Goal: Task Accomplishment & Management: Manage account settings

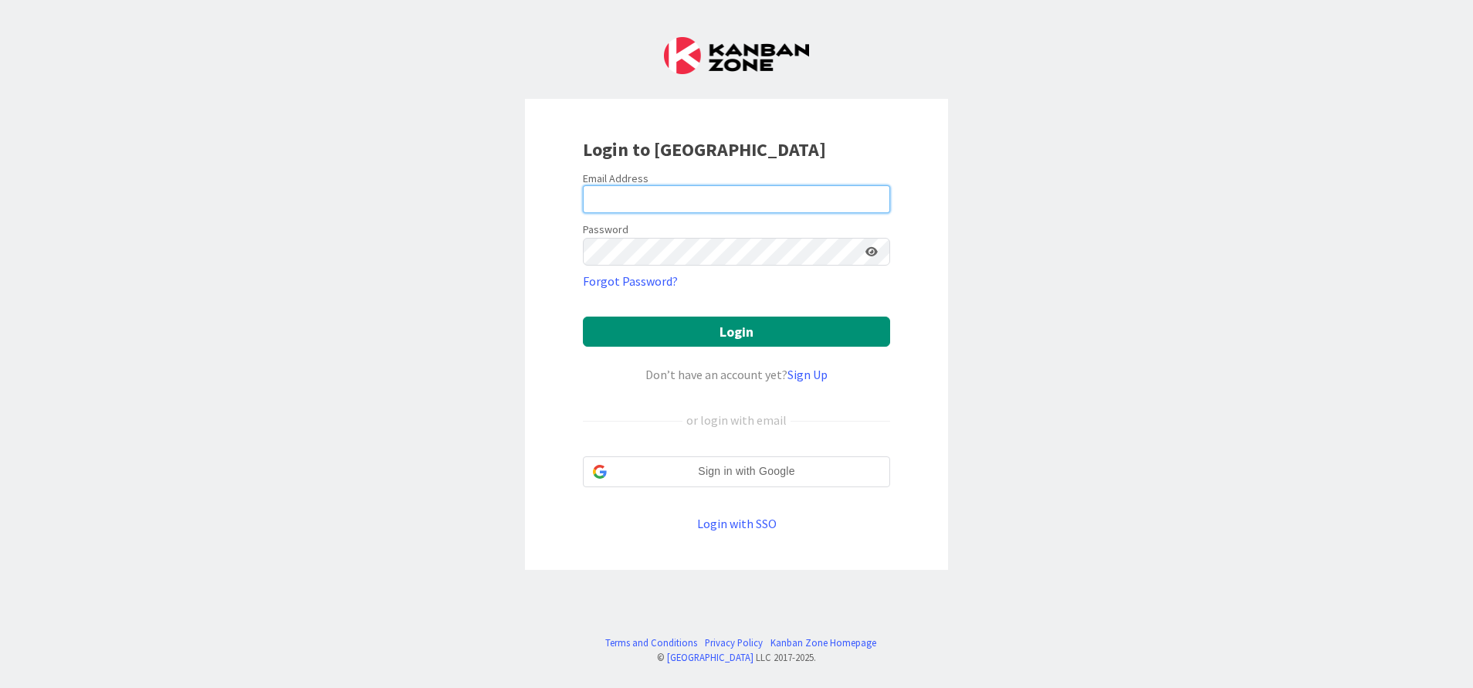
click at [707, 191] on input "email" at bounding box center [736, 199] width 307 height 28
type input "[EMAIL_ADDRESS][DOMAIN_NAME]"
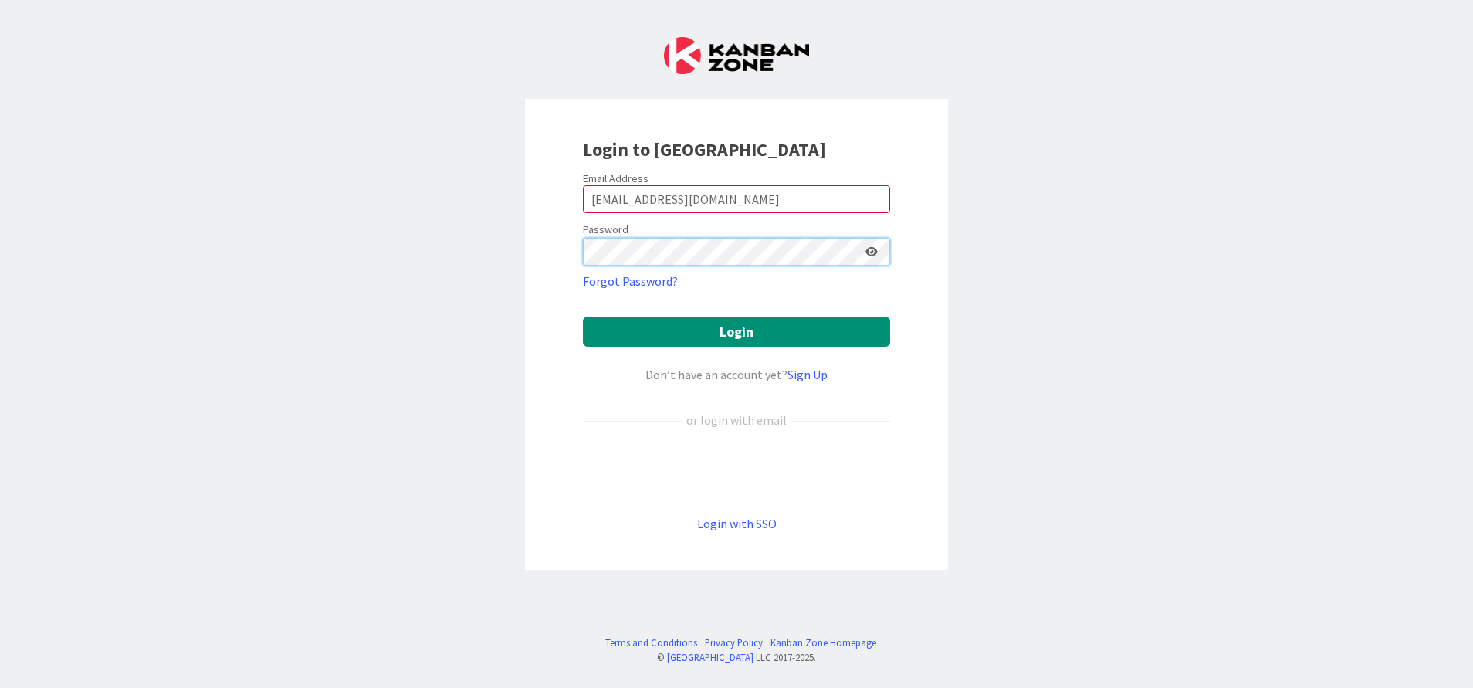
click at [583, 316] on button "Login" at bounding box center [736, 331] width 307 height 30
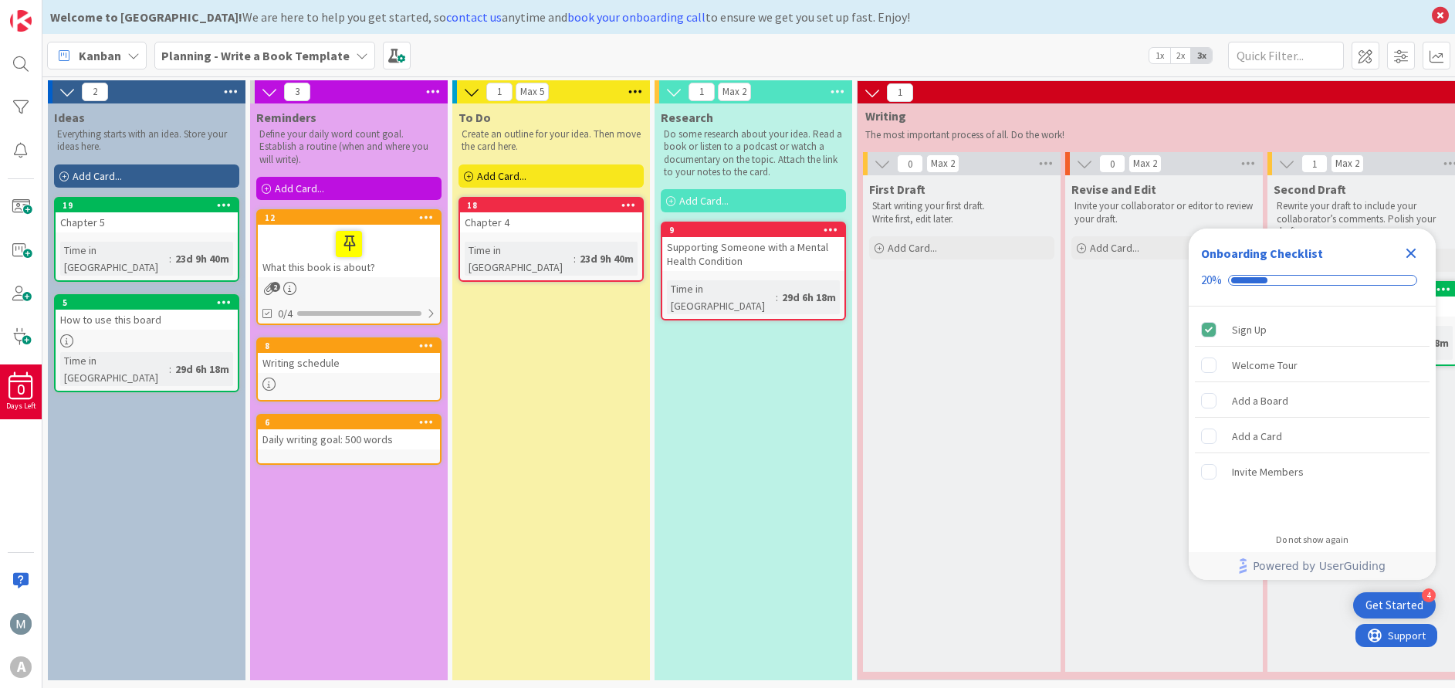
click at [1415, 252] on icon "Close Checklist" at bounding box center [1411, 253] width 19 height 19
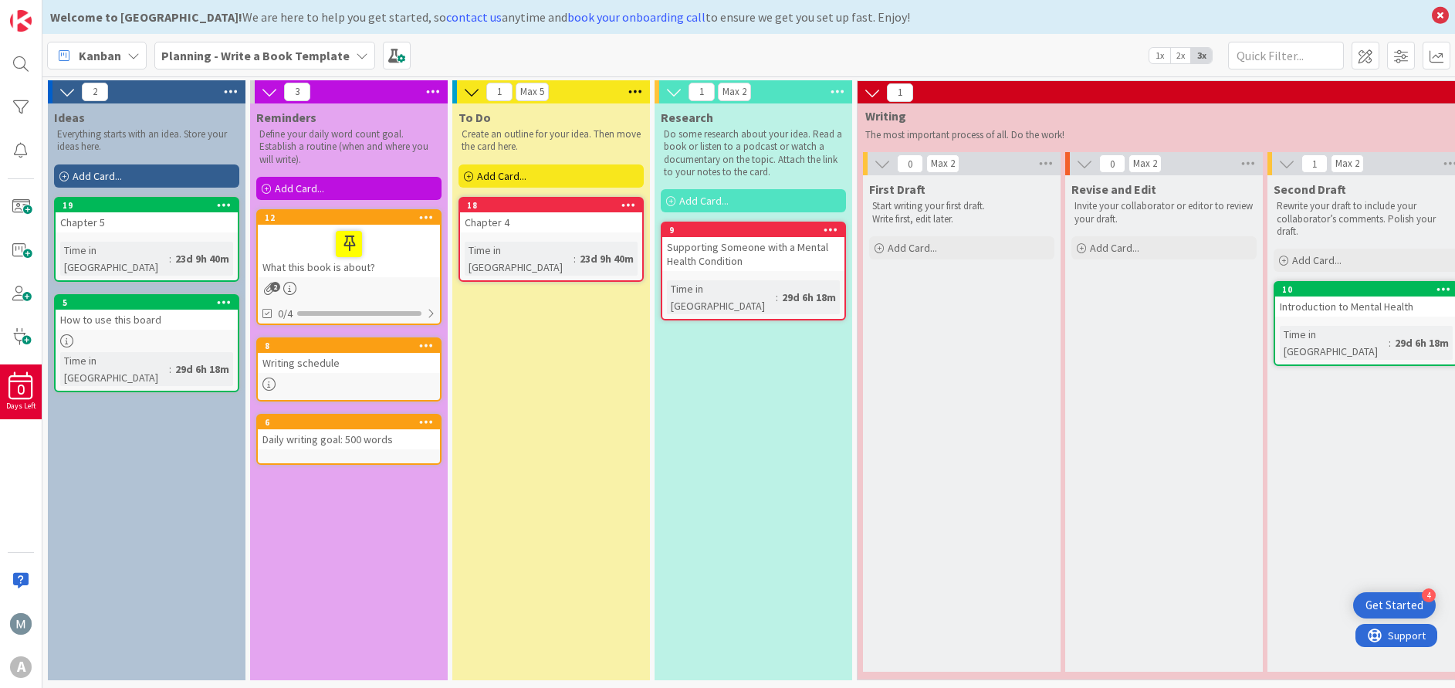
click at [356, 57] on icon at bounding box center [362, 55] width 12 height 12
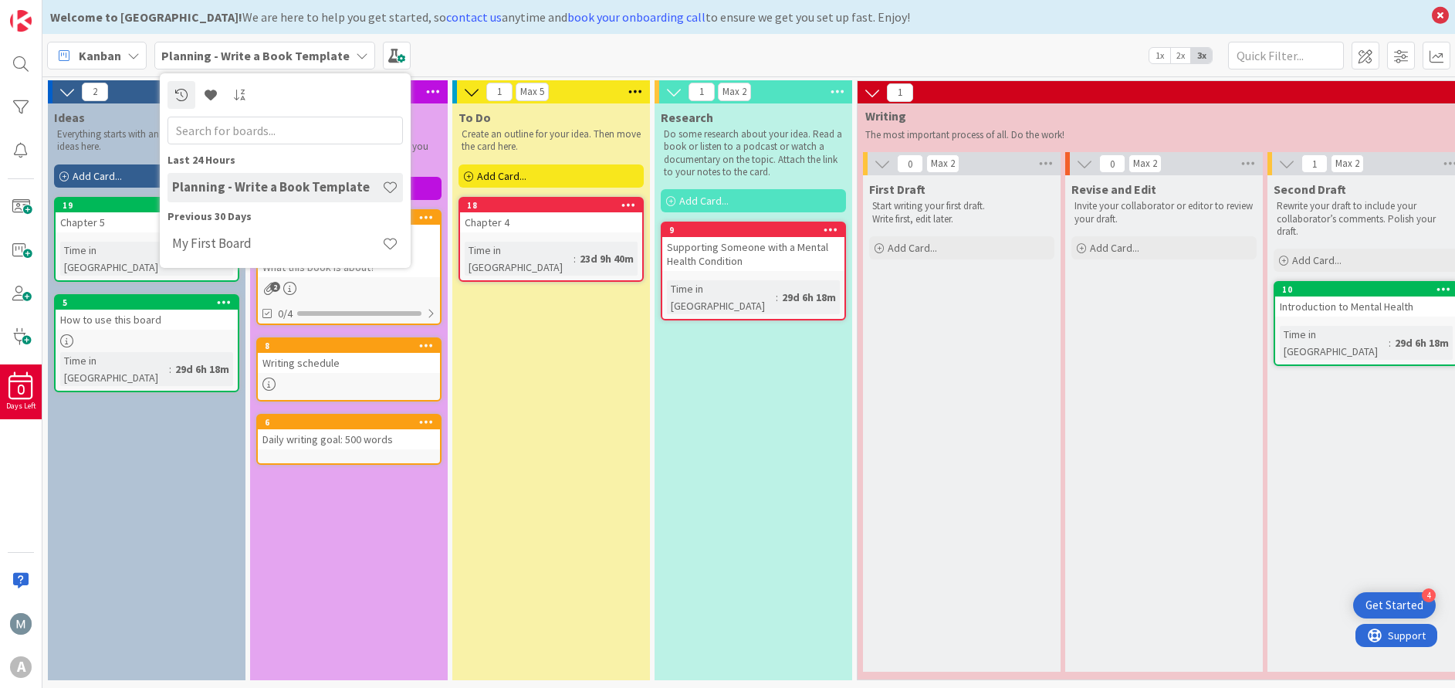
click at [356, 54] on icon at bounding box center [362, 55] width 12 height 12
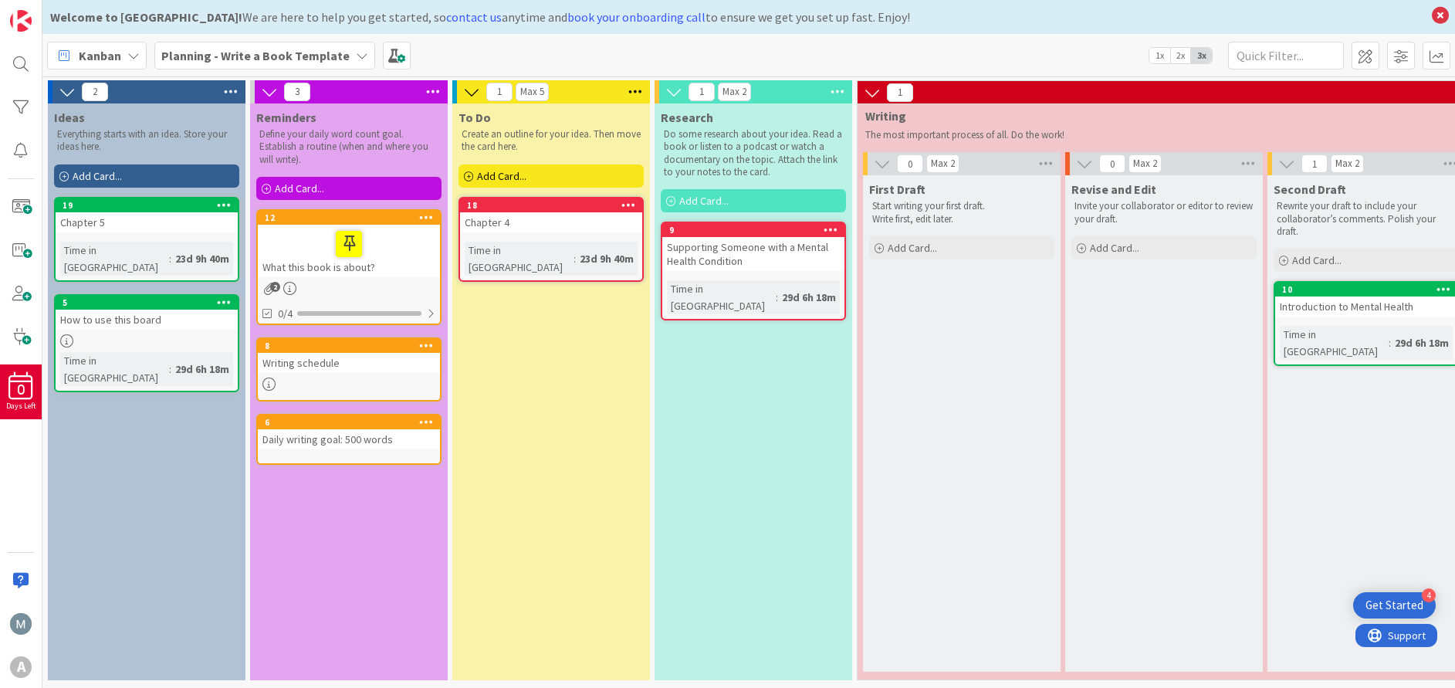
click at [134, 56] on icon at bounding box center [133, 55] width 12 height 12
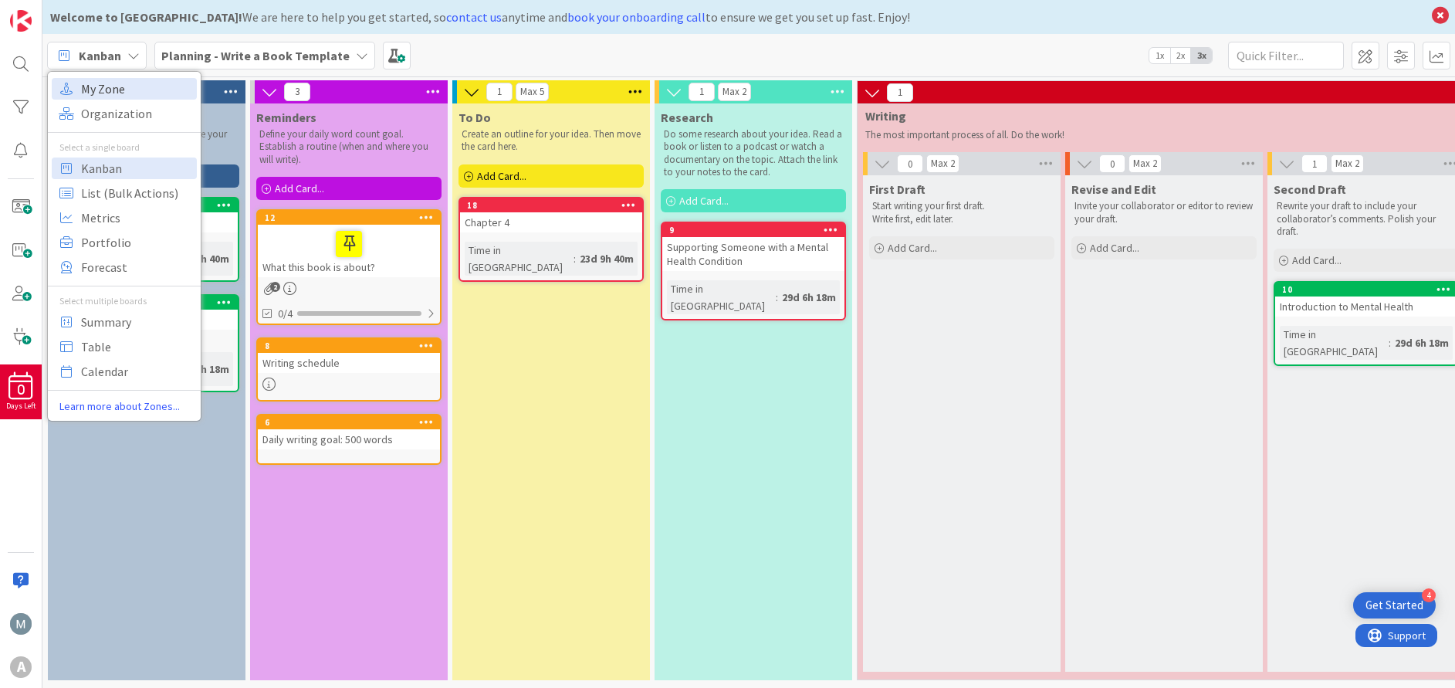
click at [134, 86] on span "My Zone" at bounding box center [136, 88] width 111 height 23
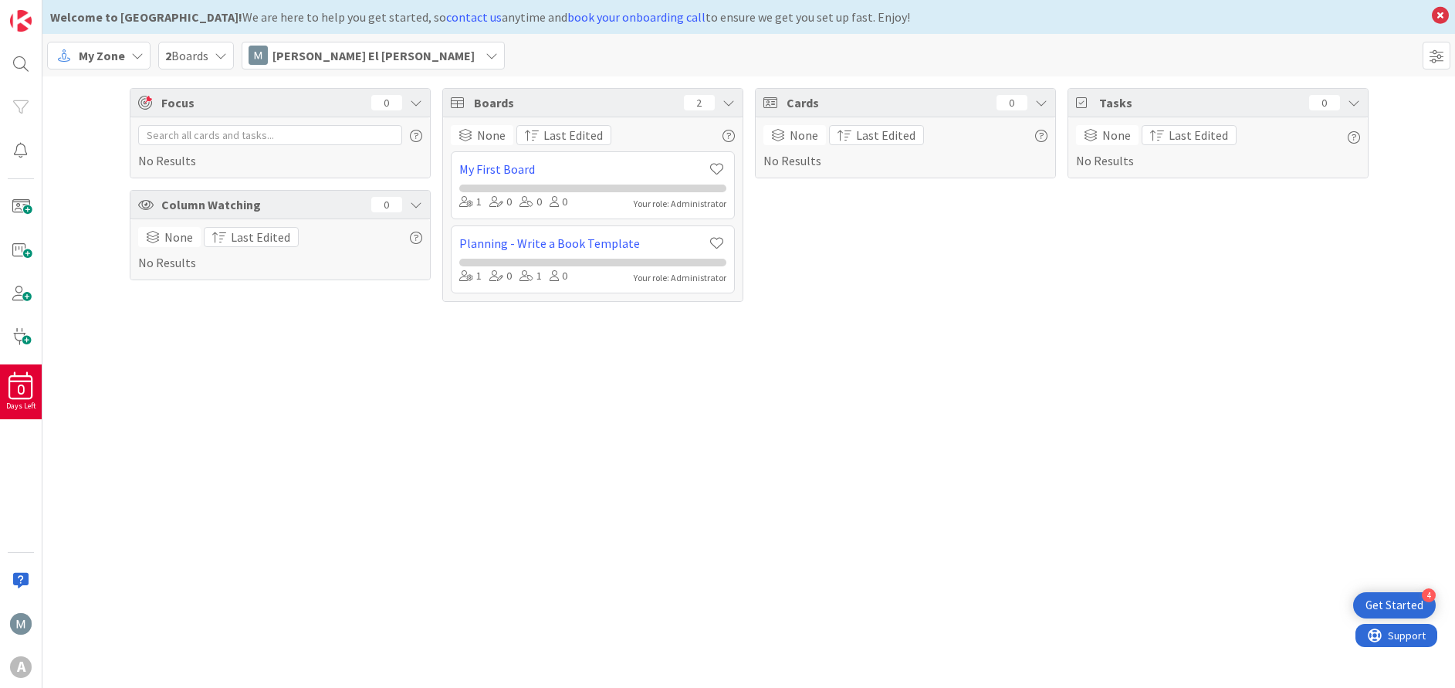
click at [219, 57] on icon at bounding box center [221, 55] width 12 height 12
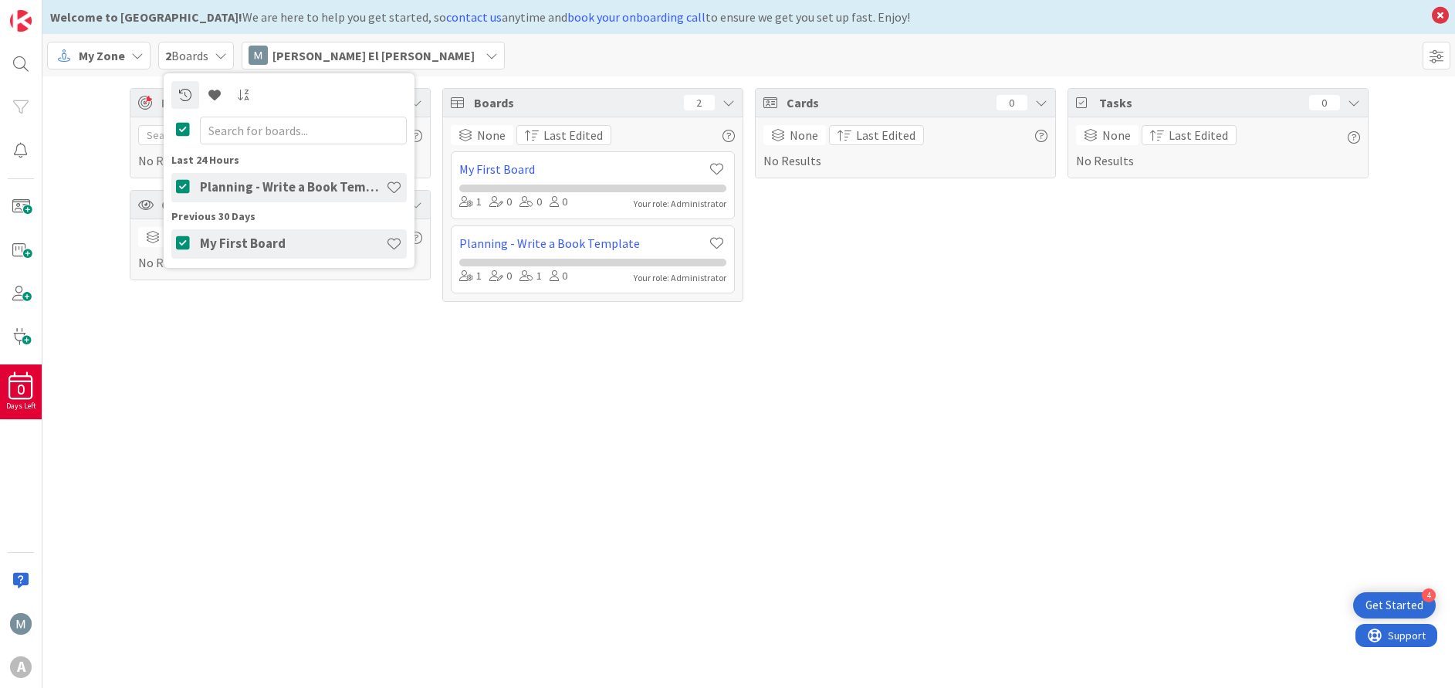
click at [219, 57] on icon at bounding box center [221, 55] width 12 height 12
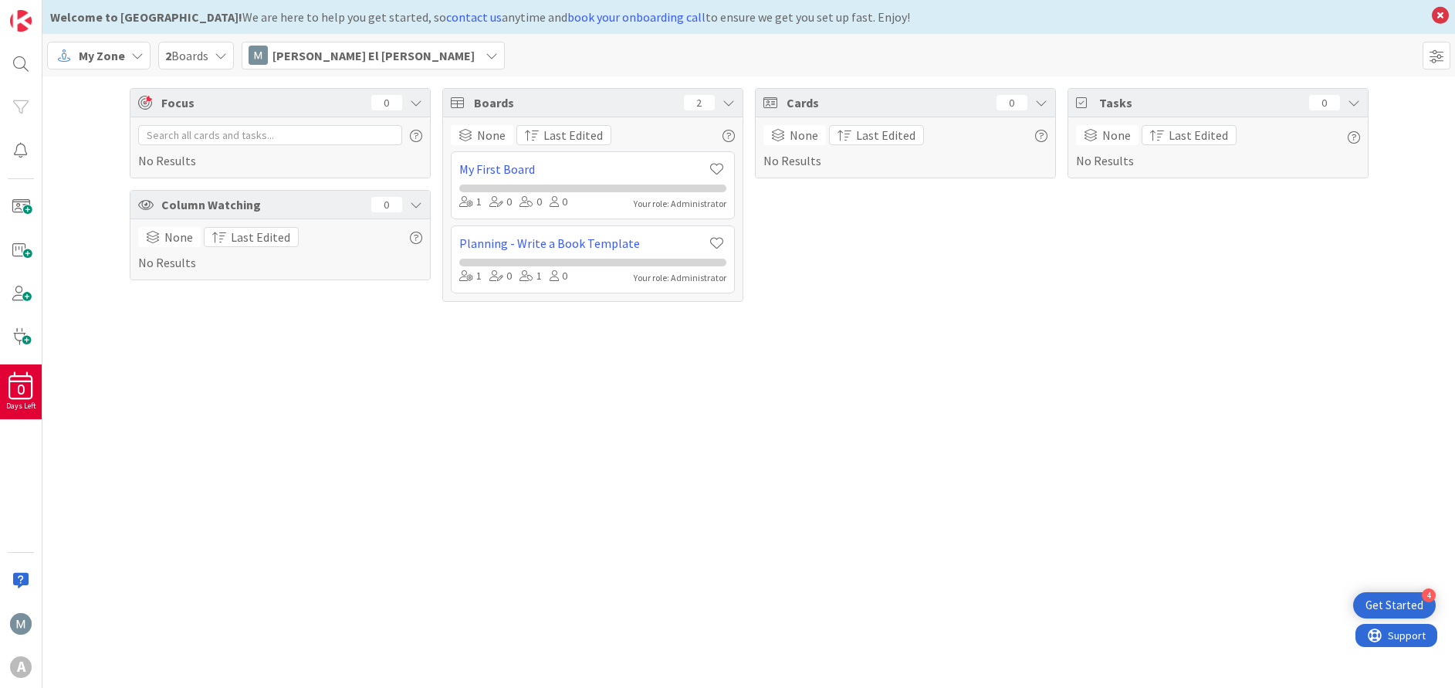
click at [219, 57] on icon at bounding box center [221, 55] width 12 height 12
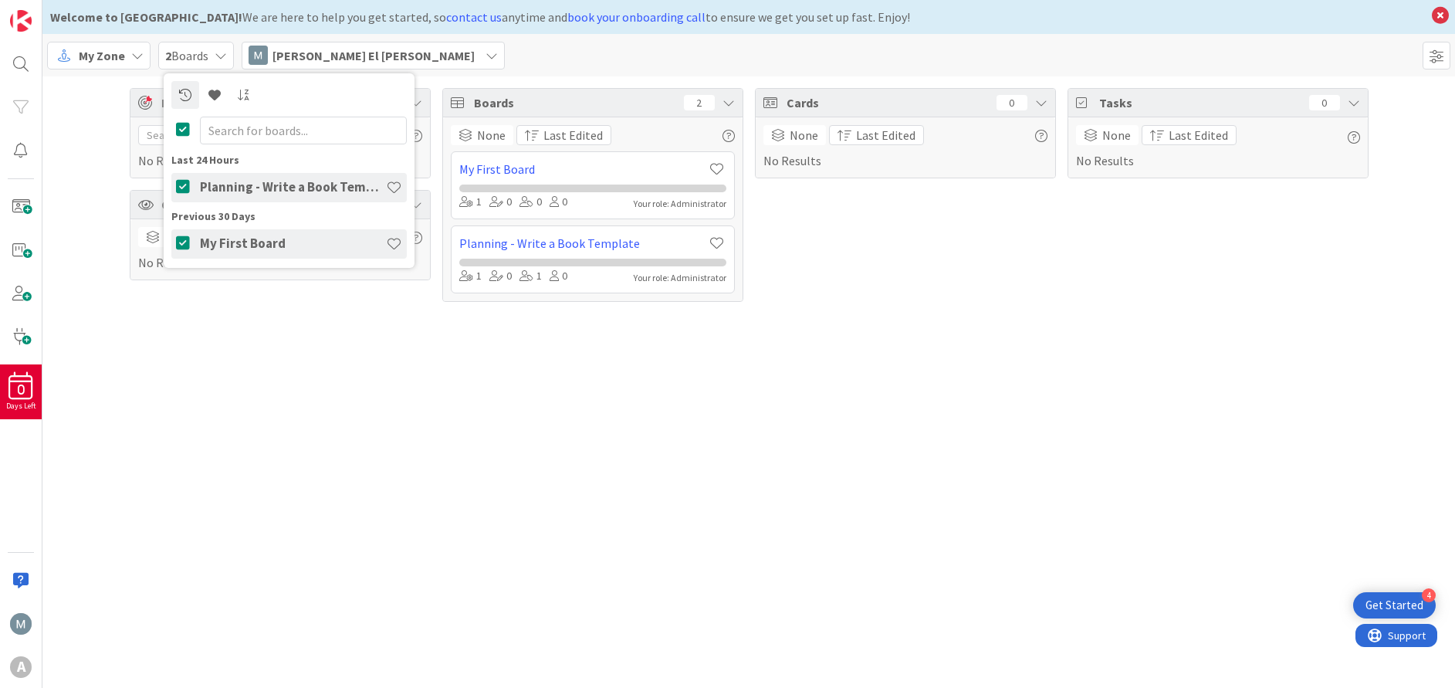
click at [245, 244] on h4 "My First Board" at bounding box center [293, 242] width 186 height 15
click at [222, 238] on h4 "My First Board" at bounding box center [293, 242] width 186 height 15
click at [187, 189] on icon at bounding box center [185, 186] width 19 height 15
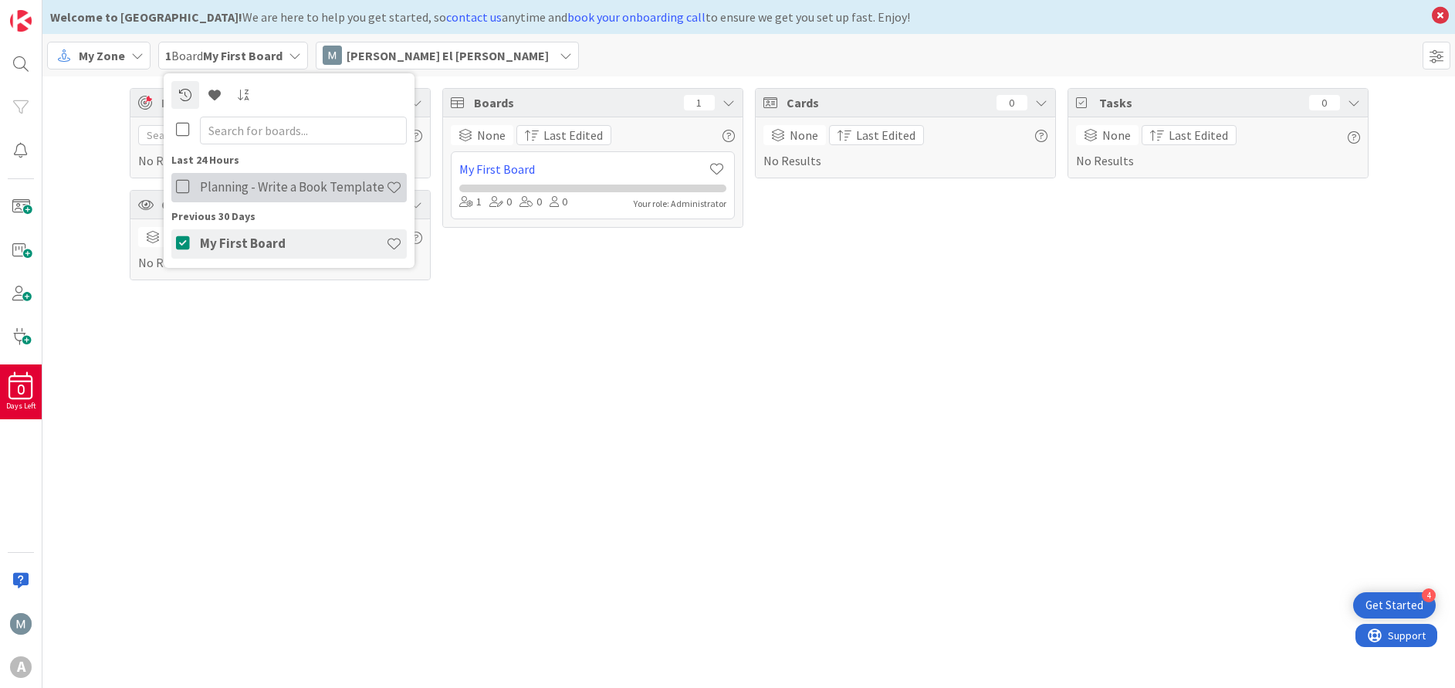
click at [187, 189] on icon at bounding box center [185, 186] width 19 height 15
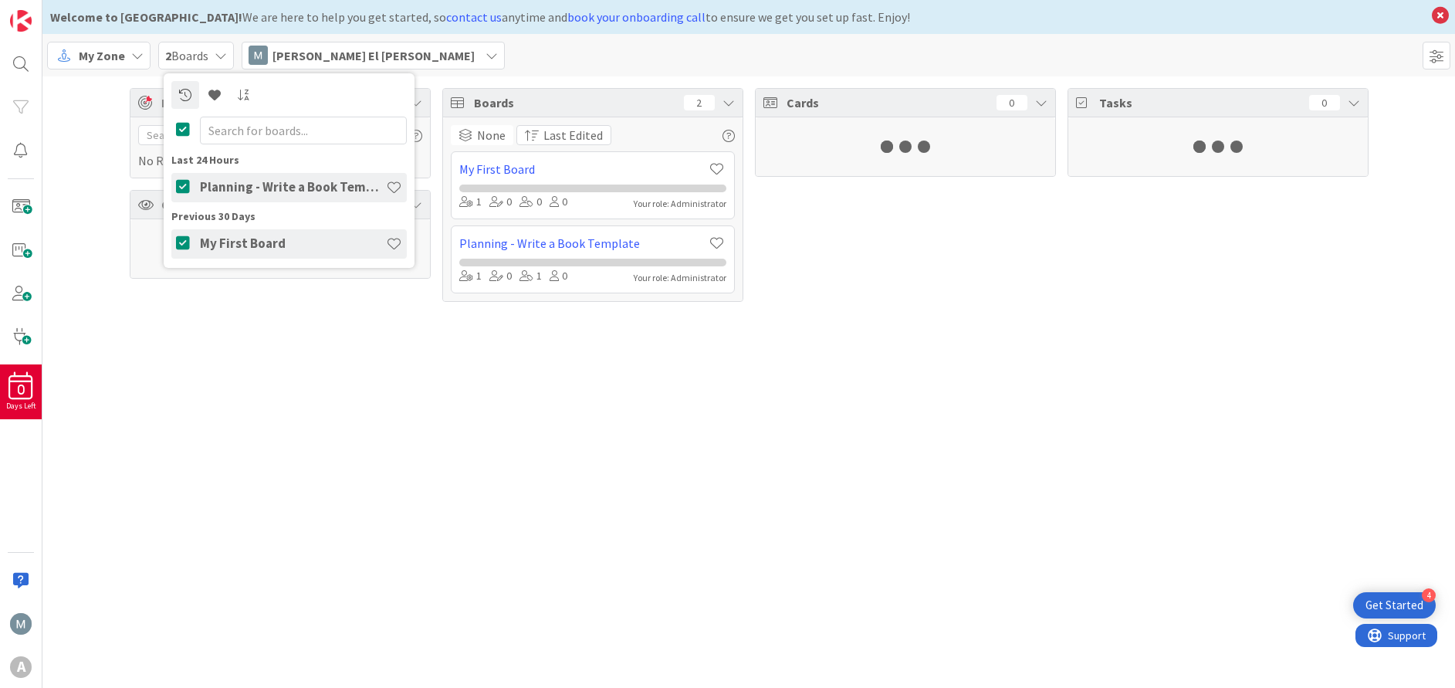
click at [139, 59] on icon at bounding box center [137, 55] width 12 height 12
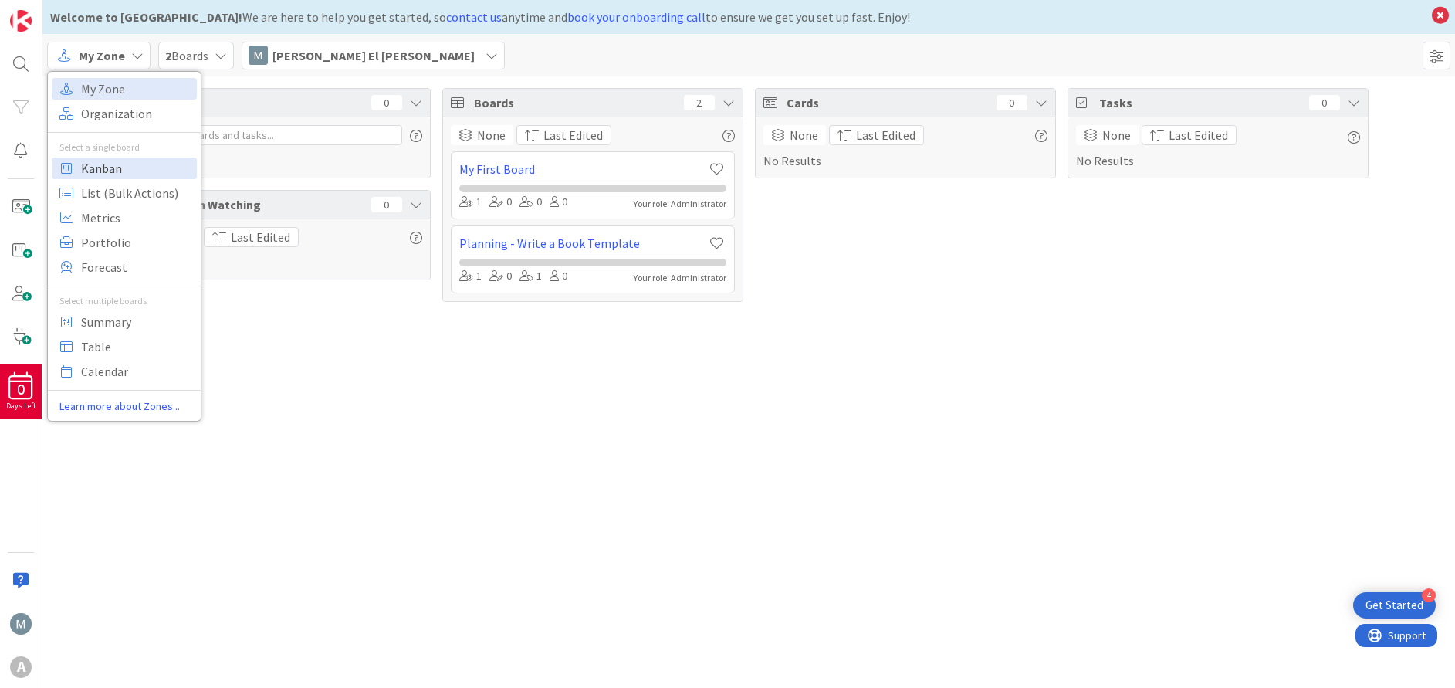
click at [96, 171] on span "Kanban" at bounding box center [136, 168] width 111 height 23
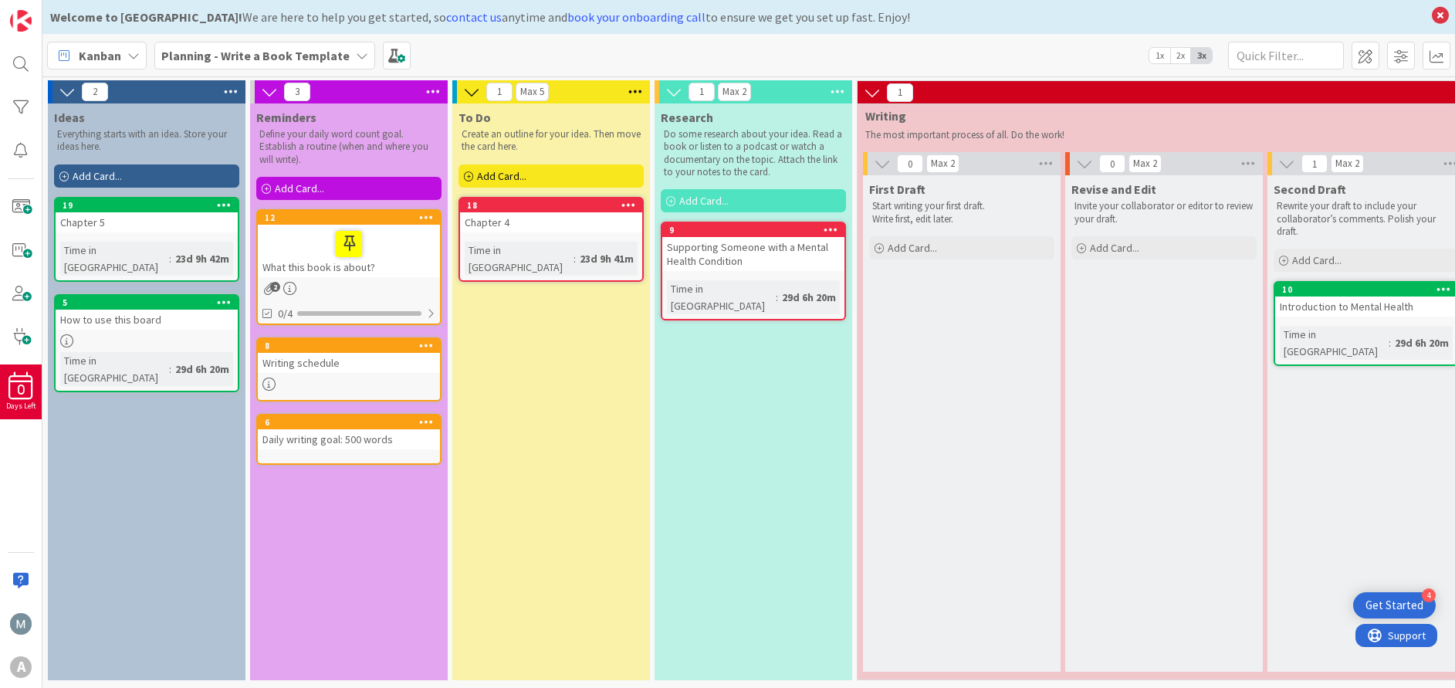
click at [288, 58] on b "Planning - Write a Book Template" at bounding box center [255, 55] width 188 height 15
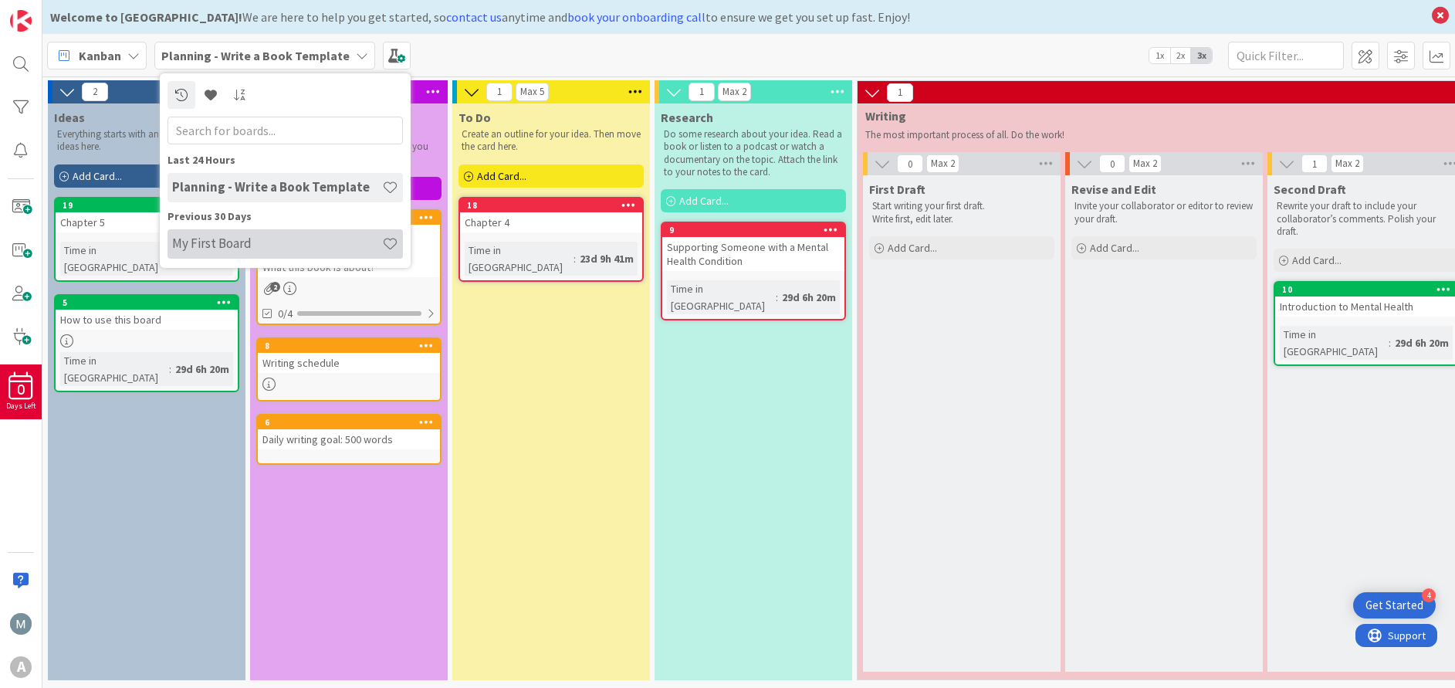
click at [220, 249] on h4 "My First Board" at bounding box center [277, 242] width 210 height 15
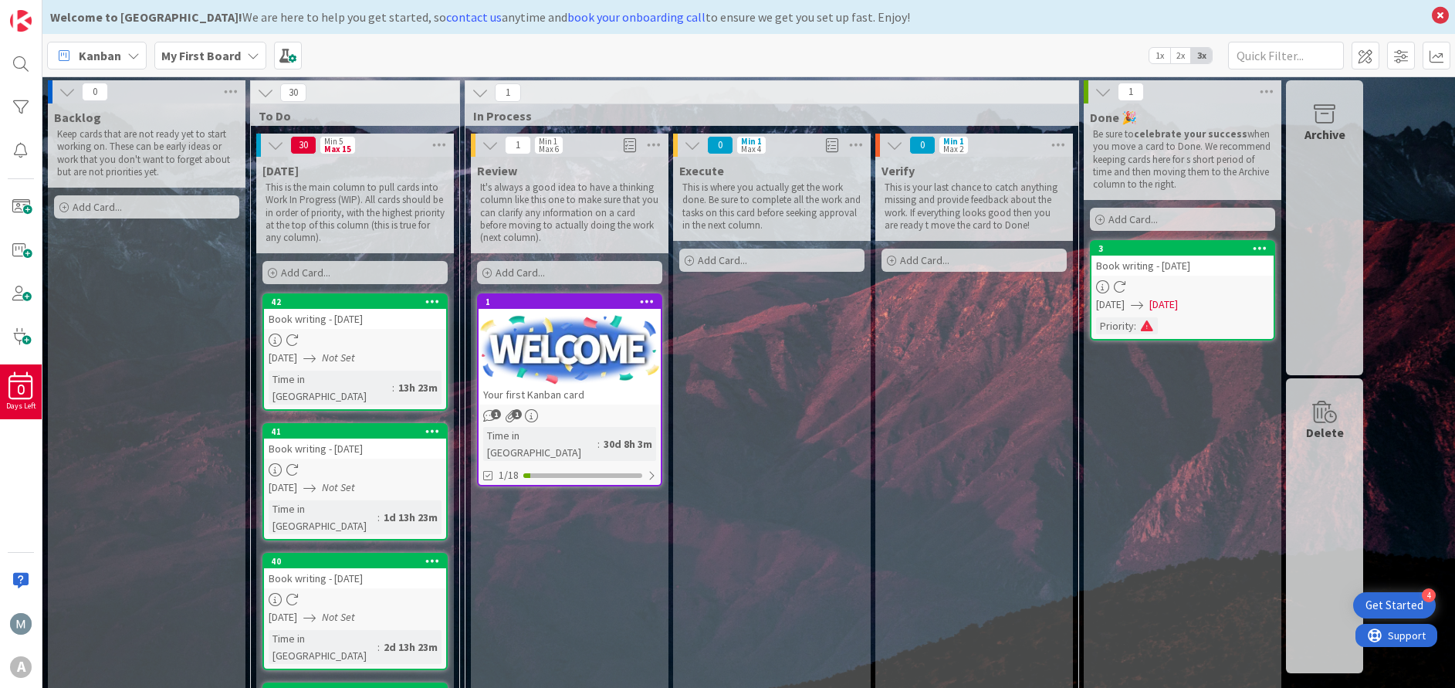
click at [1213, 255] on div "3" at bounding box center [1182, 249] width 182 height 14
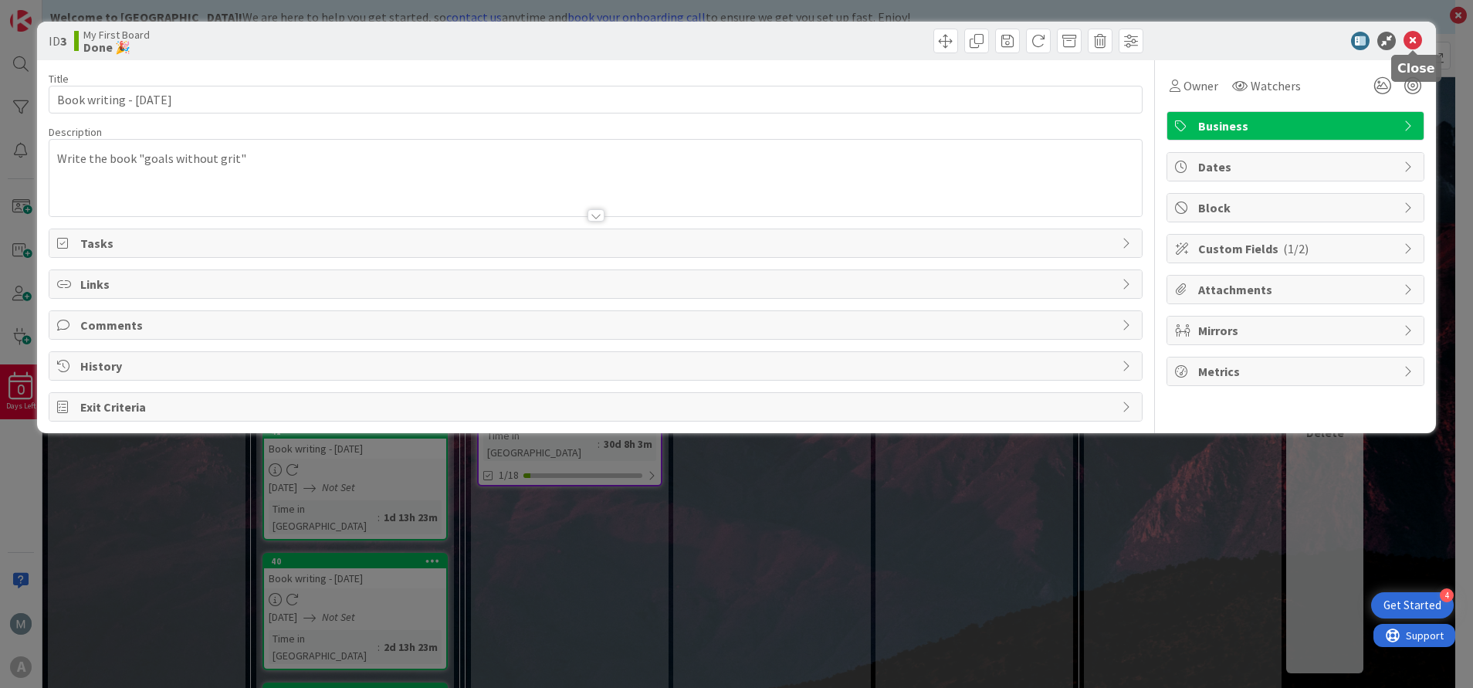
click at [1412, 42] on icon at bounding box center [1412, 41] width 19 height 19
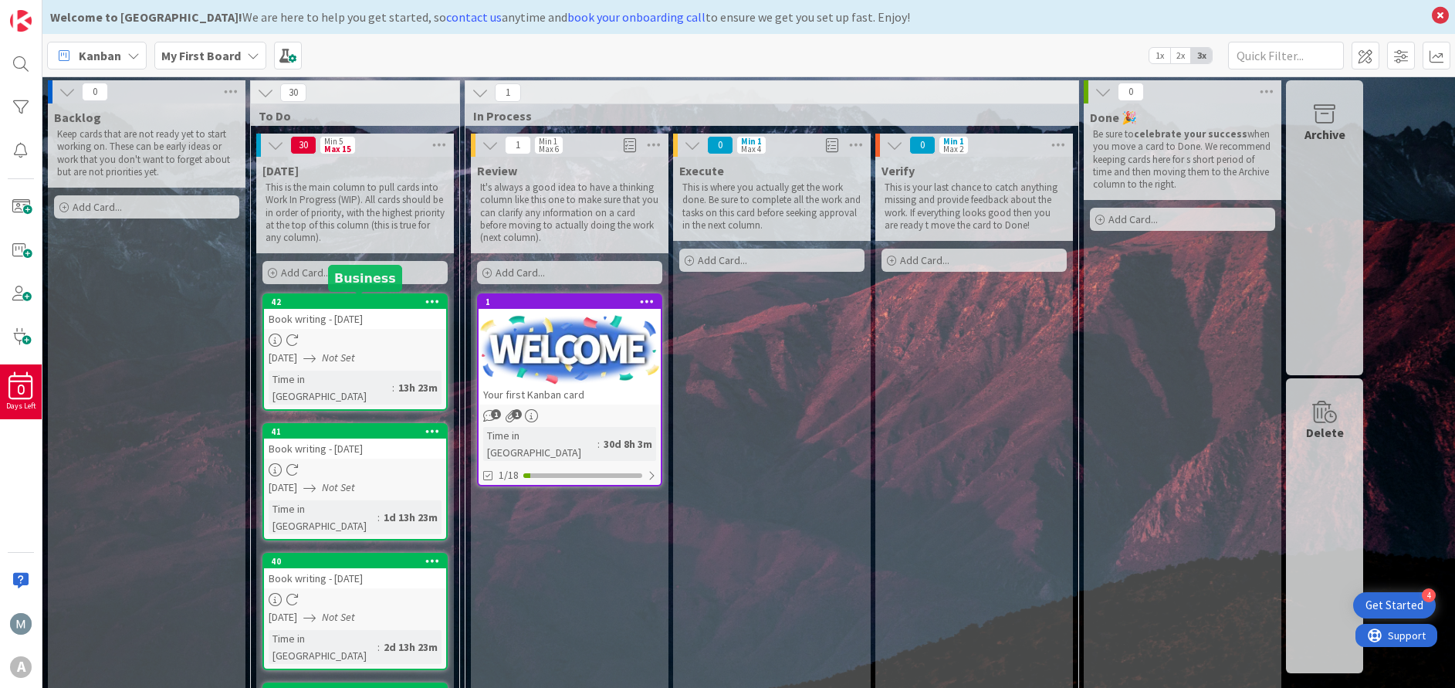
click at [383, 303] on div "42" at bounding box center [358, 301] width 175 height 11
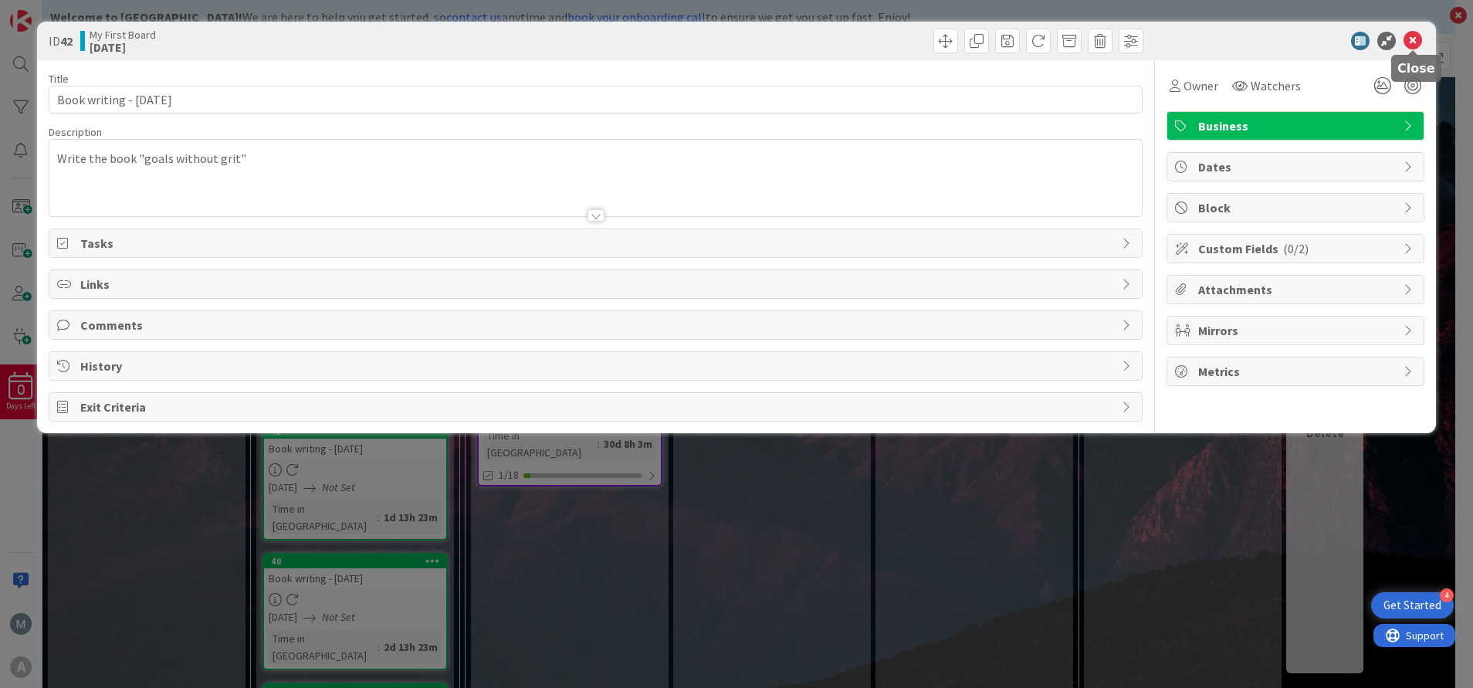
click at [1410, 42] on icon at bounding box center [1412, 41] width 19 height 19
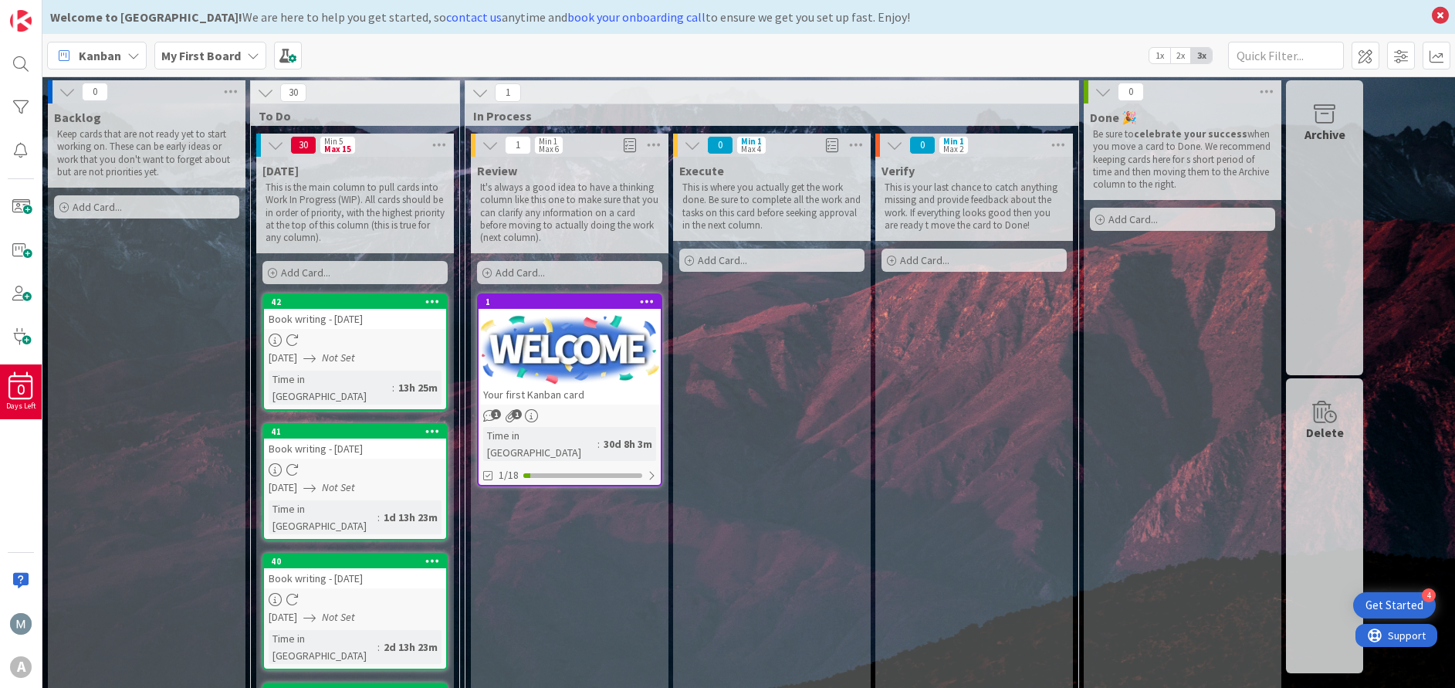
click at [435, 296] on icon at bounding box center [432, 301] width 15 height 11
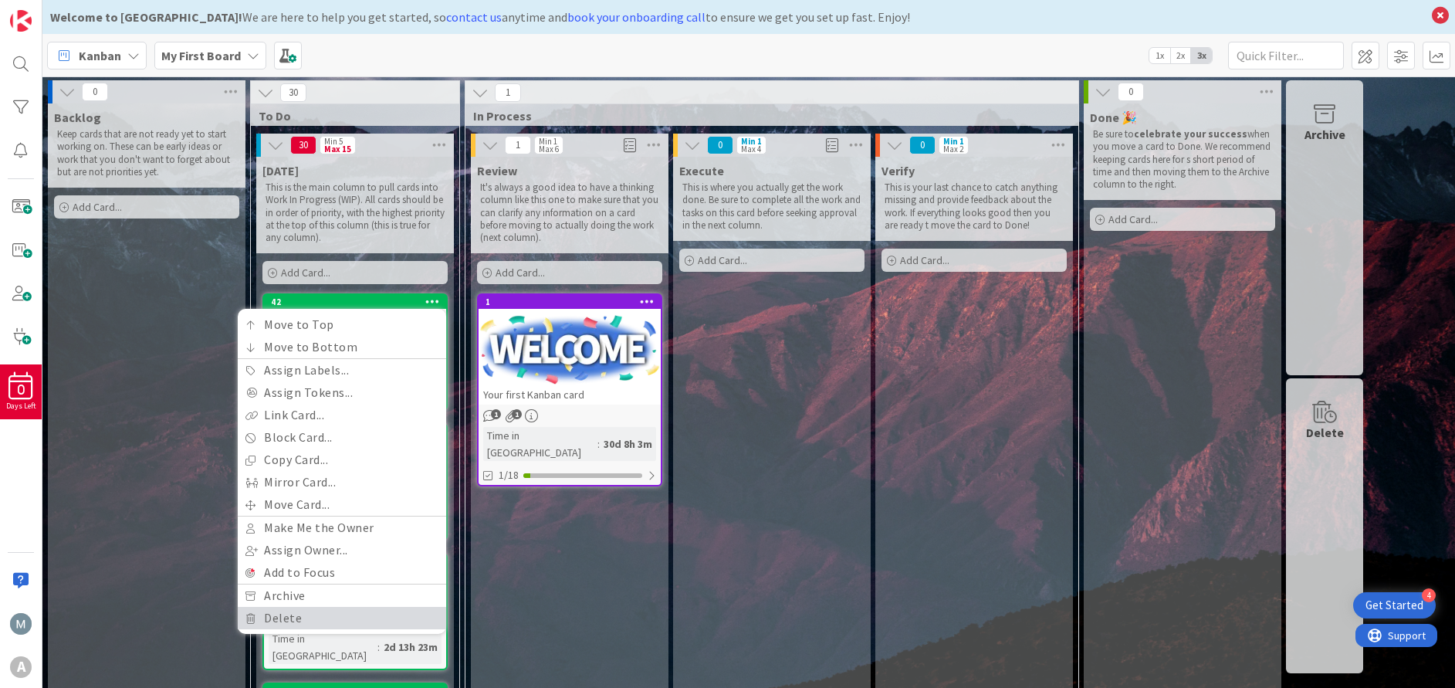
click at [331, 614] on link "Delete" at bounding box center [342, 618] width 208 height 22
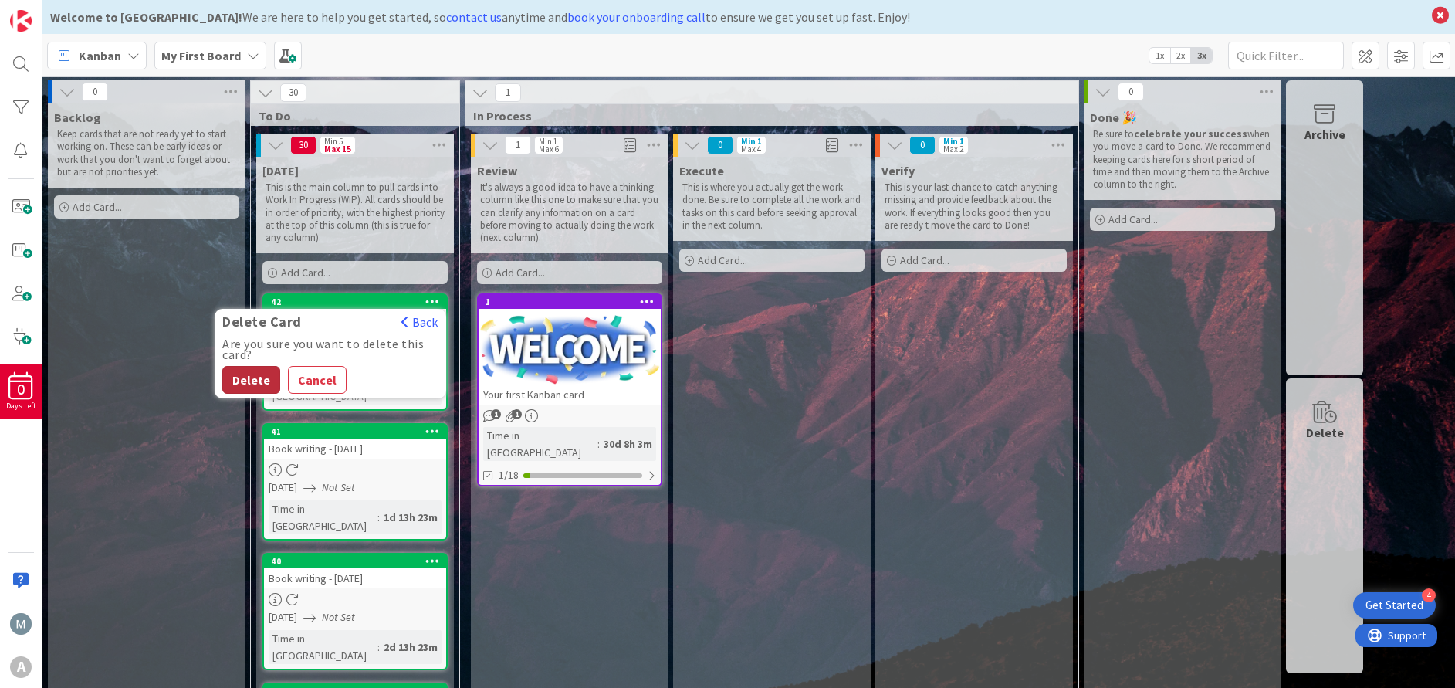
click at [254, 375] on button "Delete" at bounding box center [251, 380] width 58 height 28
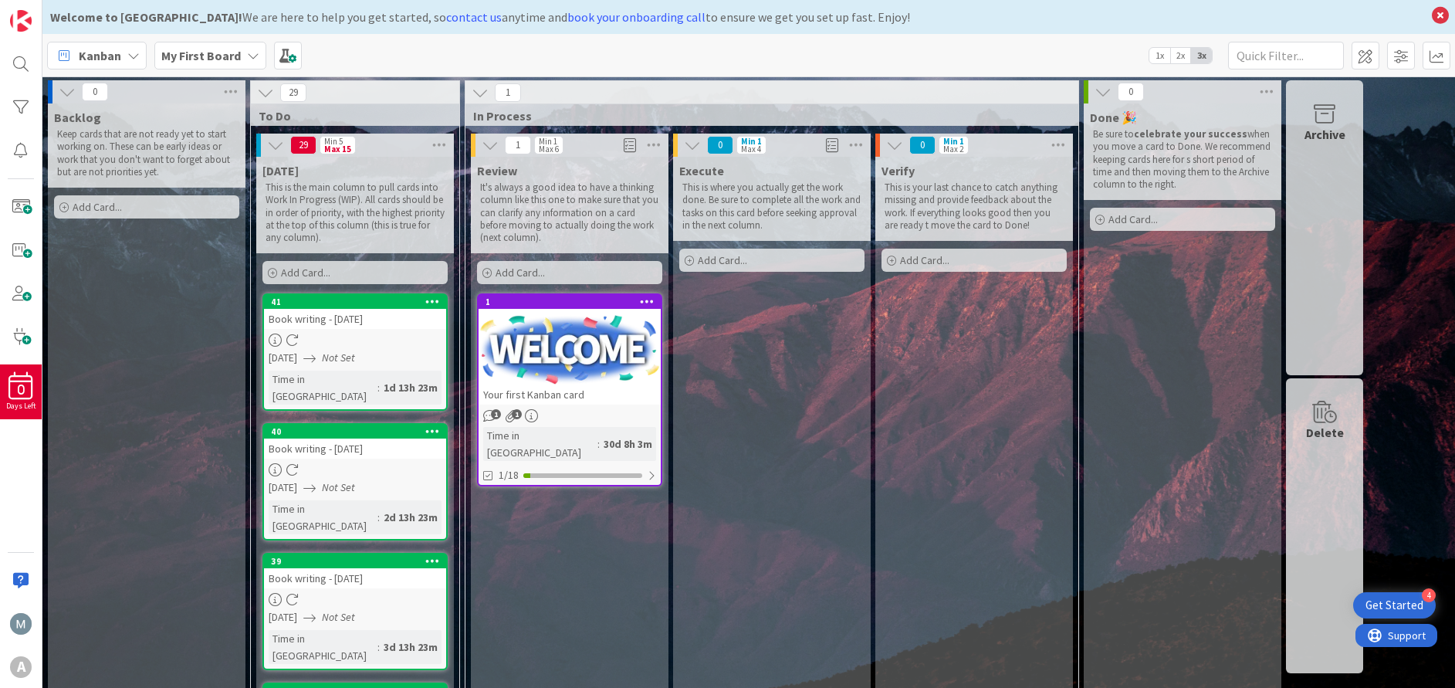
click at [424, 297] on div at bounding box center [432, 301] width 28 height 11
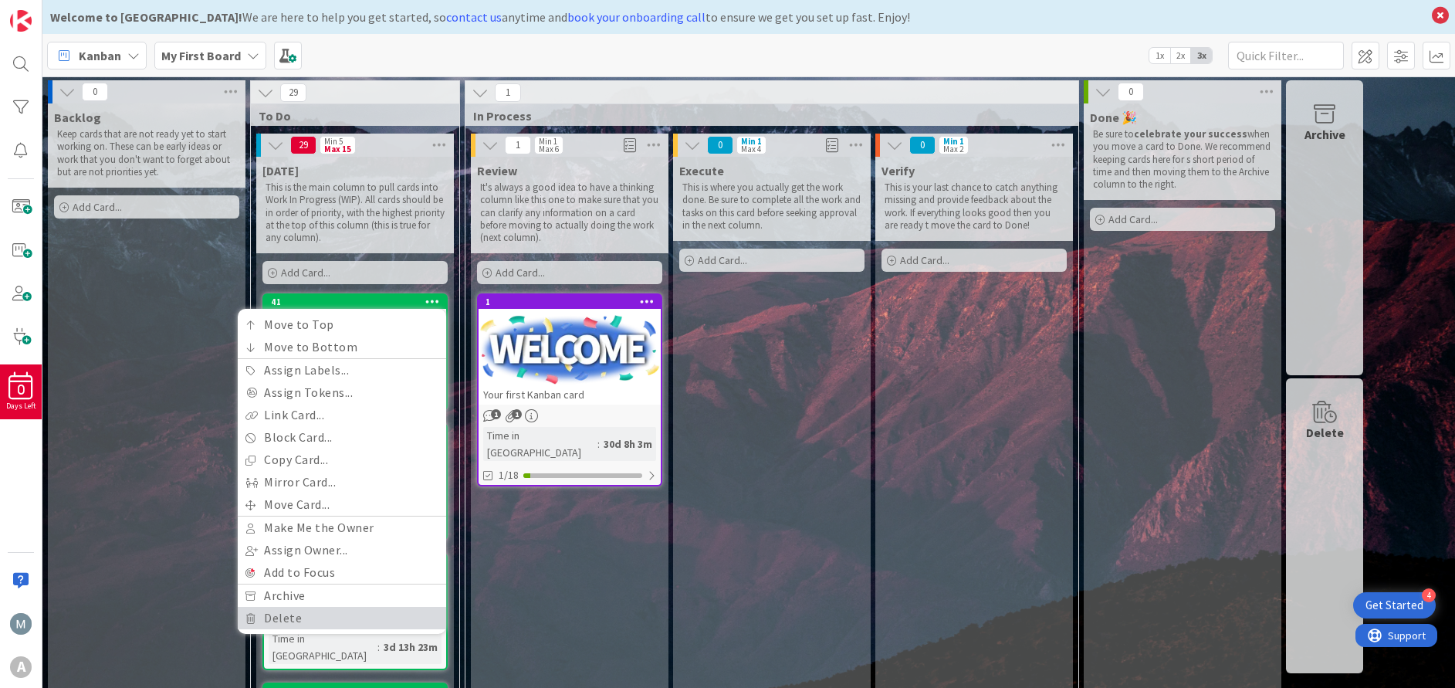
click at [272, 615] on link "Delete" at bounding box center [342, 618] width 208 height 22
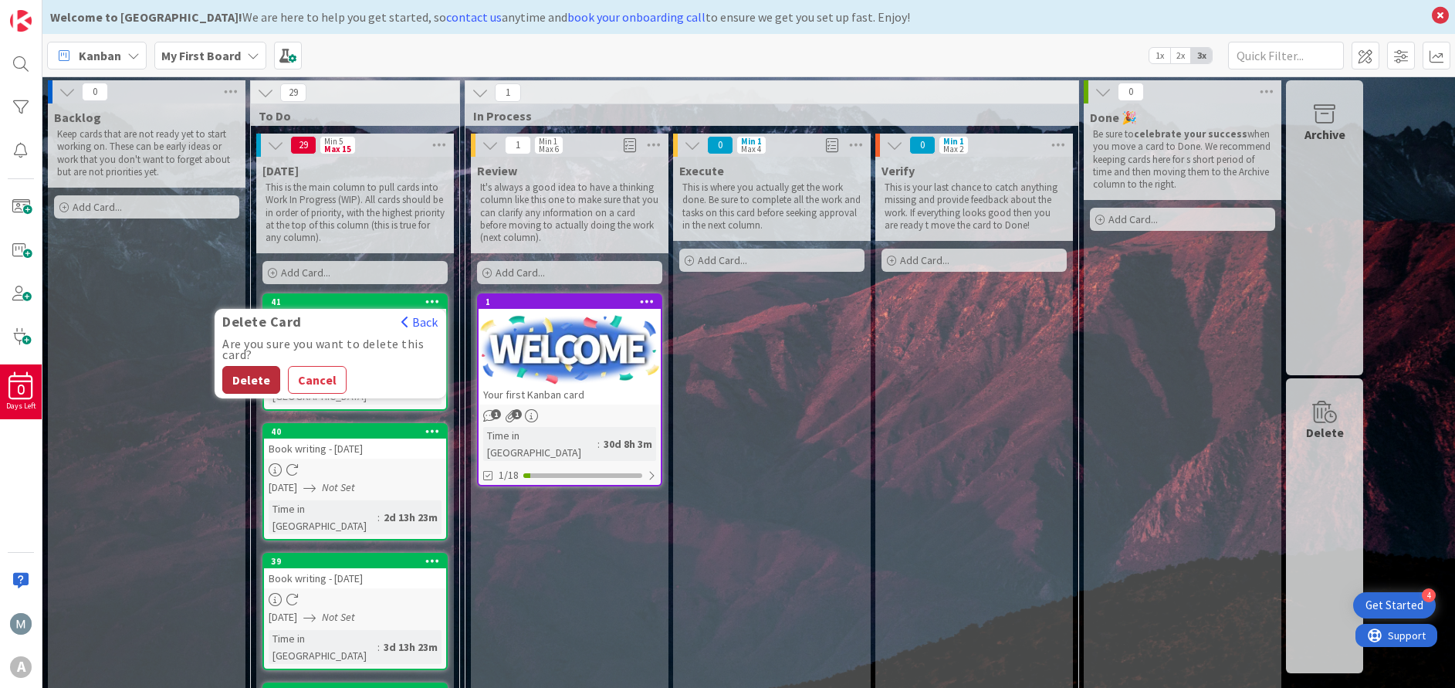
click at [265, 378] on button "Delete" at bounding box center [251, 380] width 58 height 28
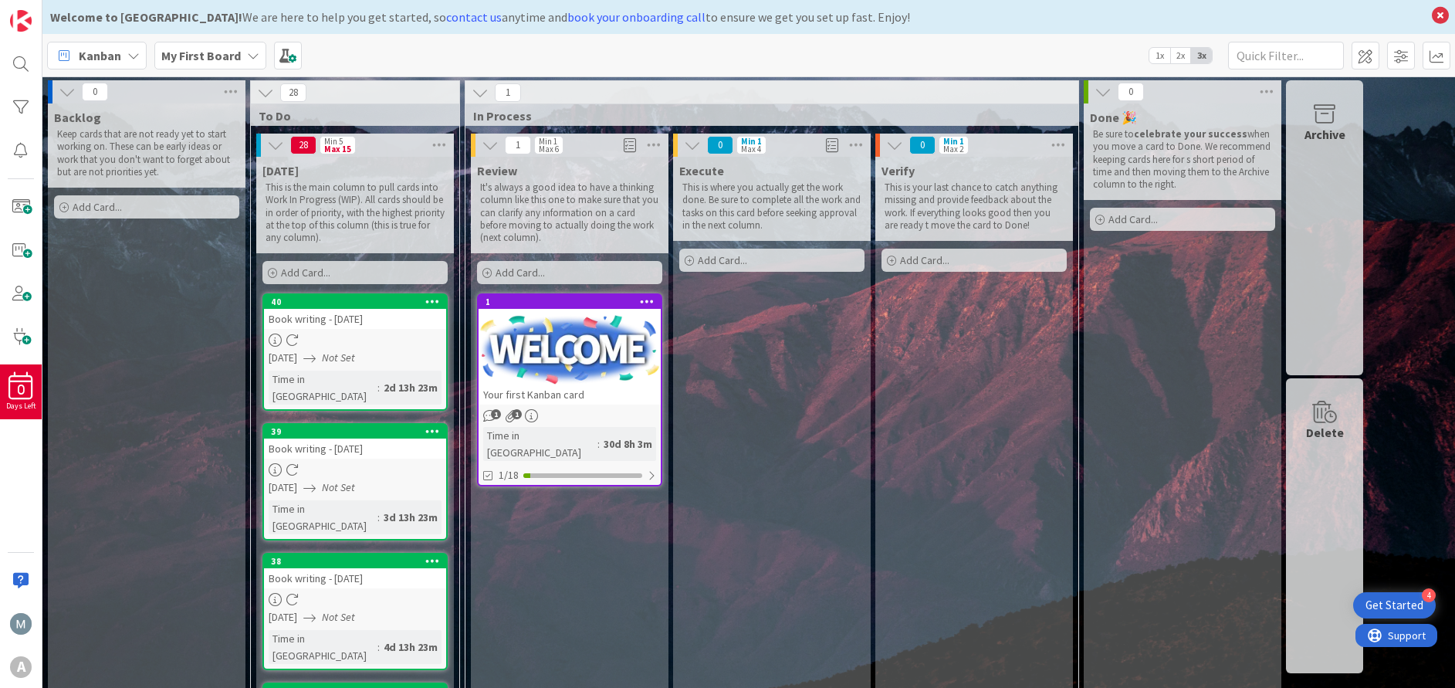
click at [432, 302] on icon at bounding box center [432, 301] width 15 height 11
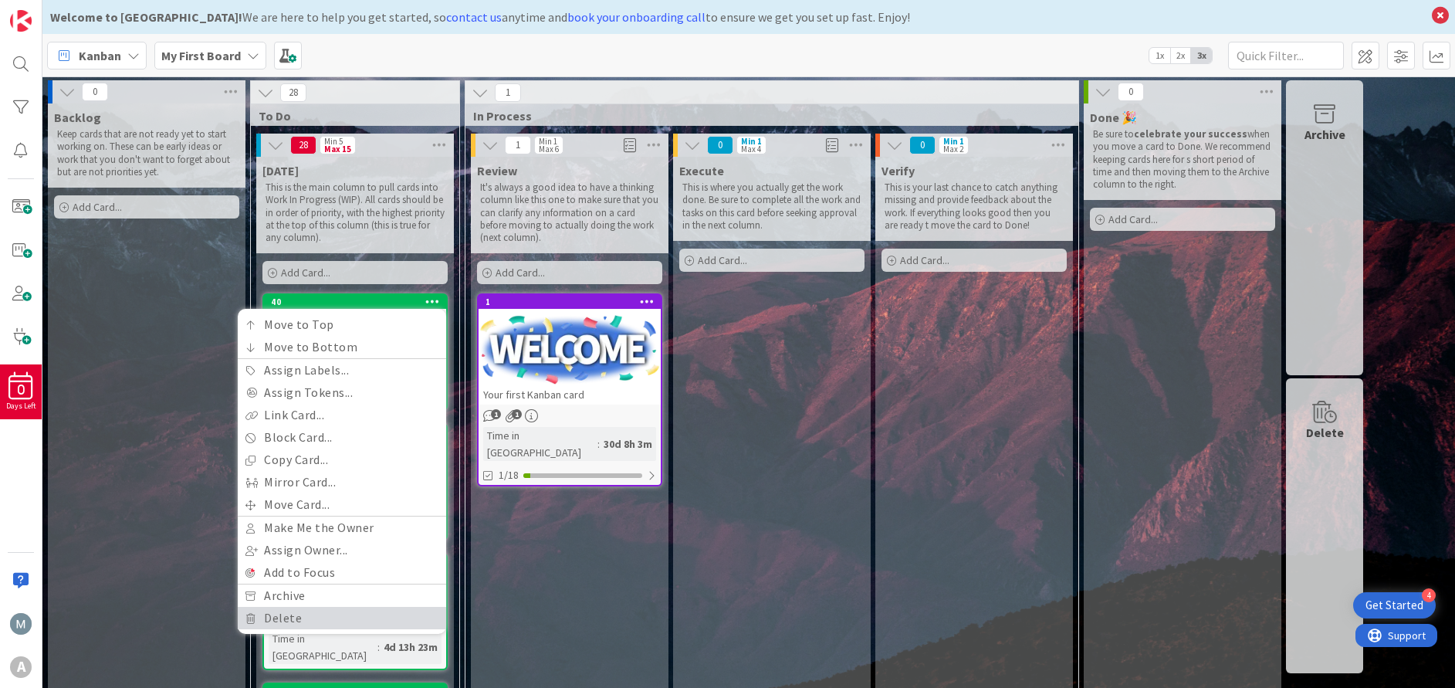
click at [293, 611] on link "Delete" at bounding box center [342, 618] width 208 height 22
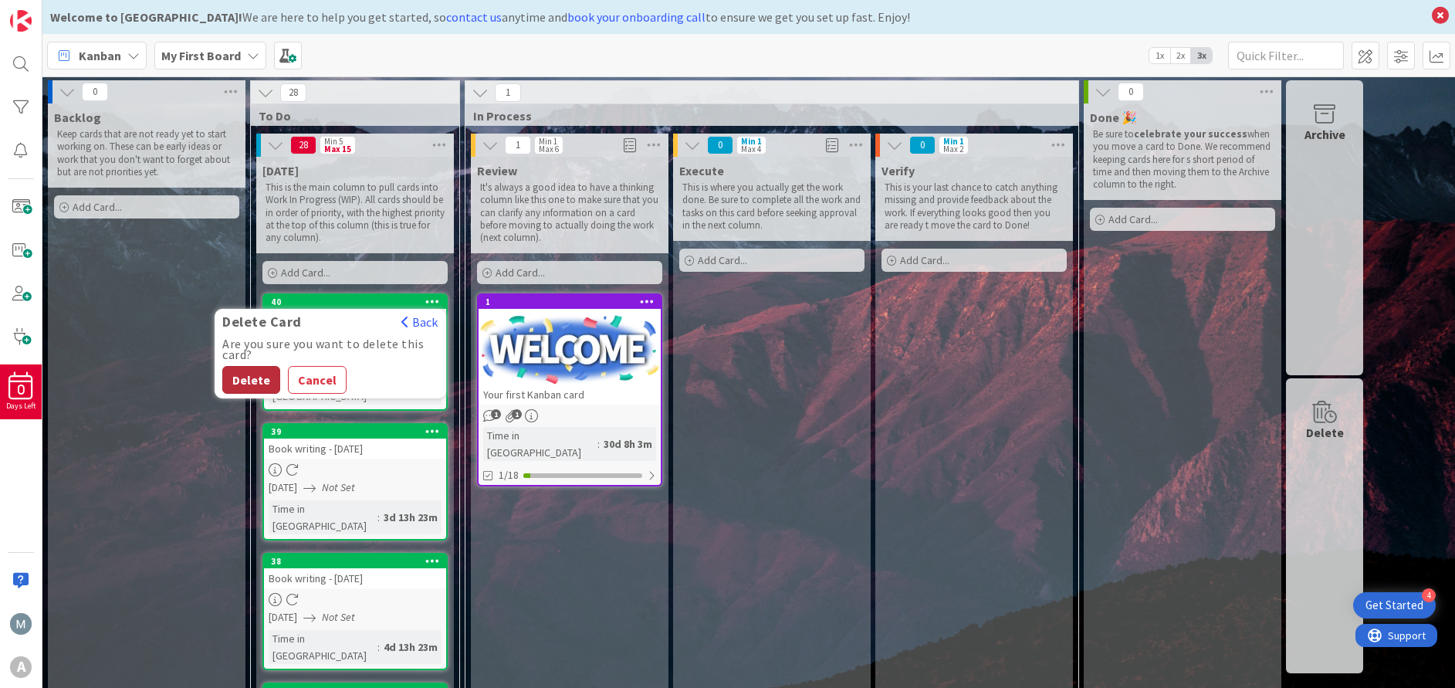
click at [260, 377] on button "Delete" at bounding box center [251, 380] width 58 height 28
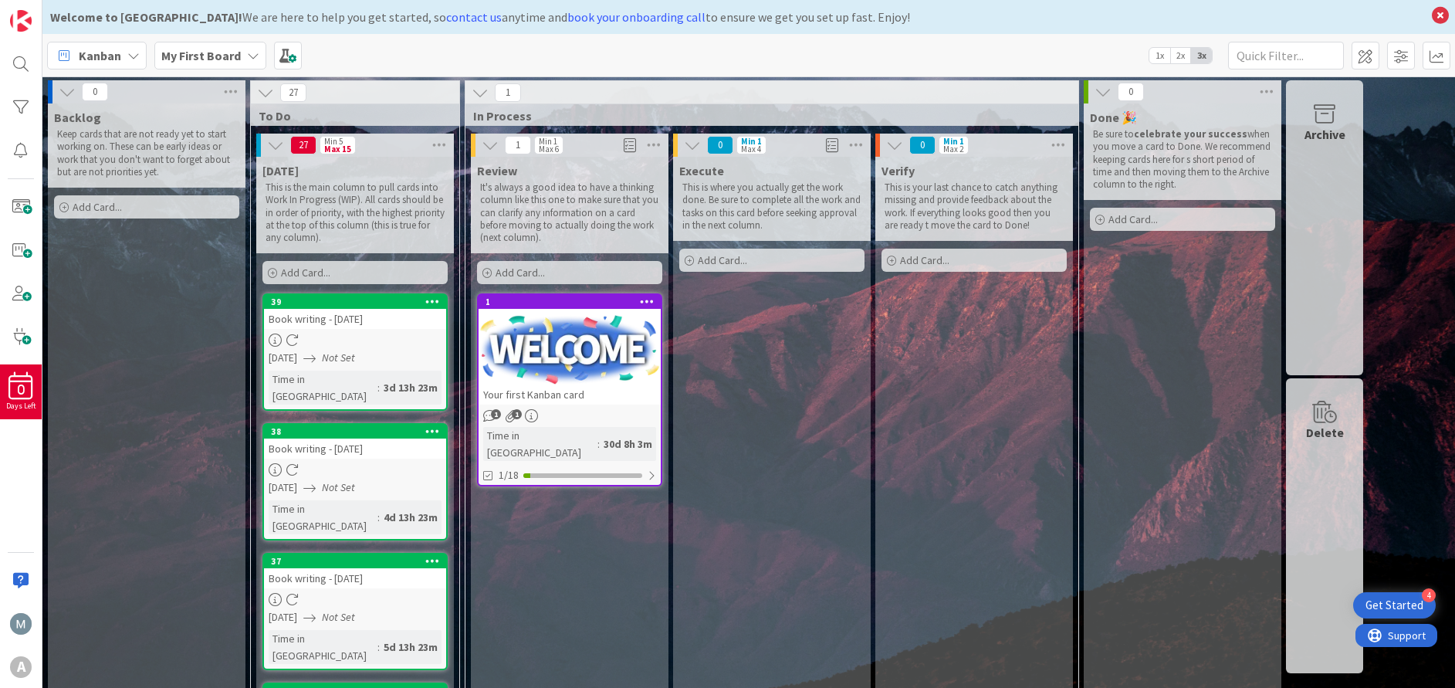
click at [438, 296] on icon at bounding box center [432, 301] width 15 height 11
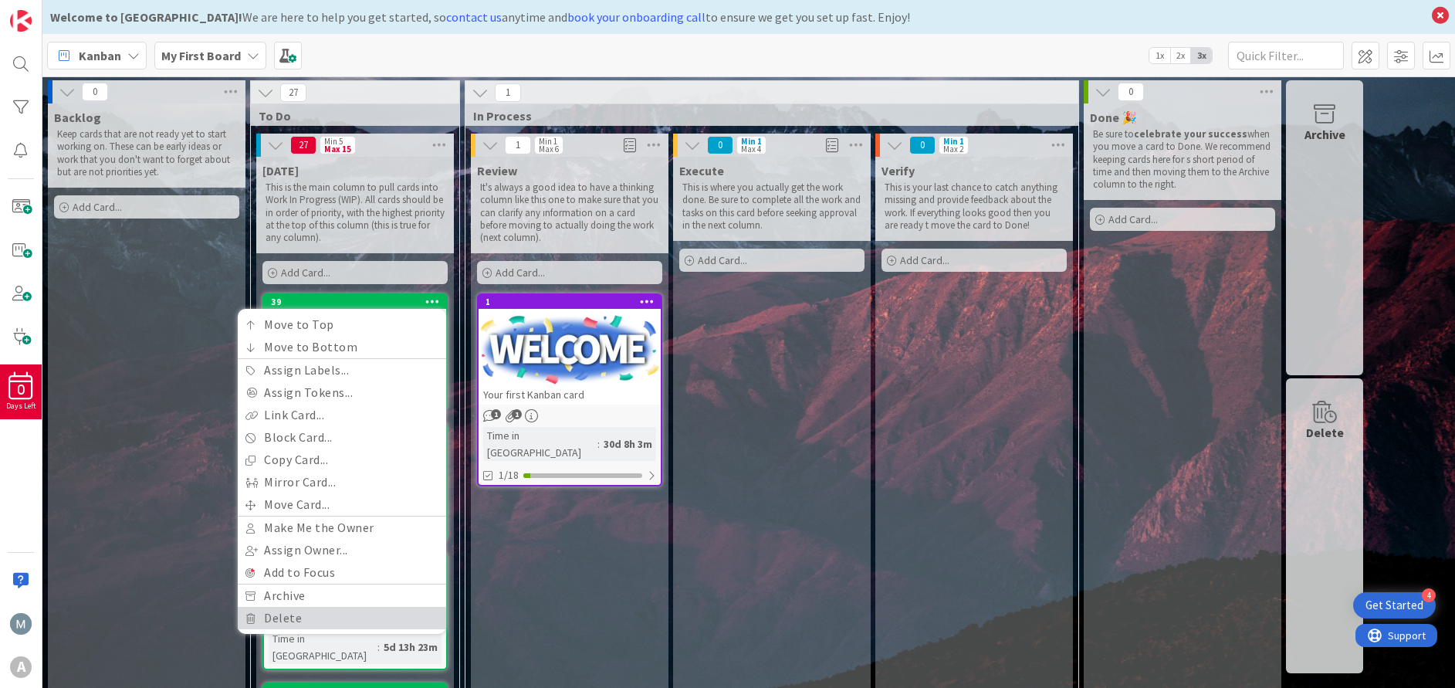
click at [279, 618] on link "Delete" at bounding box center [342, 618] width 208 height 22
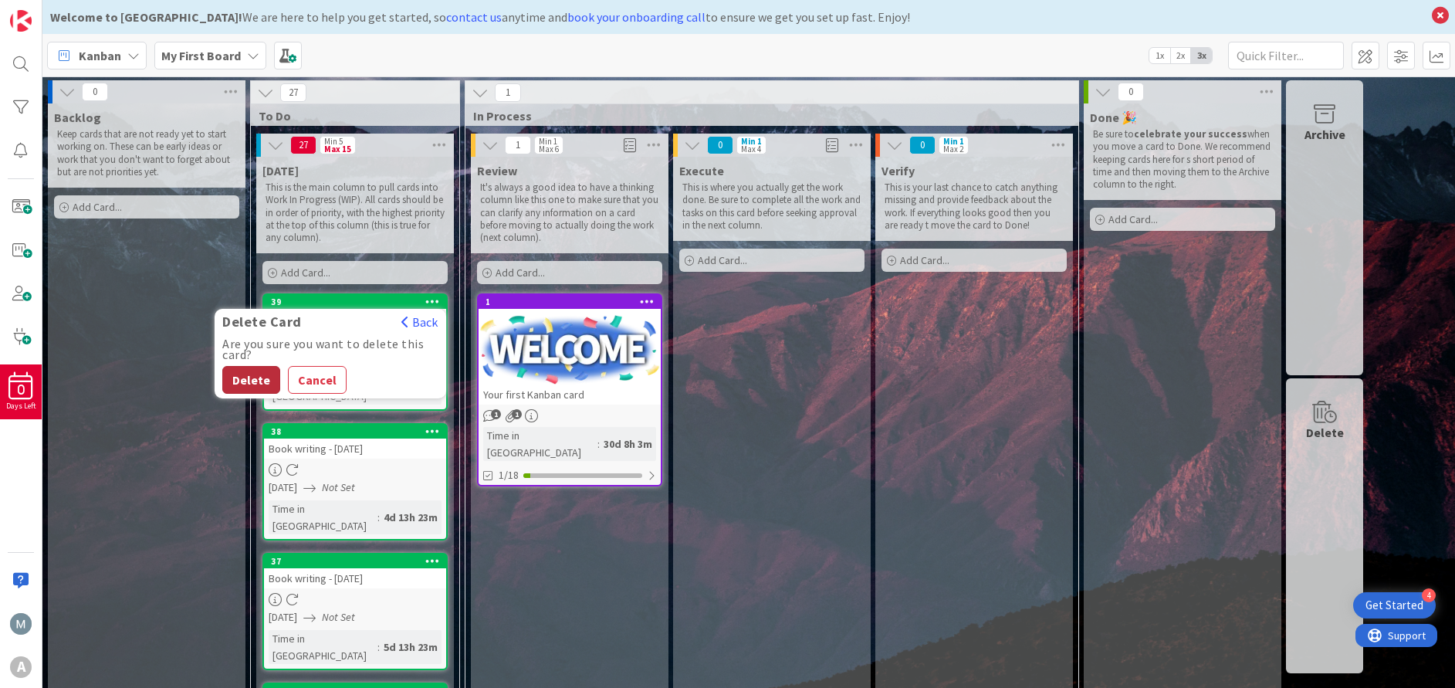
click at [255, 375] on button "Delete" at bounding box center [251, 380] width 58 height 28
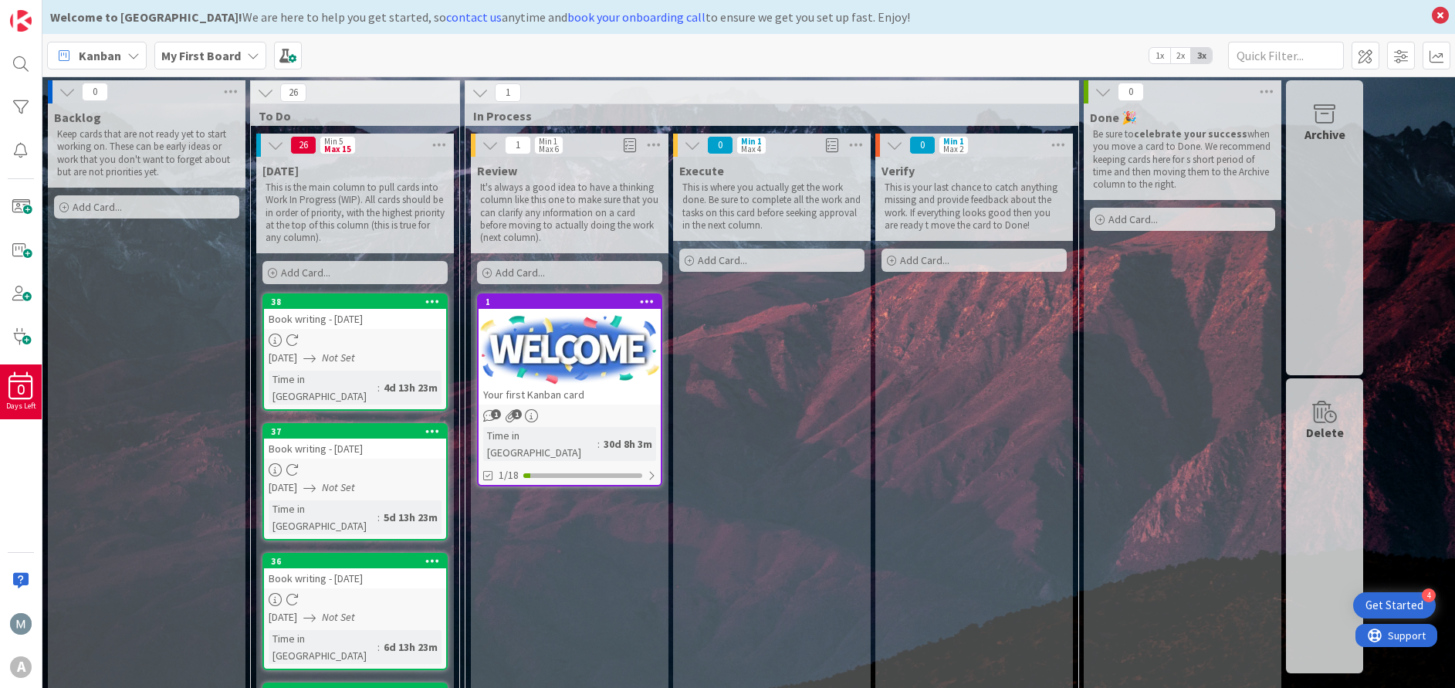
click at [435, 303] on icon at bounding box center [432, 301] width 15 height 11
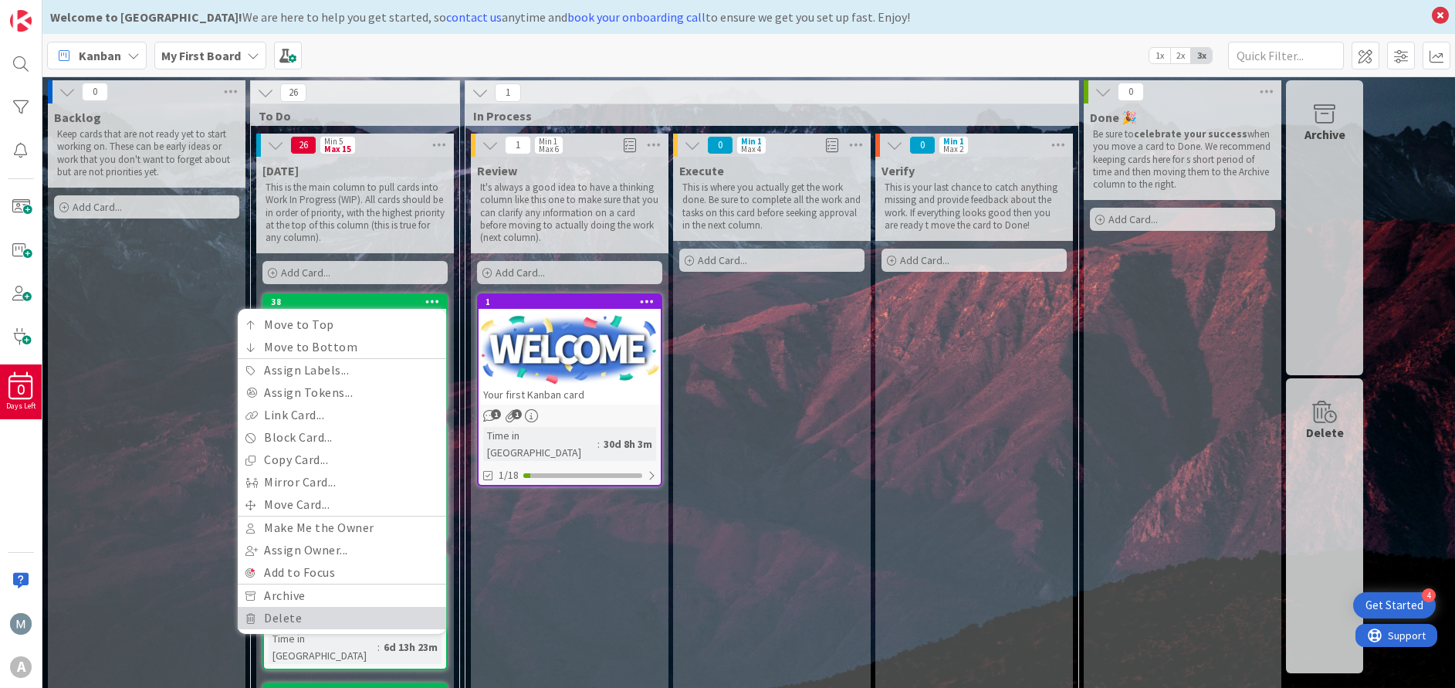
click at [291, 622] on link "Delete" at bounding box center [342, 618] width 208 height 22
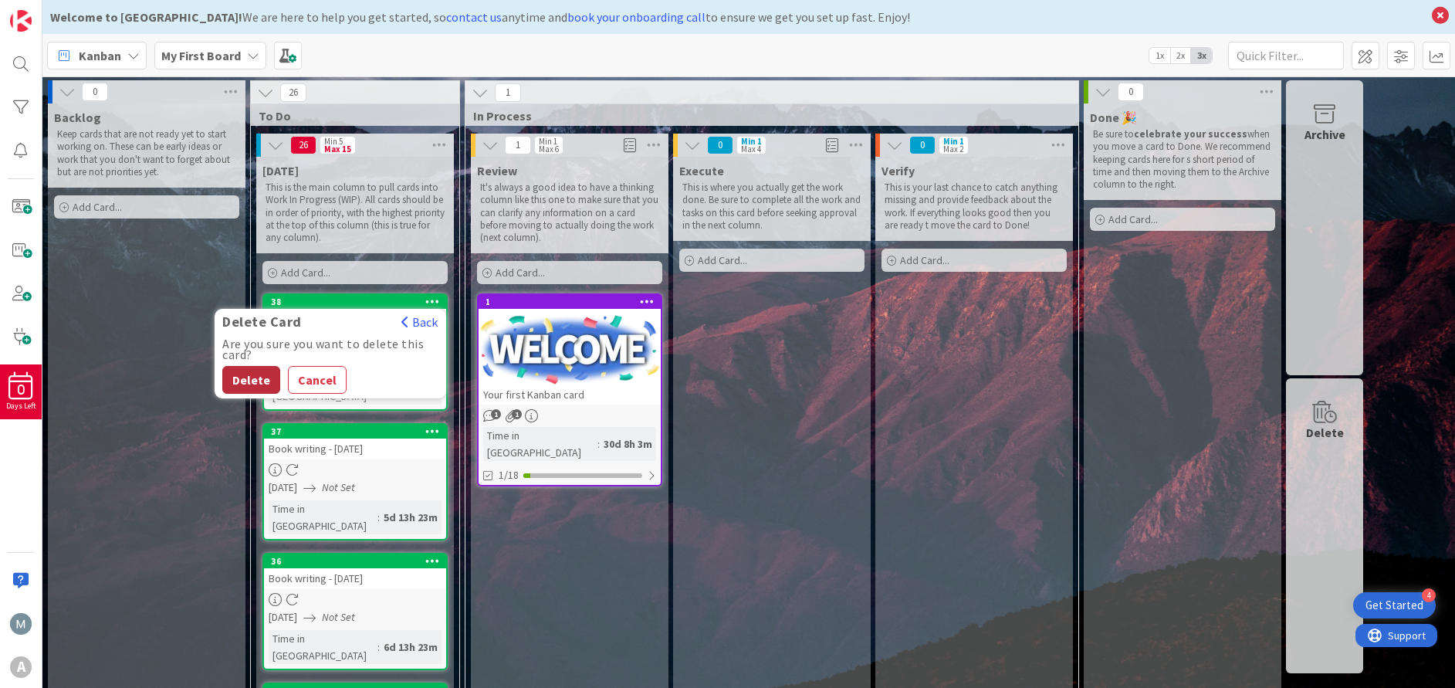
click at [244, 380] on button "Delete" at bounding box center [251, 380] width 58 height 28
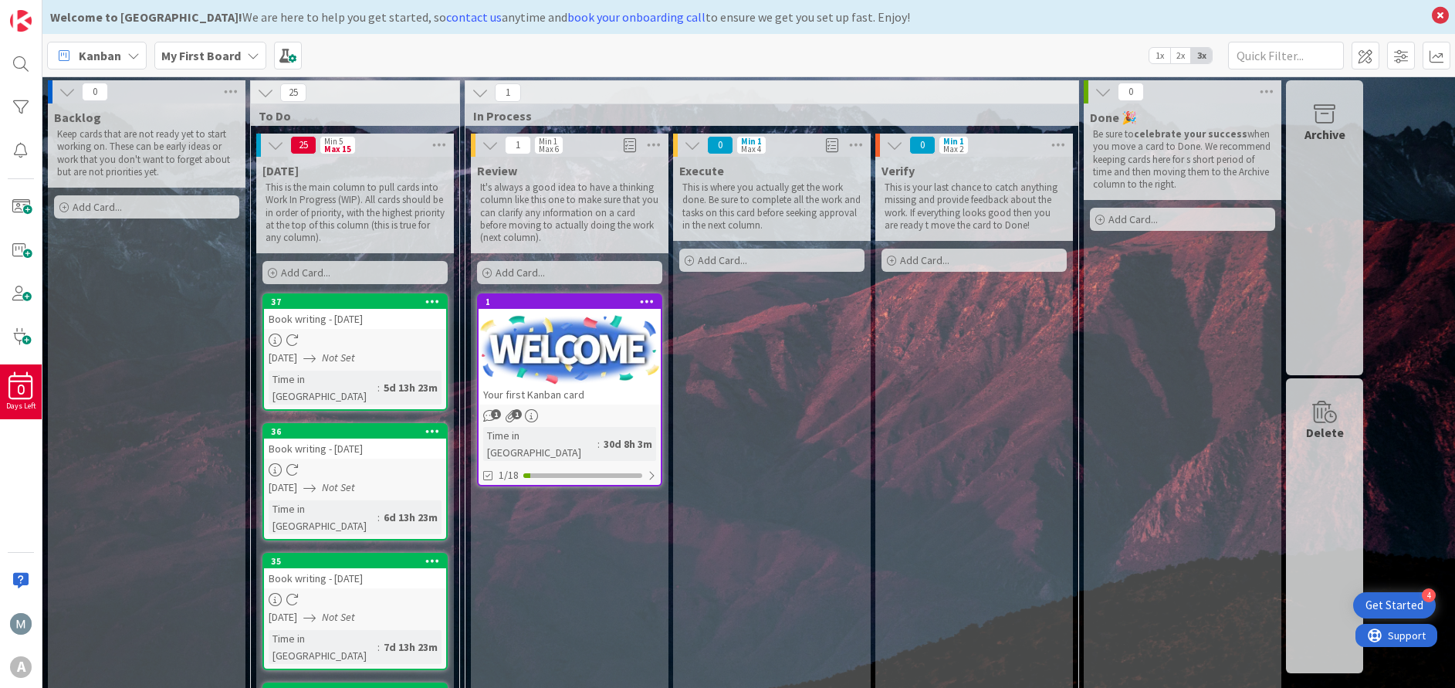
click at [437, 297] on icon at bounding box center [432, 301] width 15 height 11
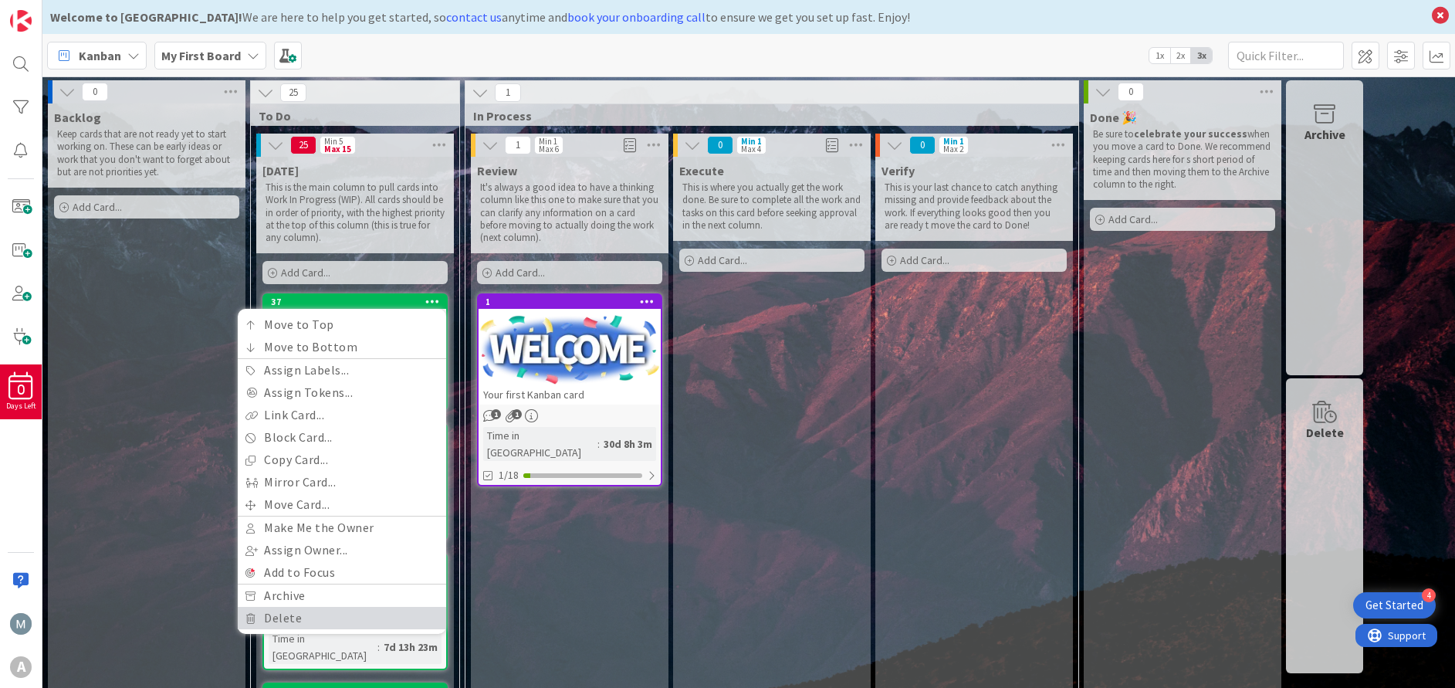
click at [286, 613] on link "Delete" at bounding box center [342, 618] width 208 height 22
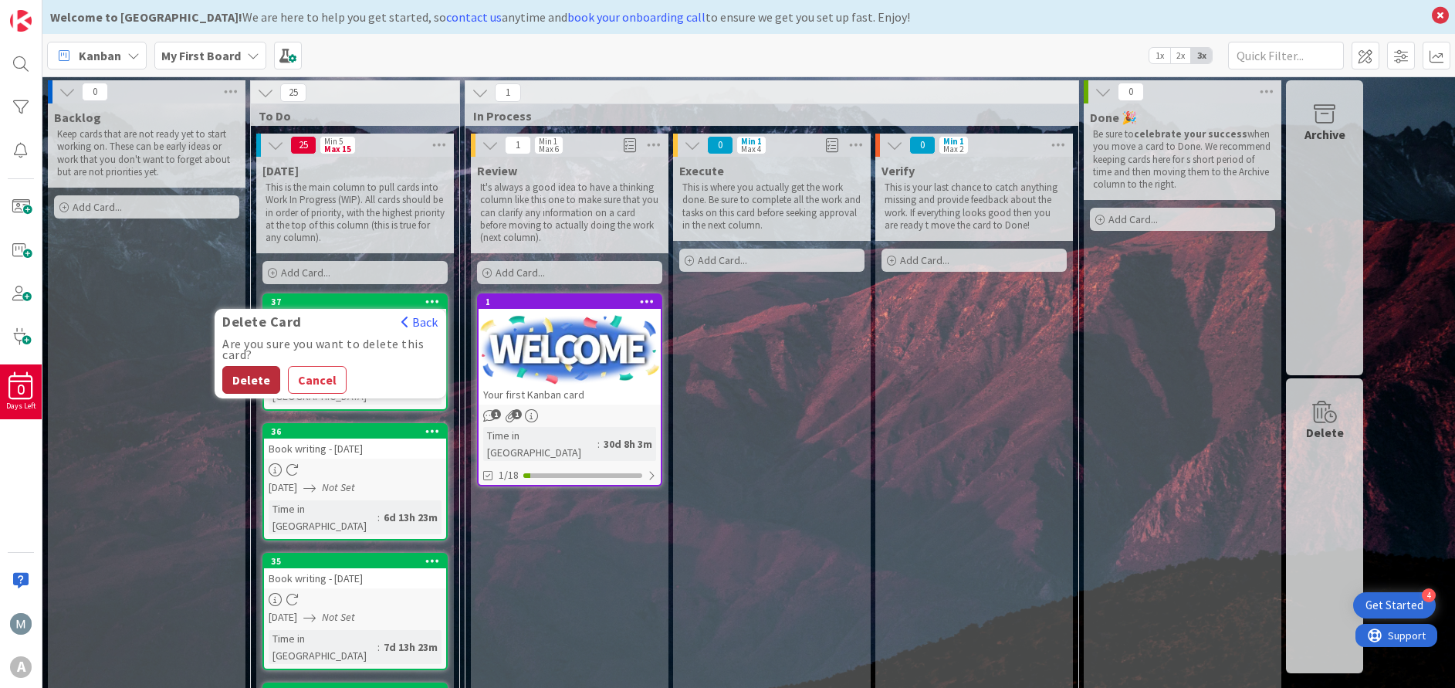
click at [261, 376] on button "Delete" at bounding box center [251, 380] width 58 height 28
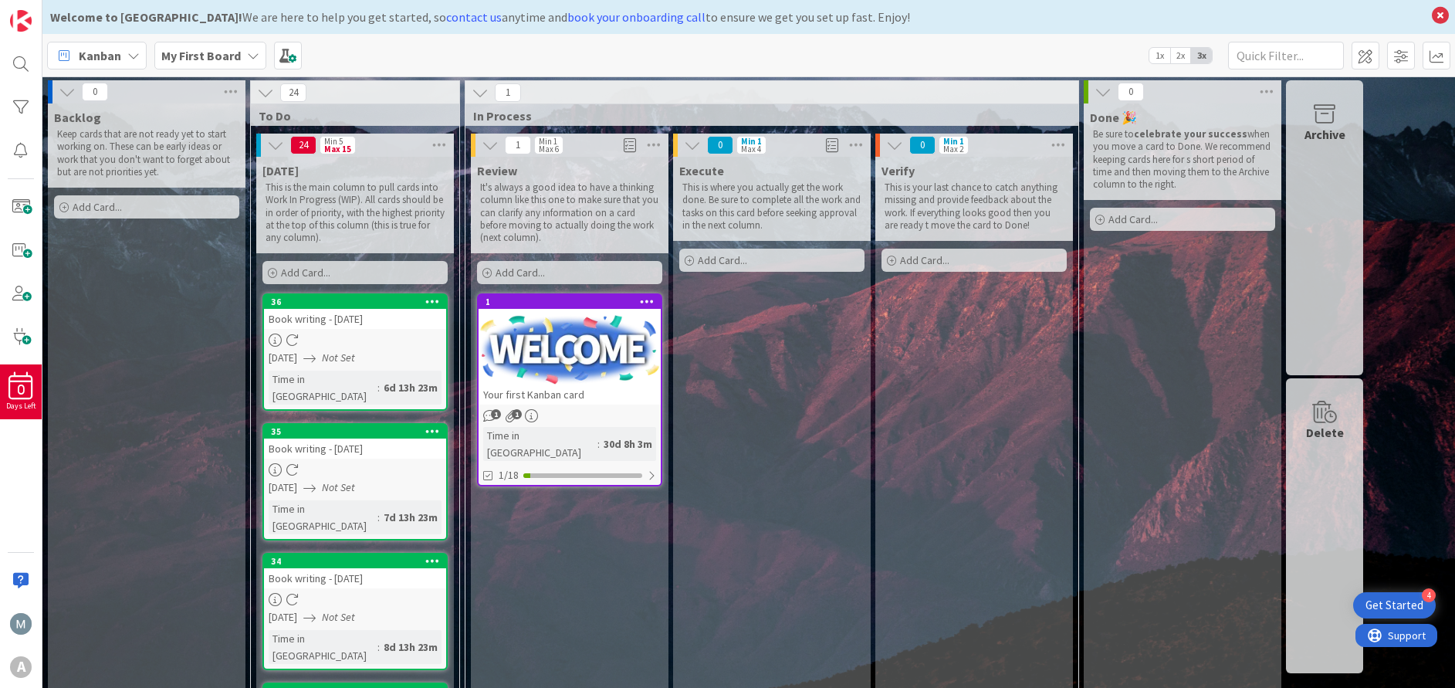
click at [436, 298] on icon at bounding box center [432, 301] width 15 height 11
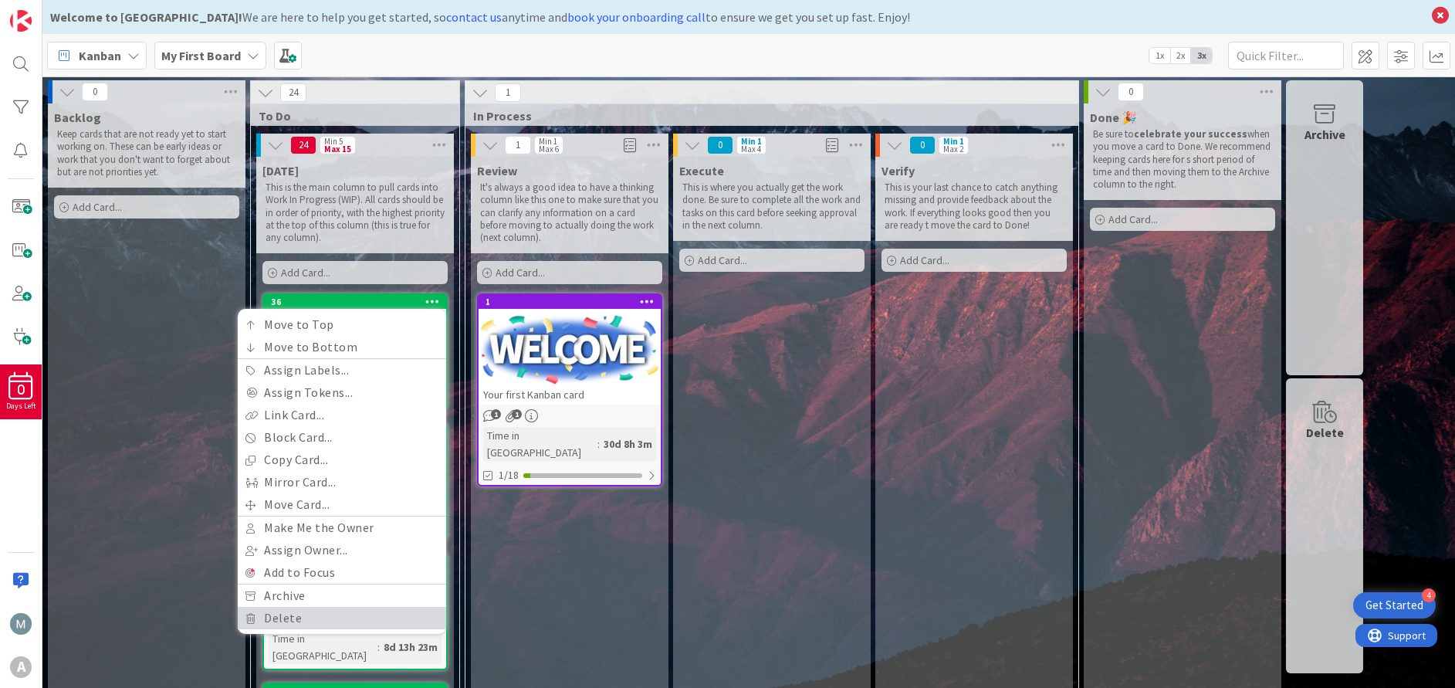
click at [286, 616] on link "Delete" at bounding box center [342, 618] width 208 height 22
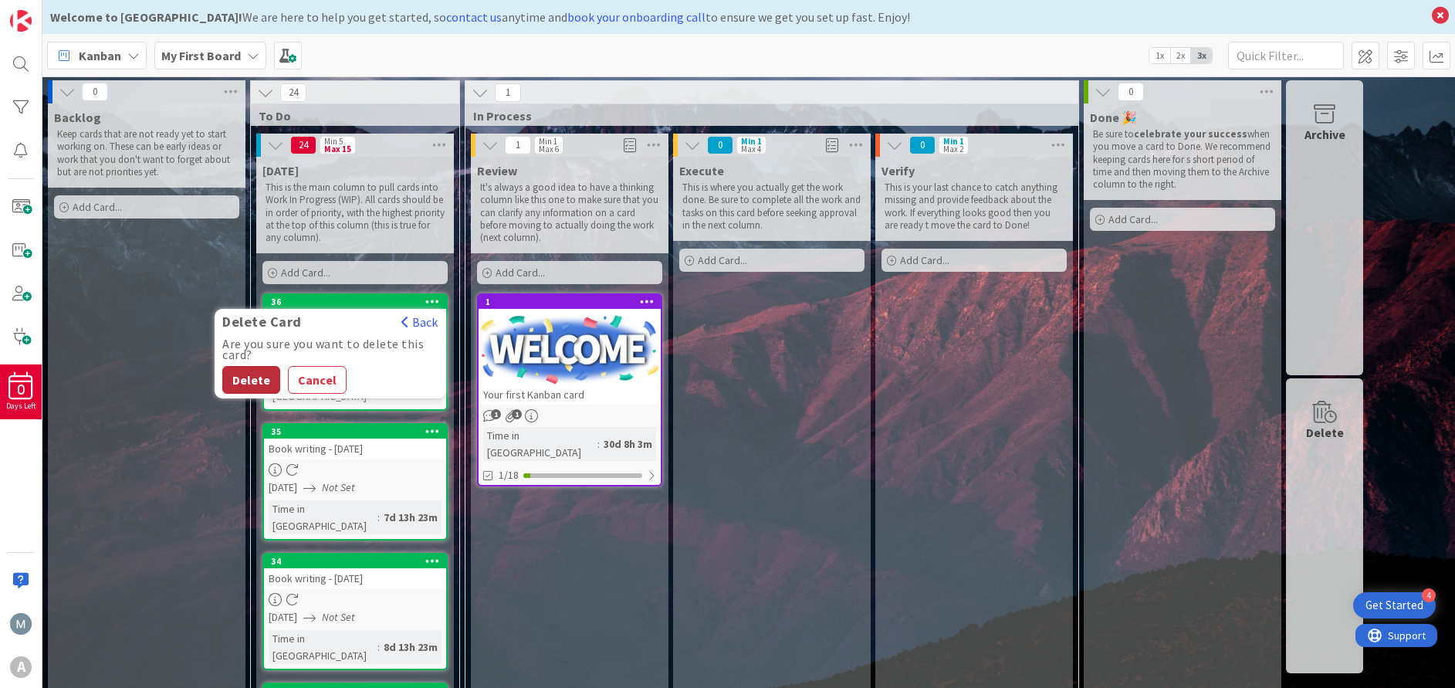
click at [251, 379] on button "Delete" at bounding box center [251, 380] width 58 height 28
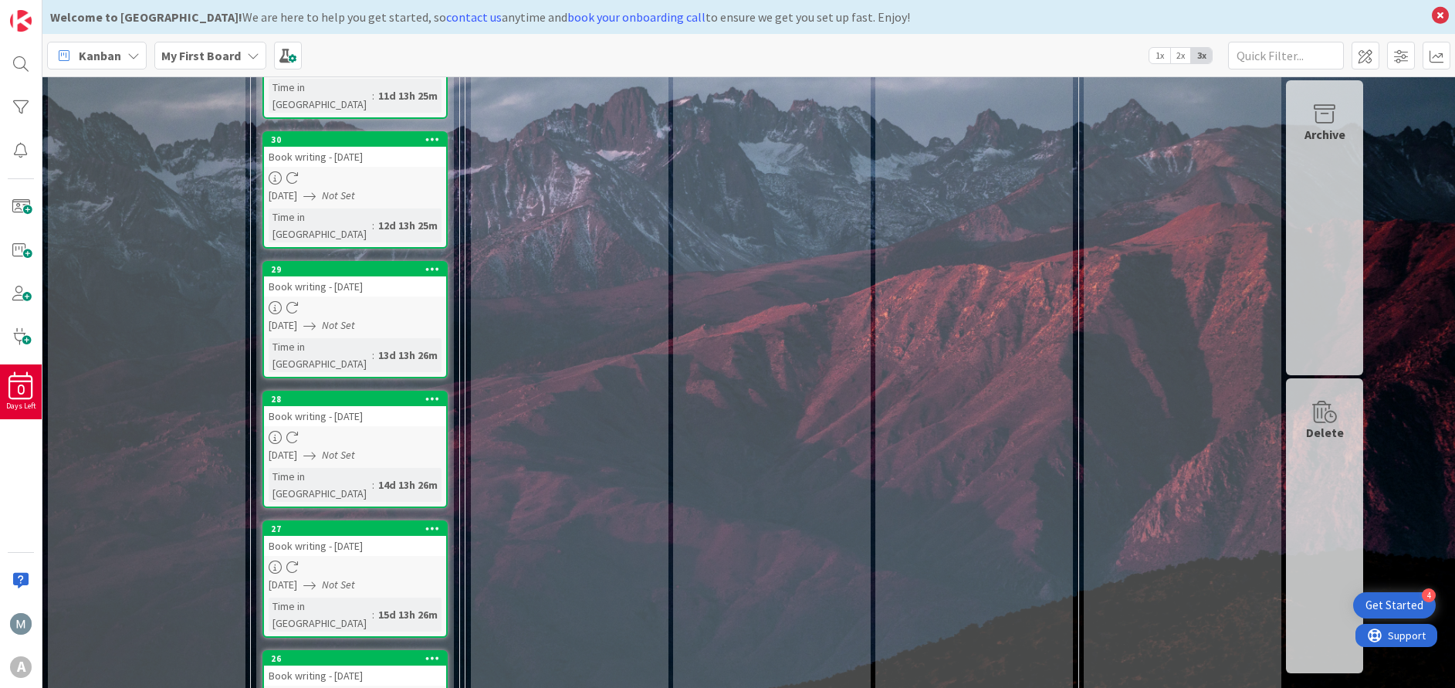
scroll to position [926, 0]
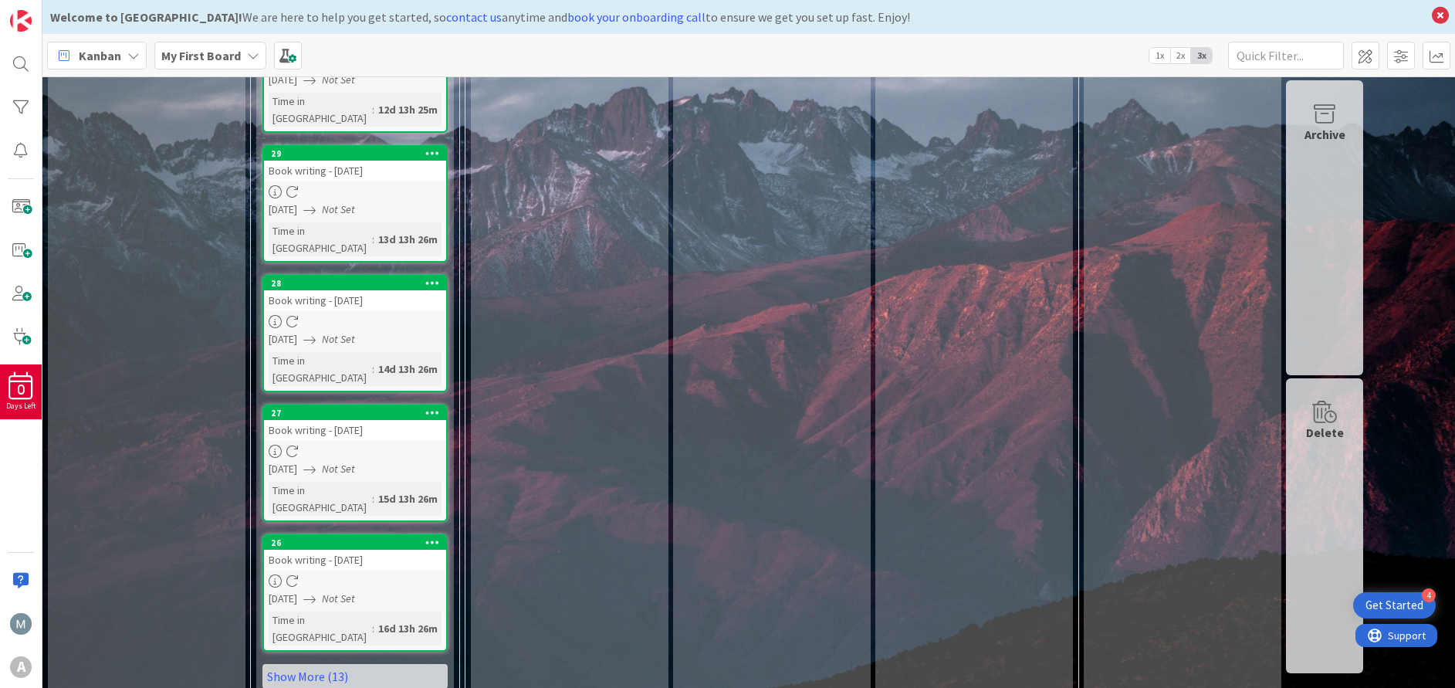
click at [434, 536] on icon at bounding box center [432, 541] width 15 height 11
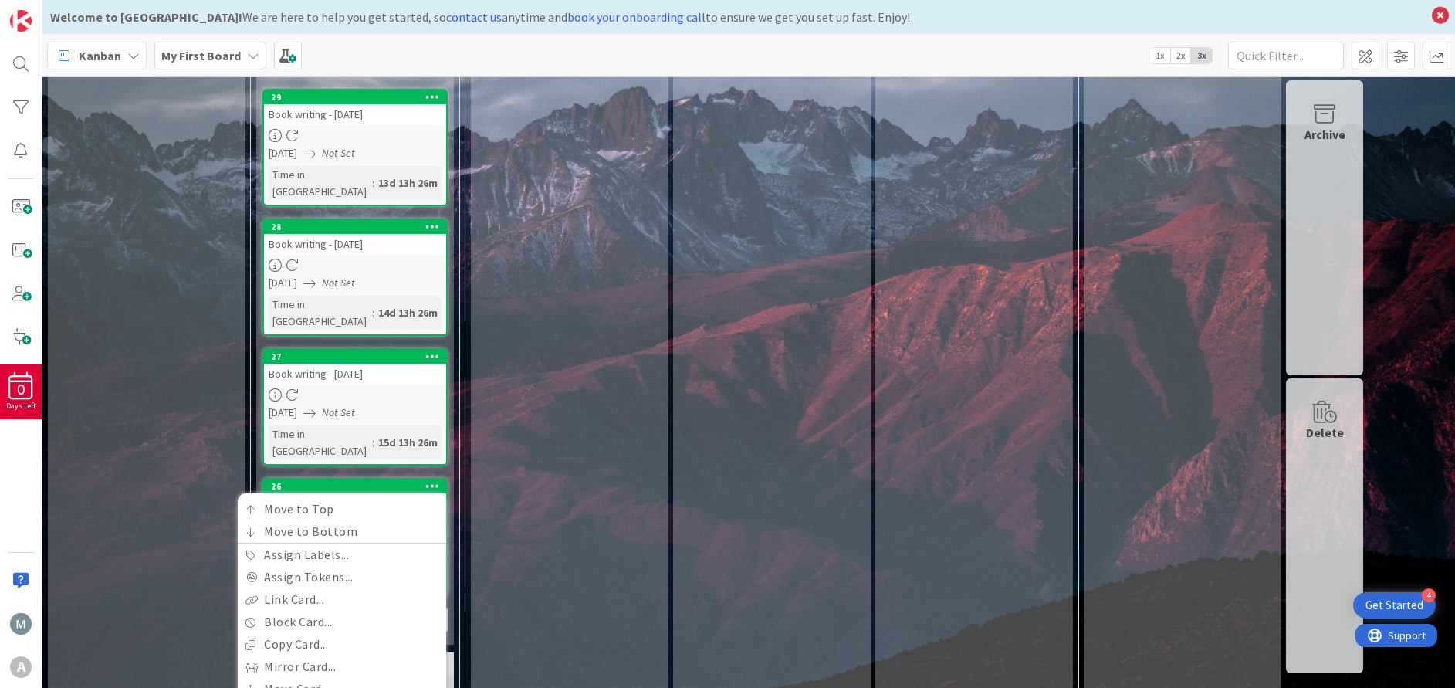
scroll to position [1025, 0]
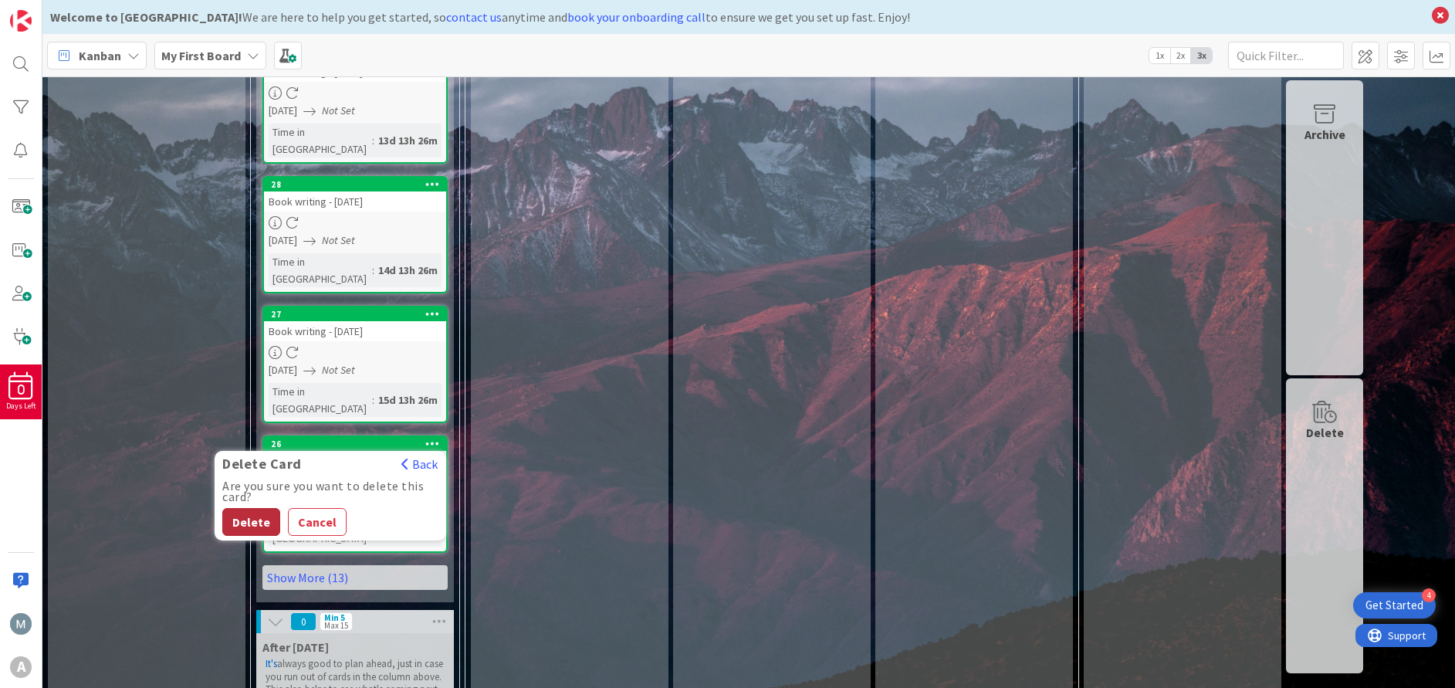
click at [257, 508] on button "Delete" at bounding box center [251, 522] width 58 height 28
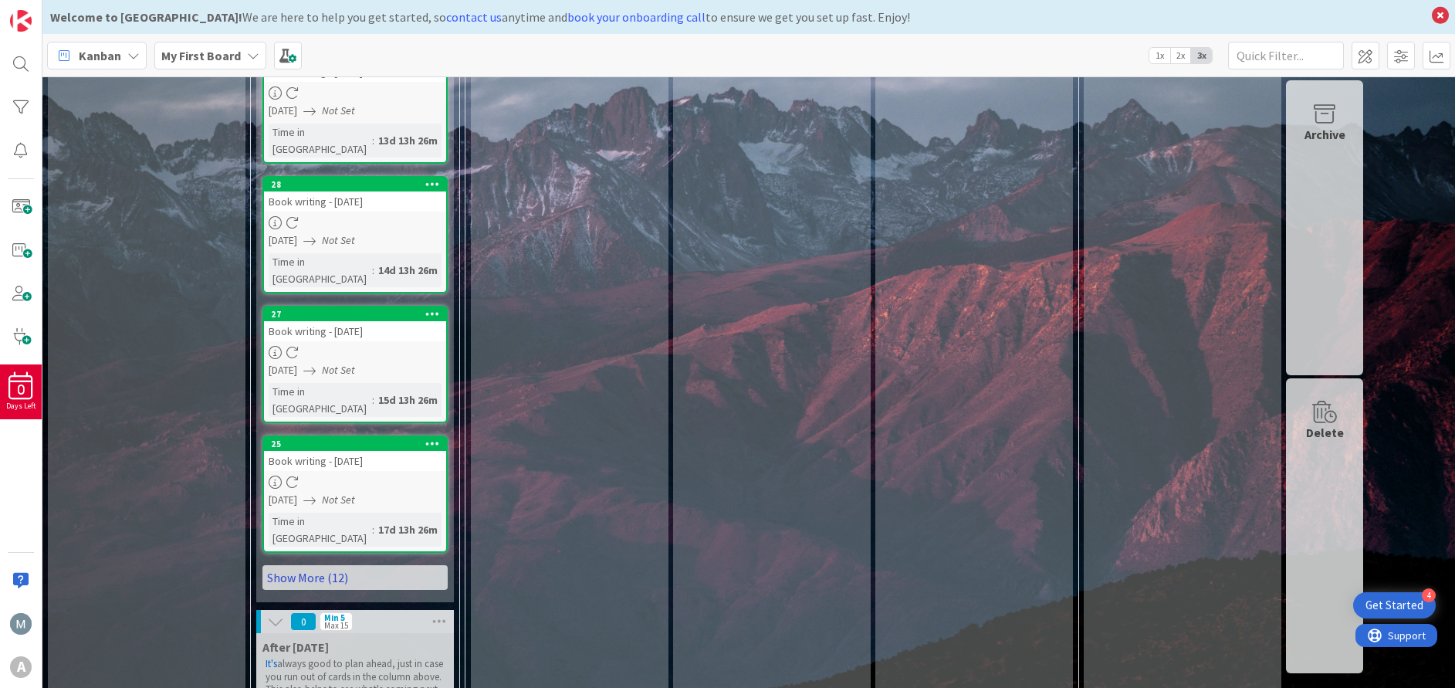
click at [307, 565] on link "Show More (12)" at bounding box center [354, 577] width 185 height 25
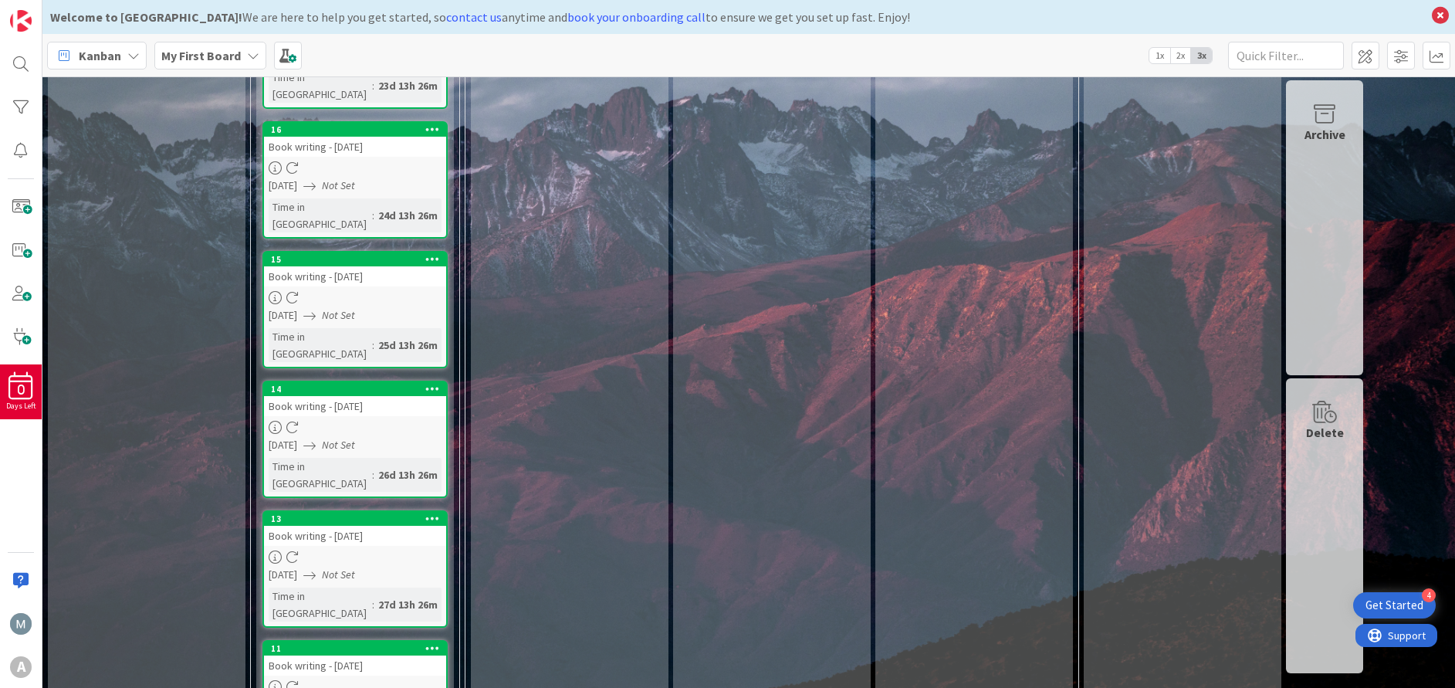
scroll to position [2377, 0]
click at [435, 641] on icon at bounding box center [432, 646] width 15 height 11
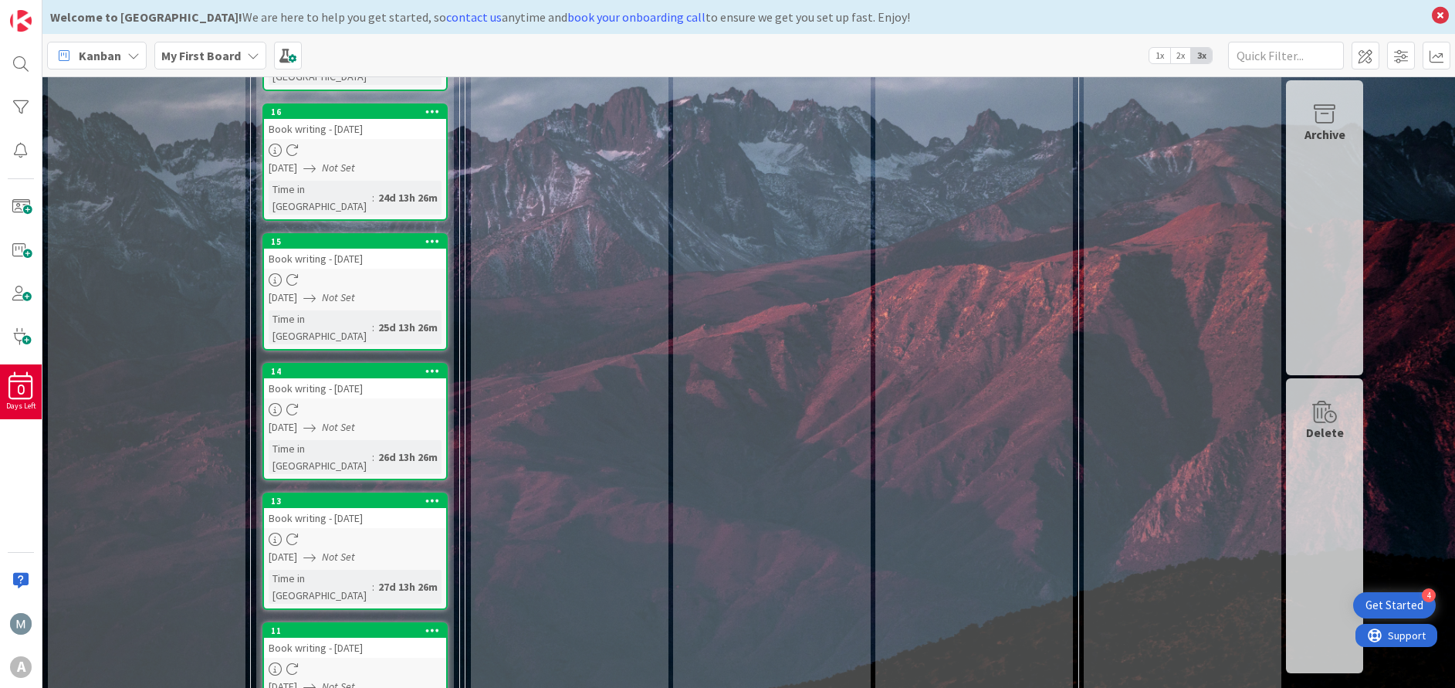
click at [429, 624] on icon at bounding box center [432, 629] width 15 height 11
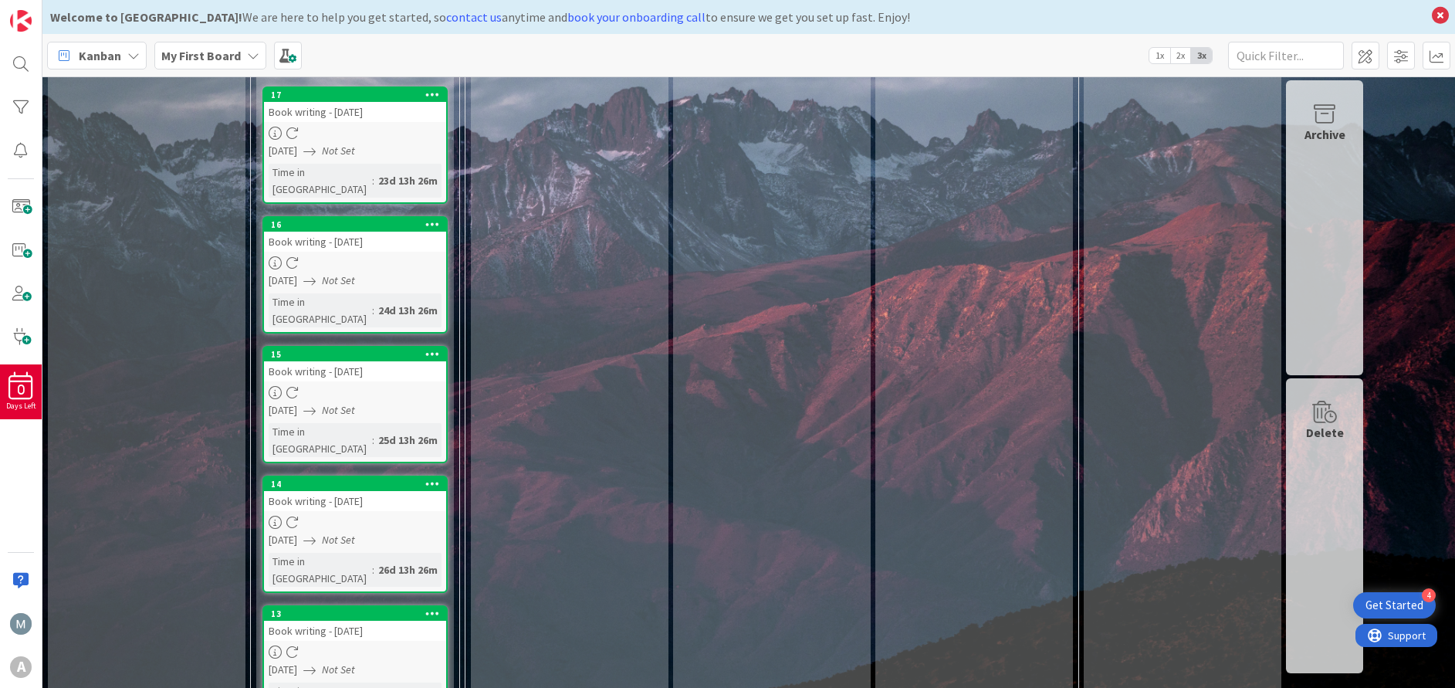
click at [433, 607] on icon at bounding box center [432, 612] width 15 height 11
drag, startPoint x: 295, startPoint y: 610, endPoint x: 315, endPoint y: 555, distance: 58.4
click at [264, 678] on button "Delete" at bounding box center [251, 692] width 58 height 28
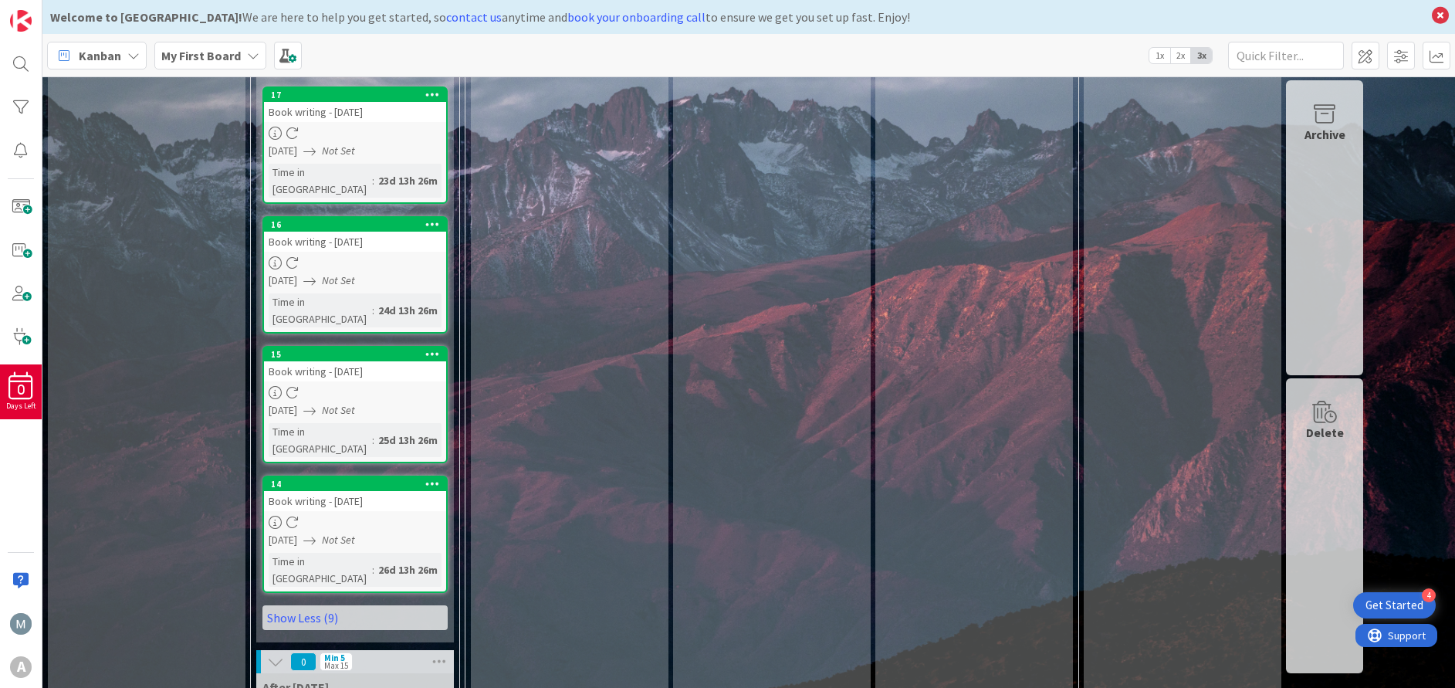
scroll to position [2039, 0]
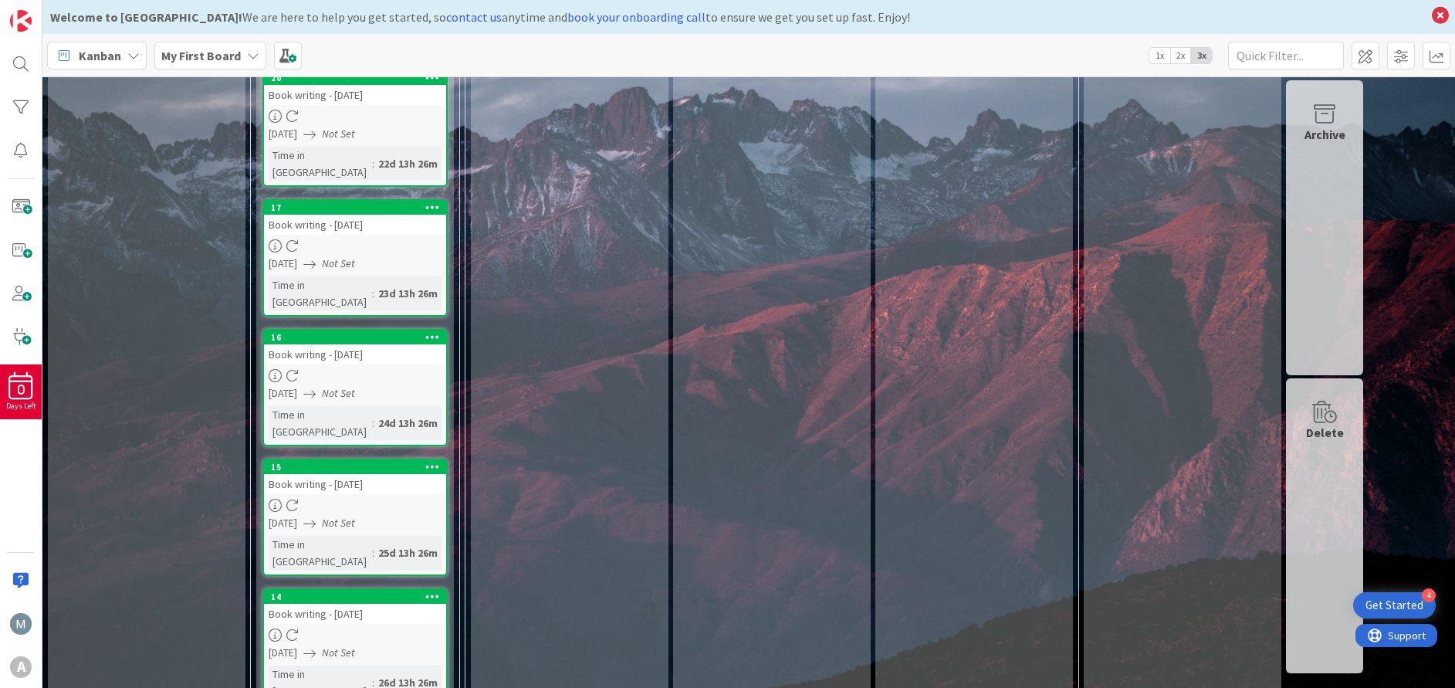
click at [427, 590] on icon at bounding box center [432, 595] width 15 height 11
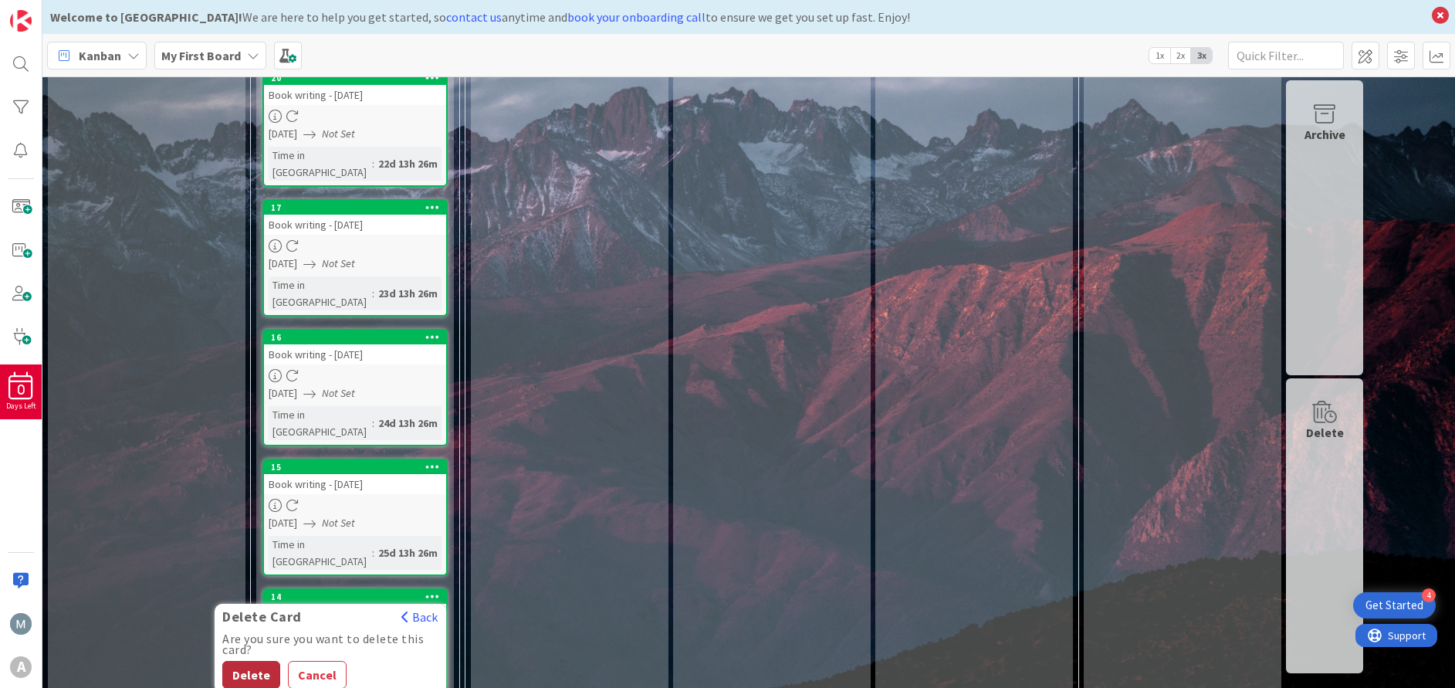
click at [263, 661] on button "Delete" at bounding box center [251, 675] width 58 height 28
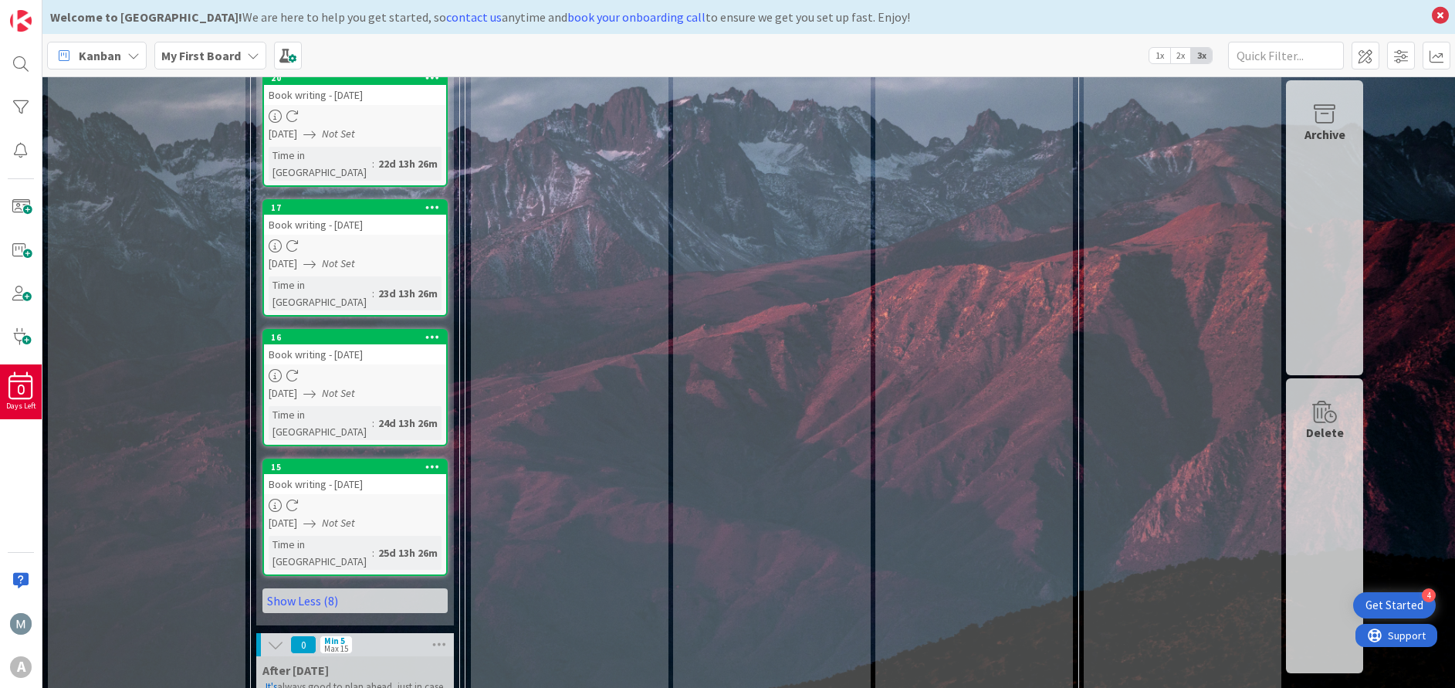
scroll to position [1926, 0]
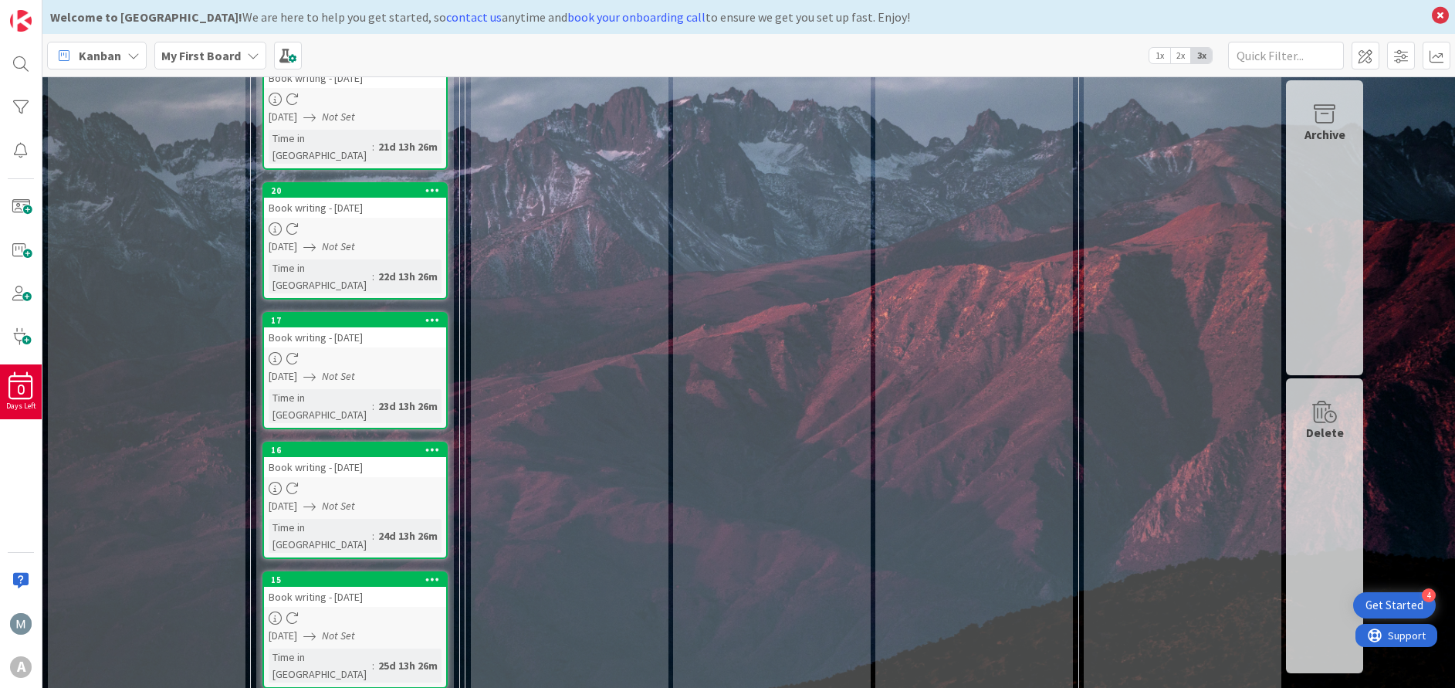
click at [434, 573] on icon at bounding box center [432, 578] width 15 height 11
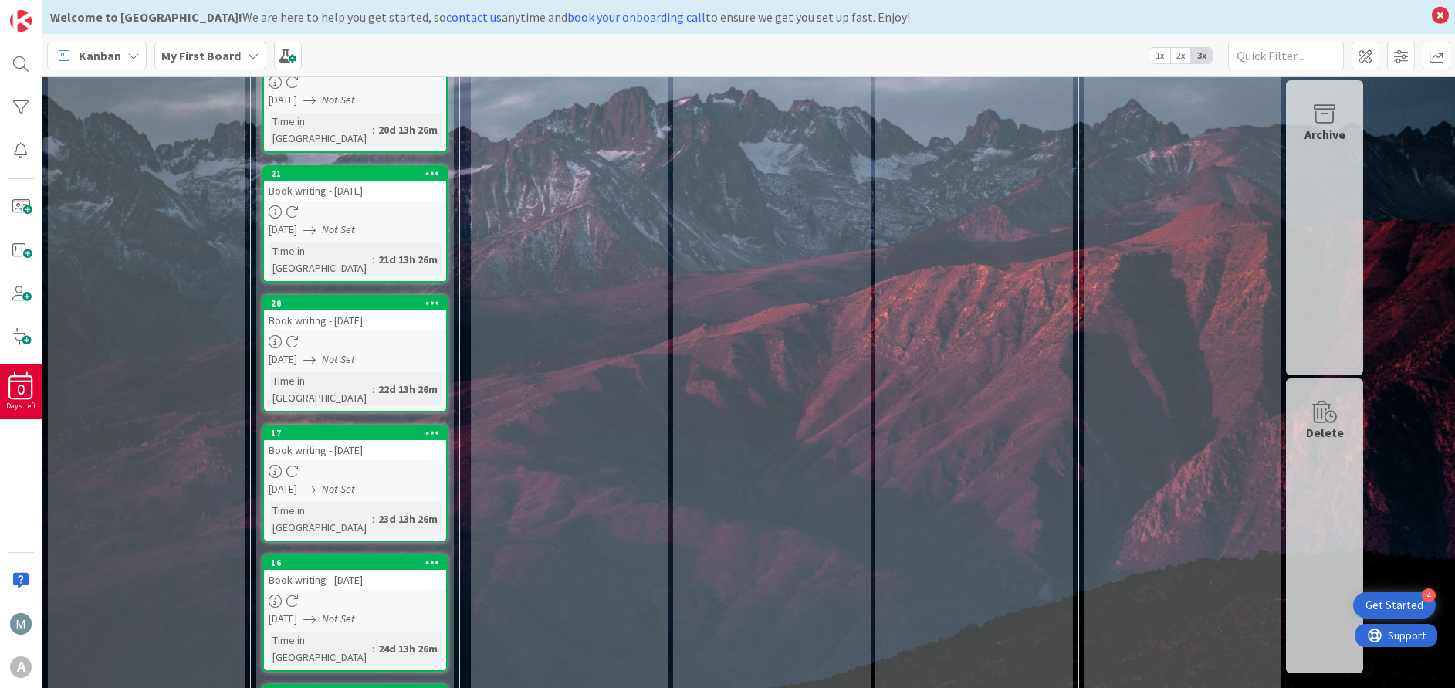
click at [427, 686] on icon at bounding box center [432, 691] width 15 height 11
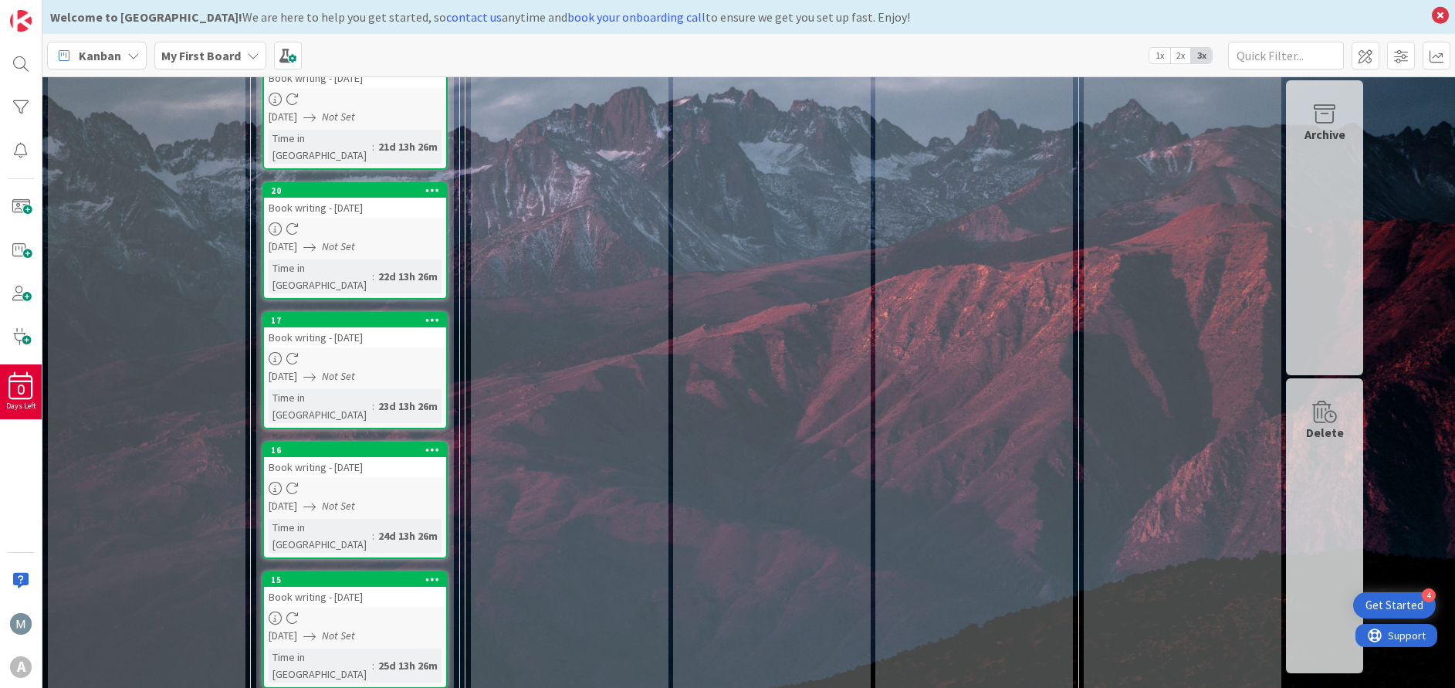
click at [434, 573] on icon at bounding box center [432, 578] width 15 height 11
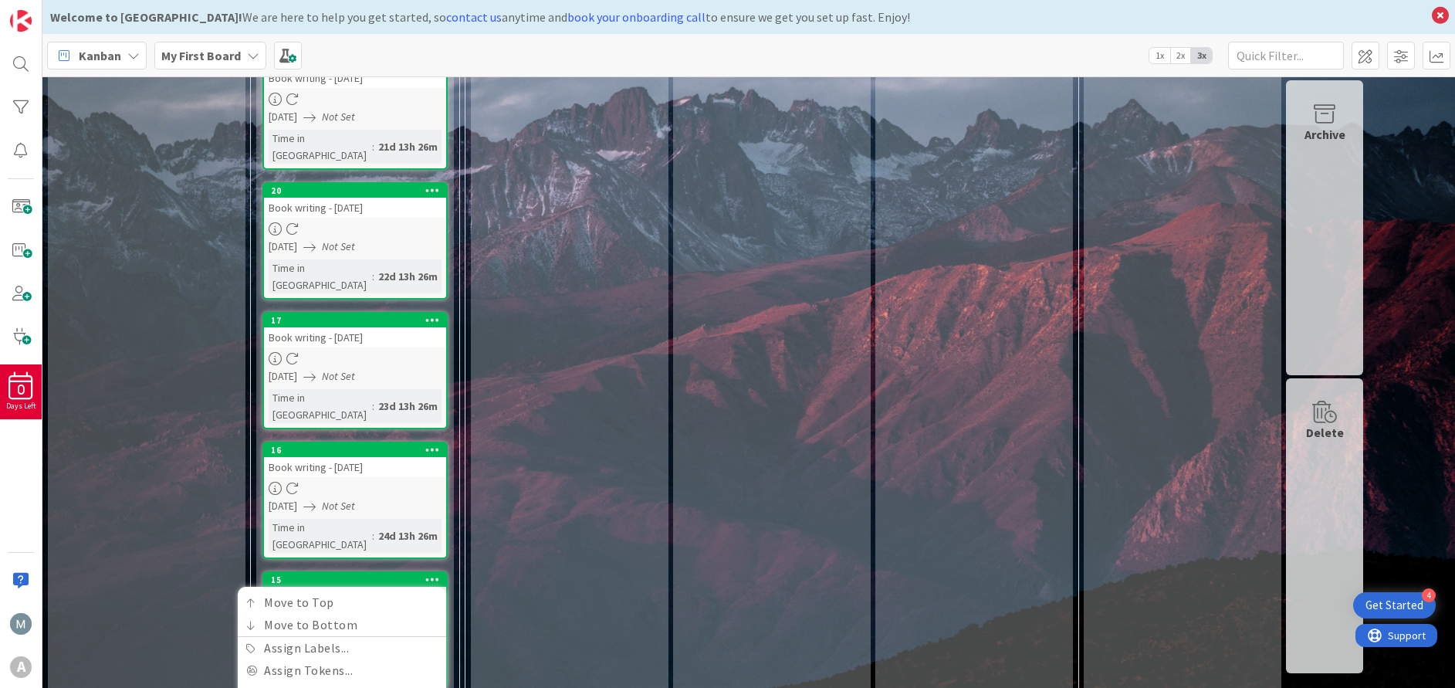
click at [259, 644] on button "Delete" at bounding box center [251, 658] width 58 height 28
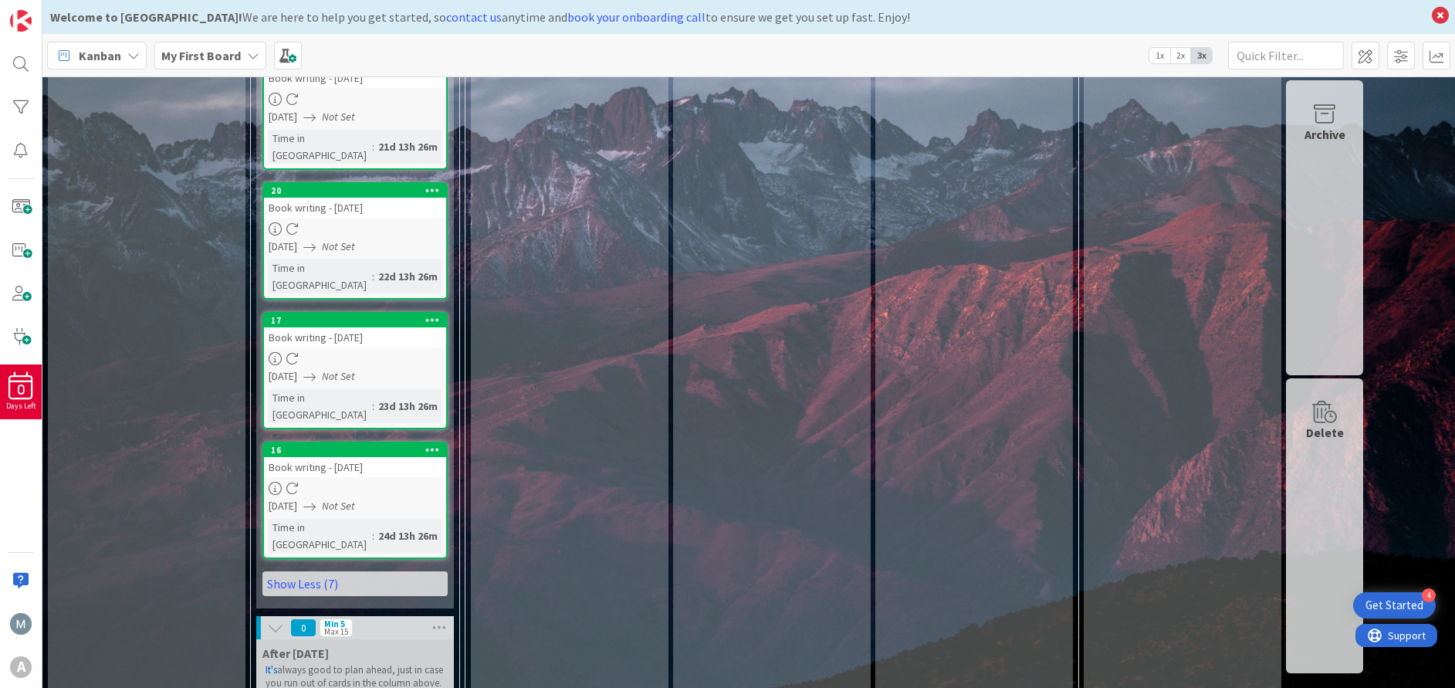
scroll to position [1814, 0]
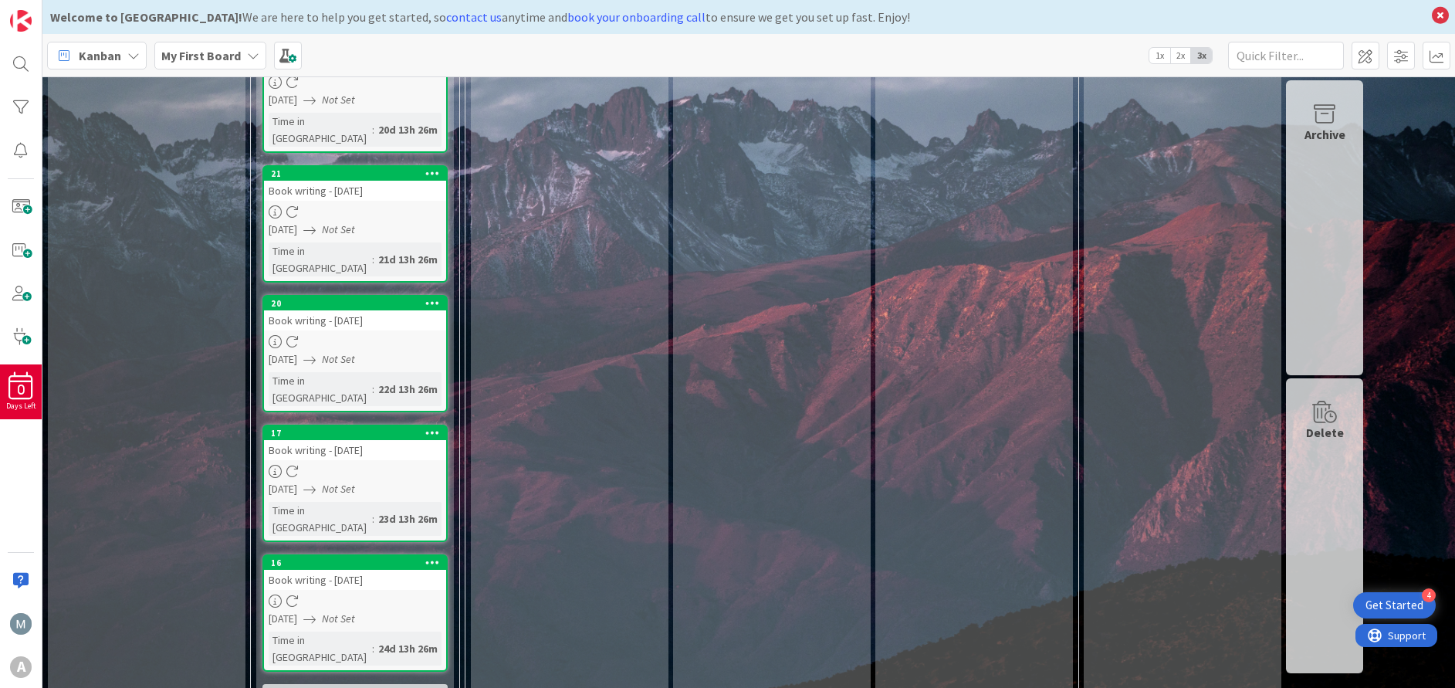
click at [439, 557] on div at bounding box center [432, 562] width 28 height 11
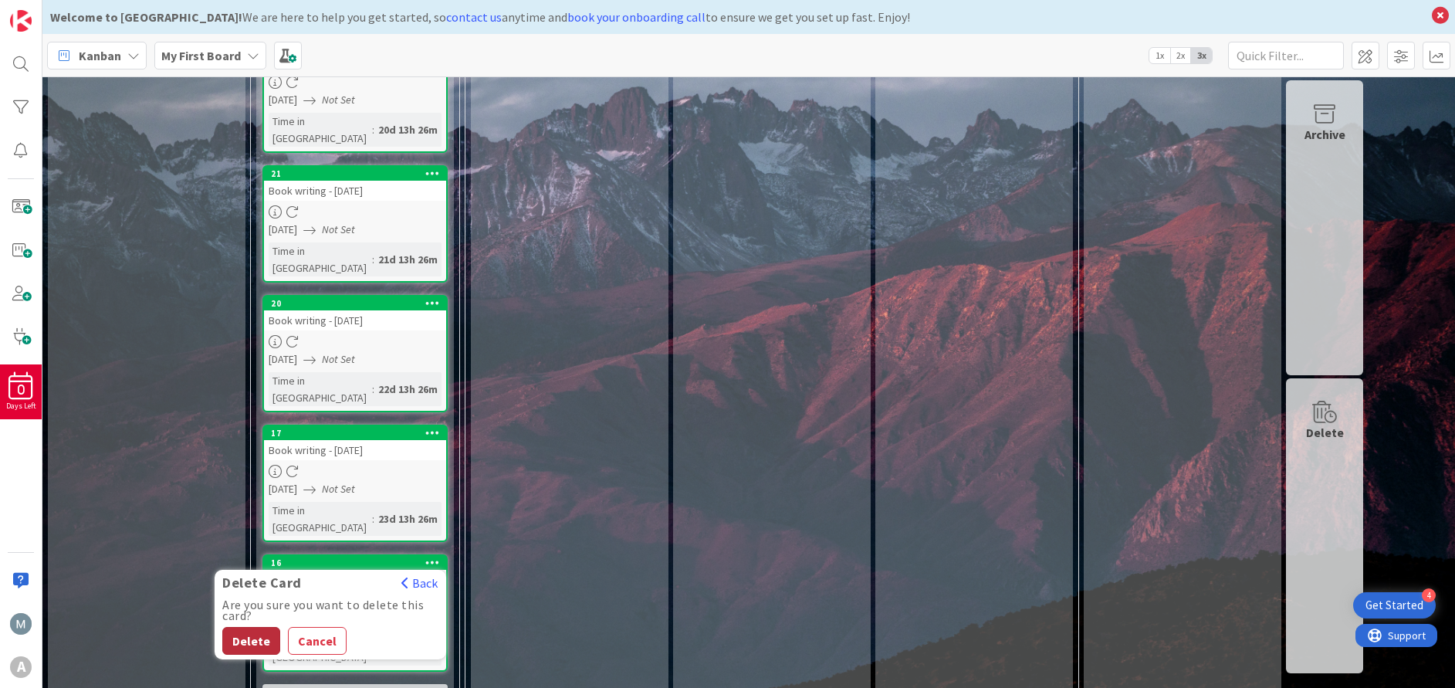
click at [272, 627] on button "Delete" at bounding box center [251, 641] width 58 height 28
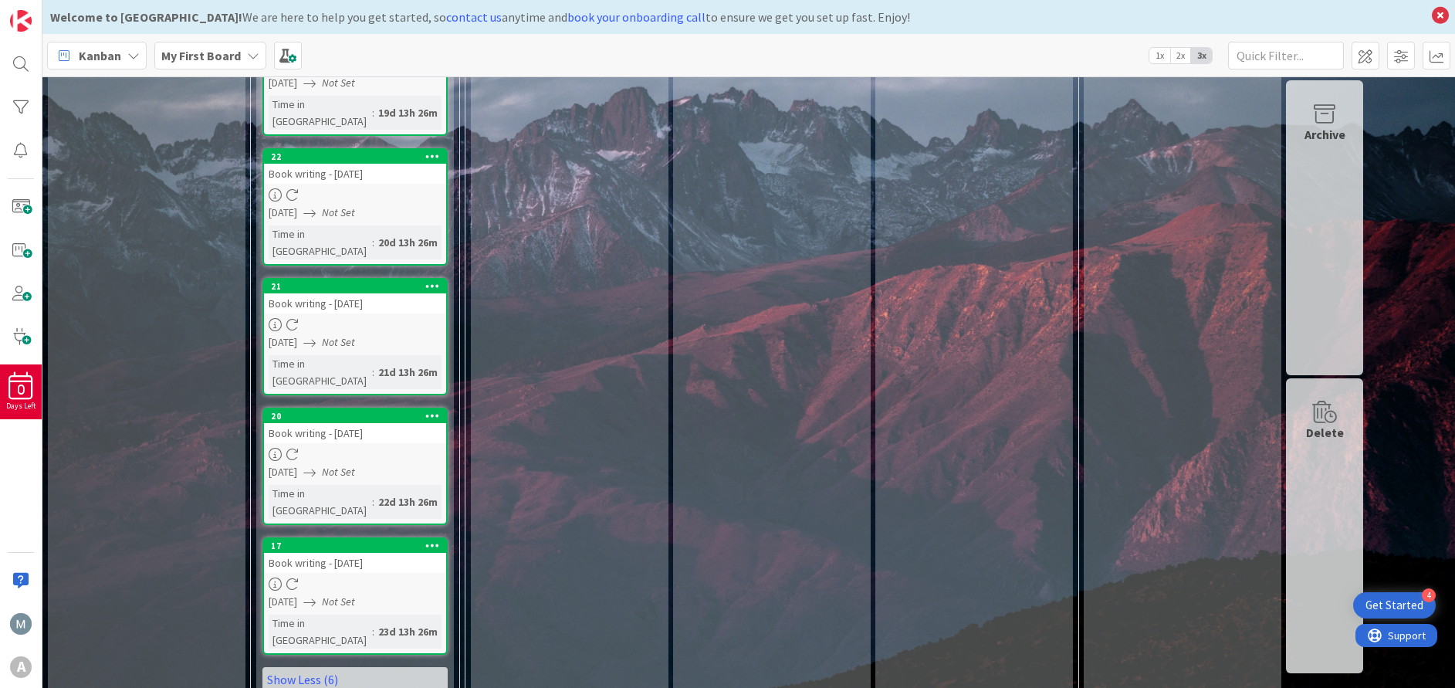
click at [434, 539] on icon at bounding box center [432, 544] width 15 height 11
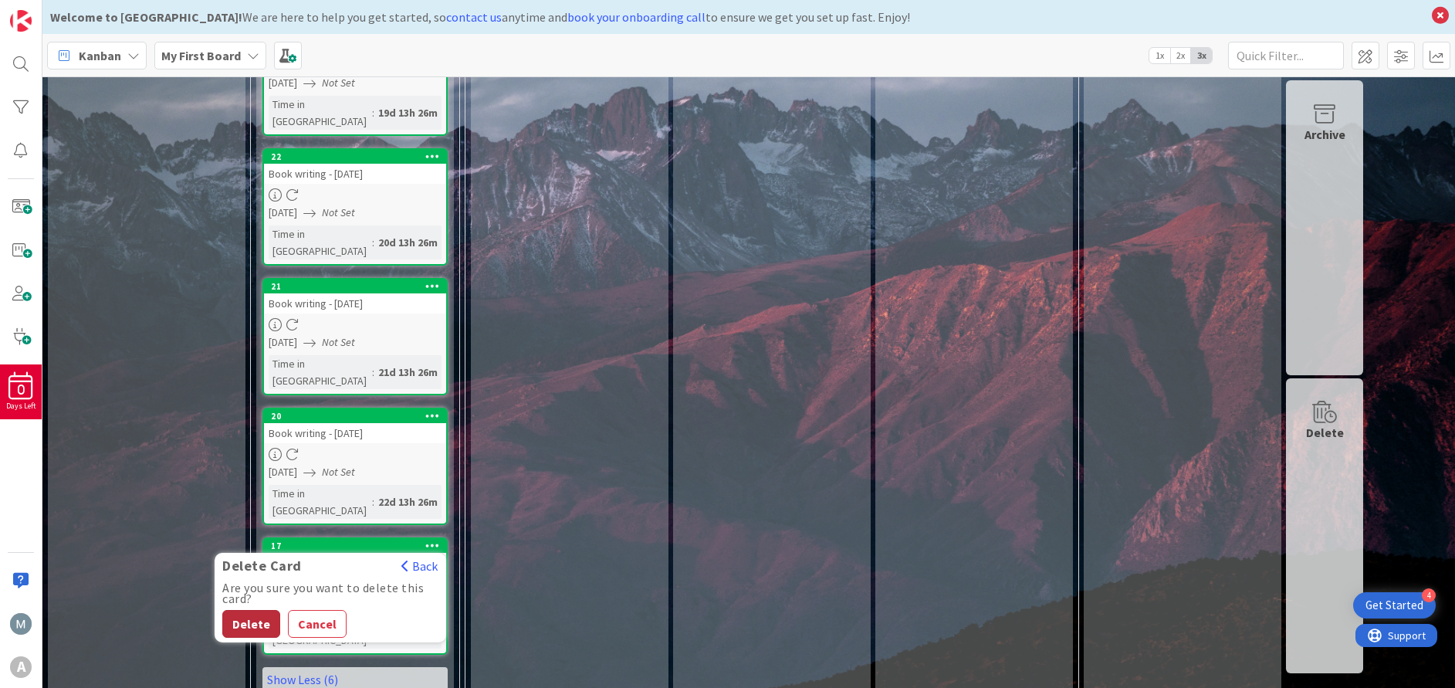
click at [255, 610] on button "Delete" at bounding box center [251, 624] width 58 height 28
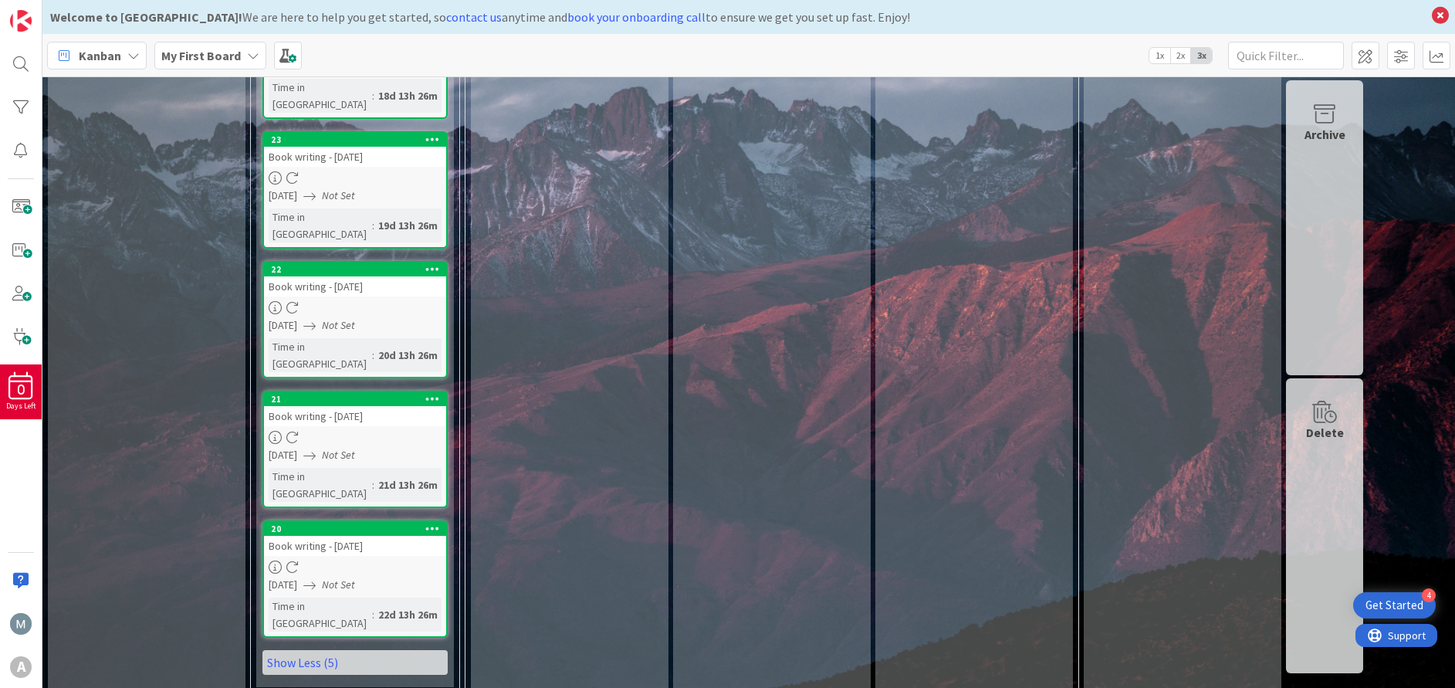
click at [428, 522] on icon at bounding box center [432, 527] width 15 height 11
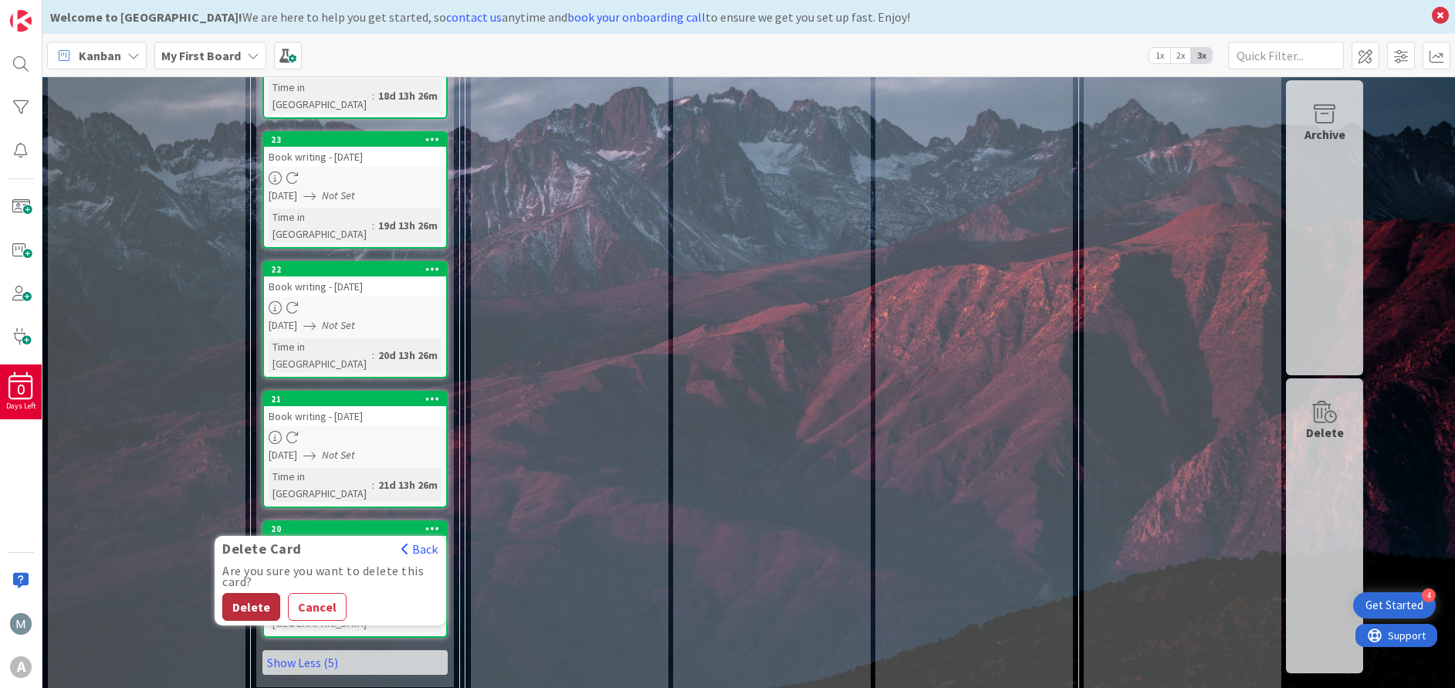
click at [253, 593] on button "Delete" at bounding box center [251, 607] width 58 height 28
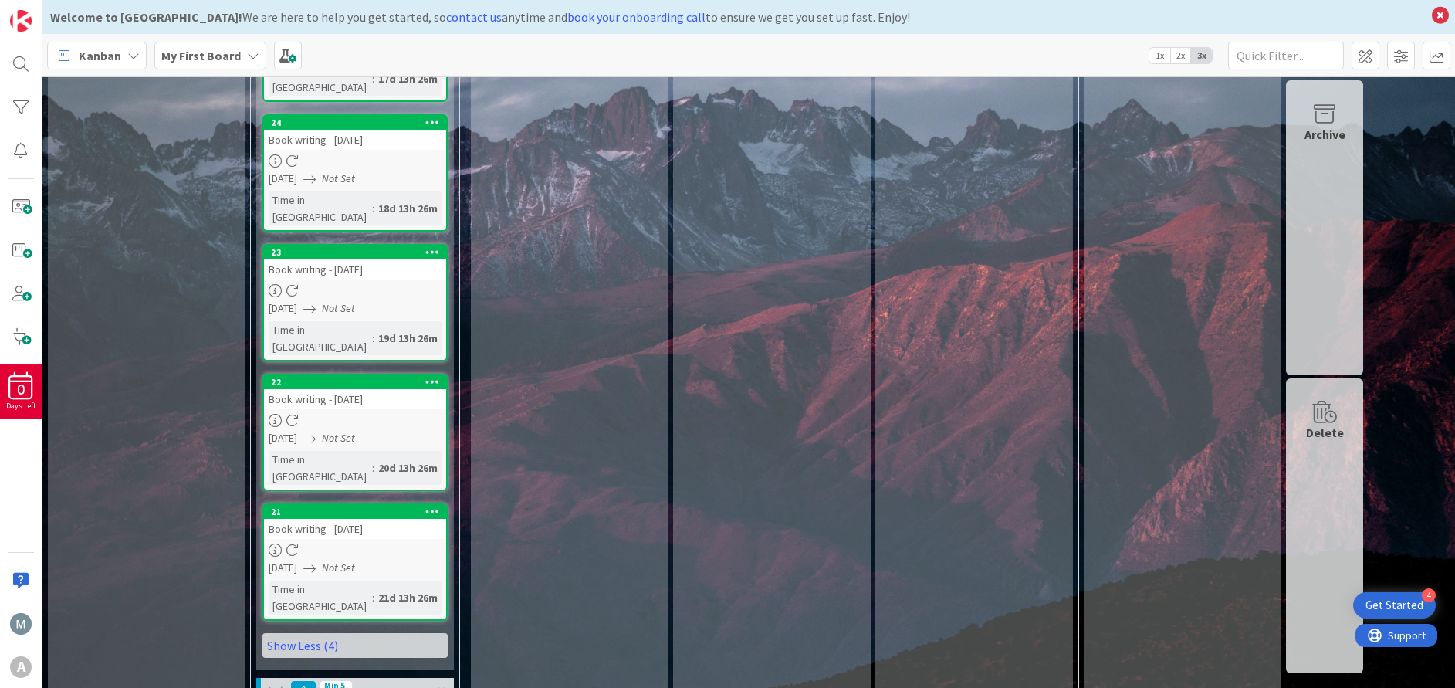
click at [428, 506] on icon at bounding box center [432, 511] width 15 height 11
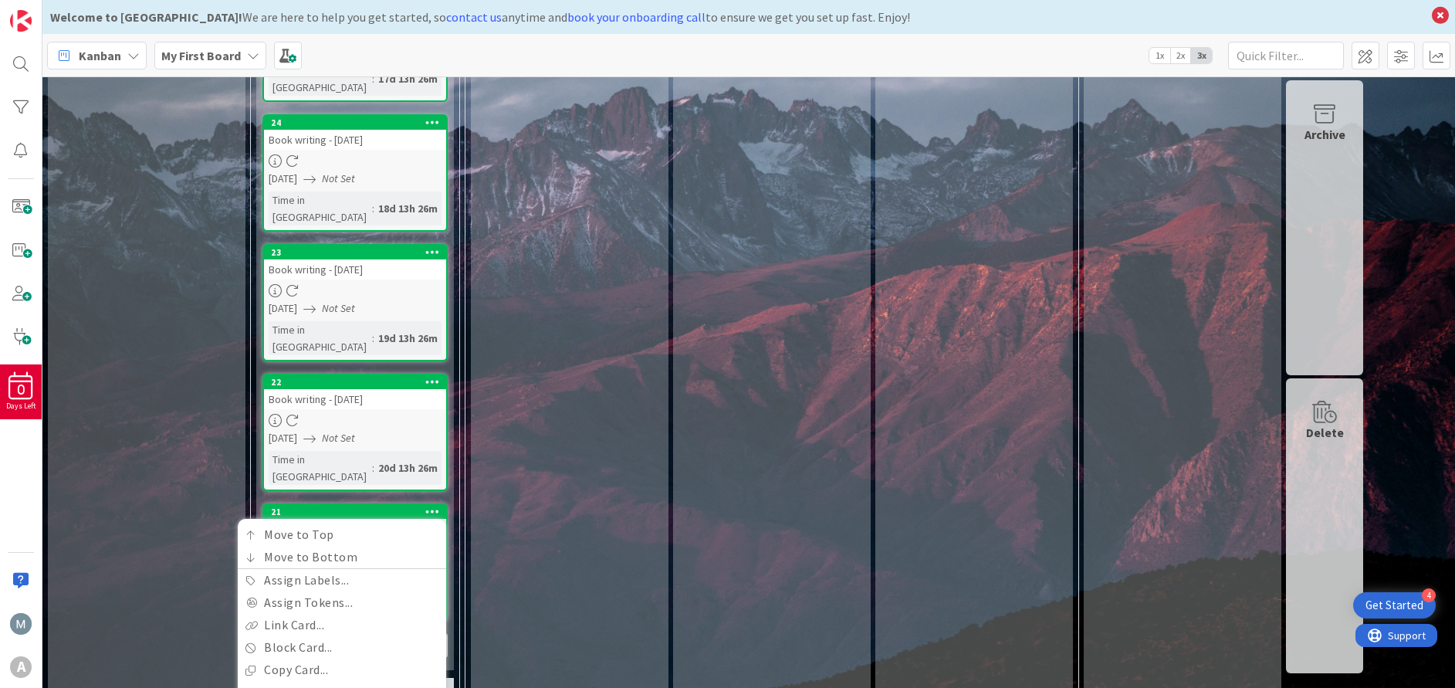
drag, startPoint x: 302, startPoint y: 602, endPoint x: 302, endPoint y: 587, distance: 15.4
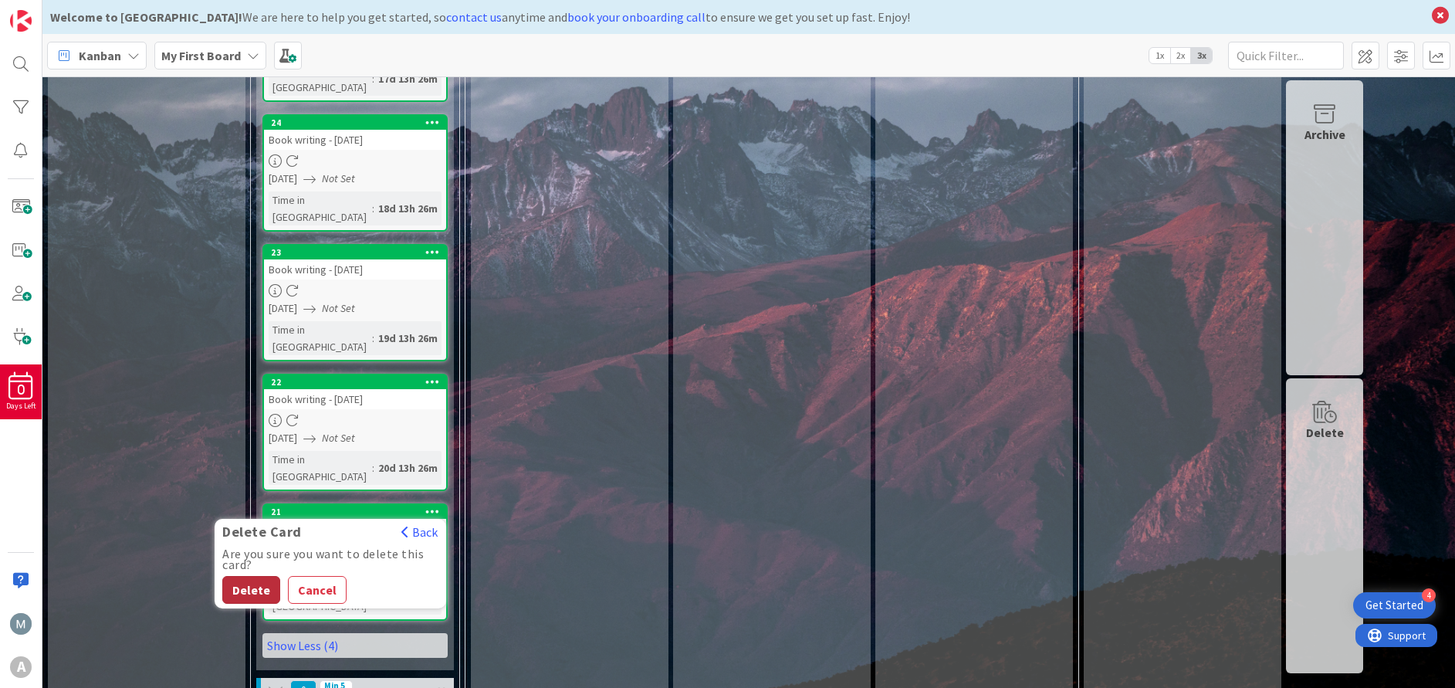
drag, startPoint x: 250, startPoint y: 364, endPoint x: 269, endPoint y: 352, distance: 22.3
click at [251, 576] on button "Delete" at bounding box center [251, 590] width 58 height 28
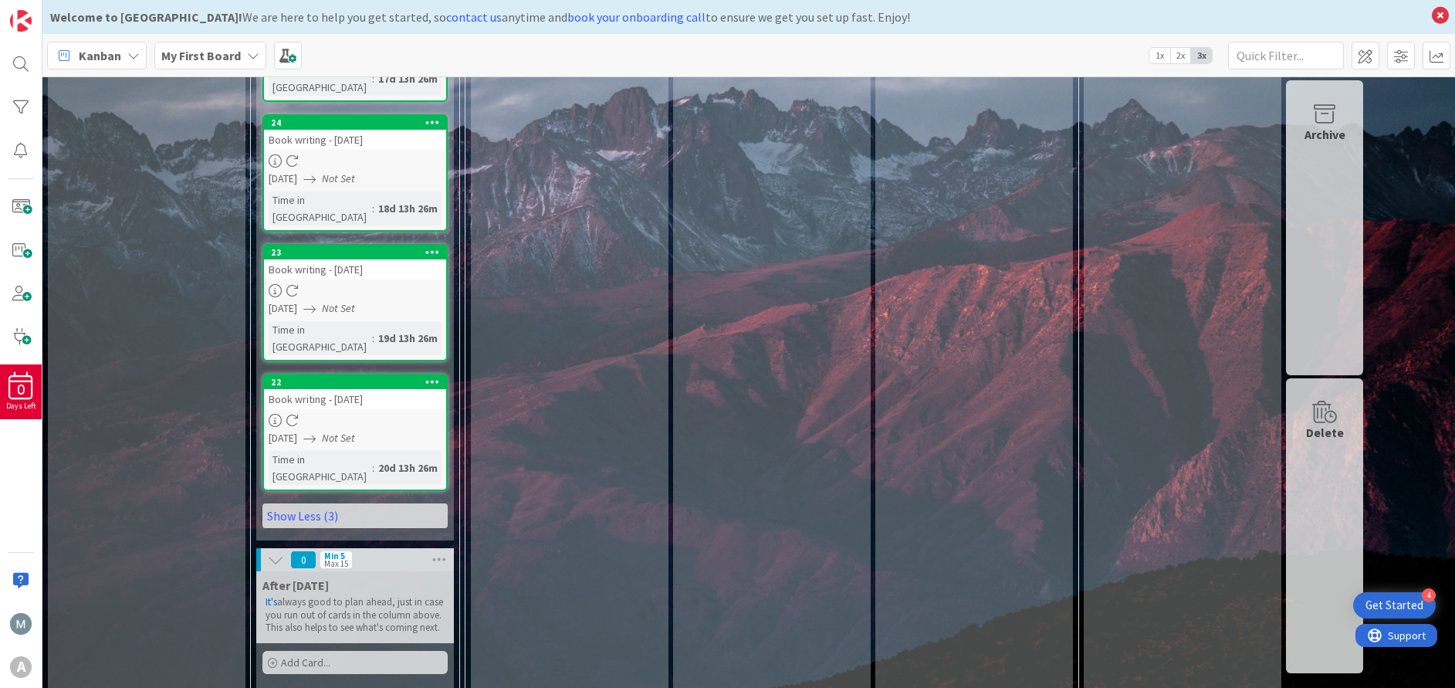
scroll to position [1363, 0]
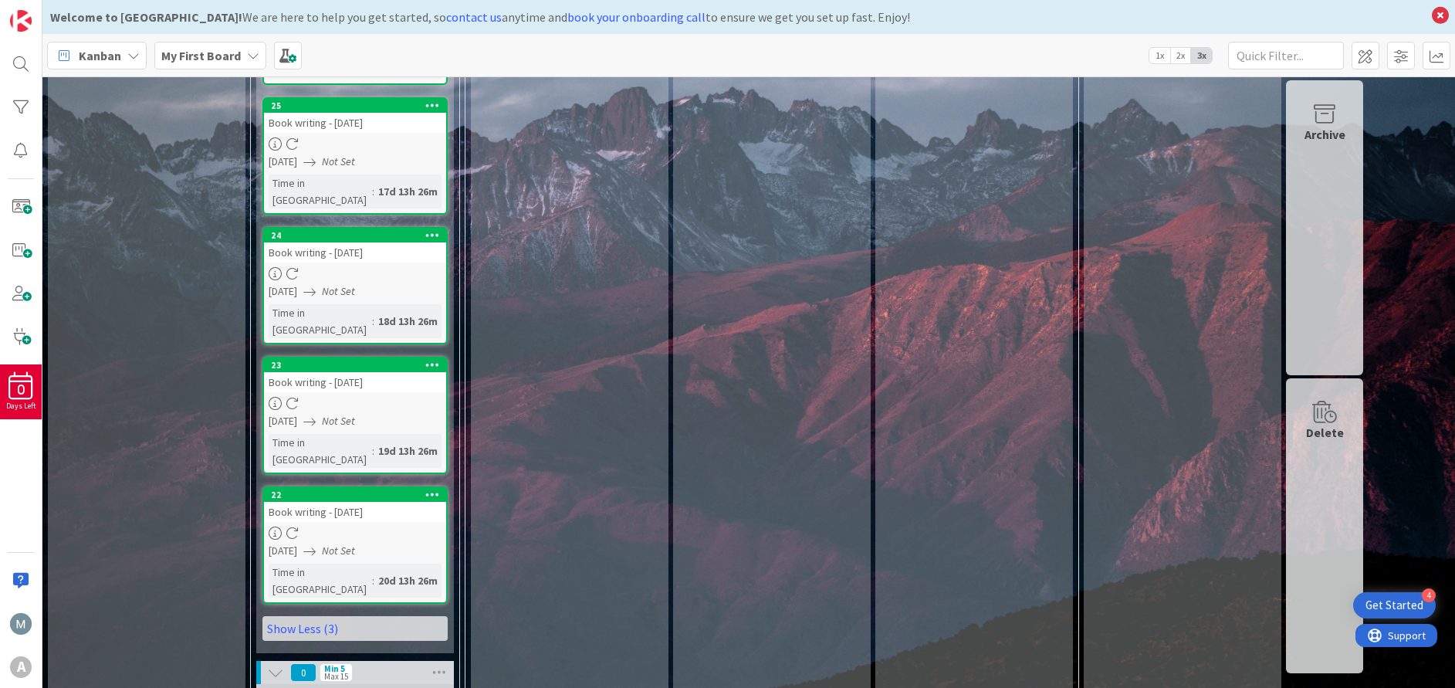
click at [437, 489] on icon at bounding box center [432, 494] width 15 height 11
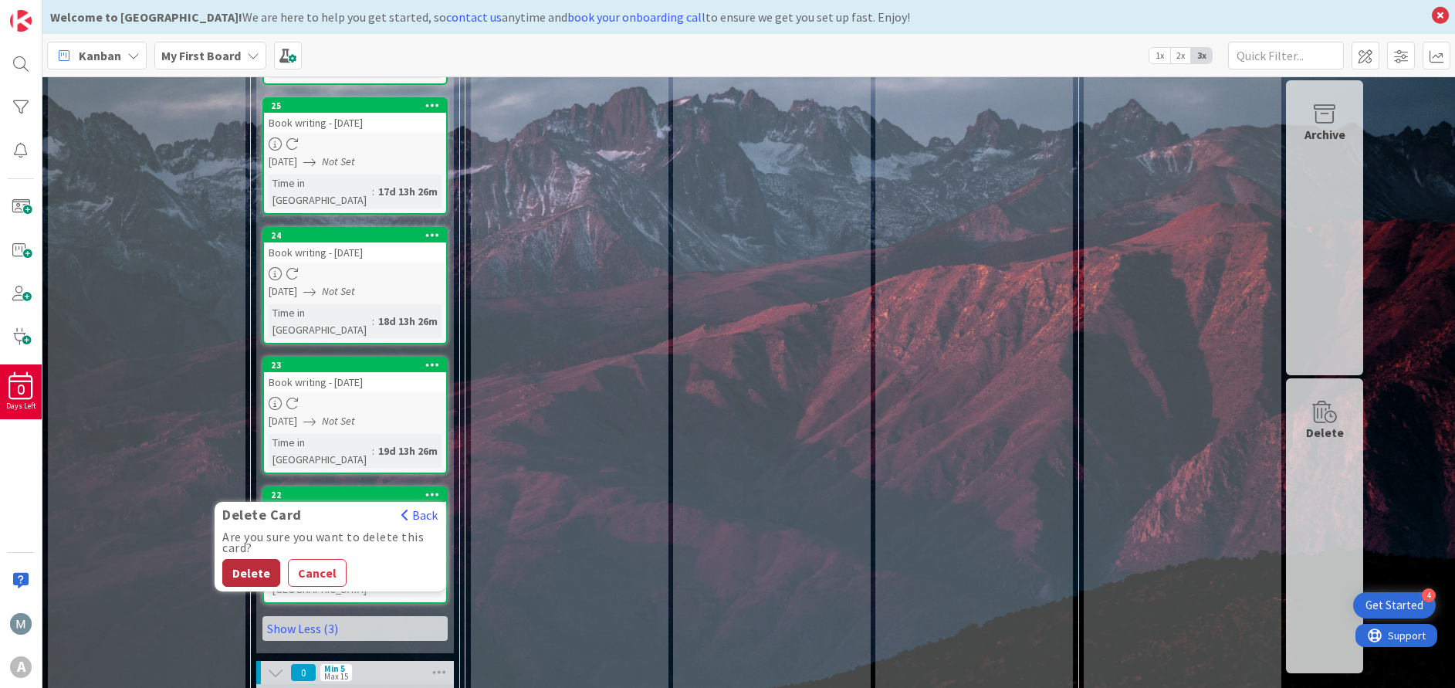
click at [264, 559] on button "Delete" at bounding box center [251, 573] width 58 height 28
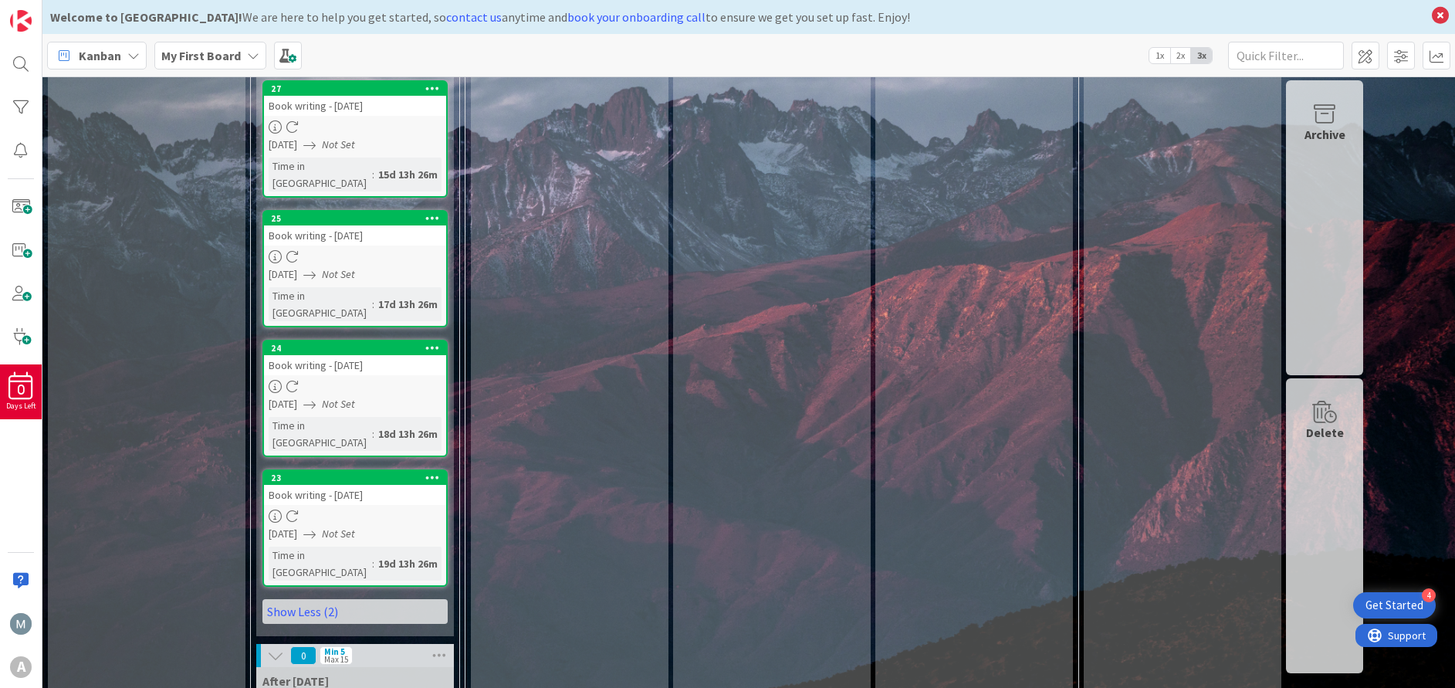
click at [436, 472] on icon at bounding box center [432, 477] width 15 height 11
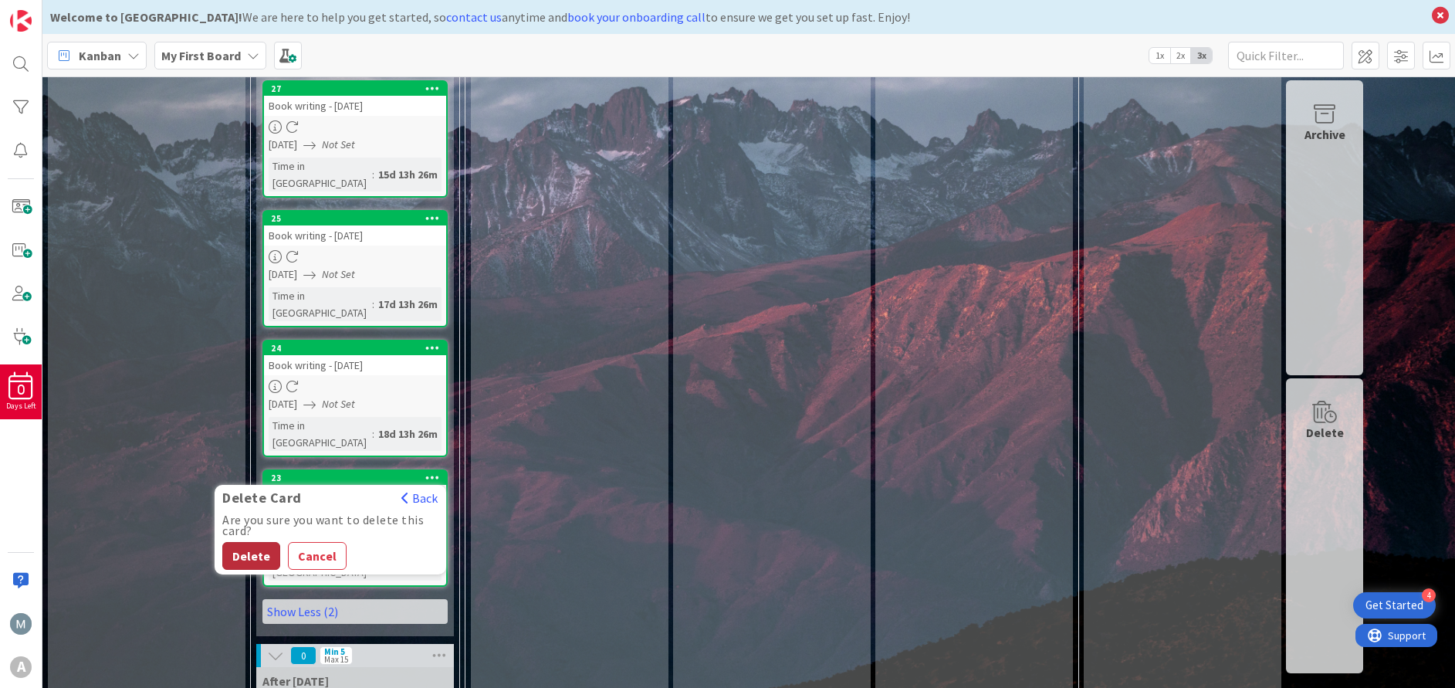
click at [250, 542] on button "Delete" at bounding box center [251, 556] width 58 height 28
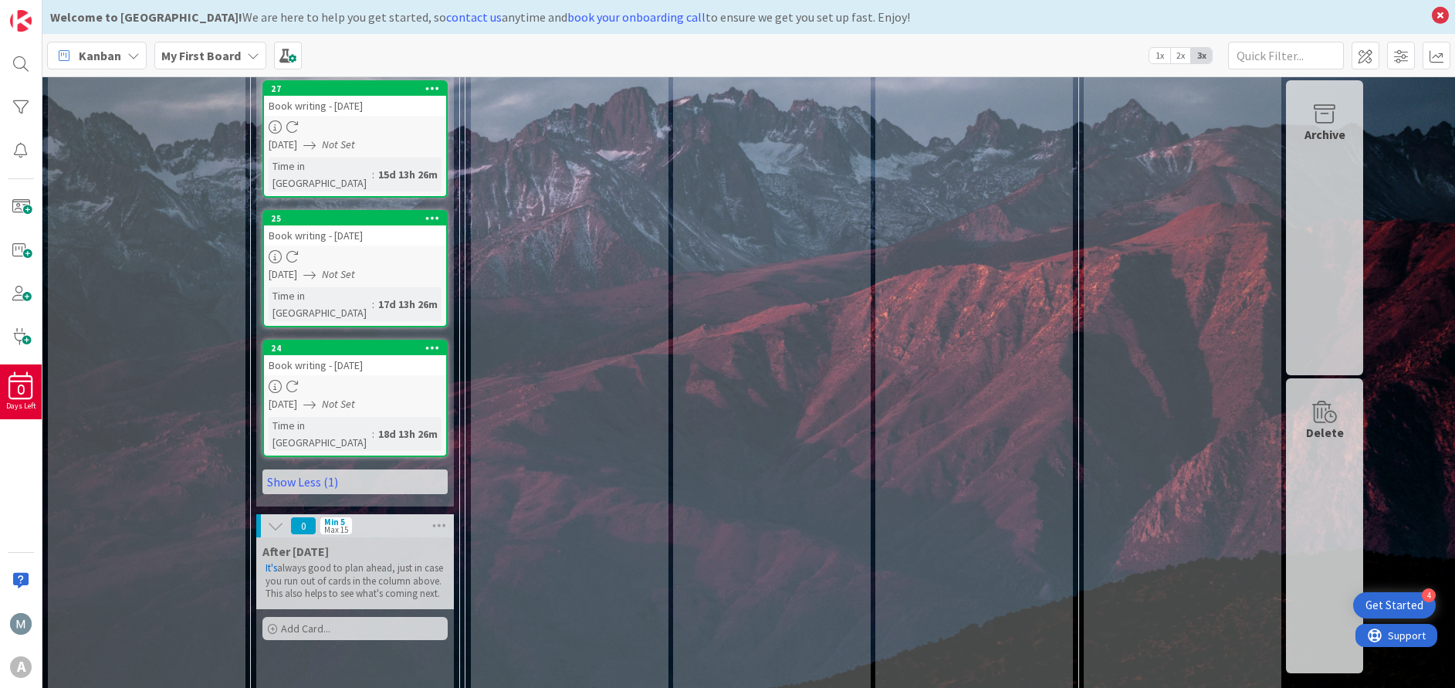
scroll to position [1138, 0]
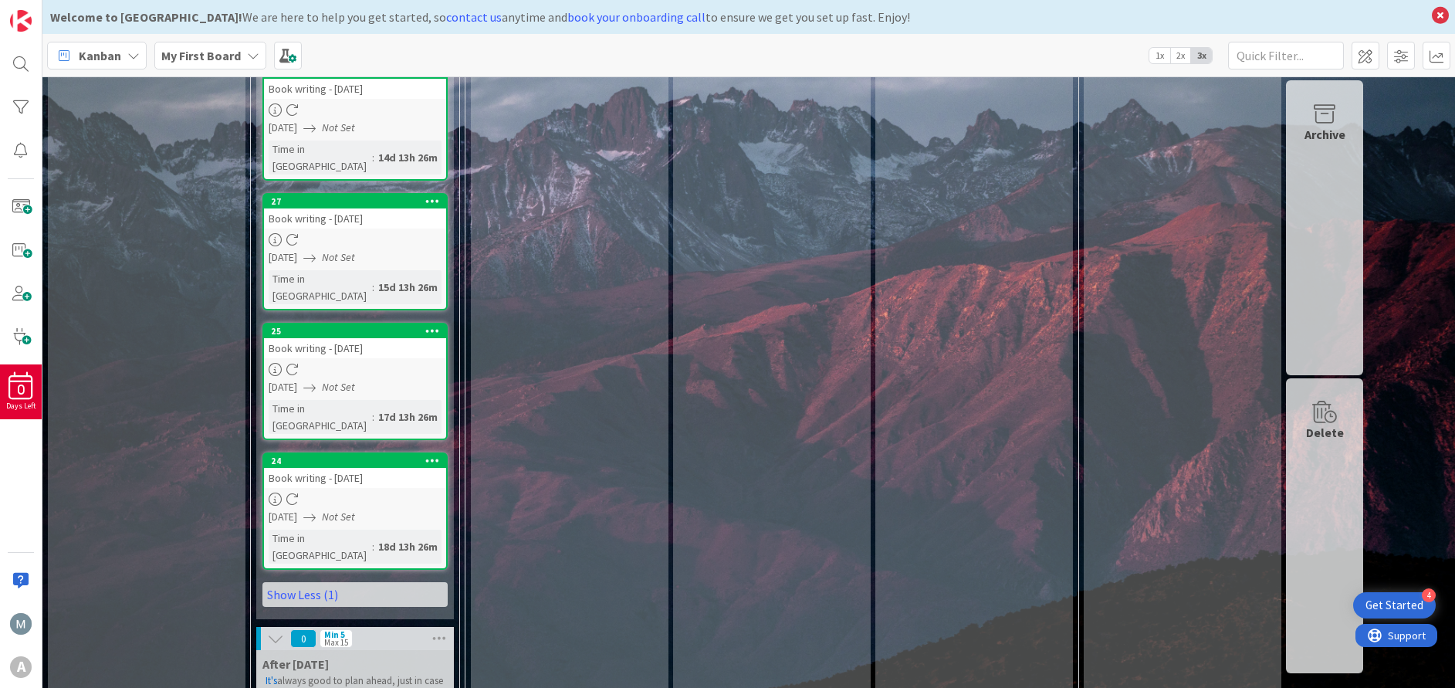
click at [432, 455] on icon at bounding box center [432, 460] width 15 height 11
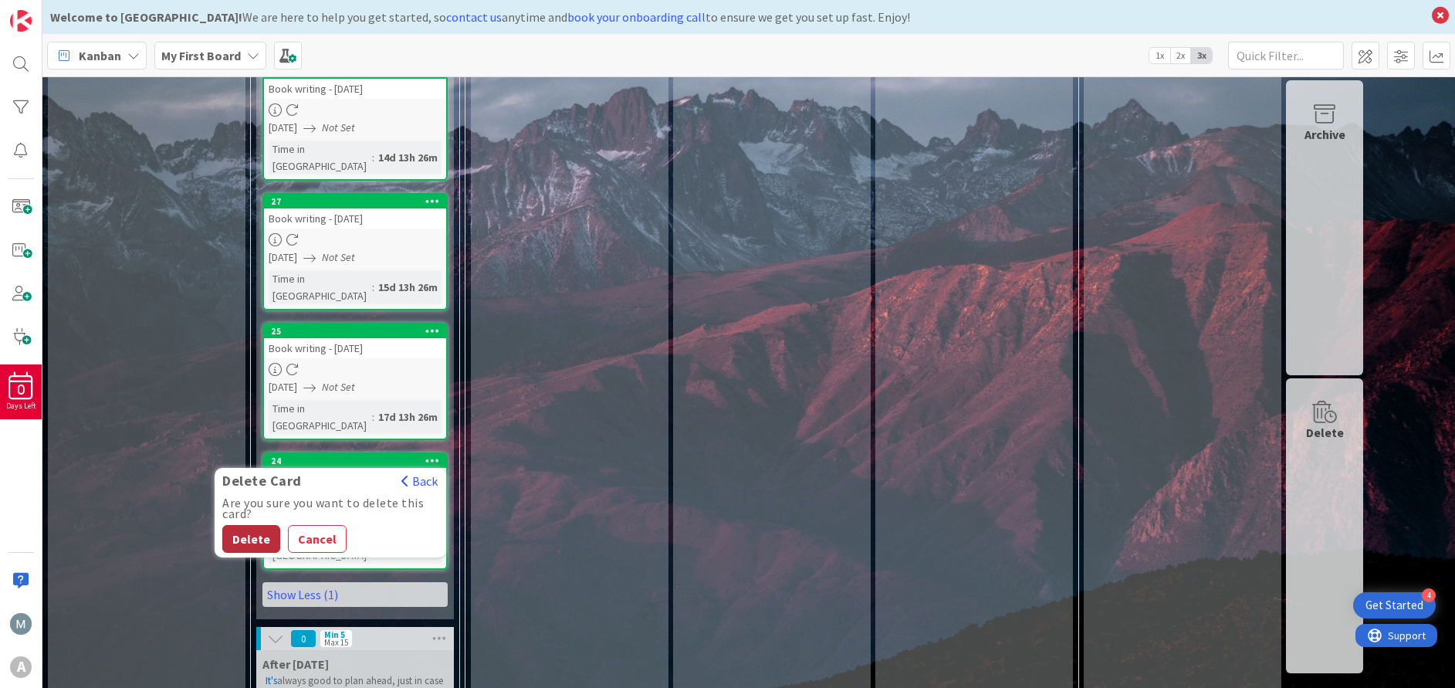
click at [261, 525] on button "Delete" at bounding box center [251, 539] width 58 height 28
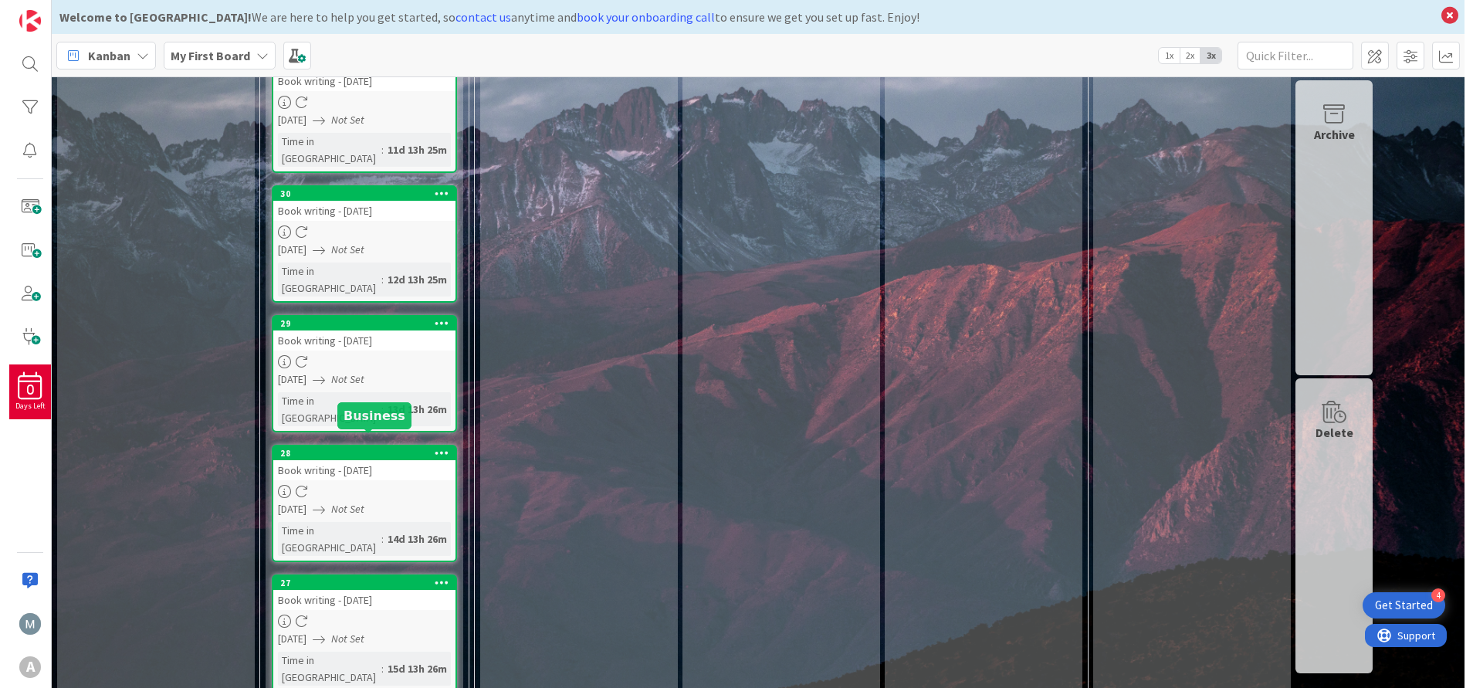
scroll to position [988, 0]
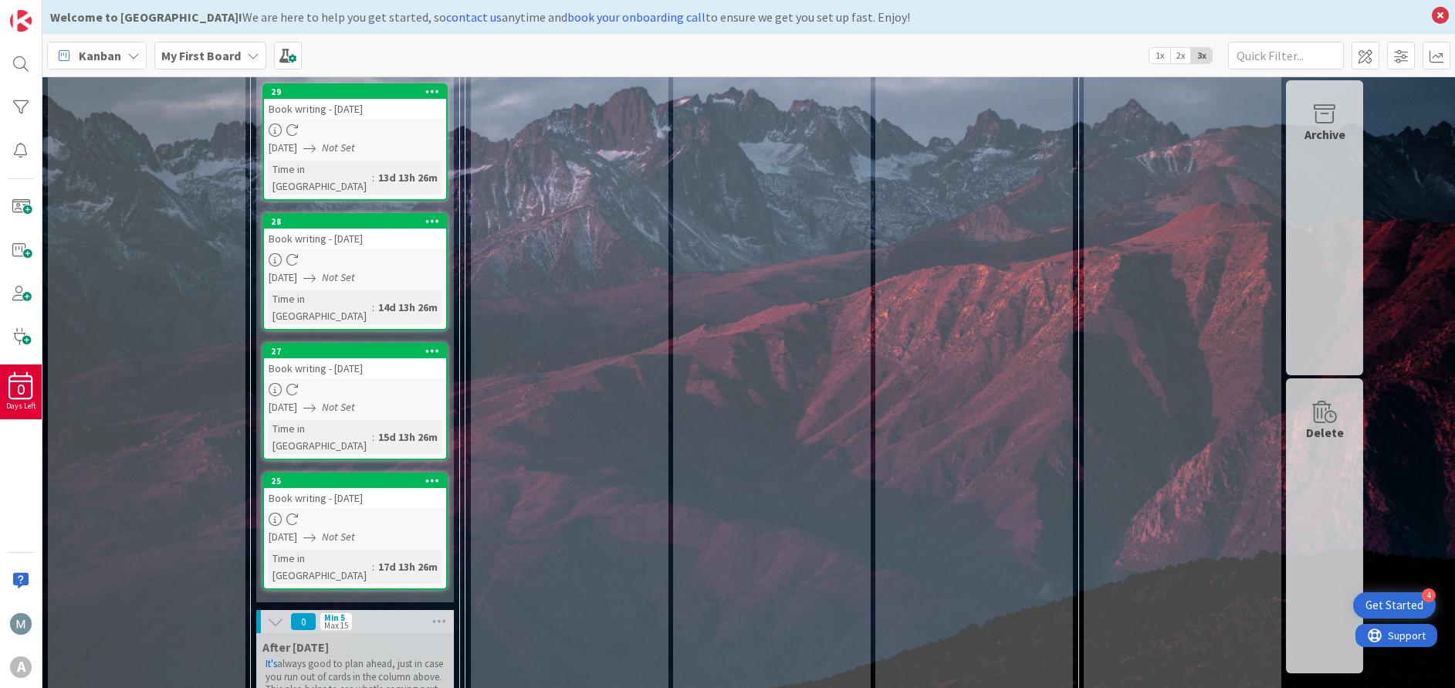
click at [409, 488] on div "Book writing - [DATE]" at bounding box center [355, 498] width 182 height 20
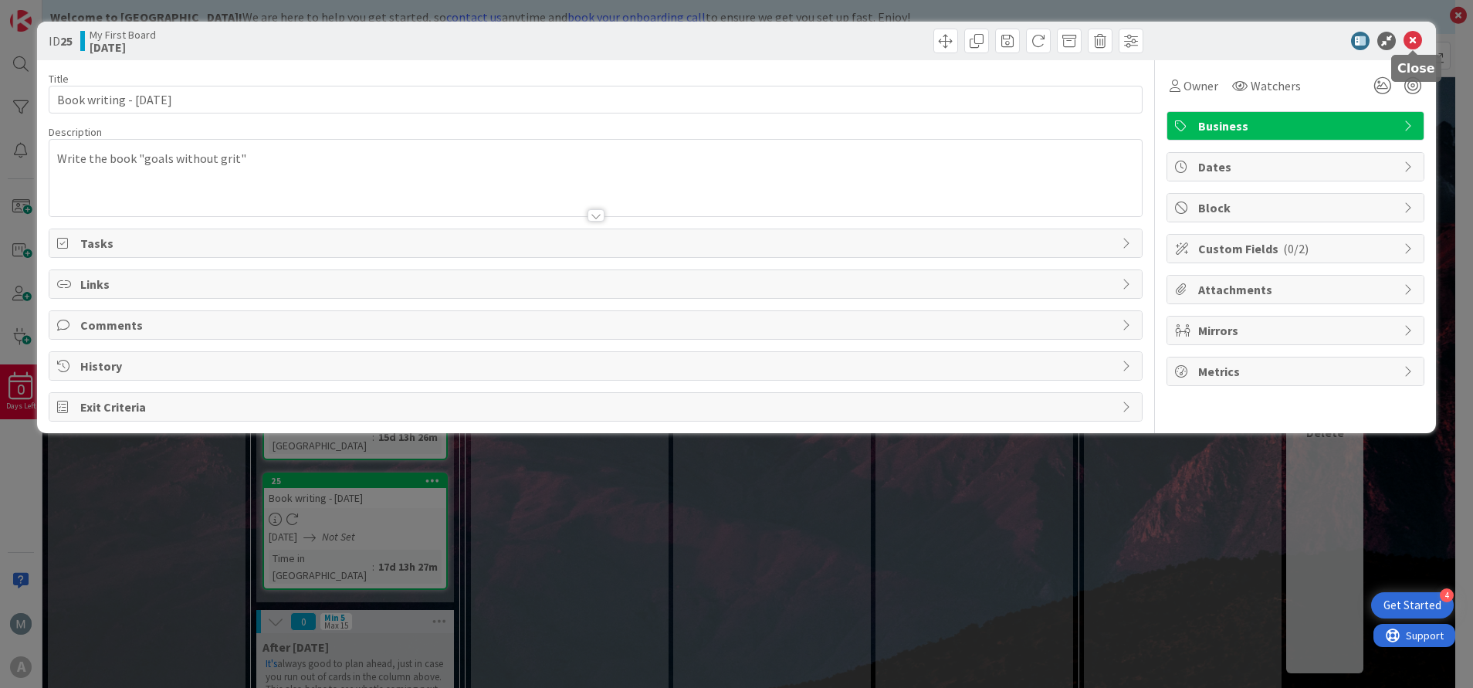
click at [1415, 43] on icon at bounding box center [1412, 41] width 19 height 19
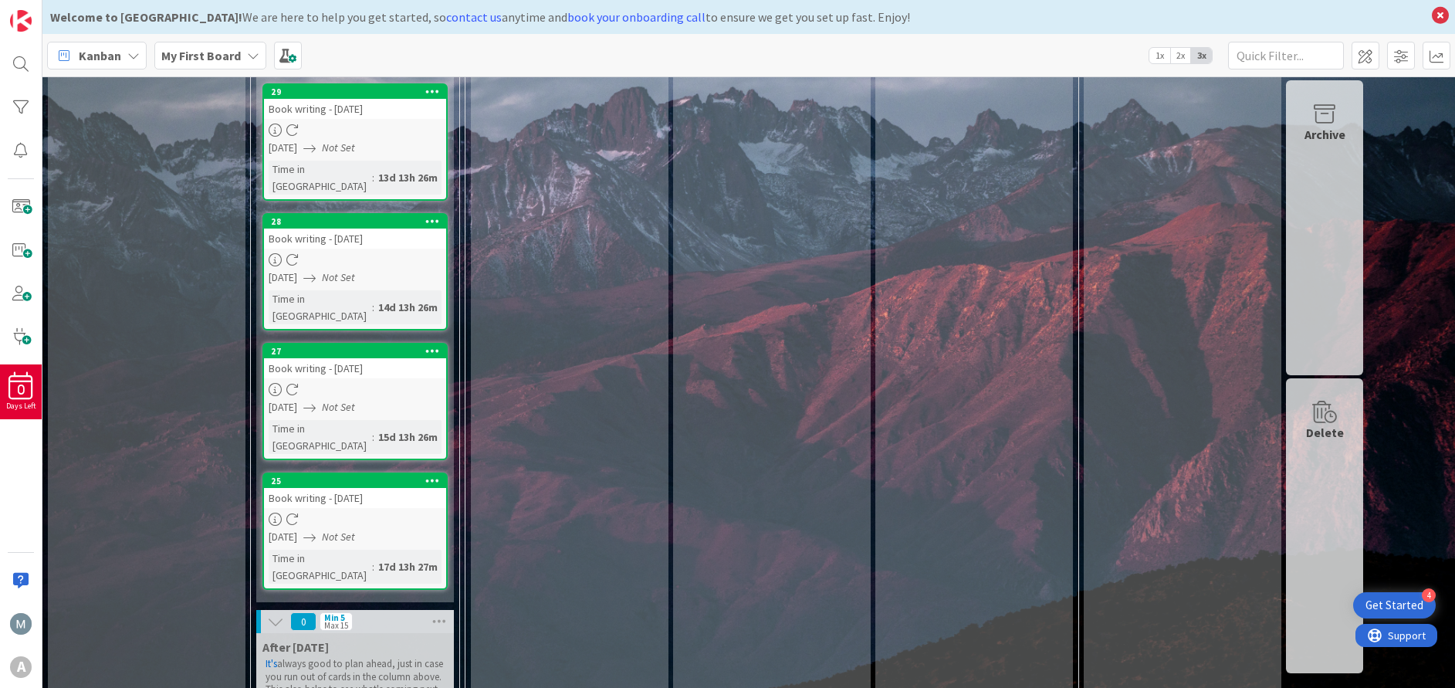
drag, startPoint x: 394, startPoint y: 336, endPoint x: 430, endPoint y: 323, distance: 37.8
click at [430, 475] on icon at bounding box center [432, 480] width 15 height 11
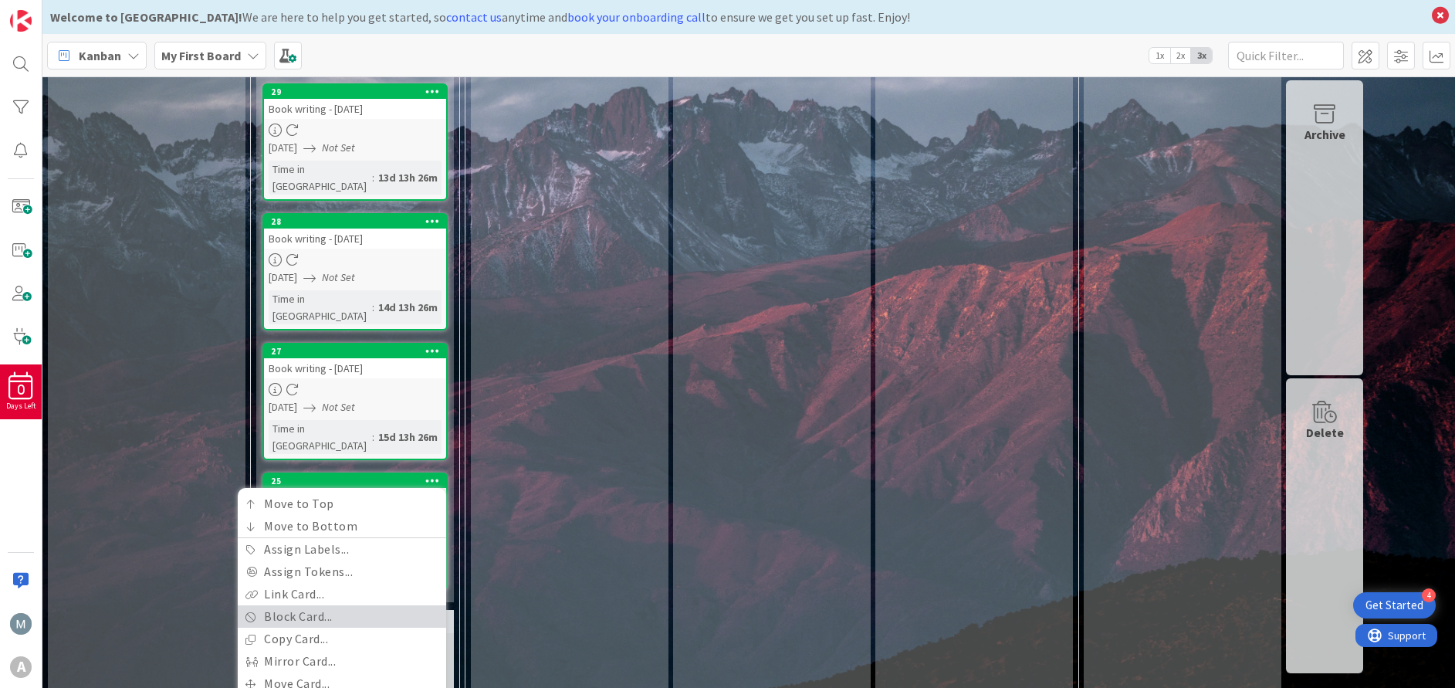
click at [350, 605] on link "Block Card..." at bounding box center [342, 616] width 208 height 22
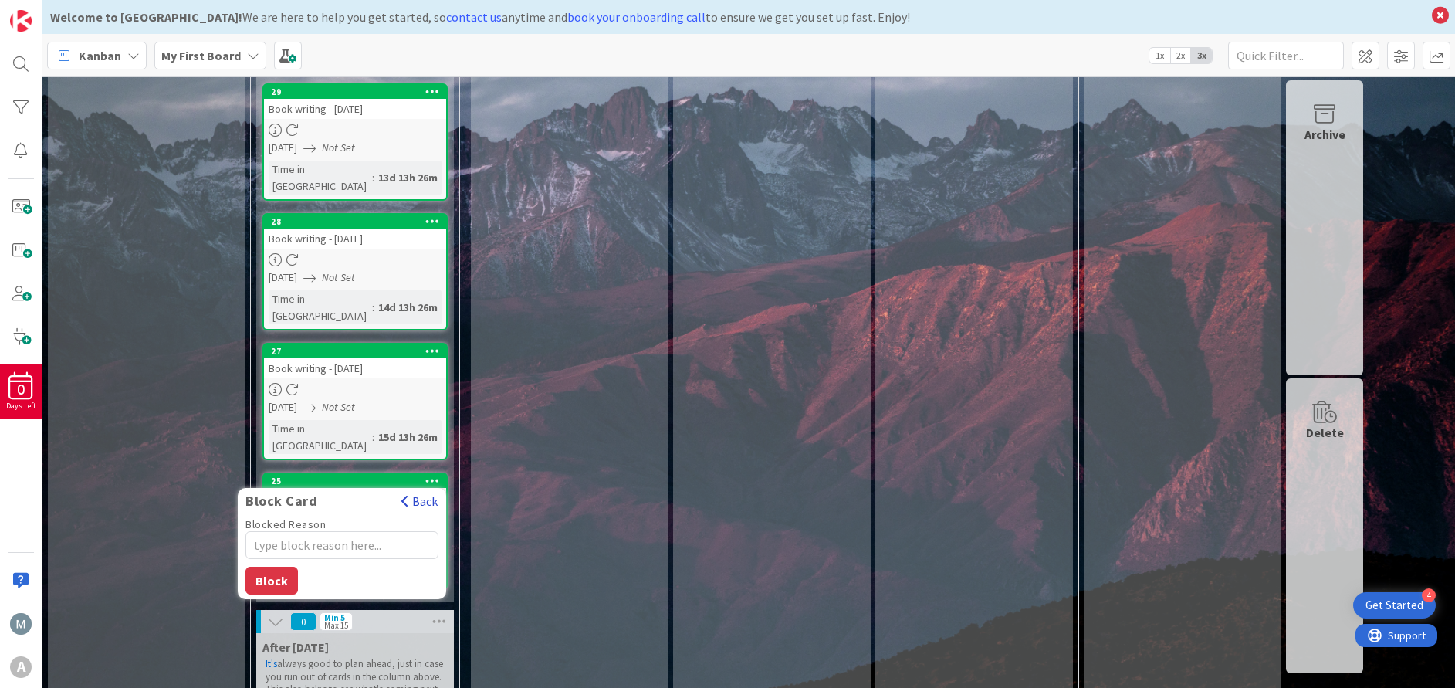
click at [424, 492] on button "Back" at bounding box center [420, 500] width 38 height 17
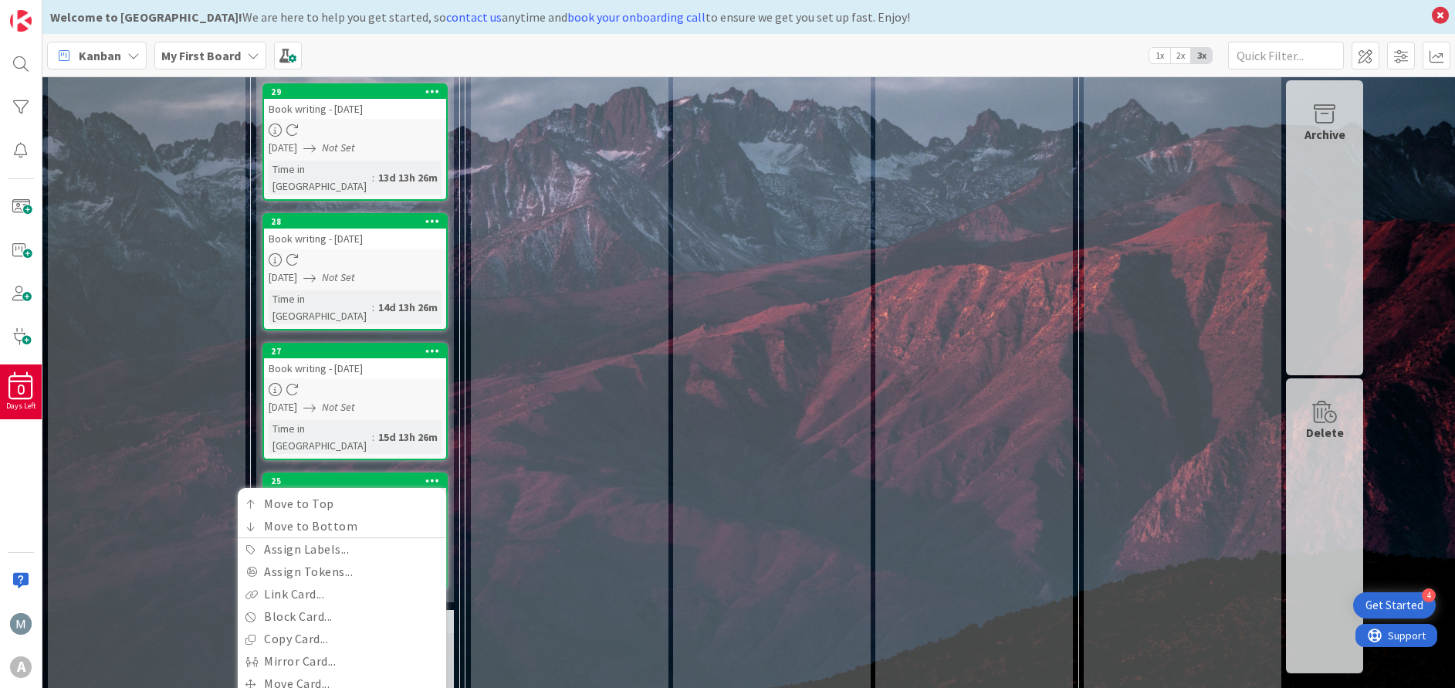
click at [435, 475] on icon at bounding box center [432, 480] width 15 height 11
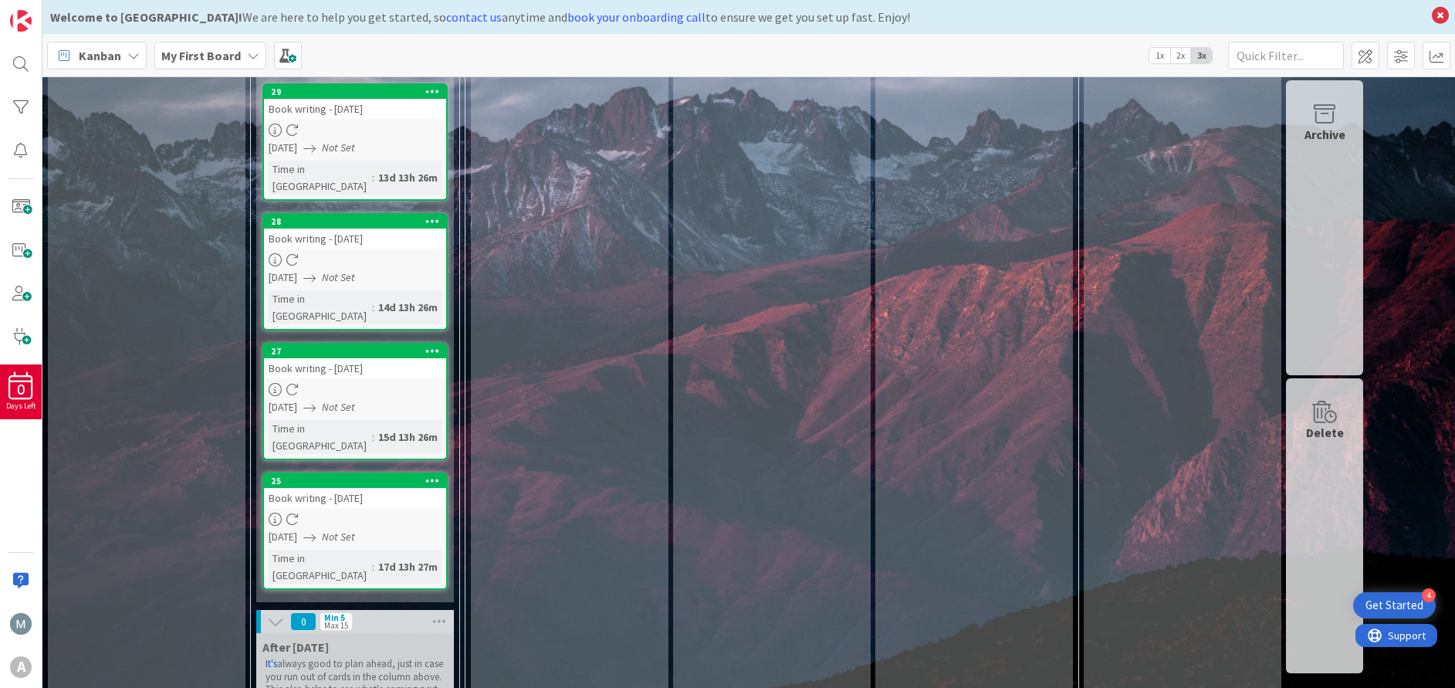
click at [435, 475] on icon at bounding box center [432, 480] width 15 height 11
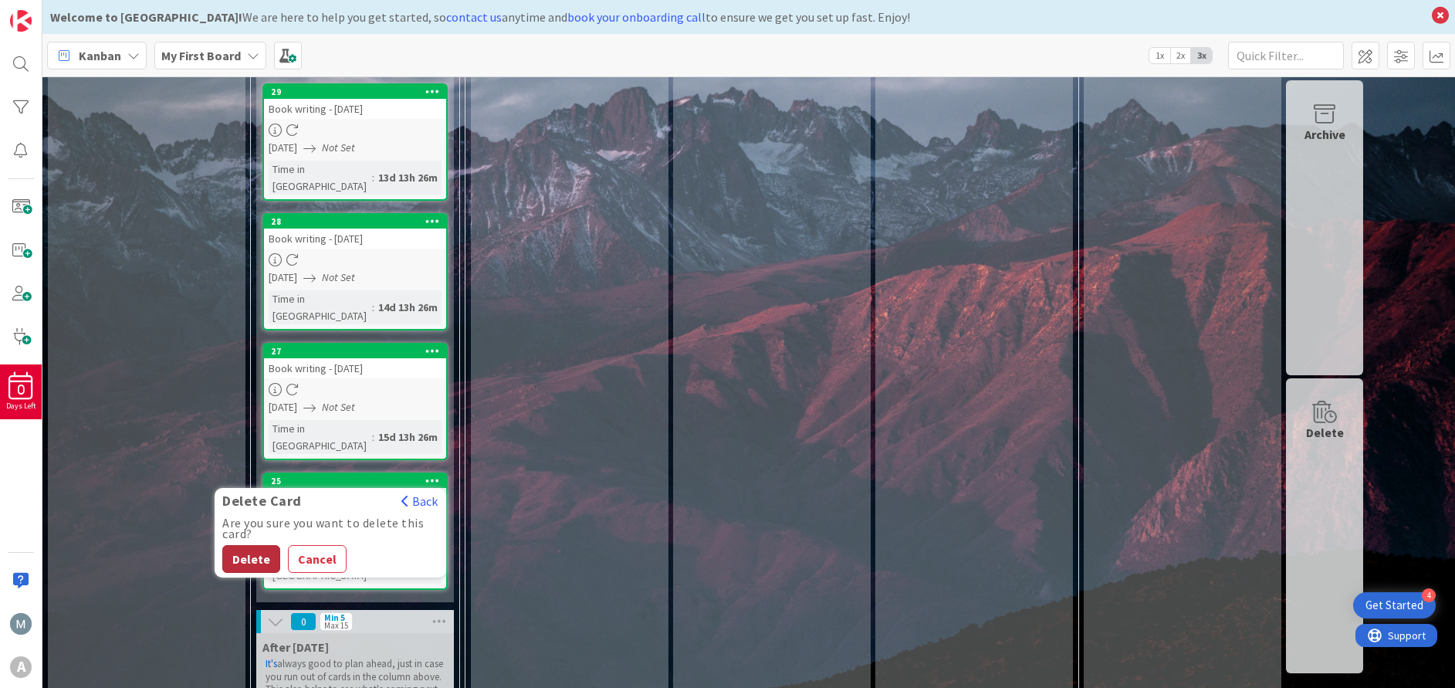
click at [251, 545] on button "Delete" at bounding box center [251, 559] width 58 height 28
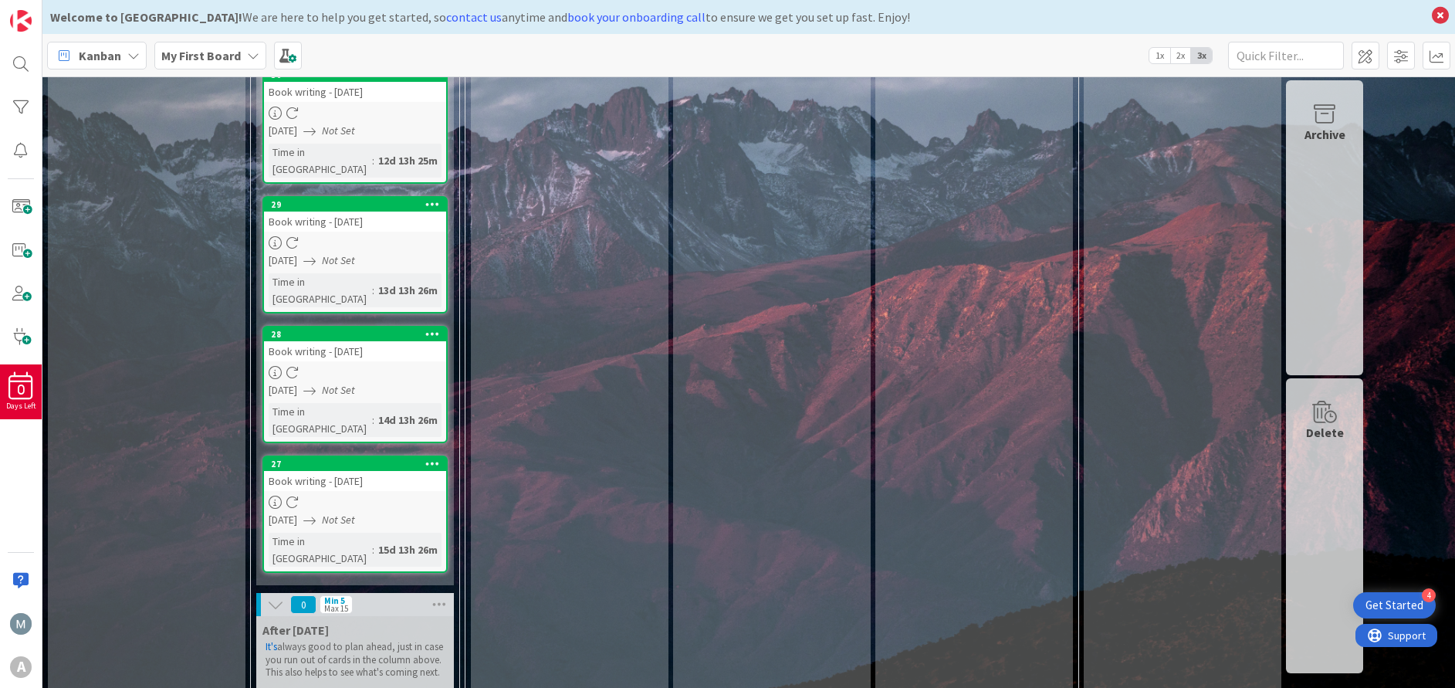
click at [430, 458] on icon at bounding box center [432, 463] width 15 height 11
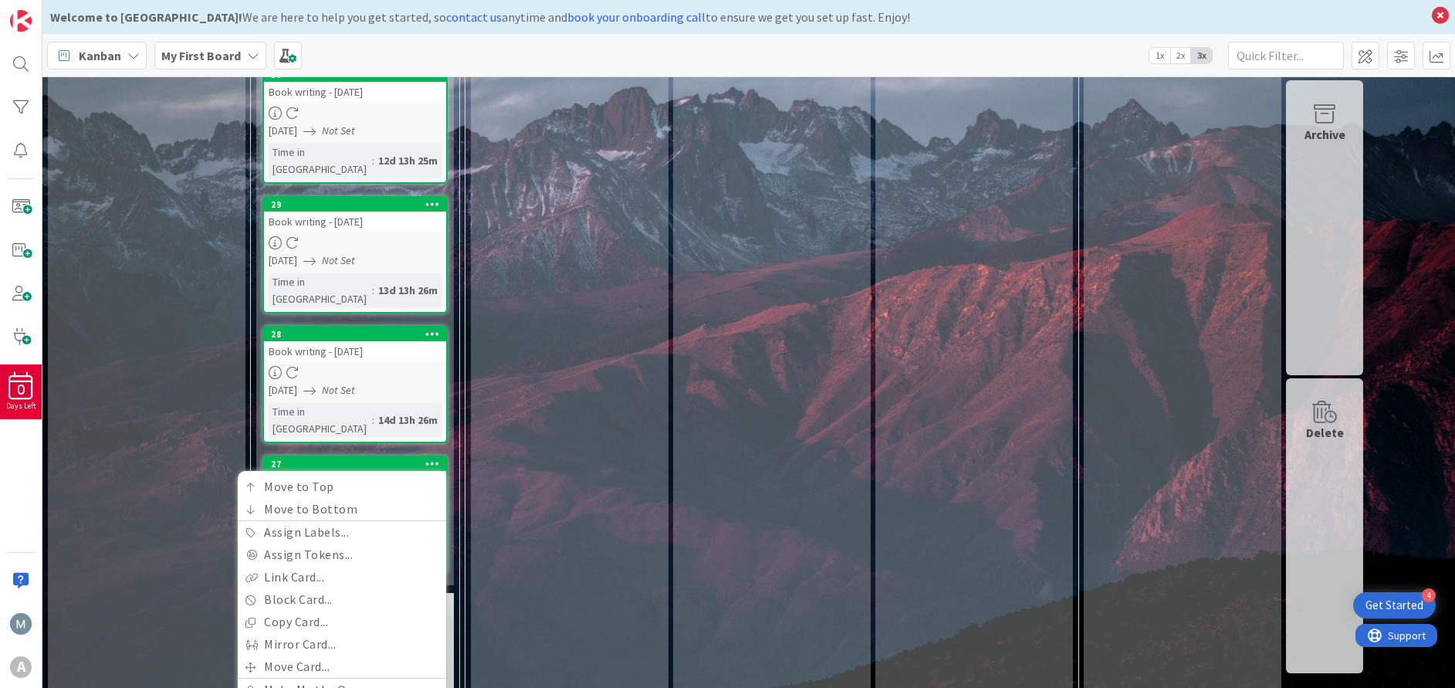
scroll to position [763, 0]
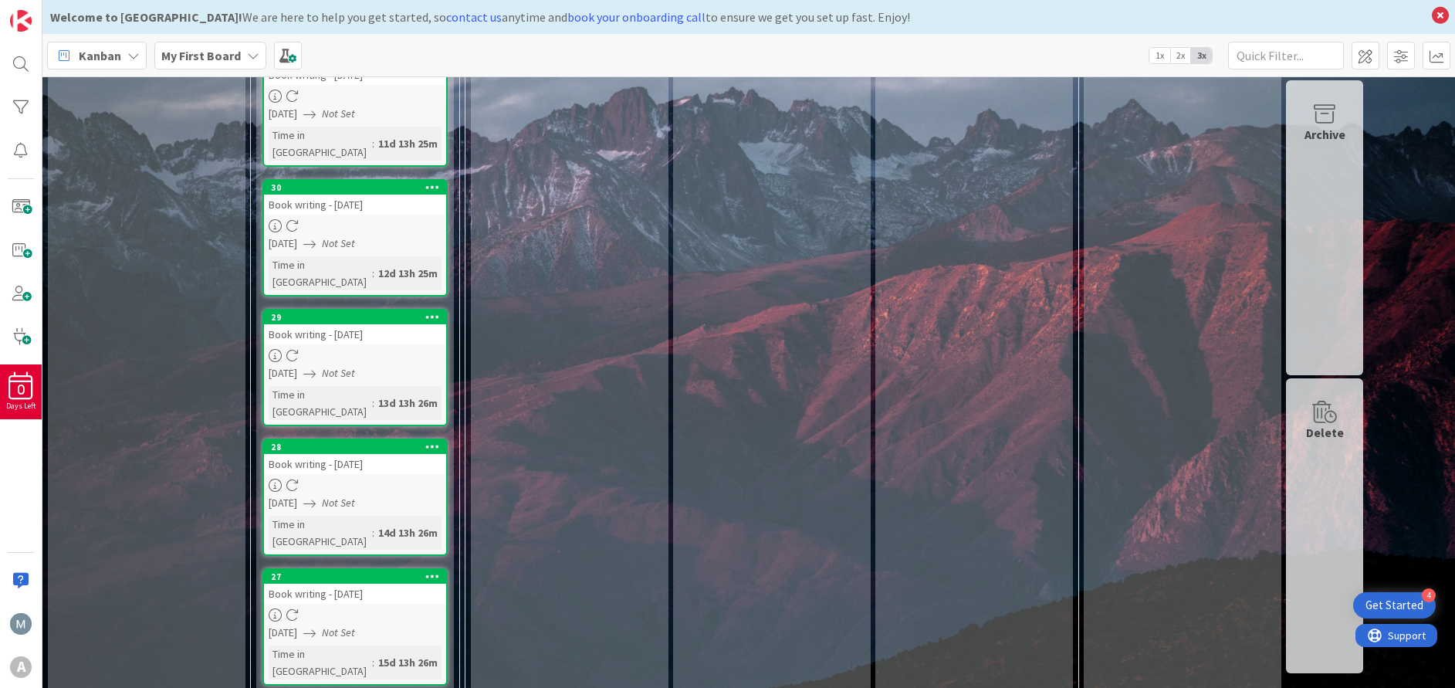
click at [431, 570] on icon at bounding box center [432, 575] width 15 height 11
click at [432, 570] on icon at bounding box center [432, 575] width 15 height 11
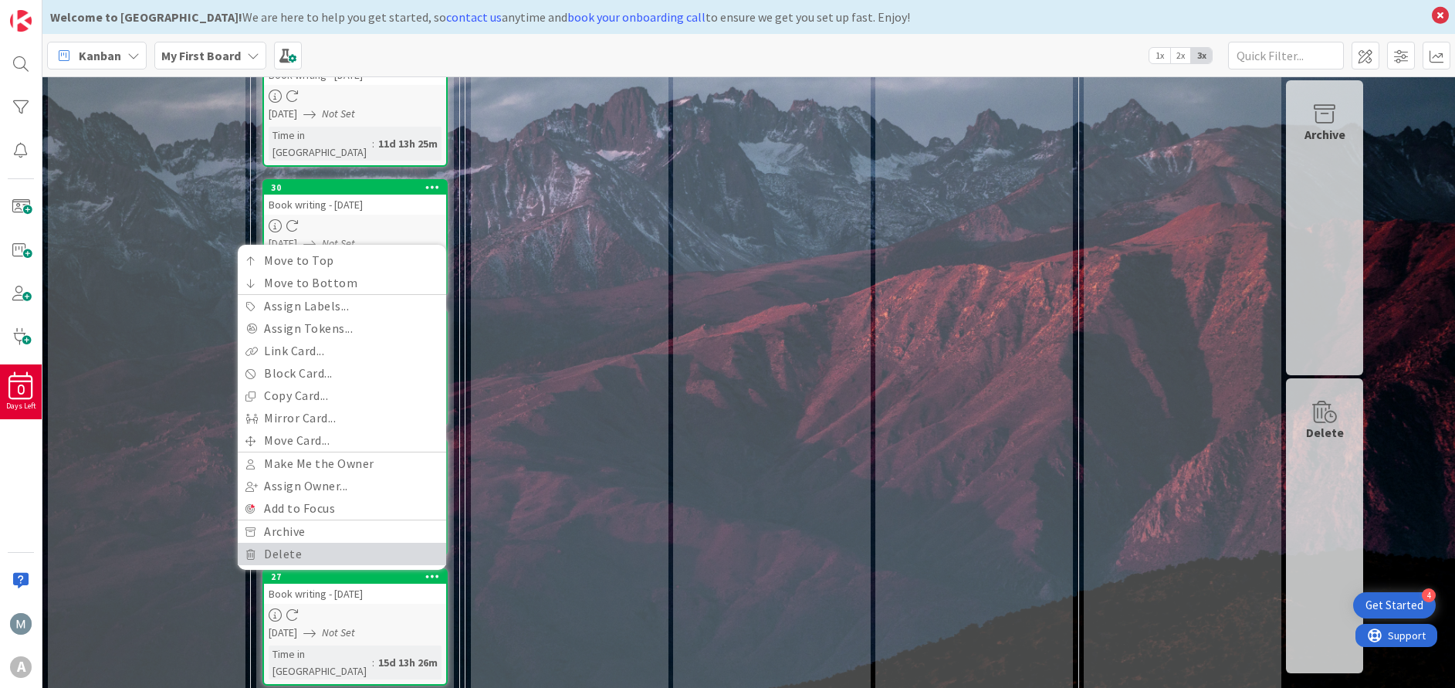
click at [362, 543] on link "Delete" at bounding box center [342, 554] width 208 height 22
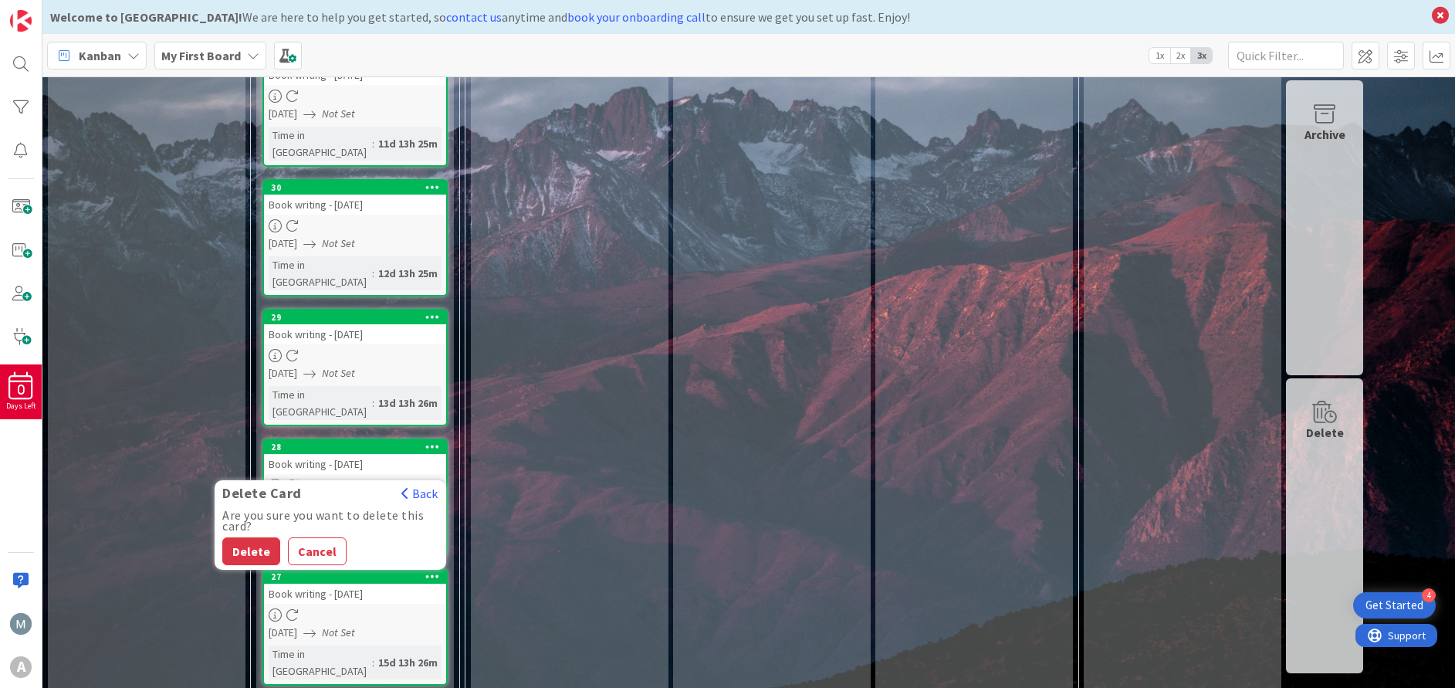
click at [253, 537] on button "Delete" at bounding box center [251, 551] width 58 height 28
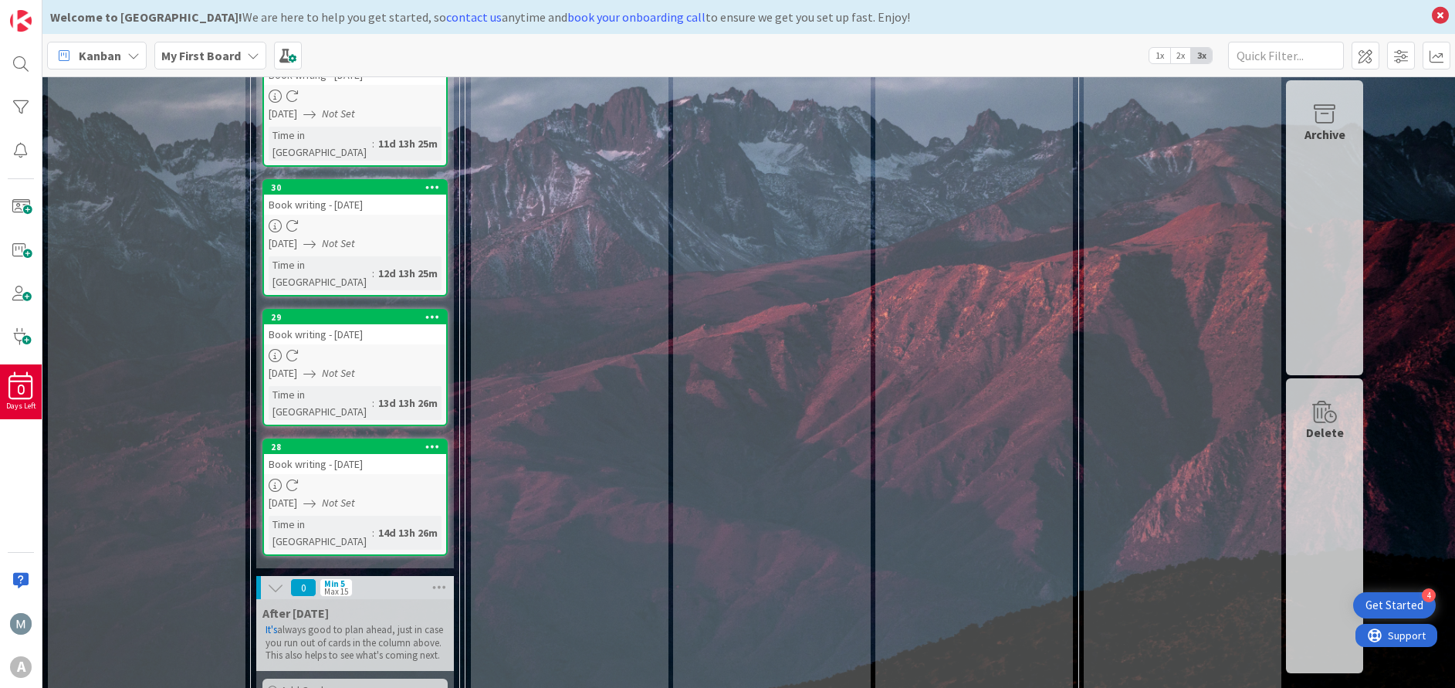
click at [435, 441] on icon at bounding box center [432, 446] width 15 height 11
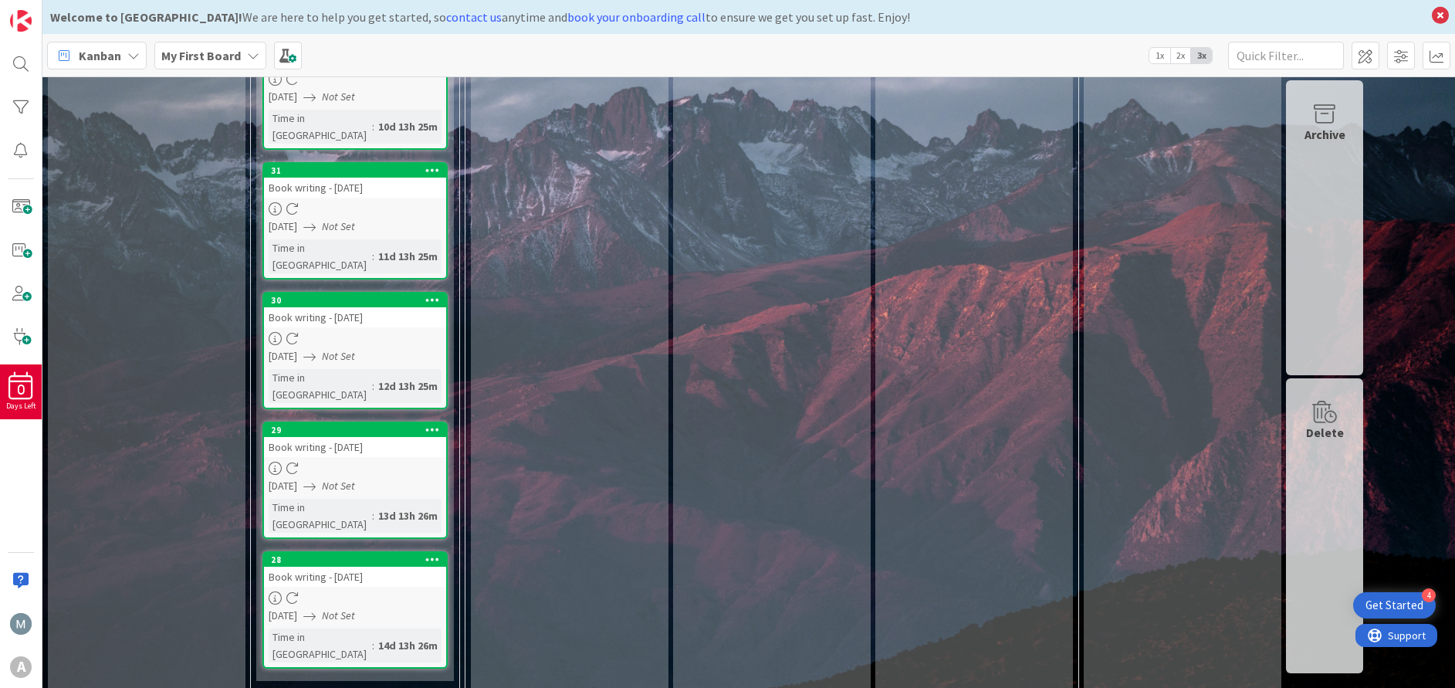
click at [428, 553] on icon at bounding box center [432, 558] width 15 height 11
click at [434, 553] on icon at bounding box center [432, 558] width 15 height 11
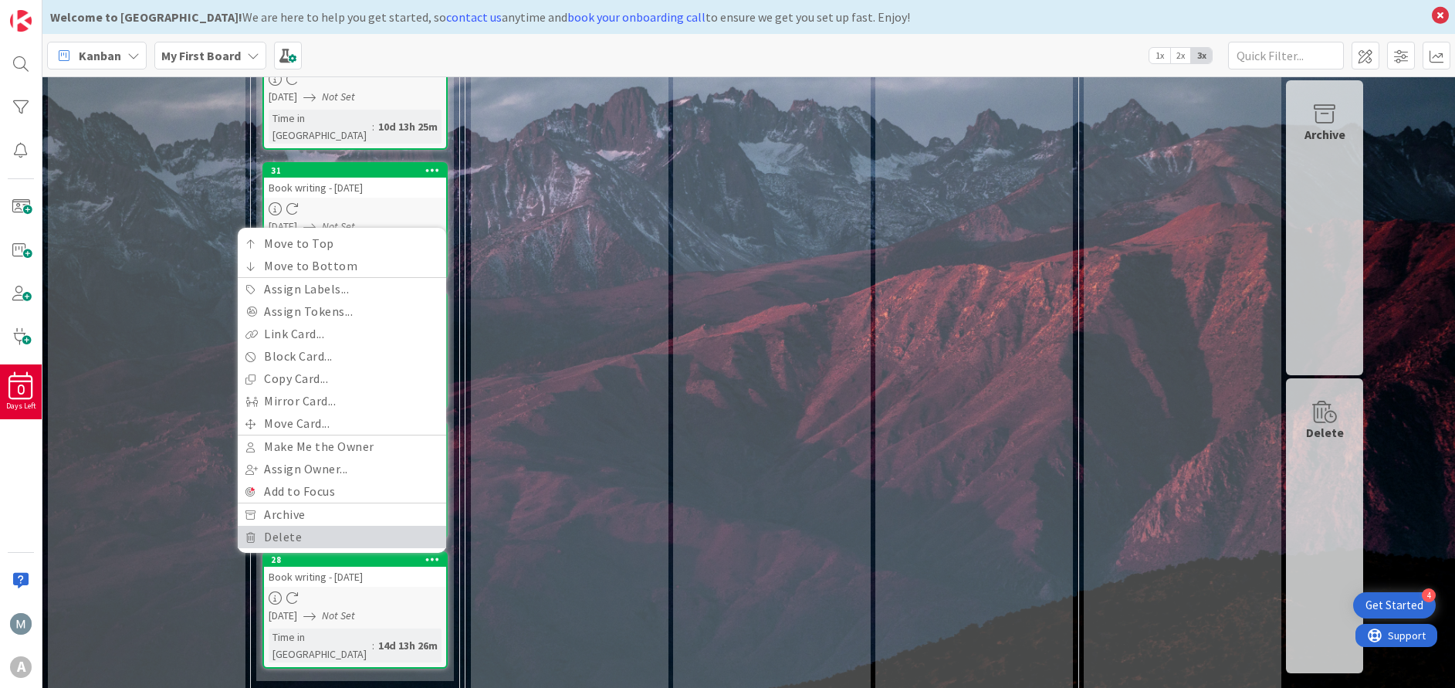
click at [320, 526] on link "Delete" at bounding box center [342, 537] width 208 height 22
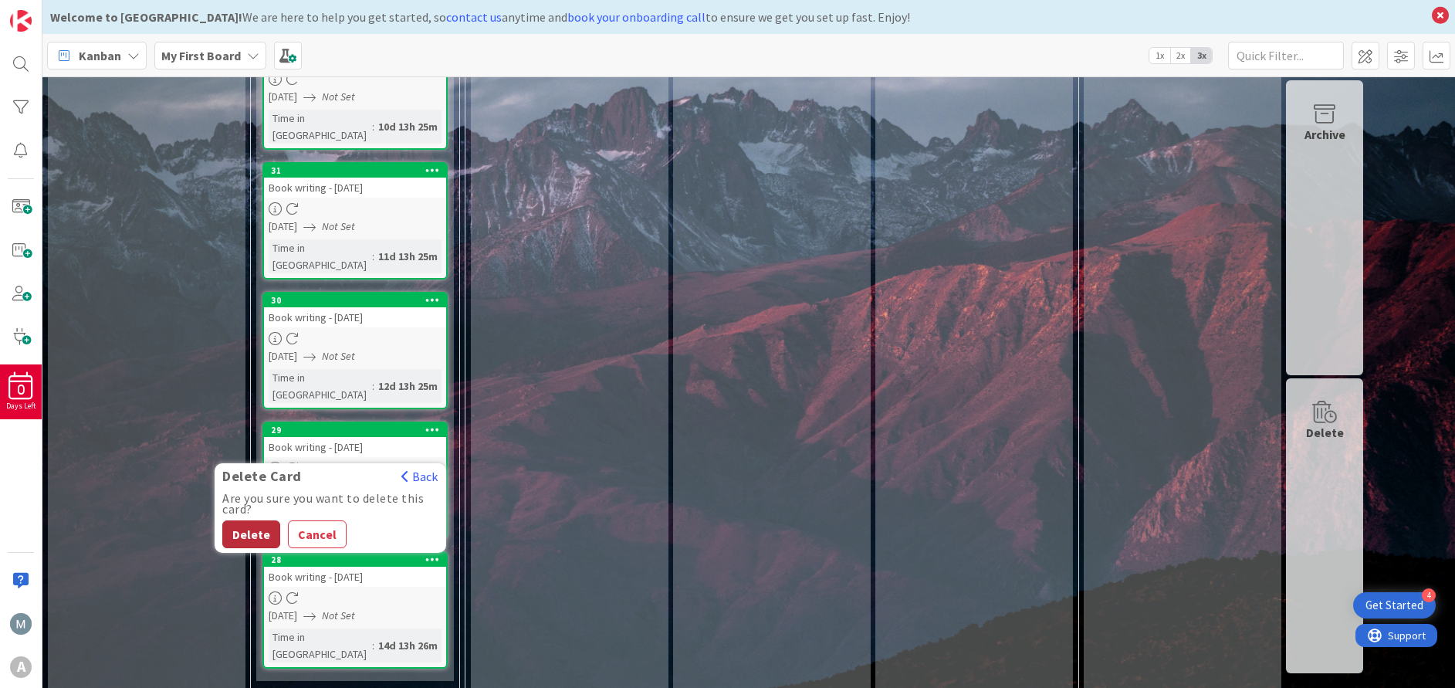
click at [249, 520] on button "Delete" at bounding box center [251, 534] width 58 height 28
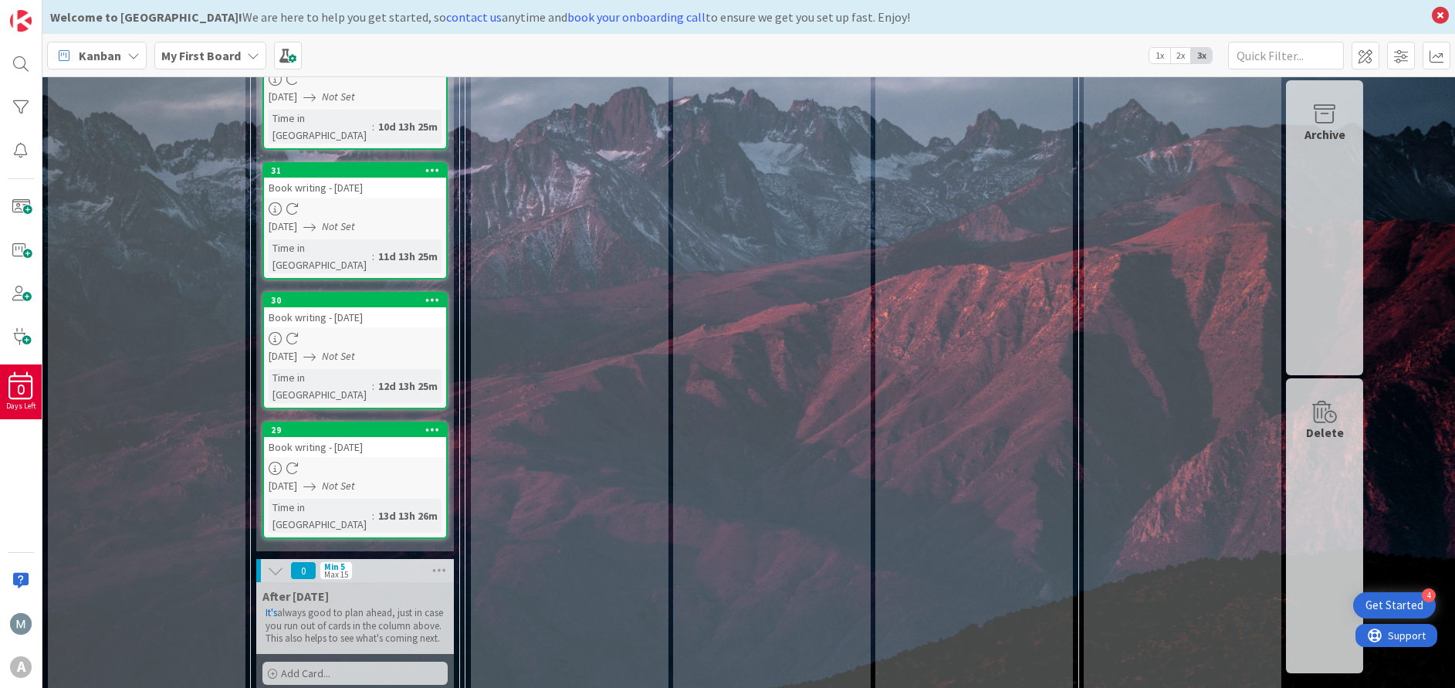
click at [424, 424] on div at bounding box center [432, 429] width 28 height 11
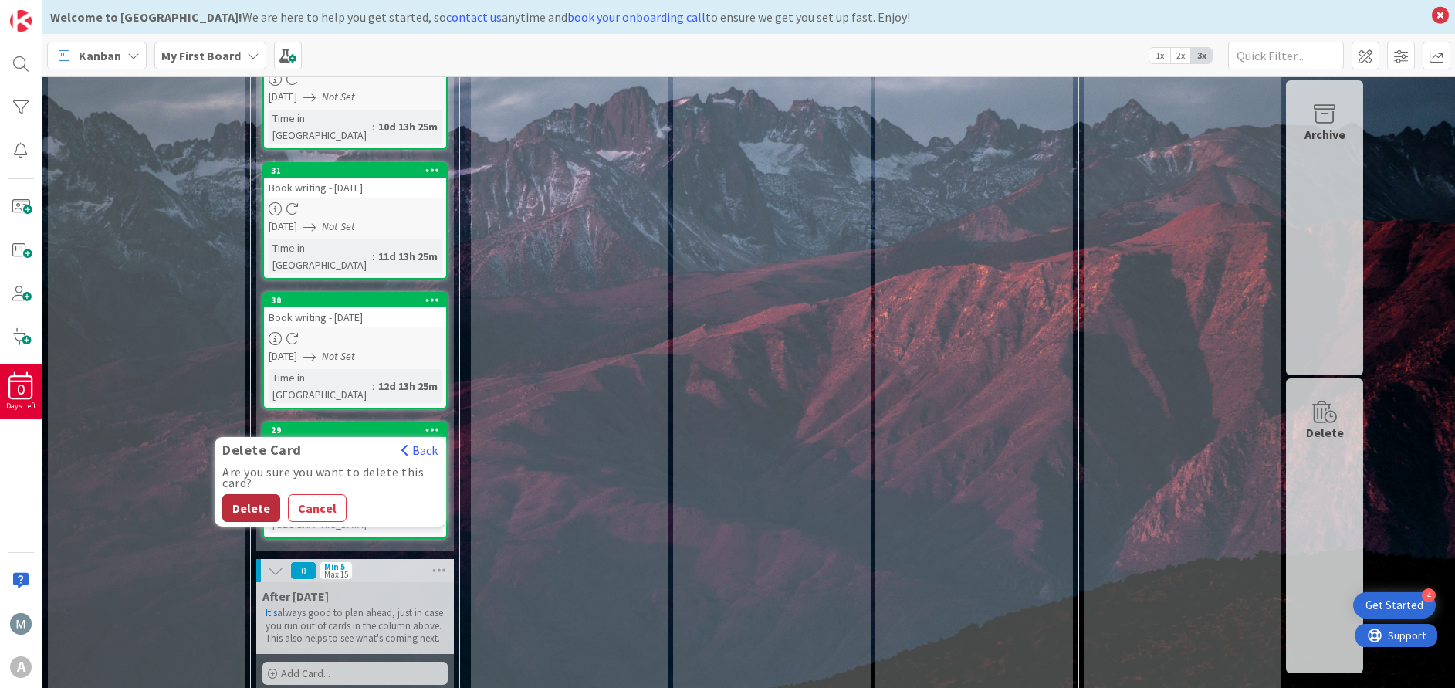
click at [257, 494] on button "Delete" at bounding box center [251, 508] width 58 height 28
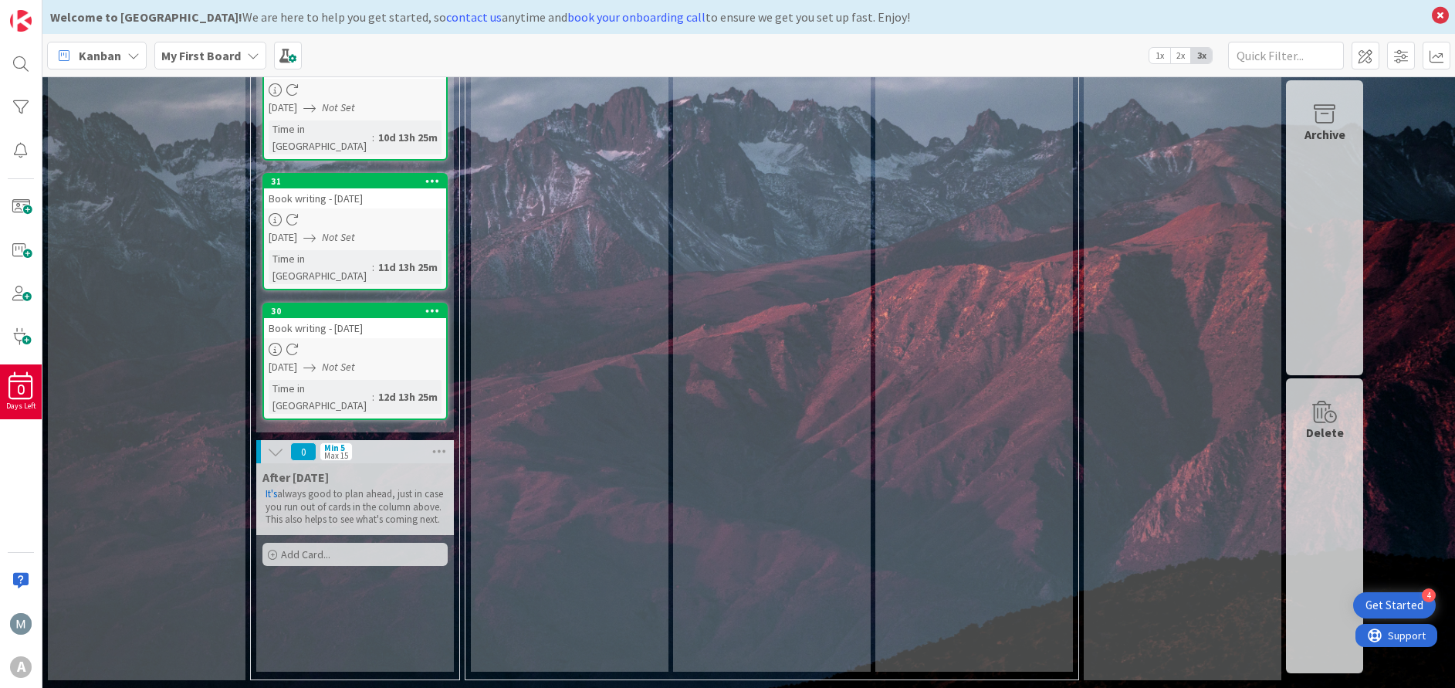
scroll to position [537, 0]
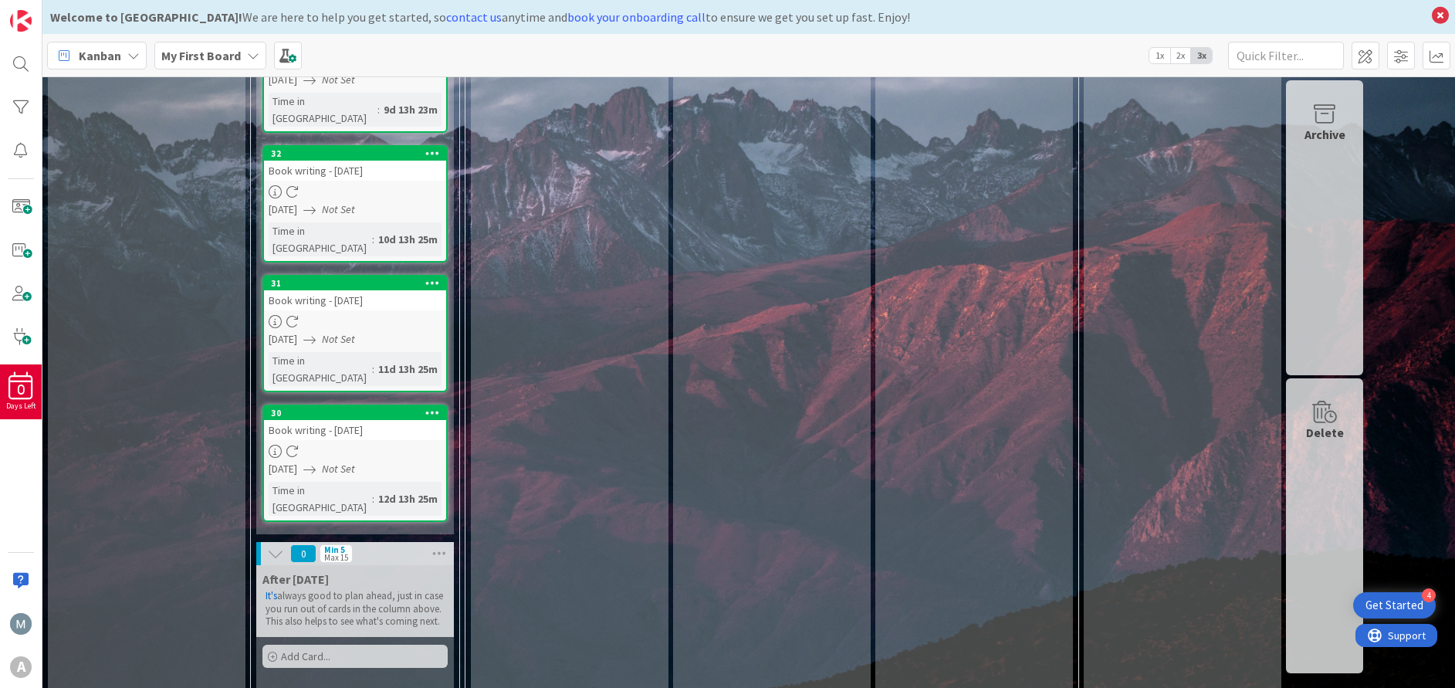
click at [432, 407] on icon at bounding box center [432, 412] width 15 height 11
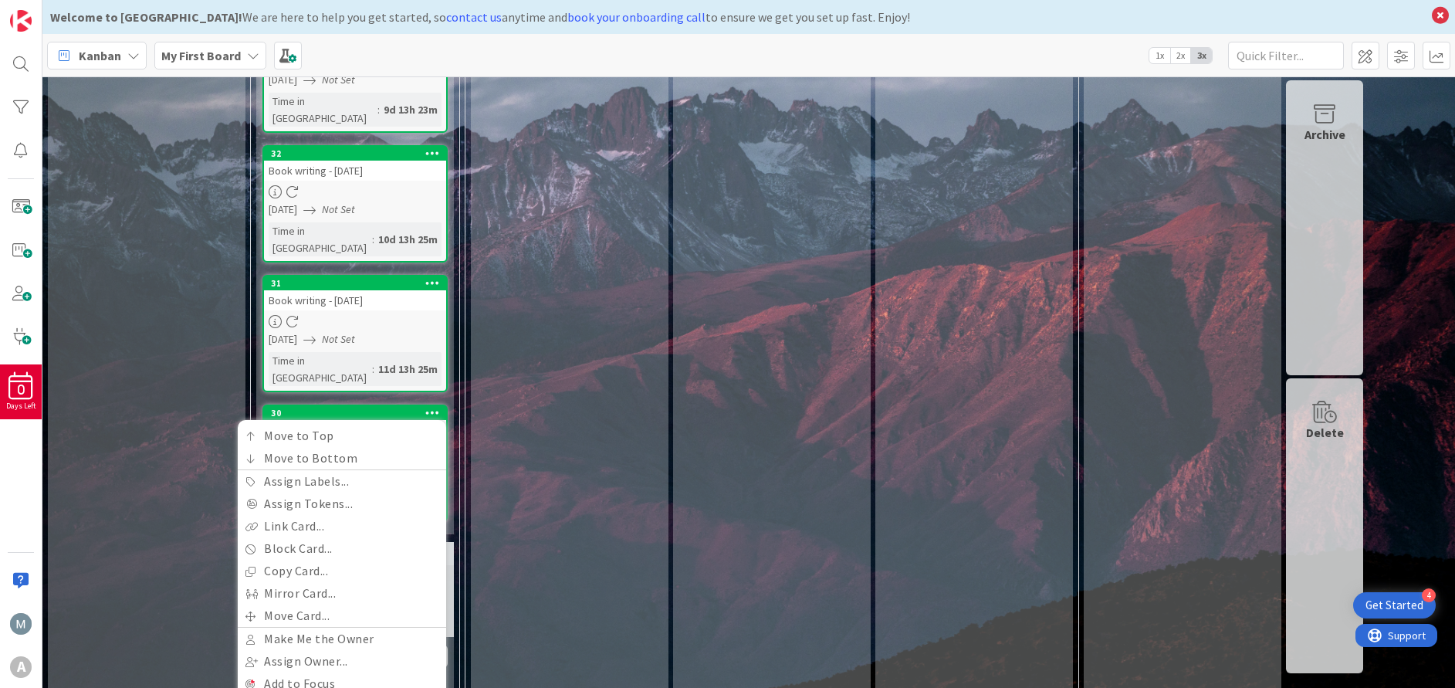
drag, startPoint x: 319, startPoint y: 639, endPoint x: 311, endPoint y: 609, distance: 31.1
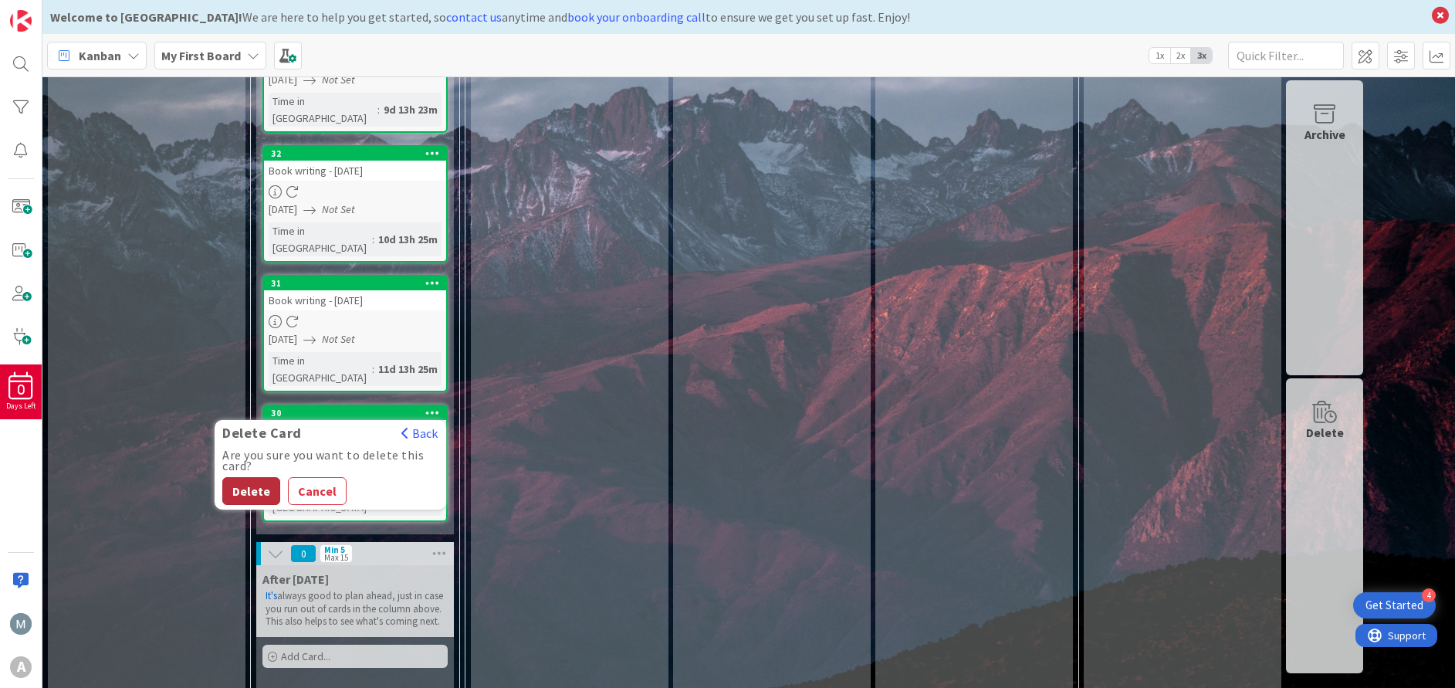
click at [254, 477] on button "Delete" at bounding box center [251, 491] width 58 height 28
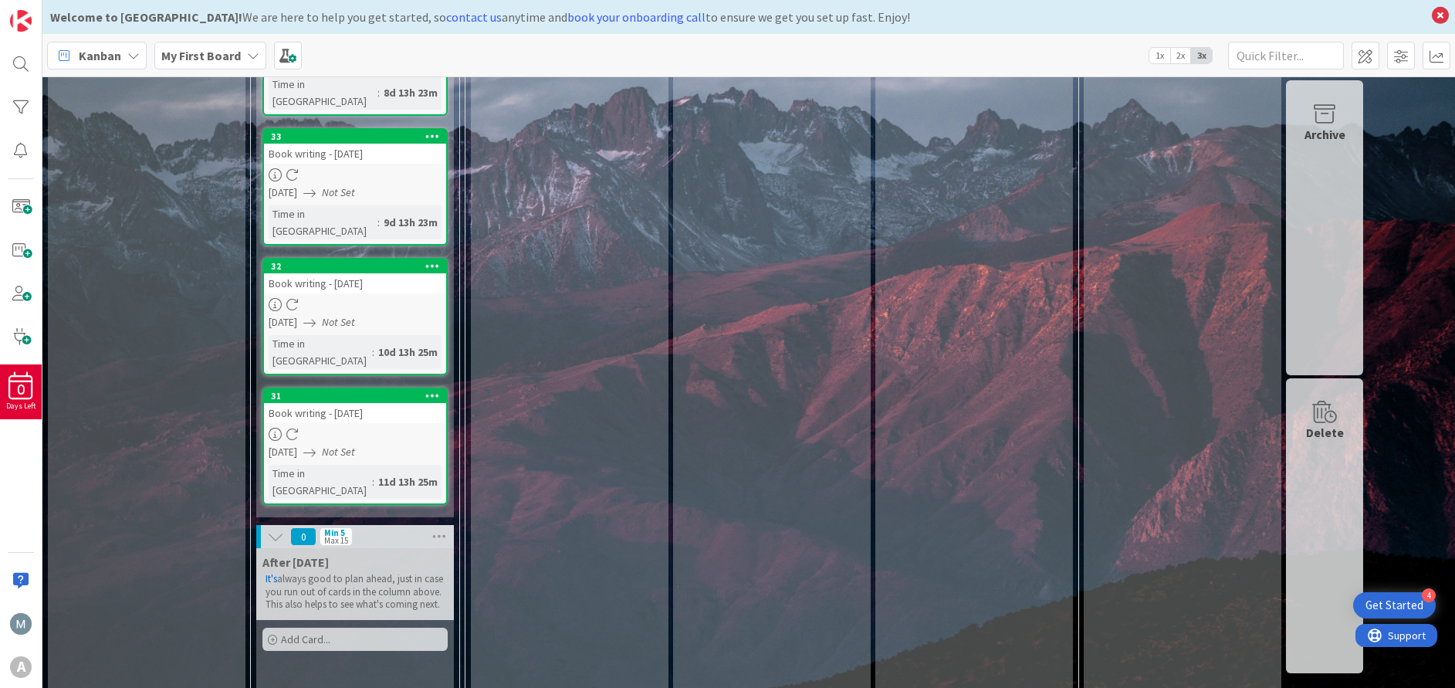
click at [432, 390] on icon at bounding box center [432, 395] width 15 height 11
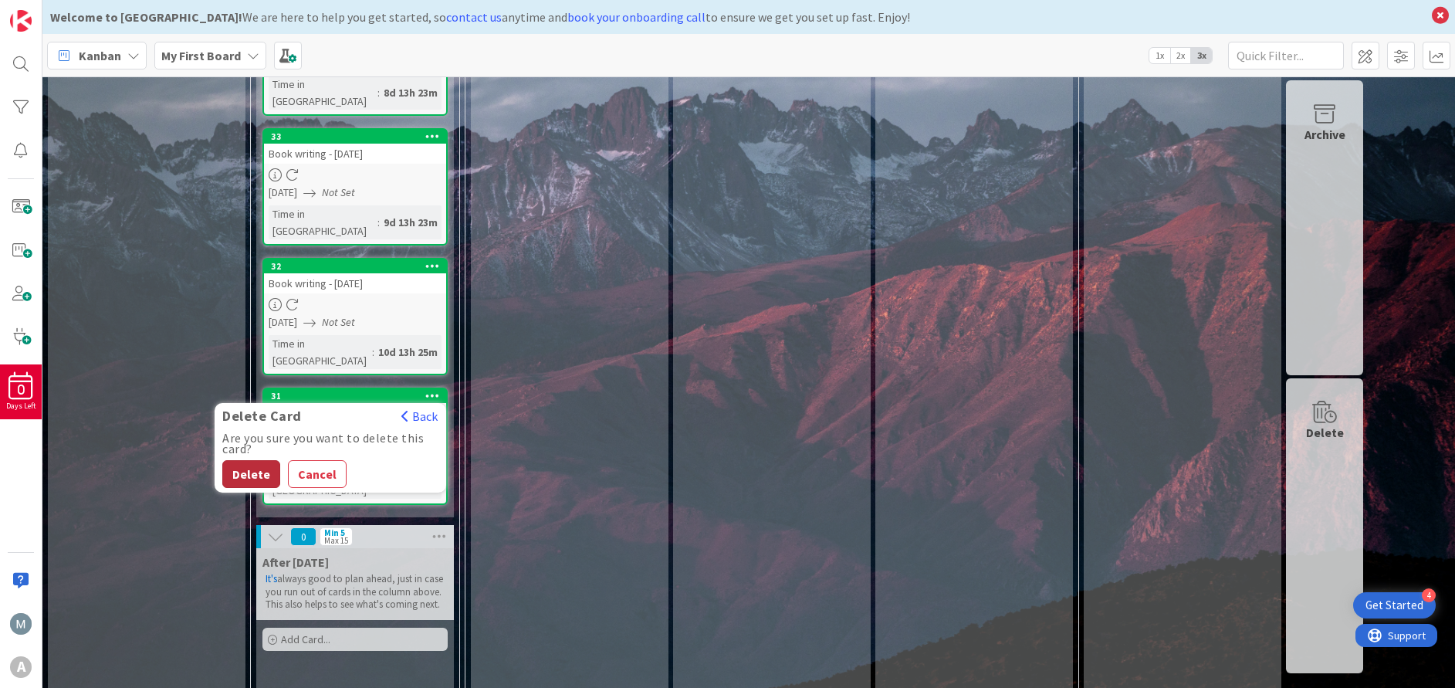
click at [266, 460] on button "Delete" at bounding box center [251, 474] width 58 height 28
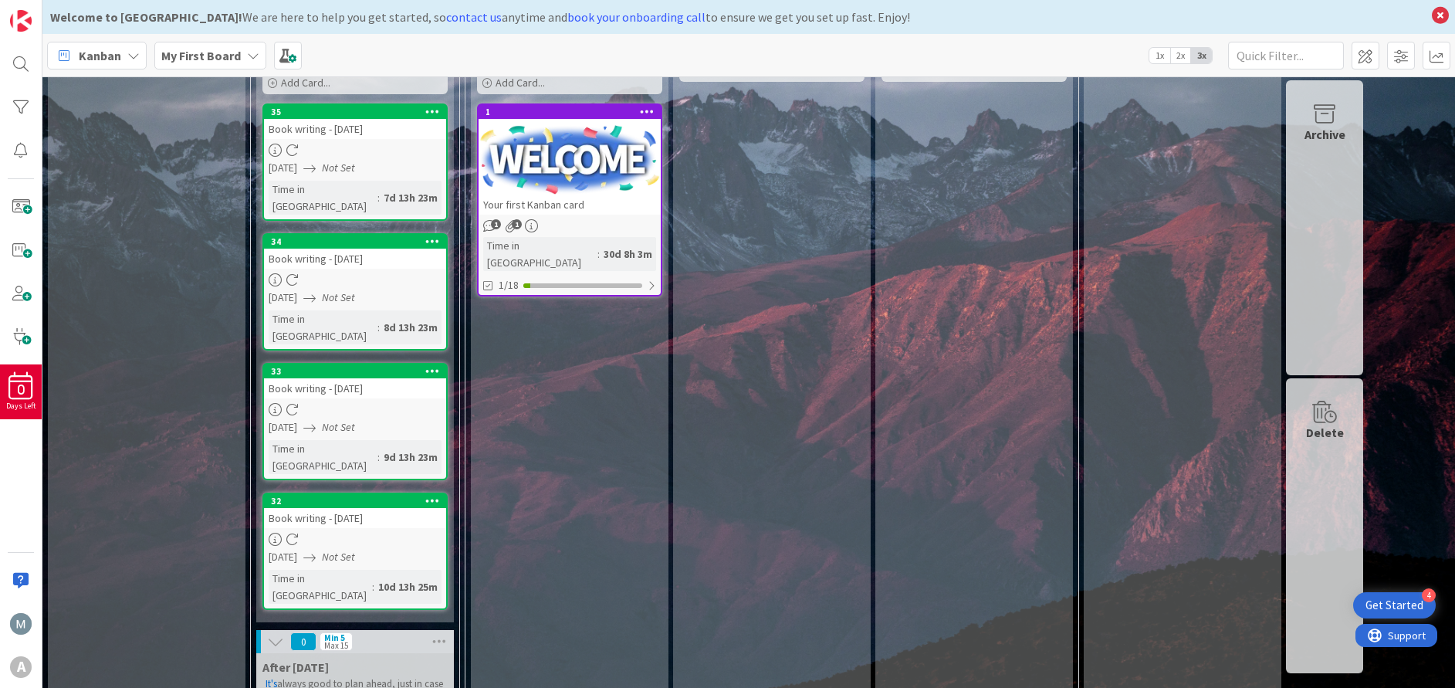
scroll to position [232, 0]
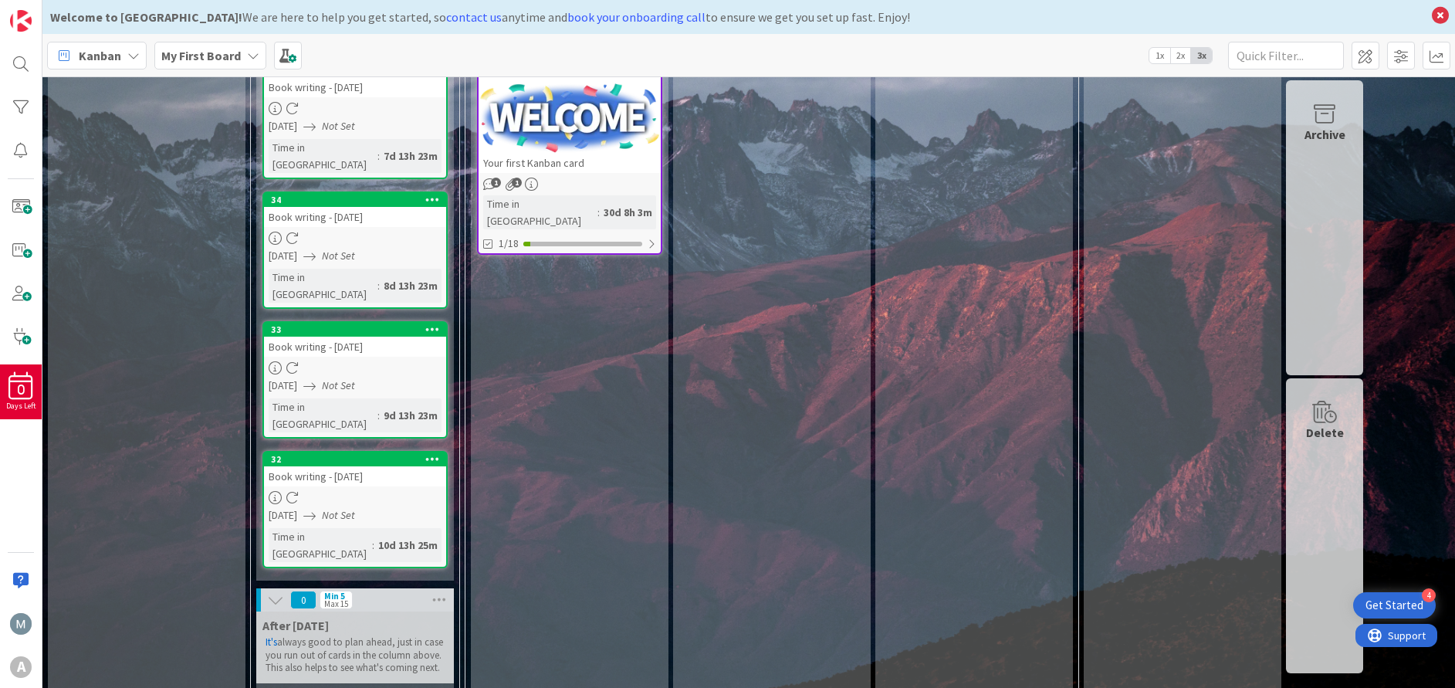
click at [428, 453] on icon at bounding box center [432, 458] width 15 height 11
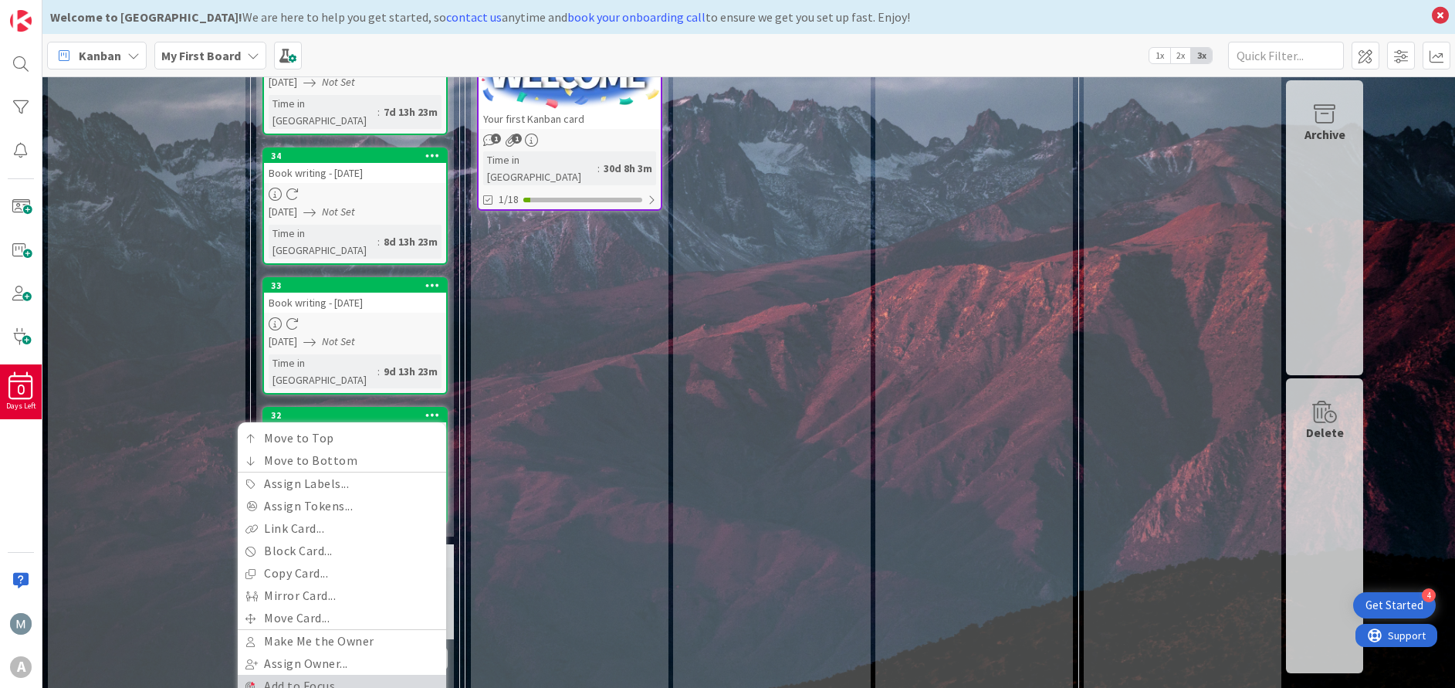
scroll to position [312, 0]
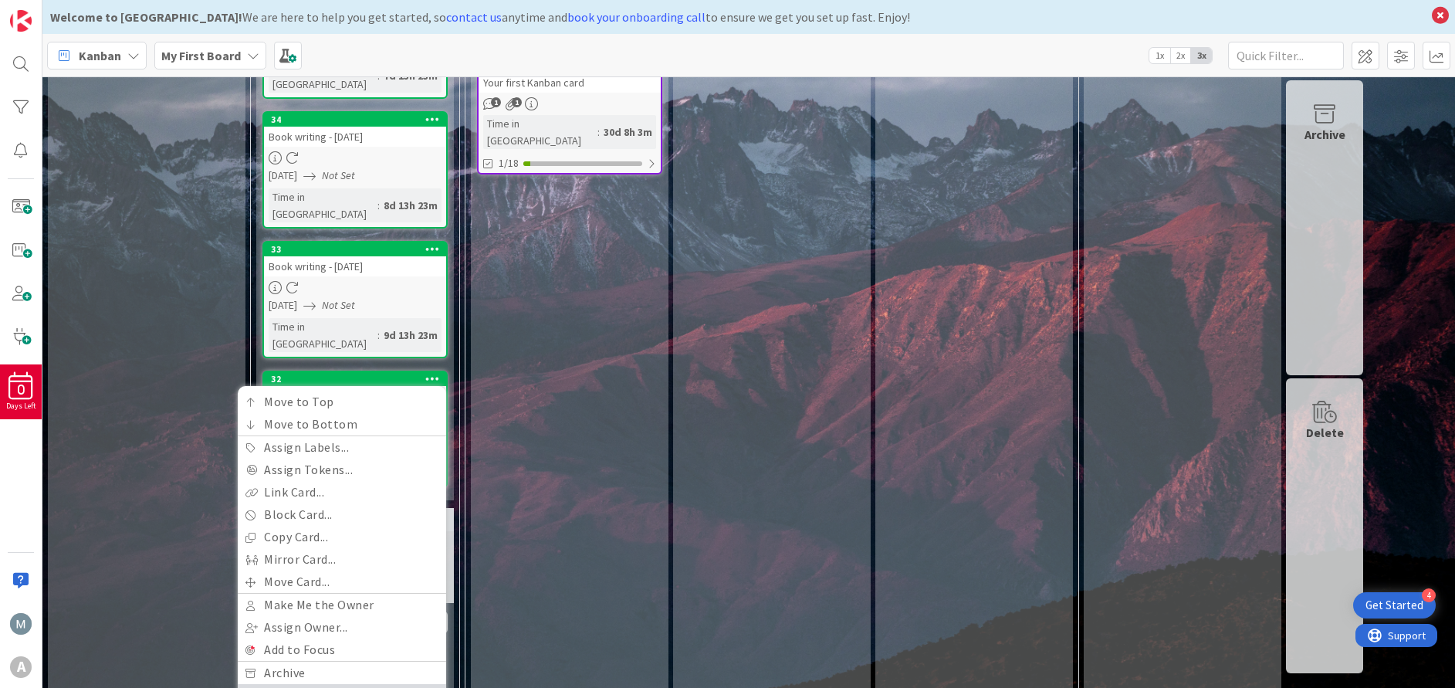
click at [316, 684] on link "Delete" at bounding box center [342, 695] width 208 height 22
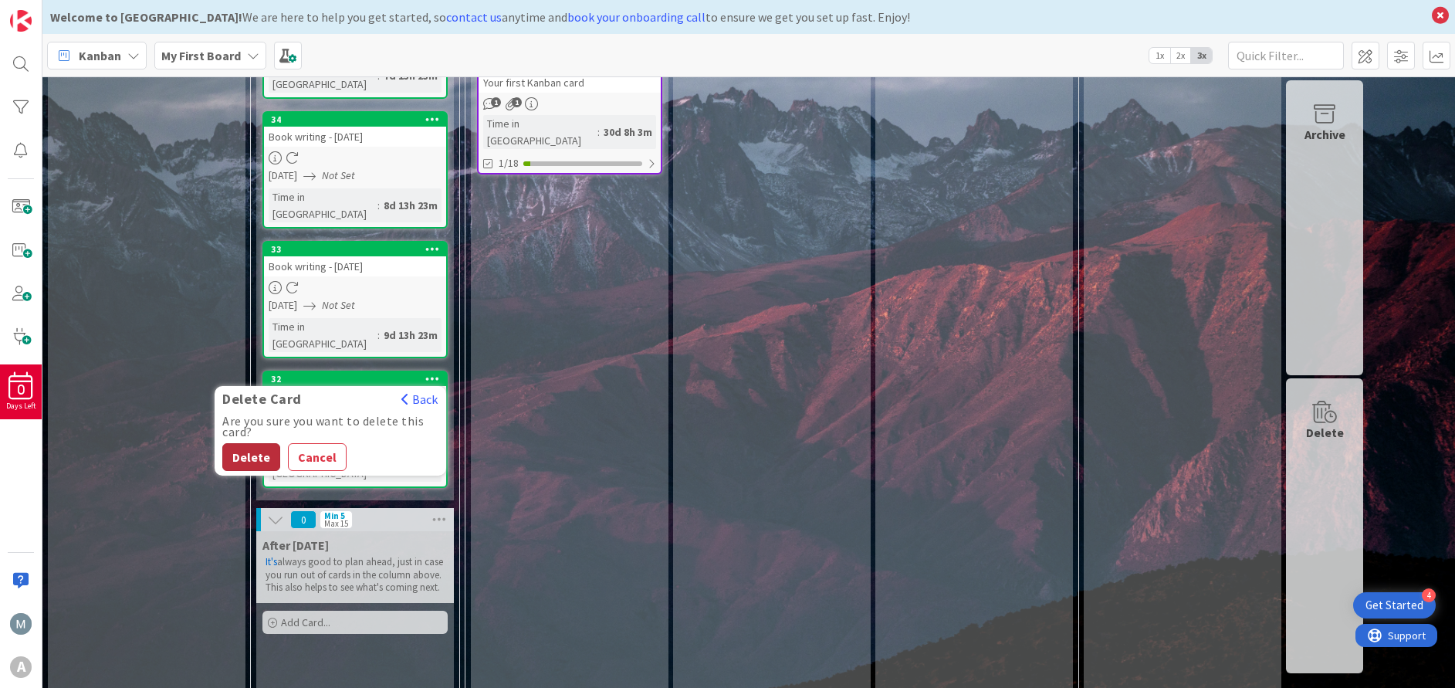
click at [240, 443] on button "Delete" at bounding box center [251, 457] width 58 height 28
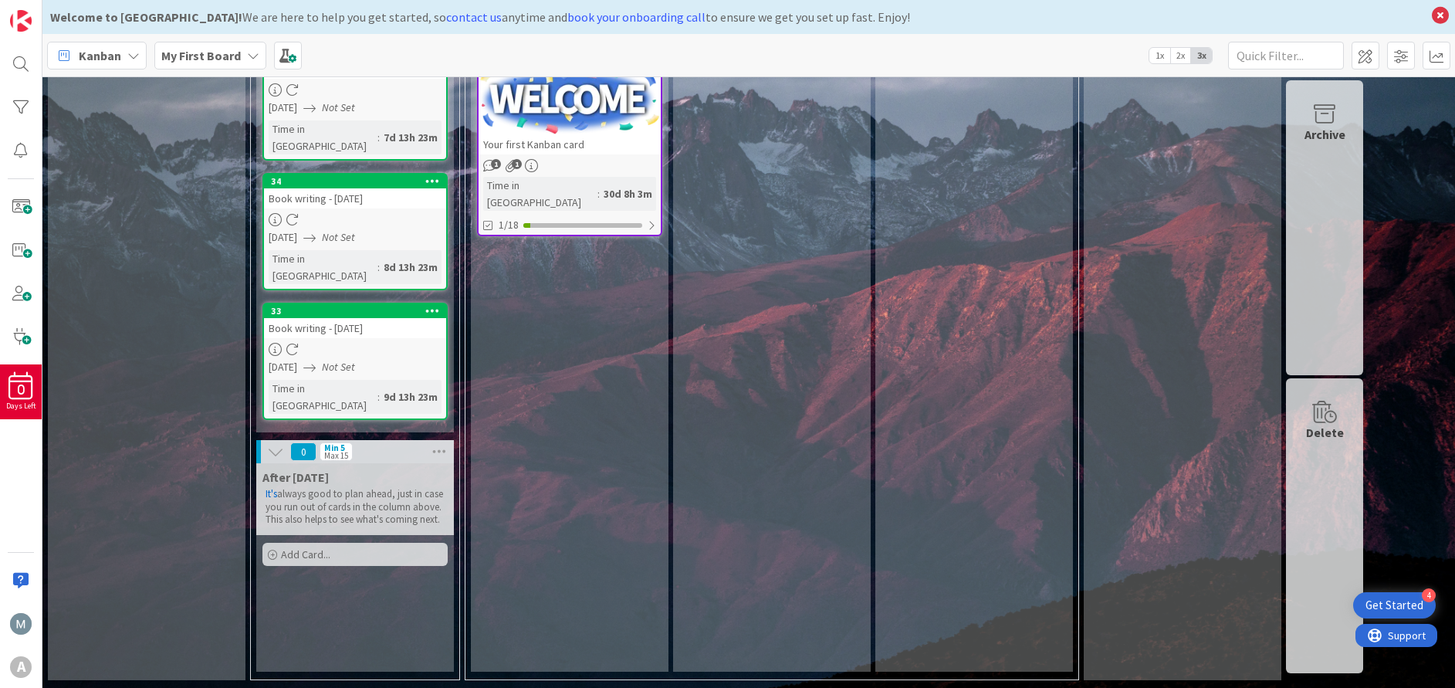
scroll to position [199, 0]
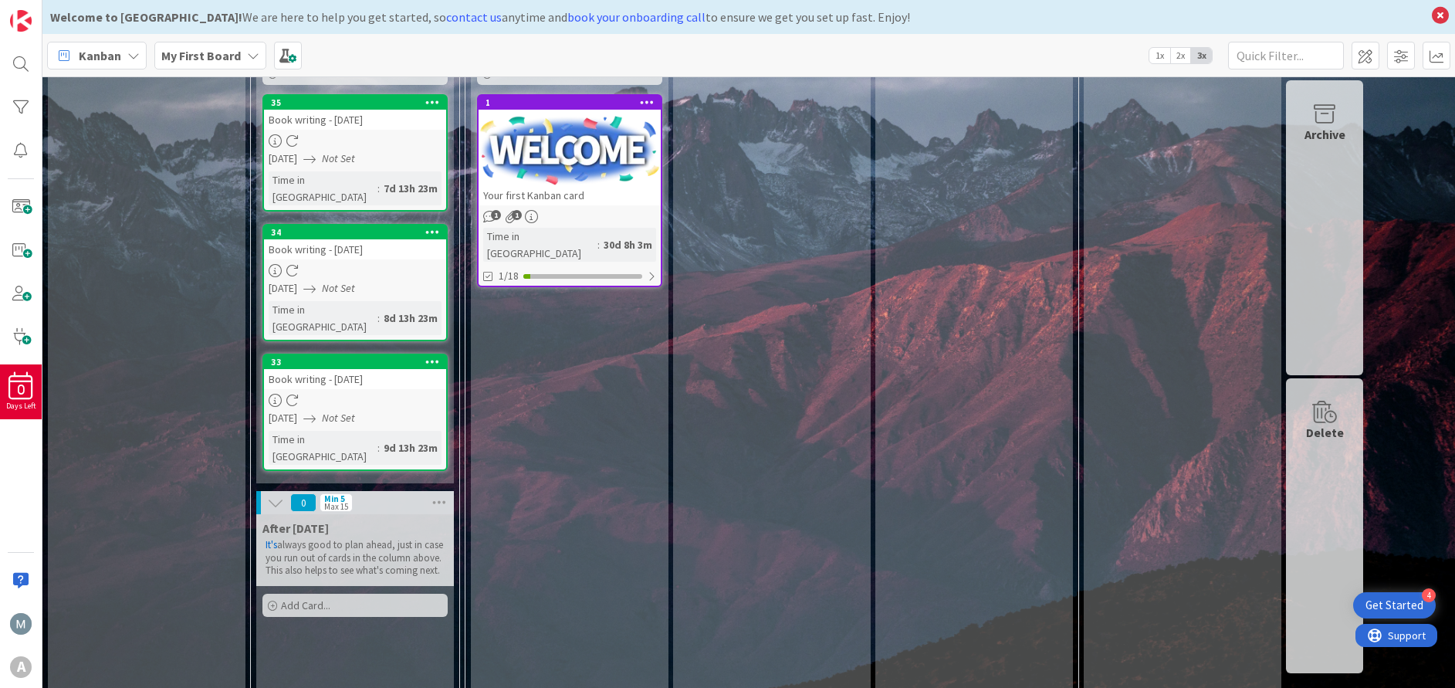
click at [432, 356] on icon at bounding box center [432, 361] width 15 height 11
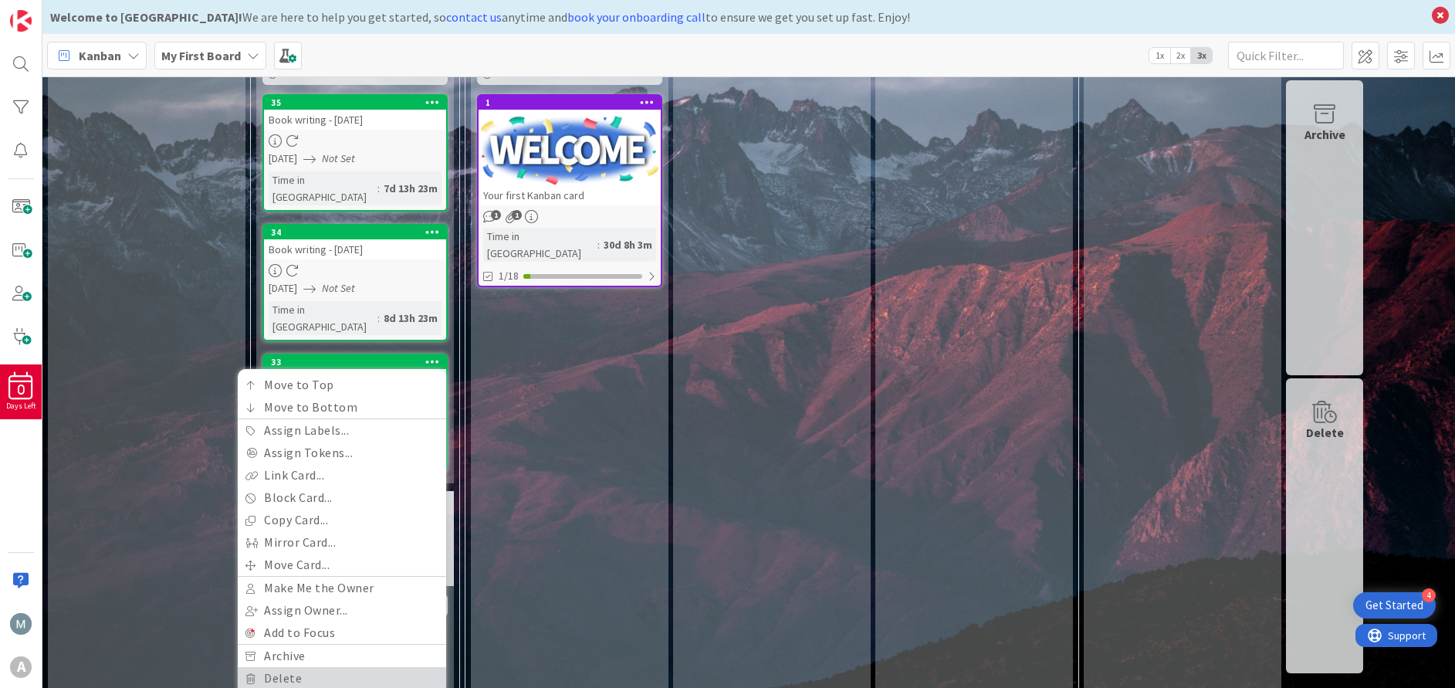
click at [289, 667] on link "Delete" at bounding box center [342, 678] width 208 height 22
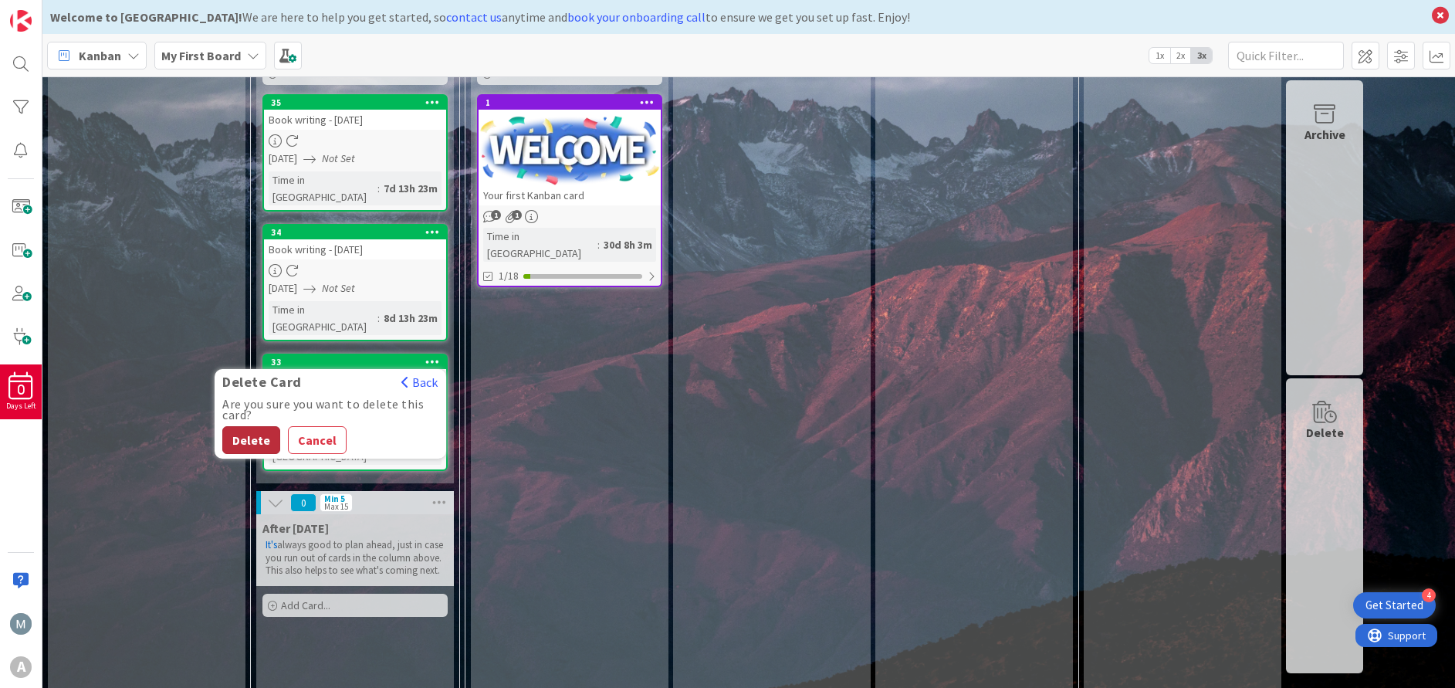
click at [258, 426] on button "Delete" at bounding box center [251, 440] width 58 height 28
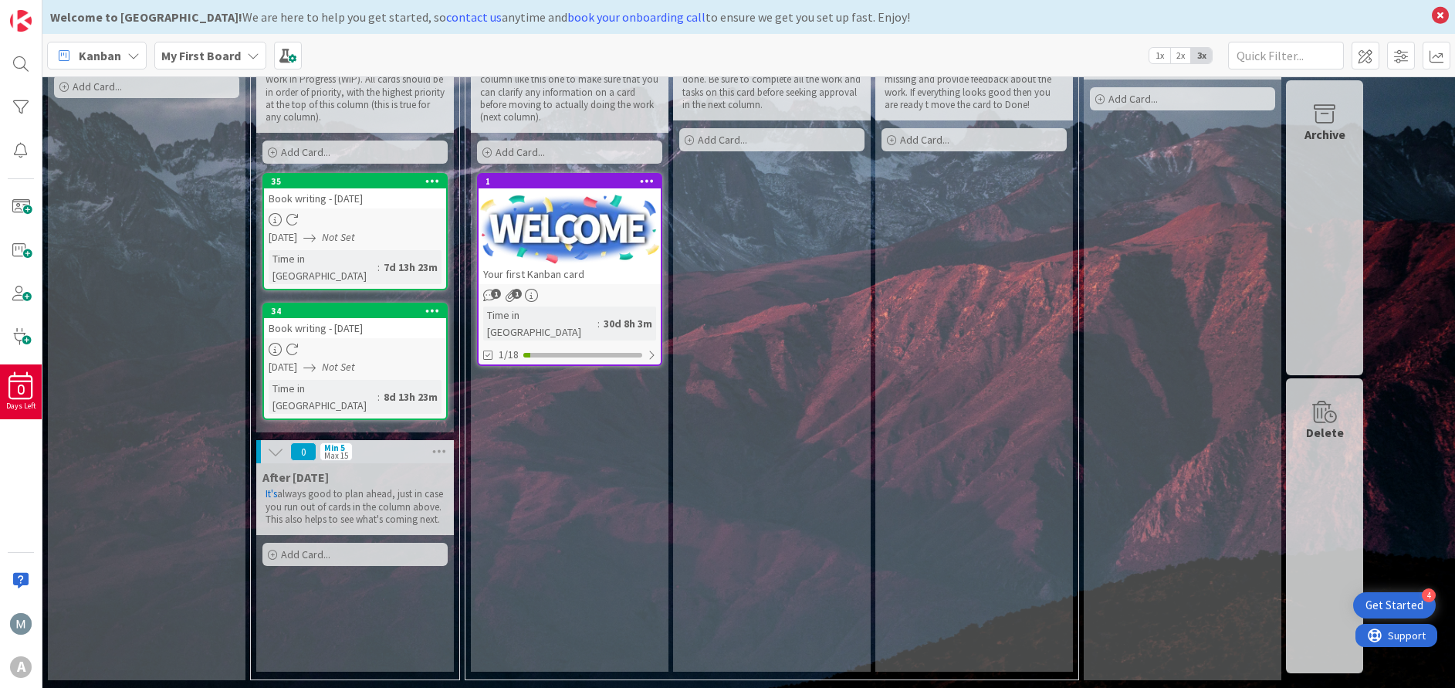
scroll to position [86, 0]
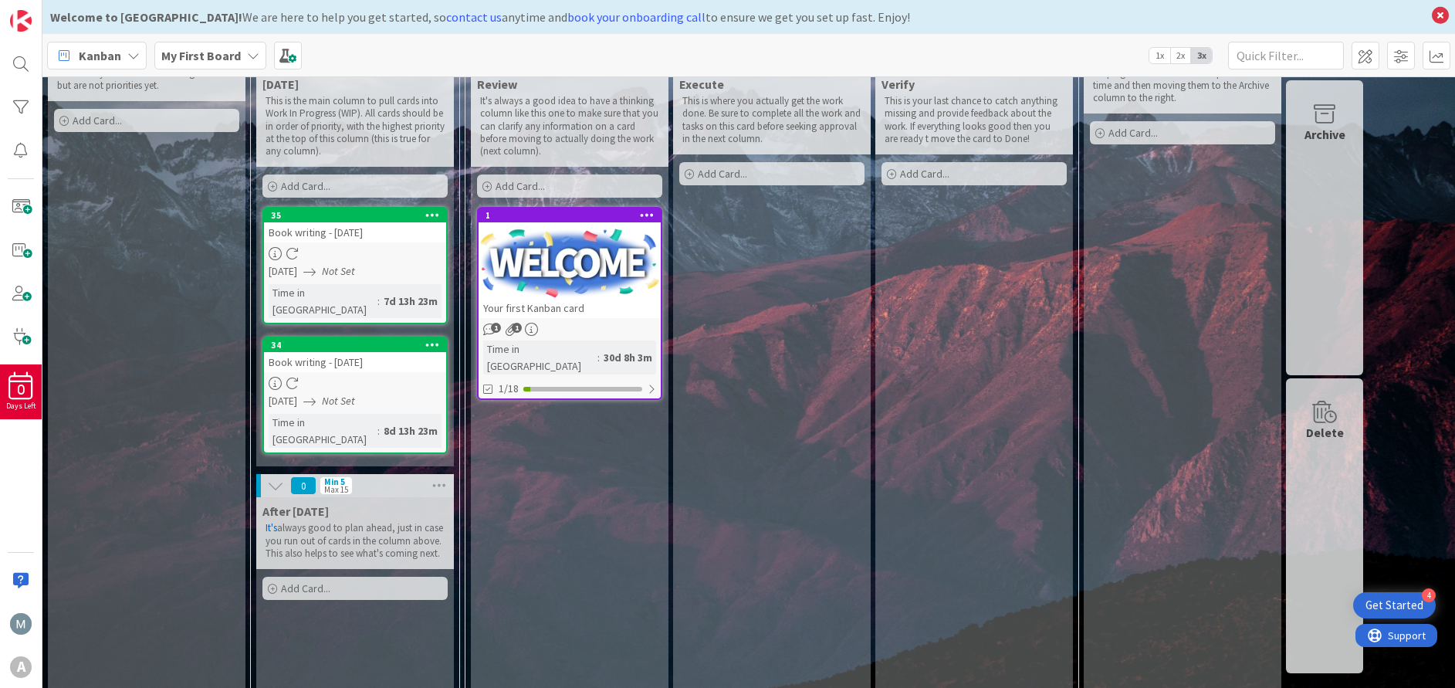
click at [428, 339] on icon at bounding box center [432, 344] width 15 height 11
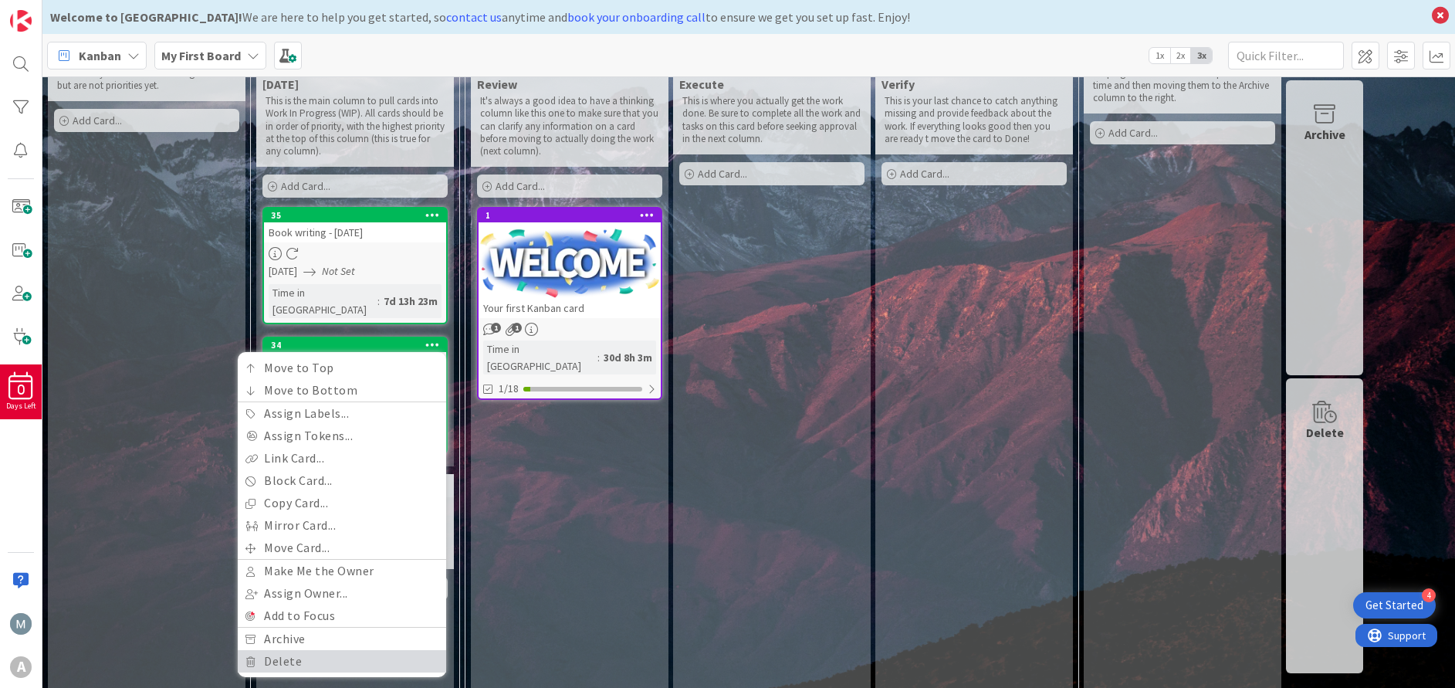
click at [296, 650] on link "Delete" at bounding box center [342, 661] width 208 height 22
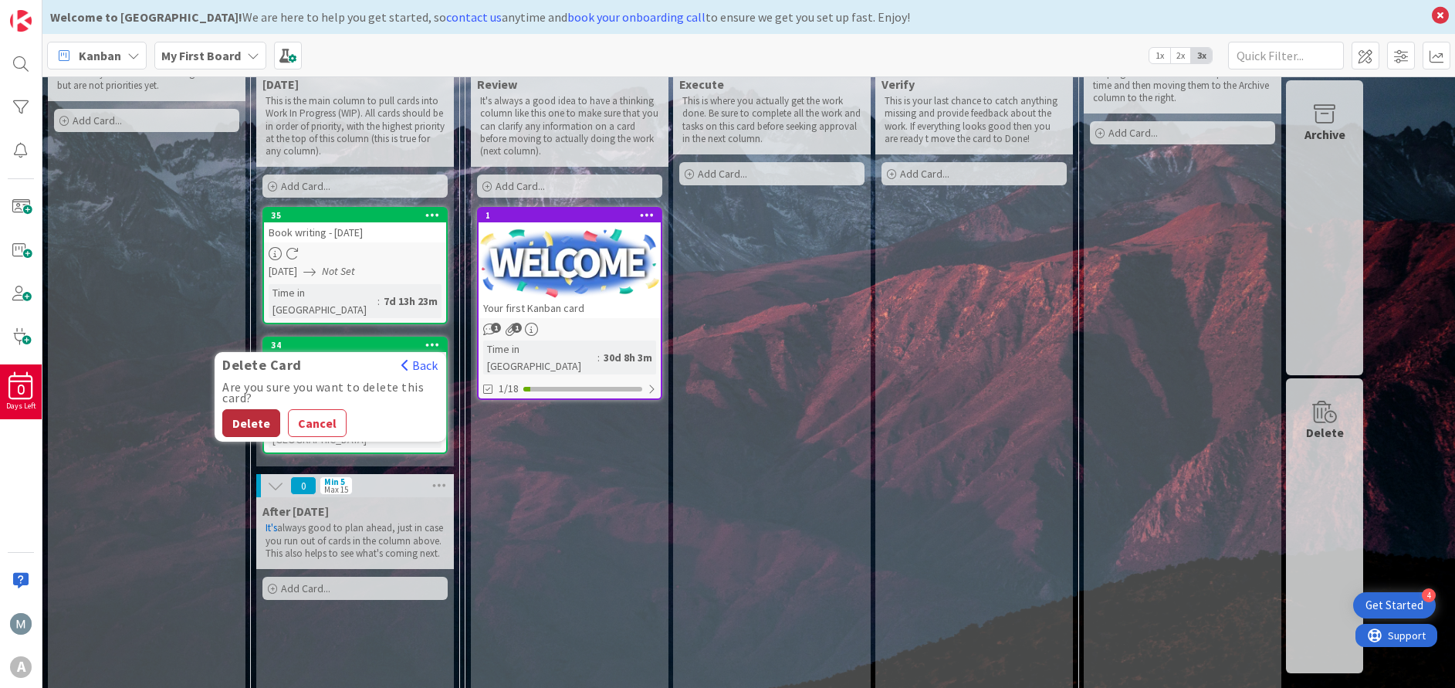
click at [239, 409] on button "Delete" at bounding box center [251, 423] width 58 height 28
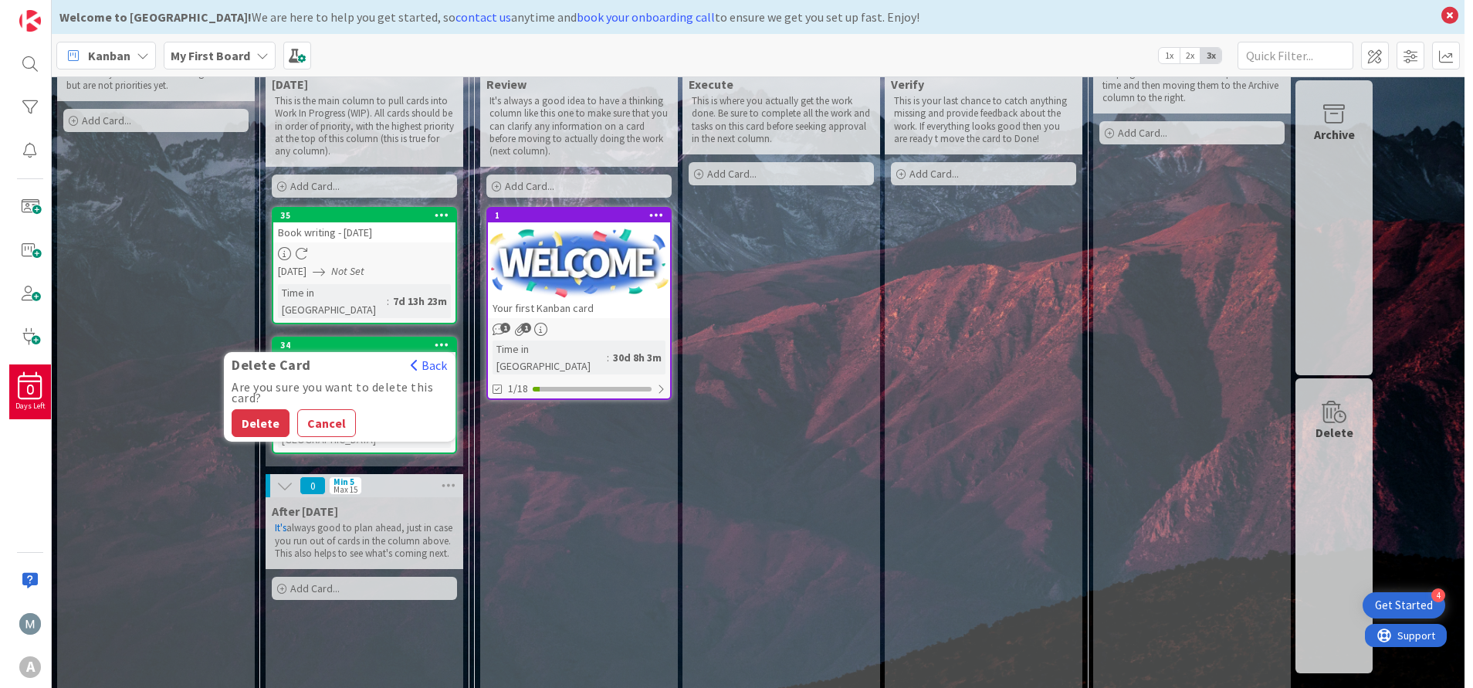
scroll to position [0, 0]
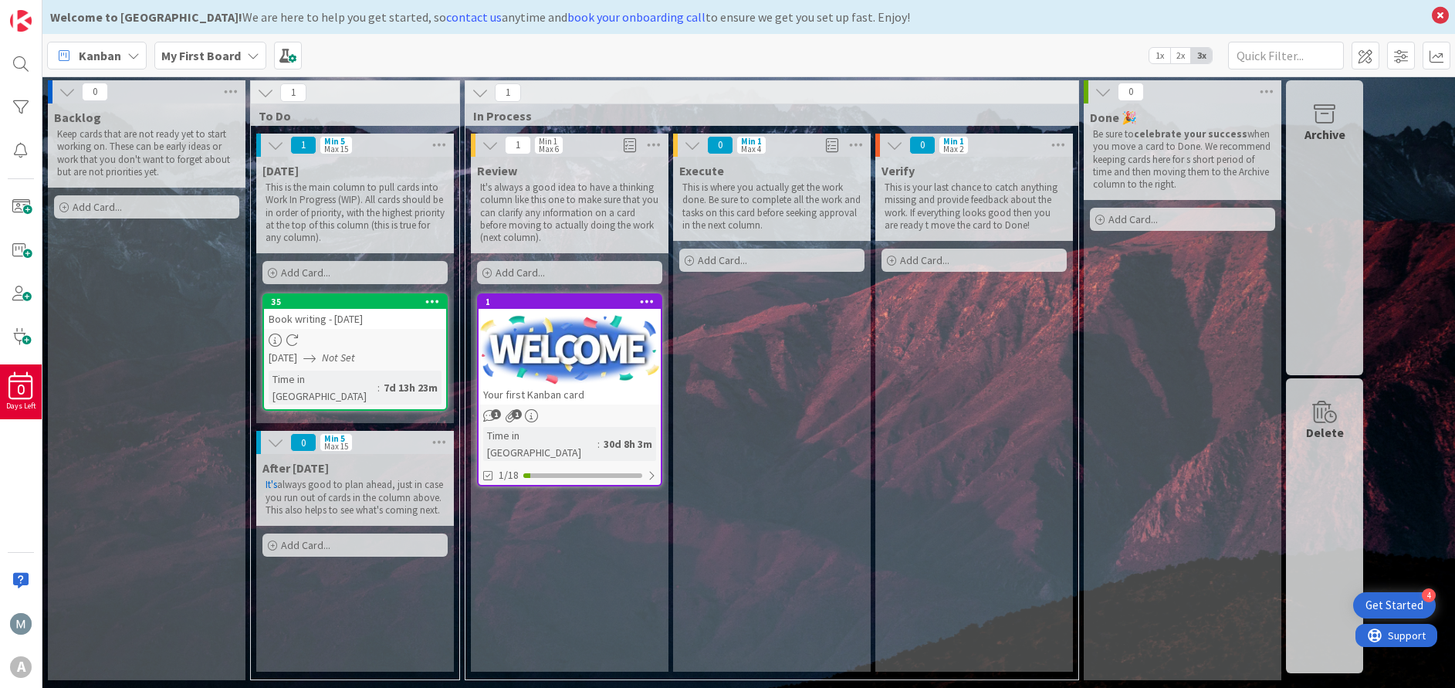
click at [434, 297] on icon at bounding box center [432, 301] width 15 height 11
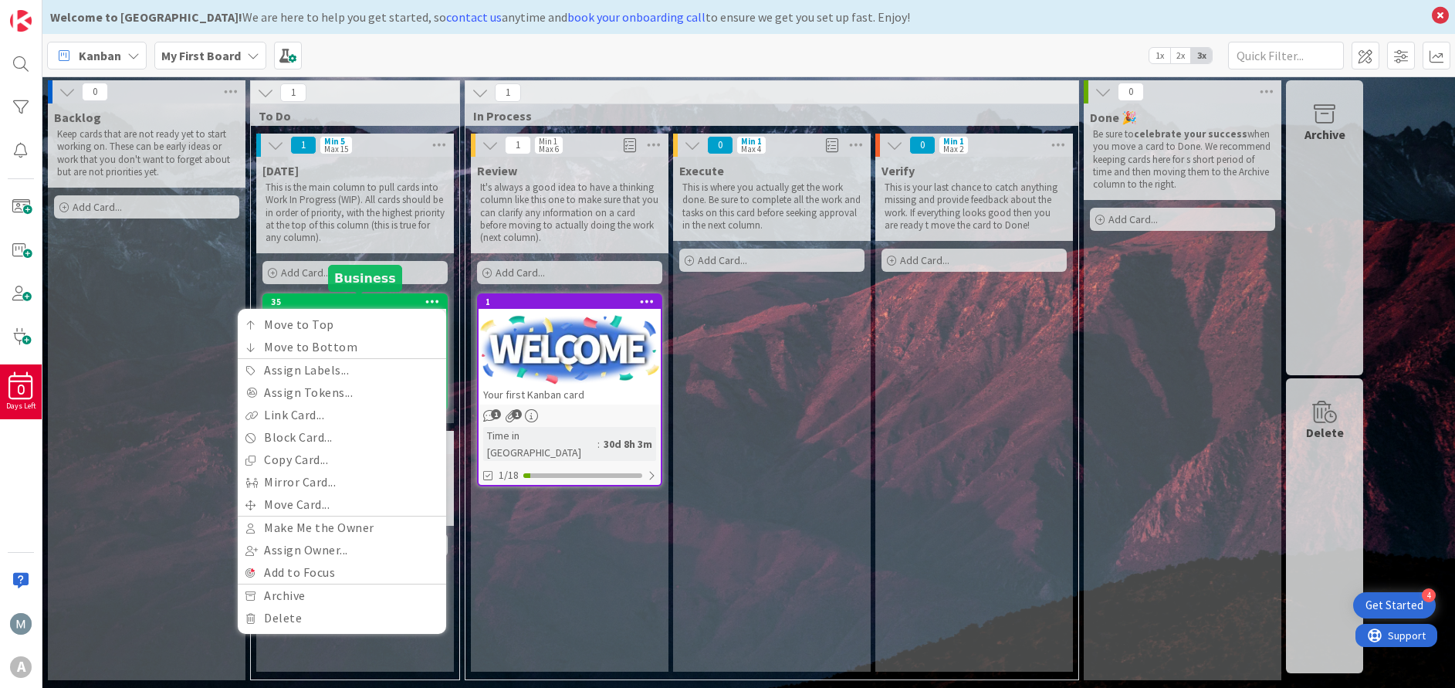
click at [401, 302] on div "35" at bounding box center [358, 301] width 175 height 11
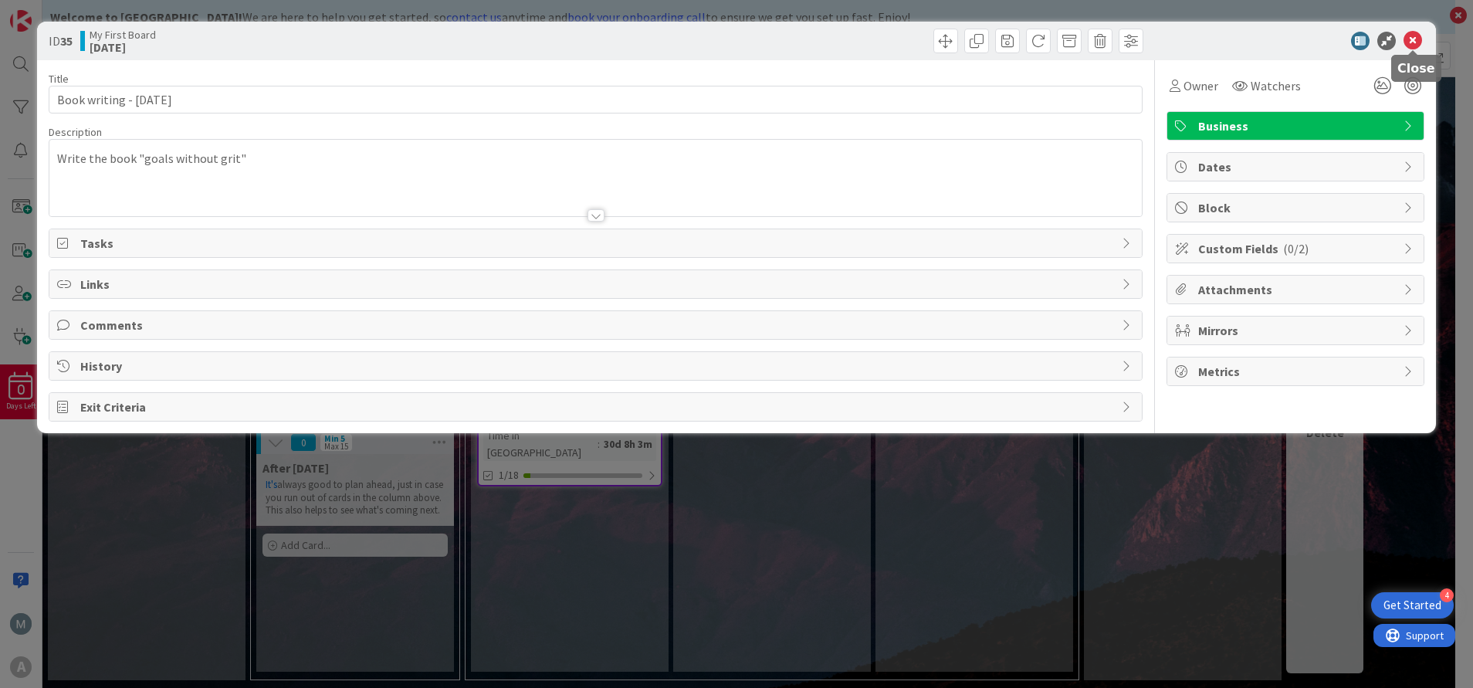
click at [1412, 40] on icon at bounding box center [1412, 41] width 19 height 19
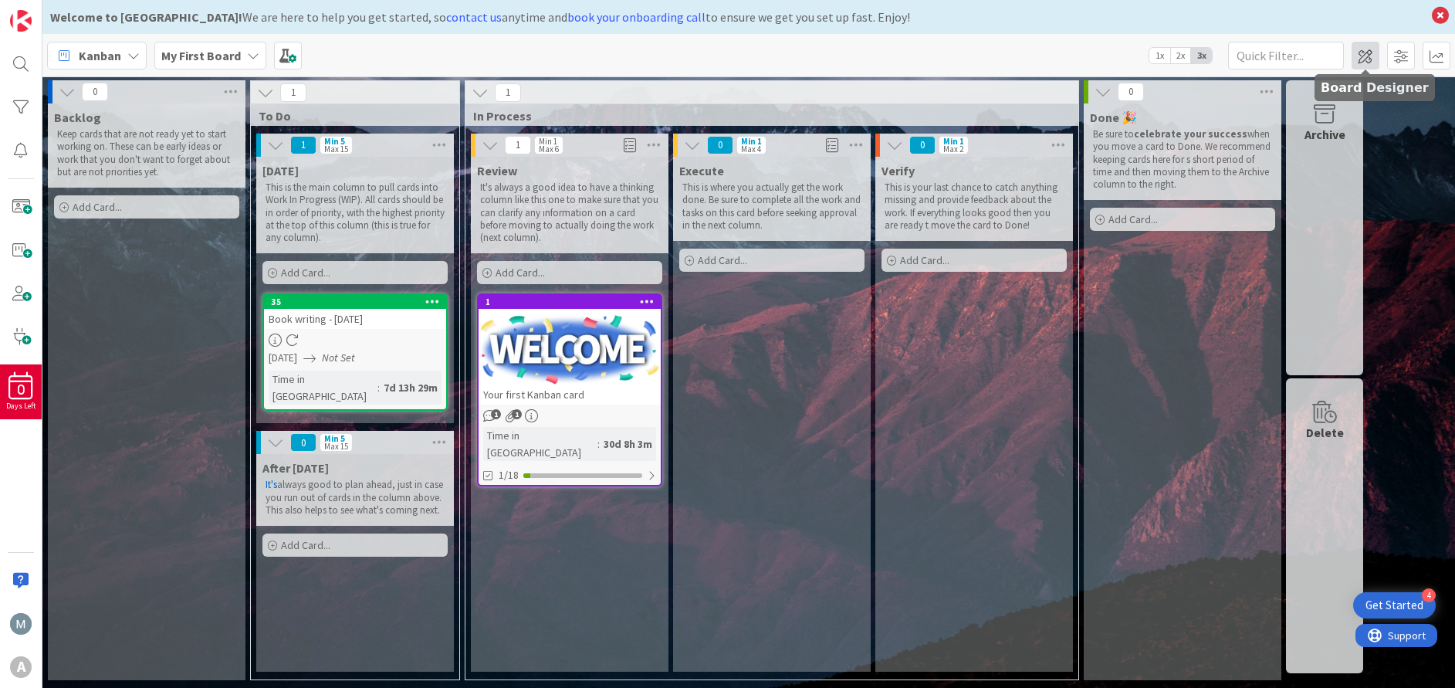
click at [1373, 59] on span at bounding box center [1365, 56] width 28 height 28
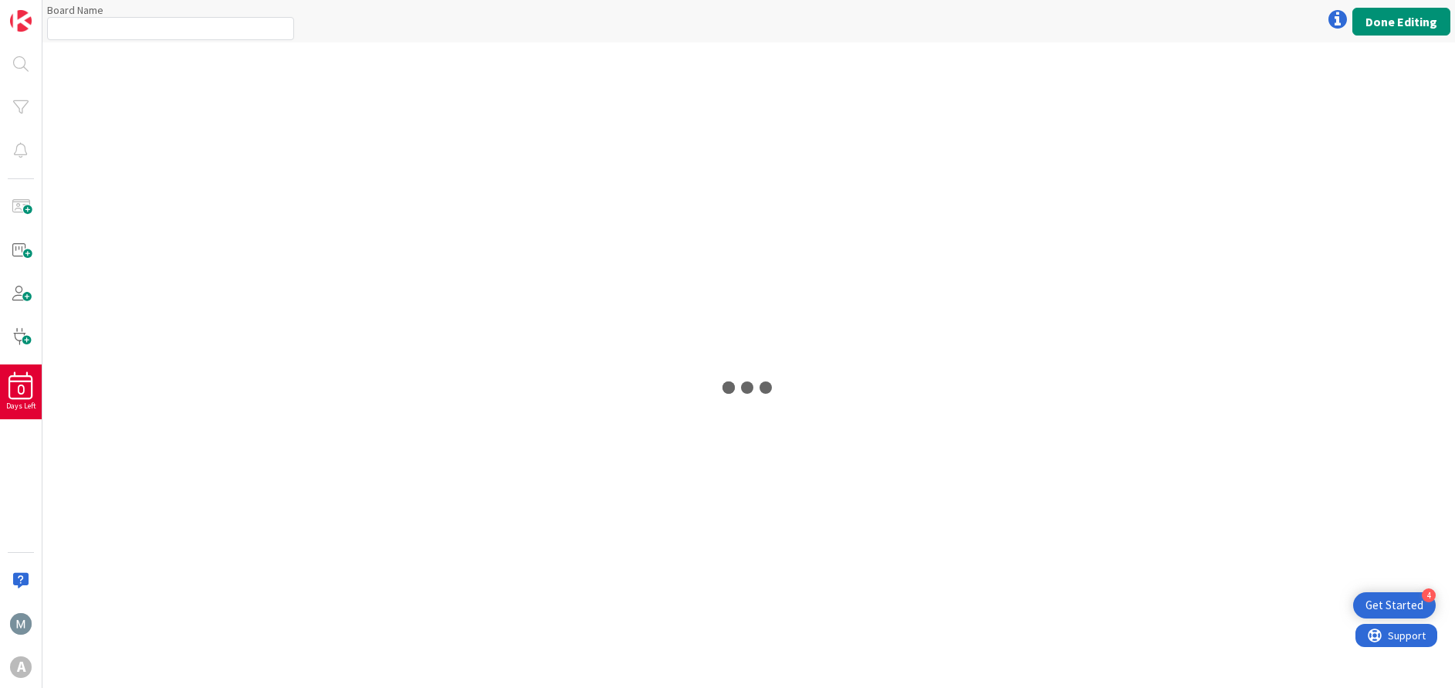
type input "My First Board"
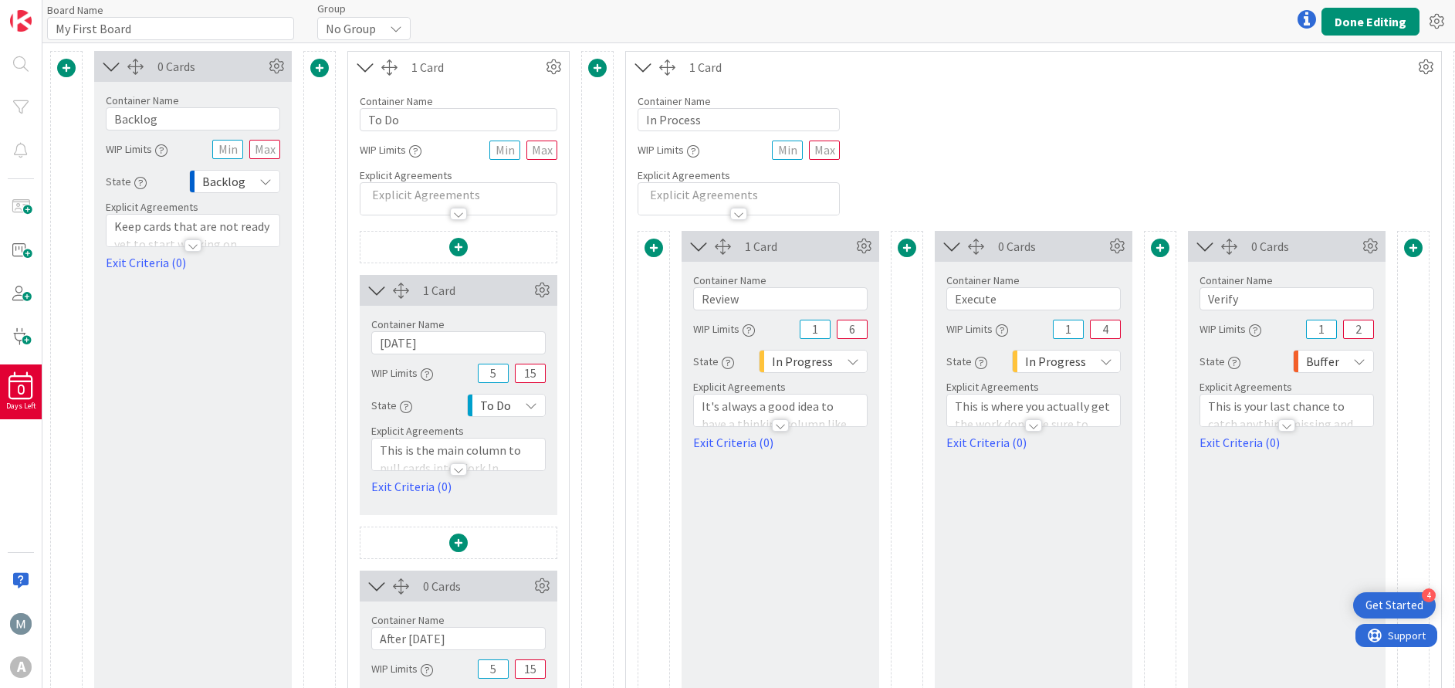
click at [458, 249] on span at bounding box center [458, 247] width 19 height 19
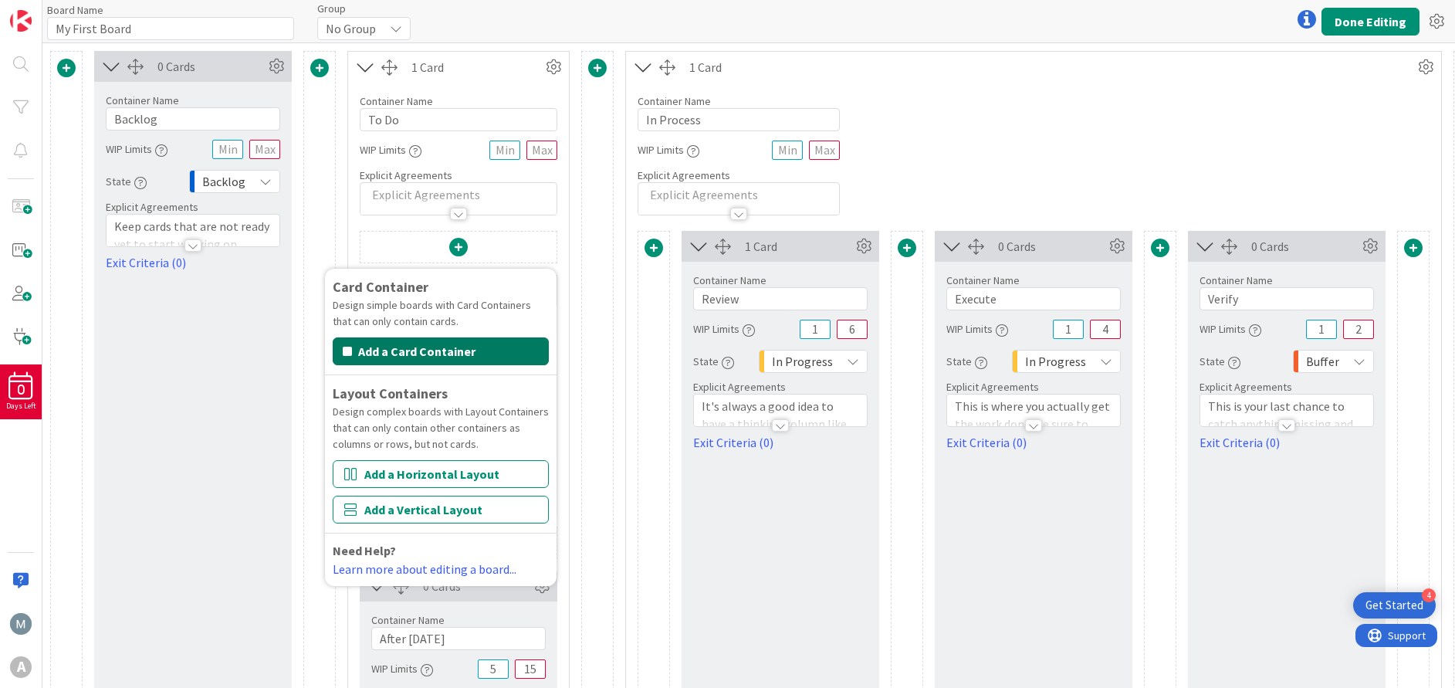
click at [460, 352] on button "Add a Card Container" at bounding box center [441, 351] width 216 height 28
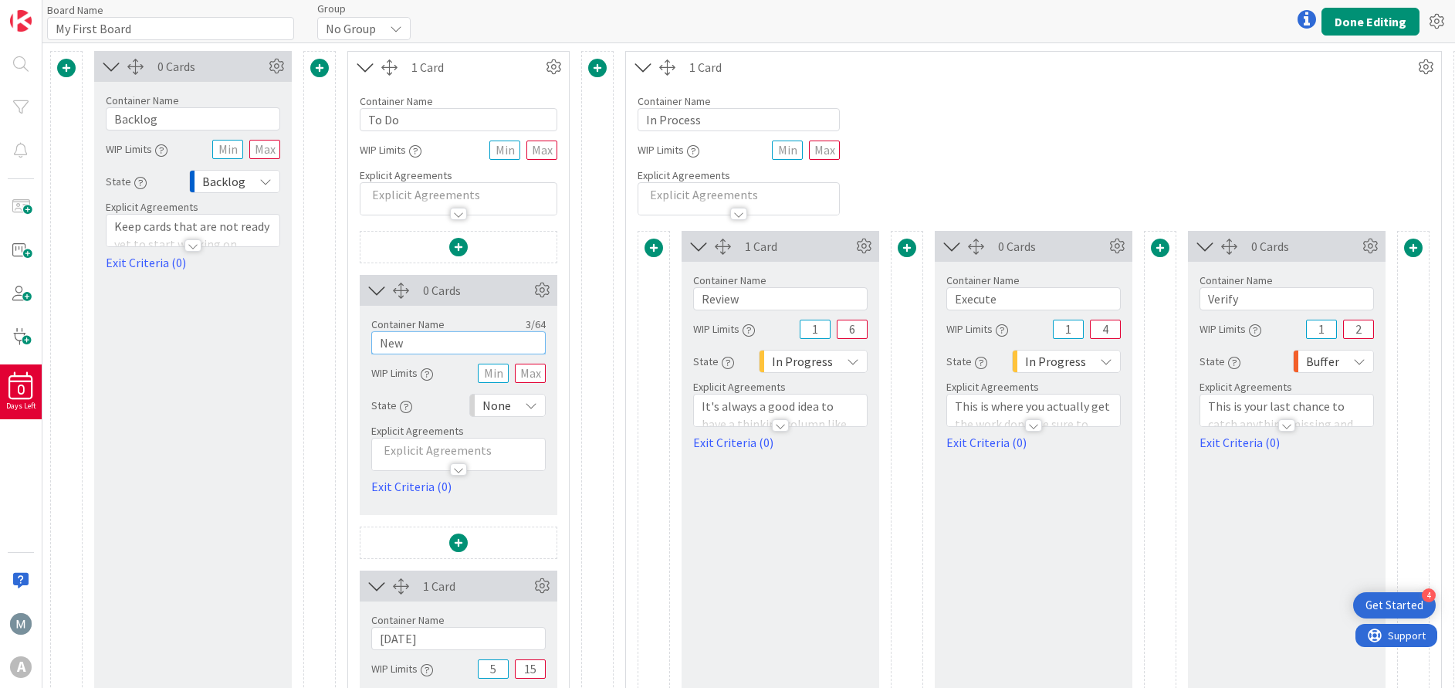
click at [473, 342] on input "New" at bounding box center [458, 342] width 174 height 23
type input "N"
type input "]"
type input "D"
click at [410, 345] on input "To Do Next" at bounding box center [458, 342] width 174 height 23
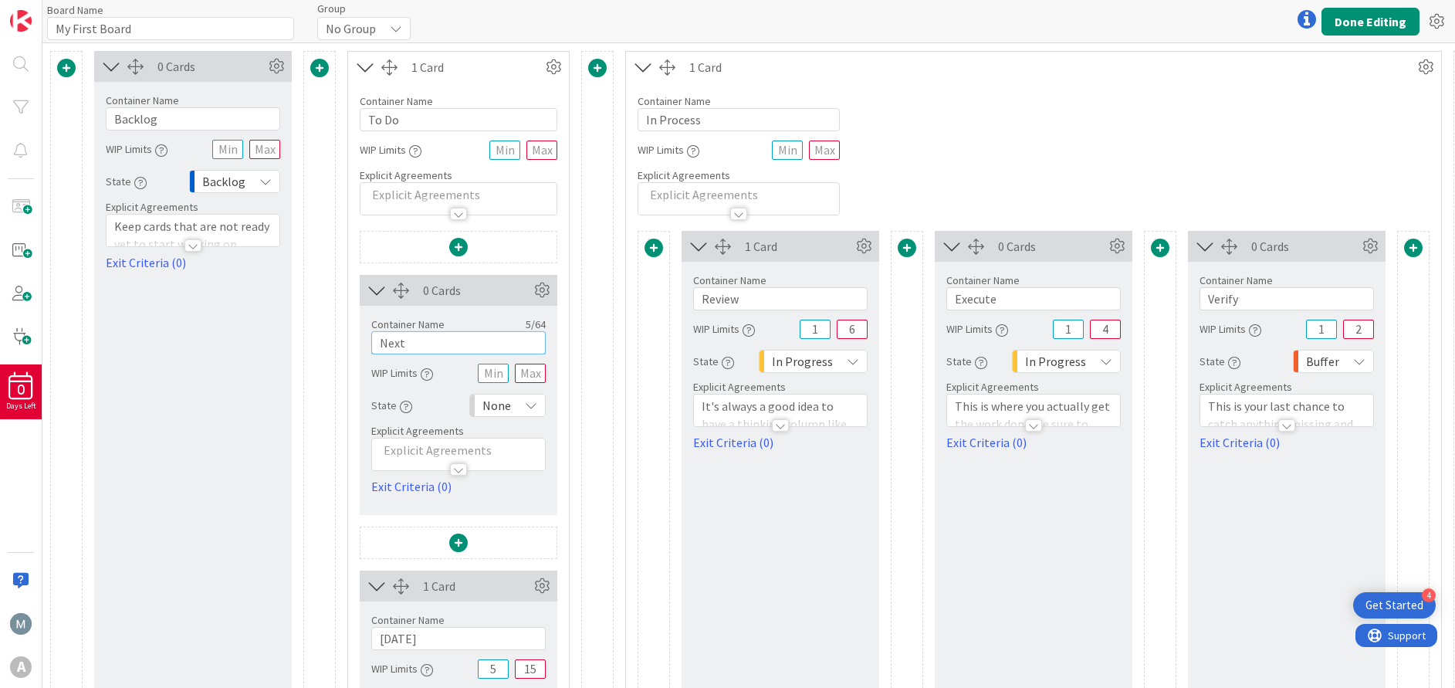
type input "Next"
click at [530, 372] on input "text" at bounding box center [530, 373] width 31 height 19
type input "5"
click at [499, 377] on input "text" at bounding box center [493, 373] width 31 height 19
click at [534, 404] on icon at bounding box center [531, 405] width 12 height 12
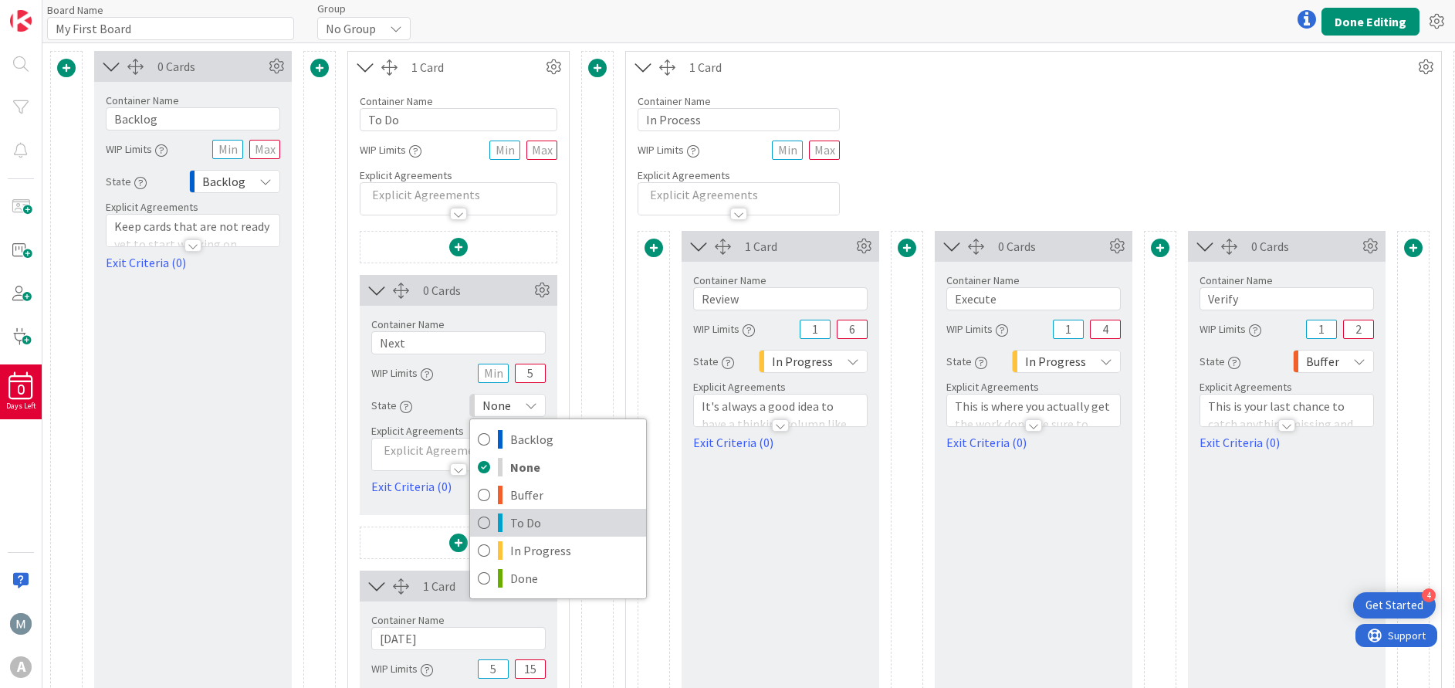
click at [528, 516] on span "To Do" at bounding box center [574, 522] width 128 height 23
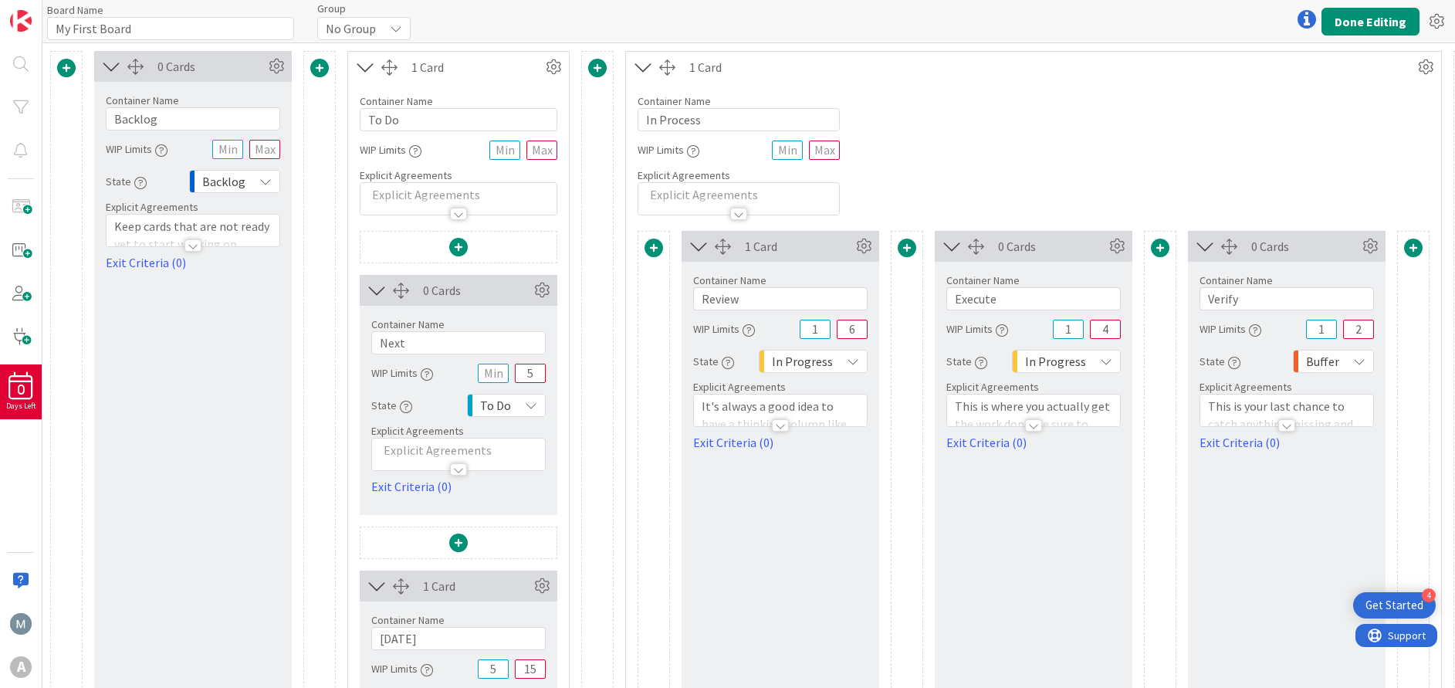
click at [461, 469] on div at bounding box center [458, 469] width 17 height 12
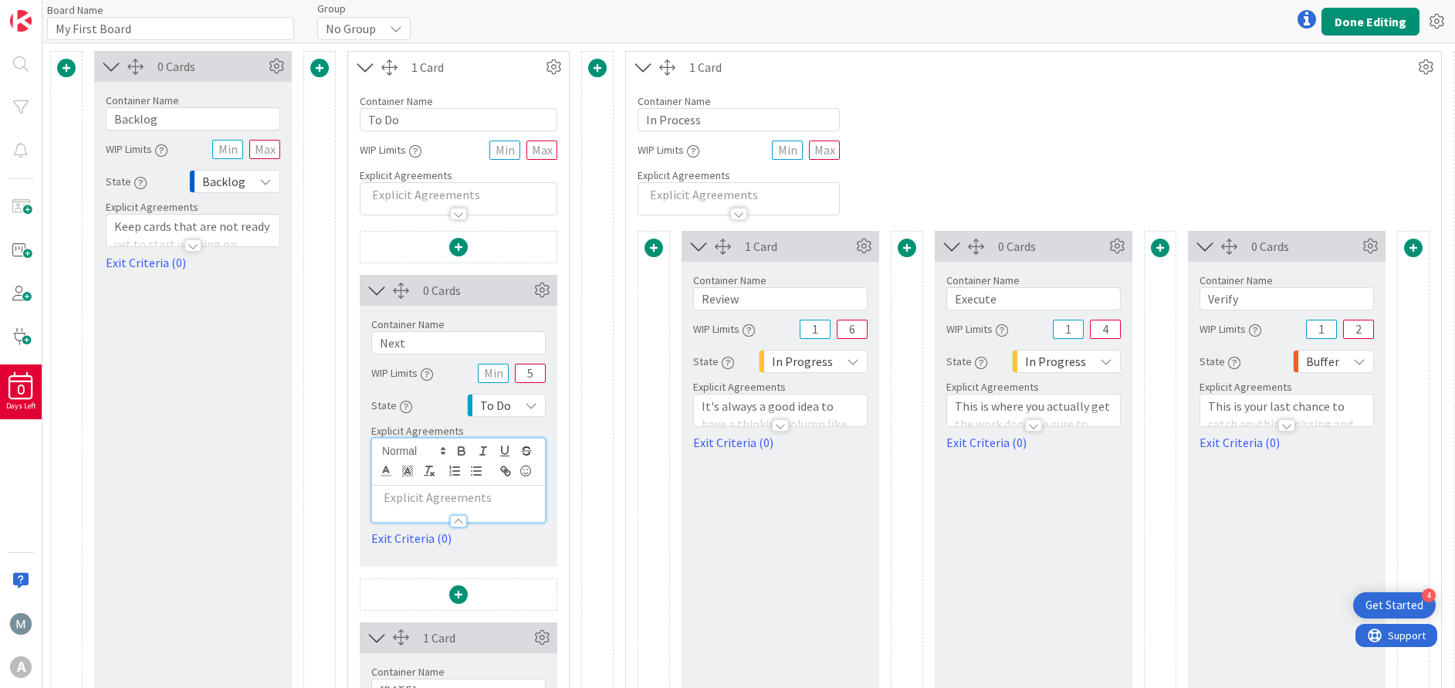
click at [481, 502] on p at bounding box center [458, 498] width 157 height 18
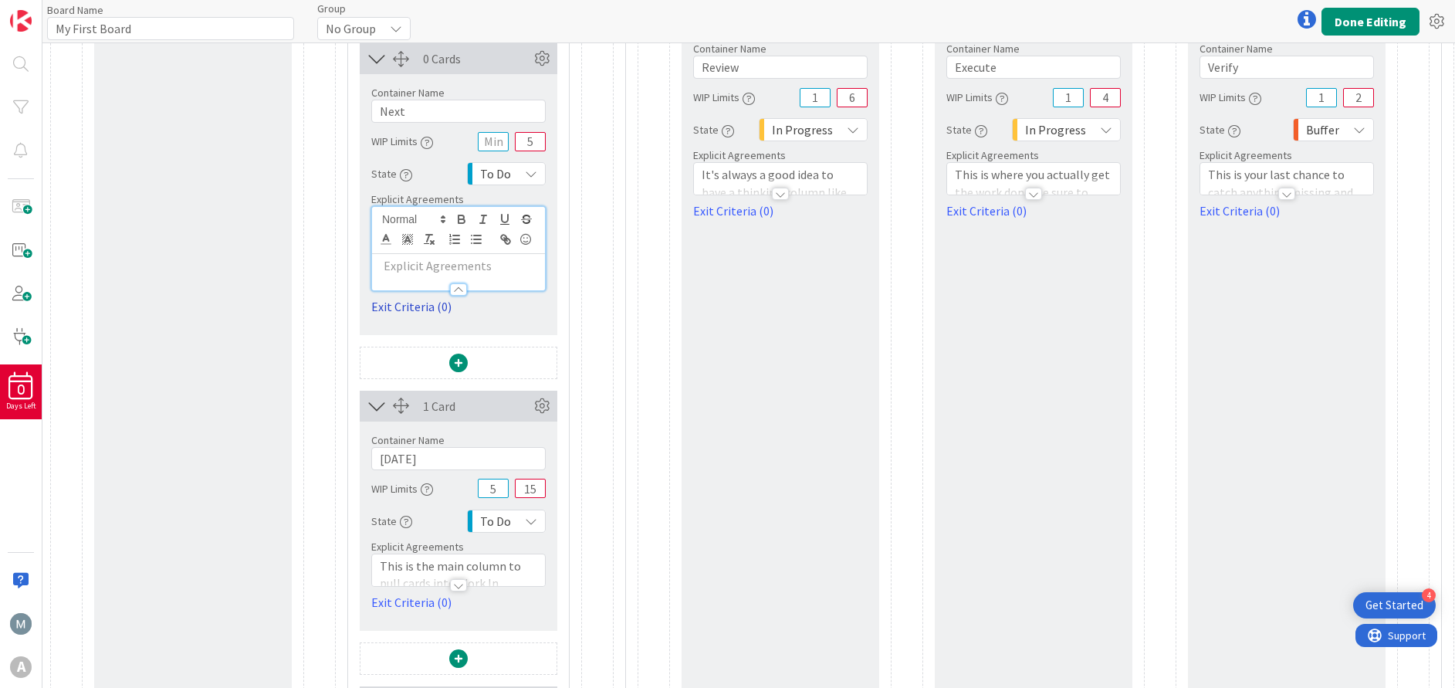
scroll to position [347, 0]
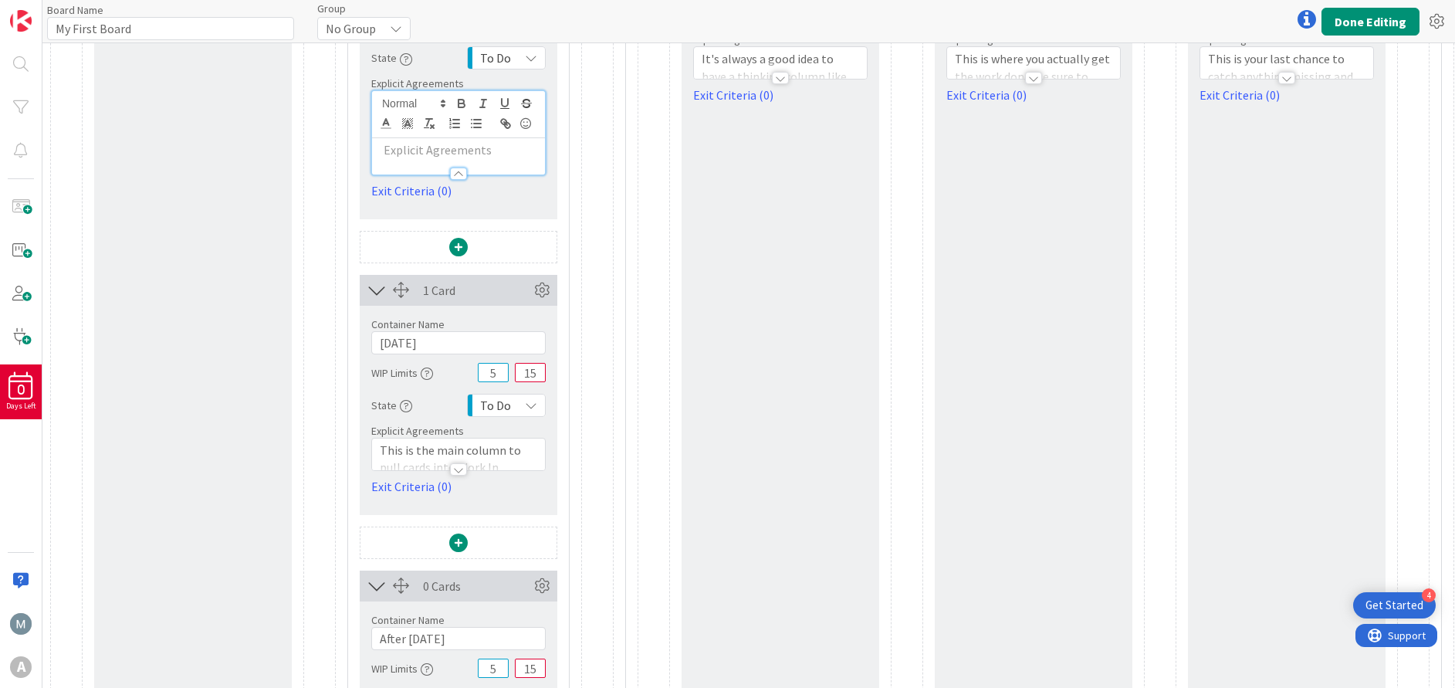
click at [464, 464] on div at bounding box center [458, 469] width 17 height 12
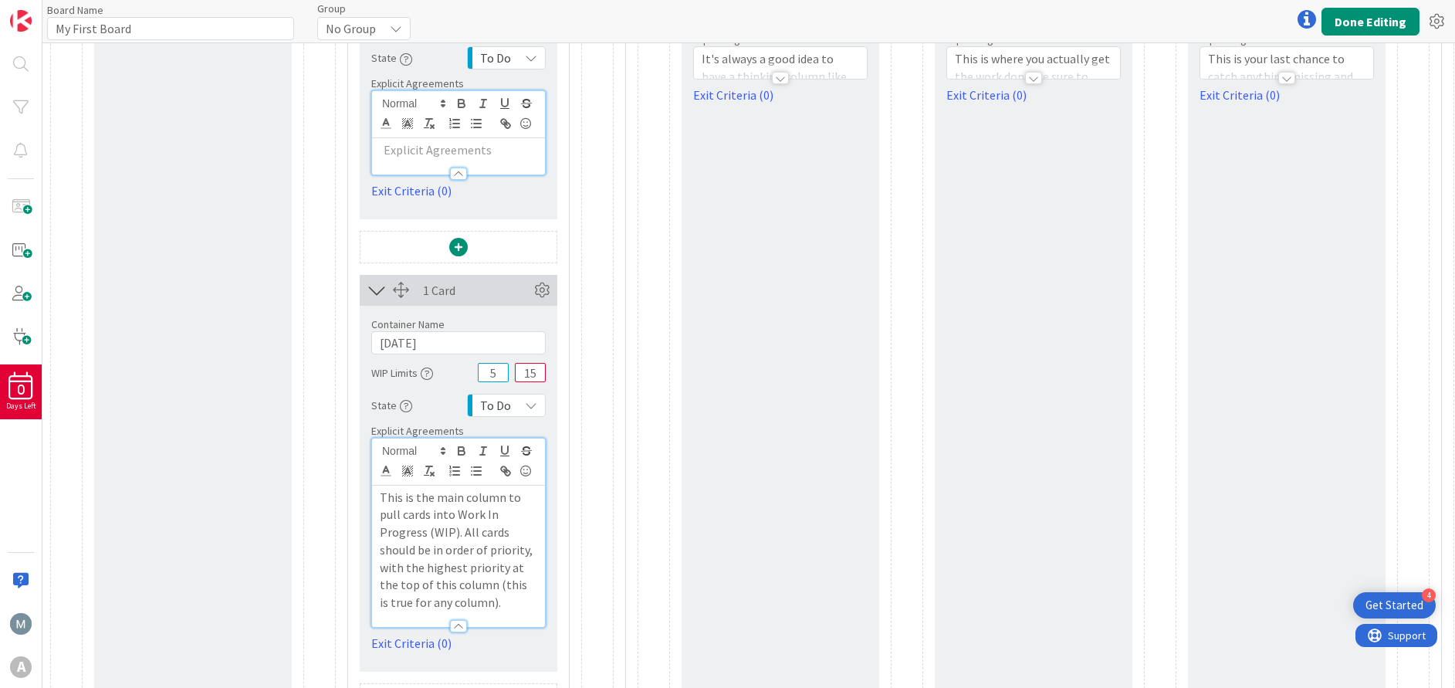
scroll to position [232, 0]
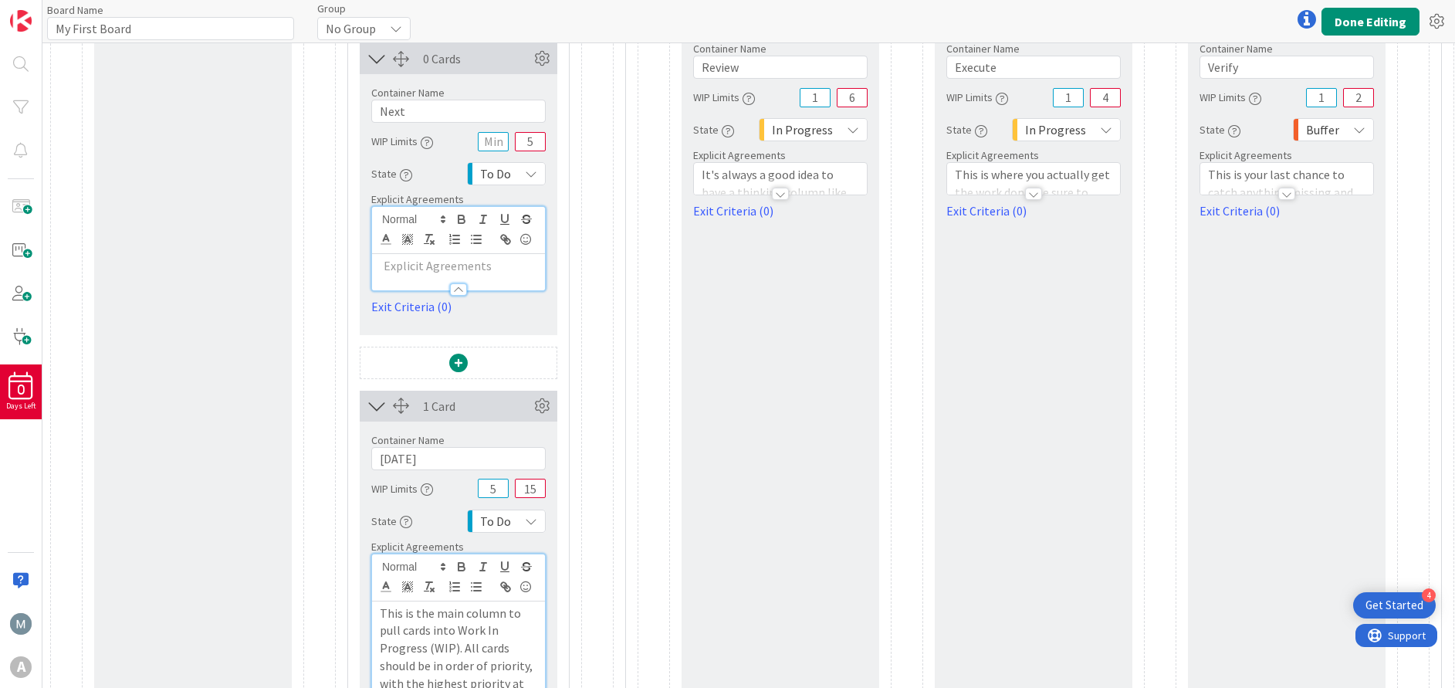
click at [477, 269] on p at bounding box center [458, 266] width 157 height 18
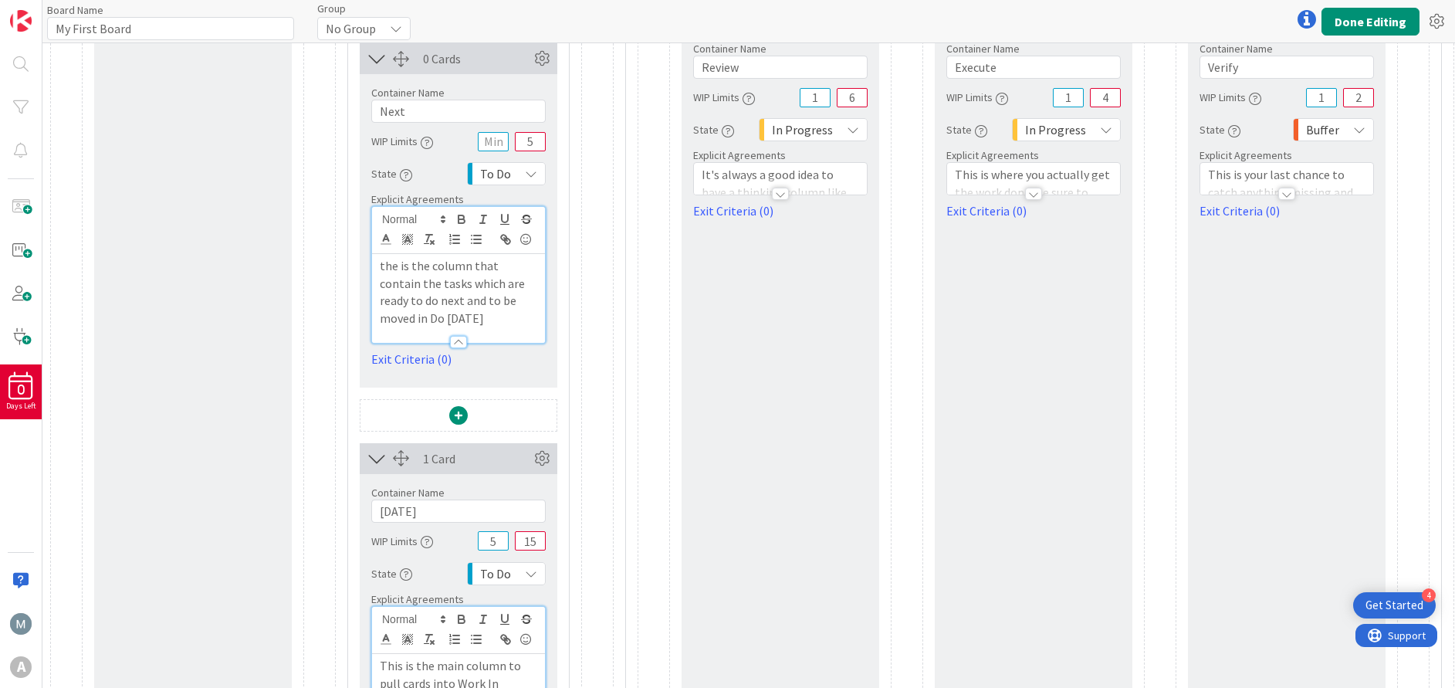
drag, startPoint x: 397, startPoint y: 265, endPoint x: 406, endPoint y: 268, distance: 9.5
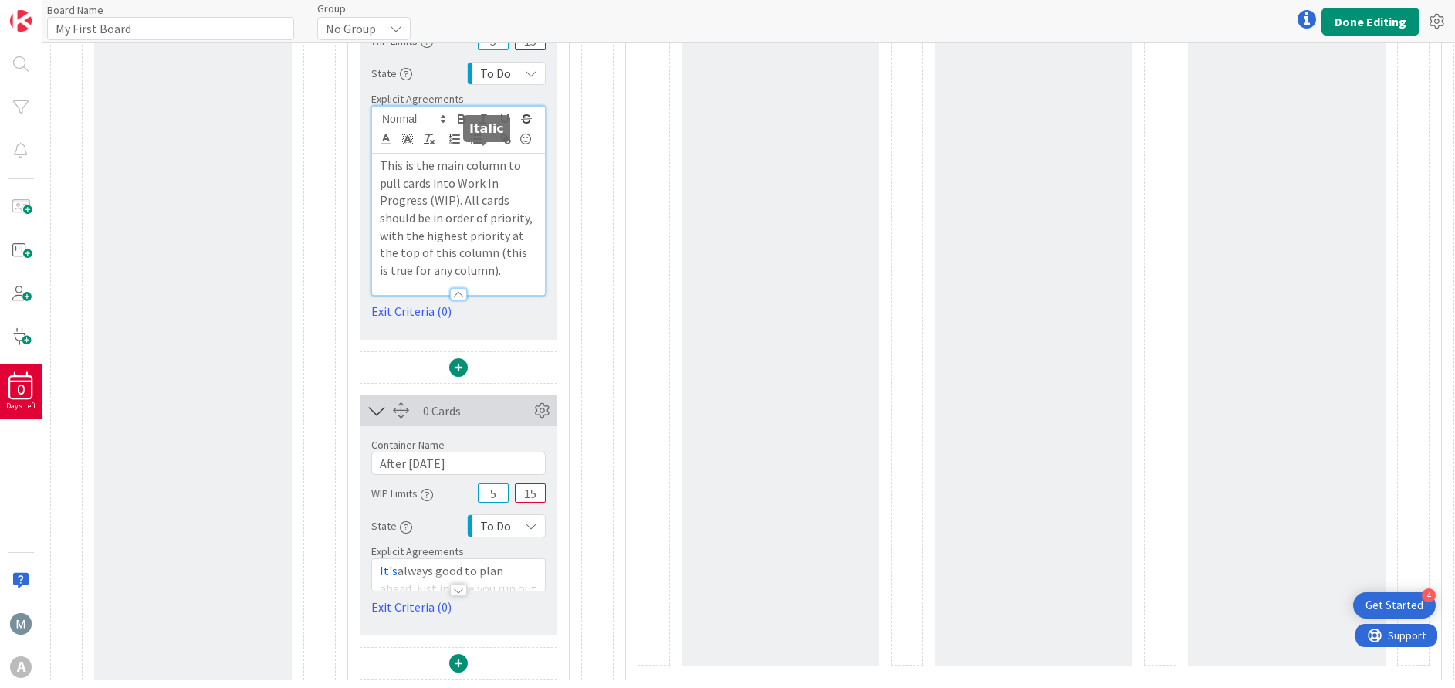
scroll to position [749, 0]
click at [459, 583] on div at bounding box center [458, 589] width 17 height 12
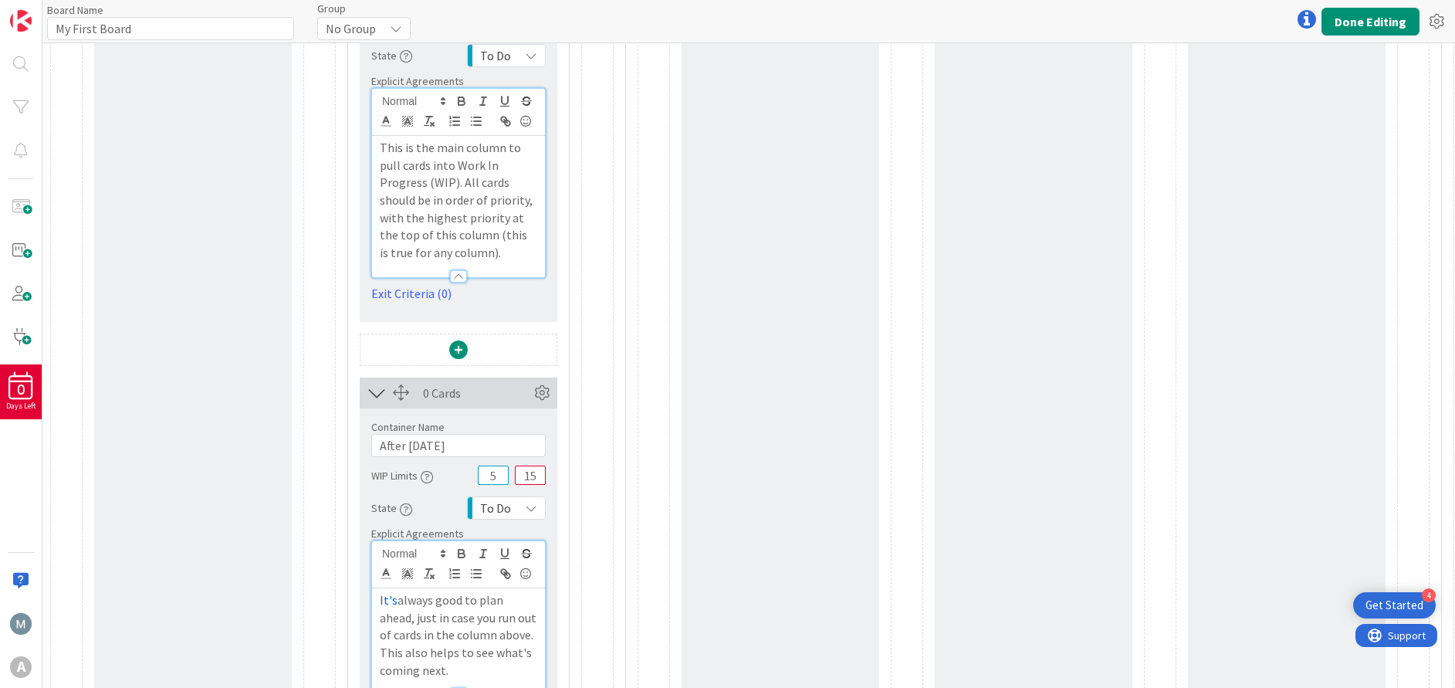
scroll to position [865, 0]
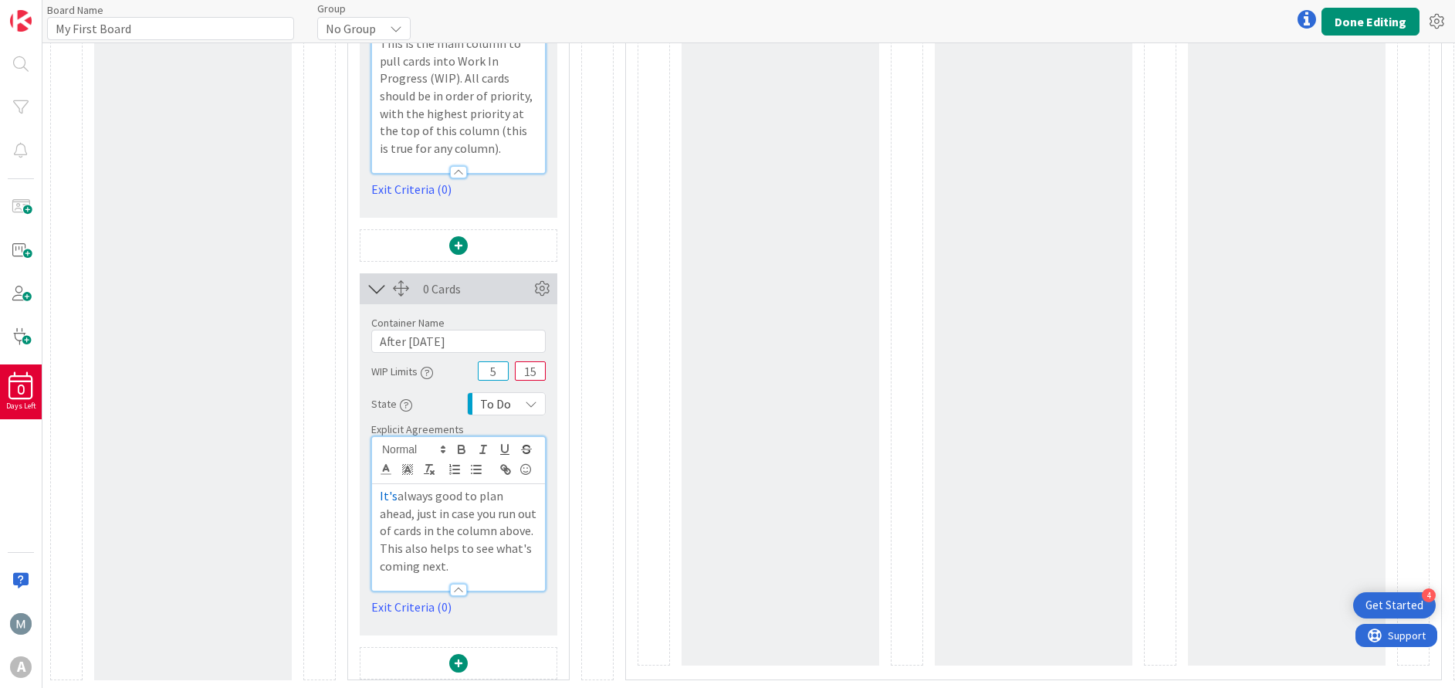
click at [458, 583] on div at bounding box center [458, 589] width 17 height 12
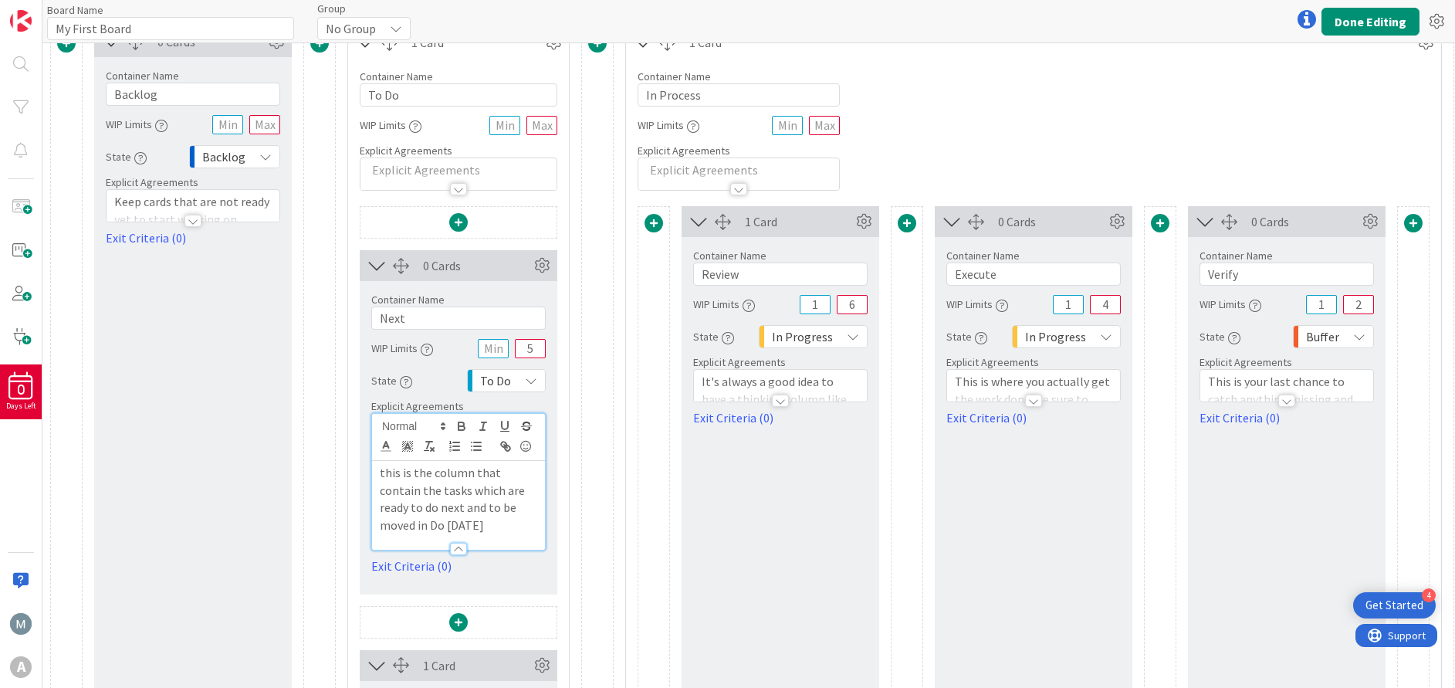
scroll to position [0, 0]
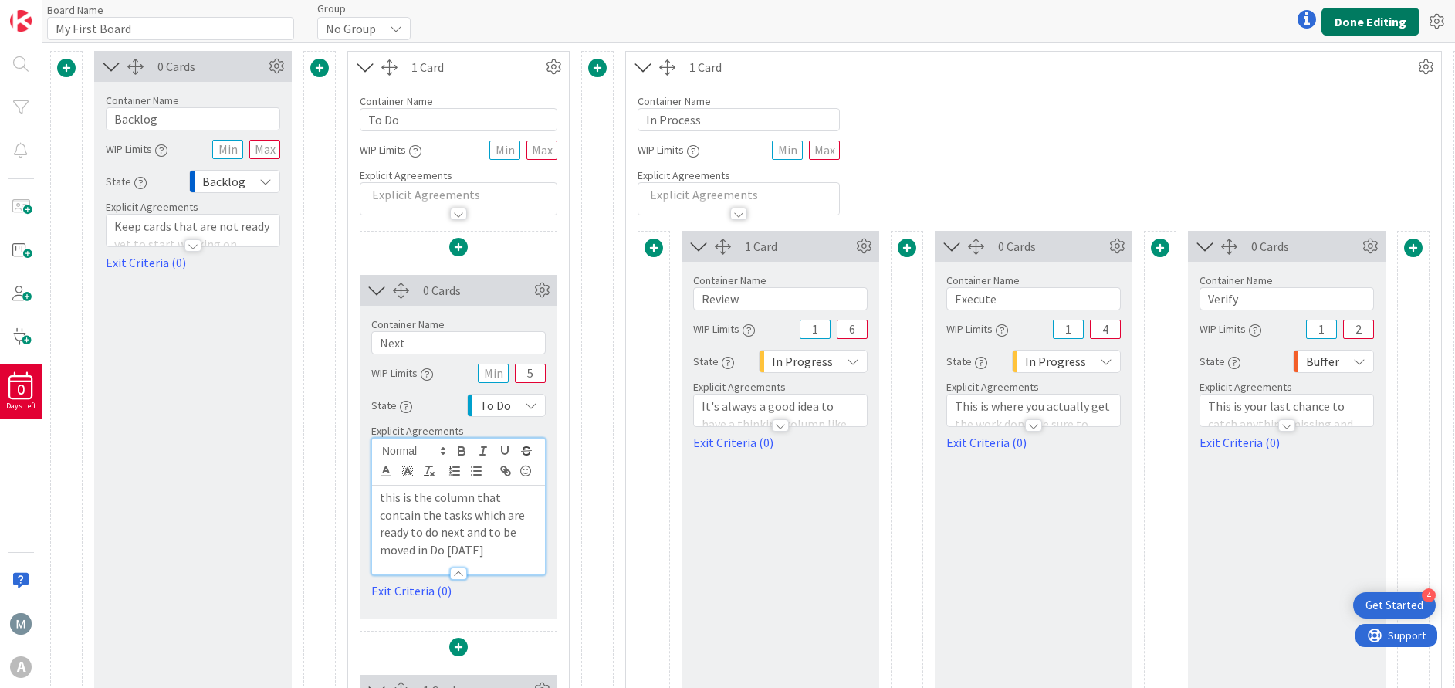
click at [1358, 25] on button "Done Editing" at bounding box center [1370, 22] width 98 height 28
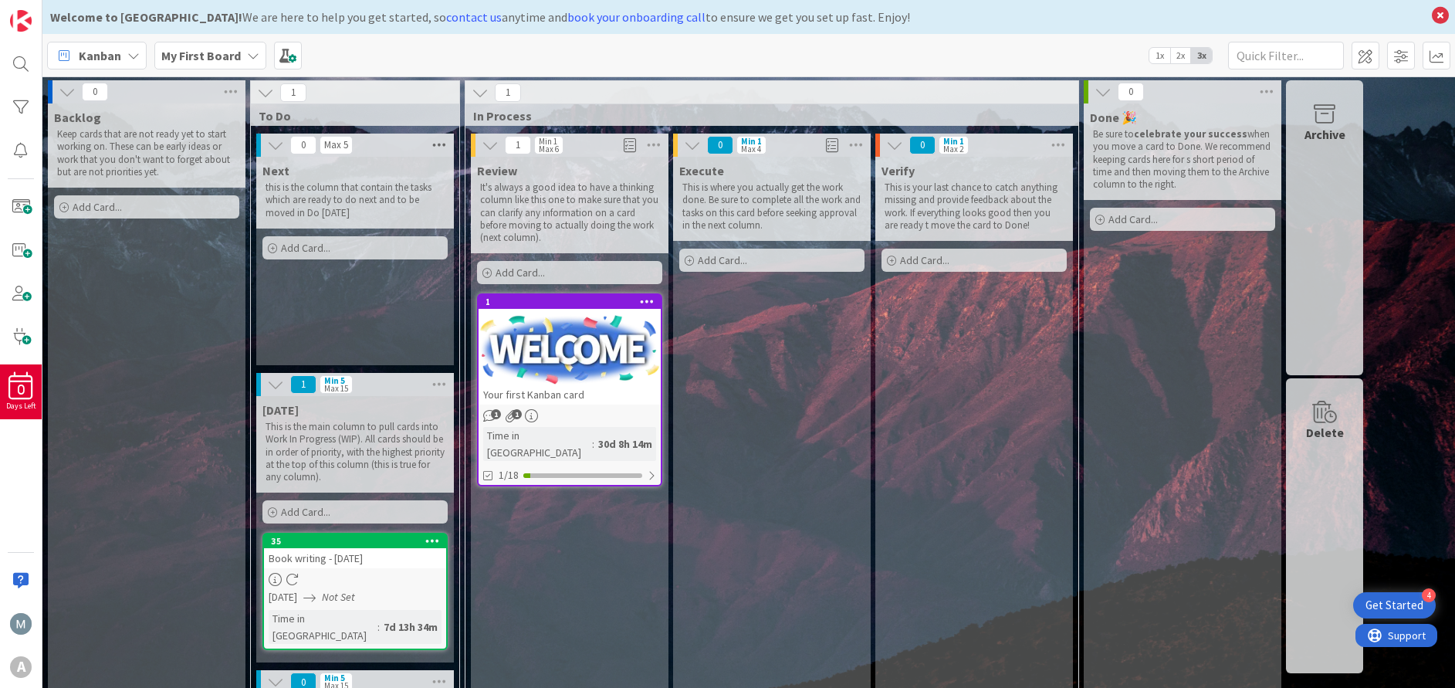
click at [438, 144] on icon at bounding box center [439, 145] width 20 height 23
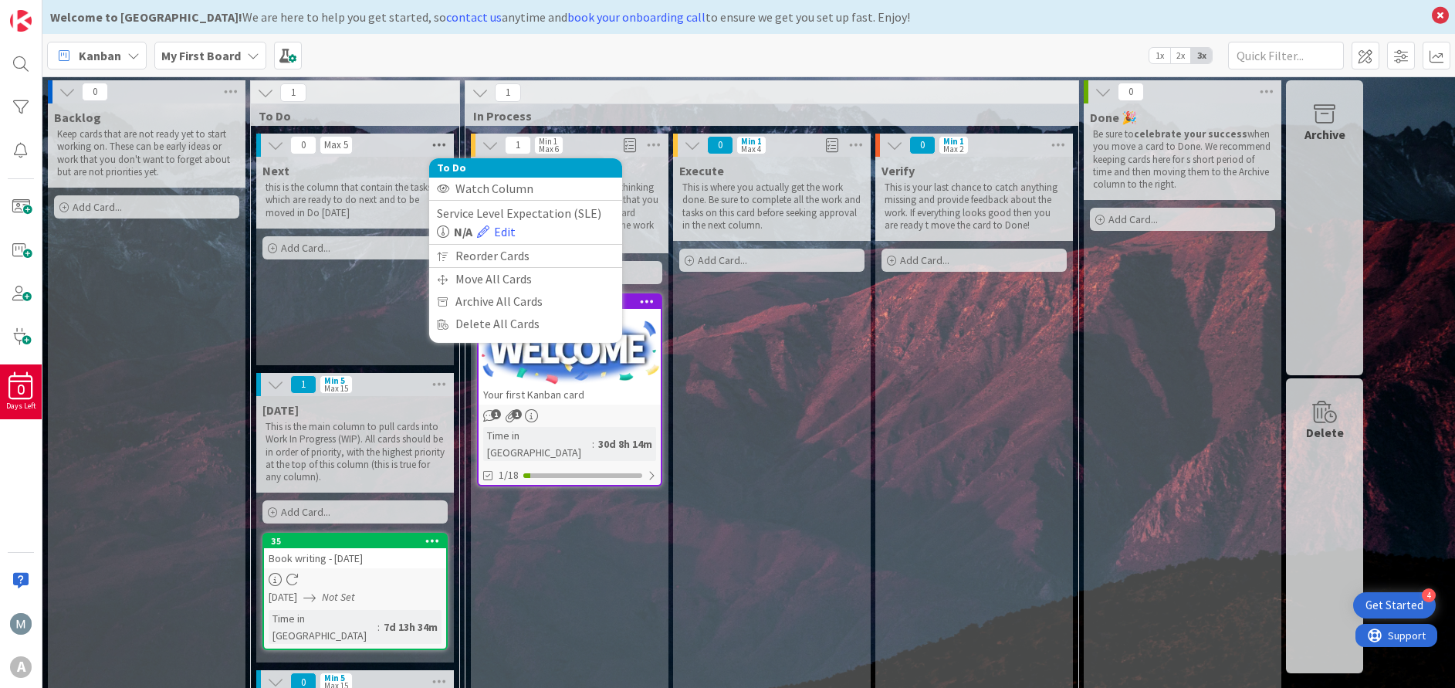
click at [438, 144] on icon at bounding box center [439, 145] width 20 height 23
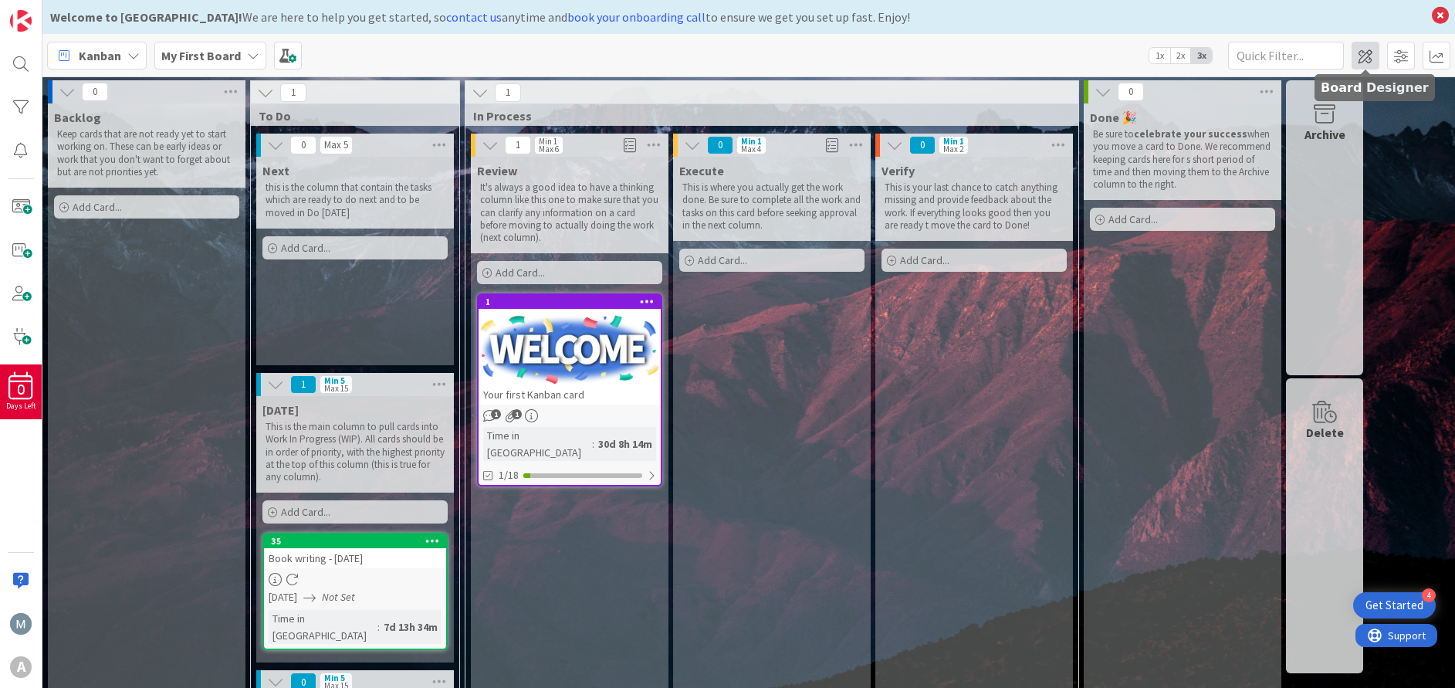
click at [1375, 56] on span at bounding box center [1365, 56] width 28 height 28
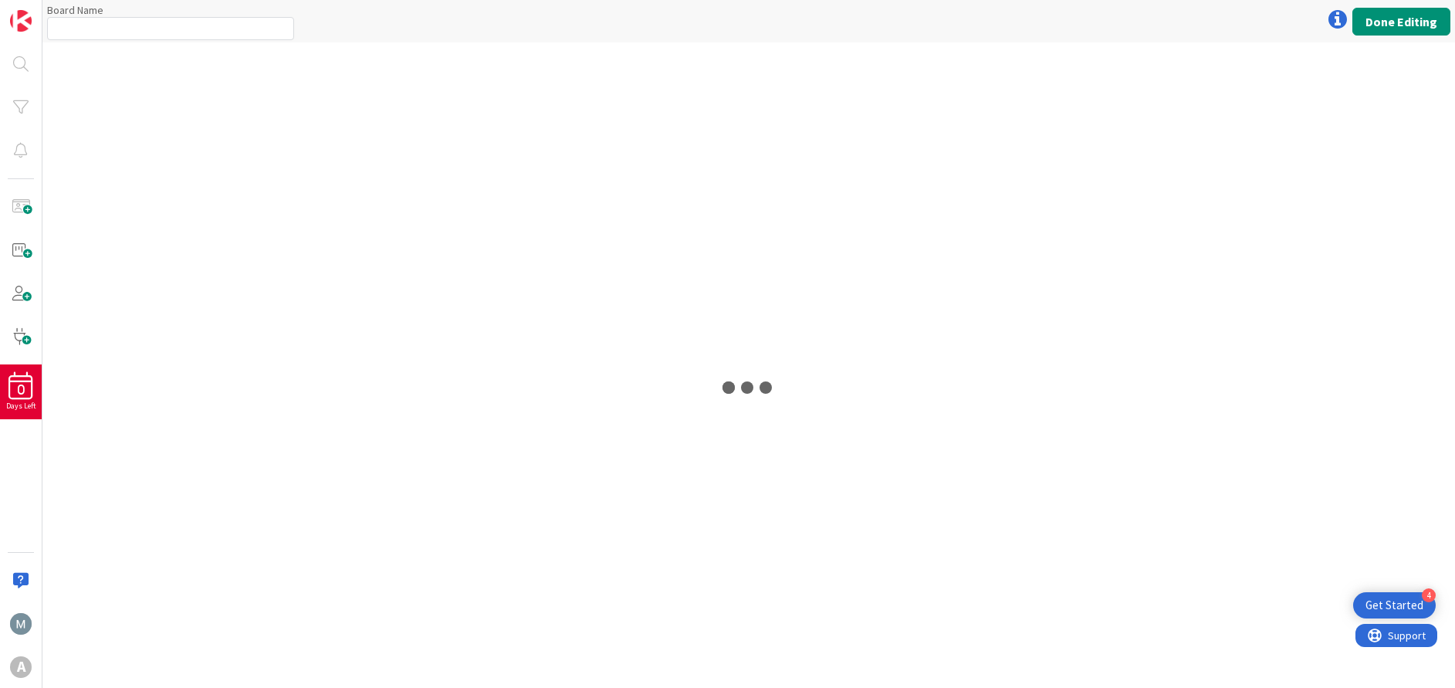
type input "My First Board"
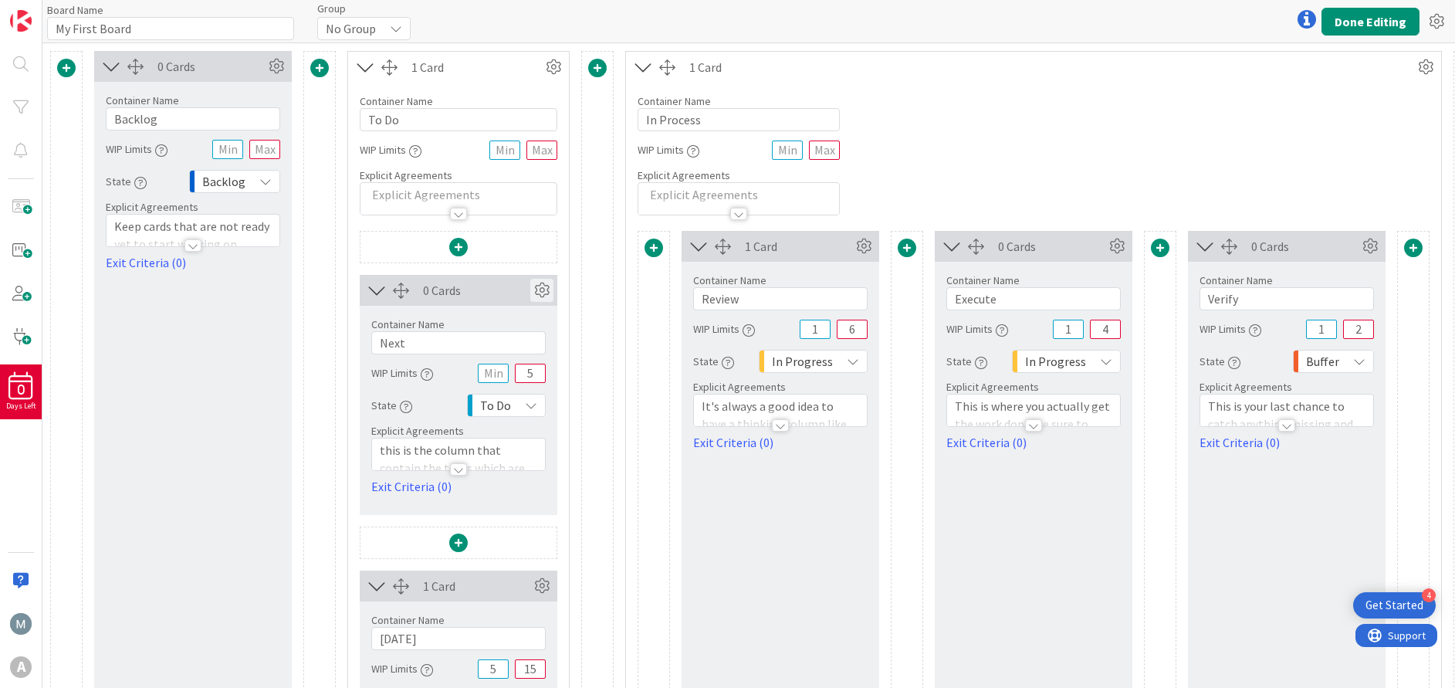
click at [549, 293] on icon at bounding box center [541, 290] width 23 height 23
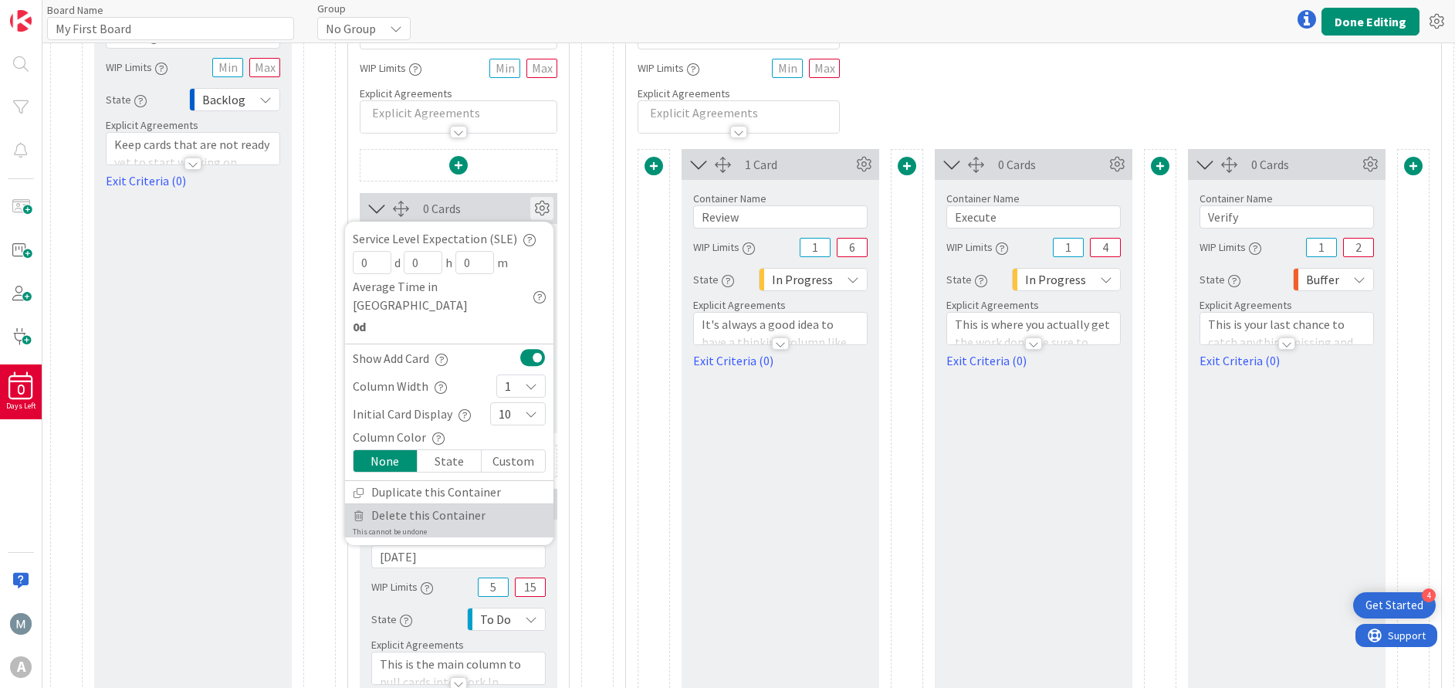
scroll to position [116, 0]
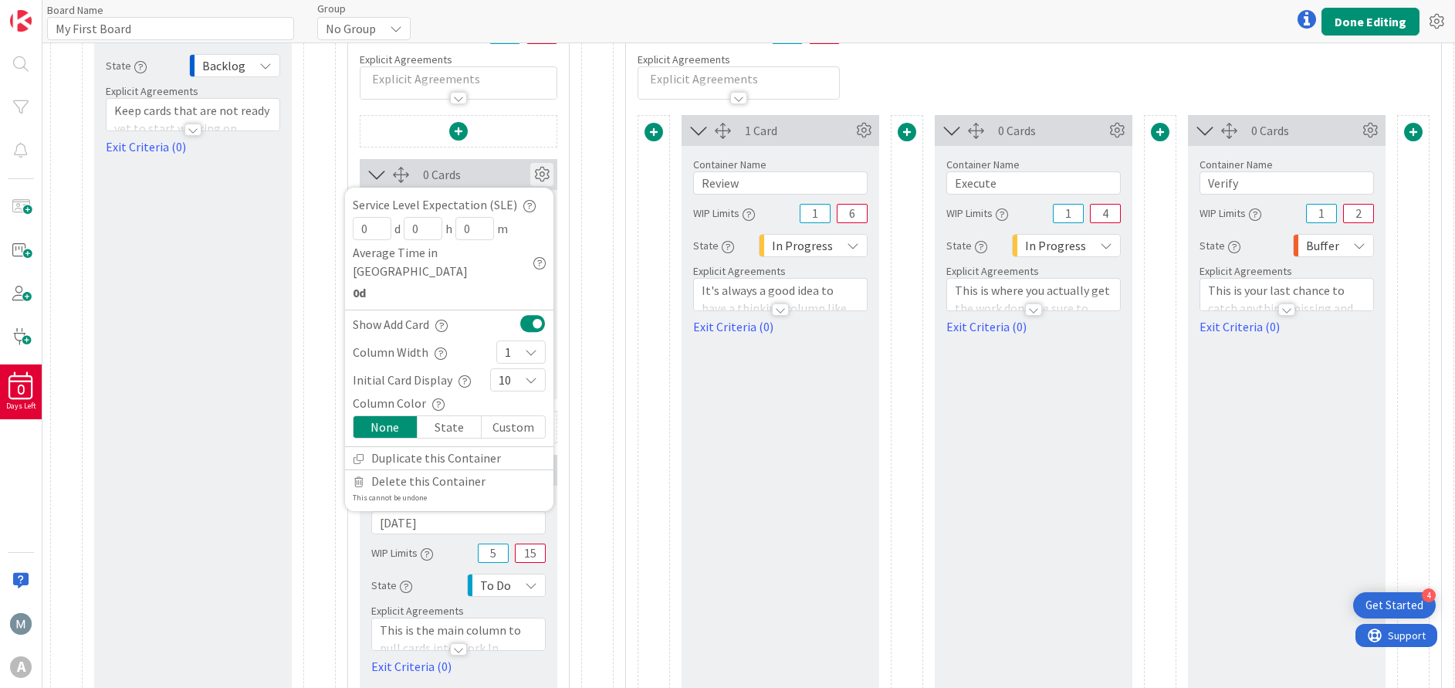
click at [539, 181] on icon at bounding box center [541, 174] width 23 height 23
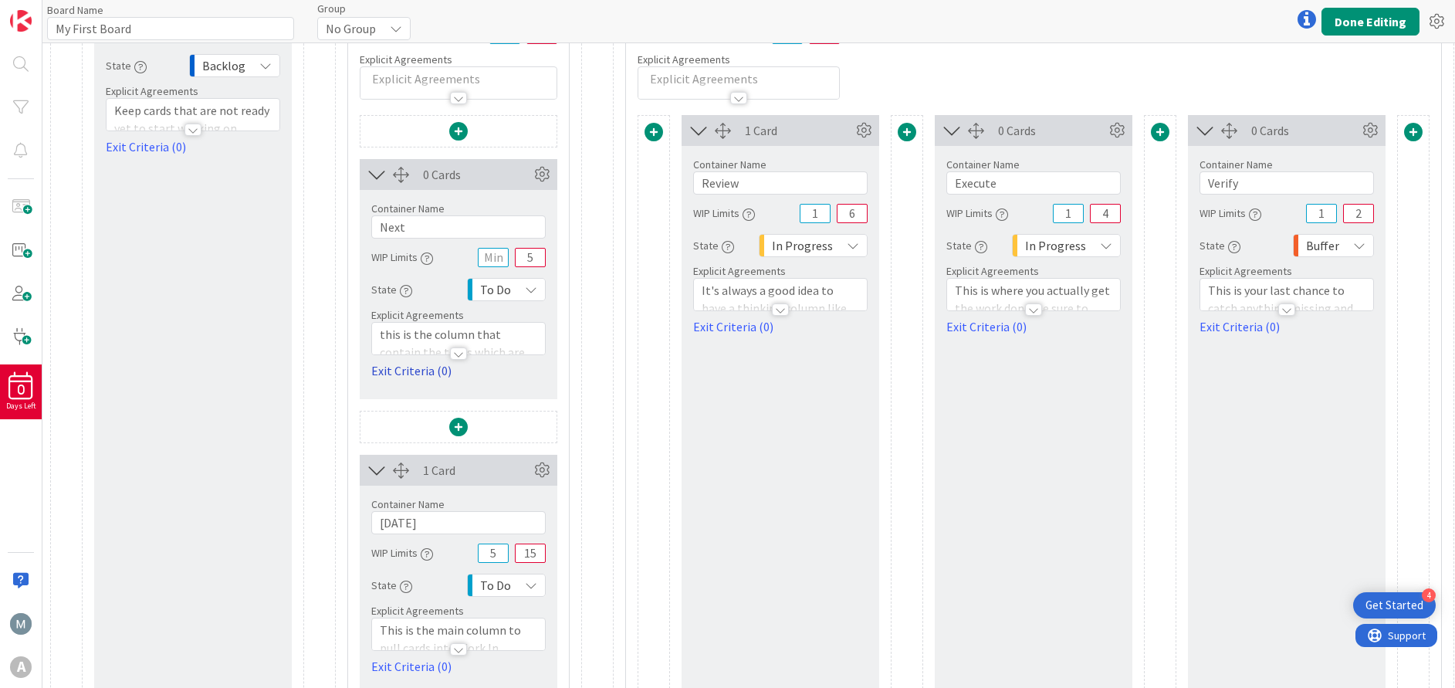
scroll to position [0, 0]
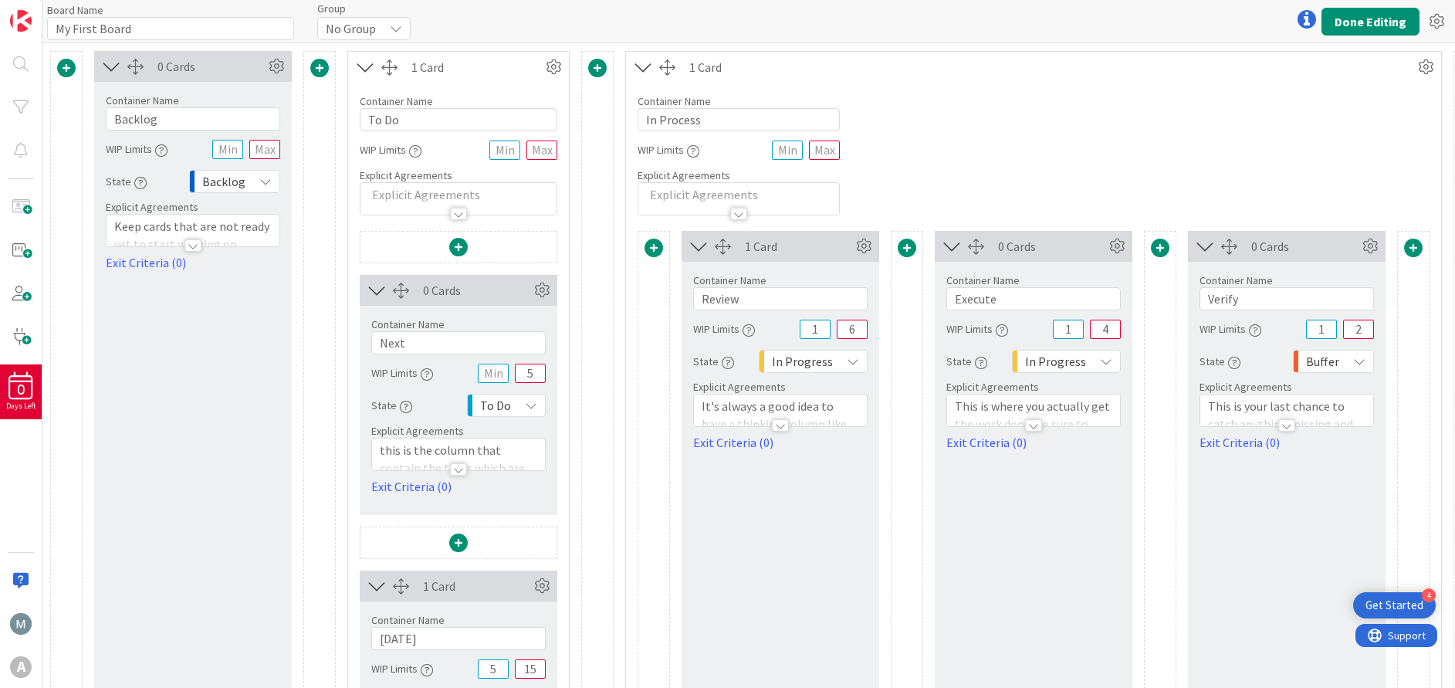
click at [460, 213] on div at bounding box center [458, 214] width 17 height 12
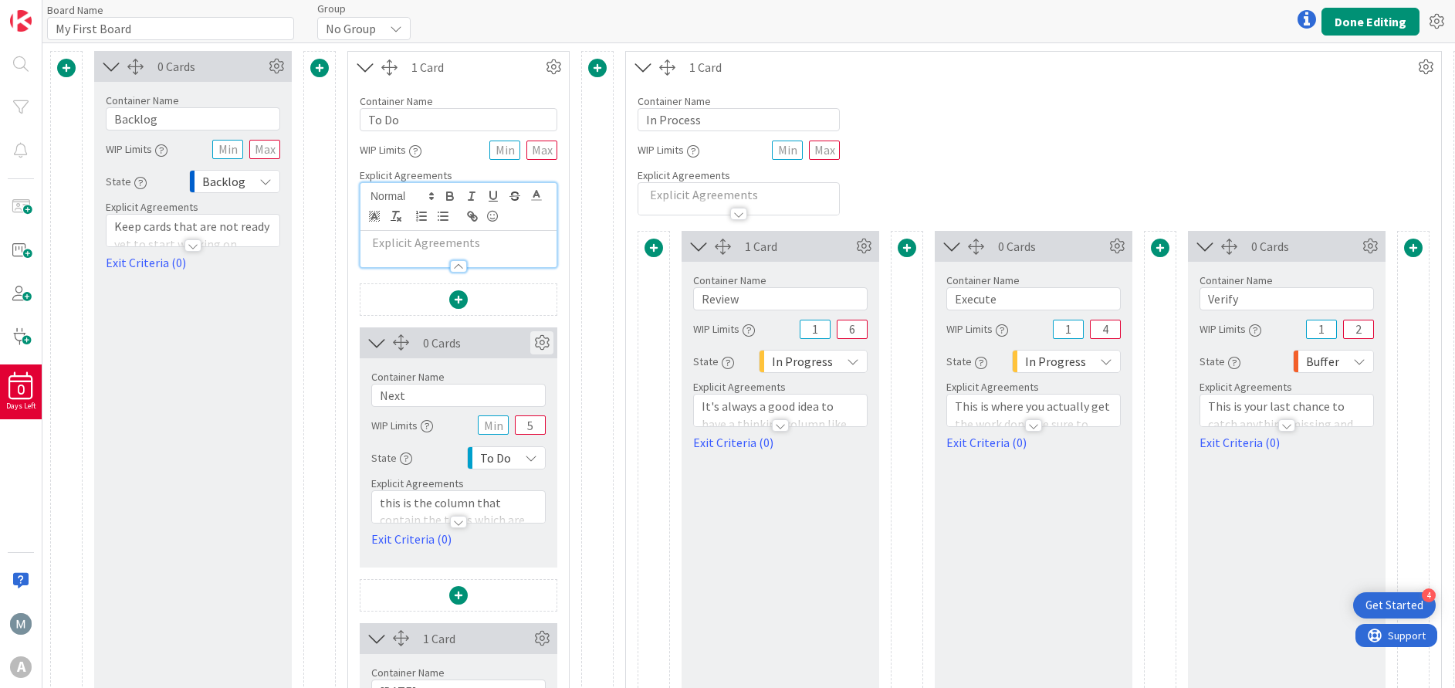
click at [544, 345] on icon at bounding box center [541, 342] width 23 height 23
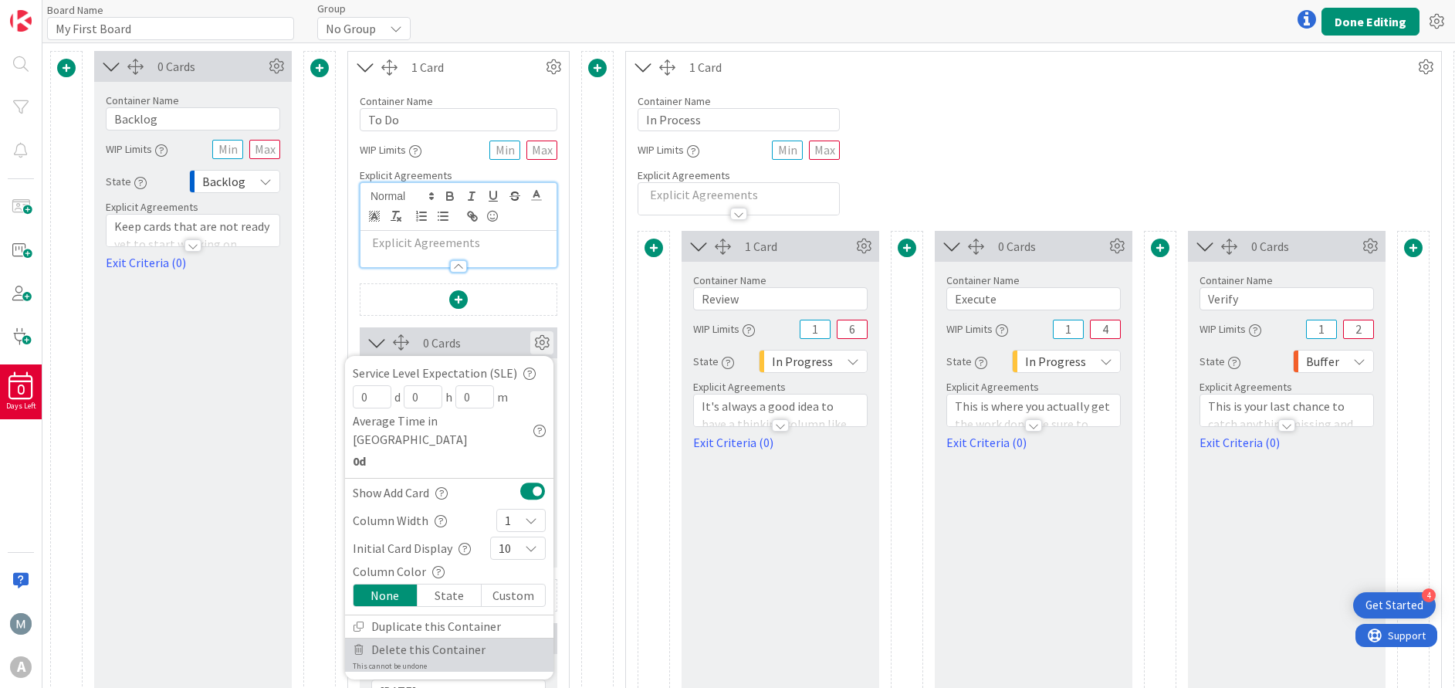
click at [437, 638] on span "Delete this Container" at bounding box center [428, 649] width 114 height 22
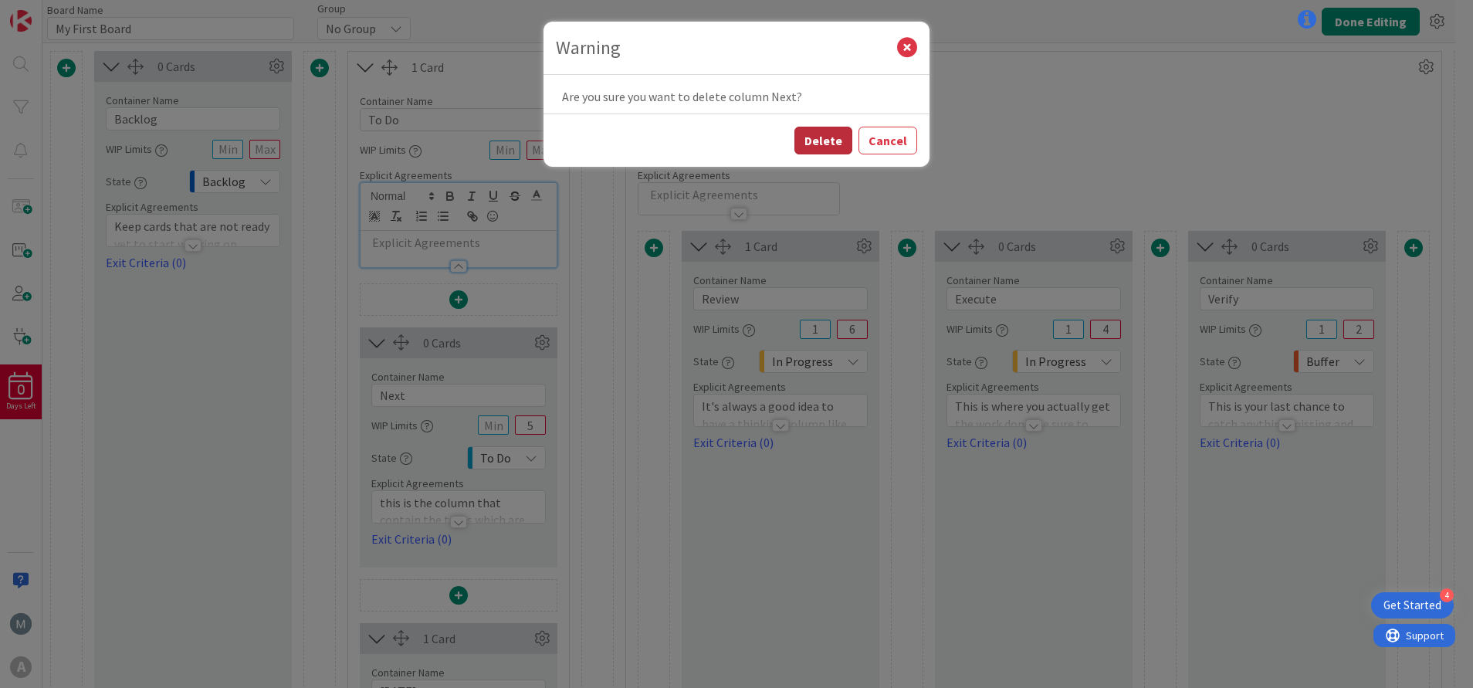
click at [813, 141] on button "Delete" at bounding box center [823, 141] width 58 height 28
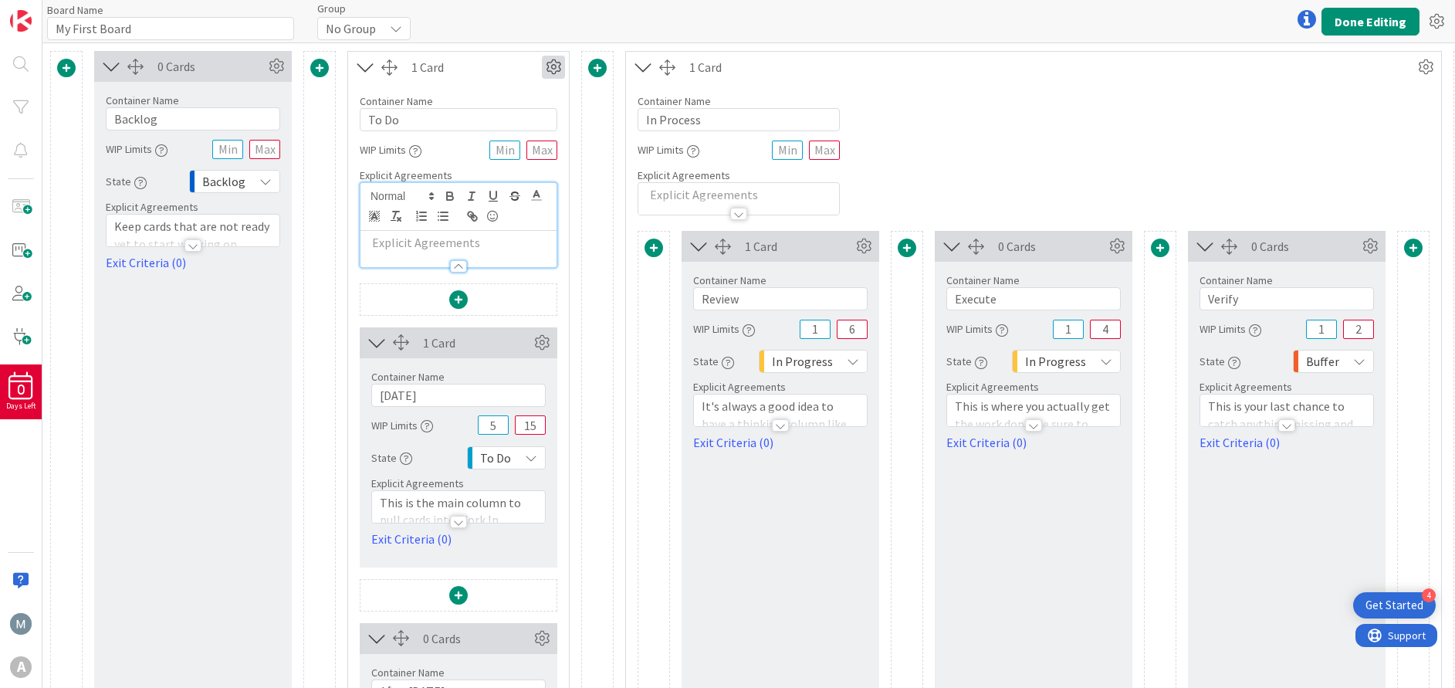
click at [550, 69] on icon at bounding box center [553, 67] width 23 height 23
click at [543, 342] on icon at bounding box center [541, 342] width 23 height 23
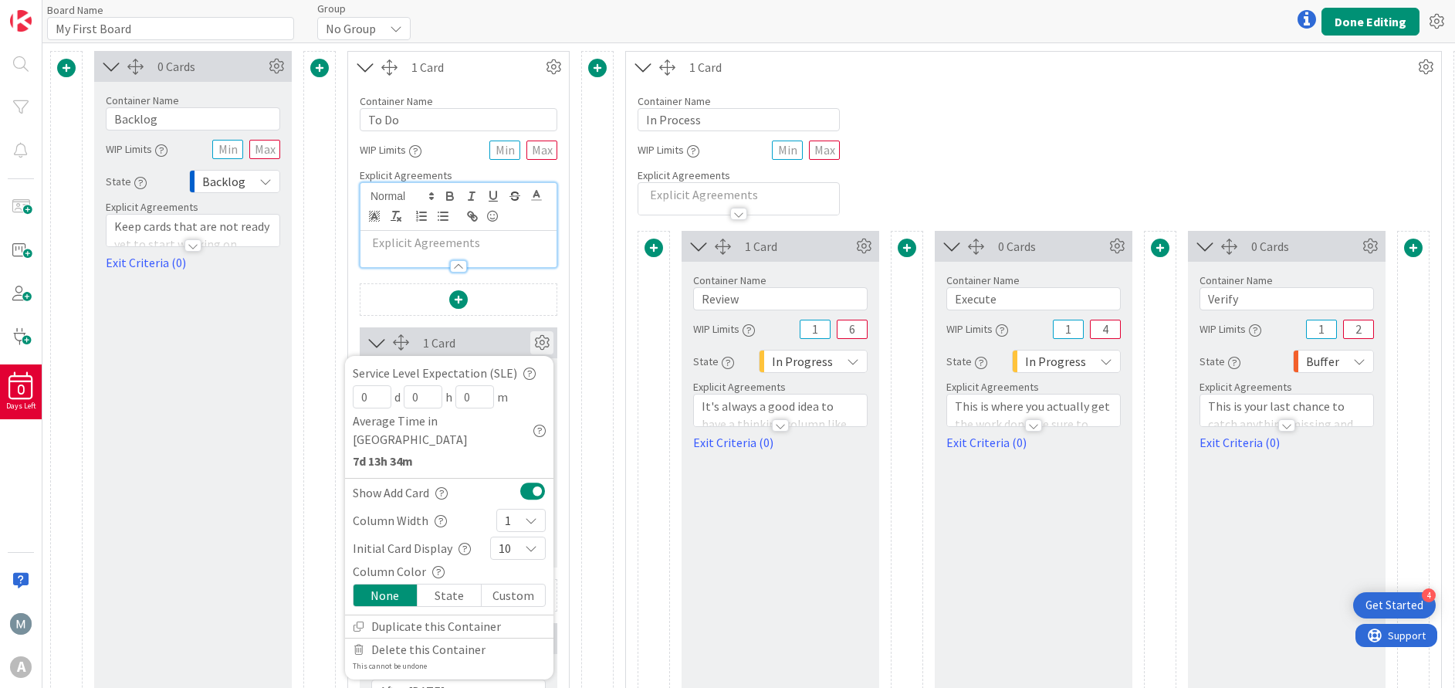
click at [543, 342] on icon at bounding box center [541, 342] width 23 height 23
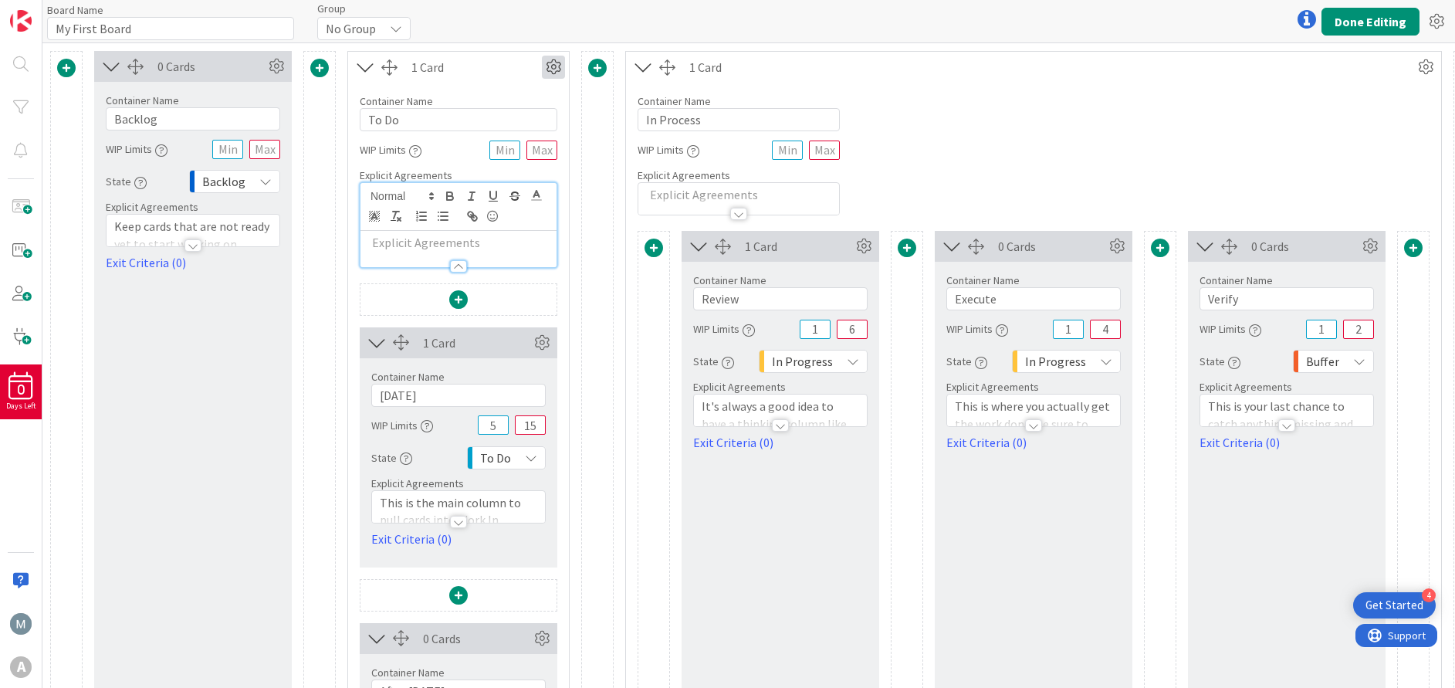
click at [558, 69] on icon at bounding box center [553, 67] width 23 height 23
click at [460, 299] on span at bounding box center [458, 299] width 19 height 19
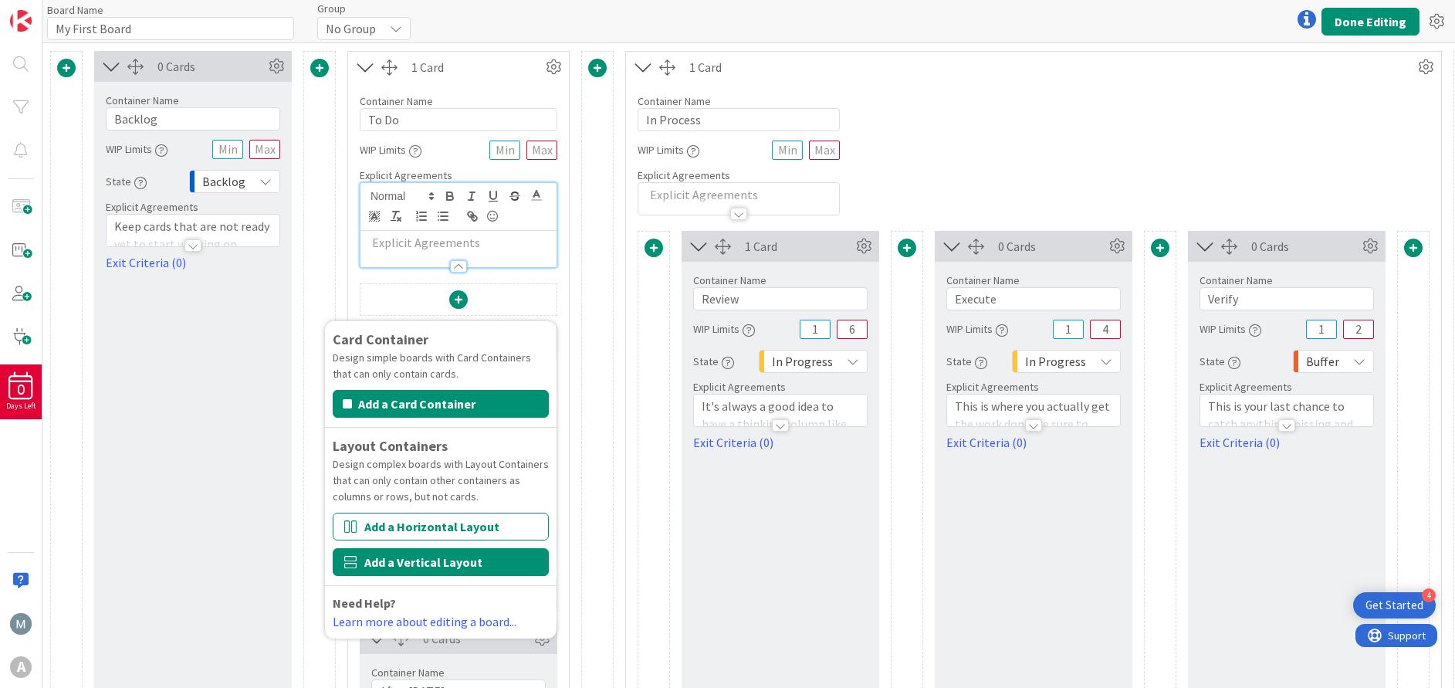
click at [471, 565] on button "Add a Vertical Layout" at bounding box center [441, 562] width 216 height 28
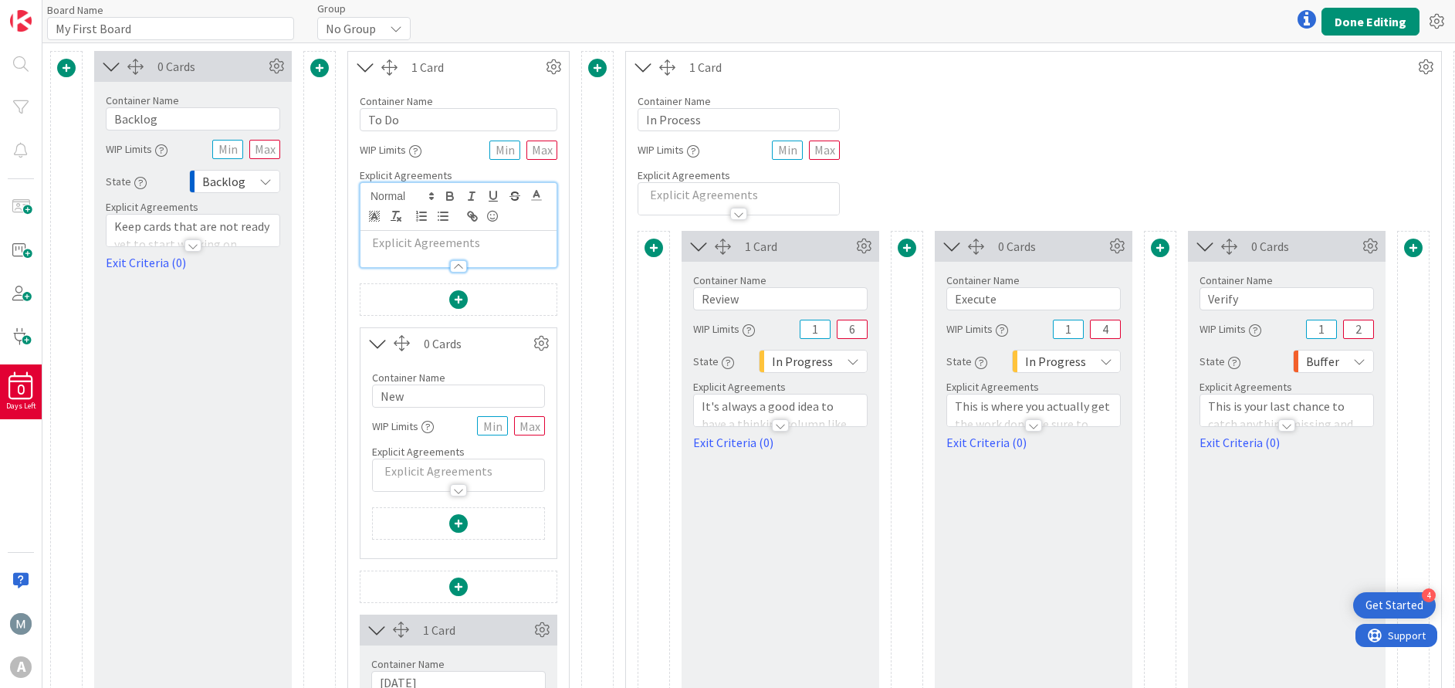
click at [601, 67] on span at bounding box center [597, 68] width 19 height 19
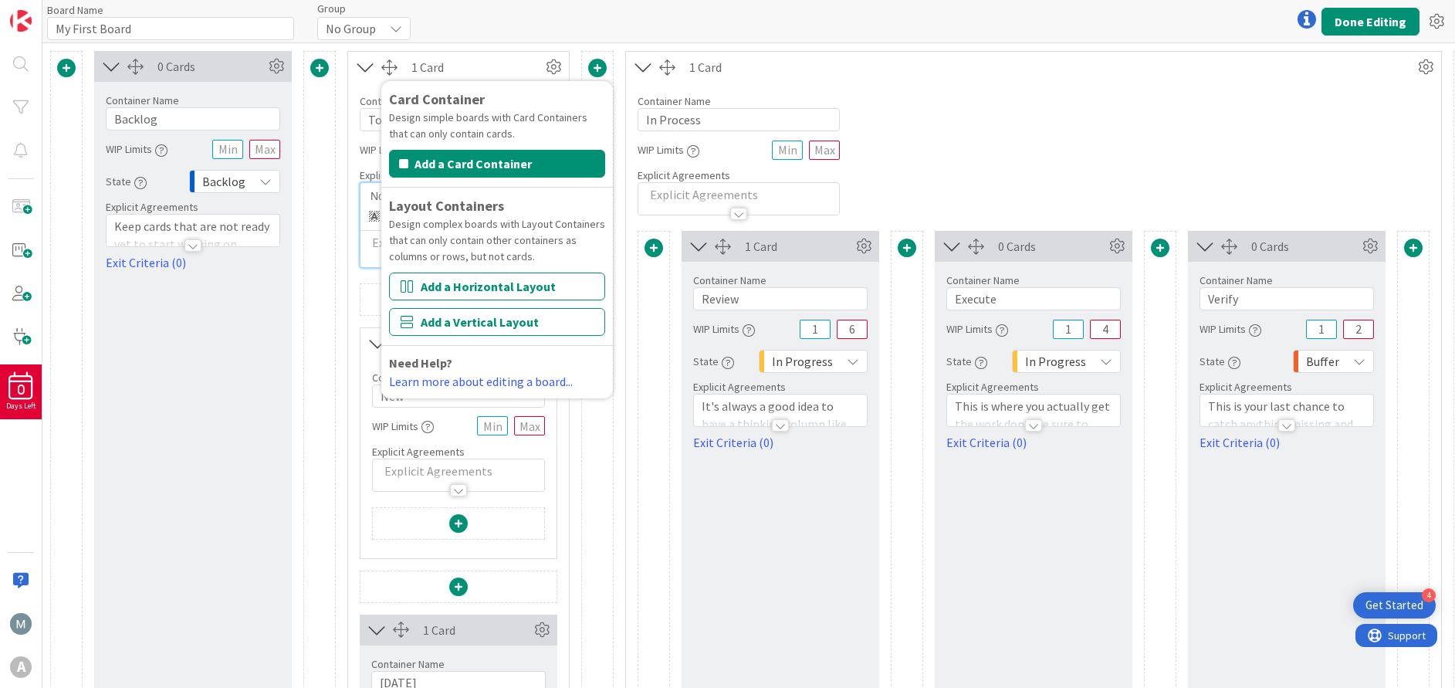
click at [601, 67] on span at bounding box center [597, 68] width 19 height 19
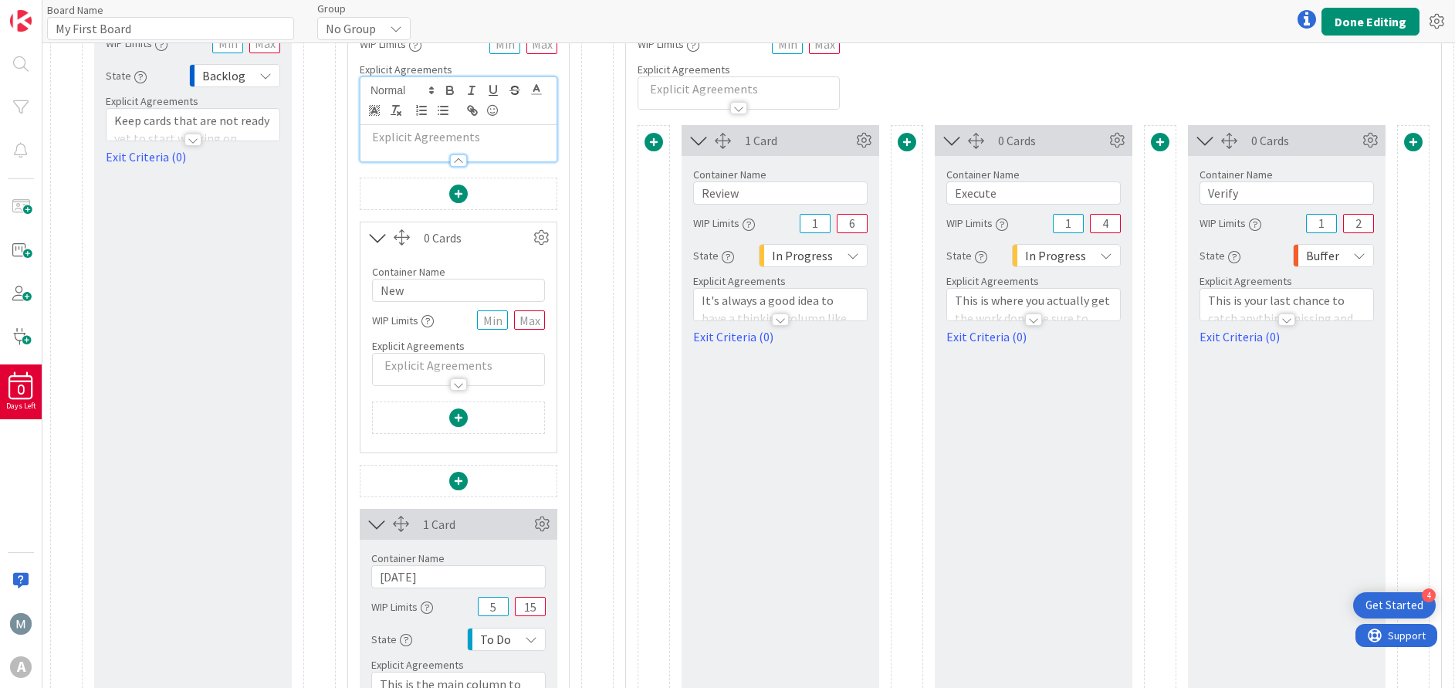
scroll to position [116, 0]
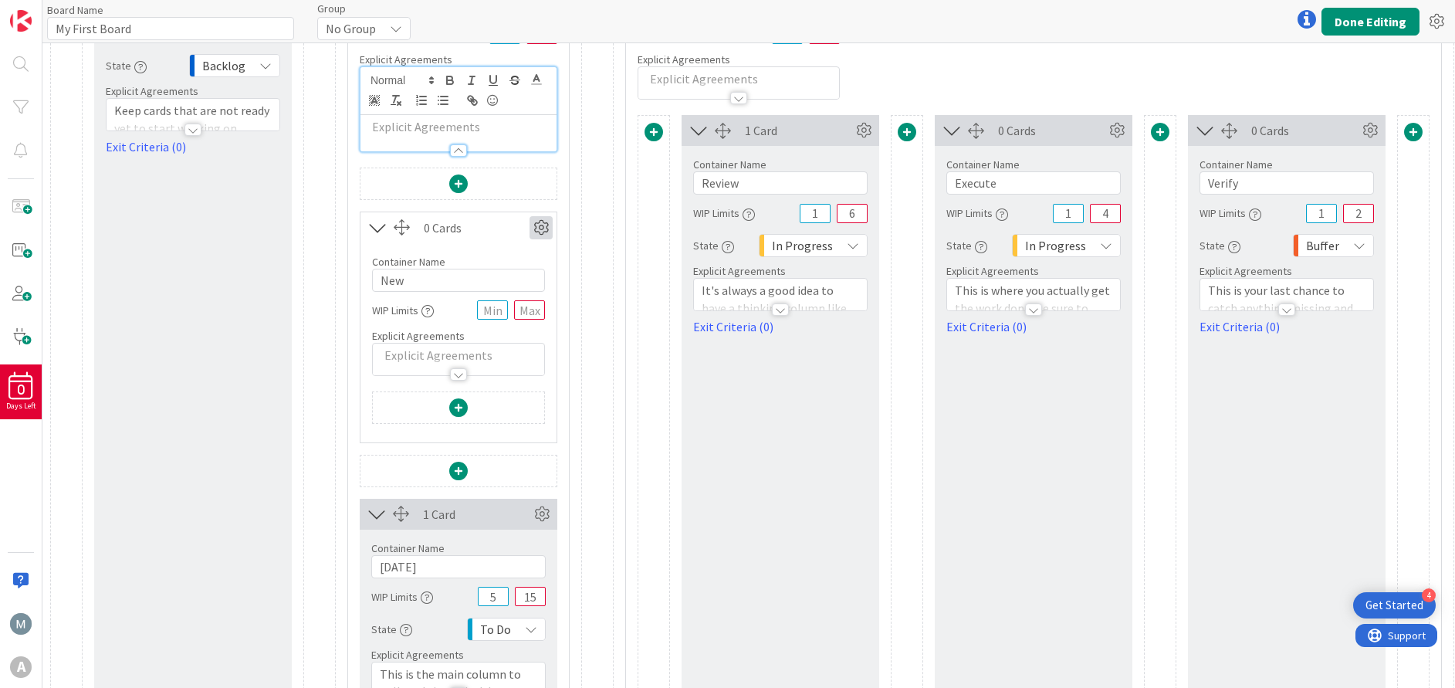
click at [541, 227] on icon at bounding box center [540, 227] width 23 height 23
click at [541, 512] on icon at bounding box center [541, 513] width 23 height 23
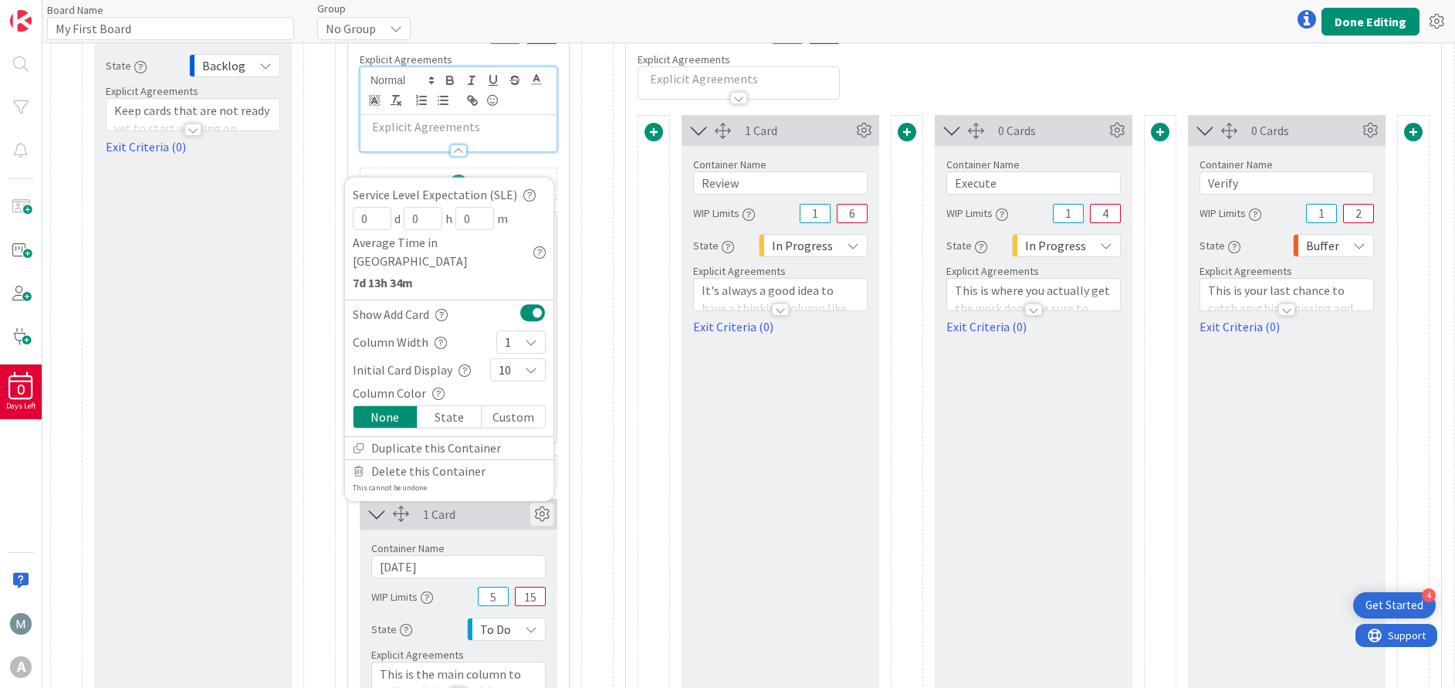
click at [540, 514] on icon at bounding box center [541, 513] width 23 height 23
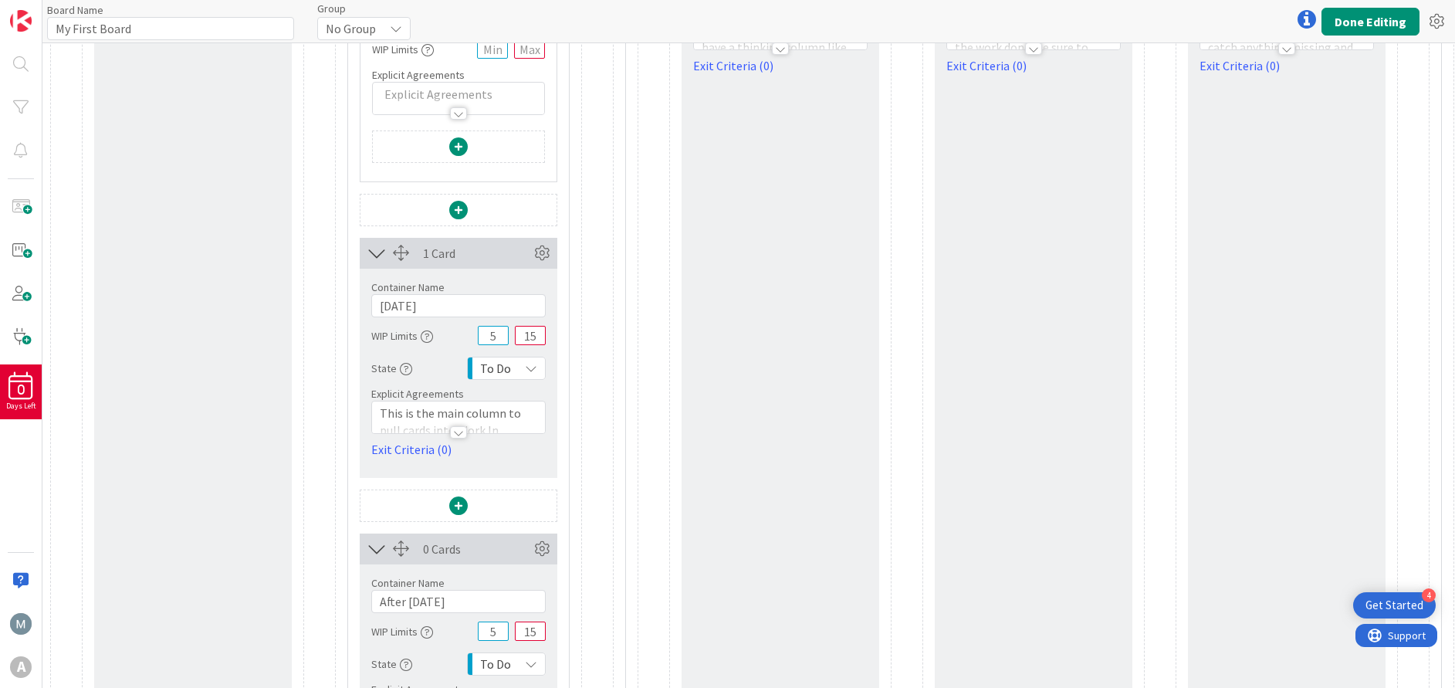
scroll to position [463, 0]
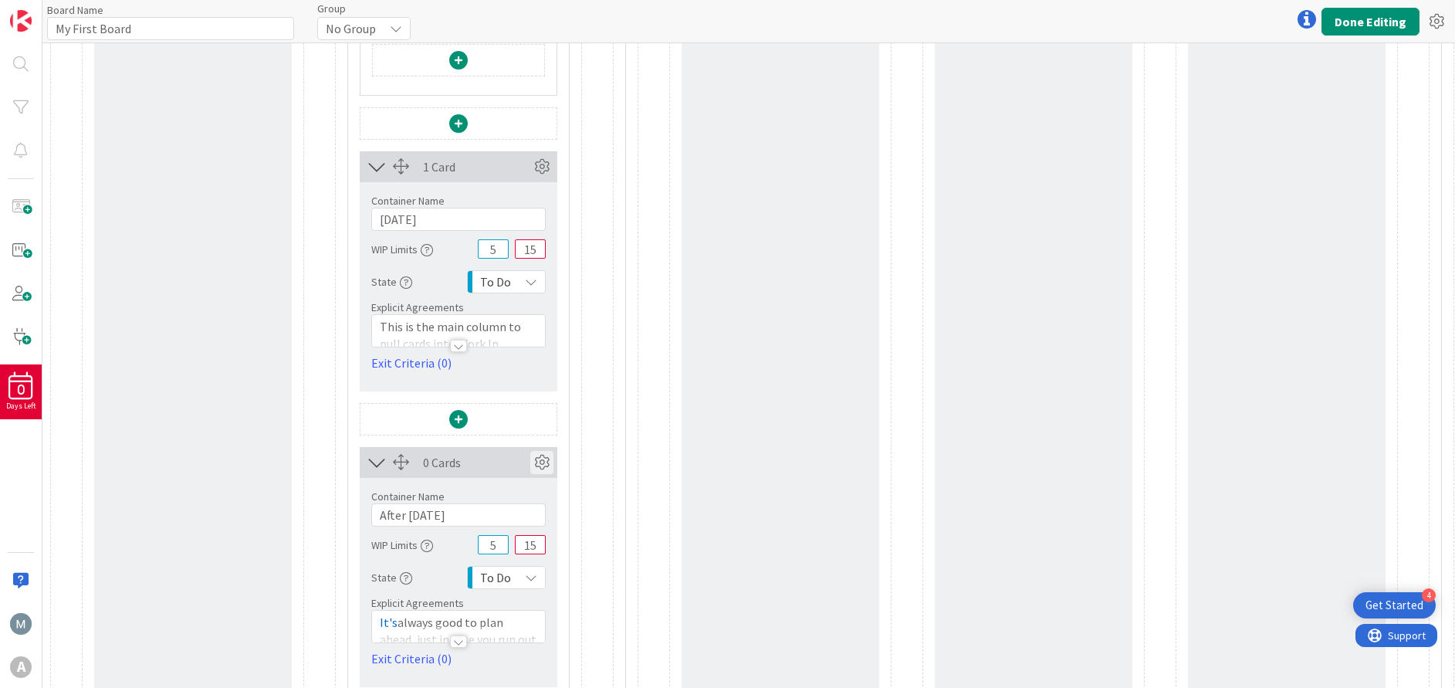
click at [536, 465] on icon at bounding box center [541, 462] width 23 height 23
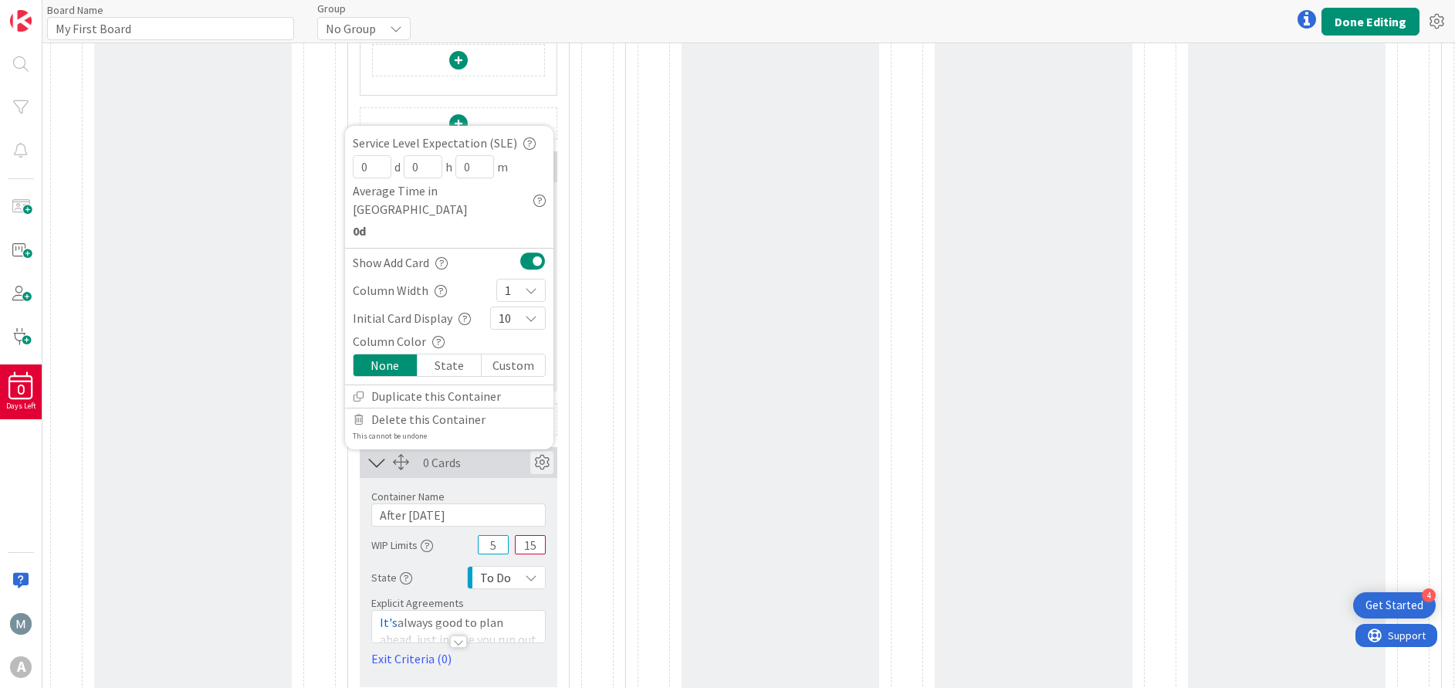
click at [536, 465] on icon at bounding box center [541, 462] width 23 height 23
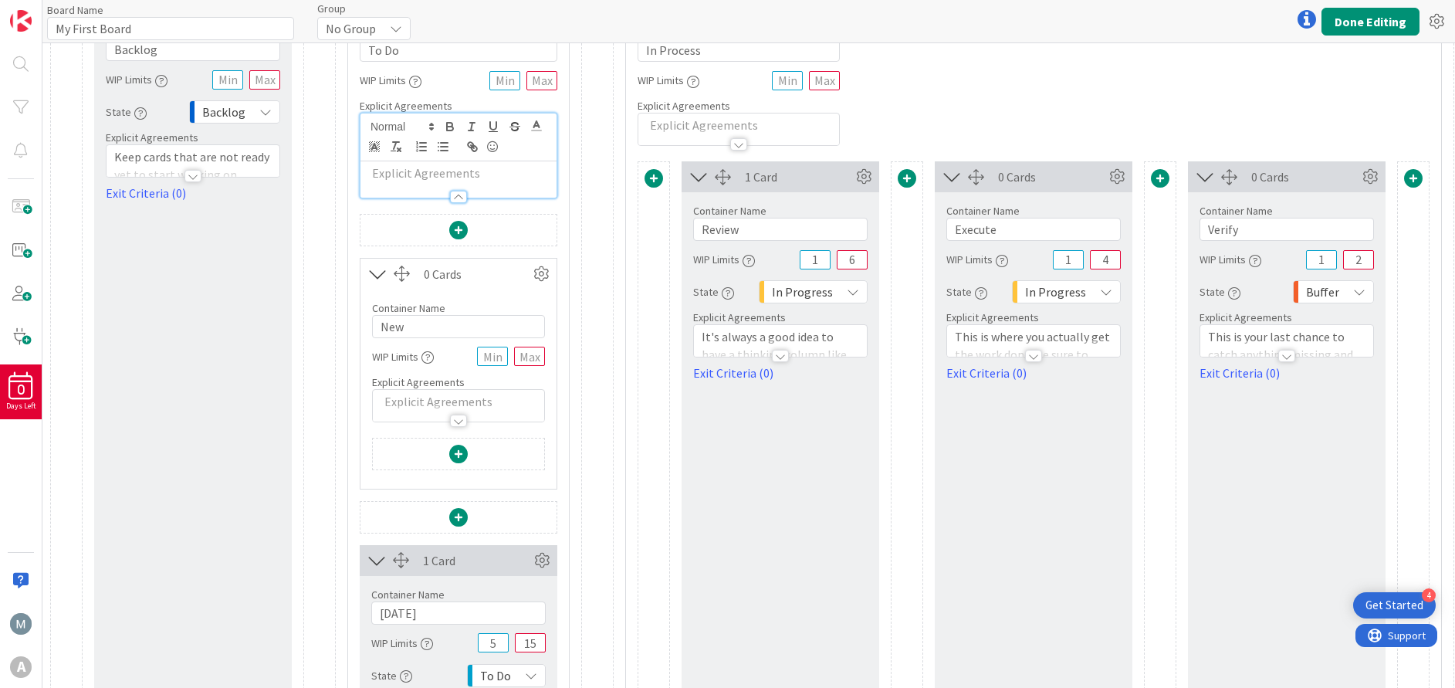
scroll to position [0, 0]
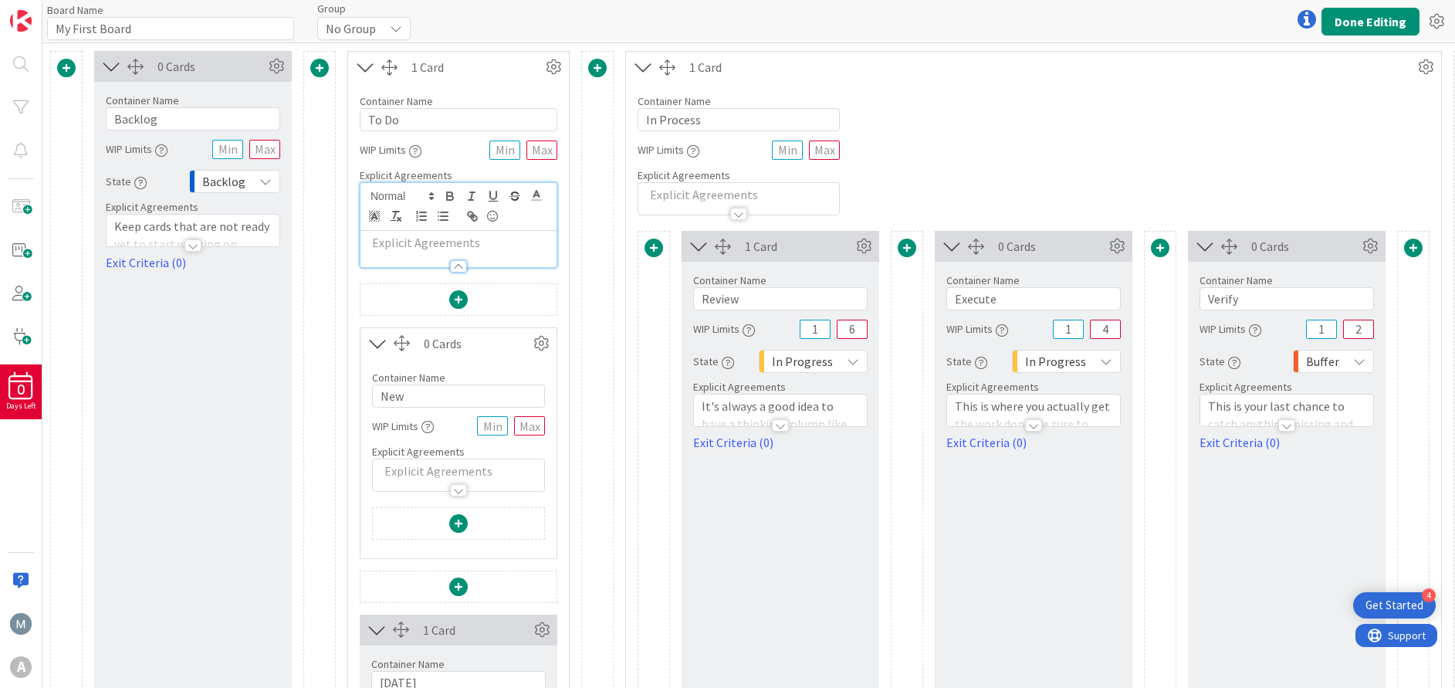
click at [599, 71] on span at bounding box center [597, 68] width 19 height 19
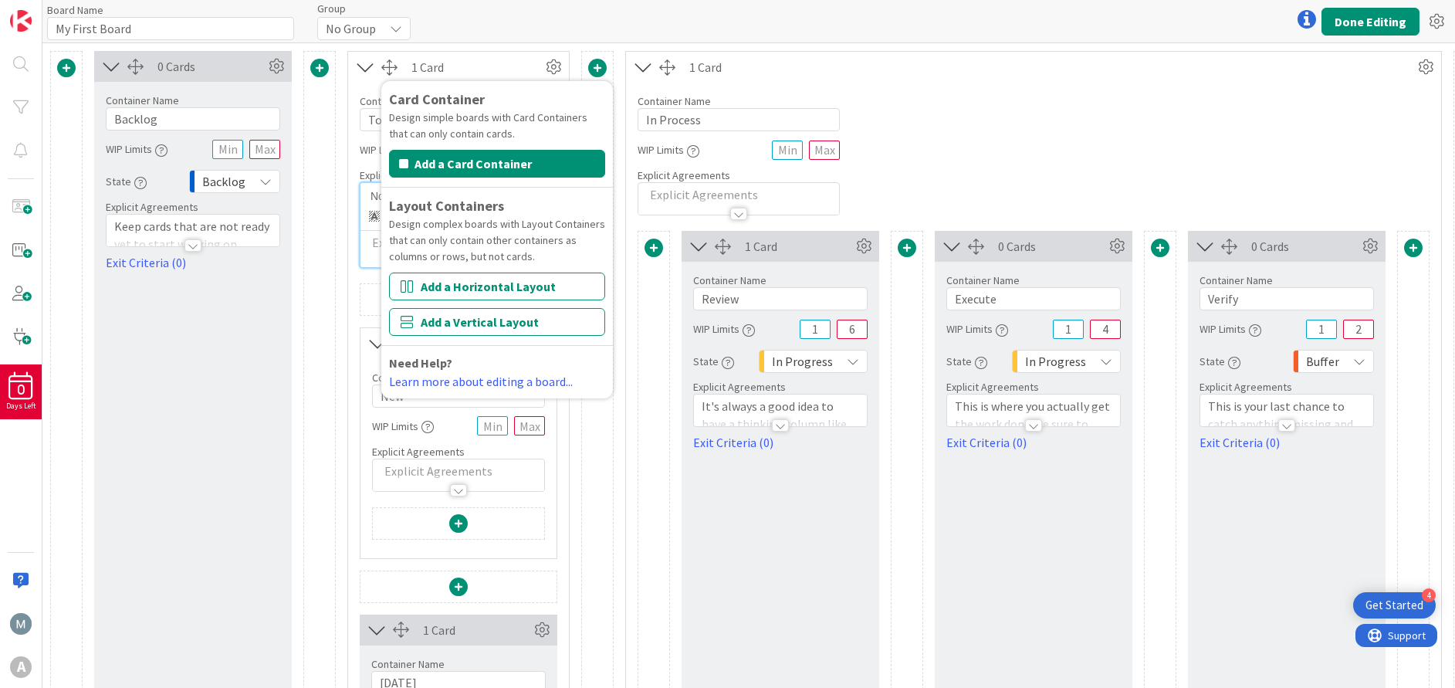
click at [599, 71] on span at bounding box center [597, 68] width 19 height 19
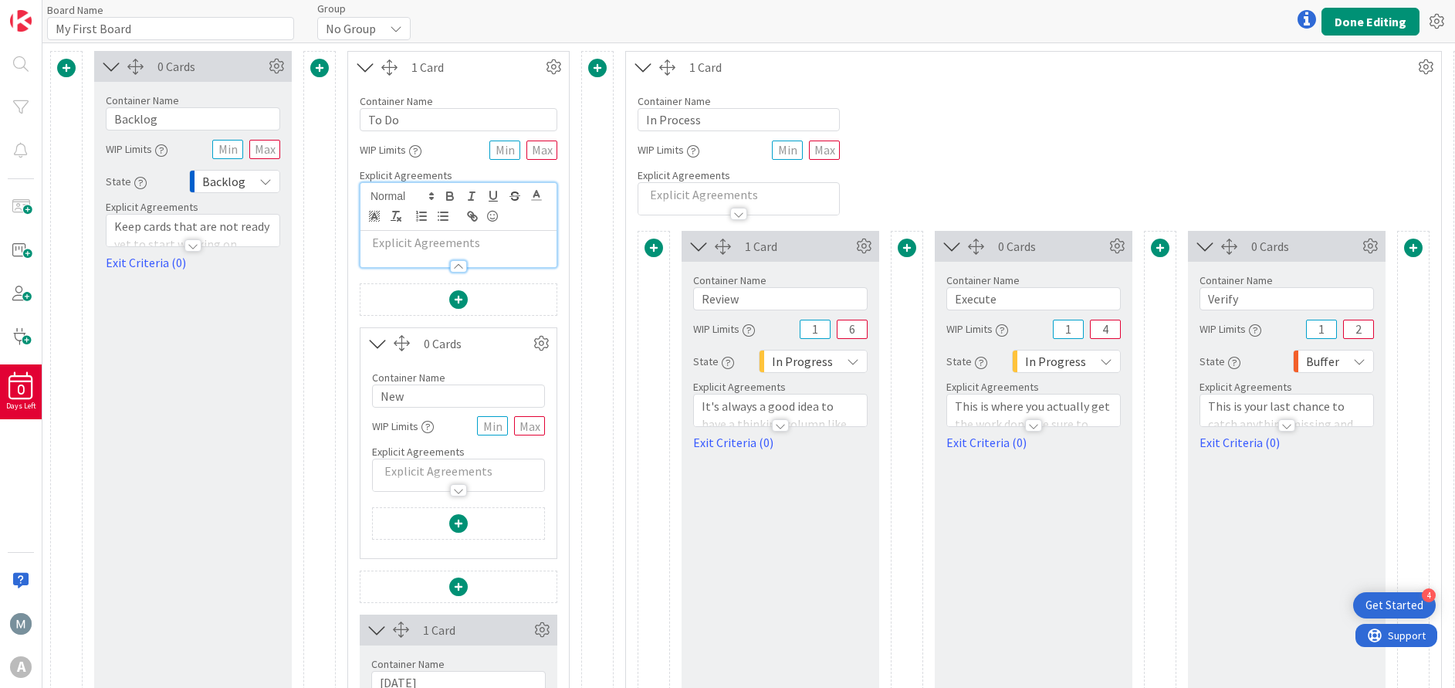
click at [599, 71] on span at bounding box center [597, 68] width 19 height 19
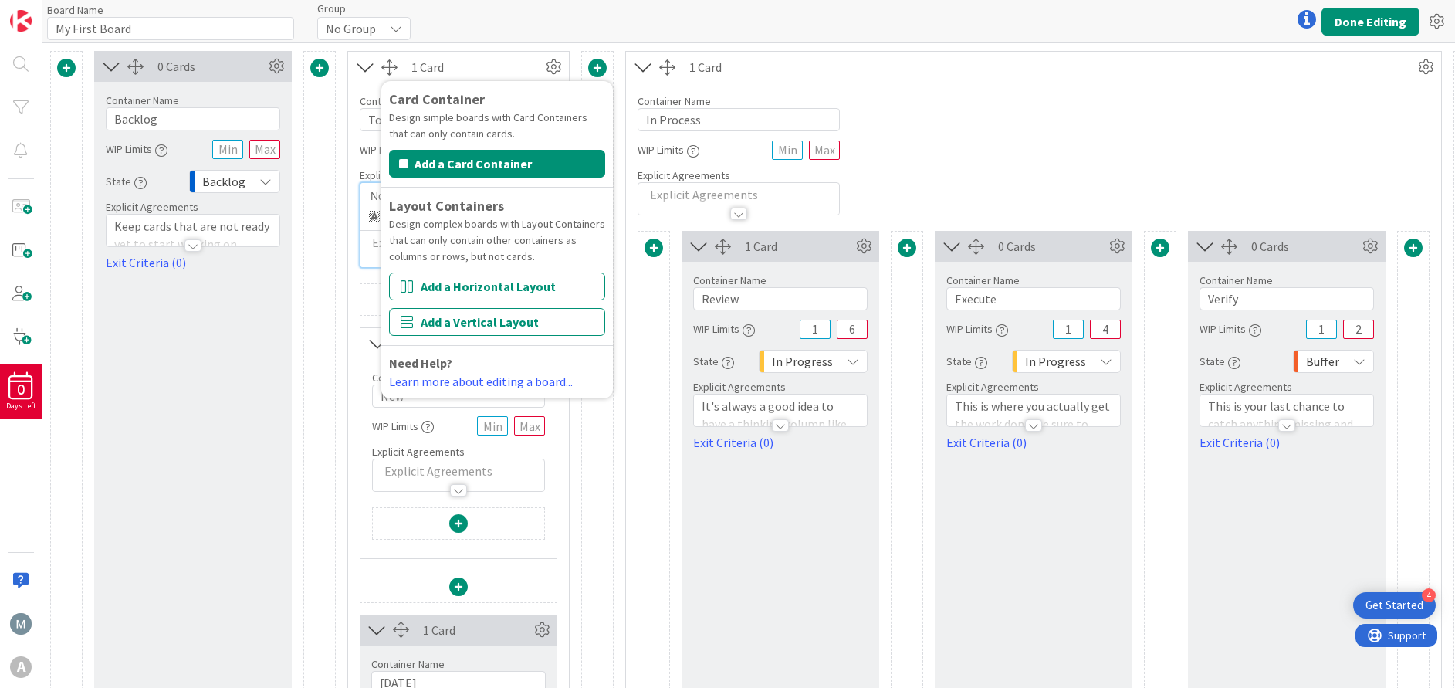
click at [599, 71] on span at bounding box center [597, 68] width 19 height 19
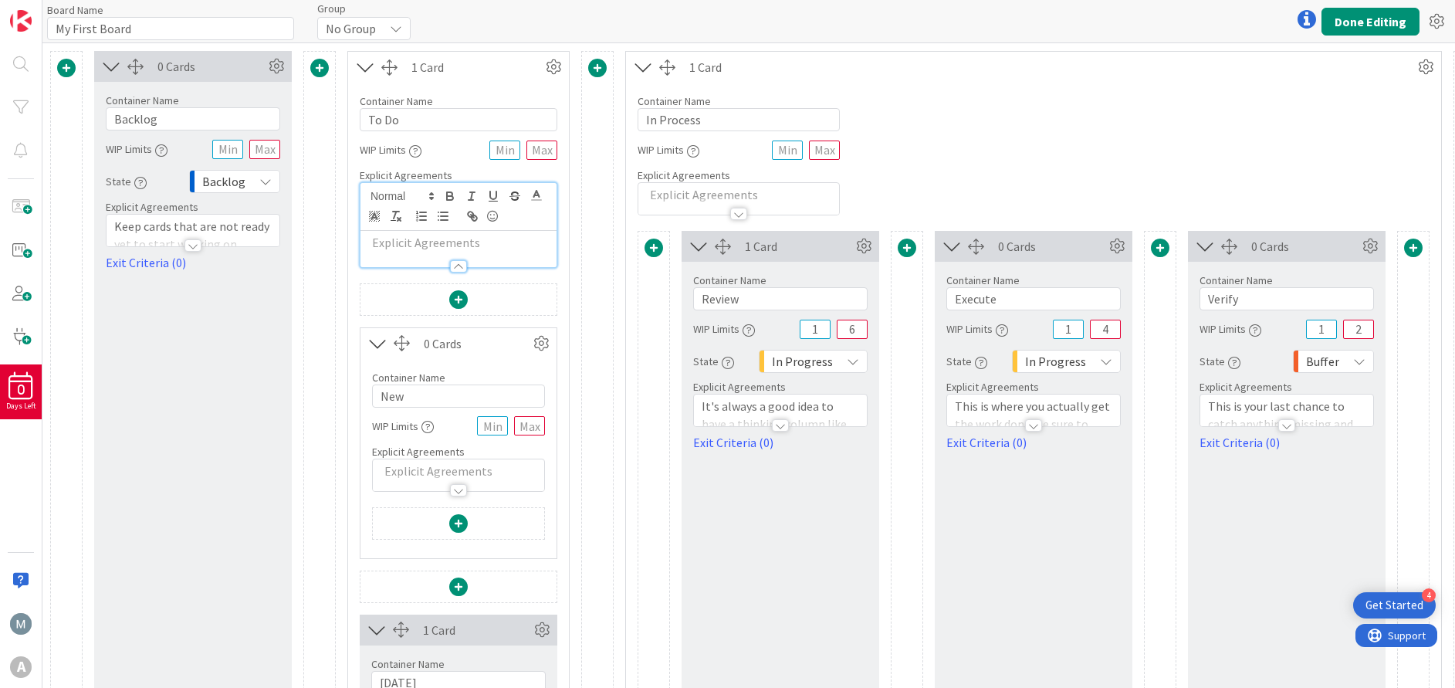
scroll to position [116, 0]
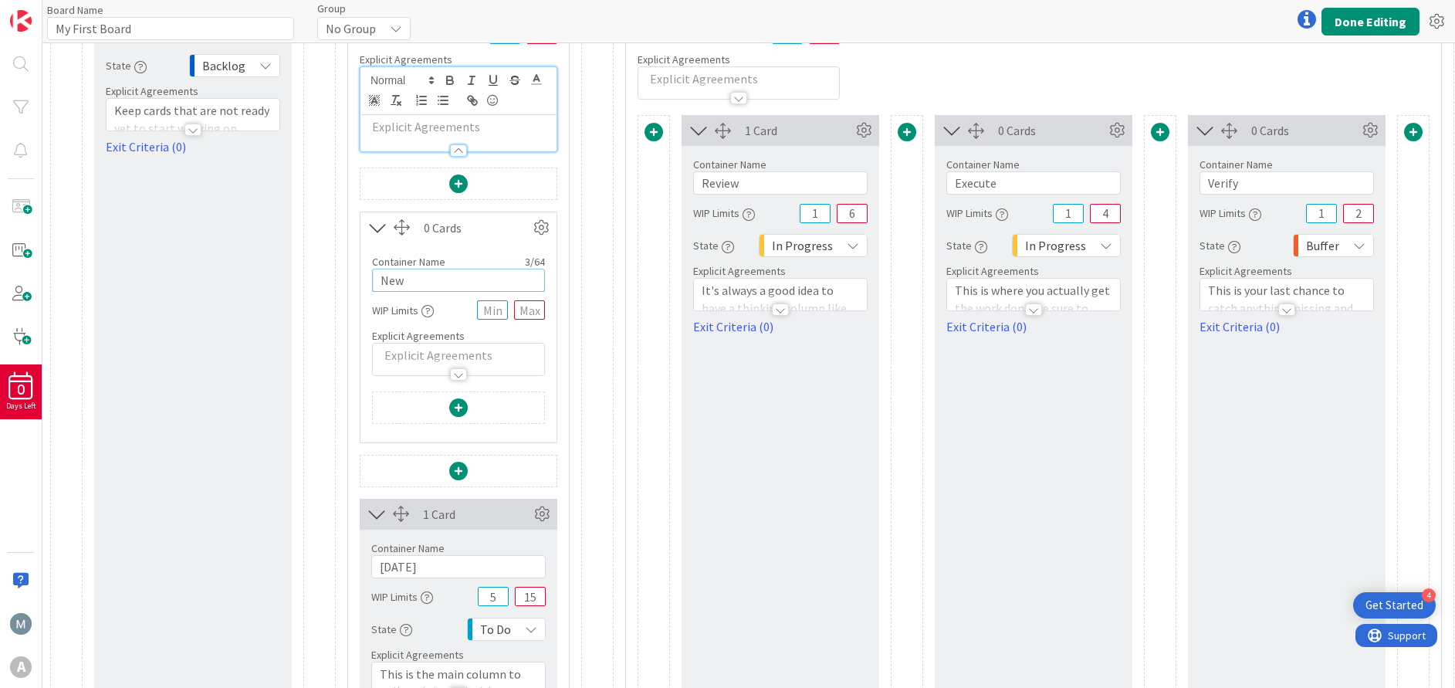
click at [451, 275] on input "New" at bounding box center [458, 280] width 173 height 23
type input "N"
type input "Next"
click at [1370, 20] on button "Done Editing" at bounding box center [1370, 22] width 98 height 28
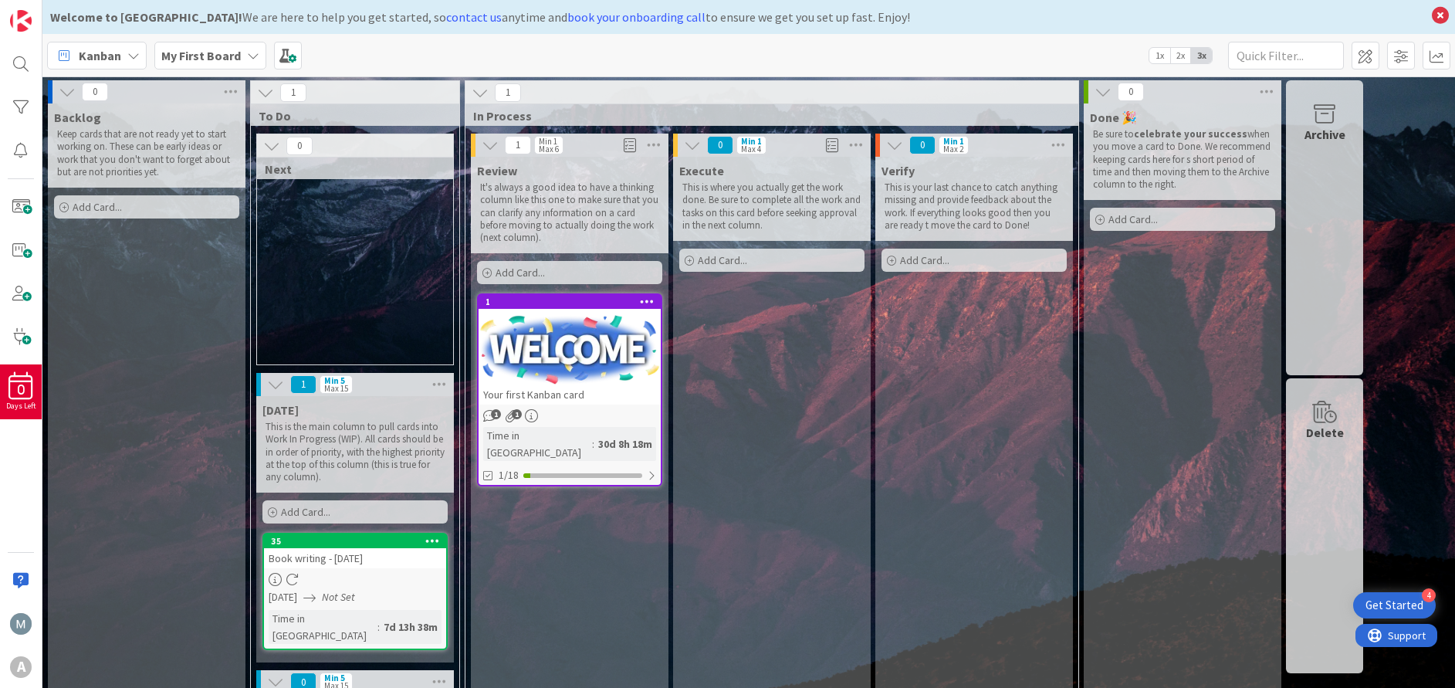
click at [360, 172] on span "Next" at bounding box center [349, 168] width 169 height 15
click at [349, 140] on div "0" at bounding box center [355, 145] width 196 height 23
click at [269, 146] on icon at bounding box center [271, 145] width 17 height 17
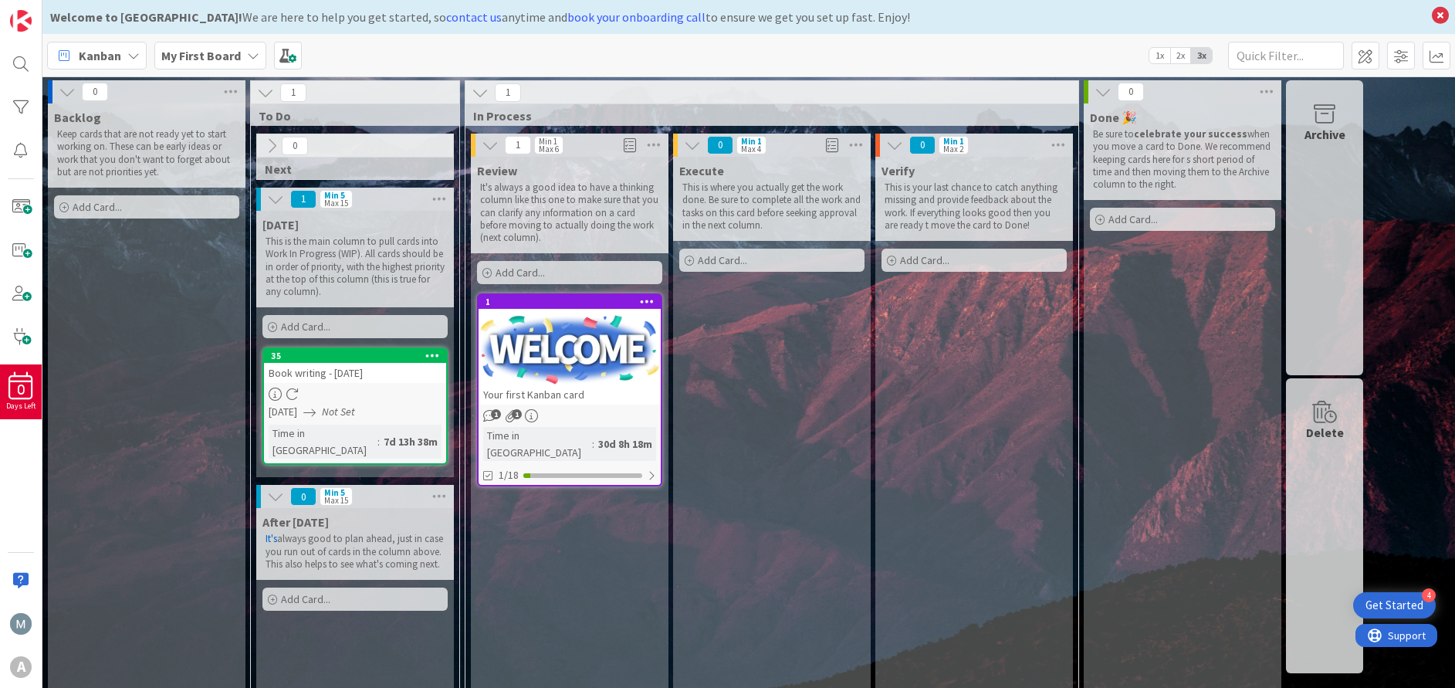
click at [272, 141] on icon at bounding box center [271, 145] width 17 height 17
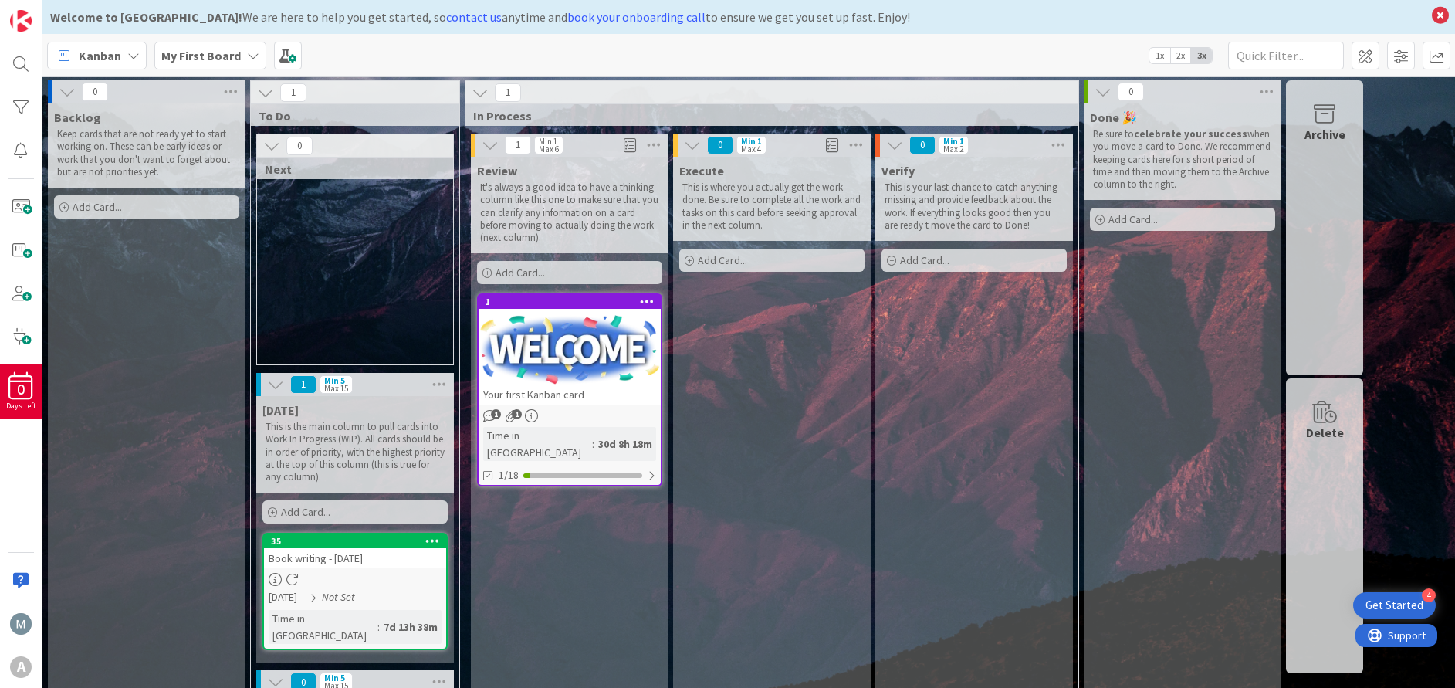
click at [278, 387] on icon at bounding box center [275, 384] width 17 height 17
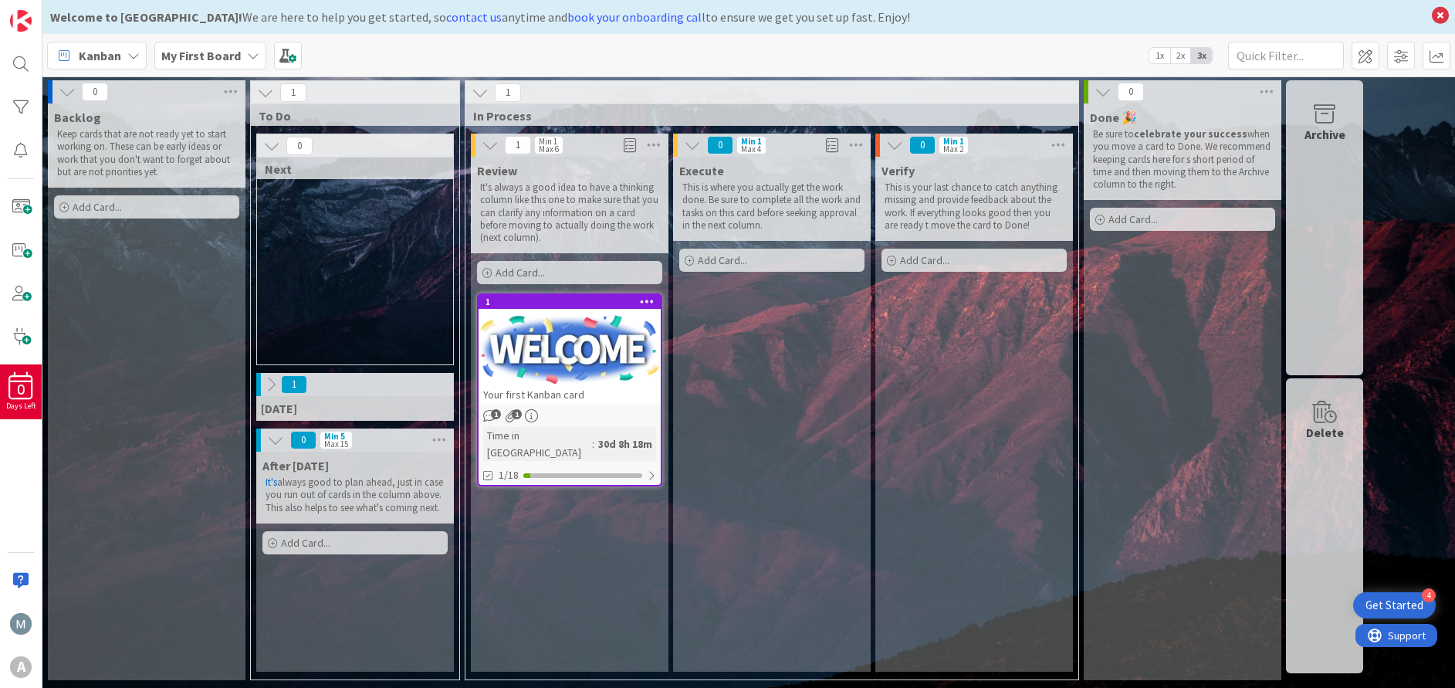
click at [269, 382] on icon at bounding box center [270, 384] width 17 height 17
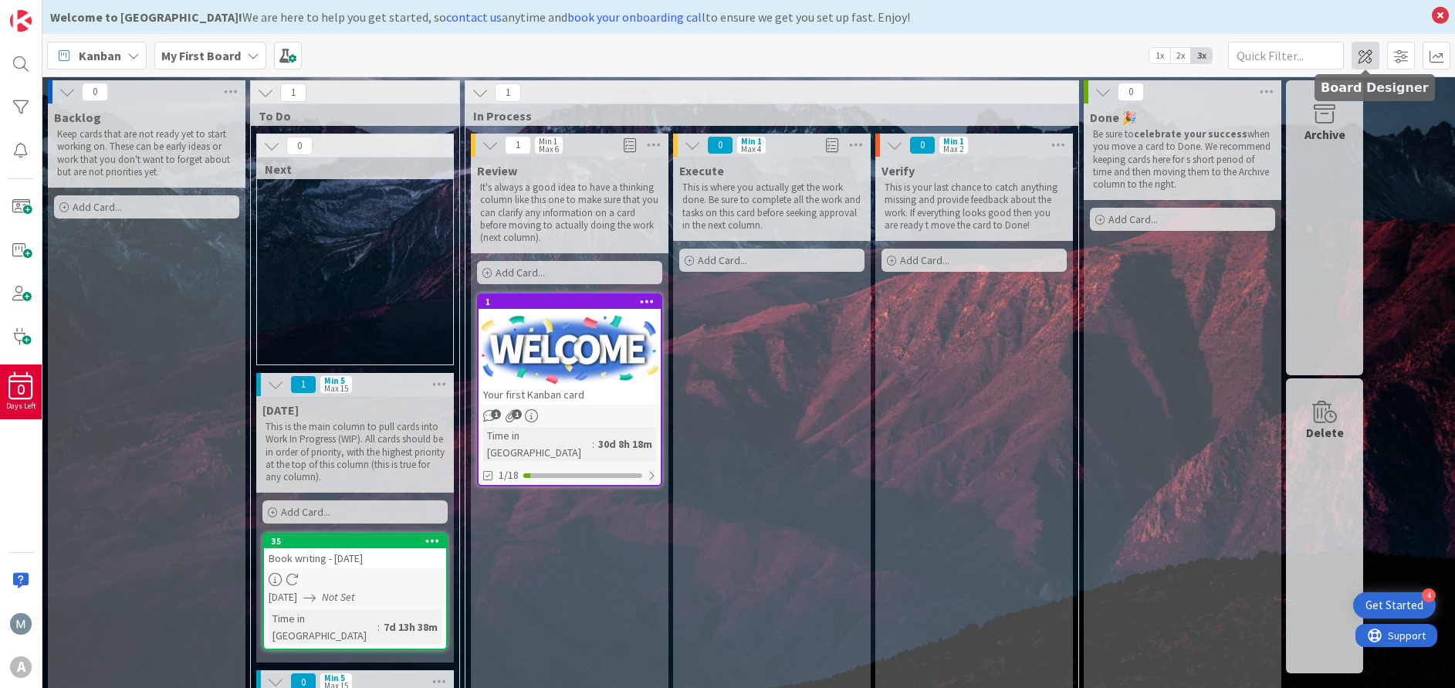
click at [1371, 63] on span at bounding box center [1365, 56] width 28 height 28
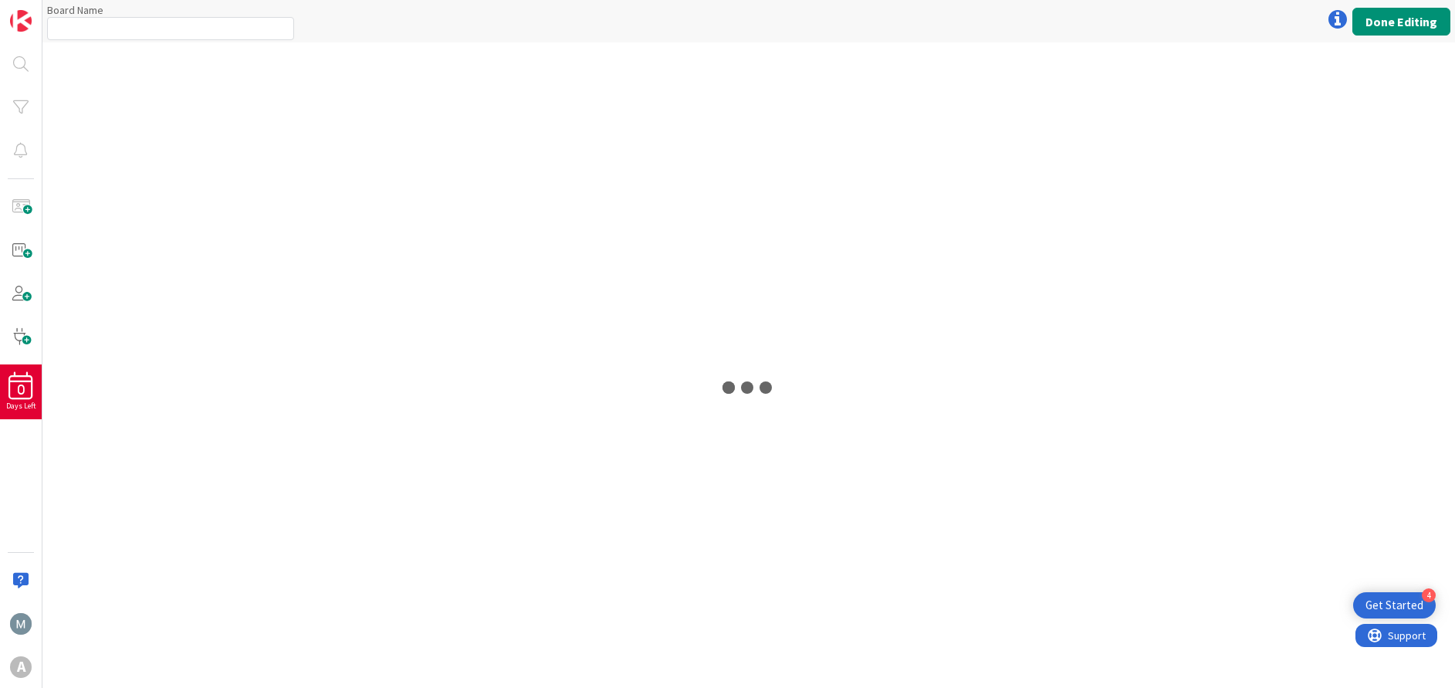
type input "My First Board"
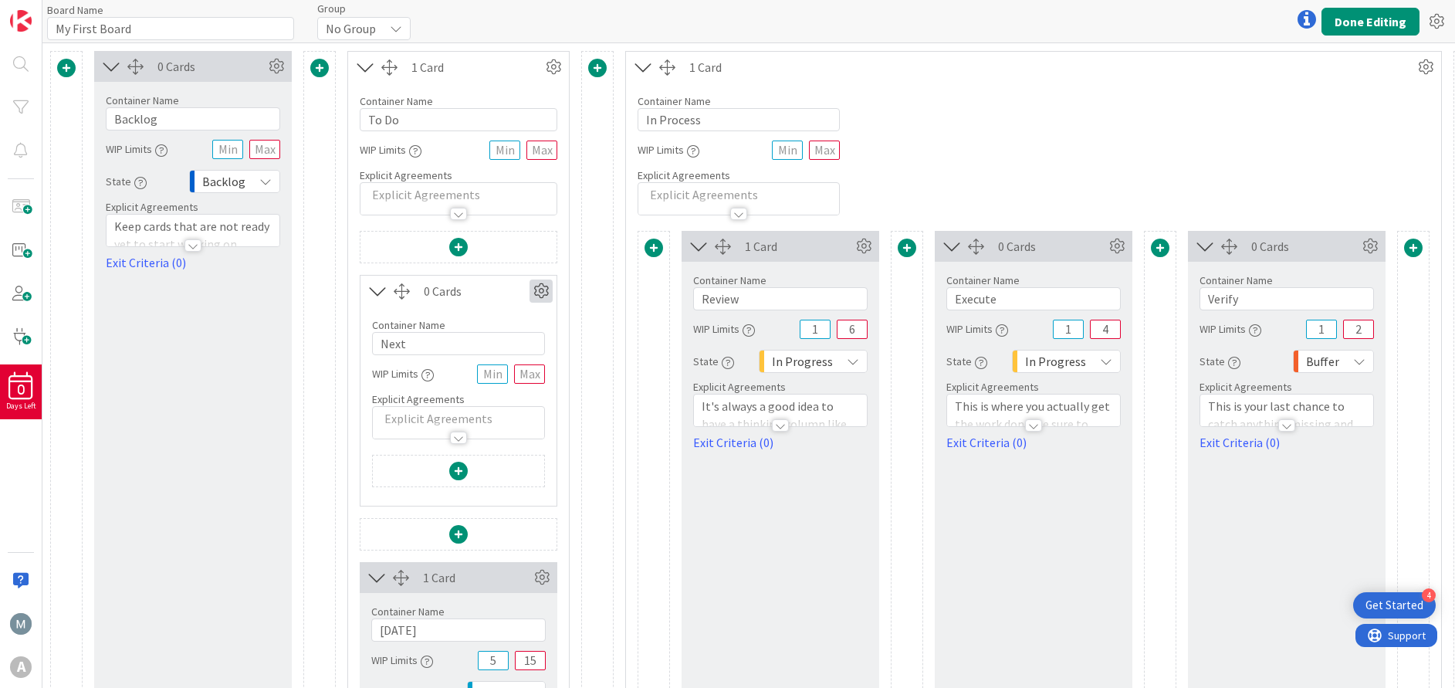
click at [540, 290] on icon at bounding box center [540, 290] width 23 height 23
click at [551, 68] on icon at bounding box center [553, 67] width 23 height 23
click at [562, 68] on icon at bounding box center [553, 67] width 23 height 23
click at [1427, 73] on icon at bounding box center [1425, 67] width 23 height 23
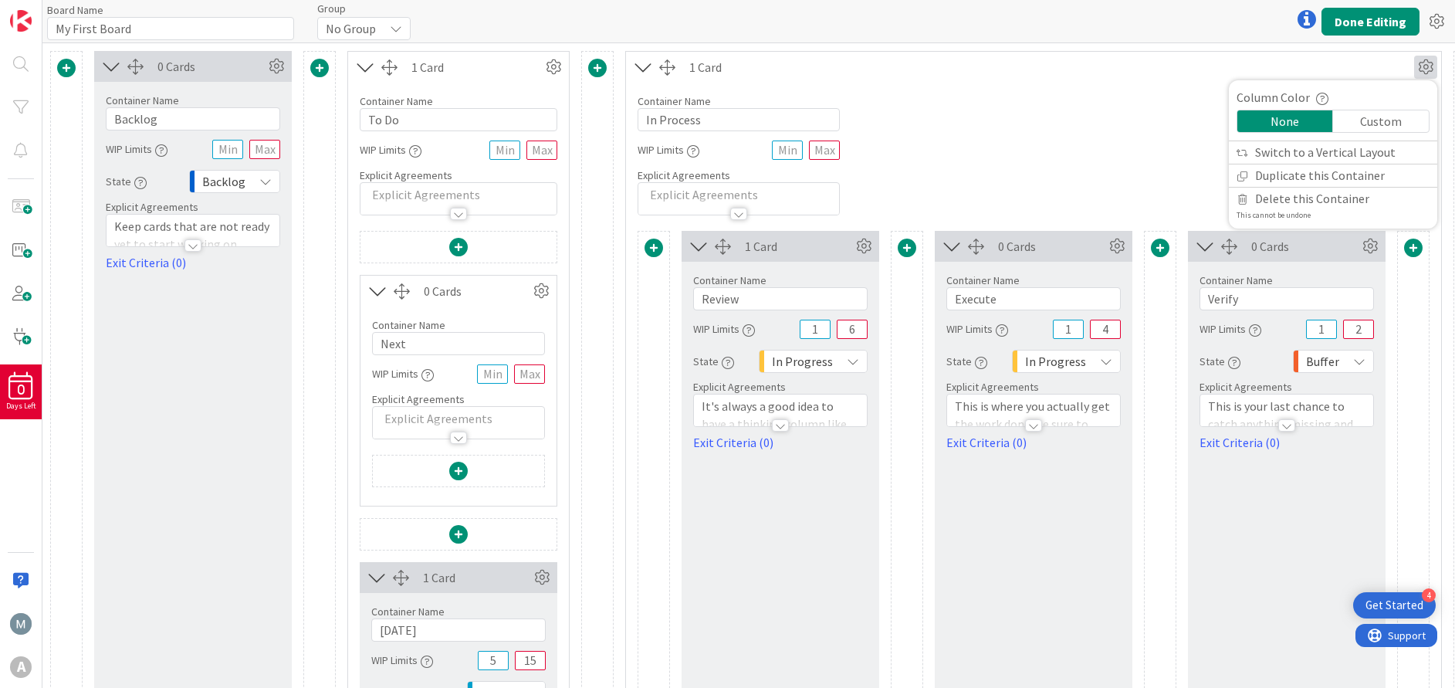
click at [1427, 73] on icon at bounding box center [1425, 67] width 23 height 23
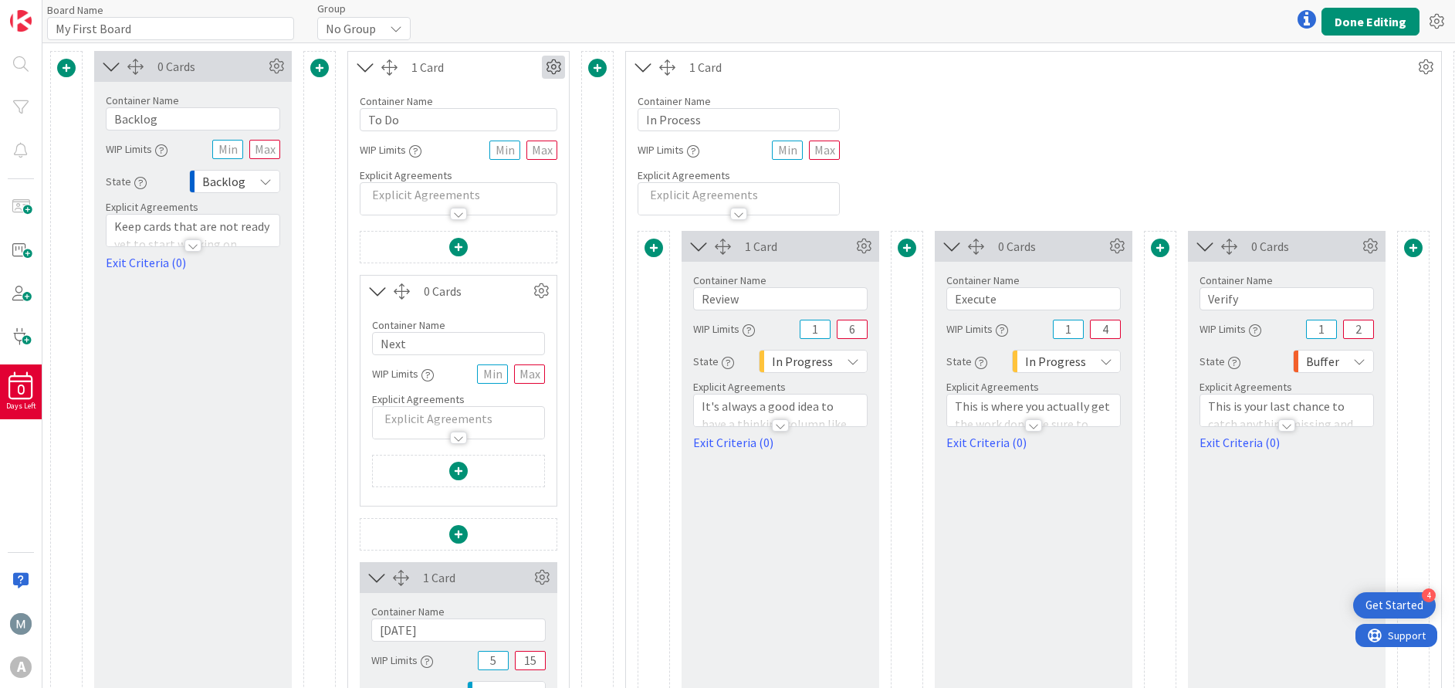
click at [553, 69] on icon at bounding box center [553, 67] width 23 height 23
click at [556, 69] on icon at bounding box center [553, 67] width 23 height 23
click at [456, 247] on span at bounding box center [458, 247] width 19 height 19
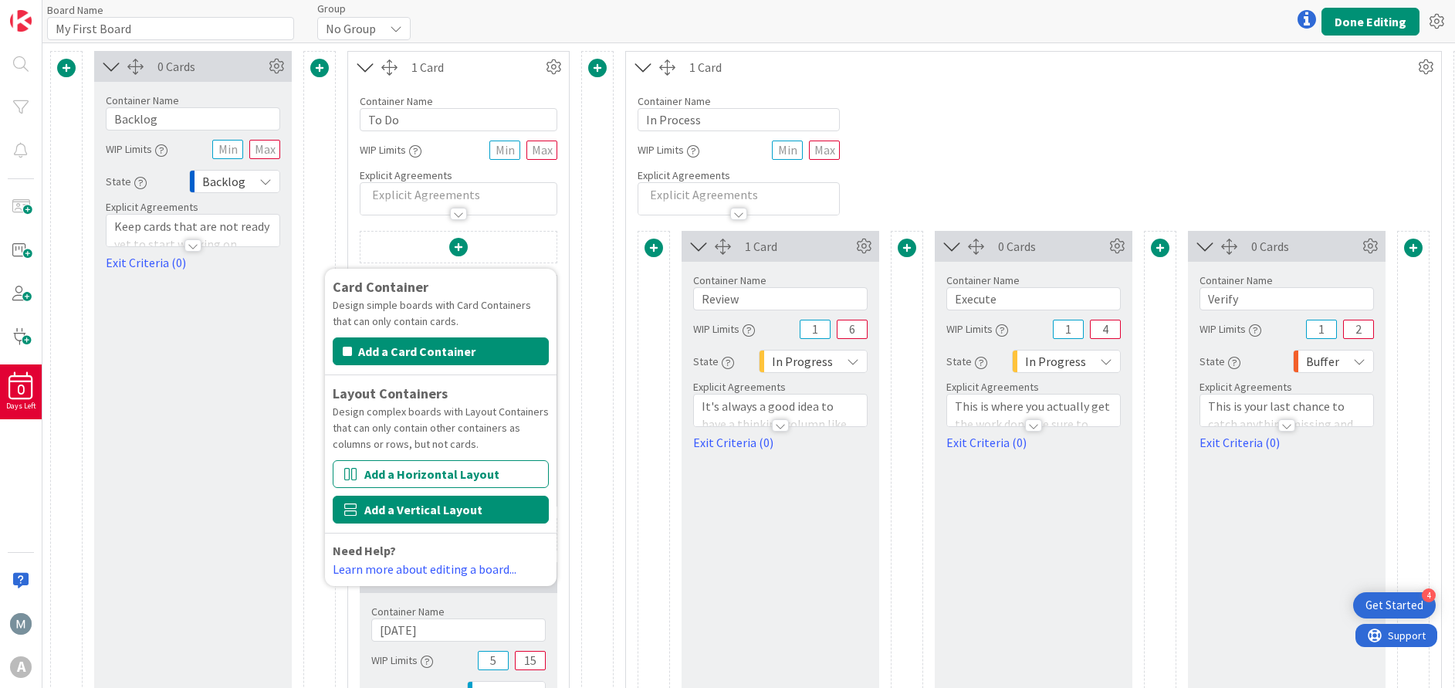
click at [486, 511] on button "Add a Vertical Layout" at bounding box center [441, 509] width 216 height 28
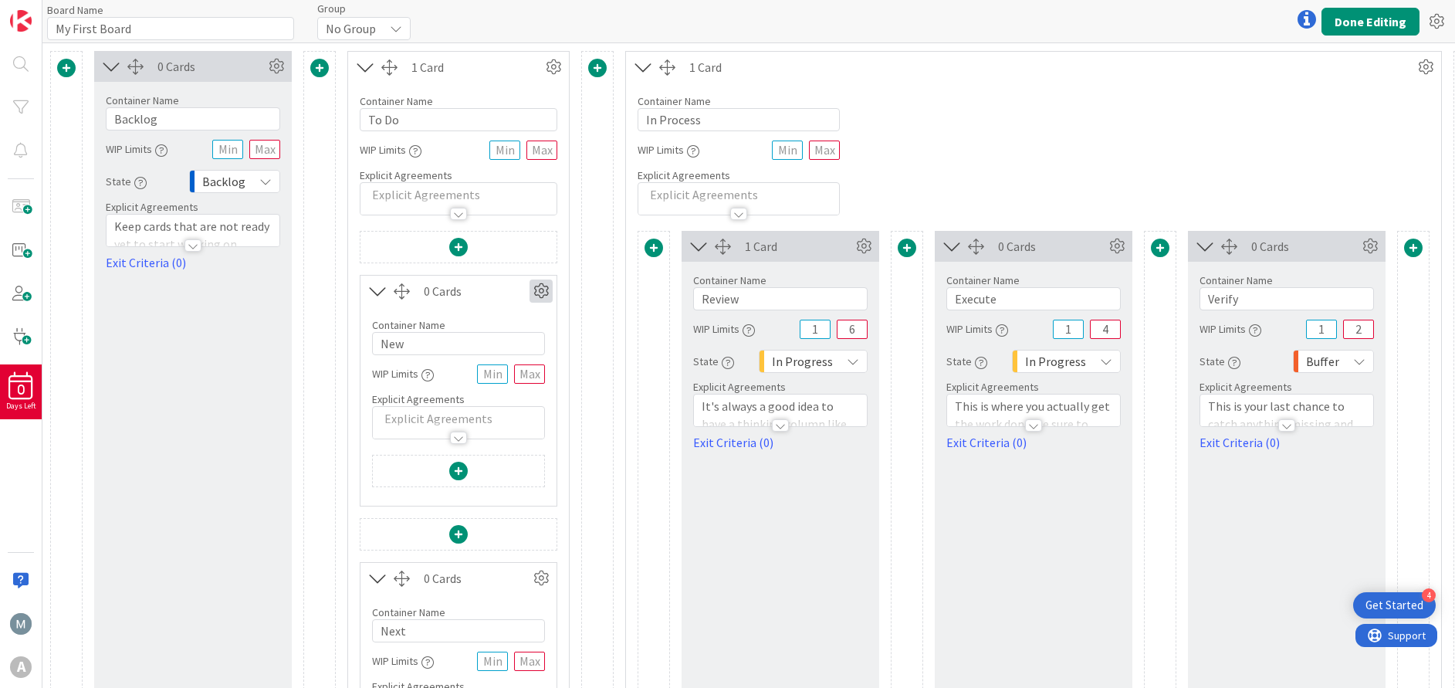
click at [542, 292] on icon at bounding box center [540, 290] width 23 height 23
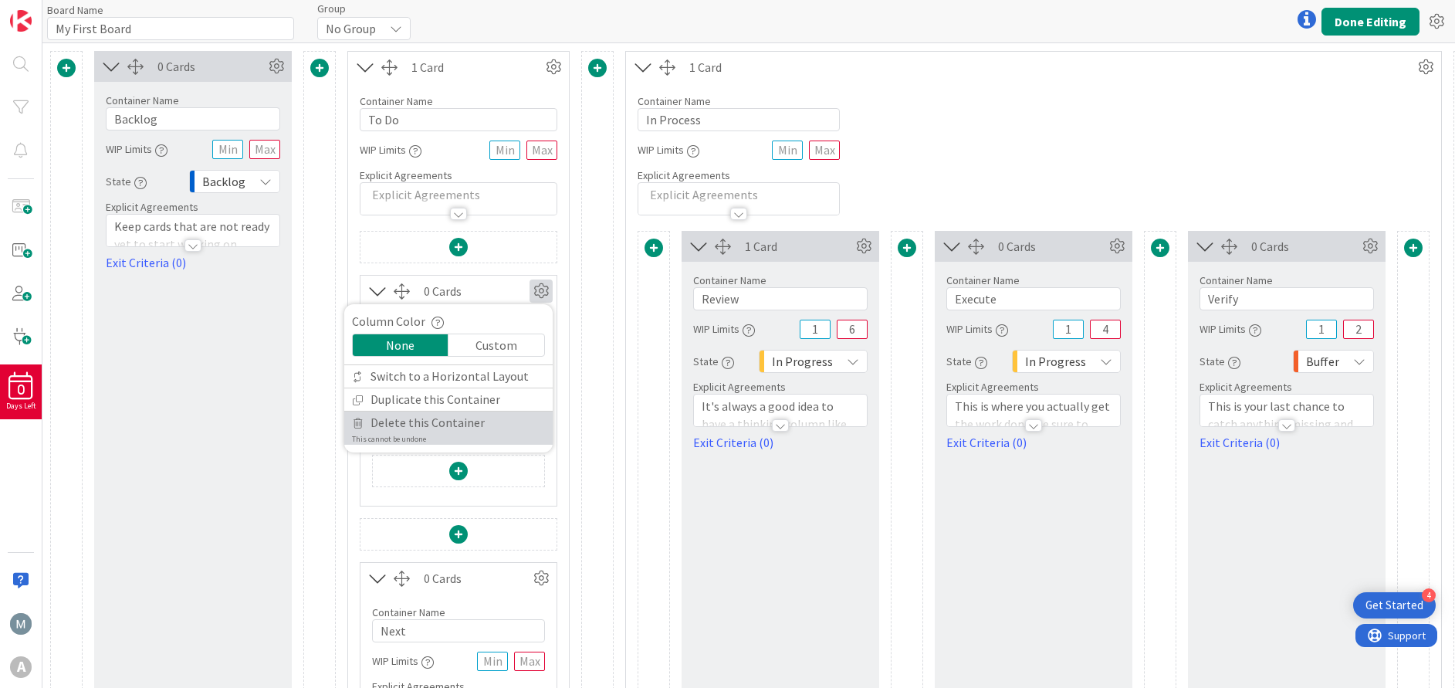
click at [468, 421] on span "Delete this Container" at bounding box center [427, 422] width 114 height 22
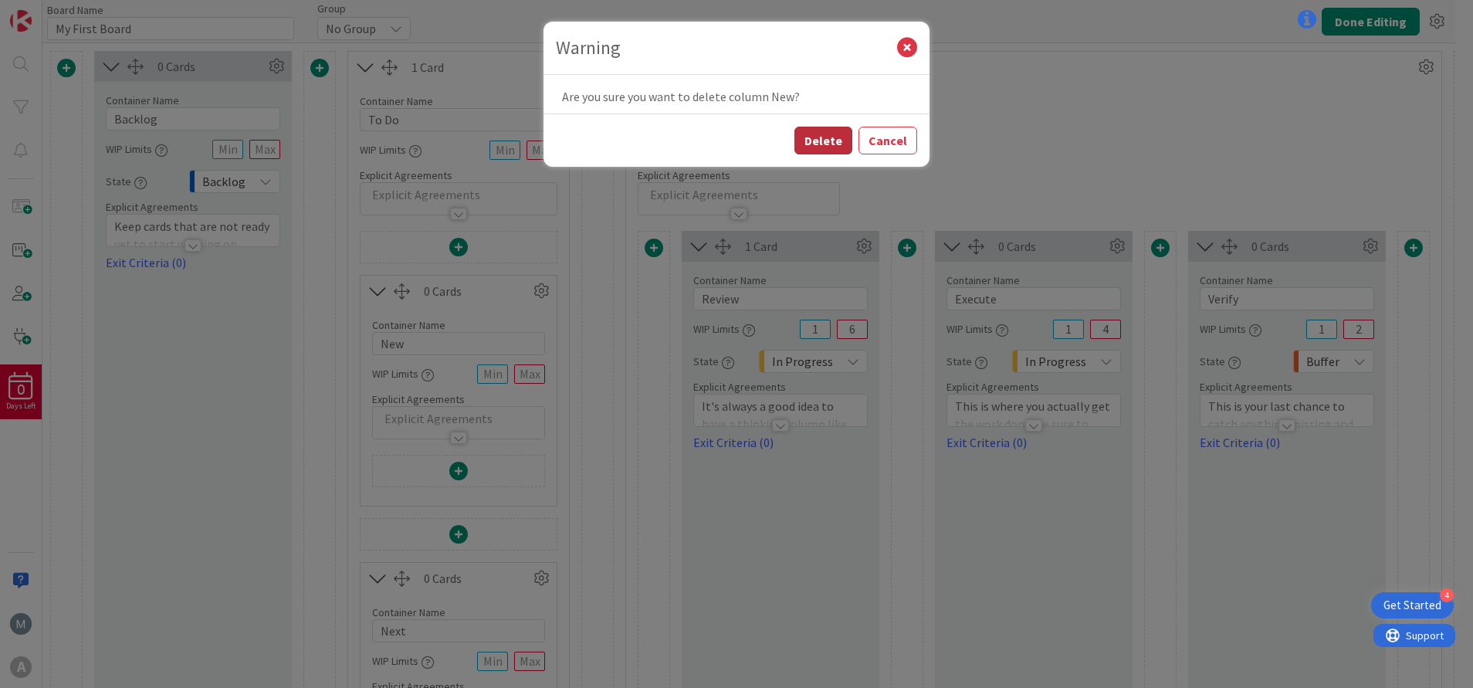
click at [820, 149] on button "Delete" at bounding box center [823, 141] width 58 height 28
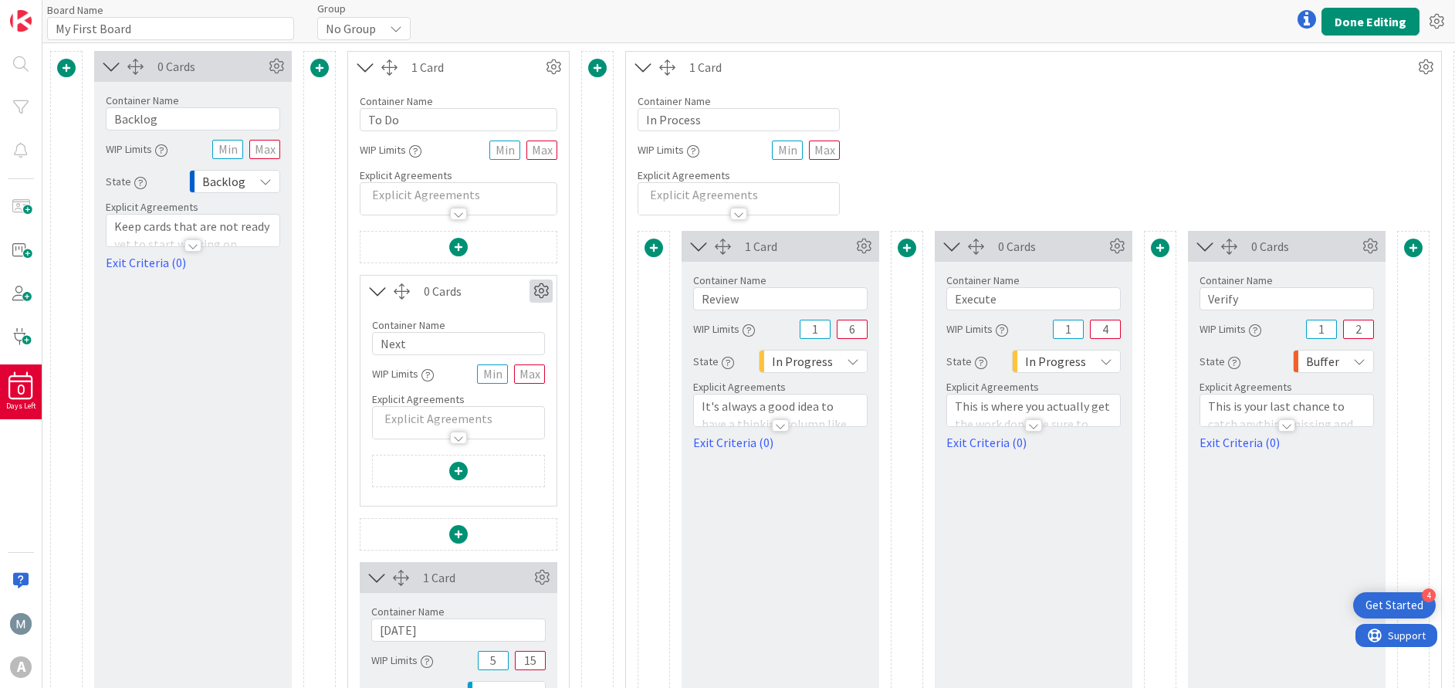
click at [541, 294] on icon at bounding box center [540, 290] width 23 height 23
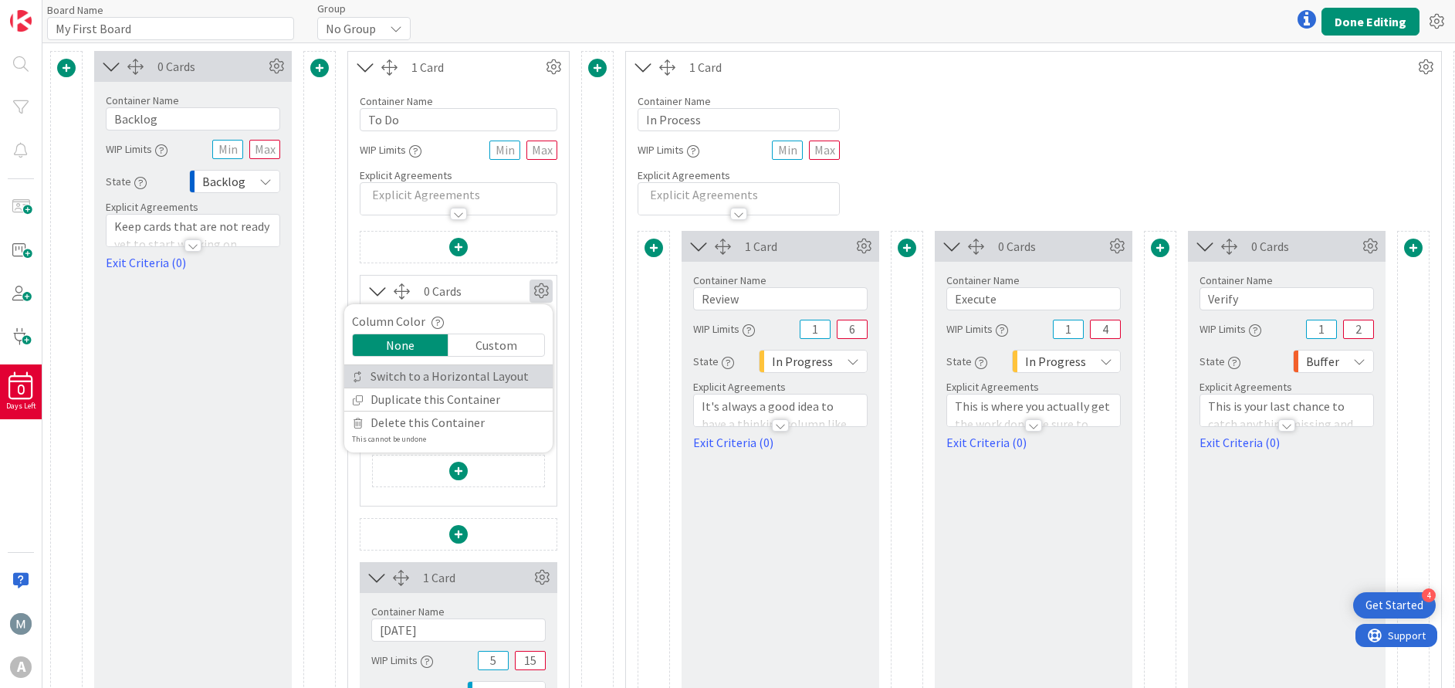
click at [497, 377] on link "Switch to a Horizontal Layout" at bounding box center [448, 376] width 208 height 22
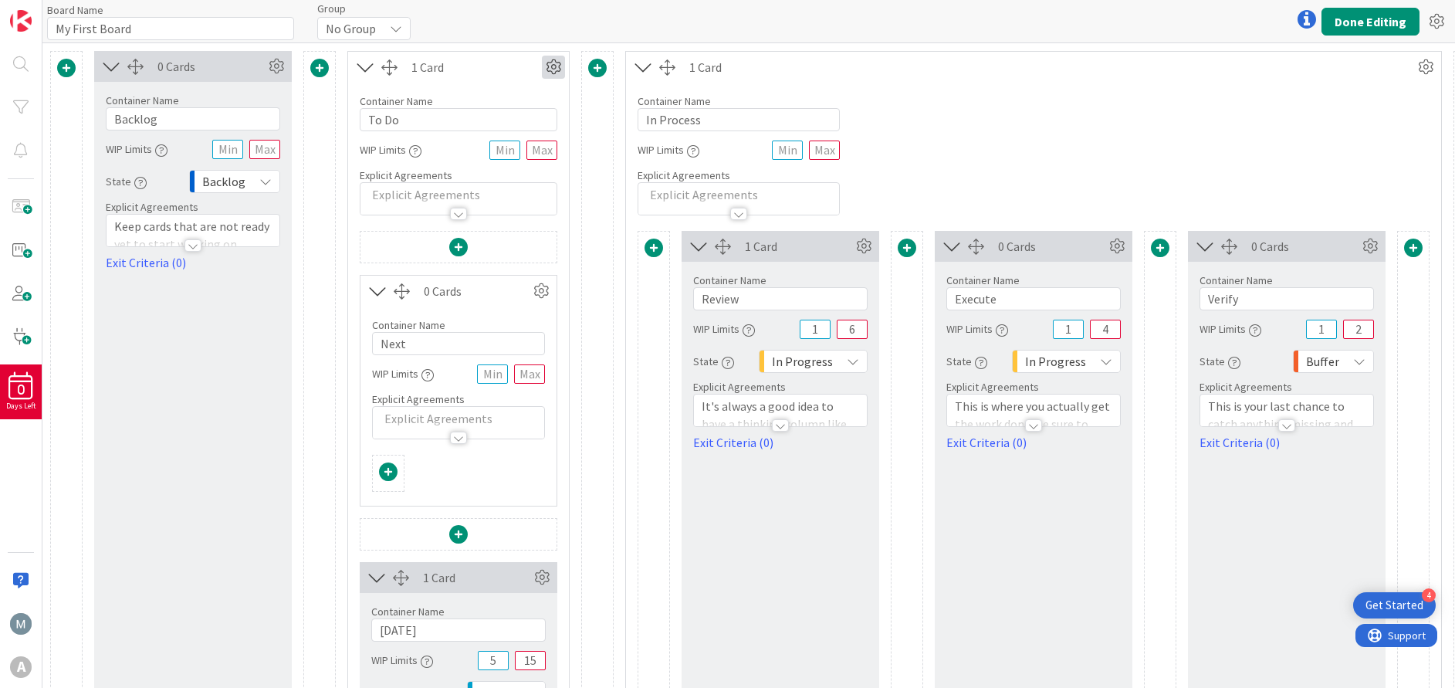
click at [549, 65] on icon at bounding box center [553, 67] width 23 height 23
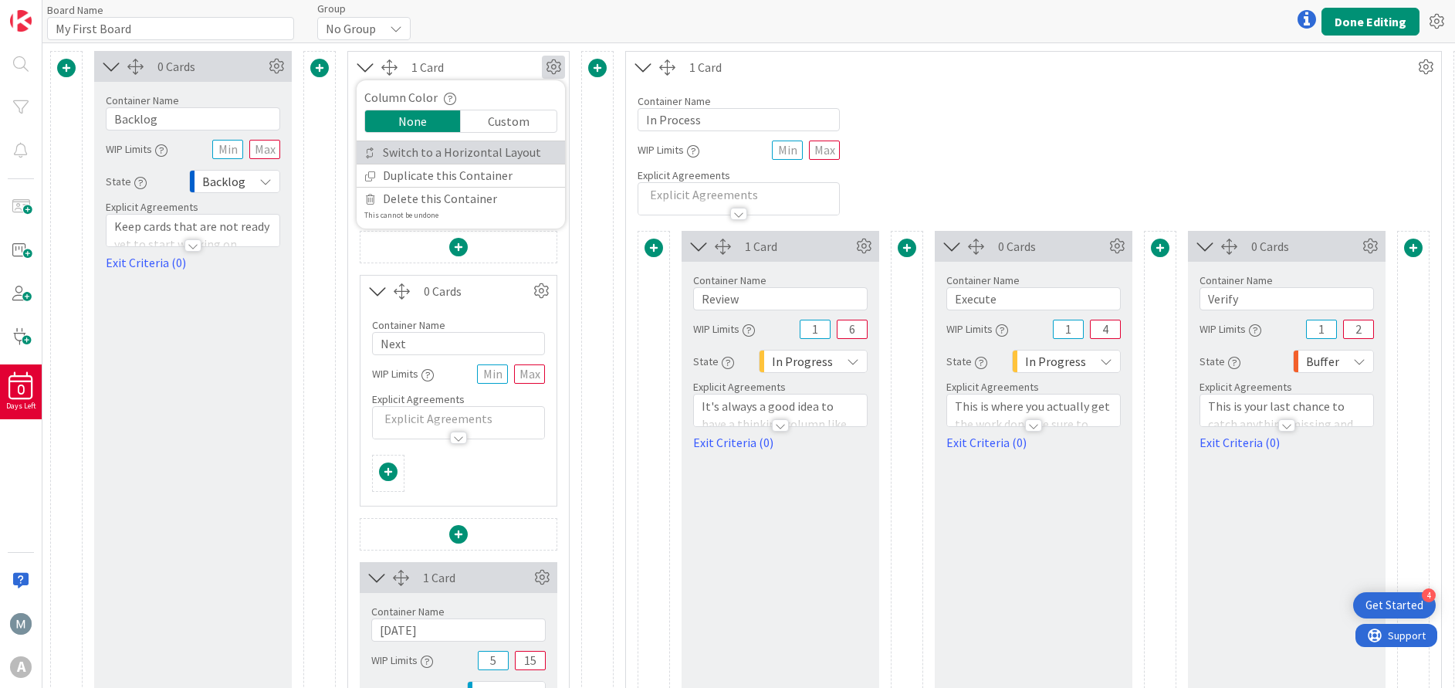
click at [524, 154] on link "Switch to a Horizontal Layout" at bounding box center [461, 152] width 208 height 22
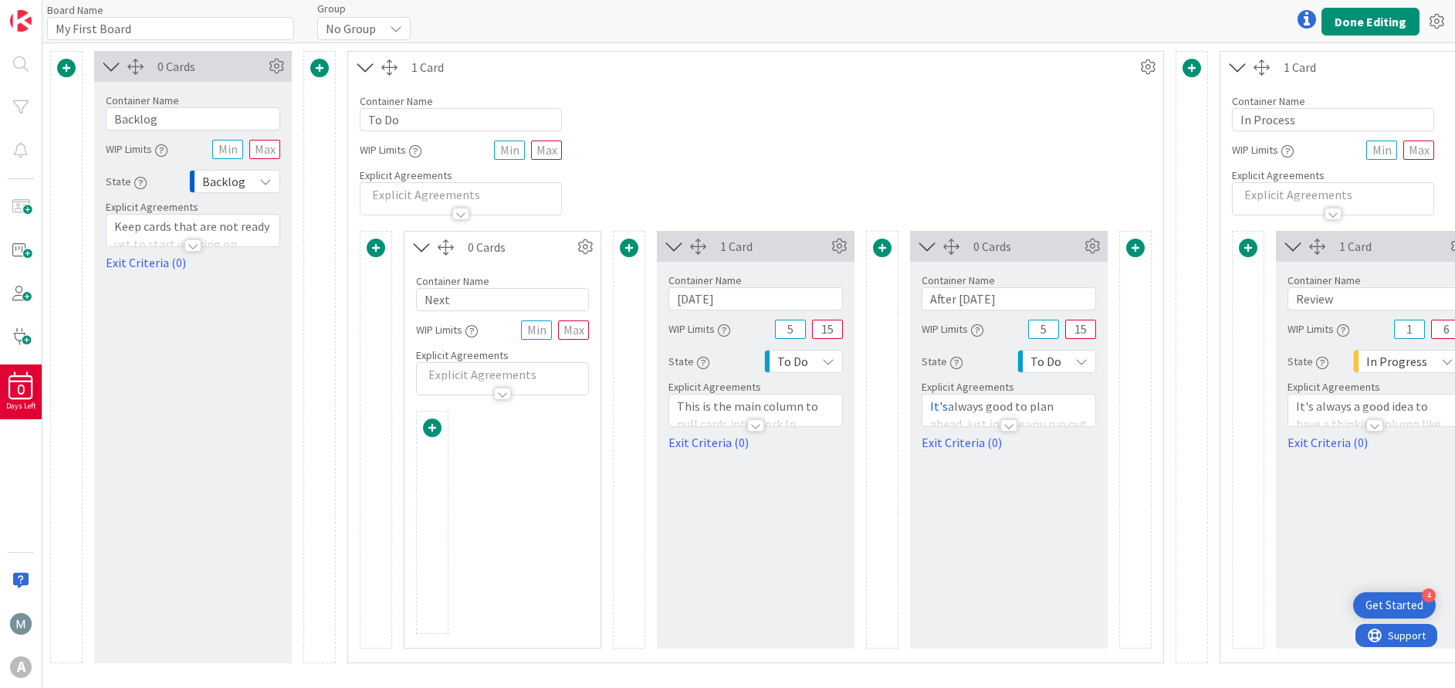
click at [513, 197] on p at bounding box center [460, 195] width 185 height 18
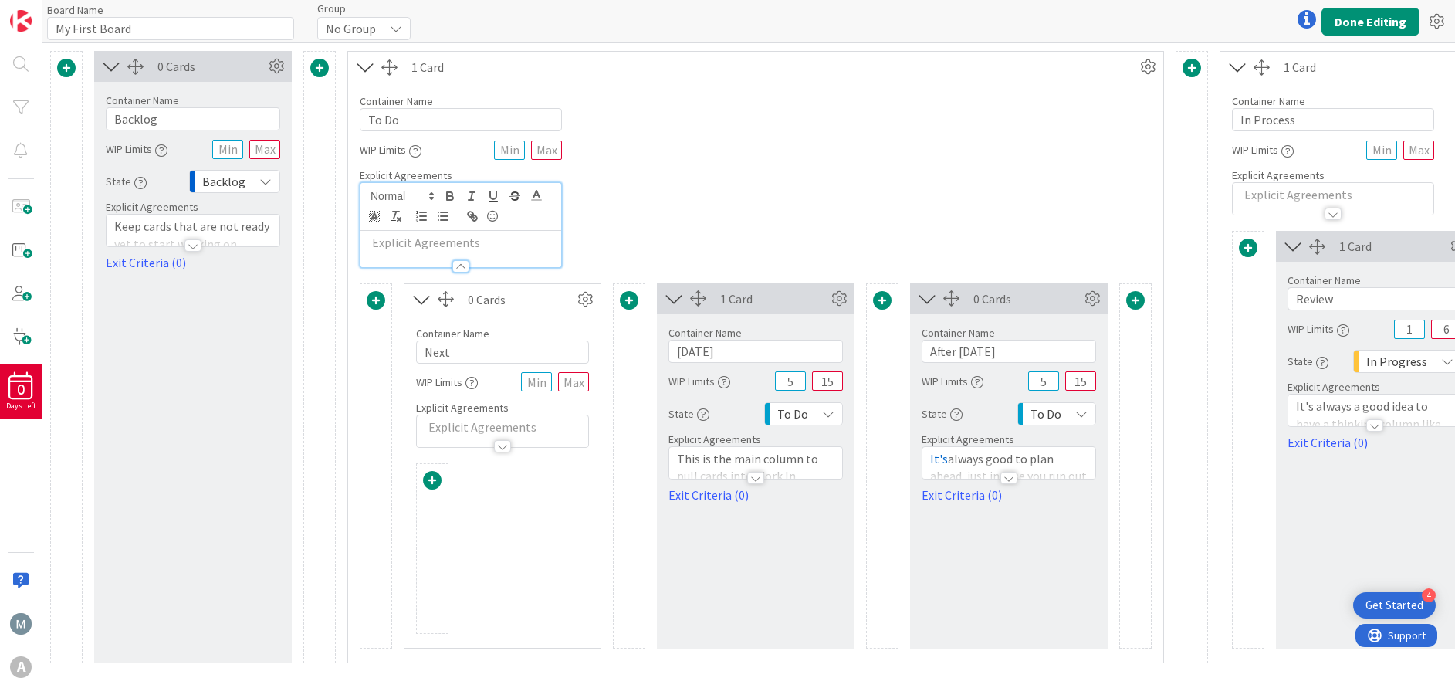
click at [490, 246] on p at bounding box center [460, 243] width 185 height 18
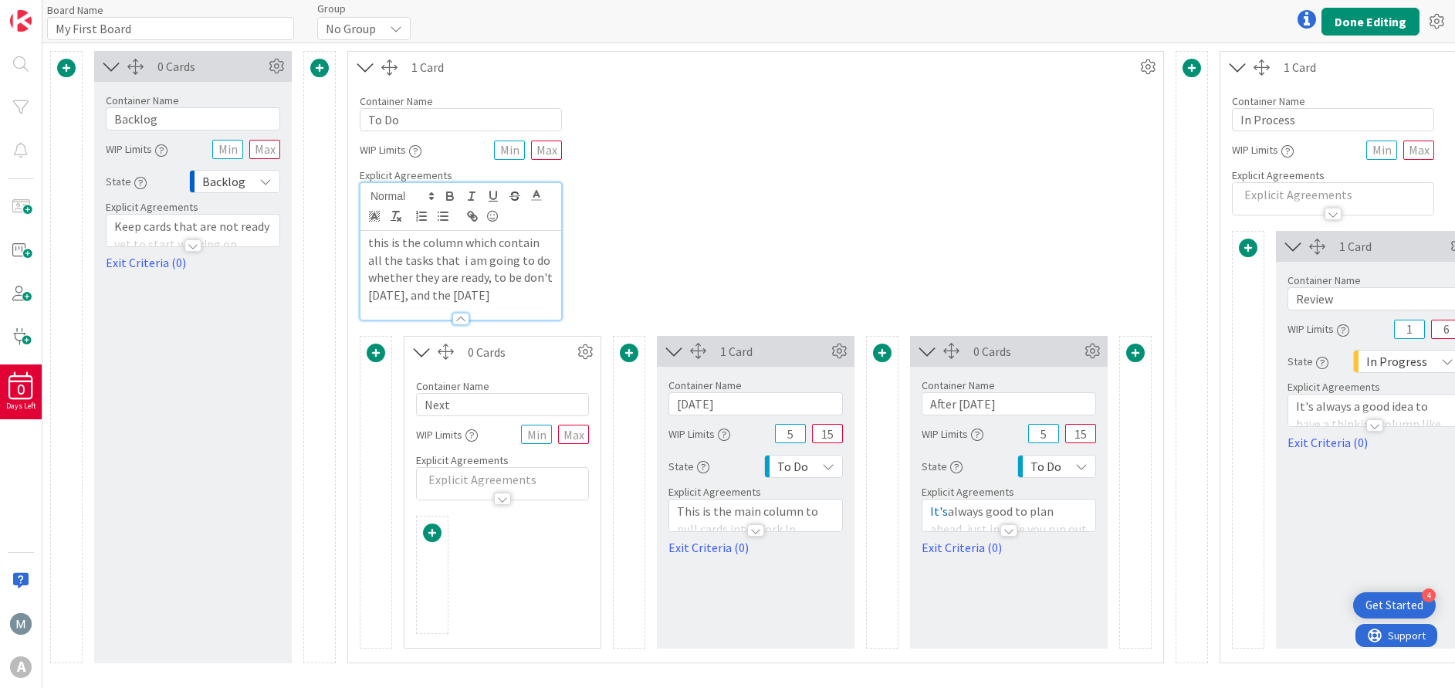
click at [533, 479] on p at bounding box center [502, 480] width 156 height 18
click at [524, 525] on p at bounding box center [502, 527] width 156 height 18
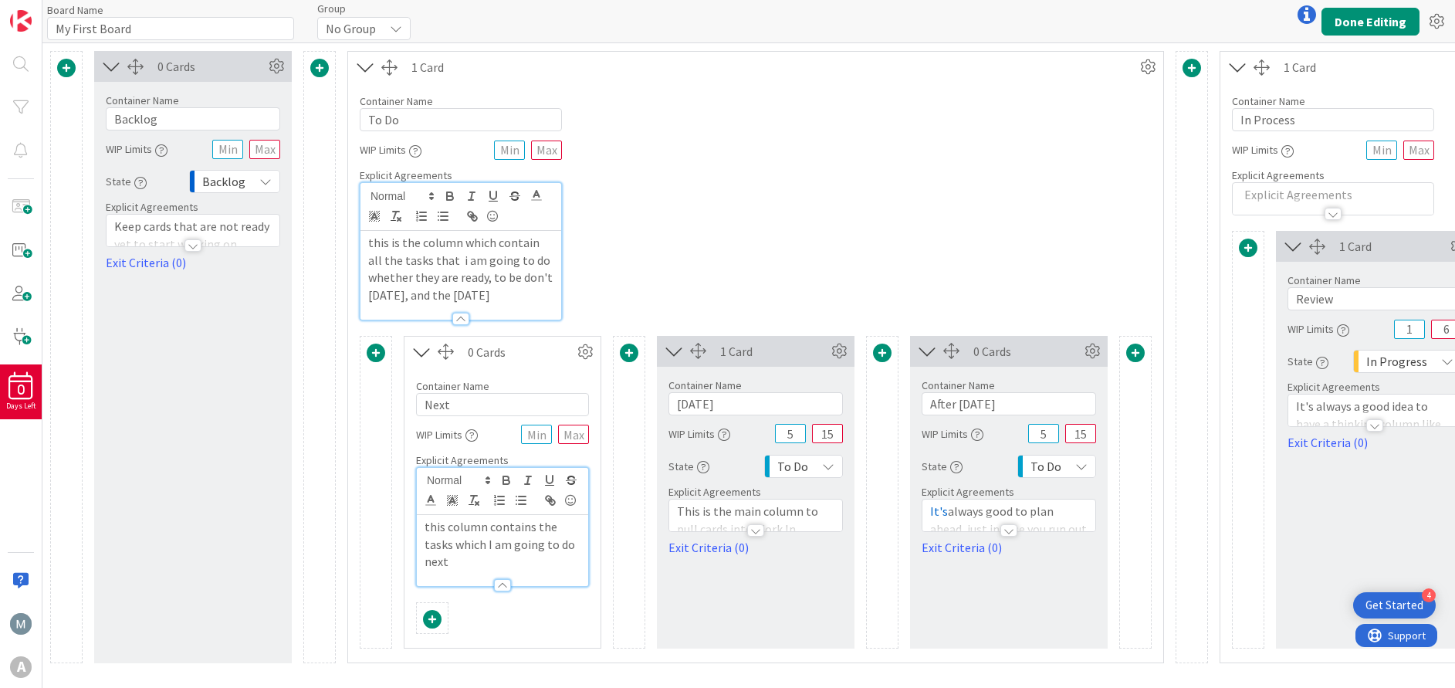
scroll to position [19, 0]
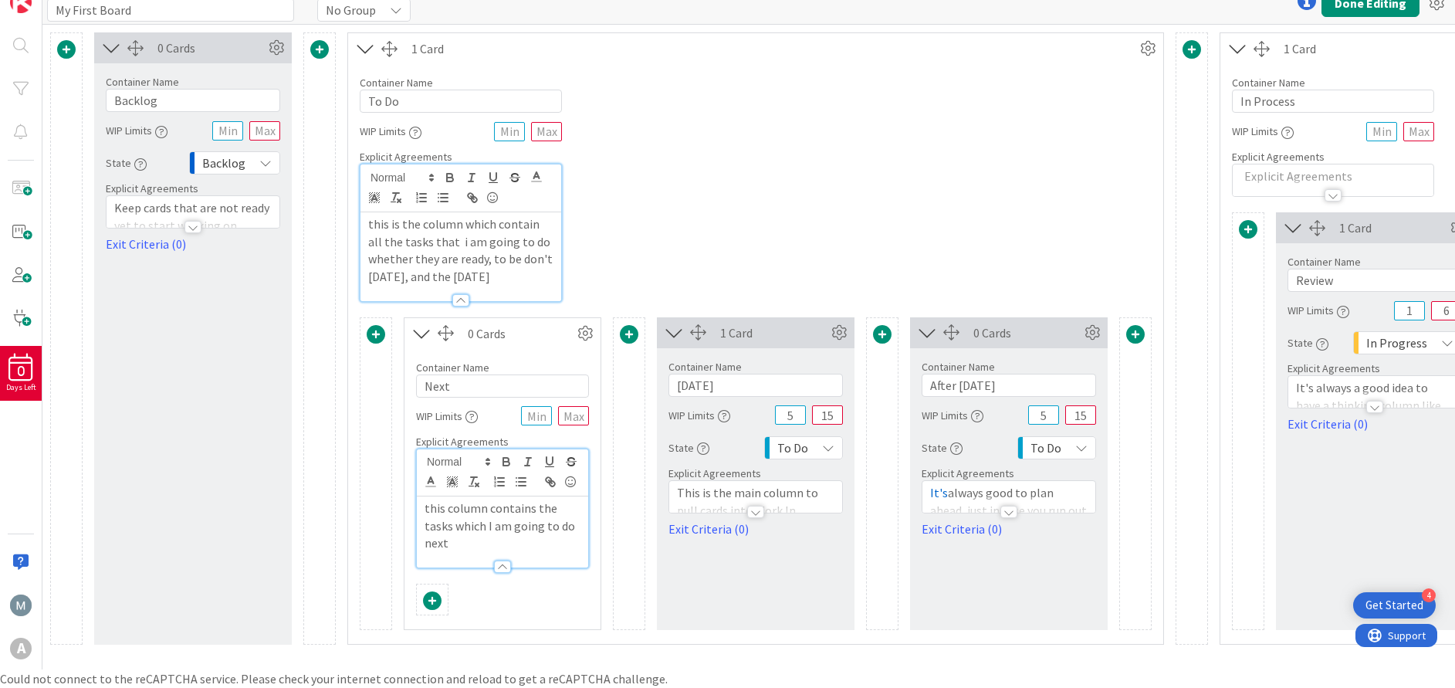
click at [430, 591] on span at bounding box center [432, 600] width 19 height 19
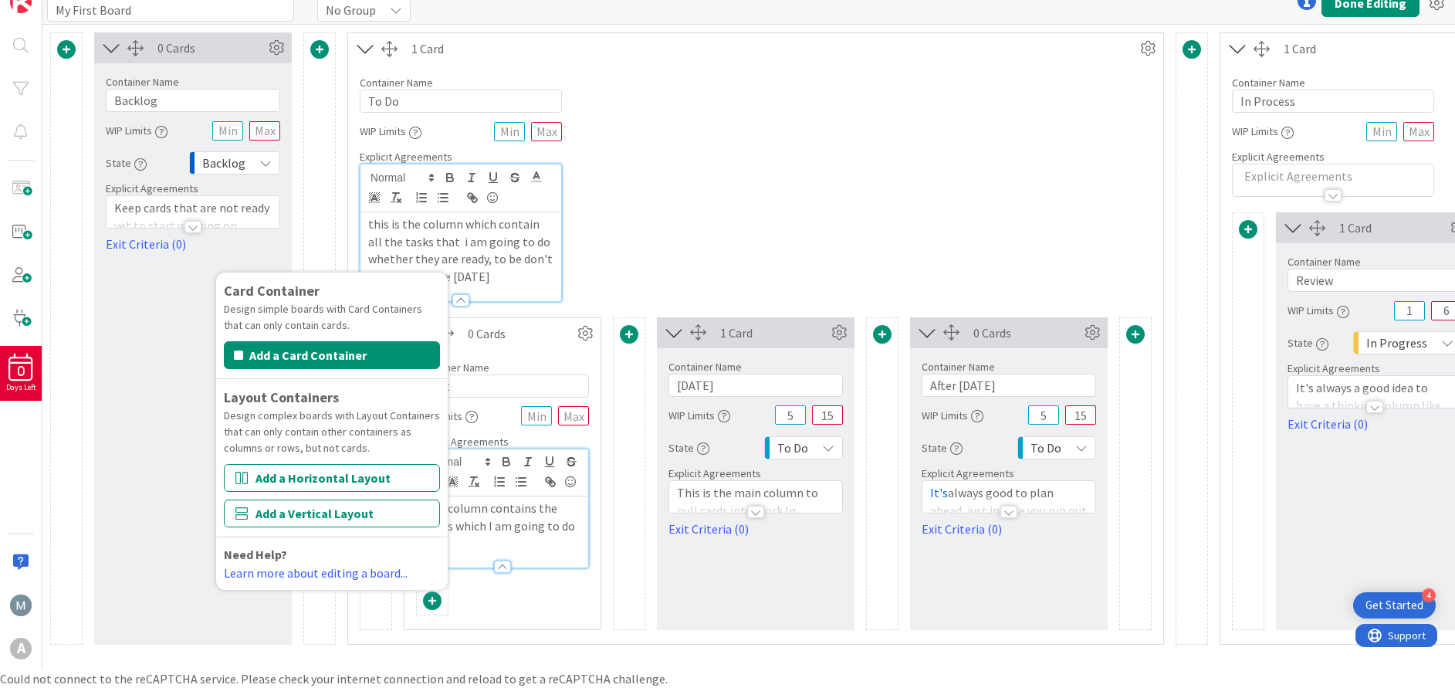
click at [430, 591] on span at bounding box center [432, 600] width 19 height 19
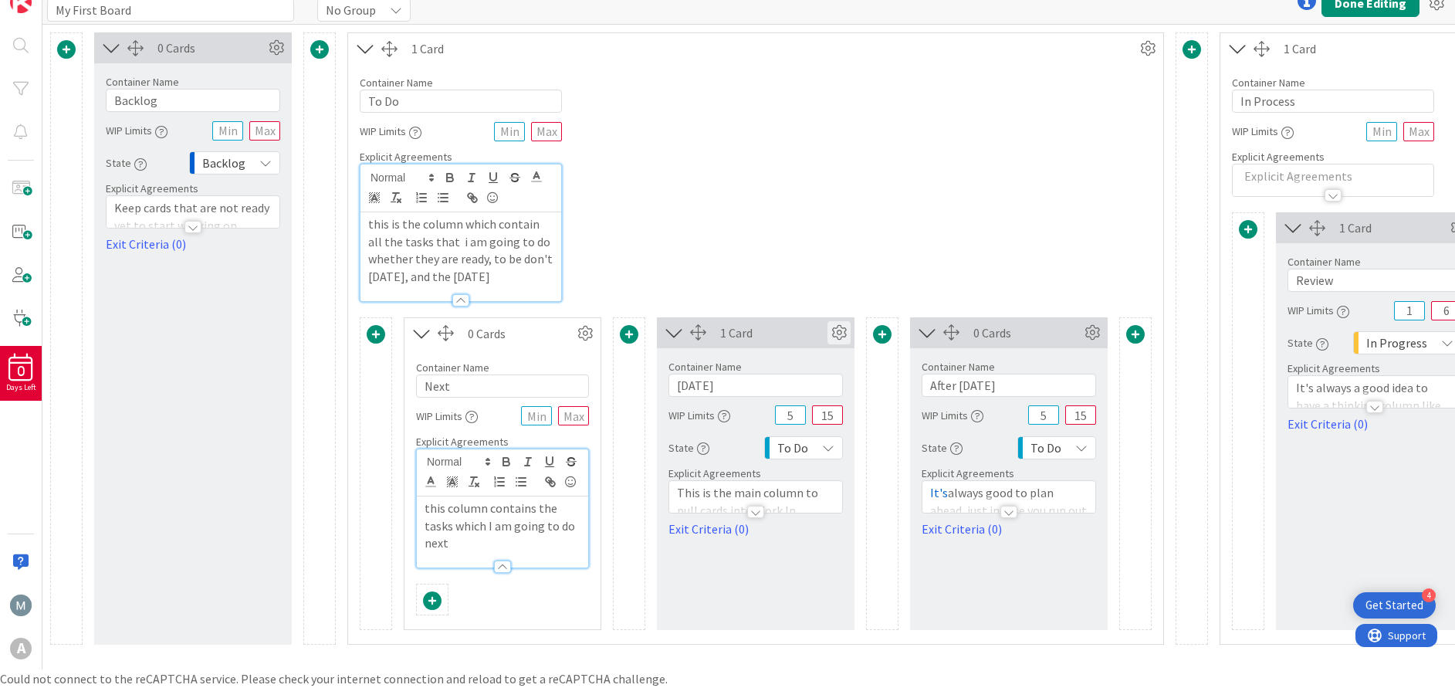
click at [843, 339] on icon at bounding box center [838, 332] width 23 height 23
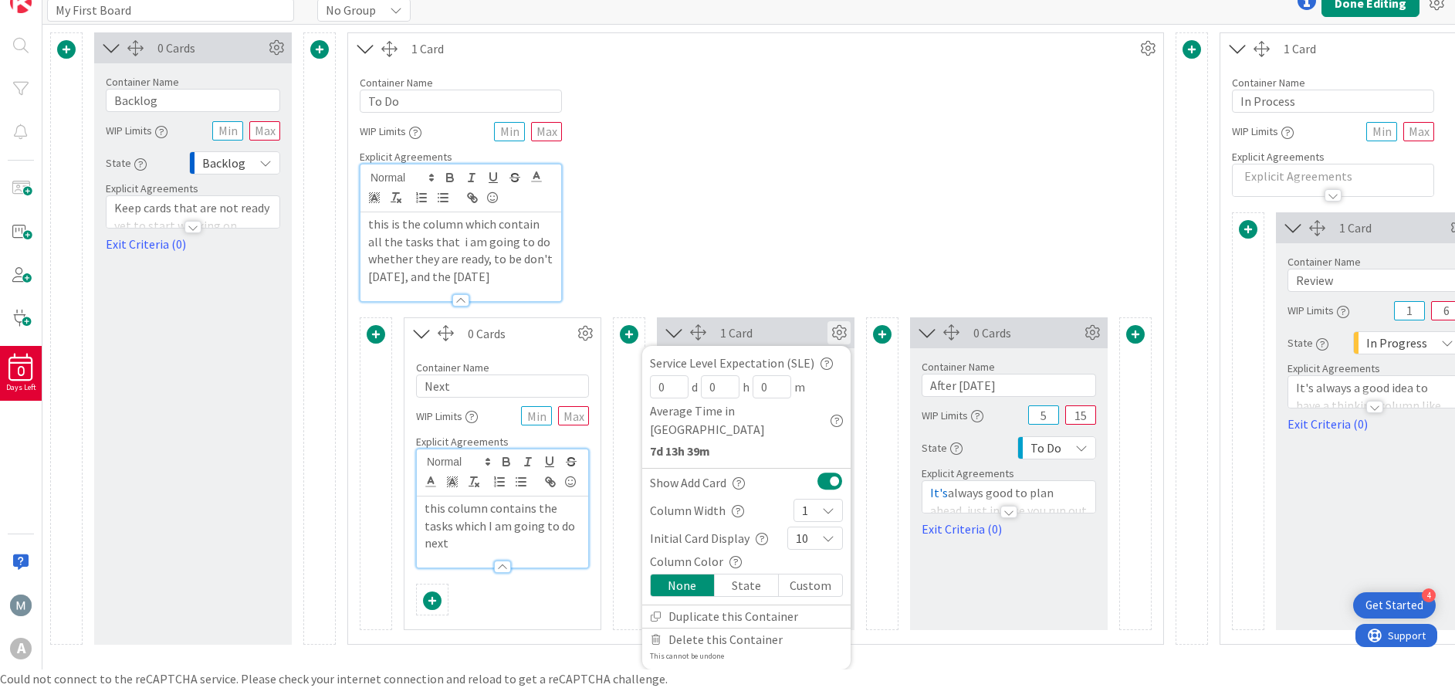
click at [841, 333] on icon at bounding box center [838, 332] width 23 height 23
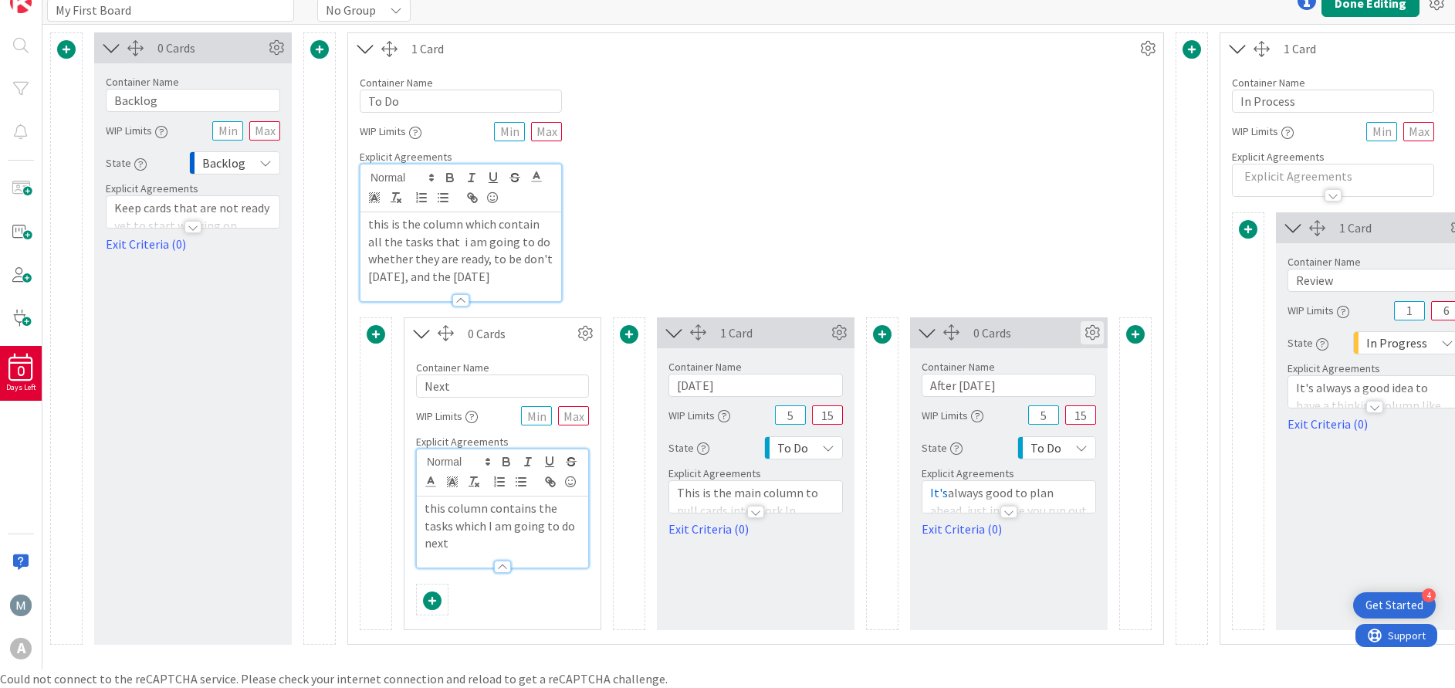
click at [1088, 330] on icon at bounding box center [1091, 332] width 23 height 23
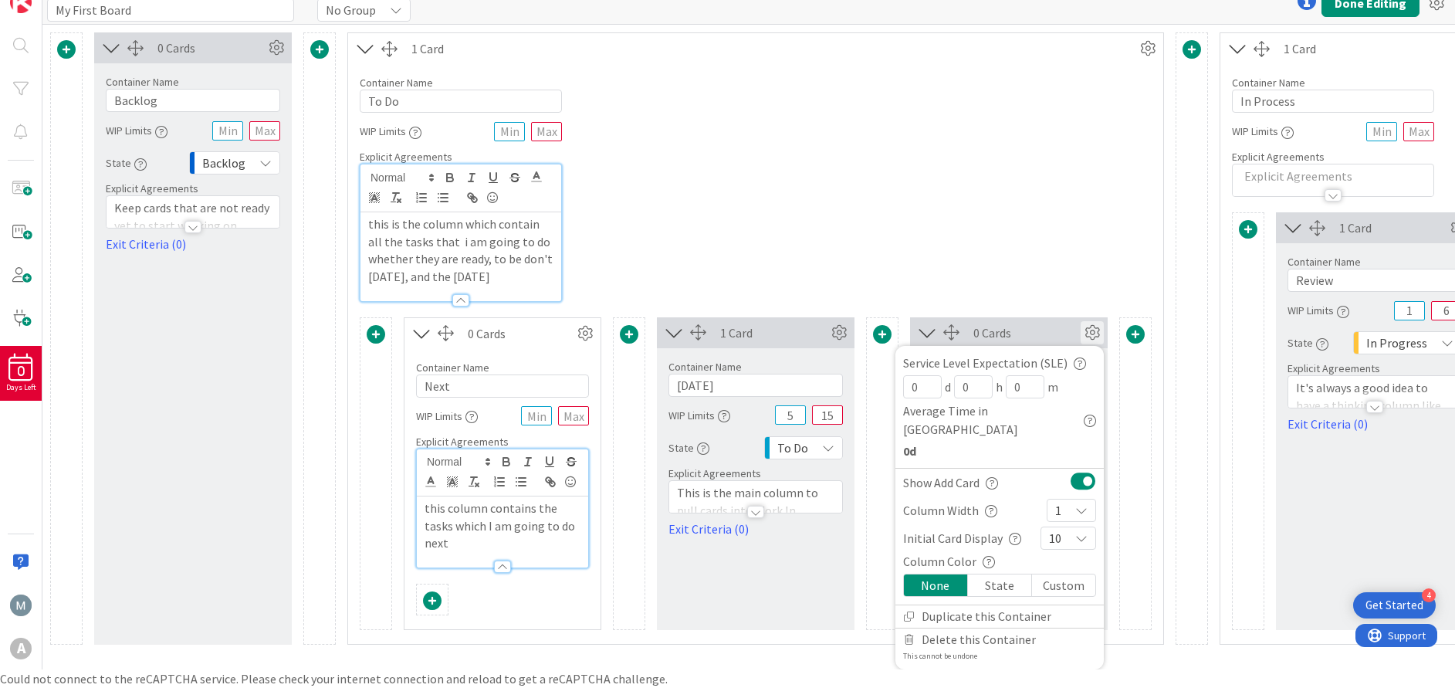
click at [1095, 330] on icon at bounding box center [1091, 332] width 23 height 23
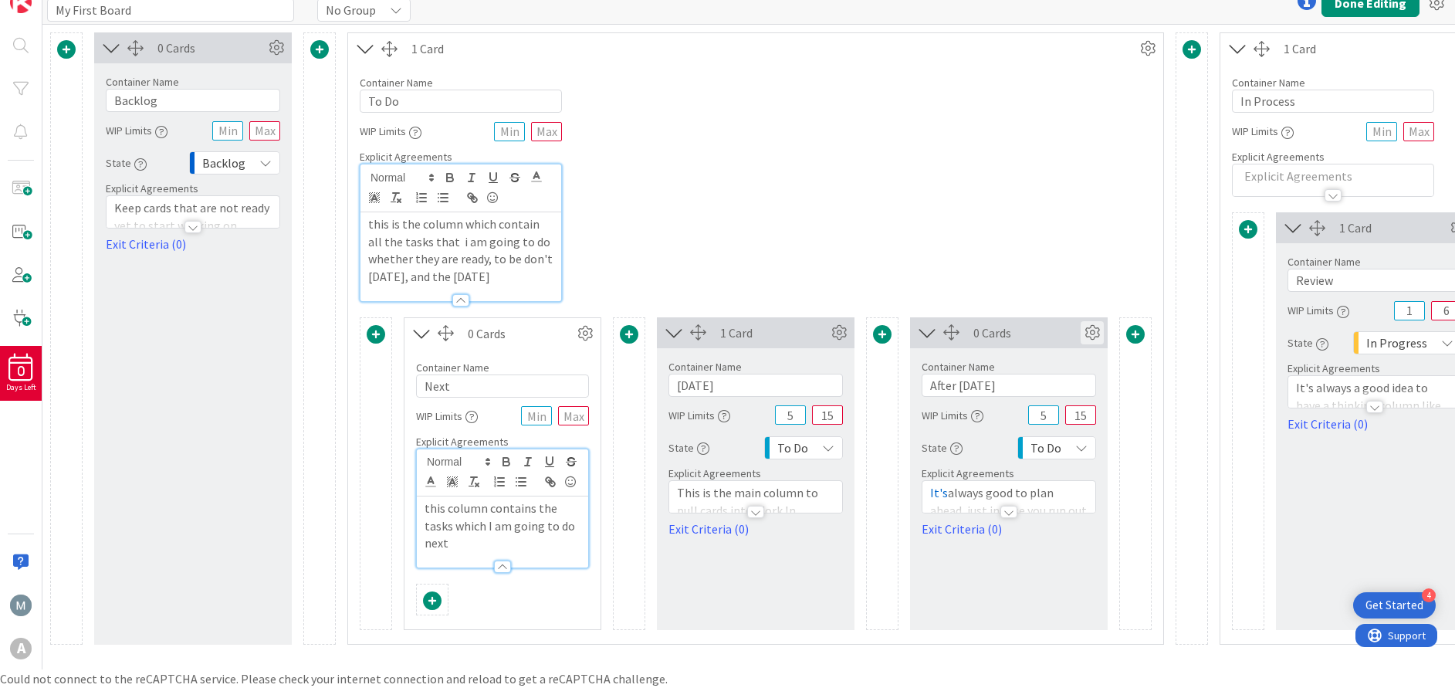
click at [1099, 336] on icon at bounding box center [1091, 332] width 23 height 23
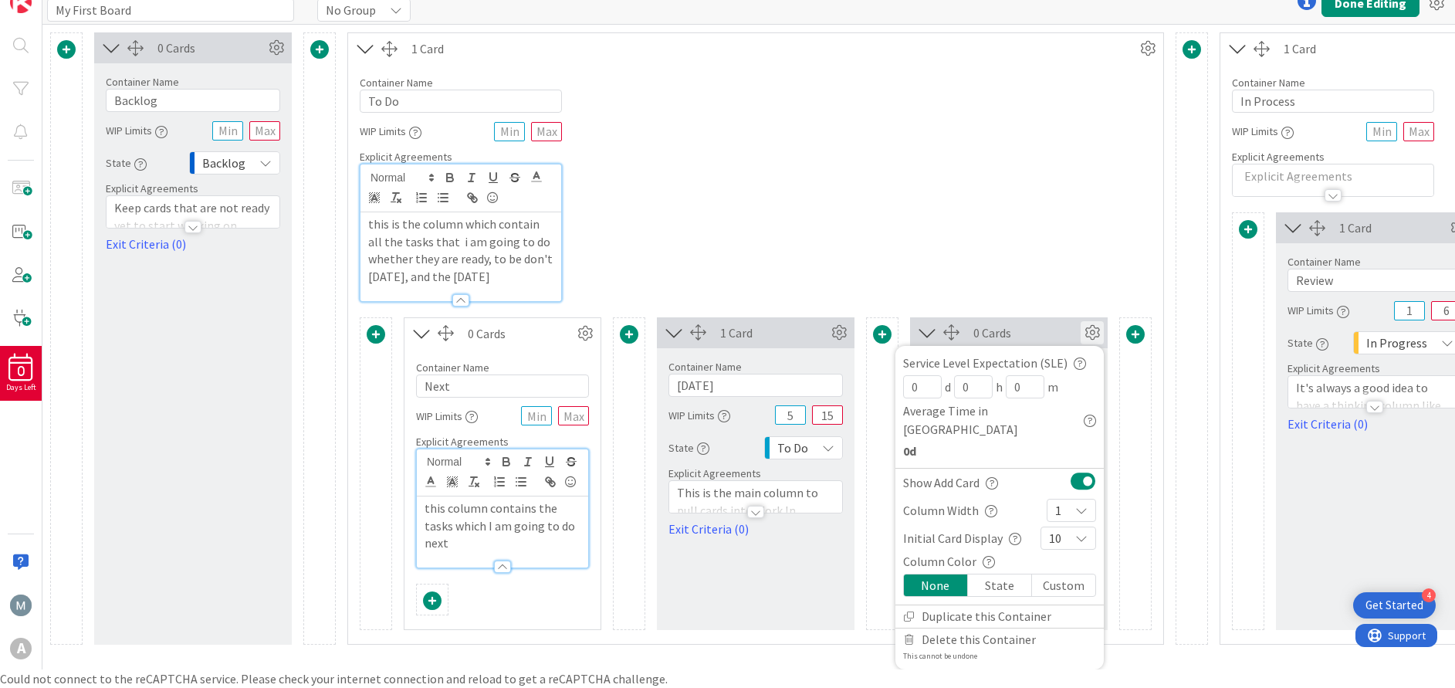
click at [1099, 336] on icon at bounding box center [1091, 332] width 23 height 23
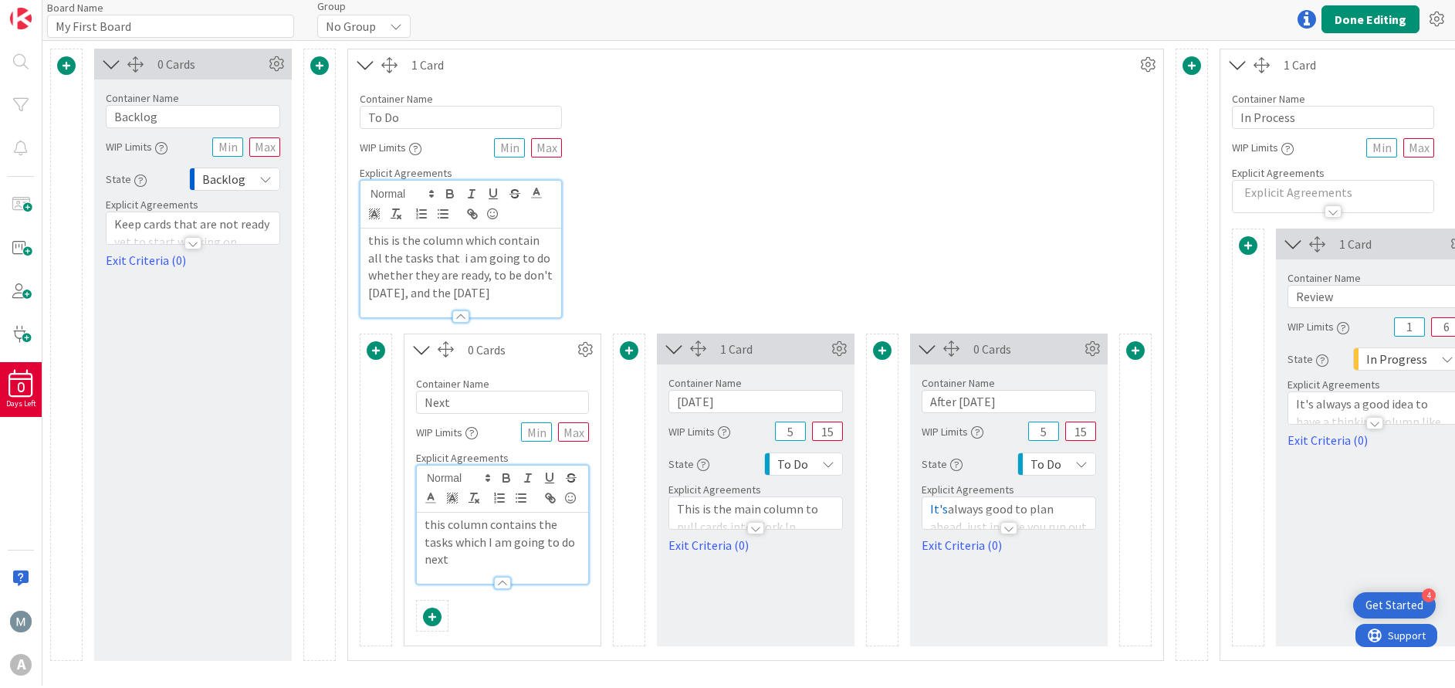
scroll to position [0, 0]
click at [1395, 26] on button "Done Editing" at bounding box center [1370, 22] width 98 height 28
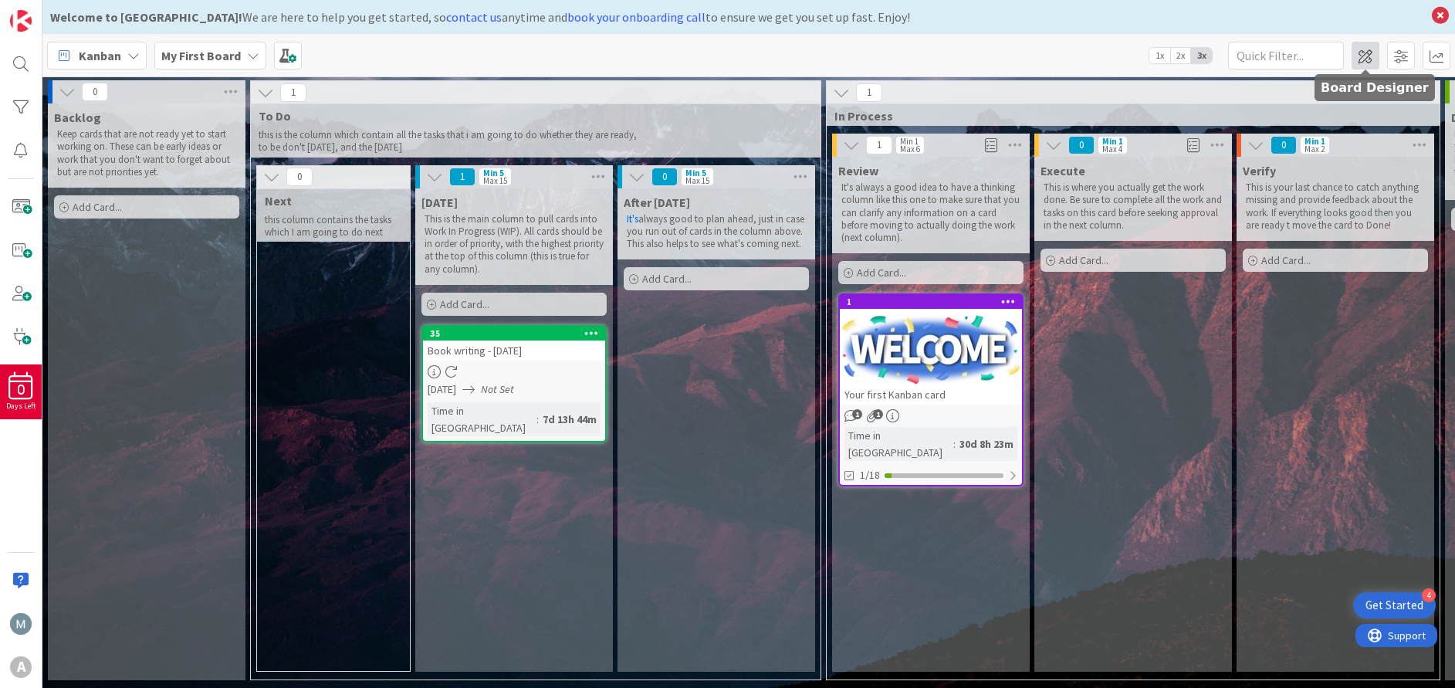
click at [1365, 59] on span at bounding box center [1365, 56] width 28 height 28
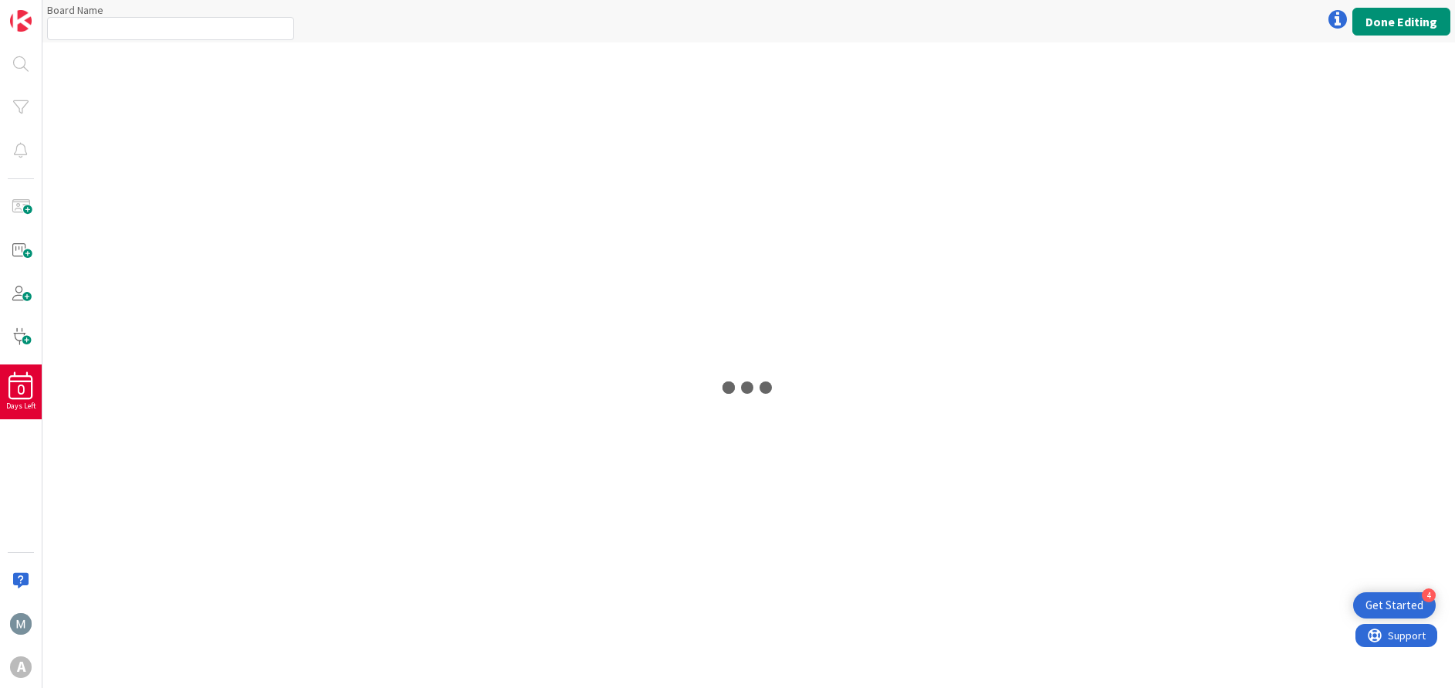
type input "My First Board"
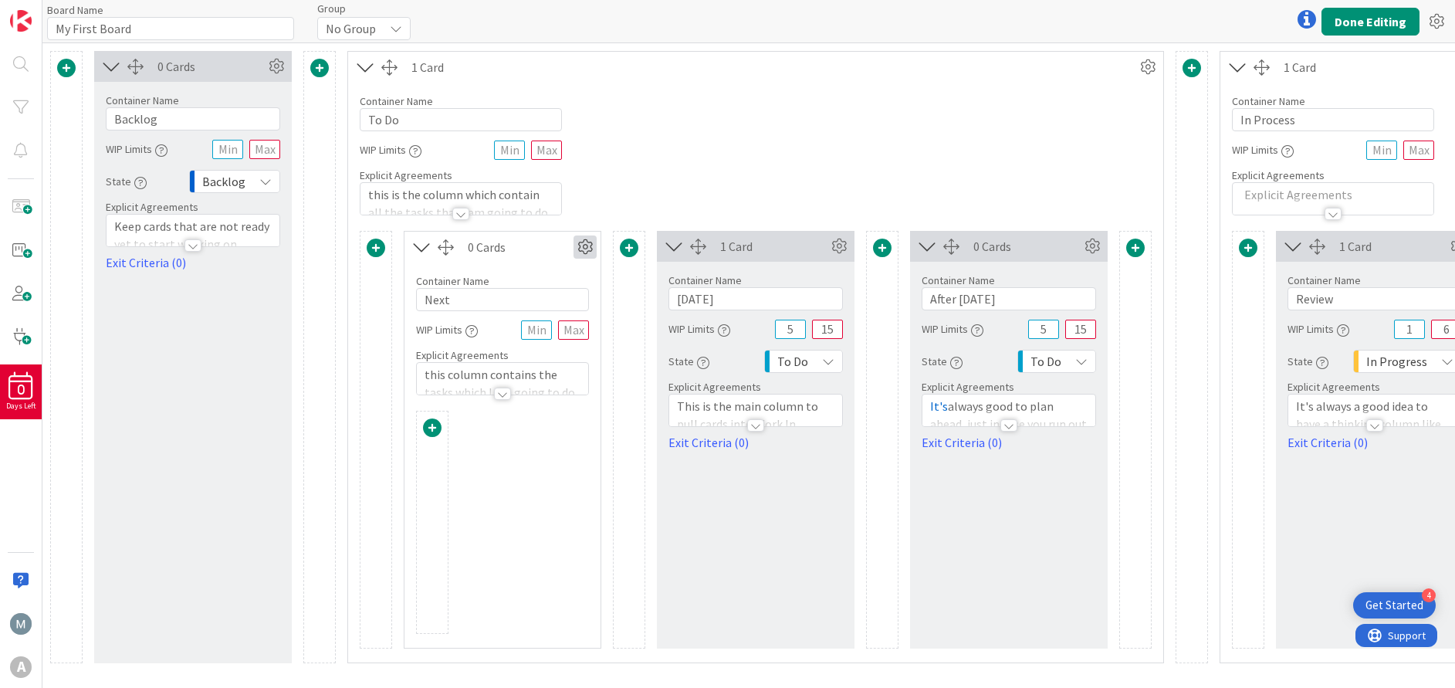
click at [581, 248] on icon at bounding box center [584, 246] width 23 height 23
click at [840, 251] on icon at bounding box center [838, 246] width 23 height 23
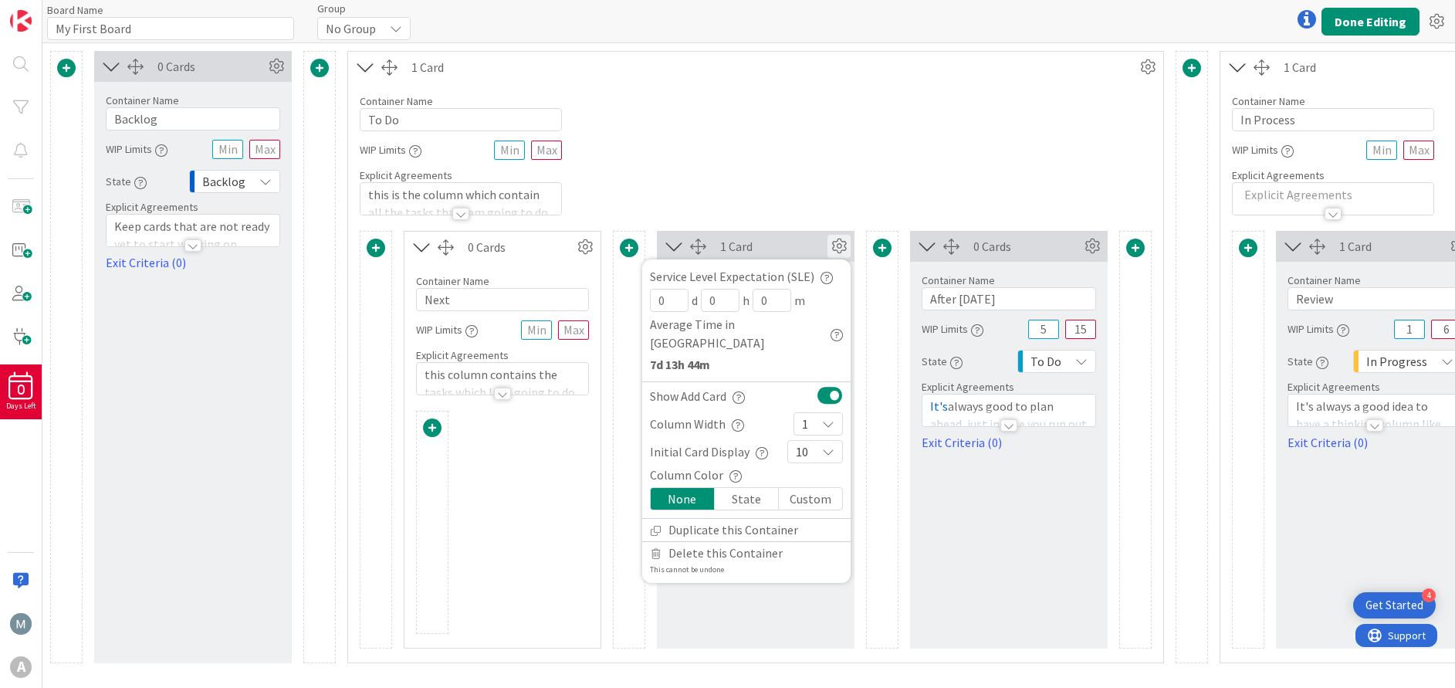
click at [843, 243] on icon at bounding box center [838, 246] width 23 height 23
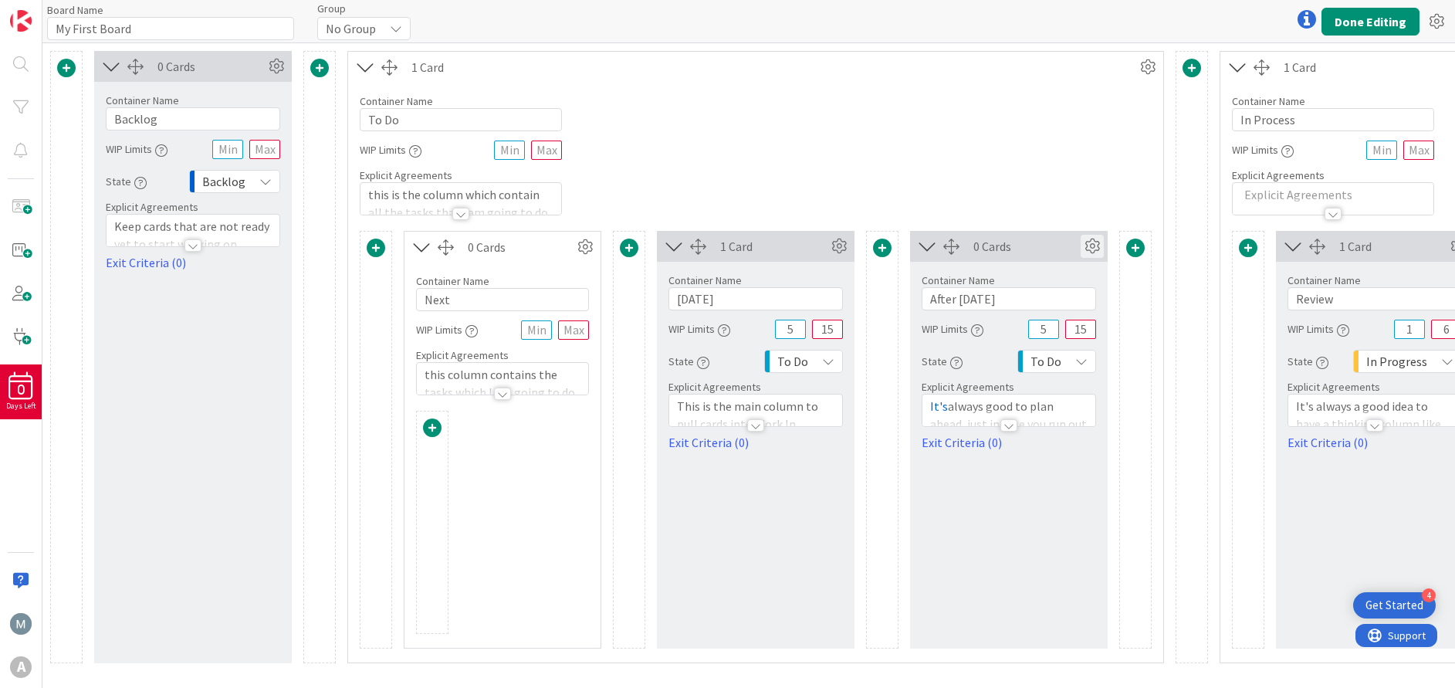
click at [1090, 246] on icon at bounding box center [1091, 246] width 23 height 23
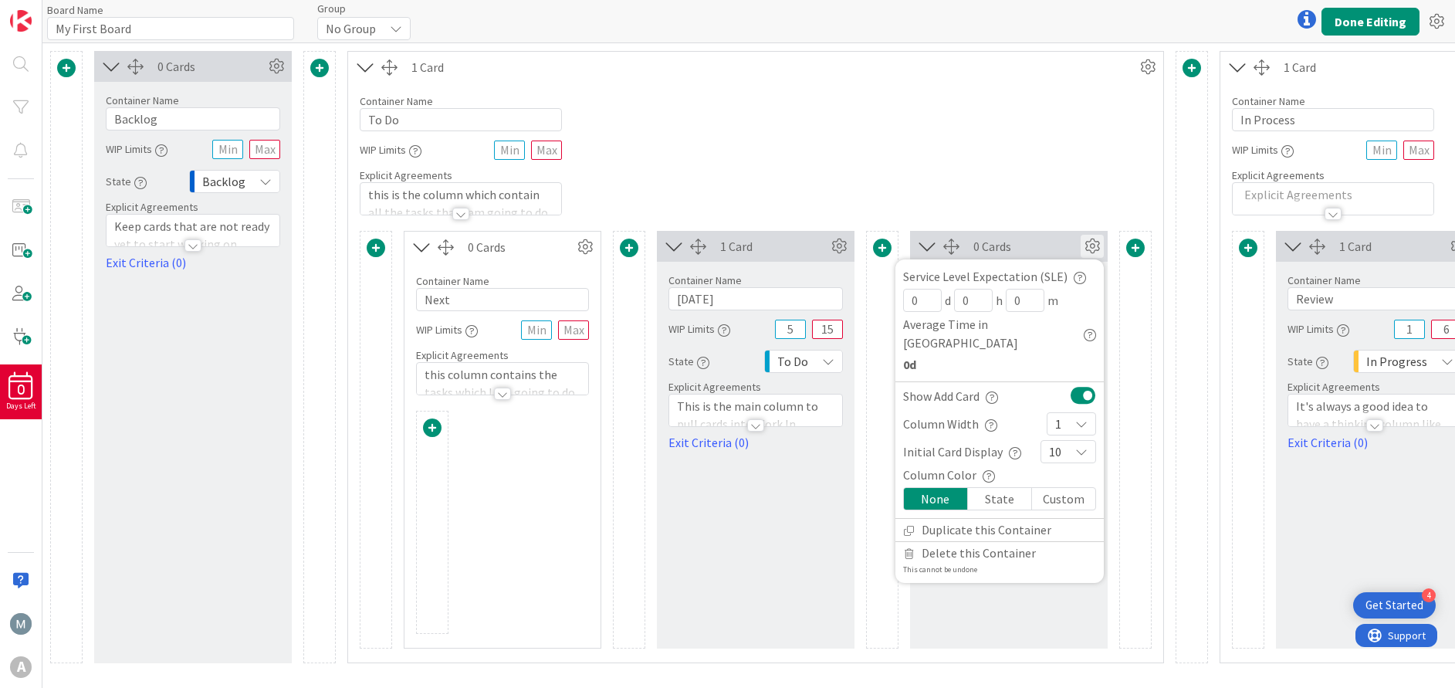
click at [1090, 246] on icon at bounding box center [1091, 246] width 23 height 23
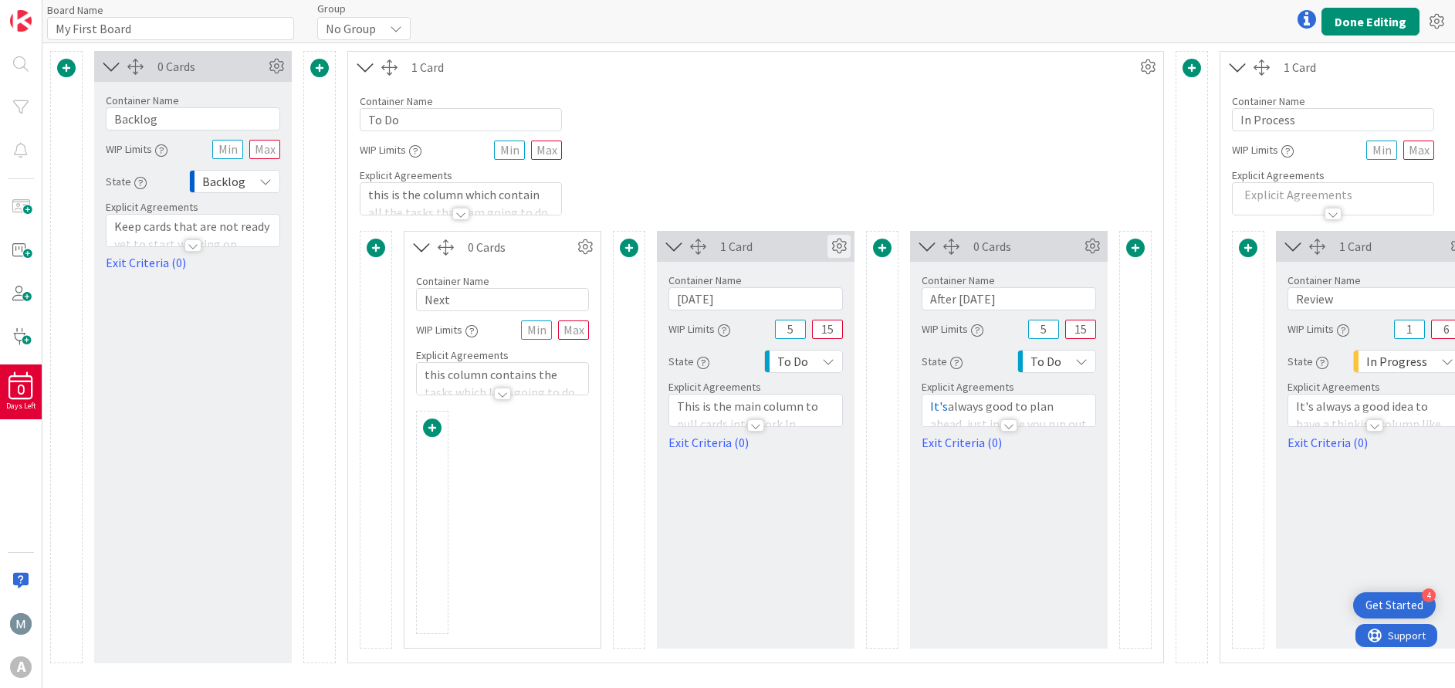
click at [846, 245] on icon at bounding box center [838, 246] width 23 height 23
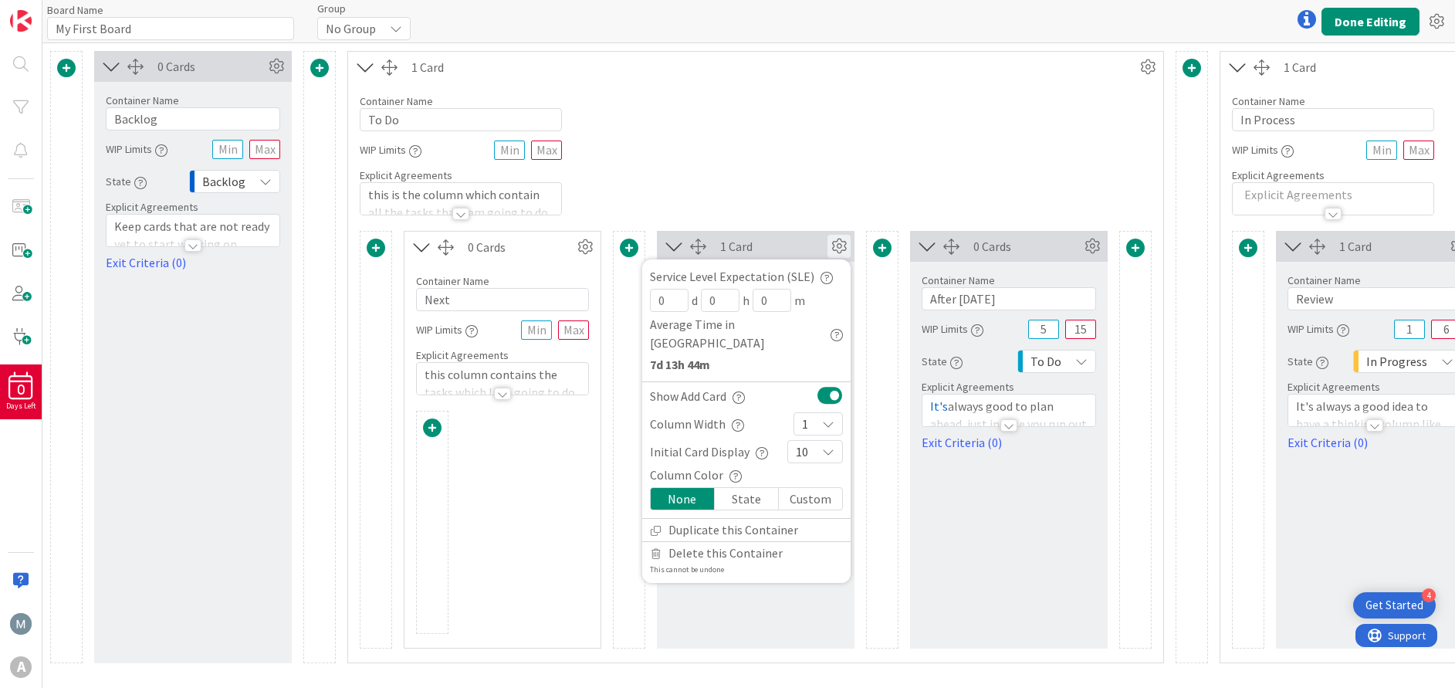
click at [846, 245] on icon at bounding box center [838, 246] width 23 height 23
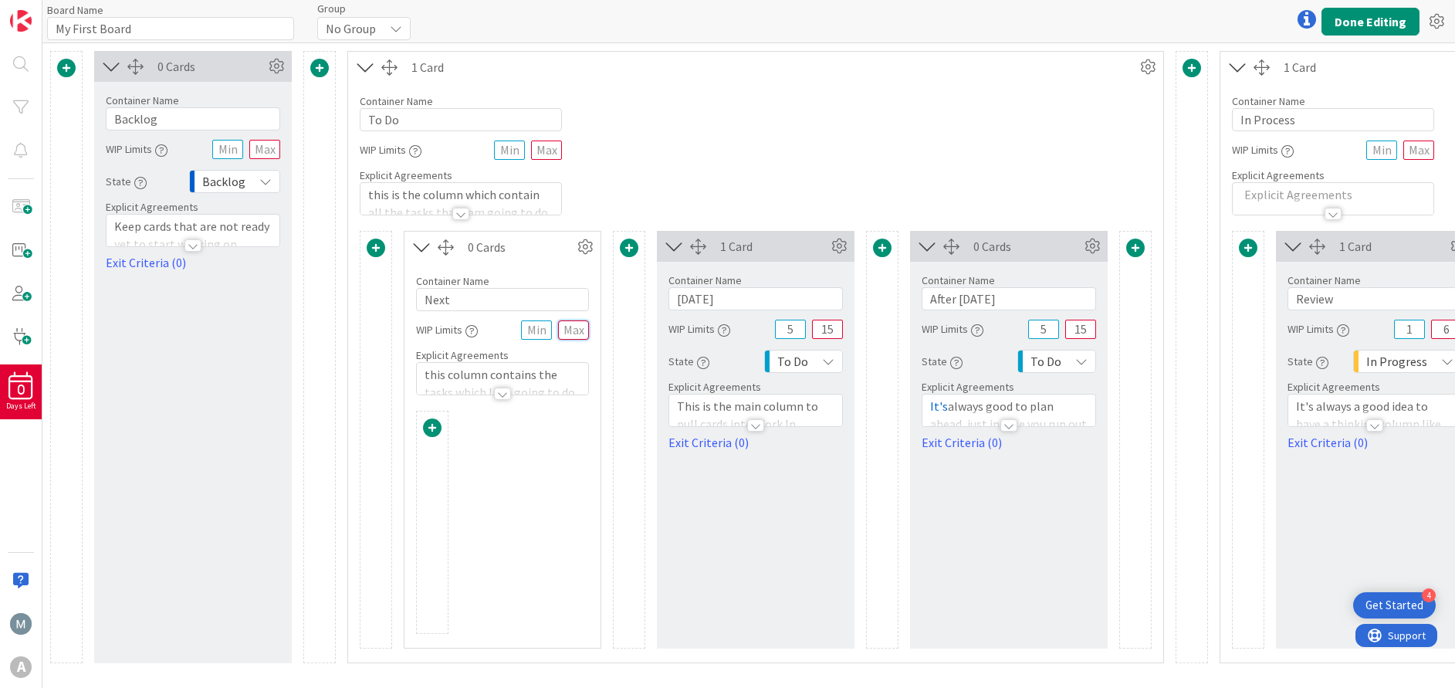
click at [576, 330] on input "text" at bounding box center [573, 329] width 31 height 19
type input "5"
click at [1047, 333] on input "5" at bounding box center [1043, 329] width 31 height 19
click at [1088, 326] on input "15" at bounding box center [1080, 329] width 31 height 19
type input "15"
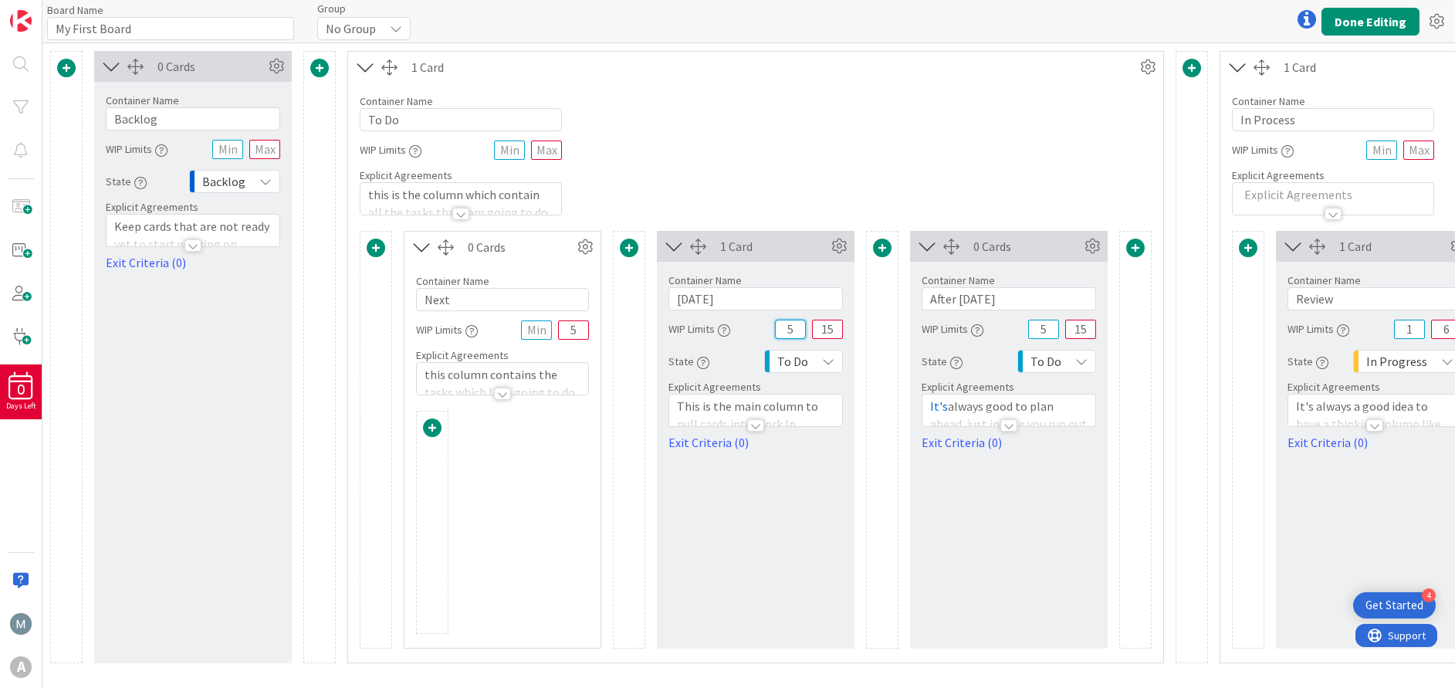
click at [796, 327] on input "5" at bounding box center [790, 329] width 31 height 19
type input "5"
click at [536, 328] on input "text" at bounding box center [536, 329] width 31 height 19
type input "1"
click at [586, 242] on icon at bounding box center [584, 246] width 23 height 23
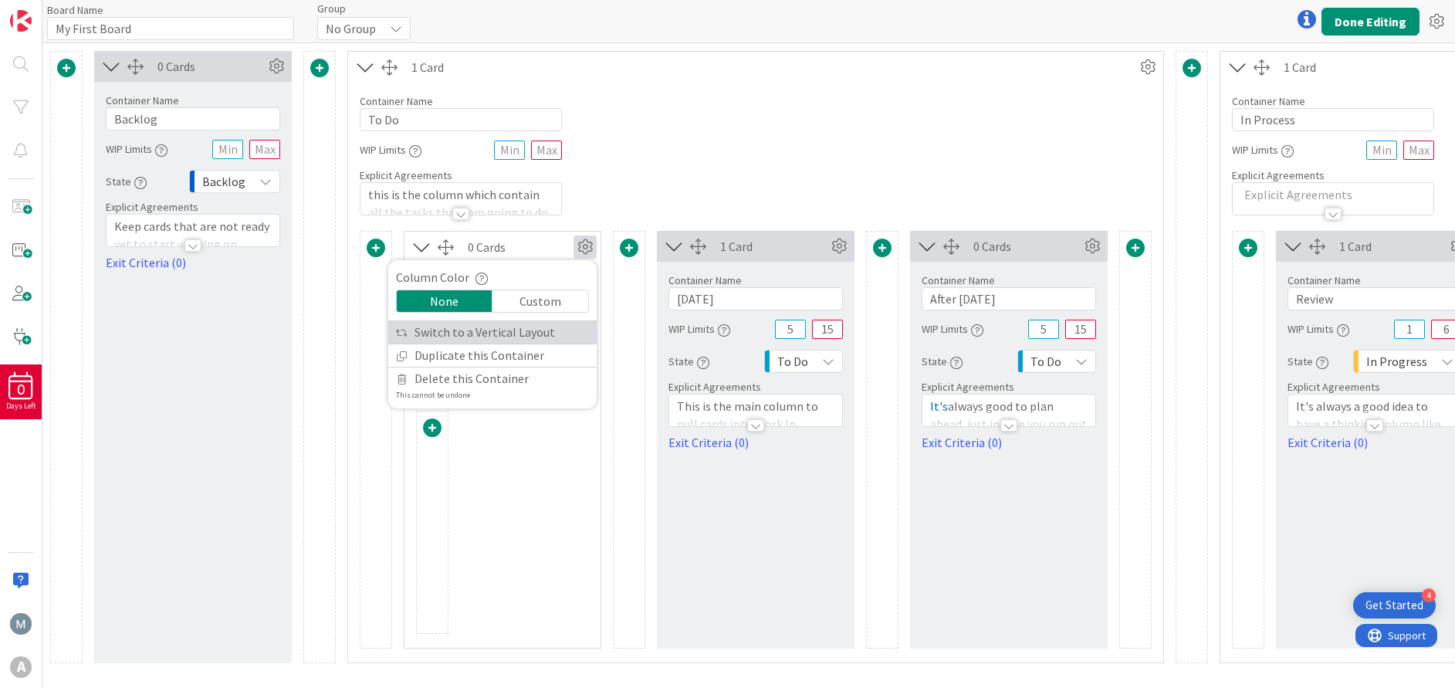
click at [553, 324] on link "Switch to a Vertical Layout" at bounding box center [492, 332] width 208 height 22
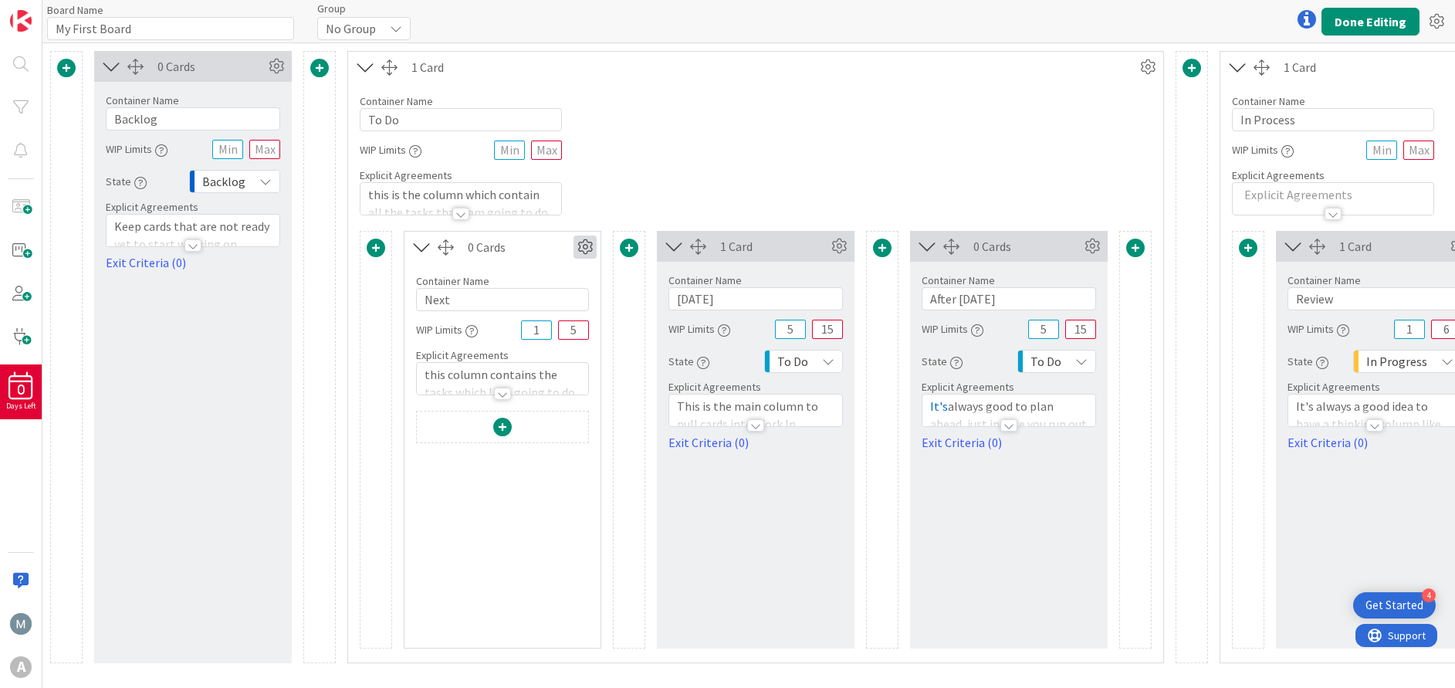
click at [583, 250] on icon at bounding box center [584, 246] width 23 height 23
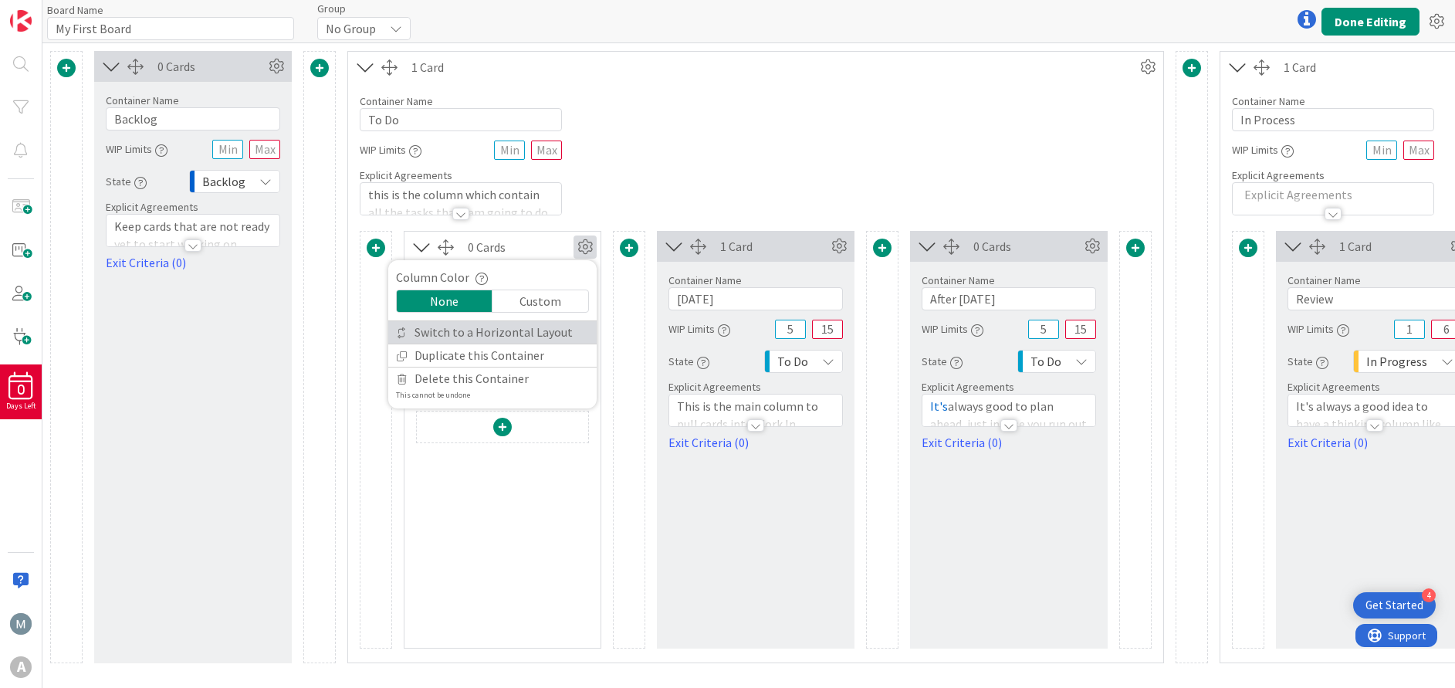
click at [540, 333] on link "Switch to a Horizontal Layout" at bounding box center [492, 332] width 208 height 22
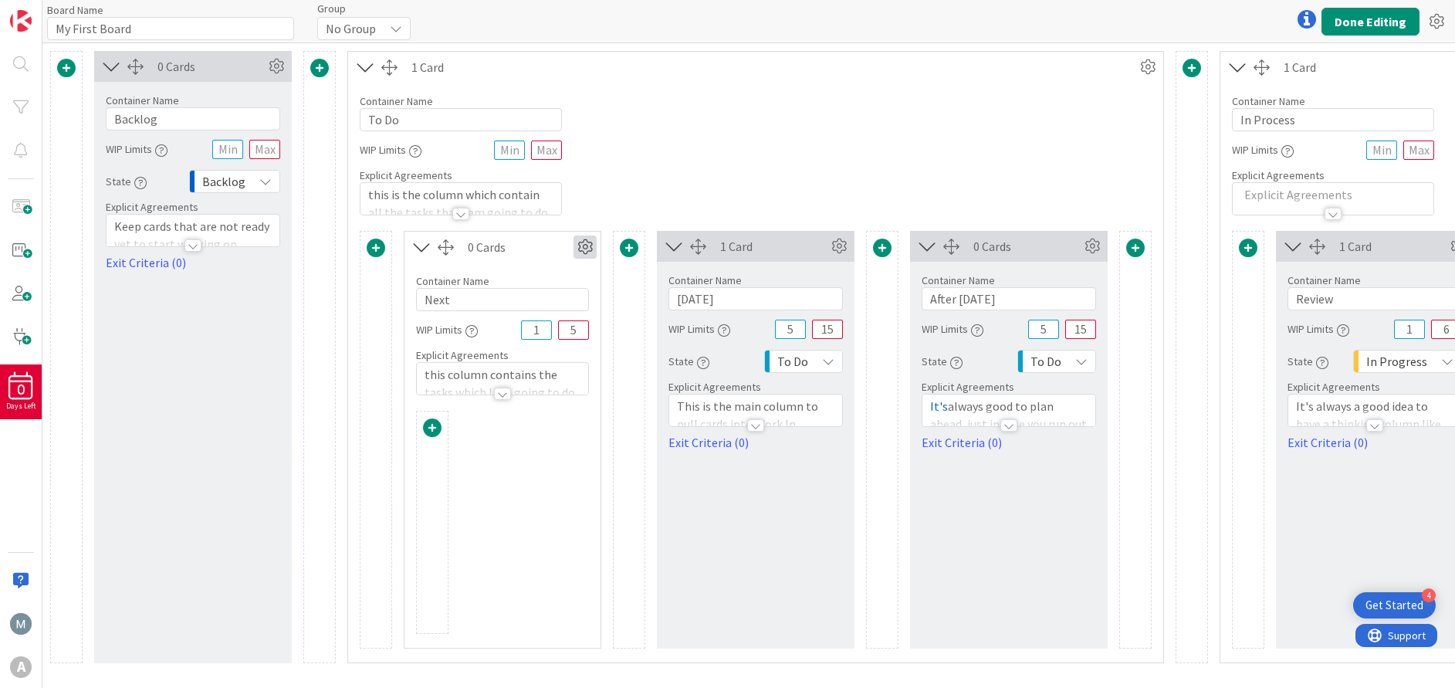
click at [587, 251] on icon at bounding box center [584, 246] width 23 height 23
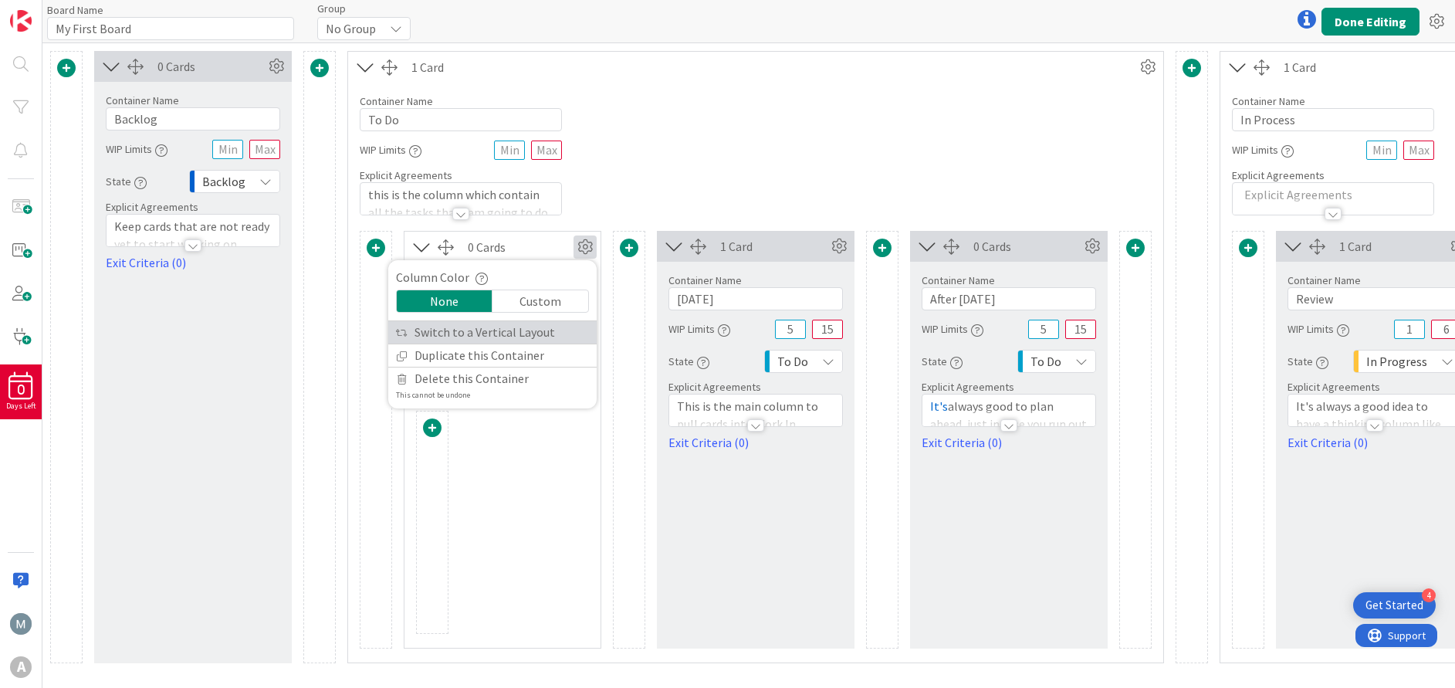
click at [546, 333] on link "Switch to a Vertical Layout" at bounding box center [492, 332] width 208 height 22
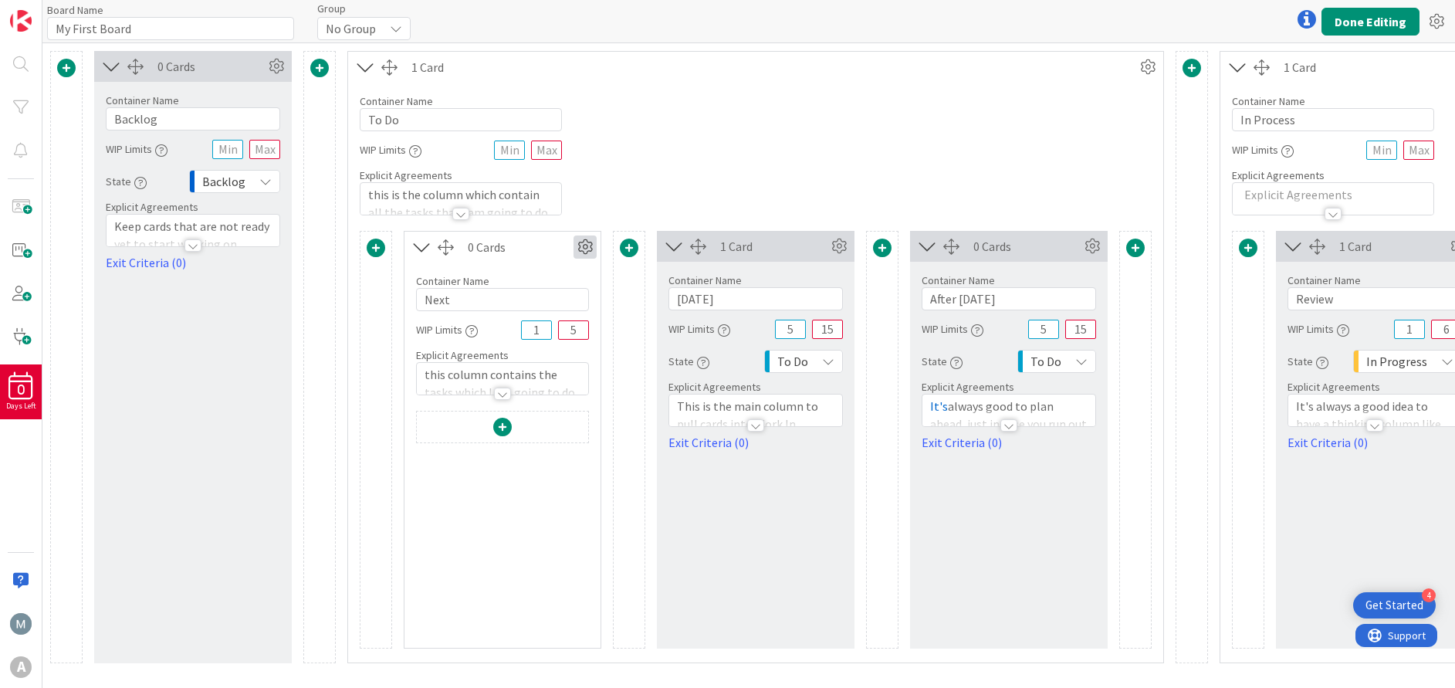
click at [580, 249] on icon at bounding box center [584, 246] width 23 height 23
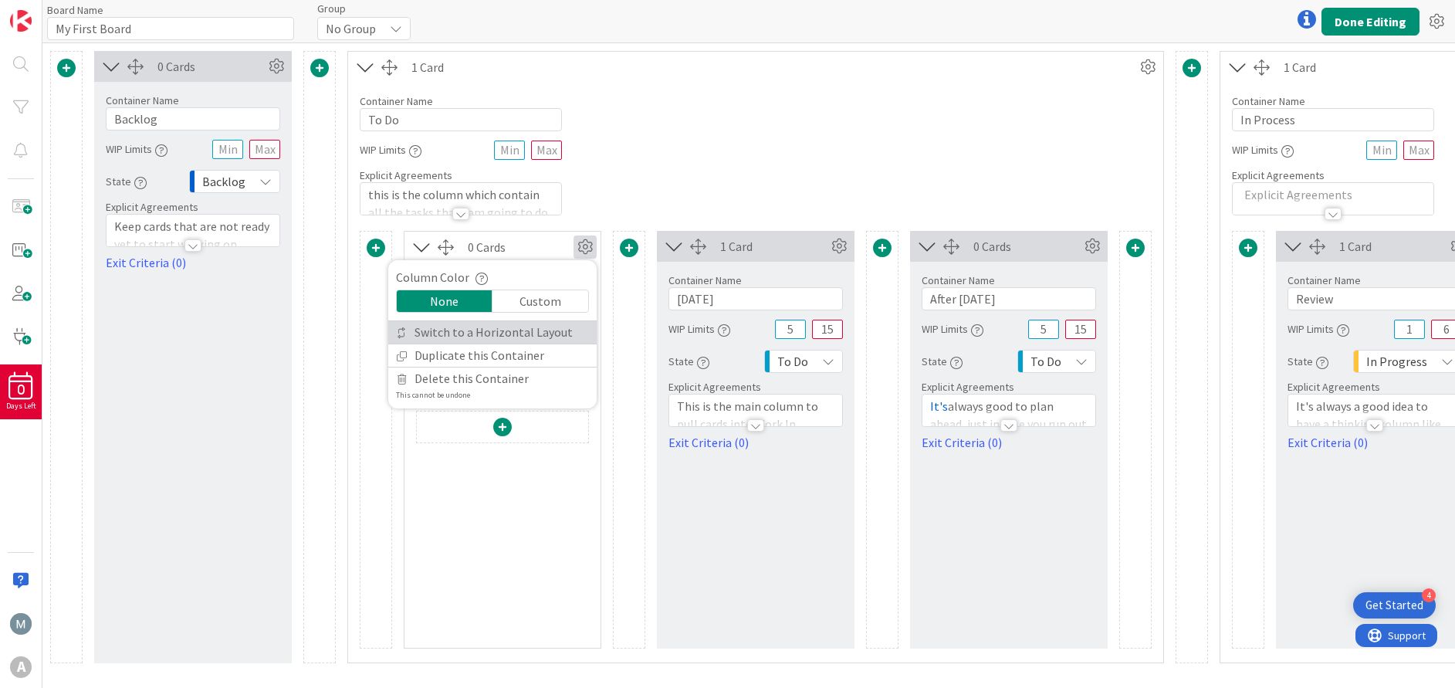
click at [510, 331] on link "Switch to a Horizontal Layout" at bounding box center [492, 332] width 208 height 22
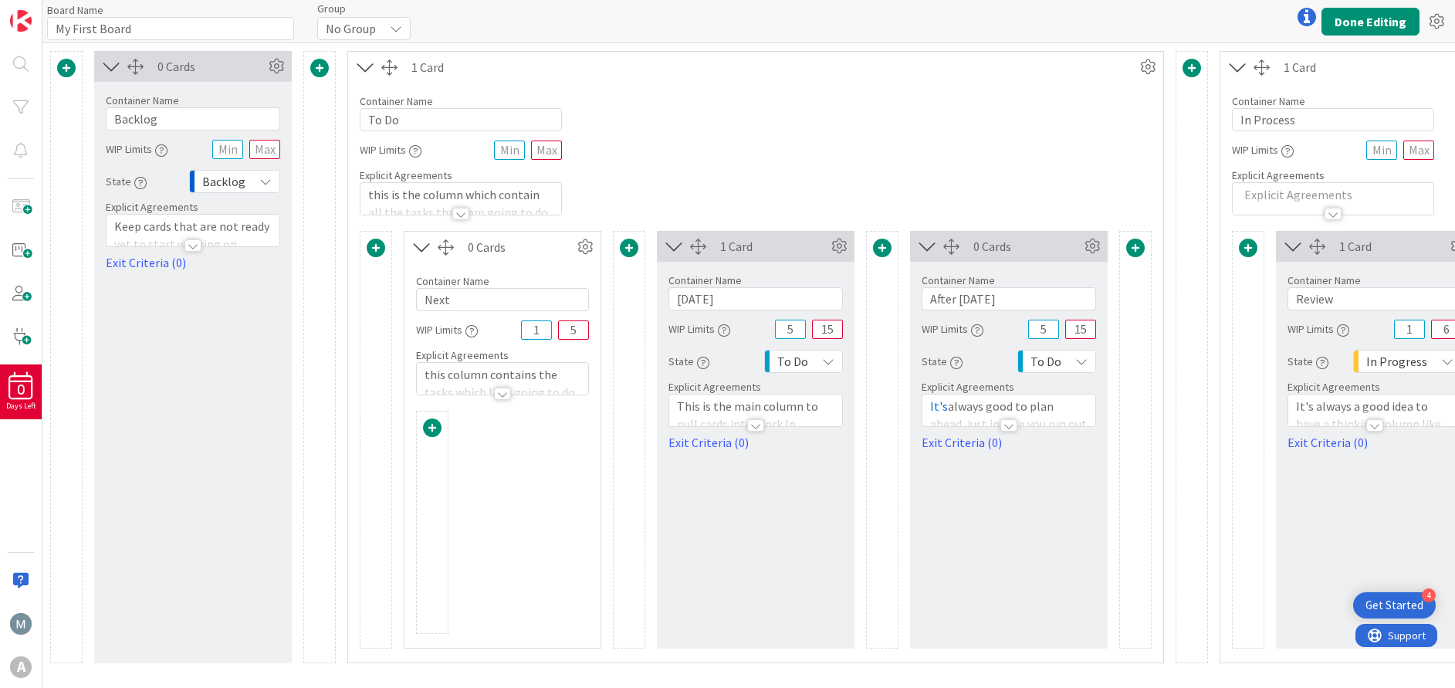
scroll to position [19, 0]
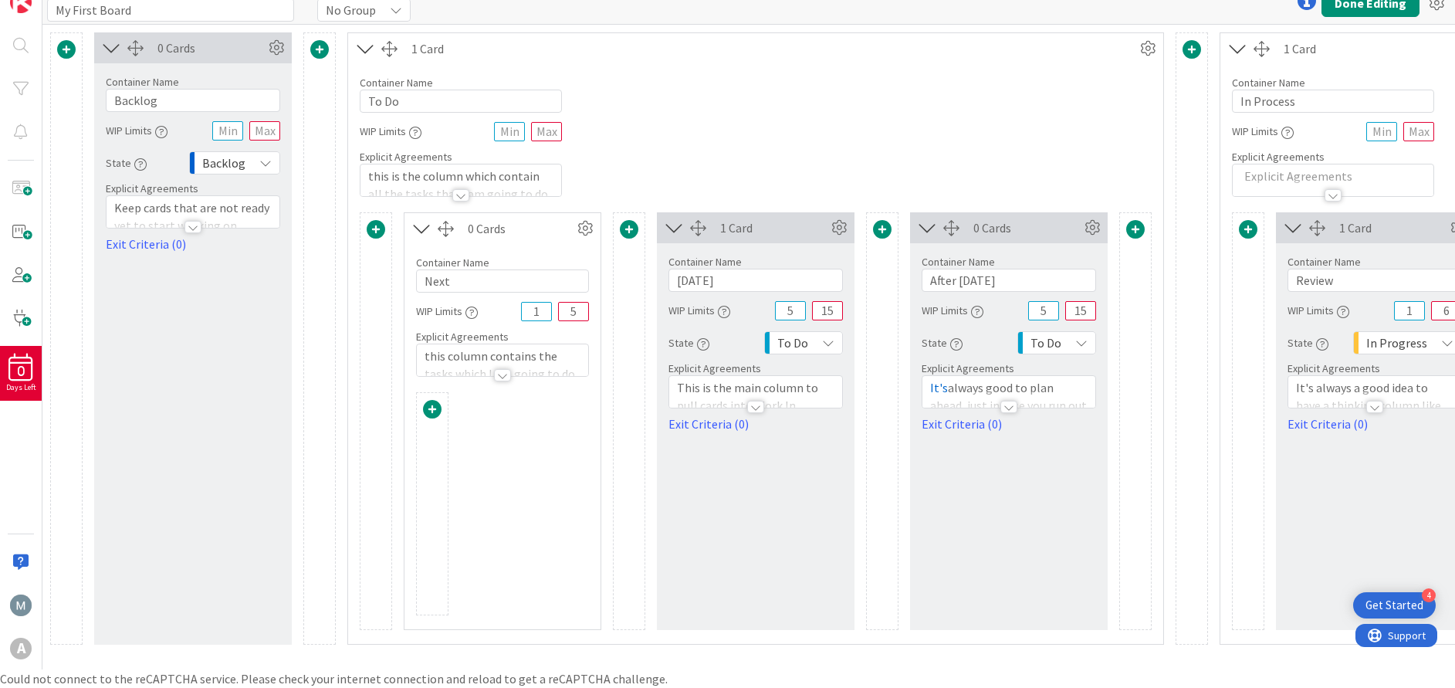
click at [416, 230] on icon at bounding box center [421, 228] width 25 height 20
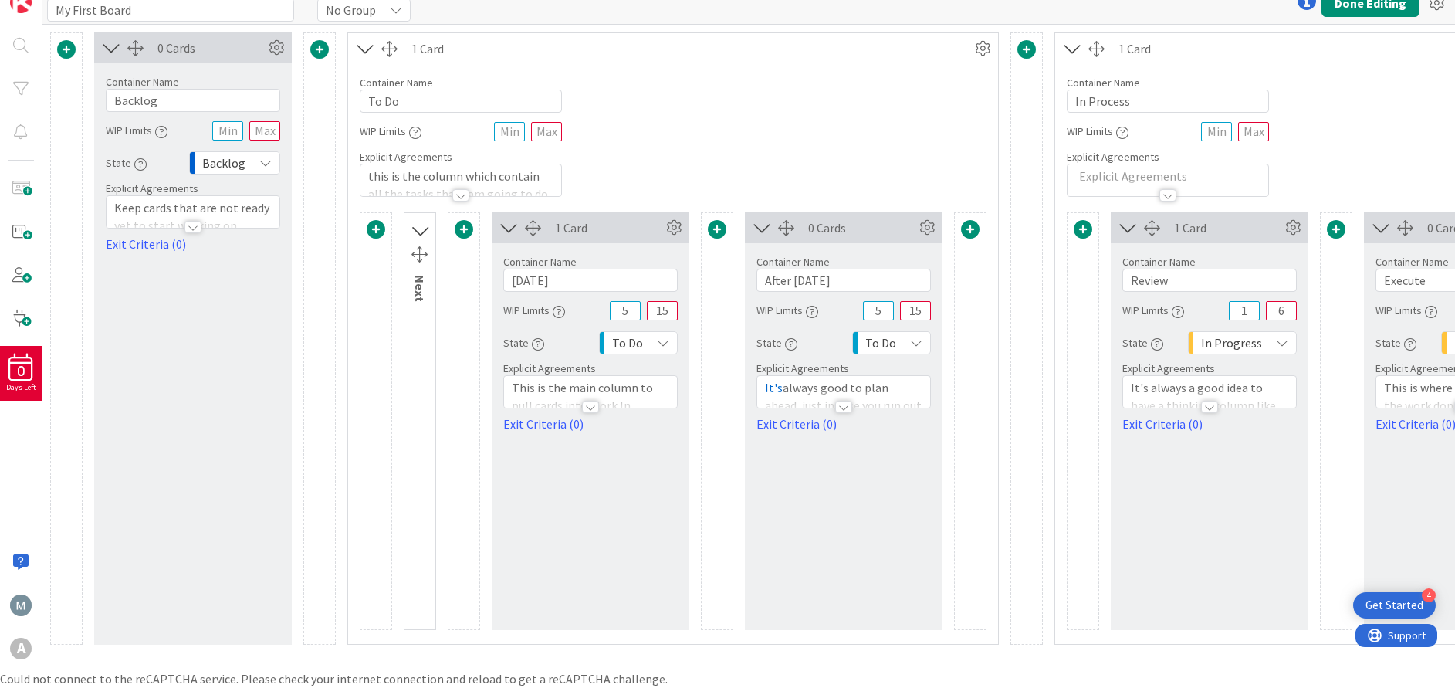
click at [510, 228] on icon at bounding box center [508, 228] width 25 height 20
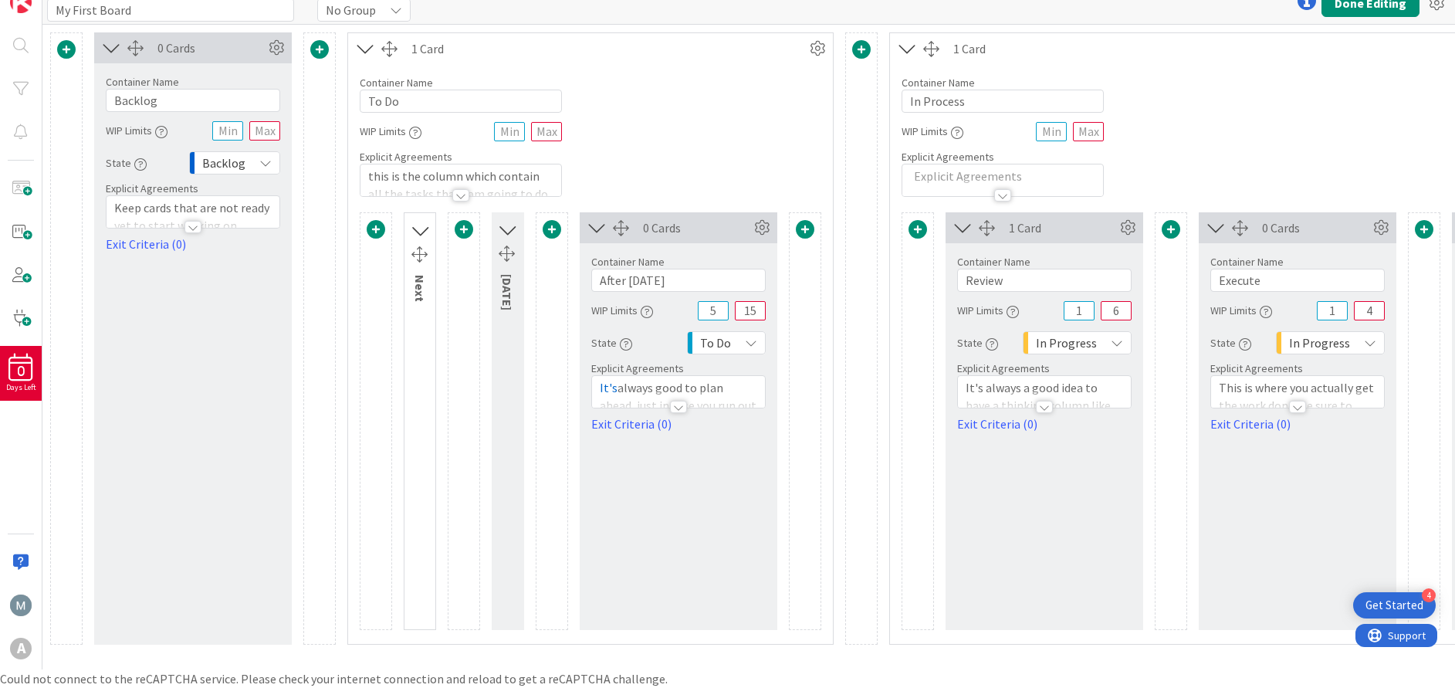
click at [600, 225] on icon at bounding box center [596, 228] width 25 height 20
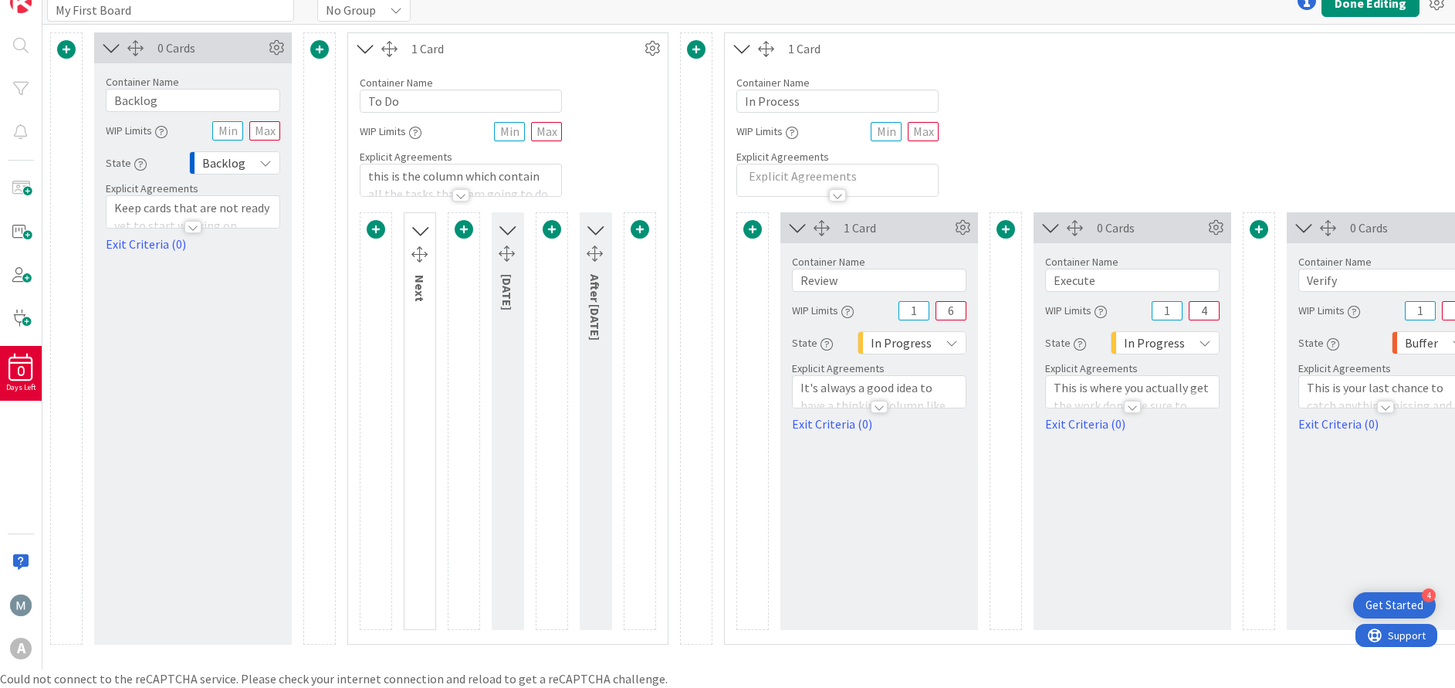
click at [503, 234] on icon at bounding box center [507, 229] width 20 height 25
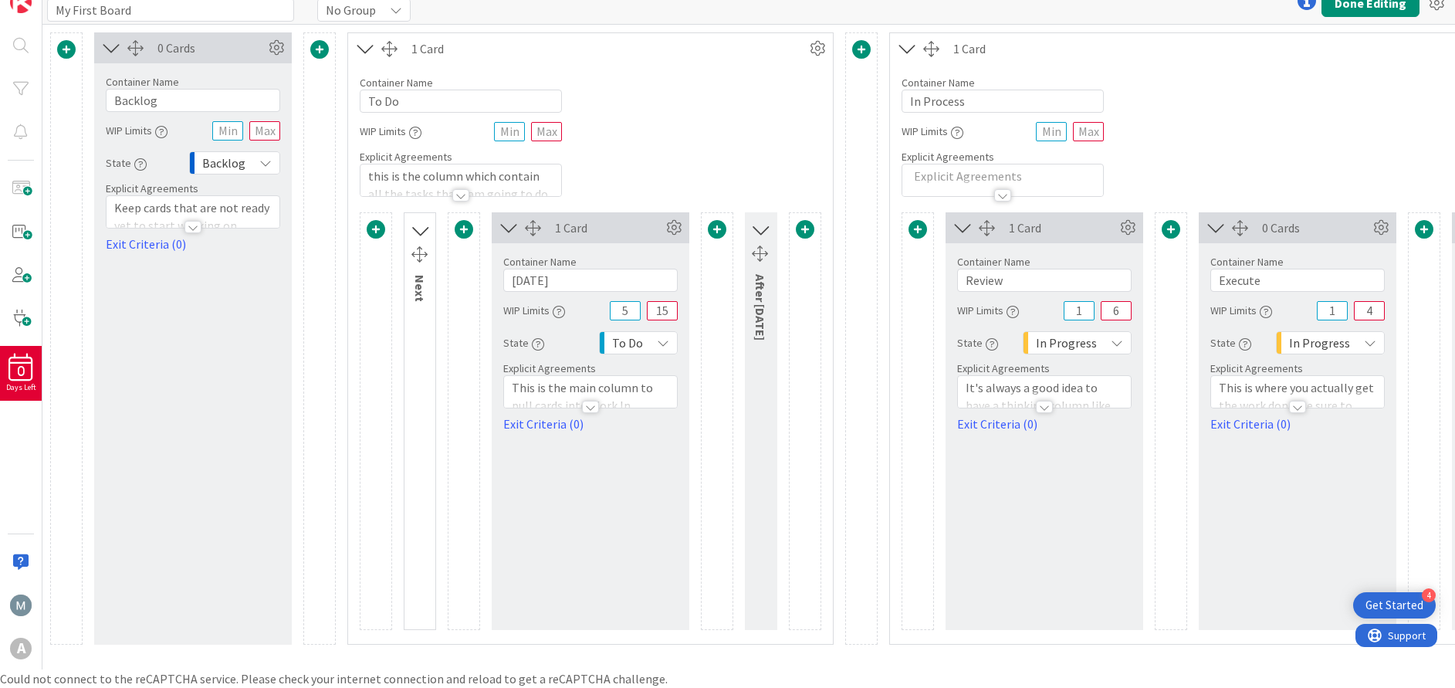
click at [417, 238] on icon at bounding box center [420, 230] width 20 height 25
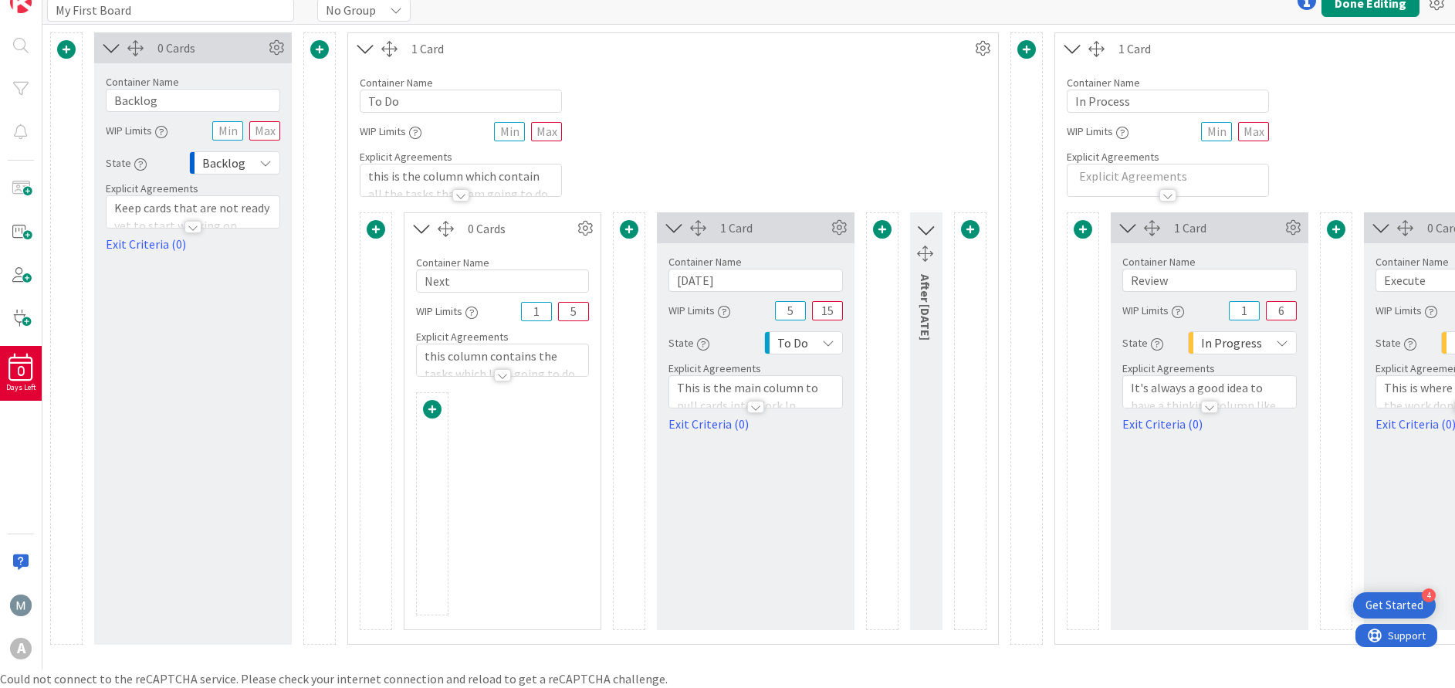
click at [933, 231] on icon at bounding box center [925, 229] width 20 height 25
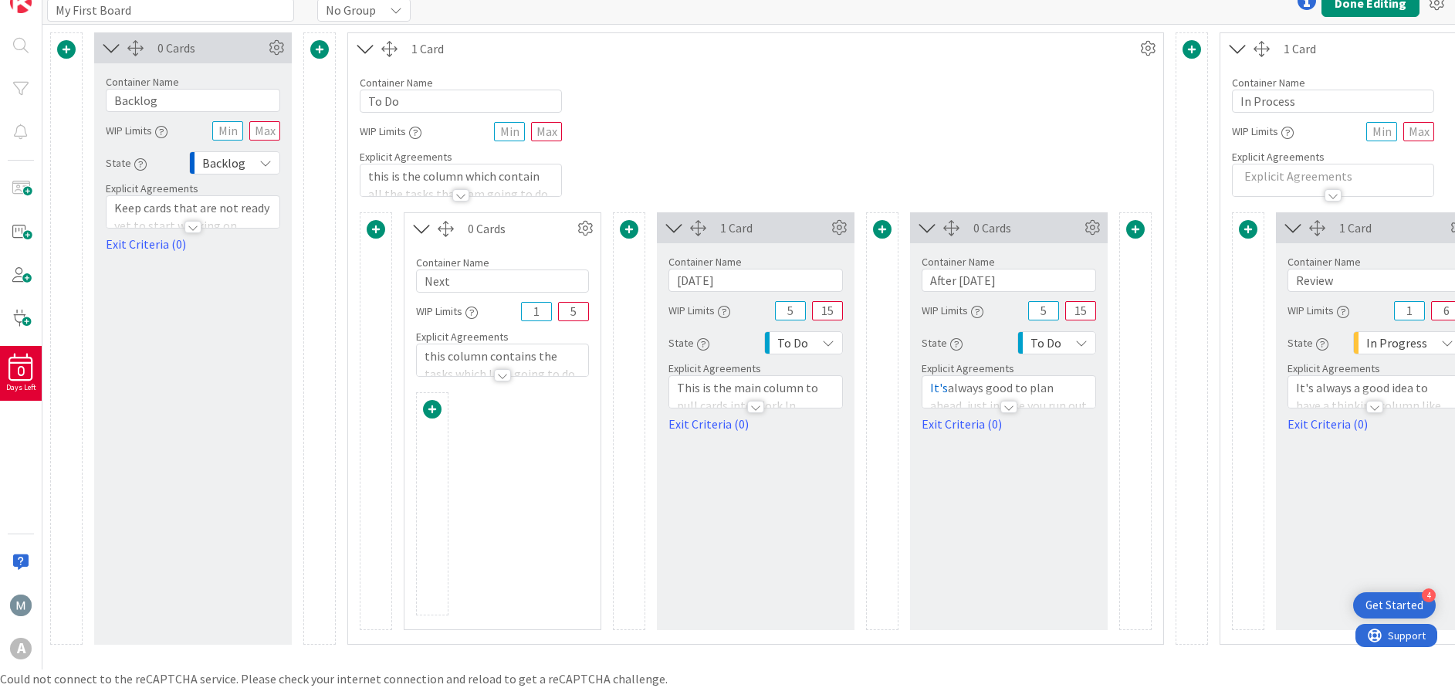
drag, startPoint x: 429, startPoint y: 411, endPoint x: 433, endPoint y: 435, distance: 25.0
click at [433, 435] on div at bounding box center [432, 503] width 32 height 223
click at [435, 411] on span at bounding box center [432, 409] width 19 height 19
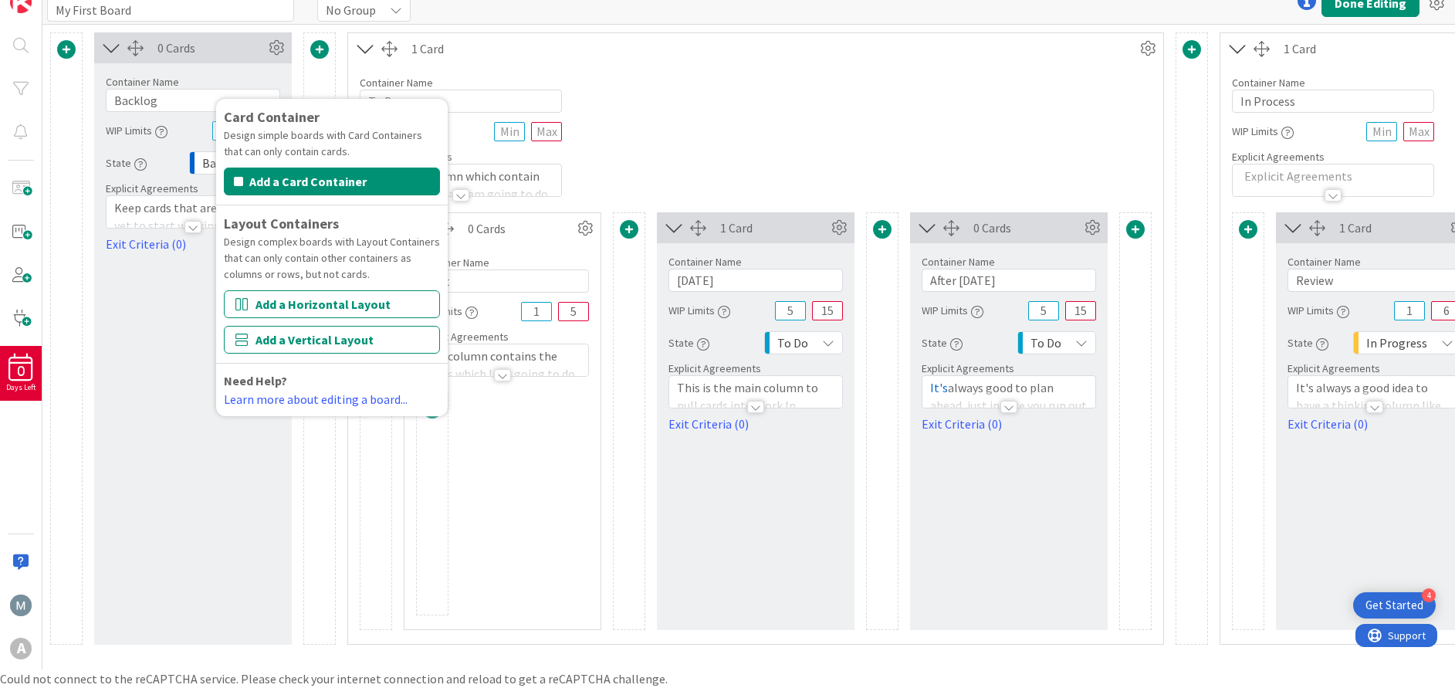
click at [630, 130] on div "Container Name 5 / 64 To Do WIP Limits Explicit Agreements this is the column w…" at bounding box center [755, 130] width 815 height 133
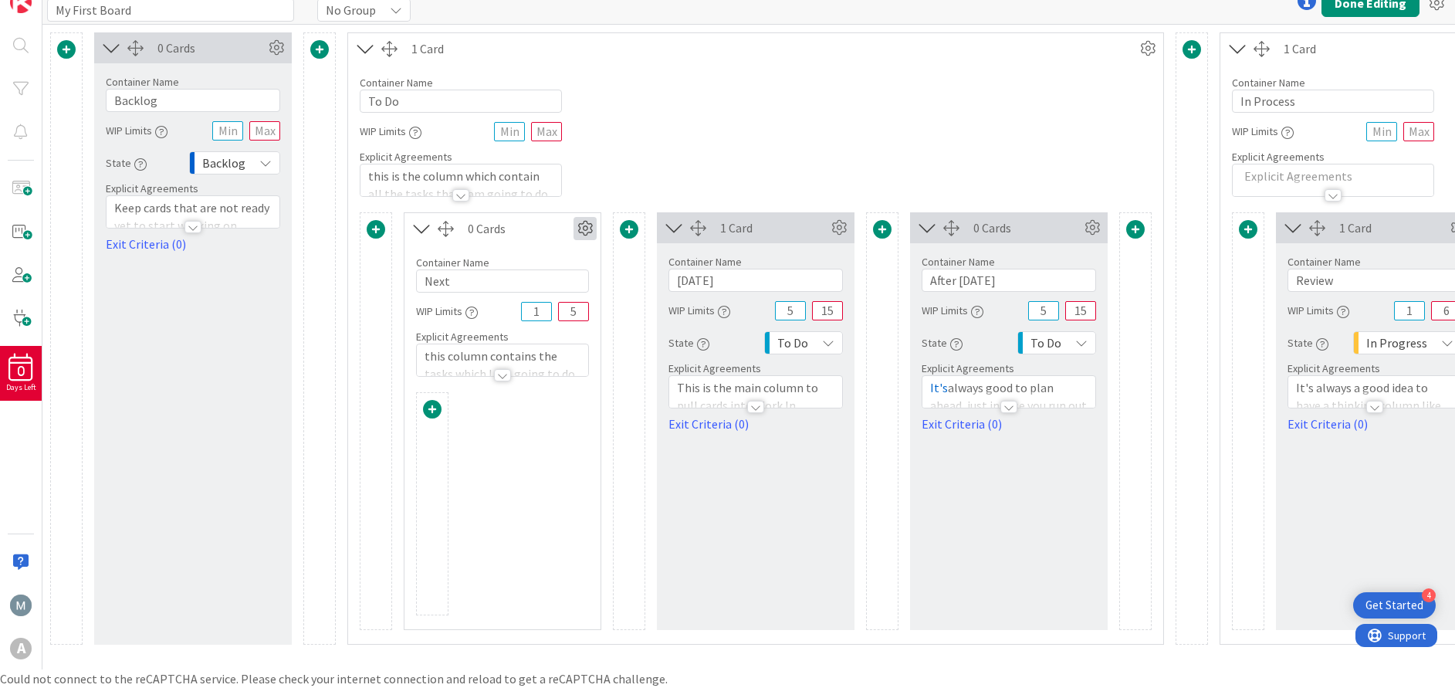
click at [586, 237] on icon at bounding box center [584, 228] width 23 height 23
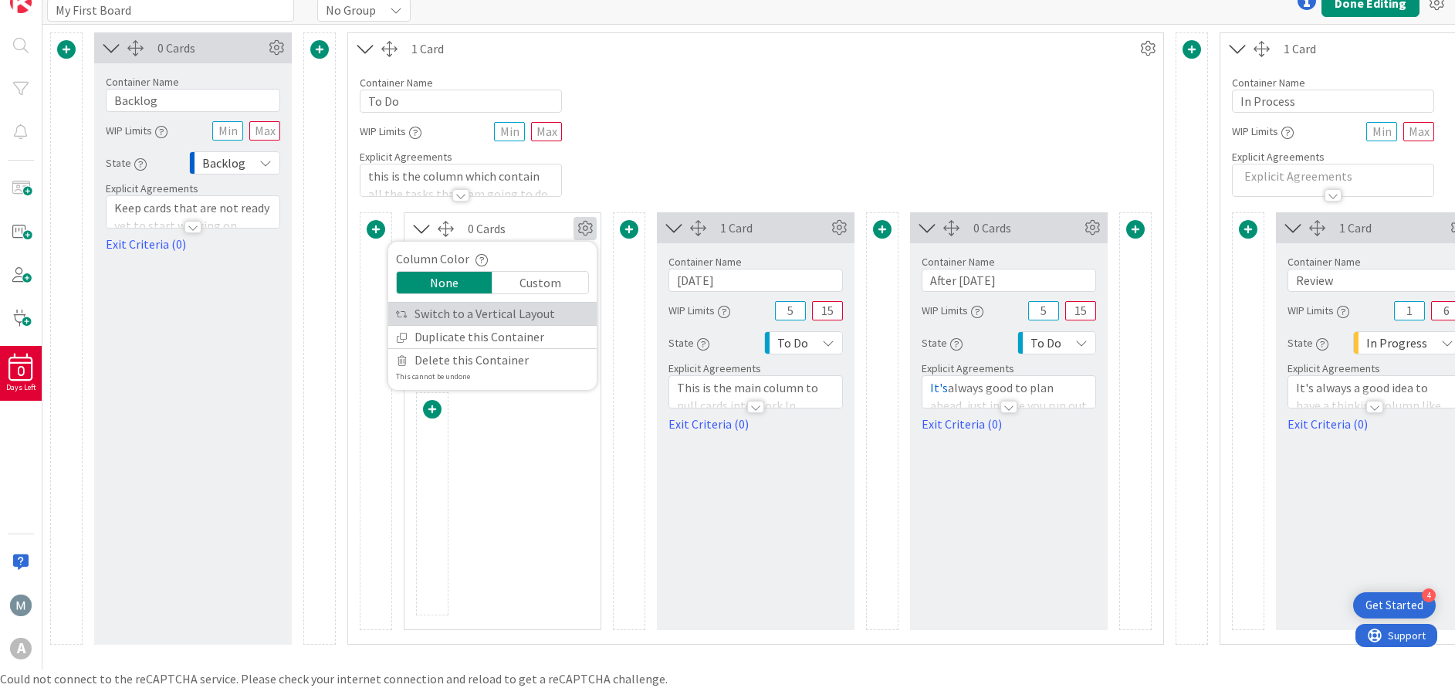
click at [529, 323] on link "Switch to a Vertical Layout" at bounding box center [492, 314] width 208 height 22
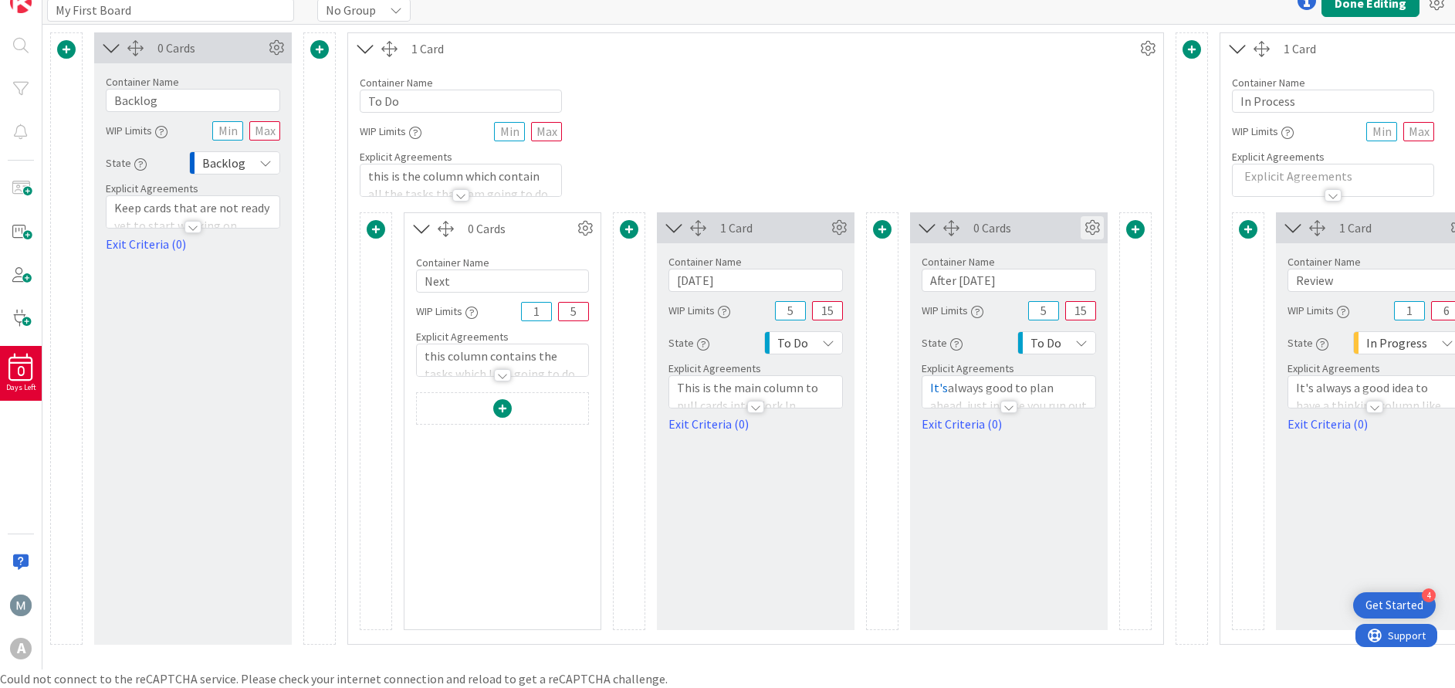
click at [1088, 234] on icon at bounding box center [1091, 227] width 23 height 23
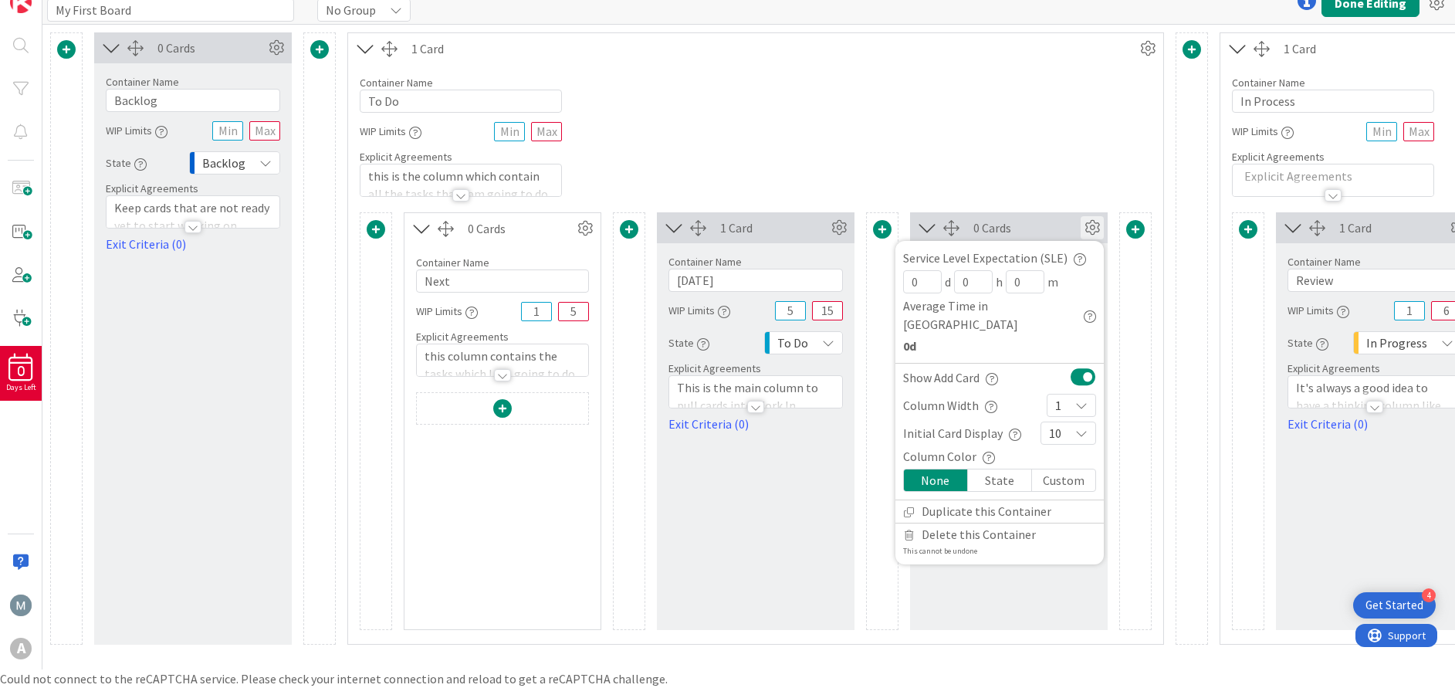
click at [374, 228] on span at bounding box center [376, 229] width 19 height 19
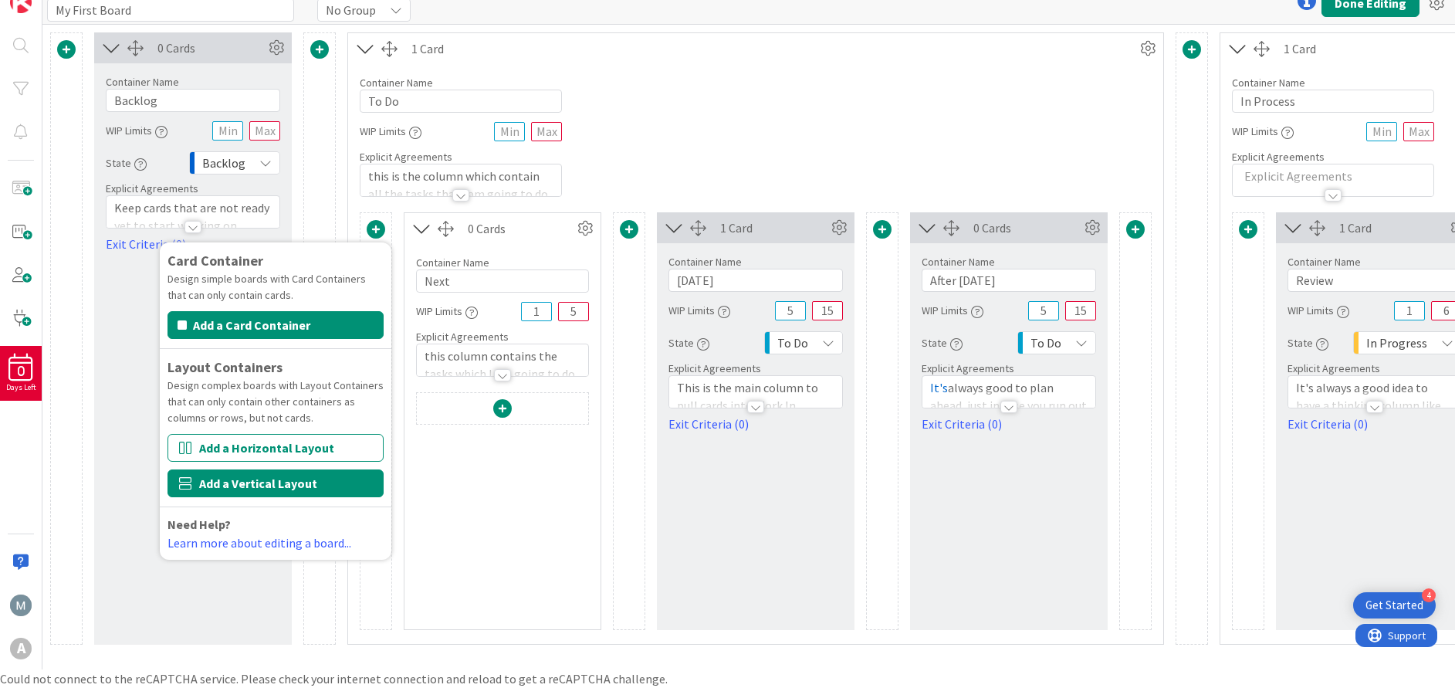
click at [323, 487] on button "Add a Vertical Layout" at bounding box center [275, 483] width 216 height 28
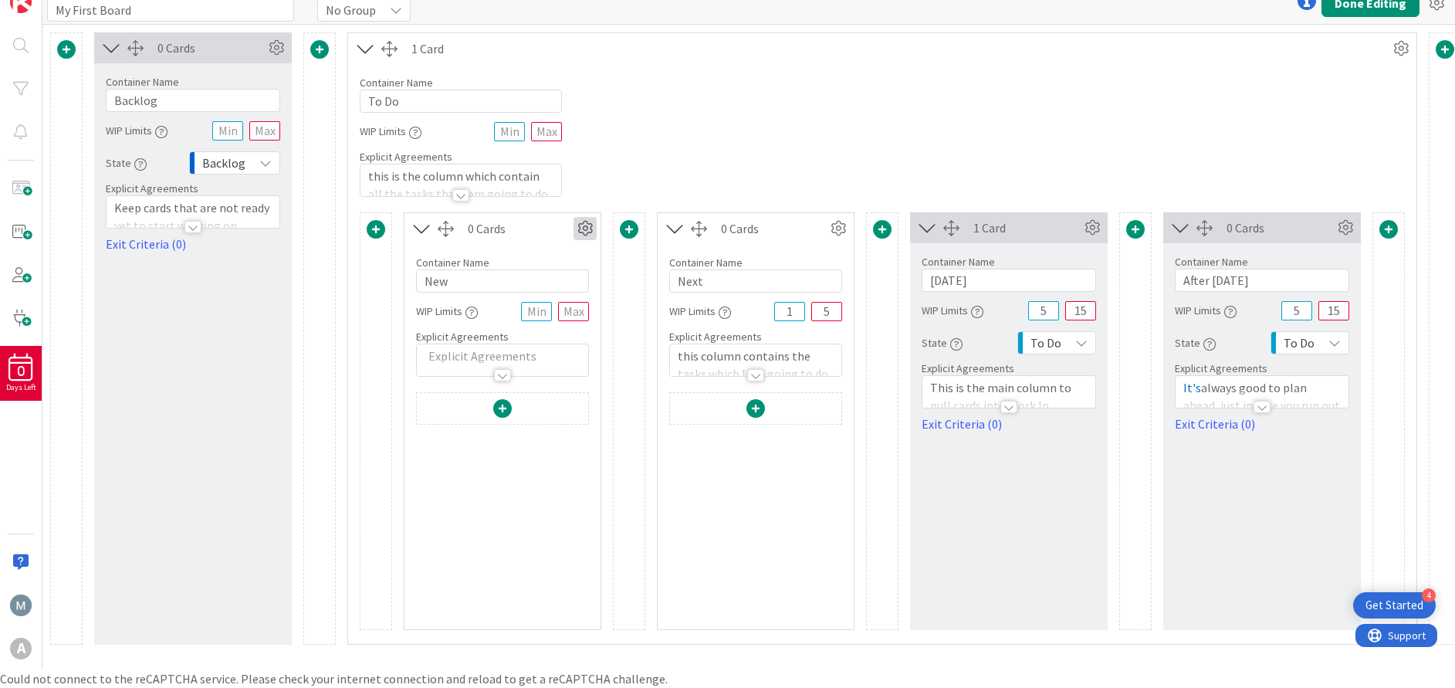
click at [582, 234] on icon at bounding box center [584, 228] width 23 height 23
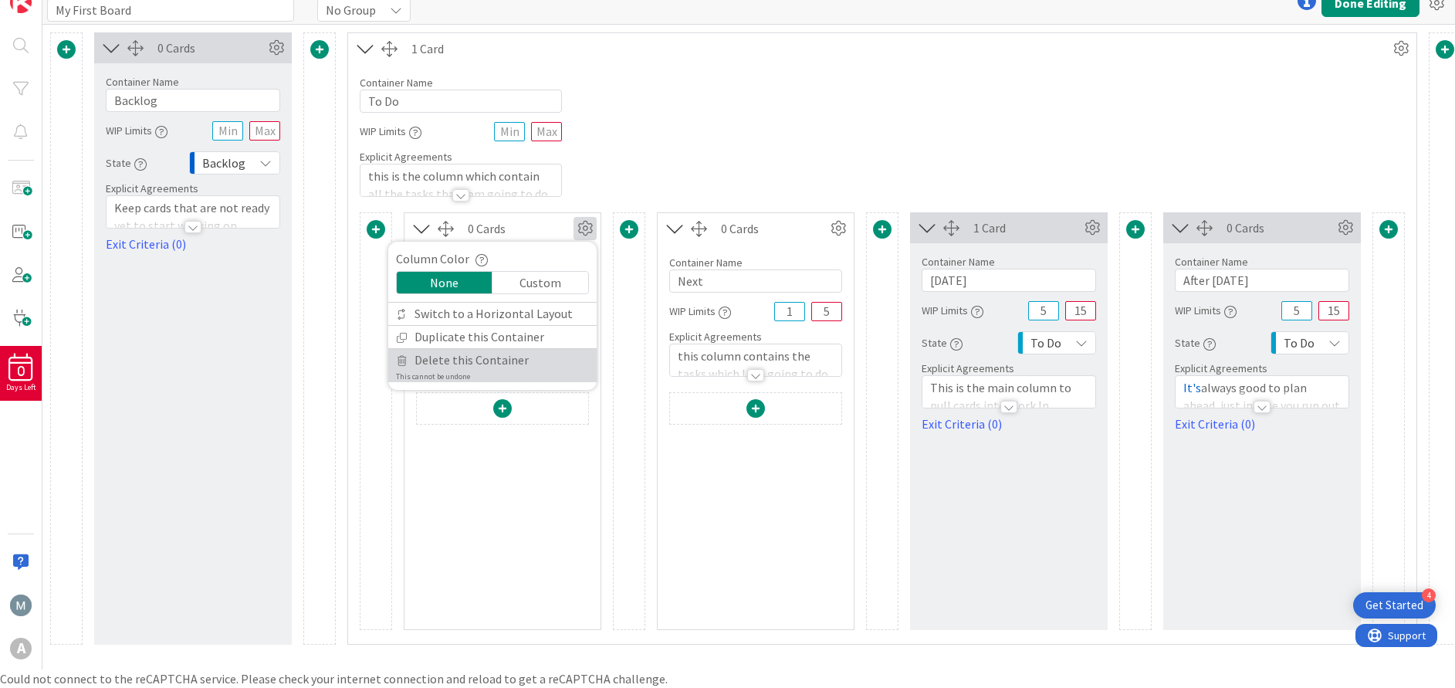
click at [515, 360] on span "Delete this Container" at bounding box center [471, 360] width 114 height 22
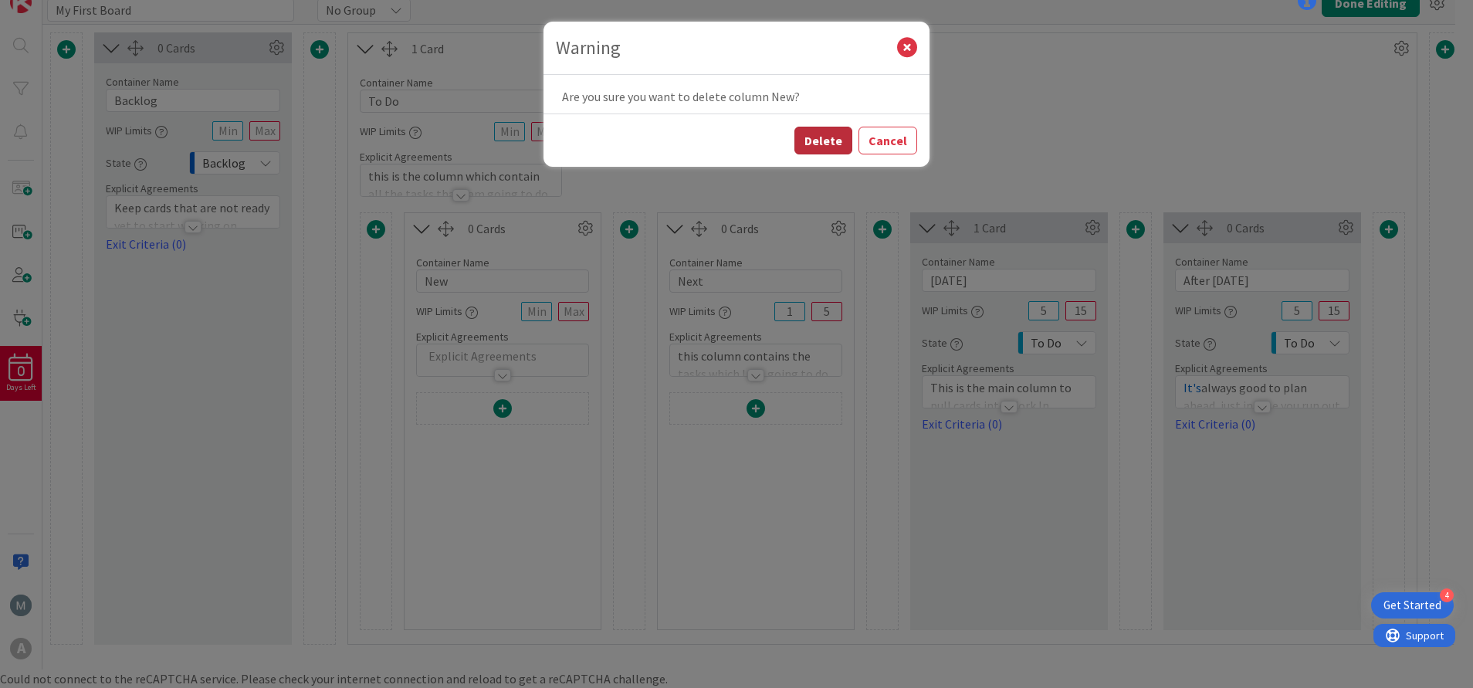
click at [820, 142] on button "Delete" at bounding box center [823, 141] width 58 height 28
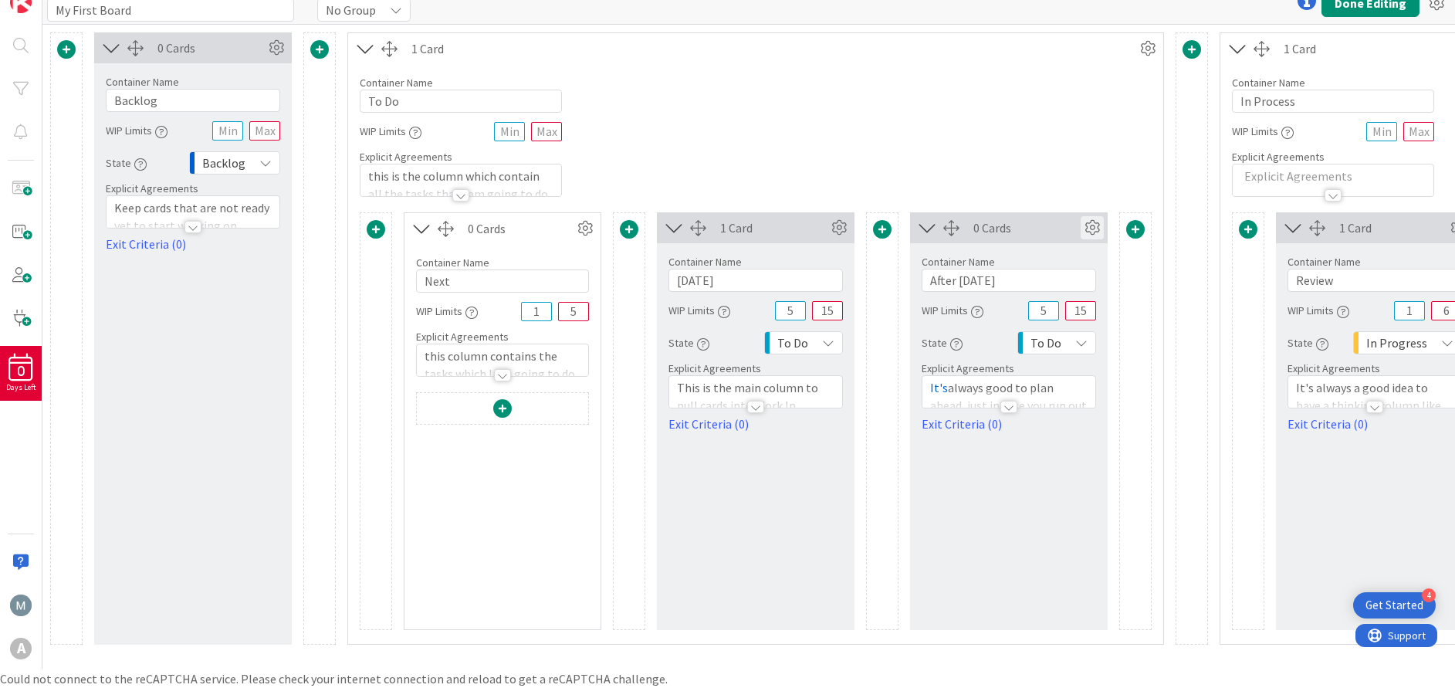
click at [1095, 230] on icon at bounding box center [1091, 227] width 23 height 23
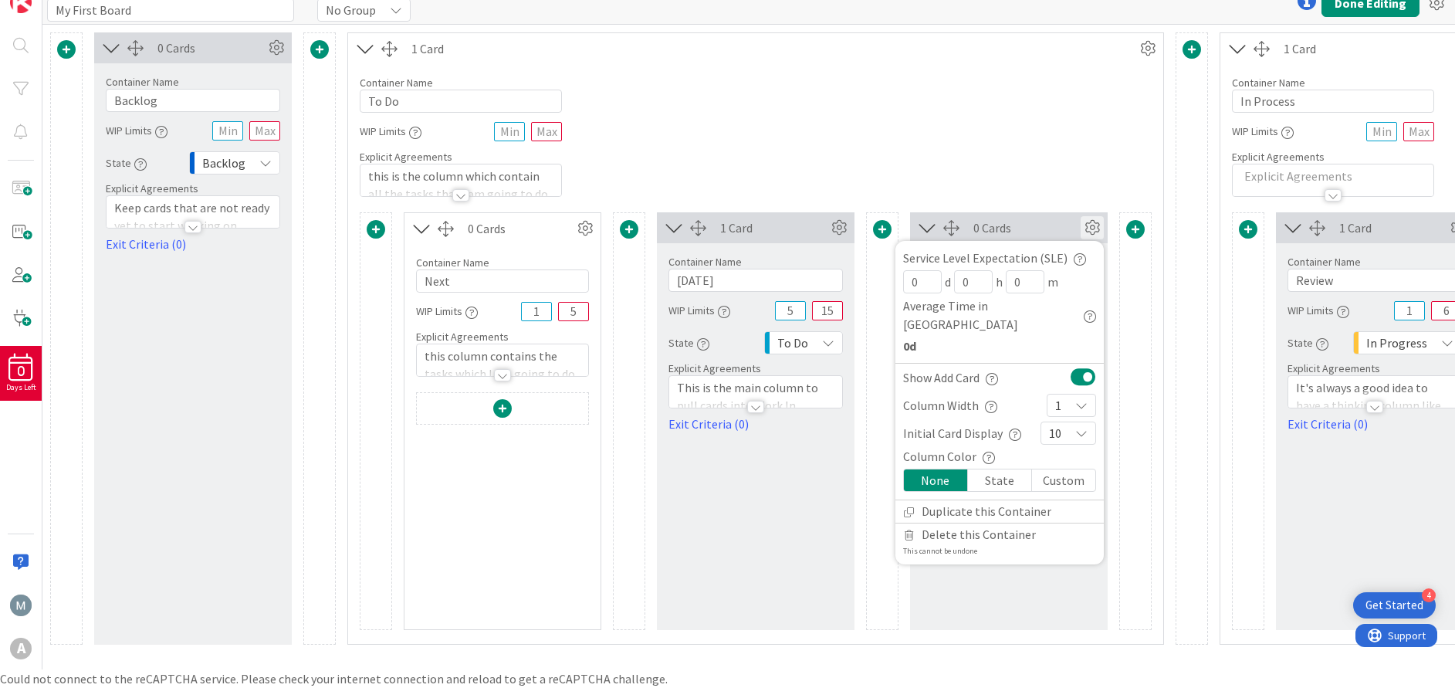
click at [1003, 469] on div "State" at bounding box center [1000, 480] width 64 height 22
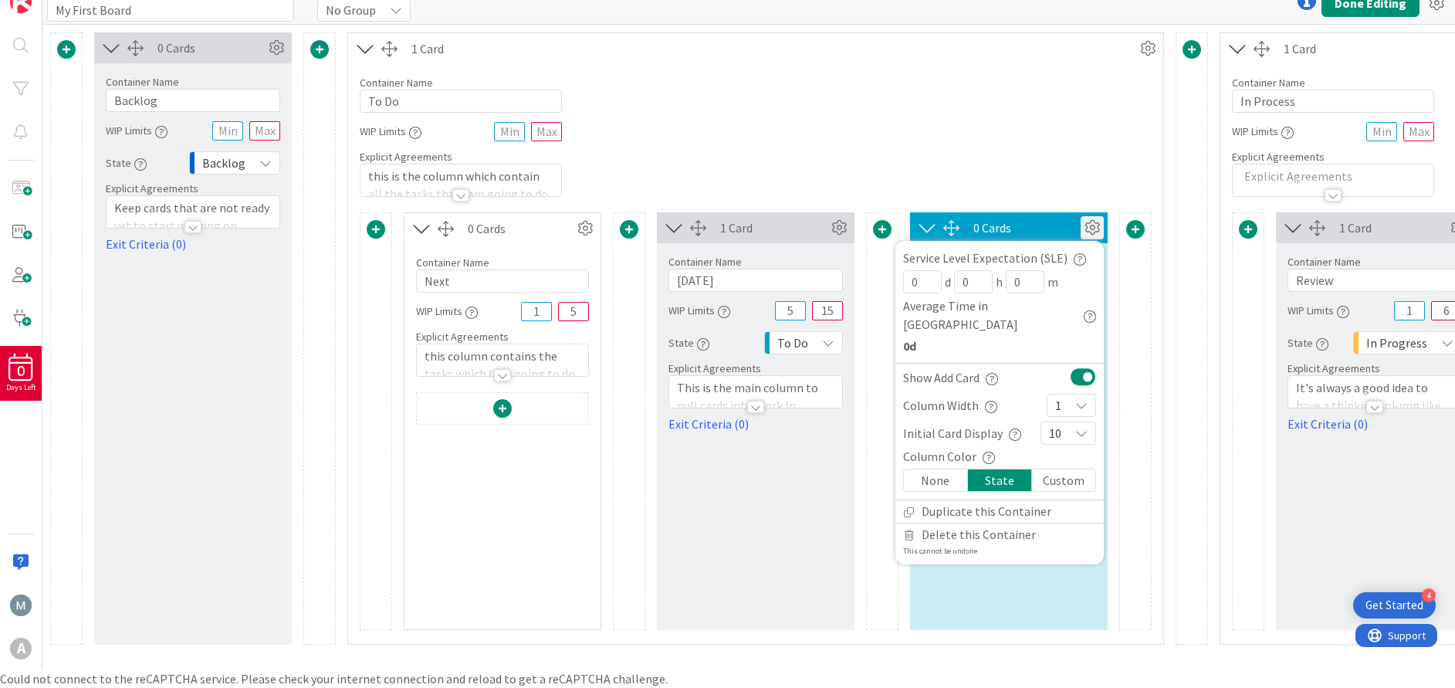
click at [1067, 469] on div "Custom" at bounding box center [1063, 480] width 63 height 22
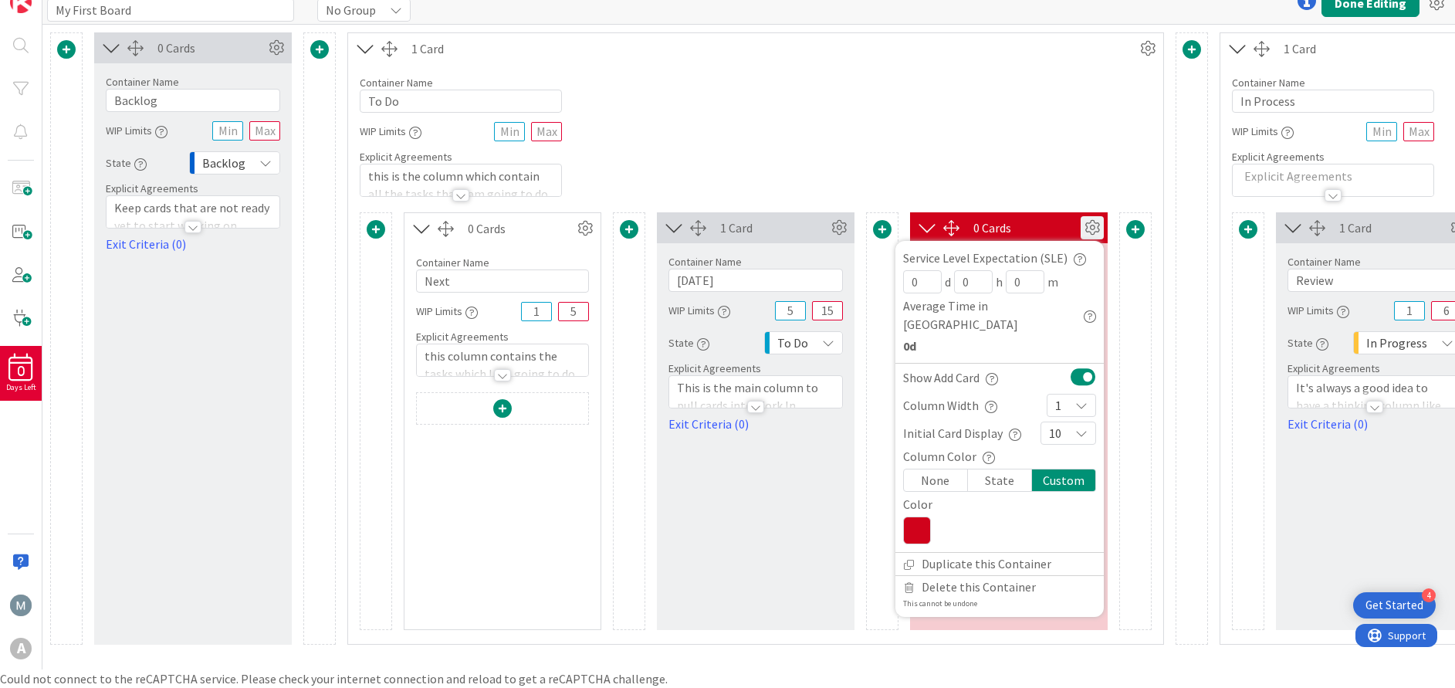
click at [949, 469] on div "None" at bounding box center [936, 480] width 64 height 22
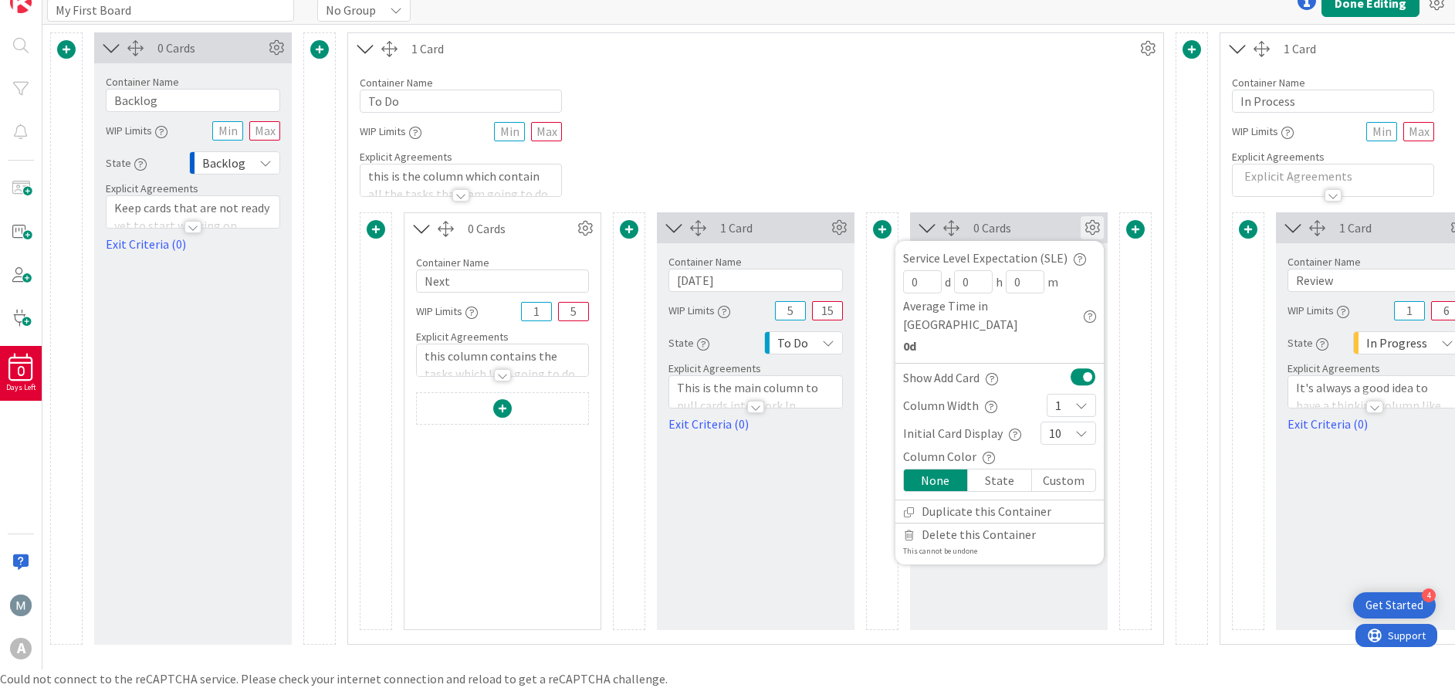
click at [1058, 469] on div "Custom" at bounding box center [1063, 480] width 63 height 22
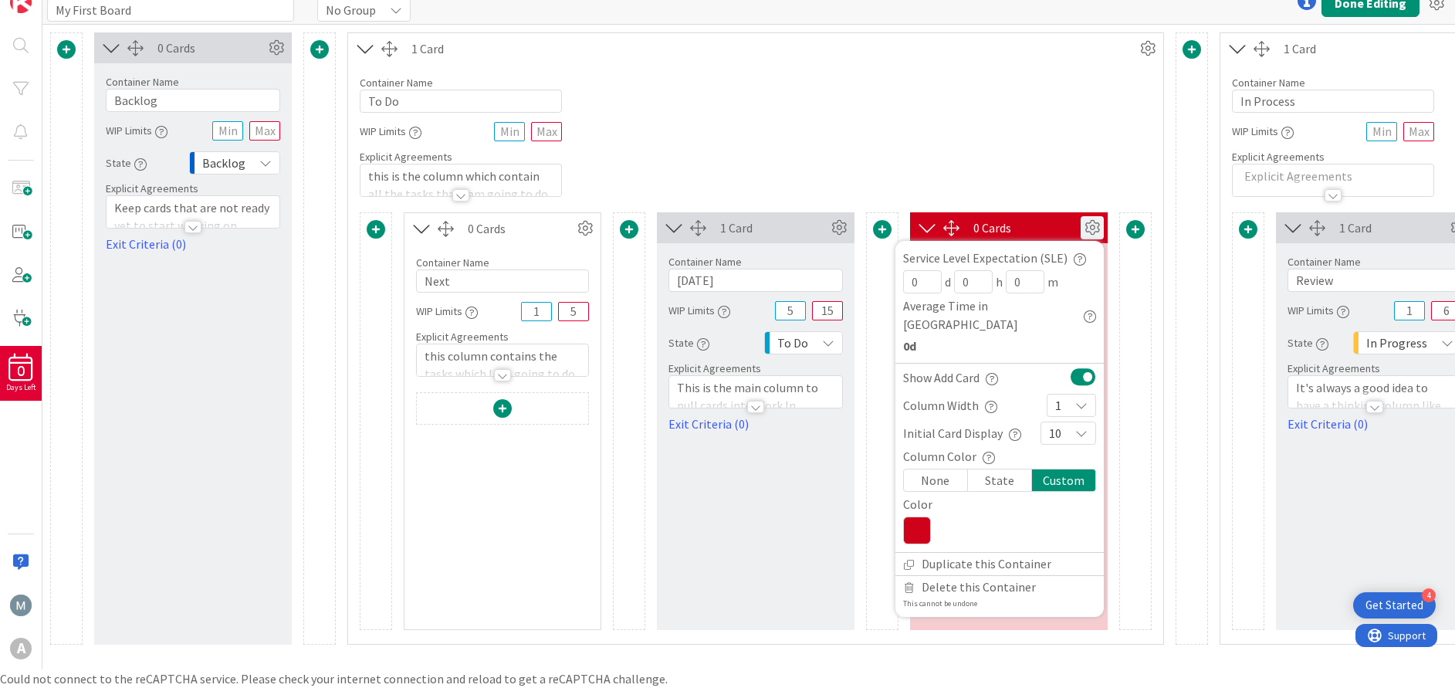
click at [948, 469] on div "None" at bounding box center [936, 480] width 64 height 22
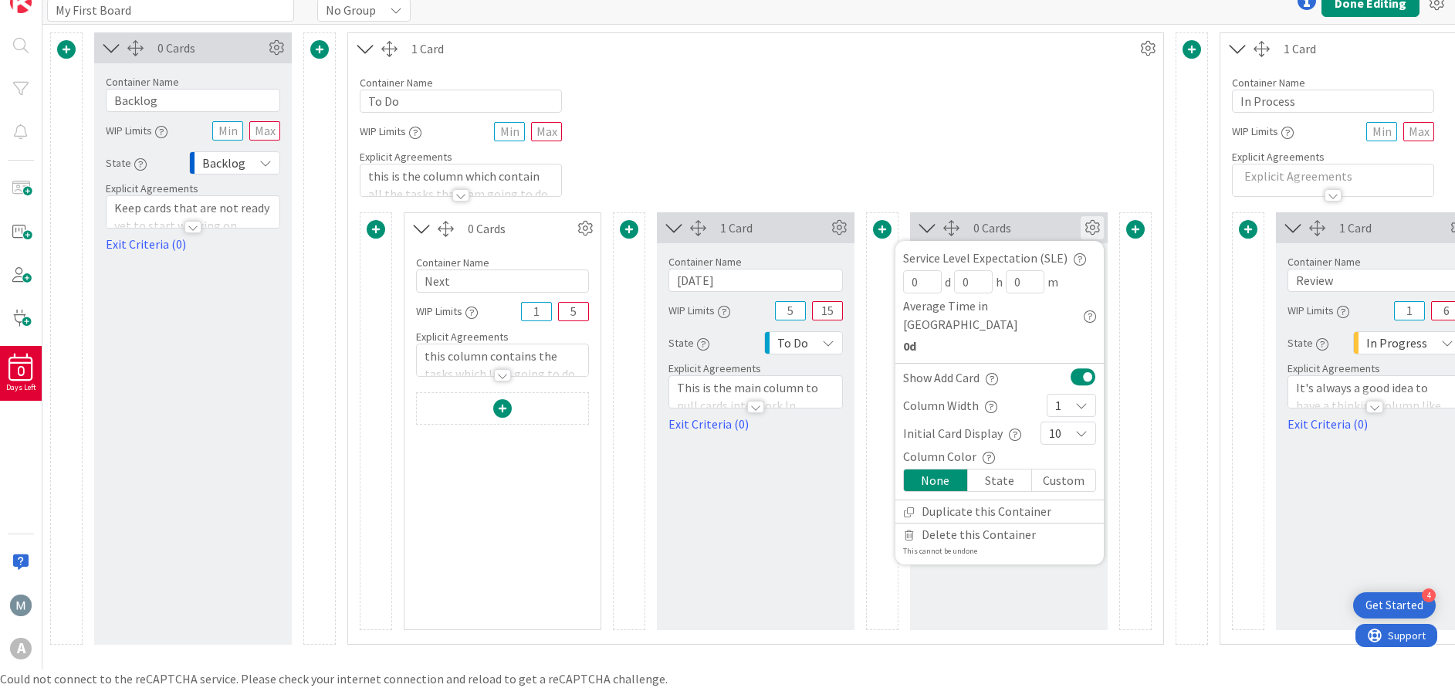
click at [1096, 224] on icon at bounding box center [1091, 227] width 23 height 23
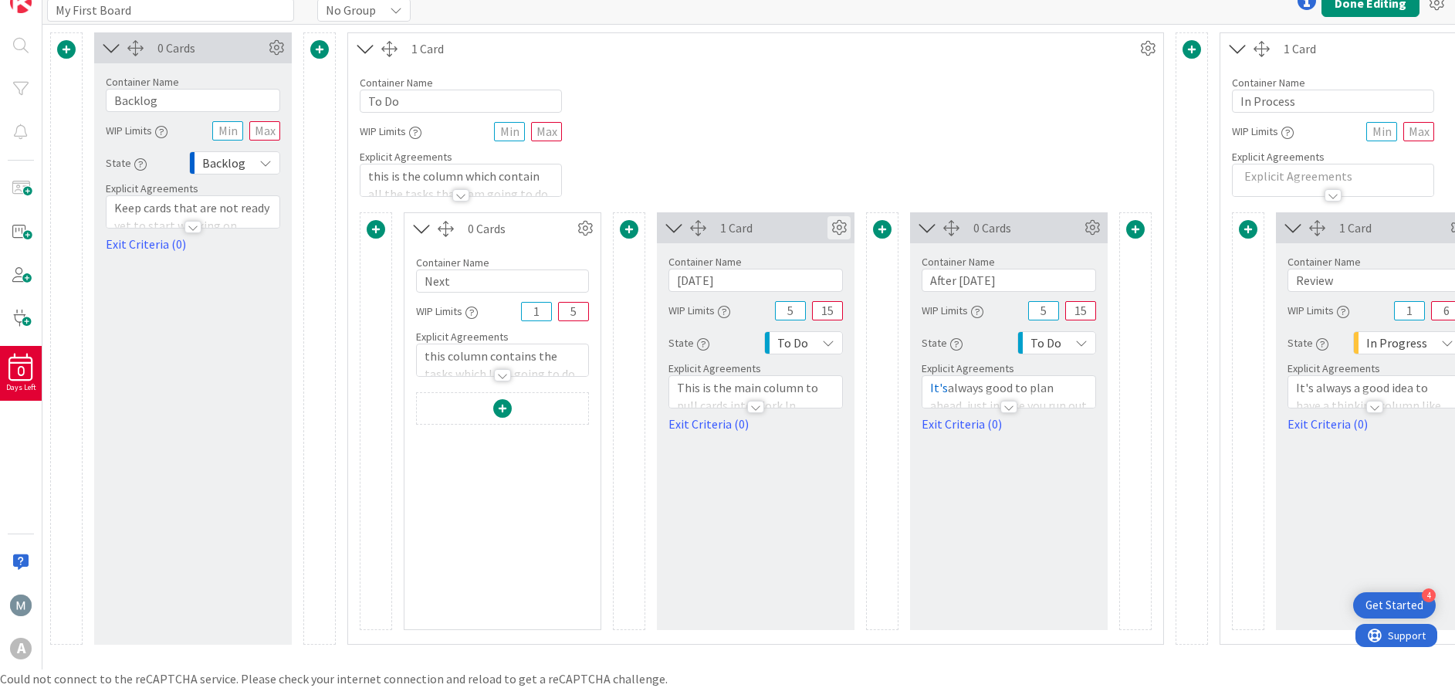
click at [845, 231] on icon at bounding box center [838, 227] width 23 height 23
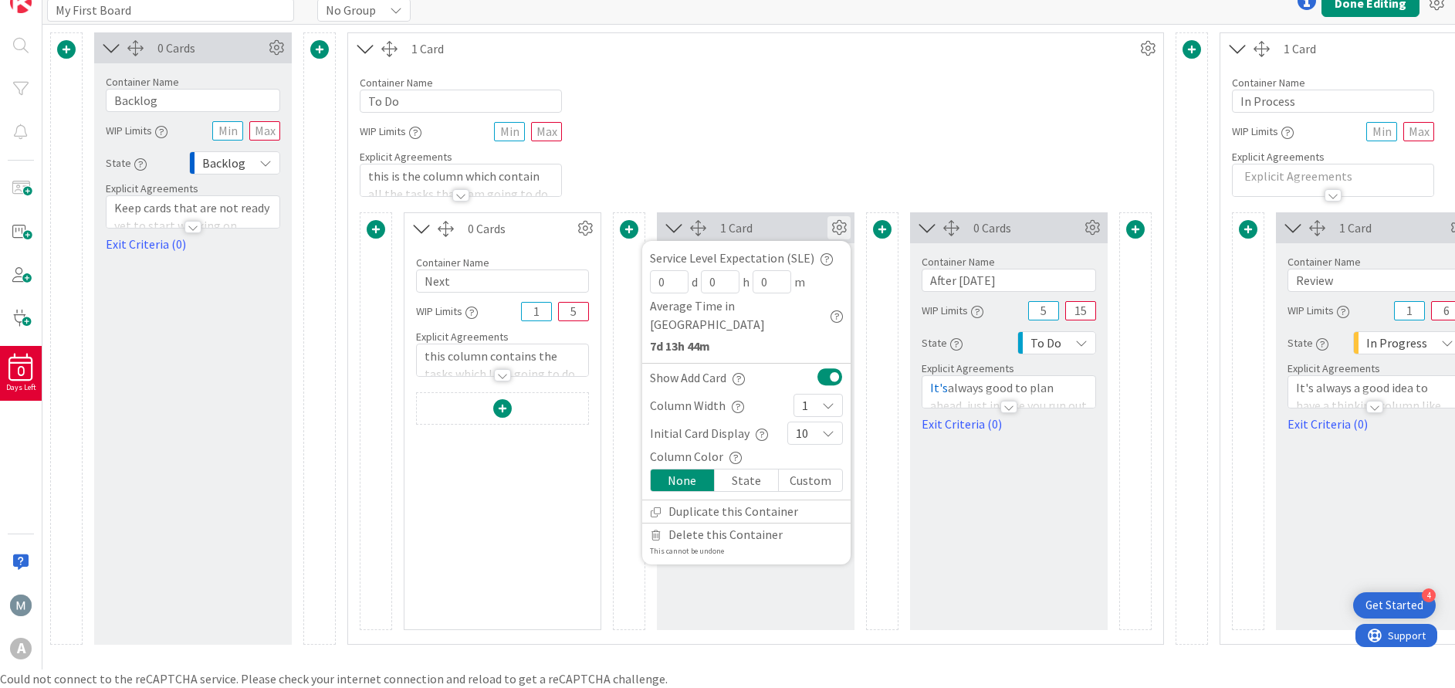
click at [845, 231] on icon at bounding box center [838, 227] width 23 height 23
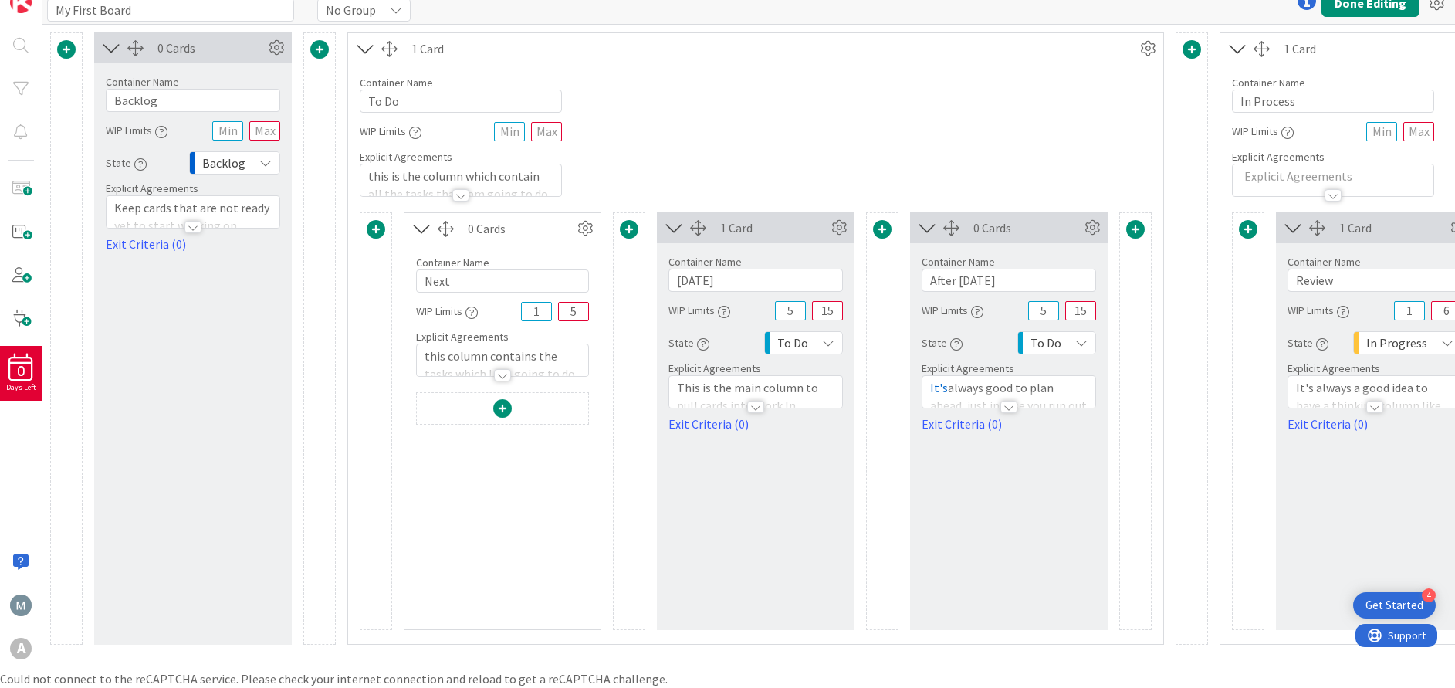
click at [508, 417] on span at bounding box center [502, 408] width 19 height 19
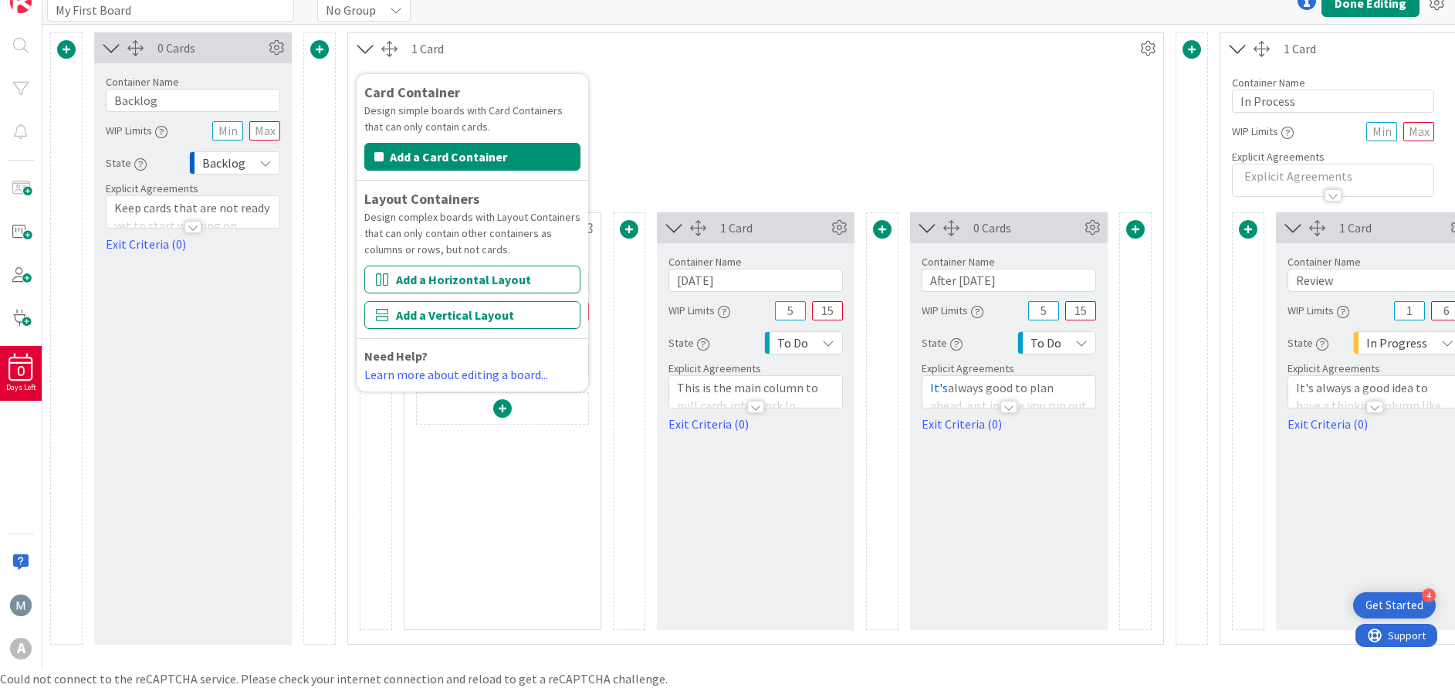
click at [702, 95] on div "Container Name 5 / 64 To Do WIP Limits Explicit Agreements this is the column w…" at bounding box center [755, 130] width 815 height 133
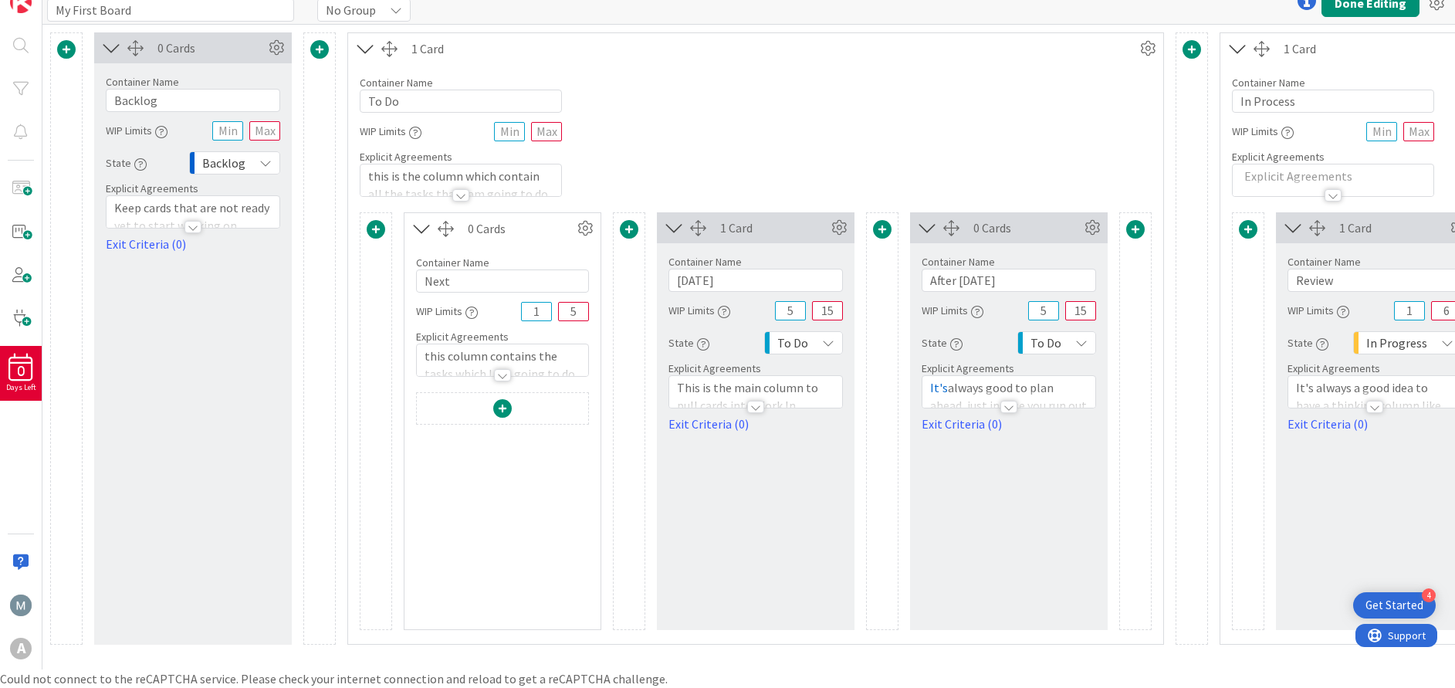
click at [1006, 407] on div at bounding box center [1008, 407] width 17 height 12
drag, startPoint x: 1008, startPoint y: 509, endPoint x: 927, endPoint y: 438, distance: 107.2
click at [927, 438] on div "It's always good to plan ahead, just in case you run out of cards in the column…" at bounding box center [1008, 476] width 173 height 107
copy p "It's always good to plan ahead, just in case you run out of cards in the column…"
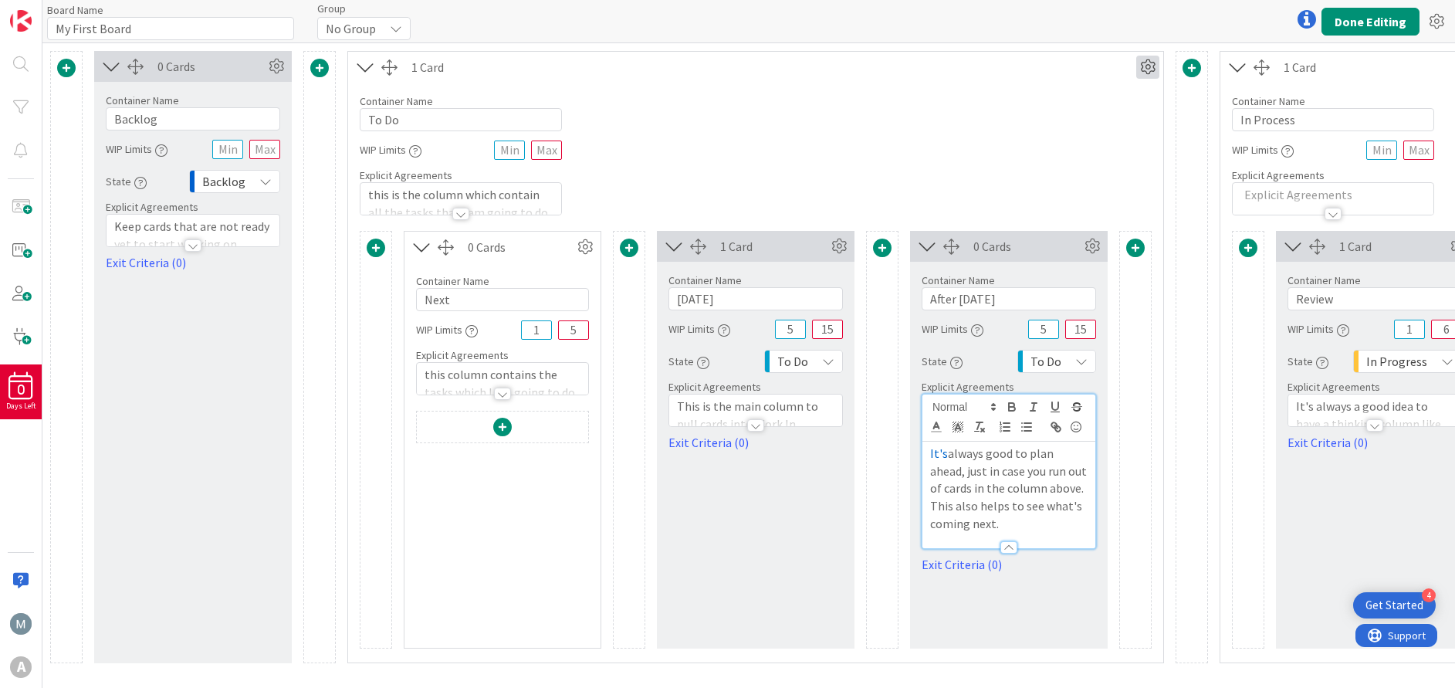
click at [1144, 73] on icon at bounding box center [1147, 67] width 23 height 23
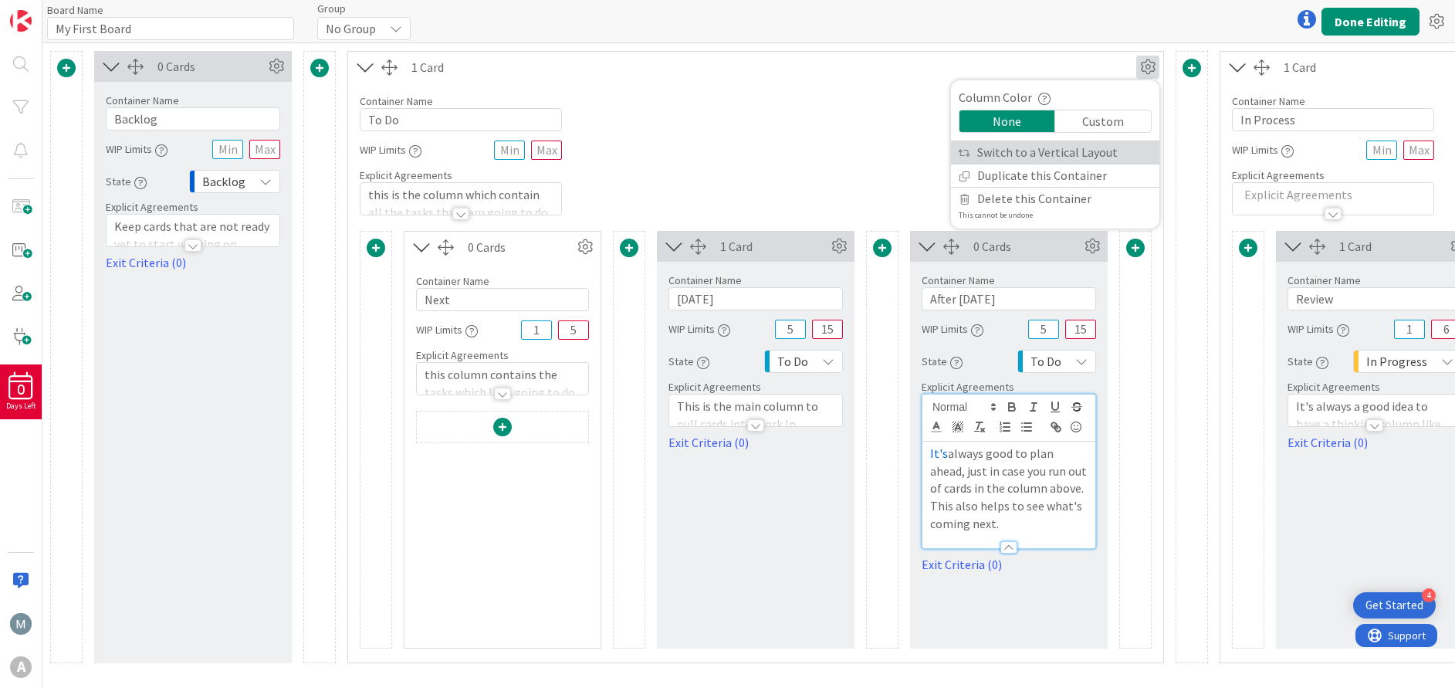
click at [1066, 156] on link "Switch to a Vertical Layout" at bounding box center [1055, 152] width 208 height 22
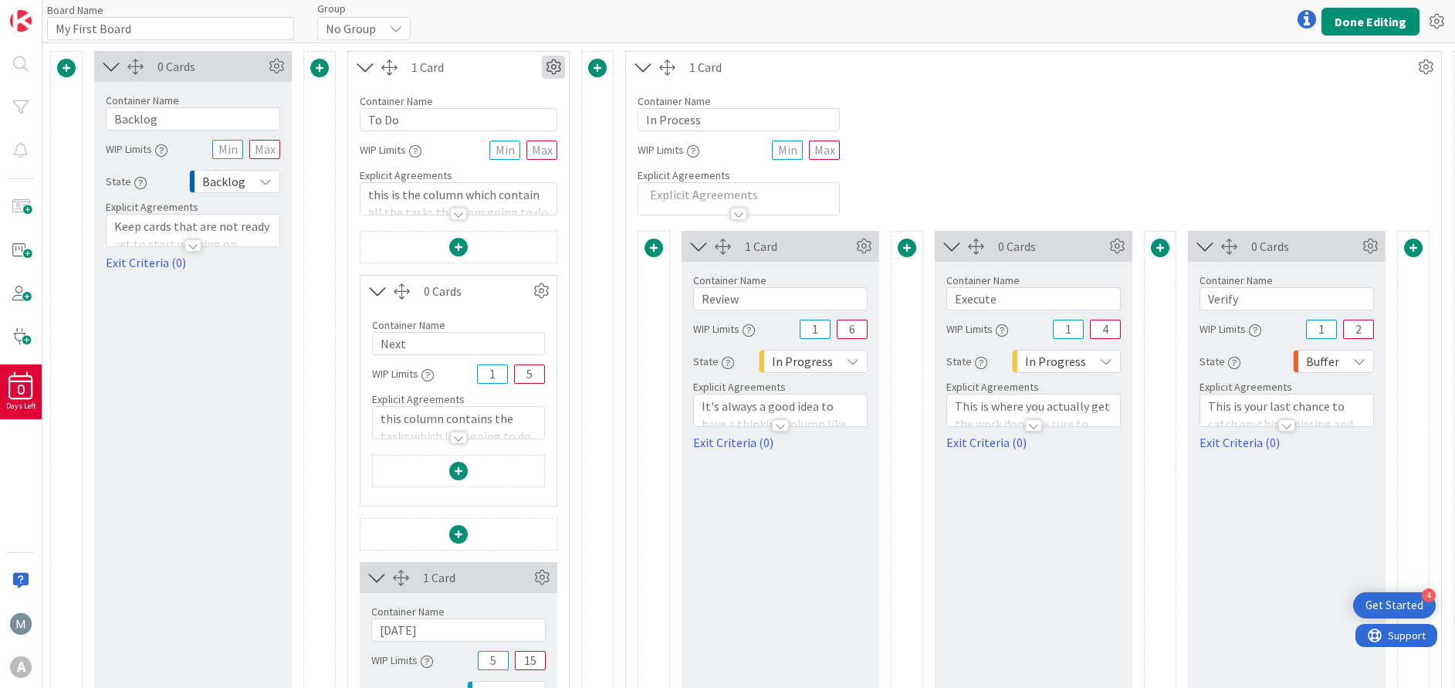
click at [555, 73] on icon at bounding box center [553, 67] width 23 height 23
click at [522, 160] on link "Switch to a Horizontal Layout" at bounding box center [461, 152] width 208 height 22
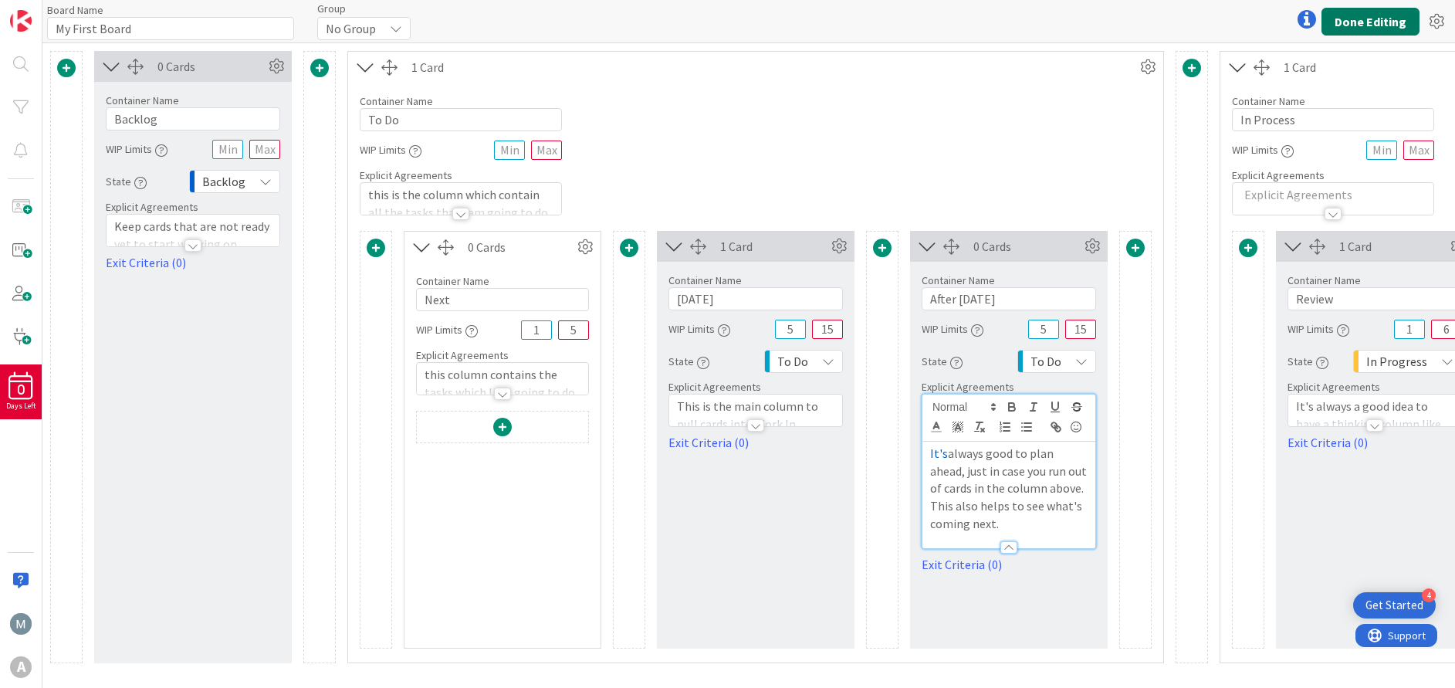
click at [1366, 26] on button "Done Editing" at bounding box center [1370, 22] width 98 height 28
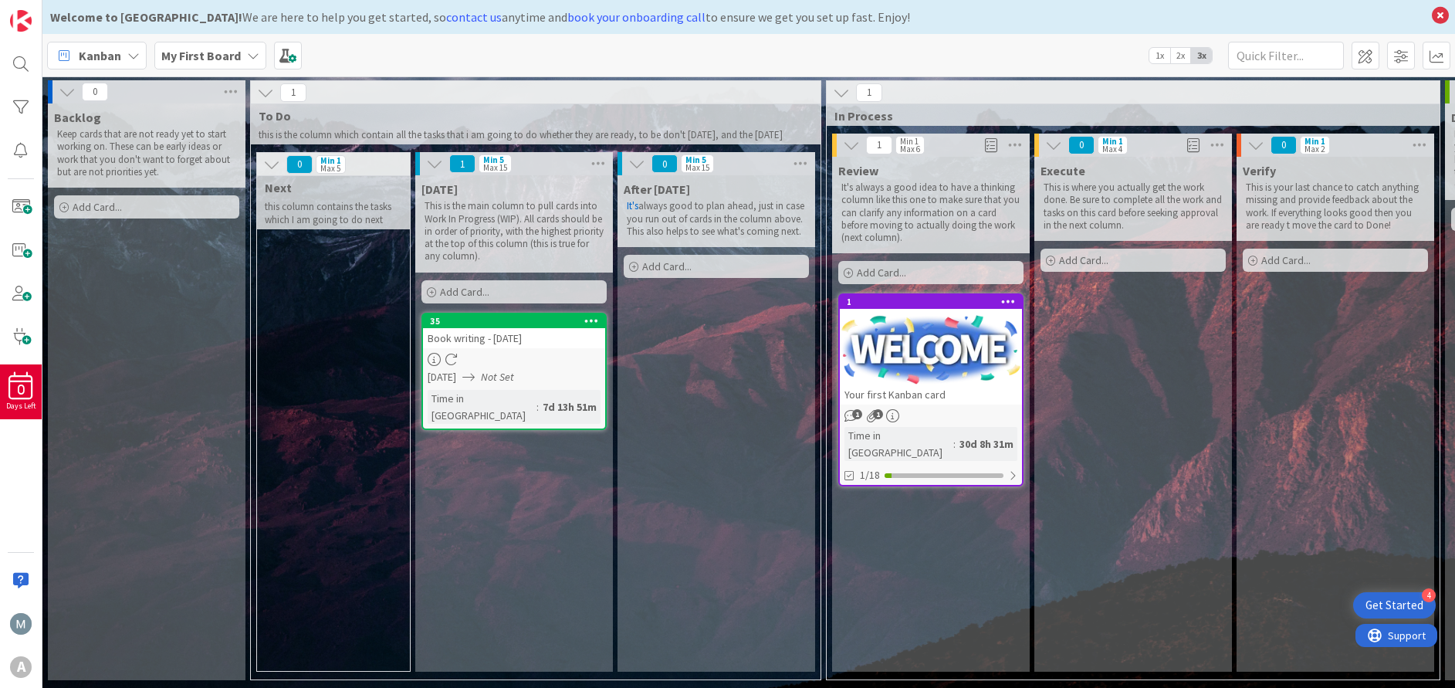
click at [959, 339] on div at bounding box center [931, 349] width 182 height 69
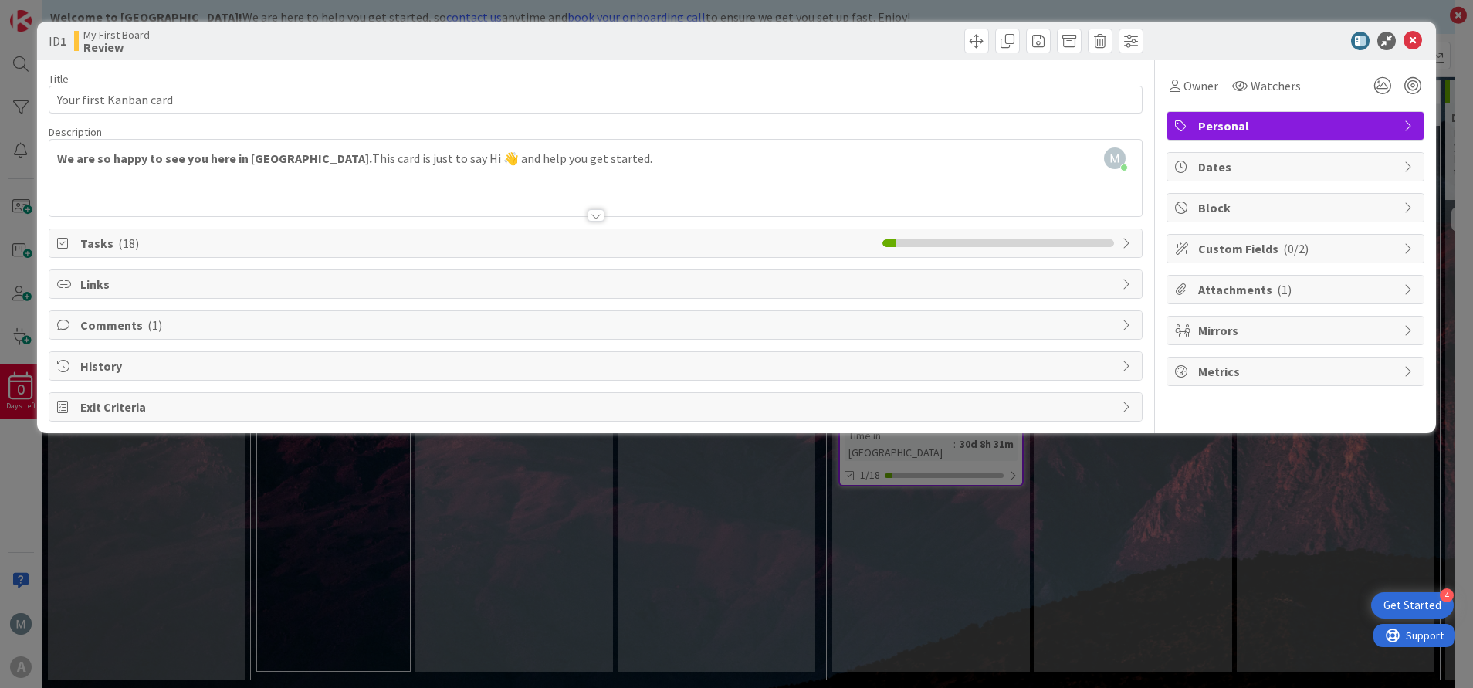
click at [1132, 246] on icon at bounding box center [1127, 243] width 12 height 12
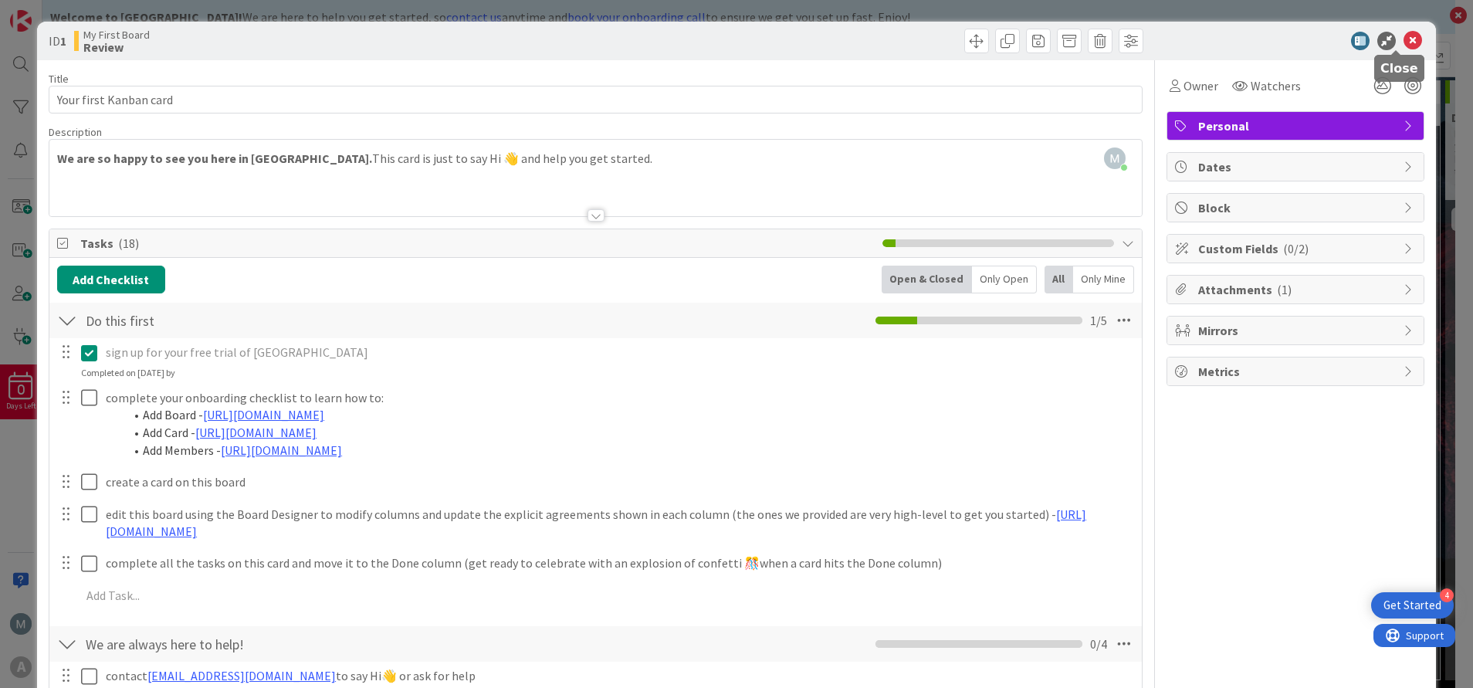
click at [1403, 39] on icon at bounding box center [1412, 41] width 19 height 19
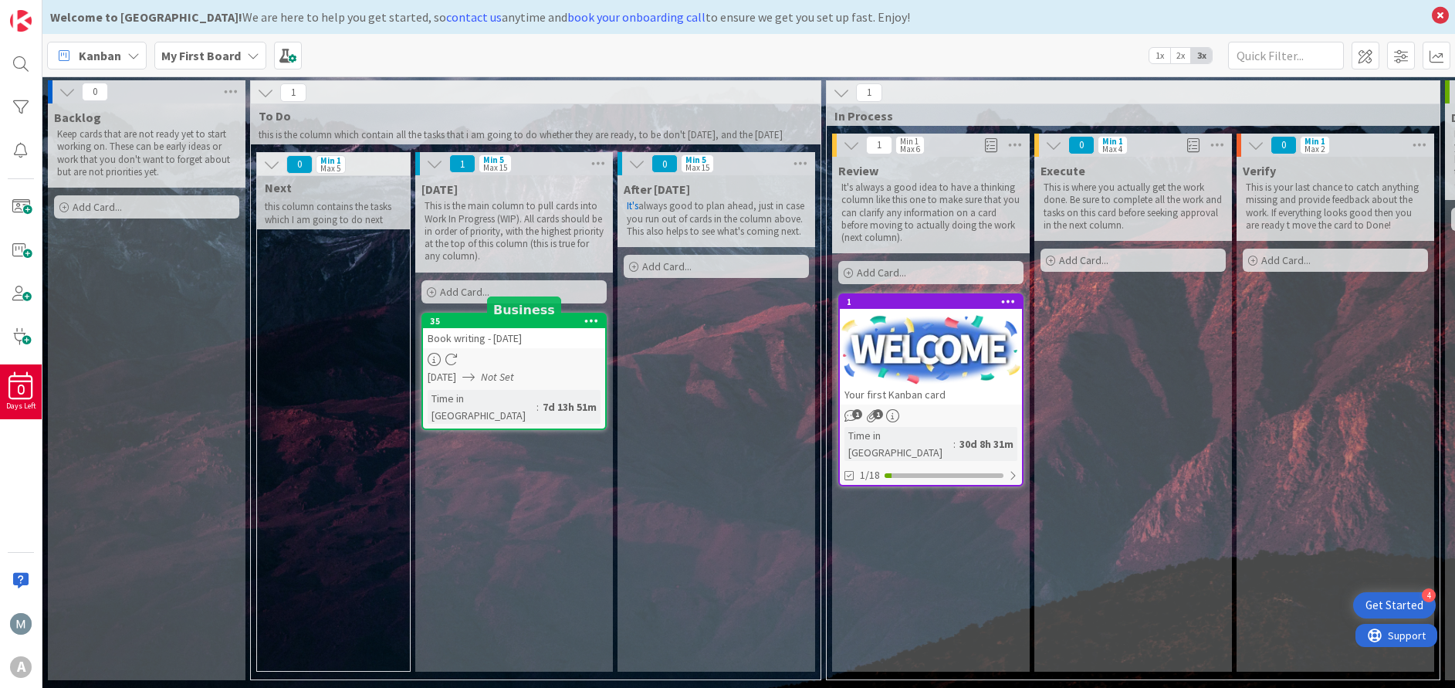
click at [532, 326] on div "35" at bounding box center [517, 321] width 175 height 11
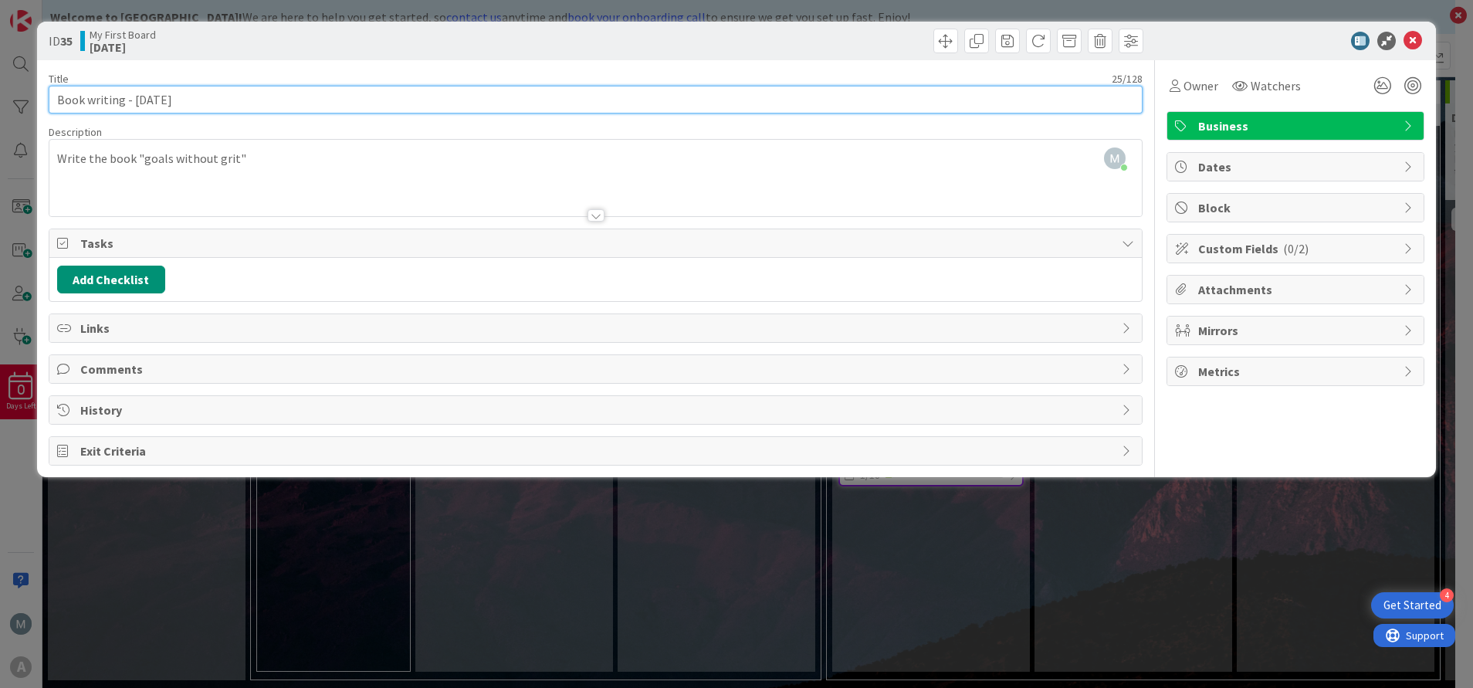
click at [231, 101] on input "Book writing - [DATE]" at bounding box center [596, 100] width 1094 height 28
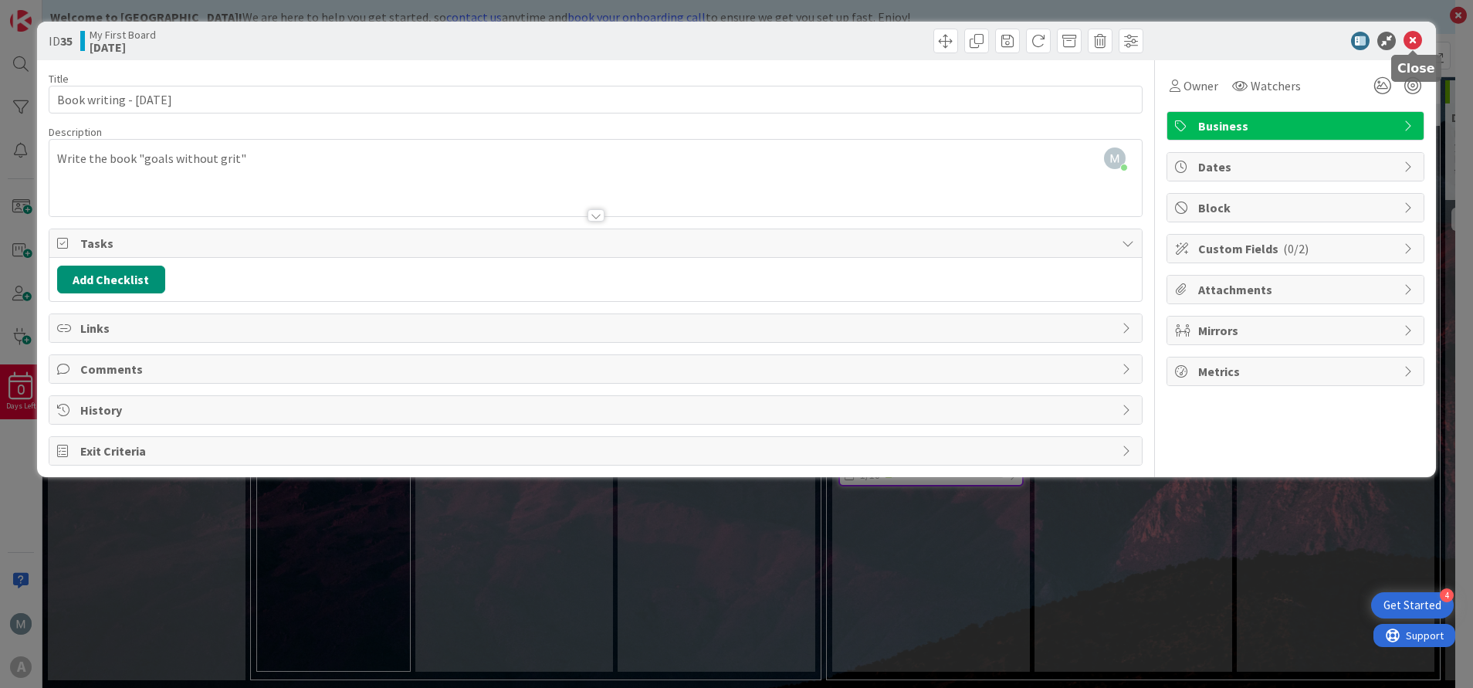
click at [1416, 47] on icon at bounding box center [1412, 41] width 19 height 19
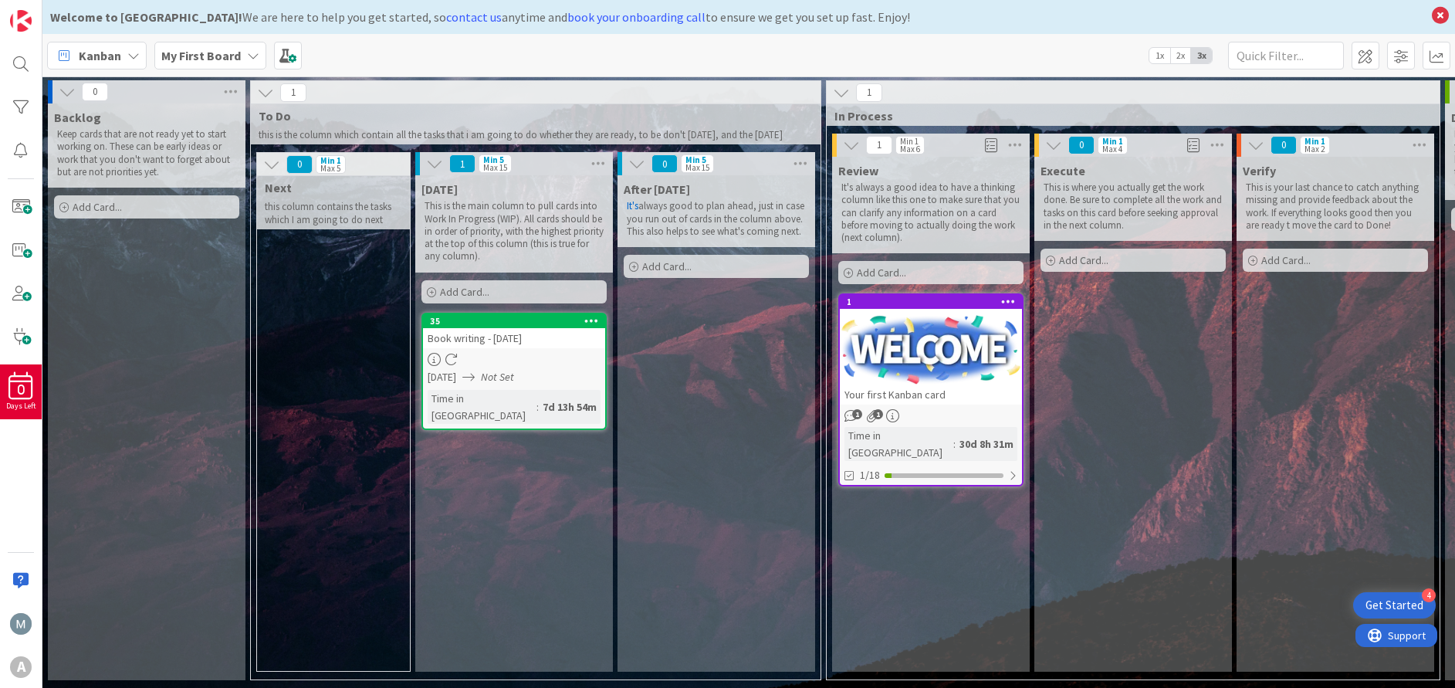
click at [519, 348] on div "Book writing - [DATE]" at bounding box center [514, 338] width 182 height 20
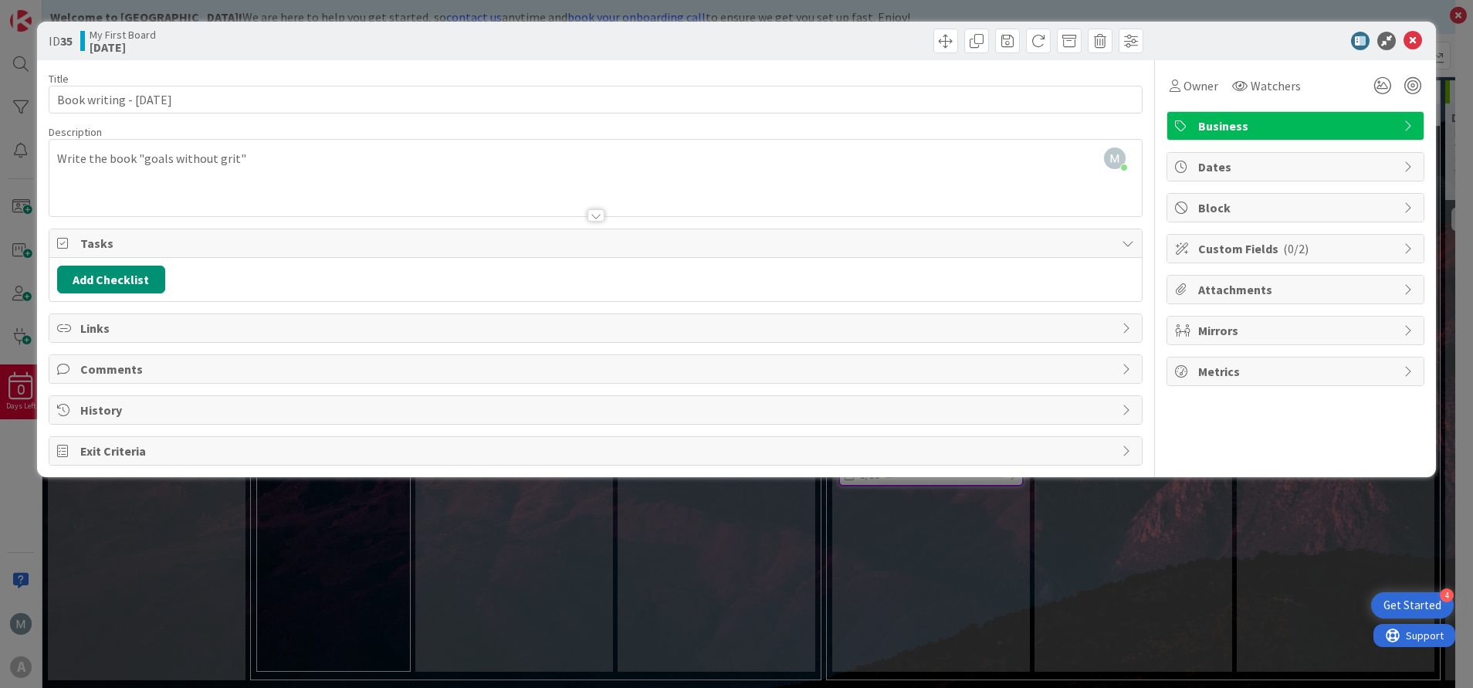
click at [1410, 164] on icon at bounding box center [1409, 167] width 12 height 12
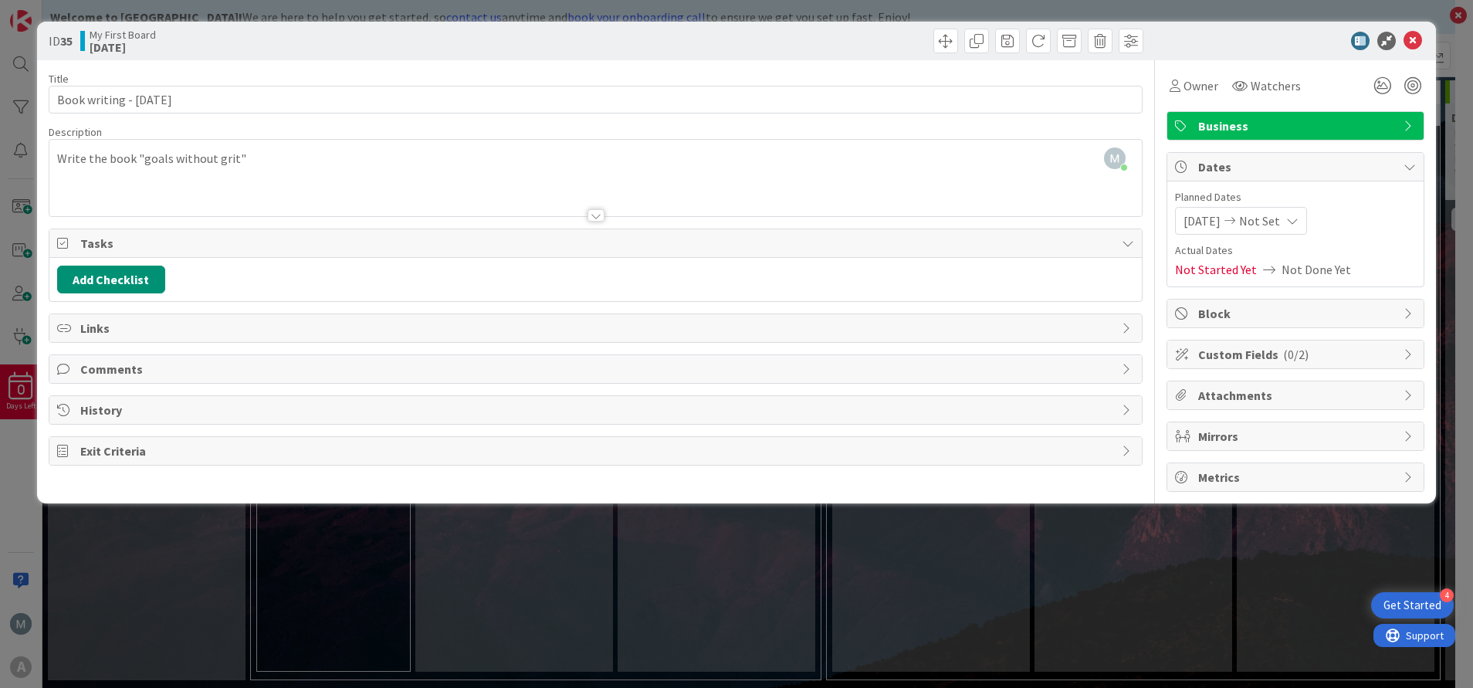
click at [1298, 223] on icon at bounding box center [1292, 221] width 12 height 12
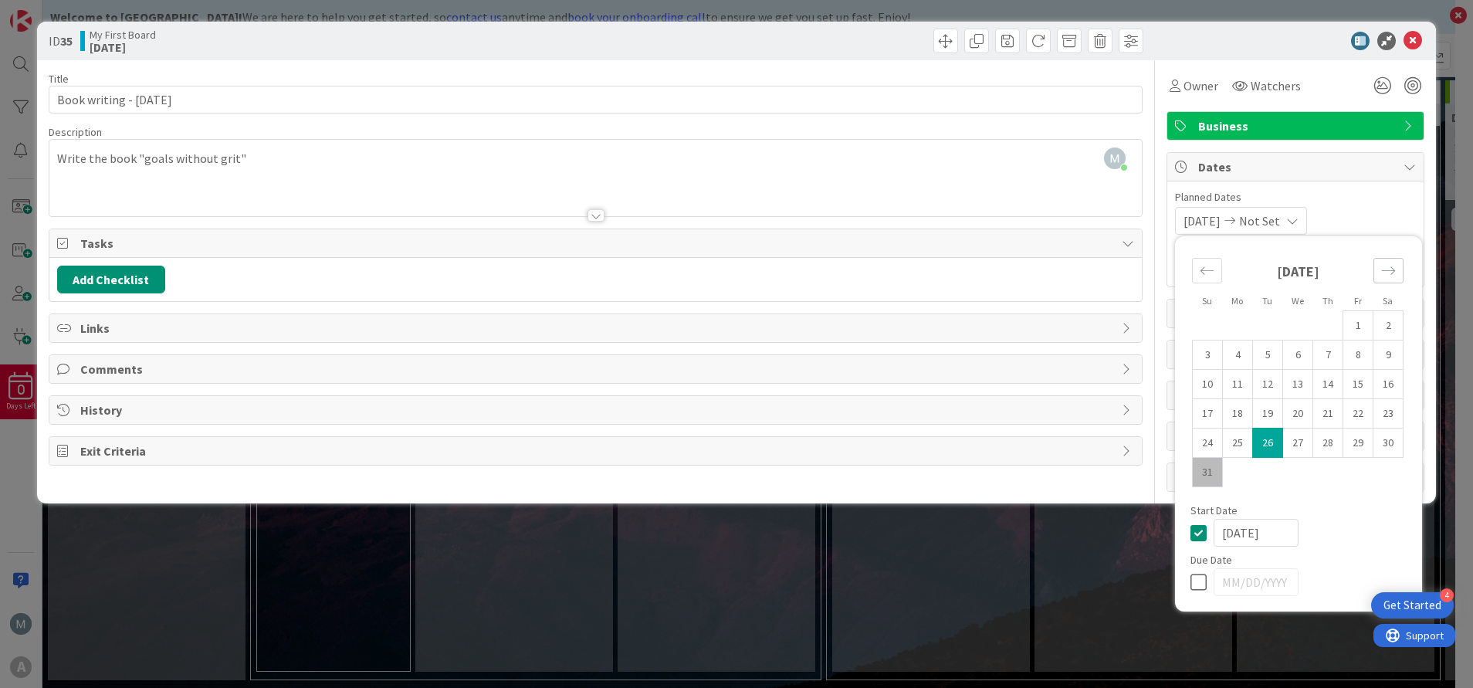
click at [1385, 270] on icon "Move forward to switch to the next month." at bounding box center [1388, 270] width 15 height 15
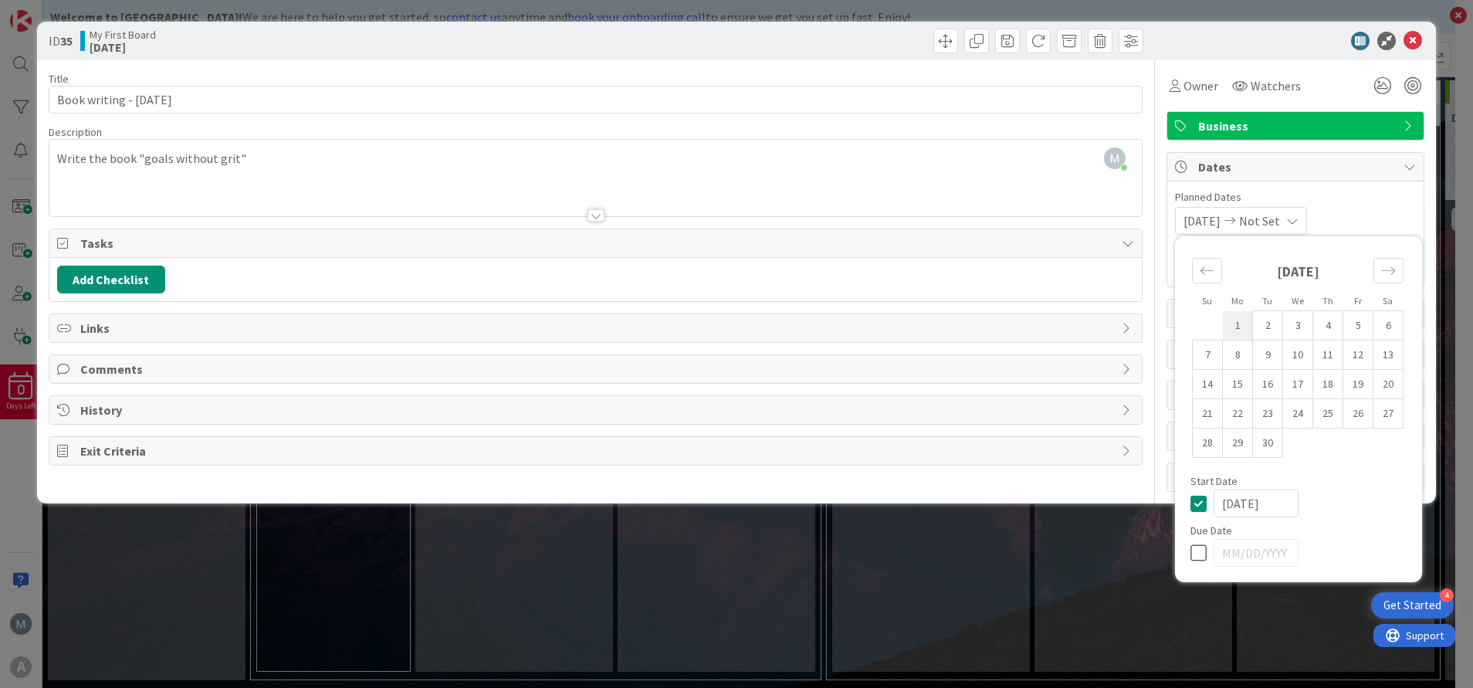
click at [1240, 323] on td "1" at bounding box center [1238, 325] width 30 height 29
type input "[DATE]"
click at [1199, 558] on icon at bounding box center [1201, 552] width 23 height 19
click at [1251, 558] on input "[DATE]" at bounding box center [1255, 553] width 85 height 28
click at [1279, 436] on td "30" at bounding box center [1268, 442] width 30 height 29
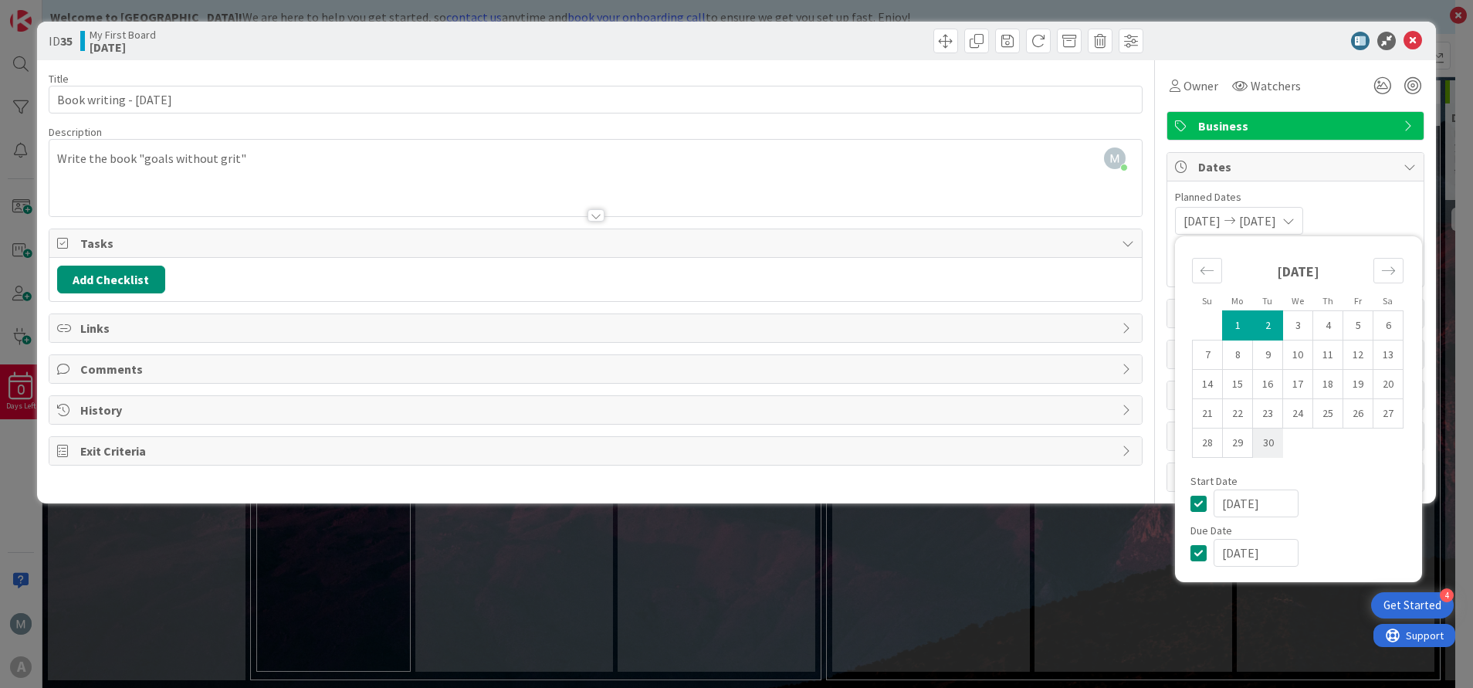
type input "[DATE]"
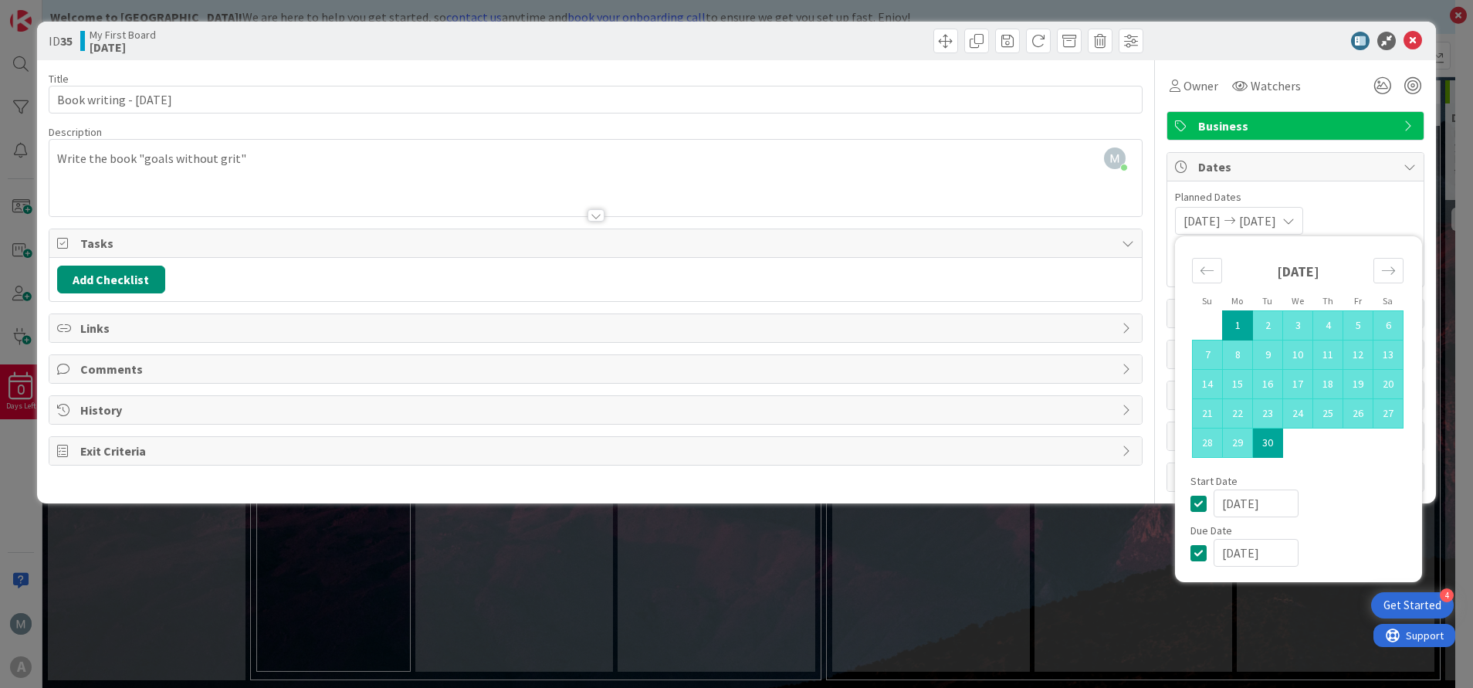
click at [1271, 448] on td "30" at bounding box center [1268, 442] width 30 height 29
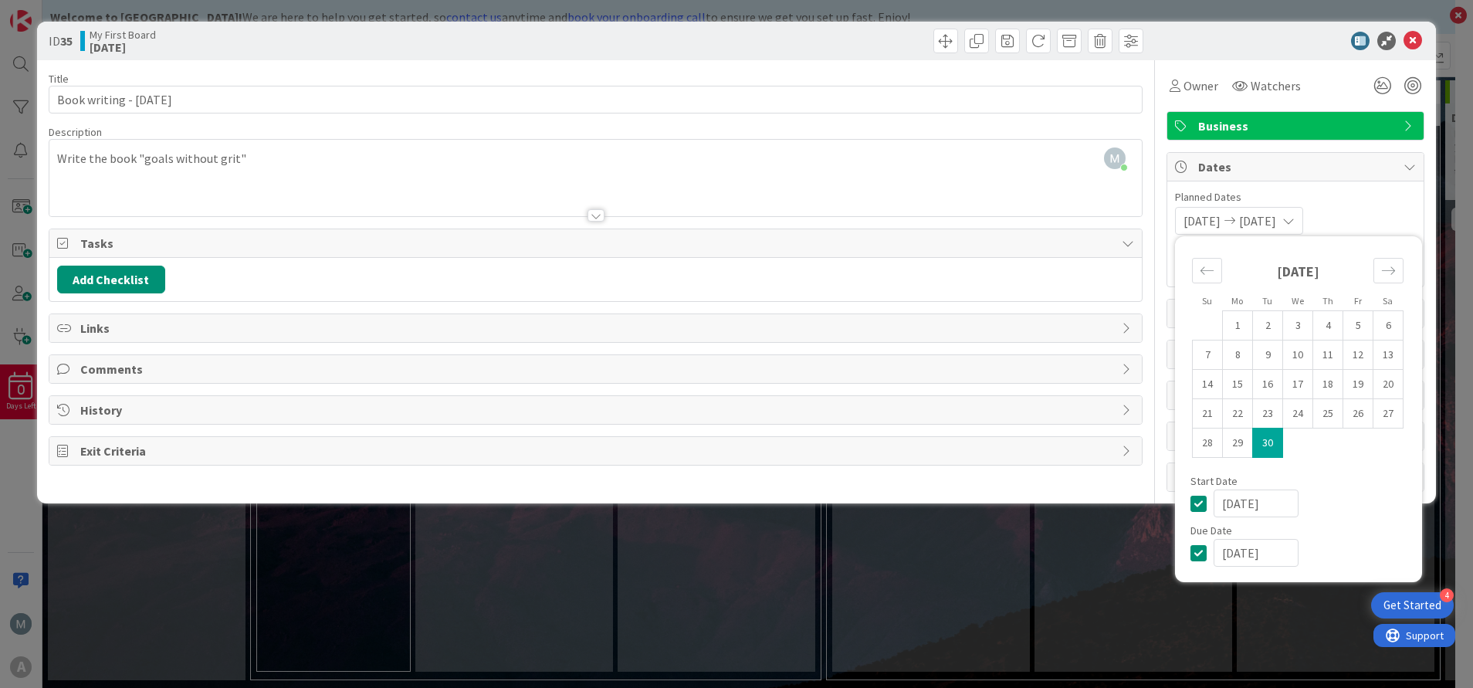
click at [1232, 511] on input "[DATE]" at bounding box center [1255, 503] width 85 height 28
click at [1245, 325] on td "1" at bounding box center [1238, 325] width 30 height 29
type input "[DATE]"
click at [1199, 551] on icon at bounding box center [1201, 552] width 23 height 19
click at [1273, 452] on td "30" at bounding box center [1268, 442] width 30 height 29
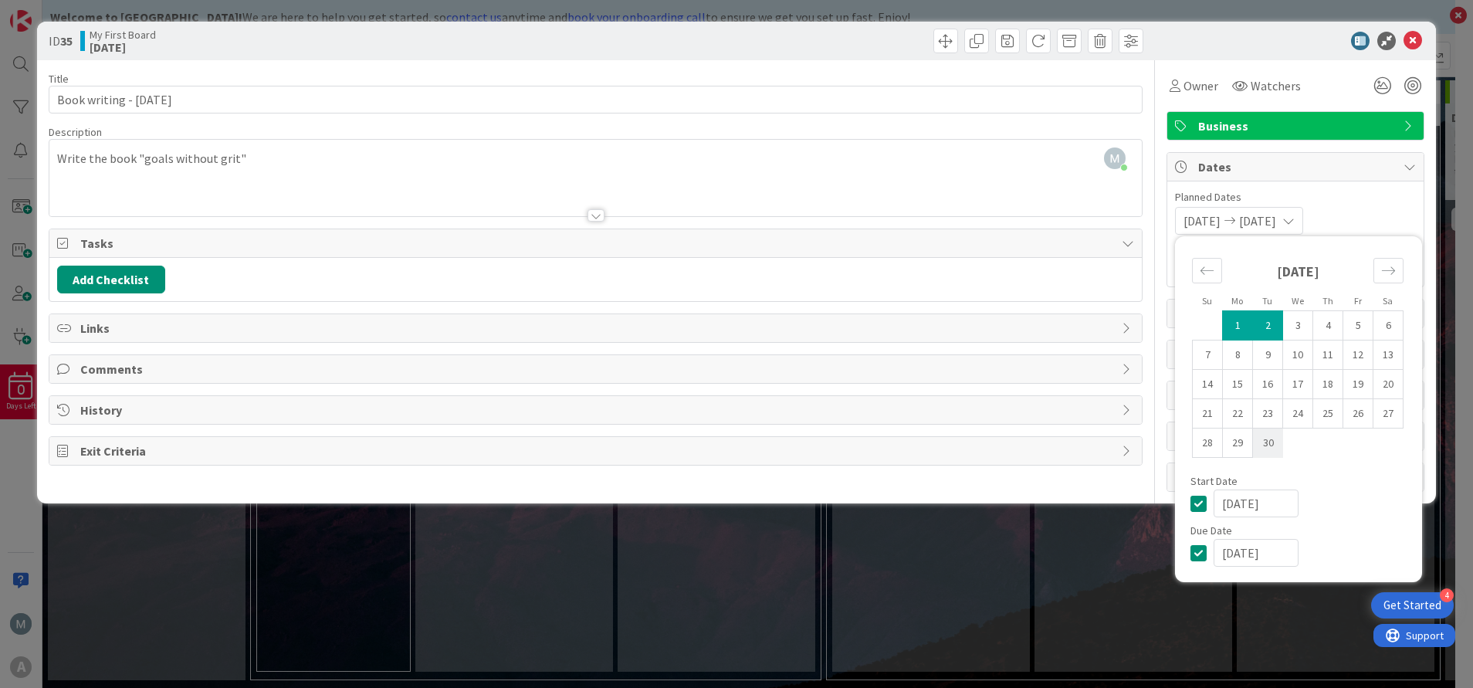
type input "[DATE]"
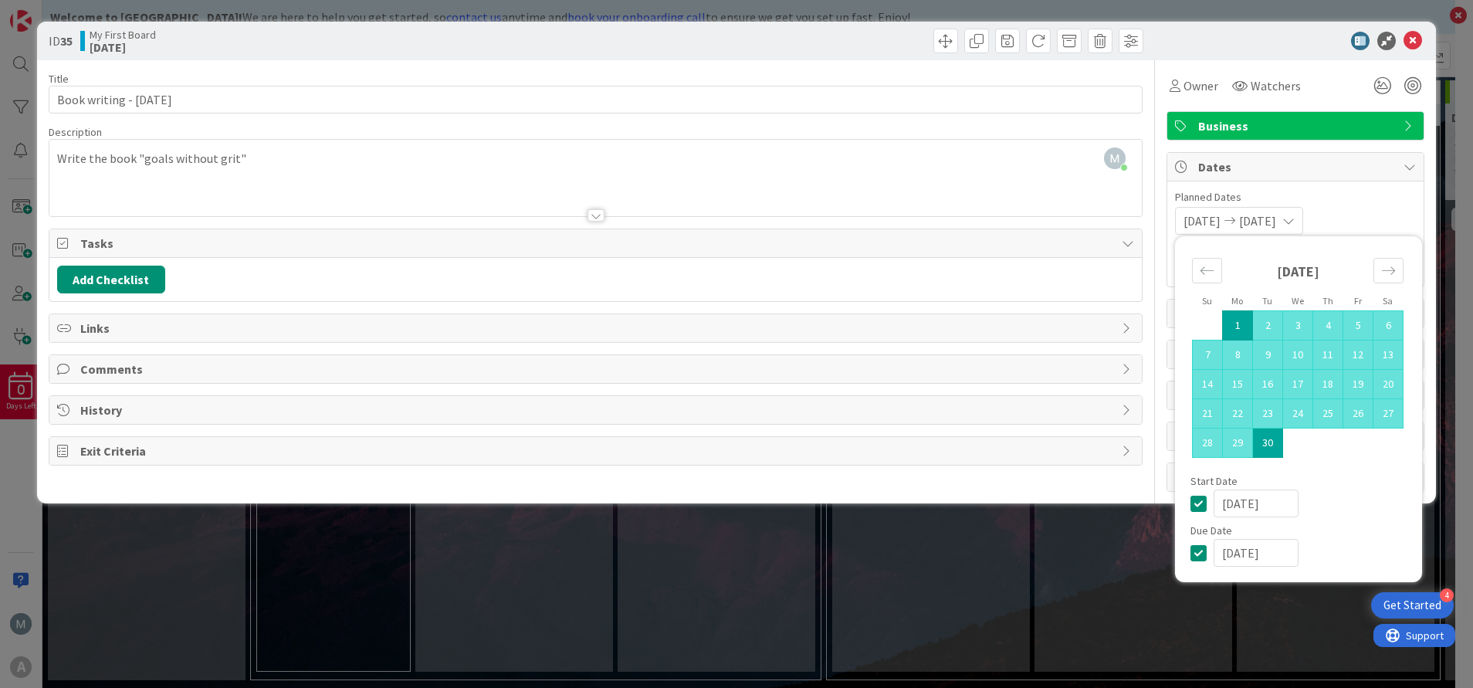
click at [1412, 163] on icon at bounding box center [1409, 167] width 12 height 12
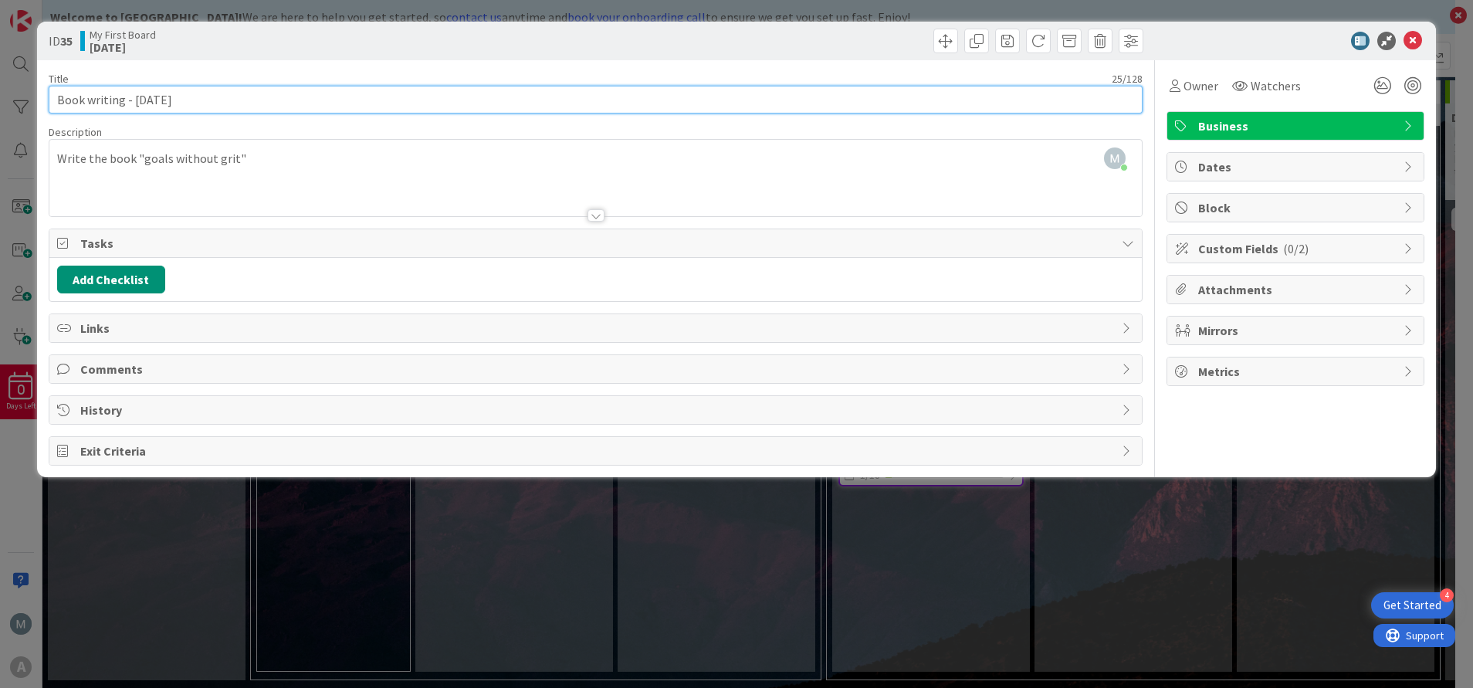
click at [201, 103] on input "Book writing - [DATE]" at bounding box center [596, 100] width 1094 height 28
type input "B"
type input "writing book"
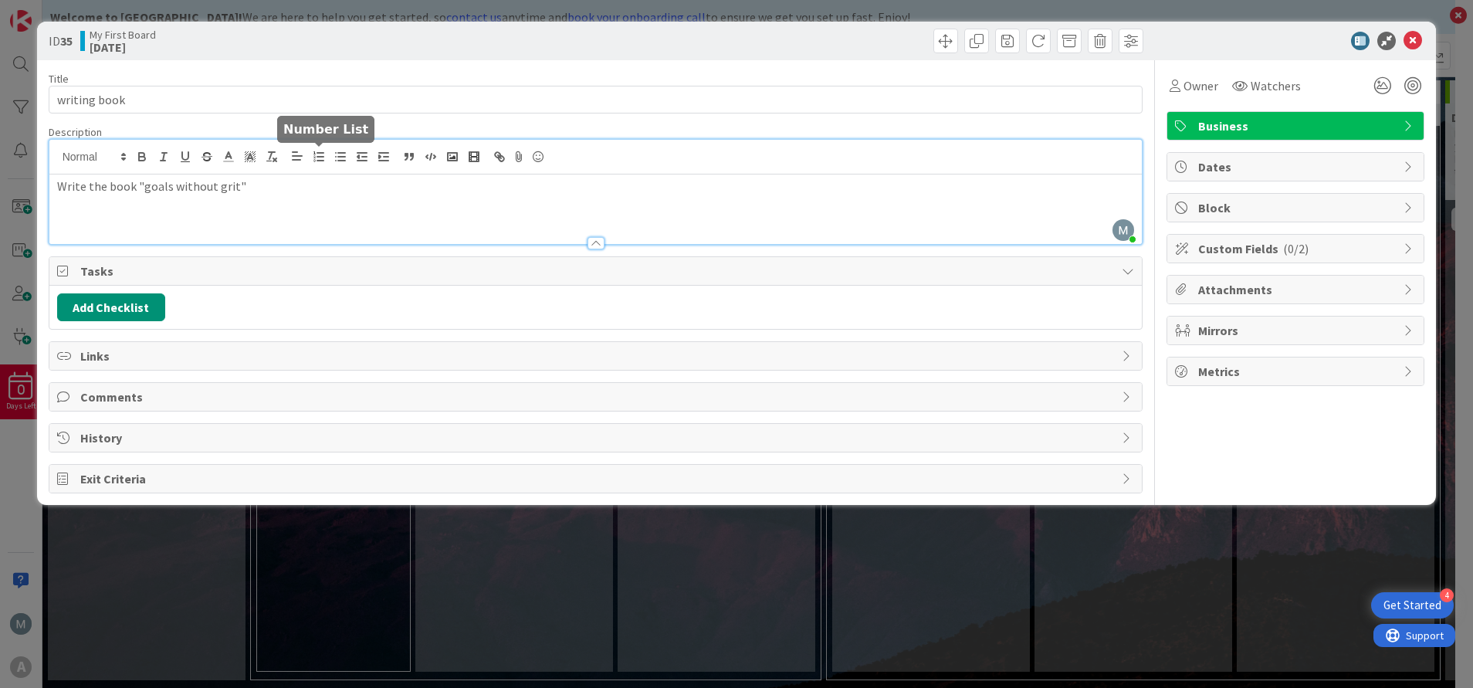
click at [316, 157] on div "[PERSON_NAME] [PERSON_NAME] just joined Write the book "goals without grit"" at bounding box center [595, 192] width 1093 height 104
click at [1126, 272] on icon at bounding box center [1127, 271] width 12 height 12
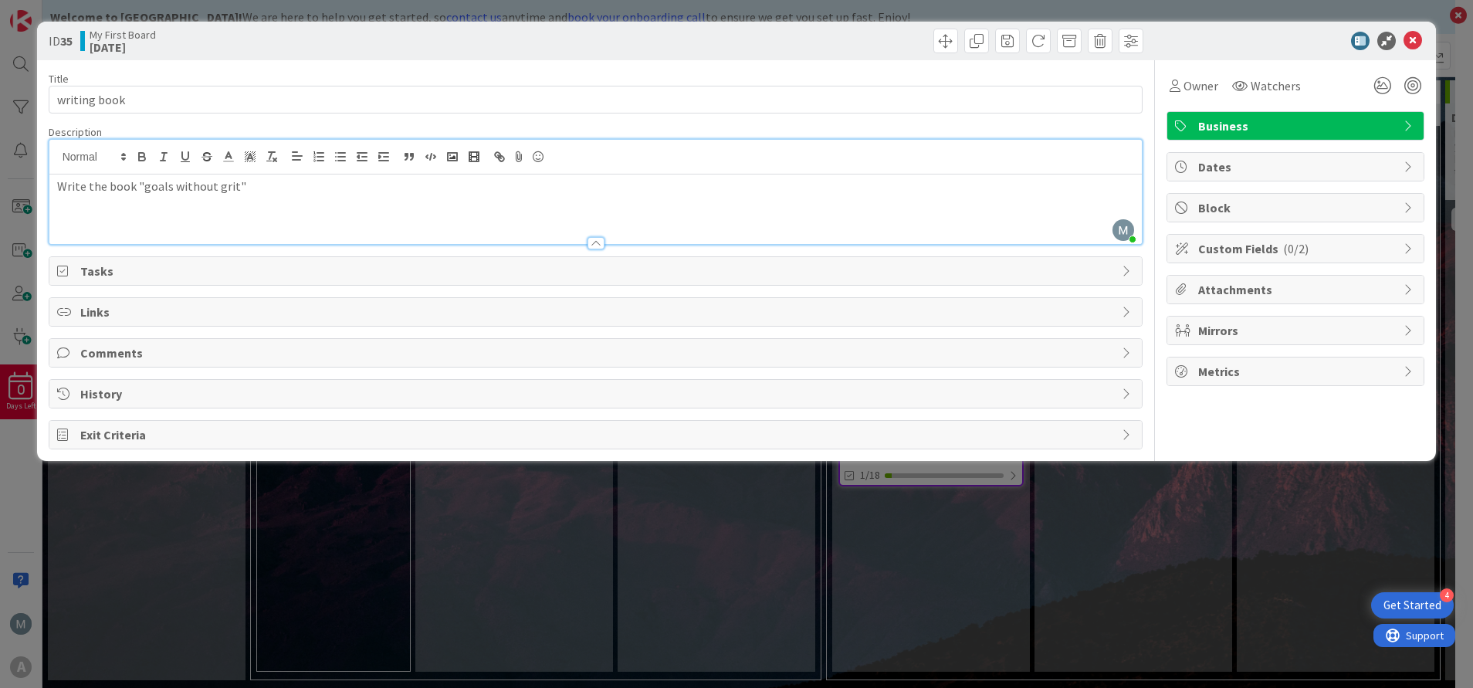
click at [110, 271] on span "Tasks" at bounding box center [597, 271] width 1034 height 19
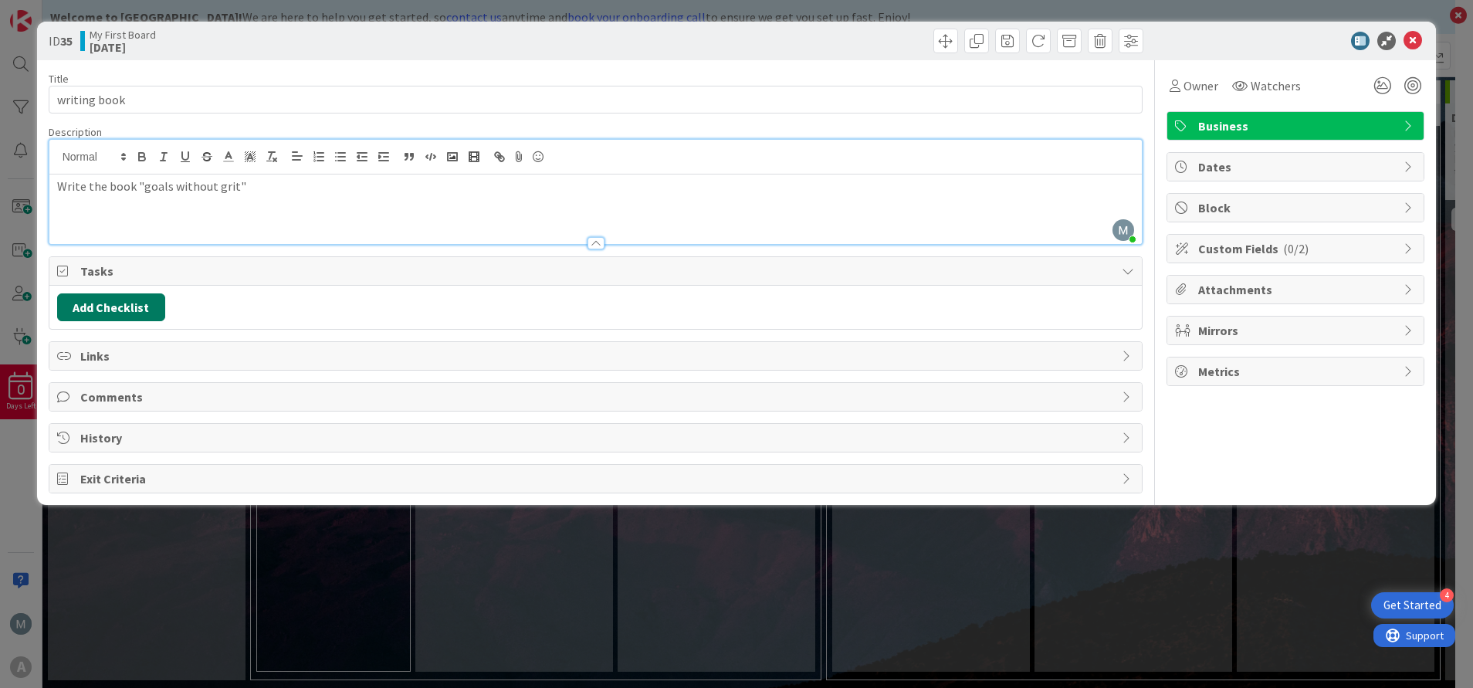
click at [139, 308] on button "Add Checklist" at bounding box center [111, 307] width 108 height 28
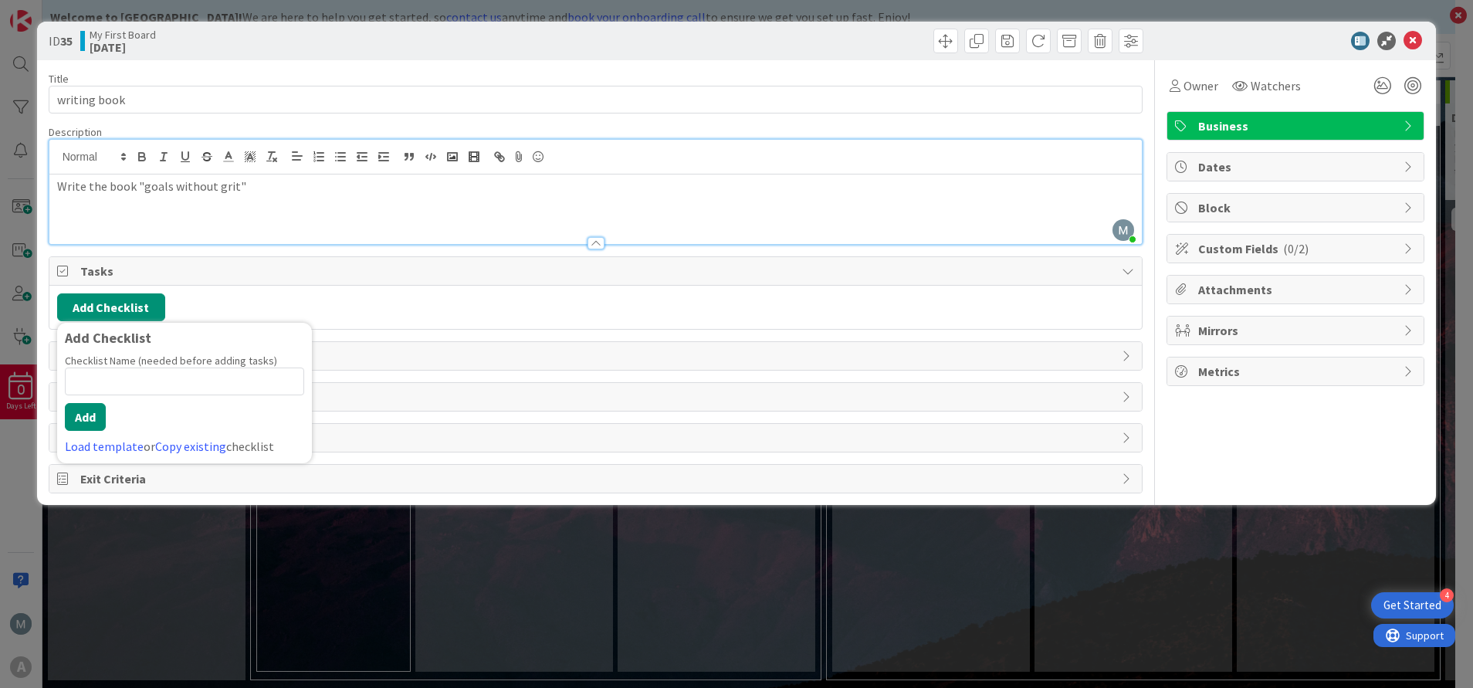
click at [198, 373] on input at bounding box center [184, 381] width 239 height 28
type input "Ready to publish"
click at [79, 411] on button "Add" at bounding box center [85, 417] width 41 height 28
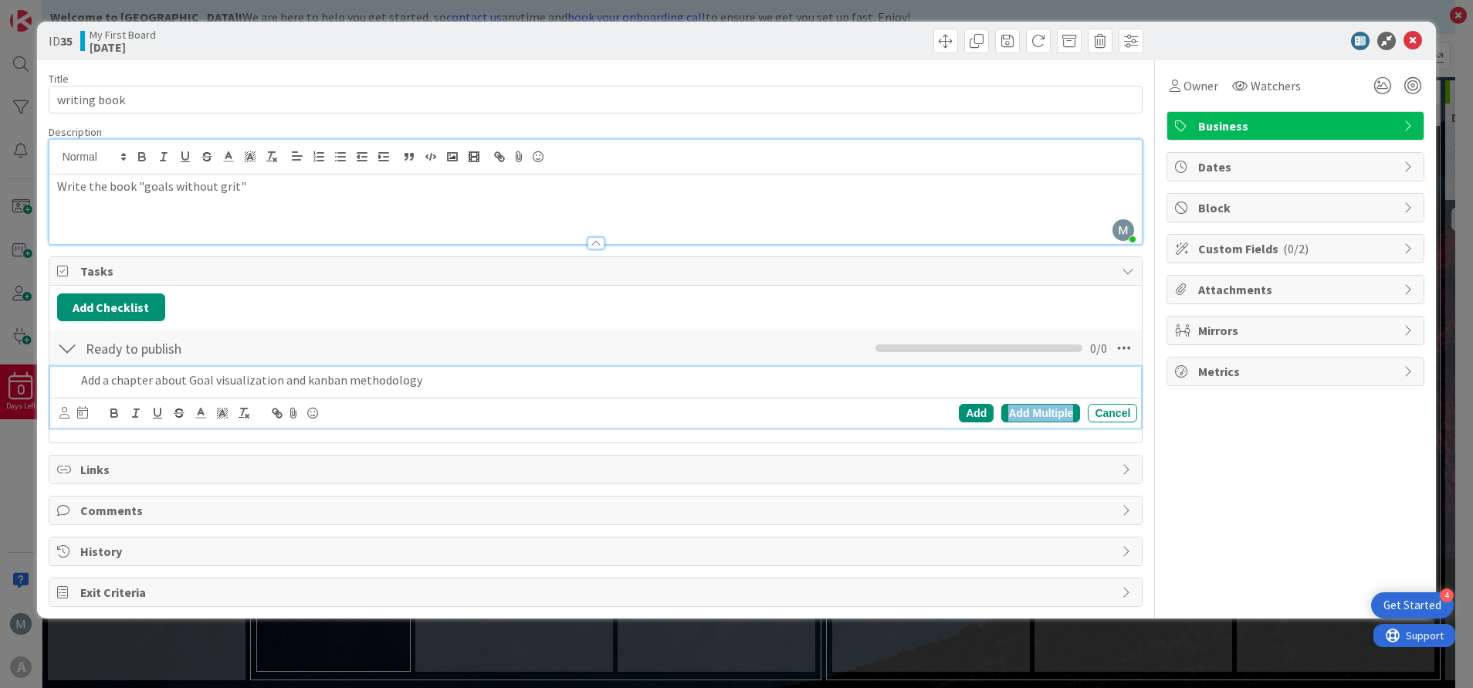
click at [1041, 421] on div "Add Multiple" at bounding box center [1040, 413] width 79 height 19
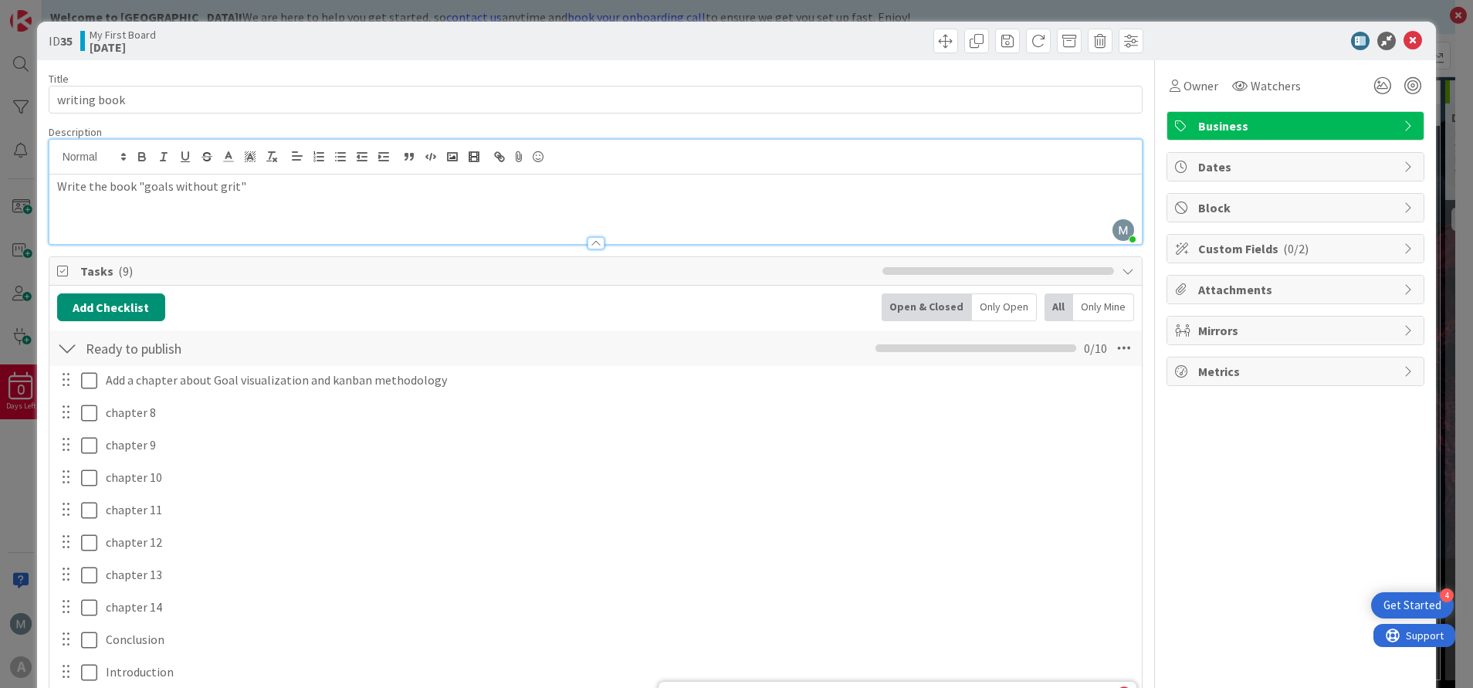
scroll to position [116, 0]
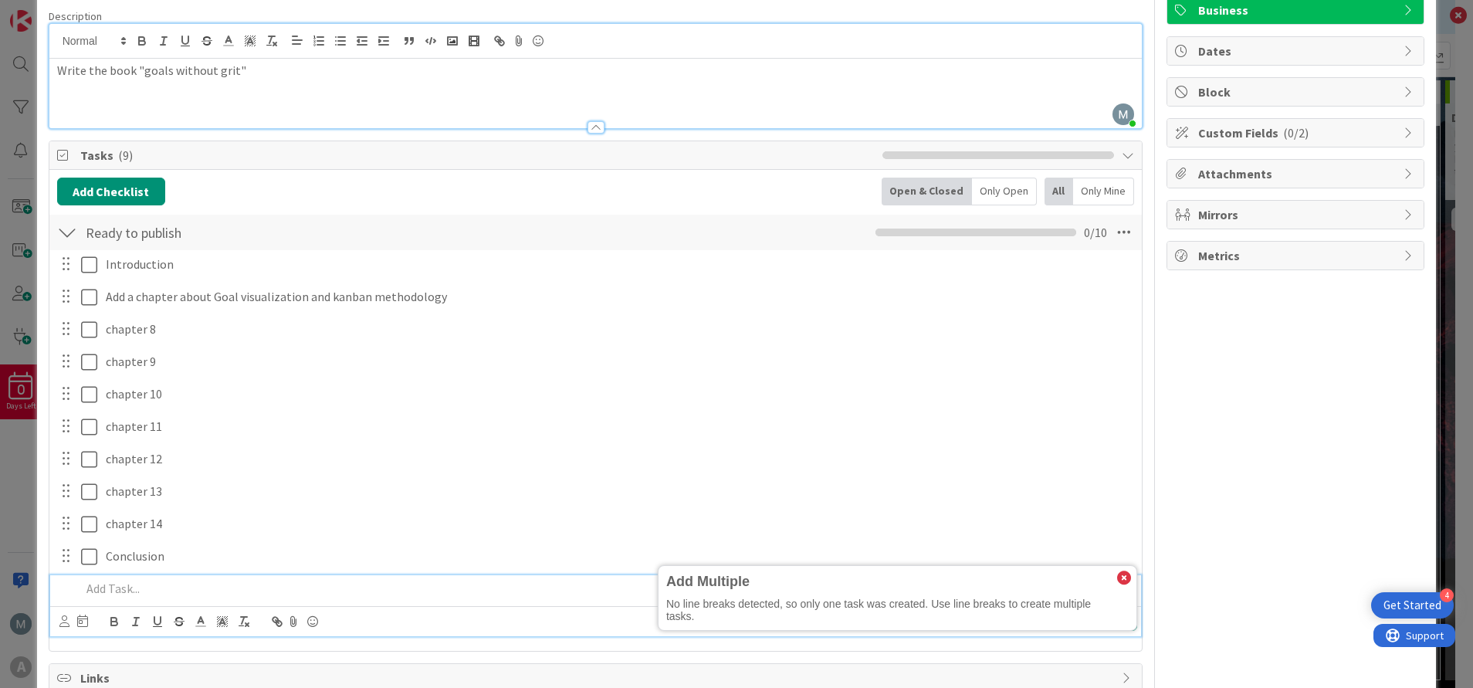
click at [181, 581] on p at bounding box center [606, 589] width 1050 height 18
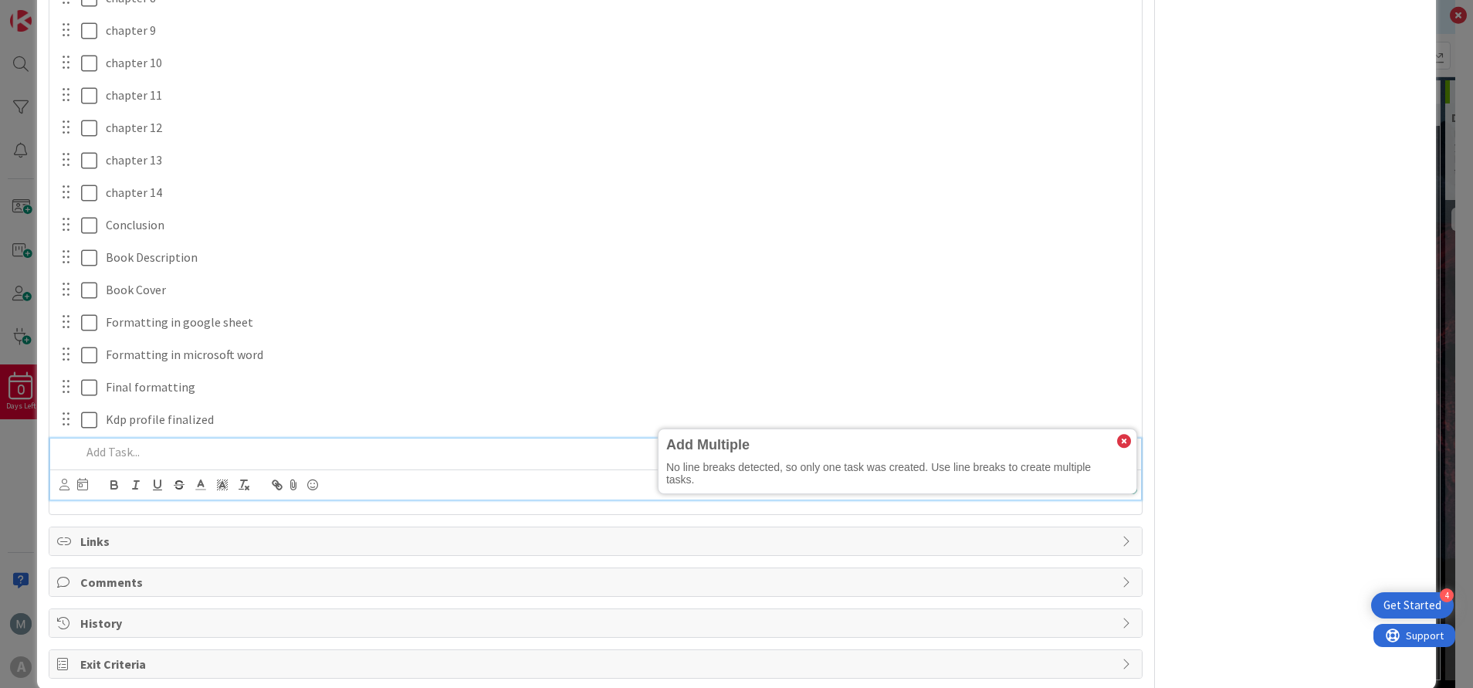
scroll to position [471, 0]
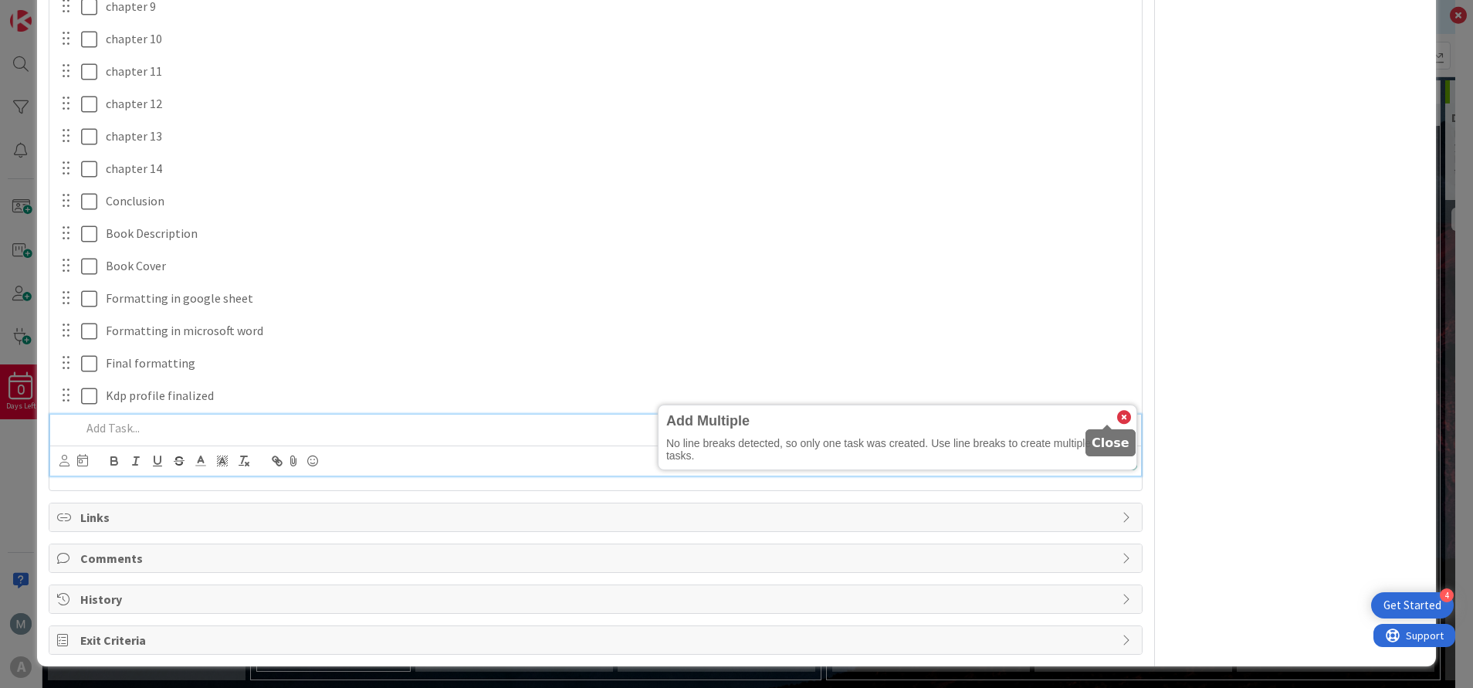
click at [1117, 419] on icon at bounding box center [1124, 418] width 14 height 14
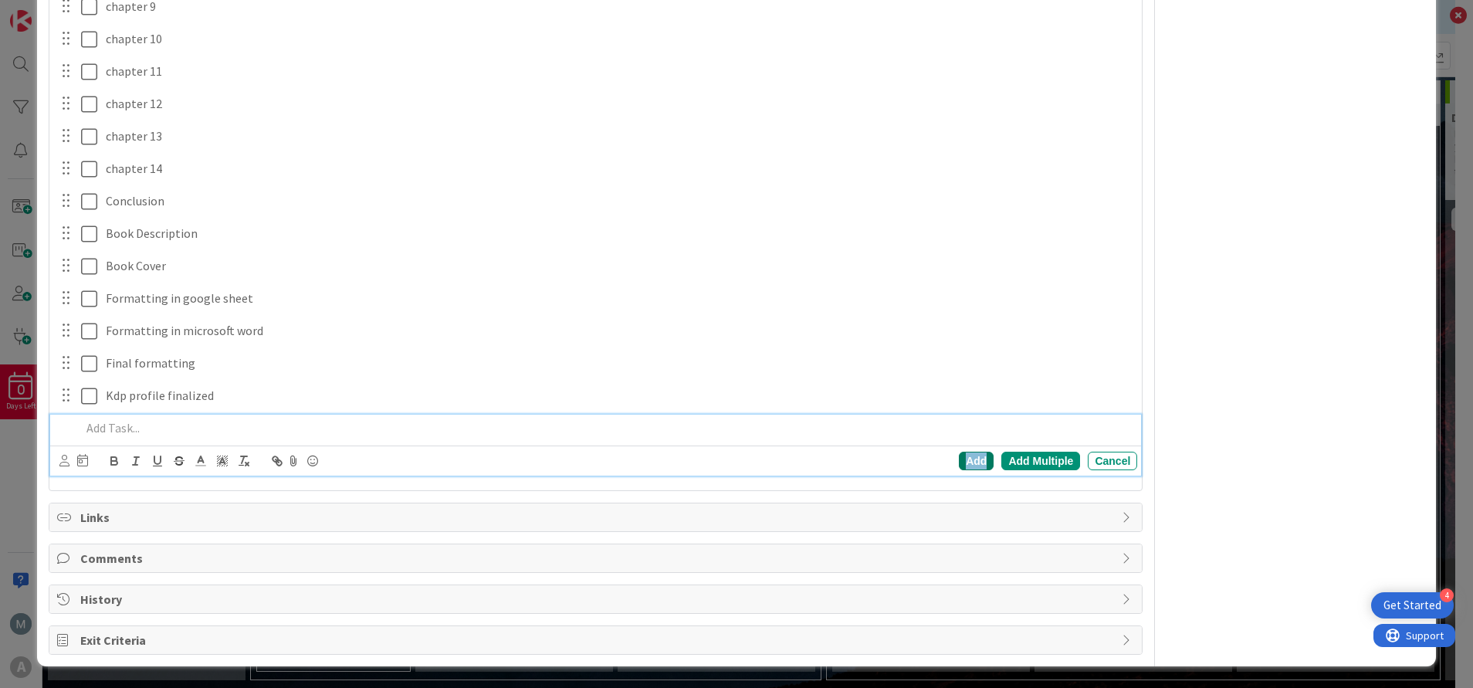
click at [961, 466] on div "Add" at bounding box center [976, 460] width 35 height 19
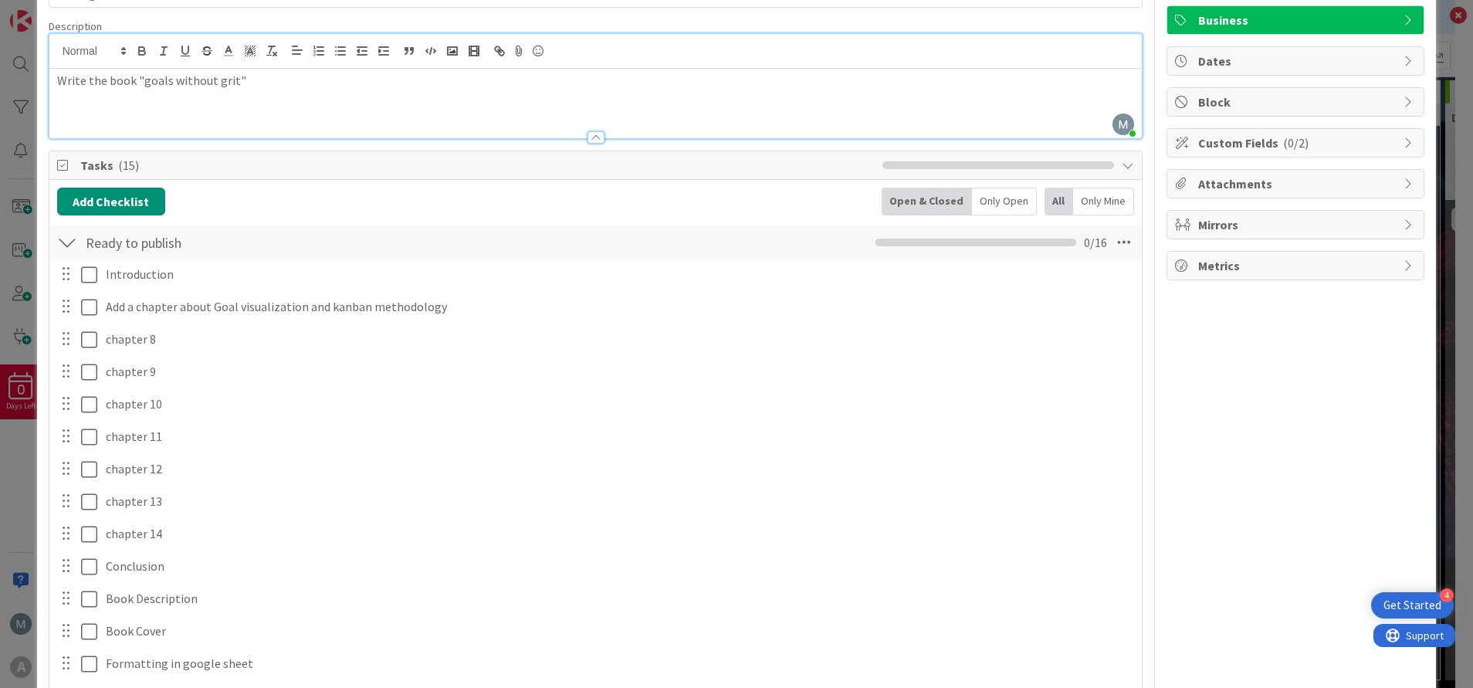
scroll to position [90, 0]
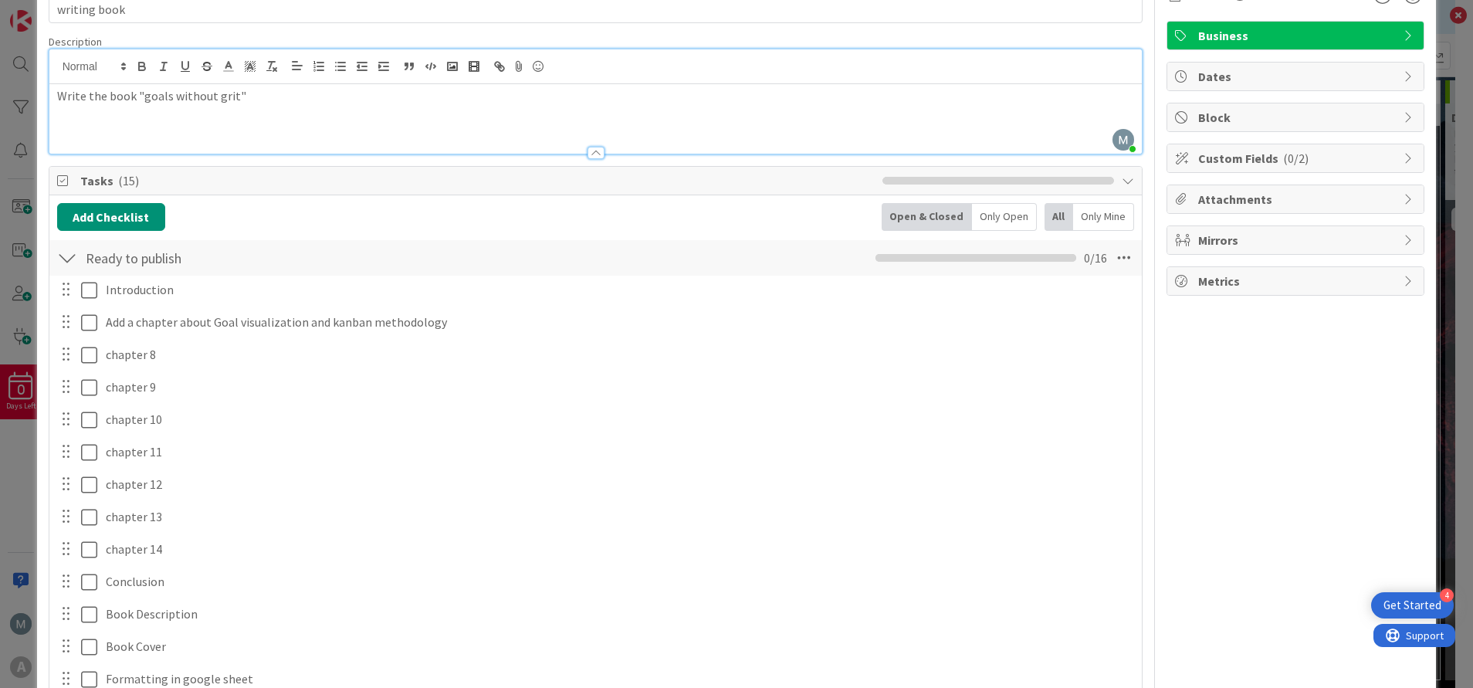
click at [65, 264] on div at bounding box center [67, 258] width 20 height 28
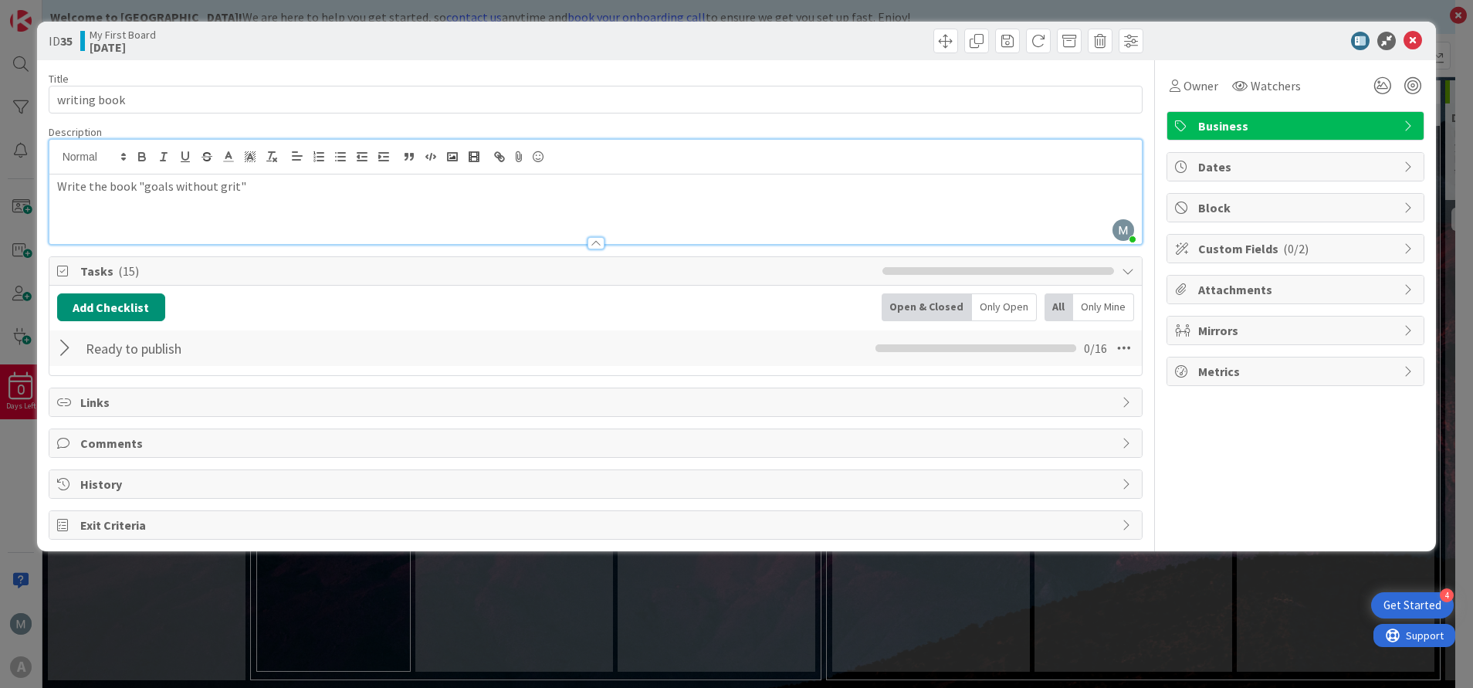
click at [120, 525] on span "Exit Criteria" at bounding box center [597, 525] width 1034 height 19
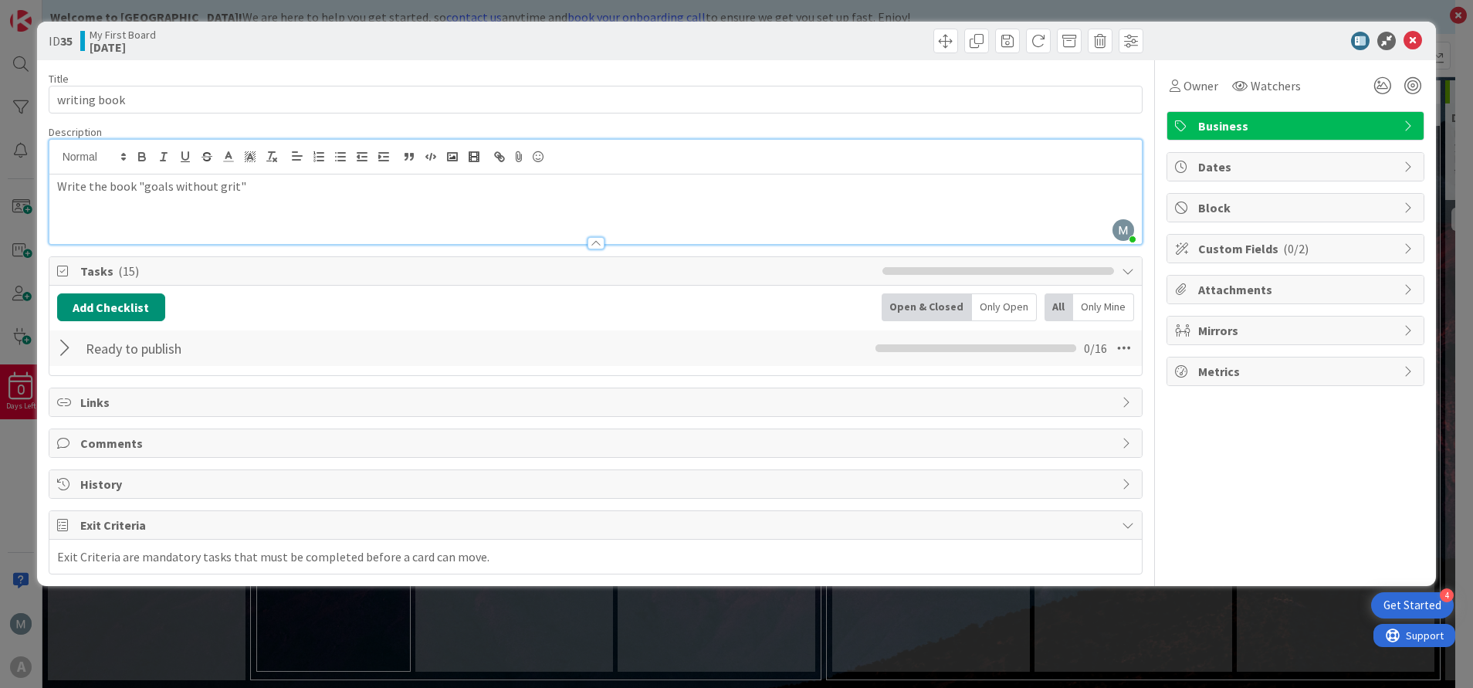
click at [311, 563] on div "Exit Criteria are mandatory tasks that must be completed before a card can move." at bounding box center [273, 556] width 432 height 19
click at [1131, 524] on icon at bounding box center [1127, 525] width 12 height 12
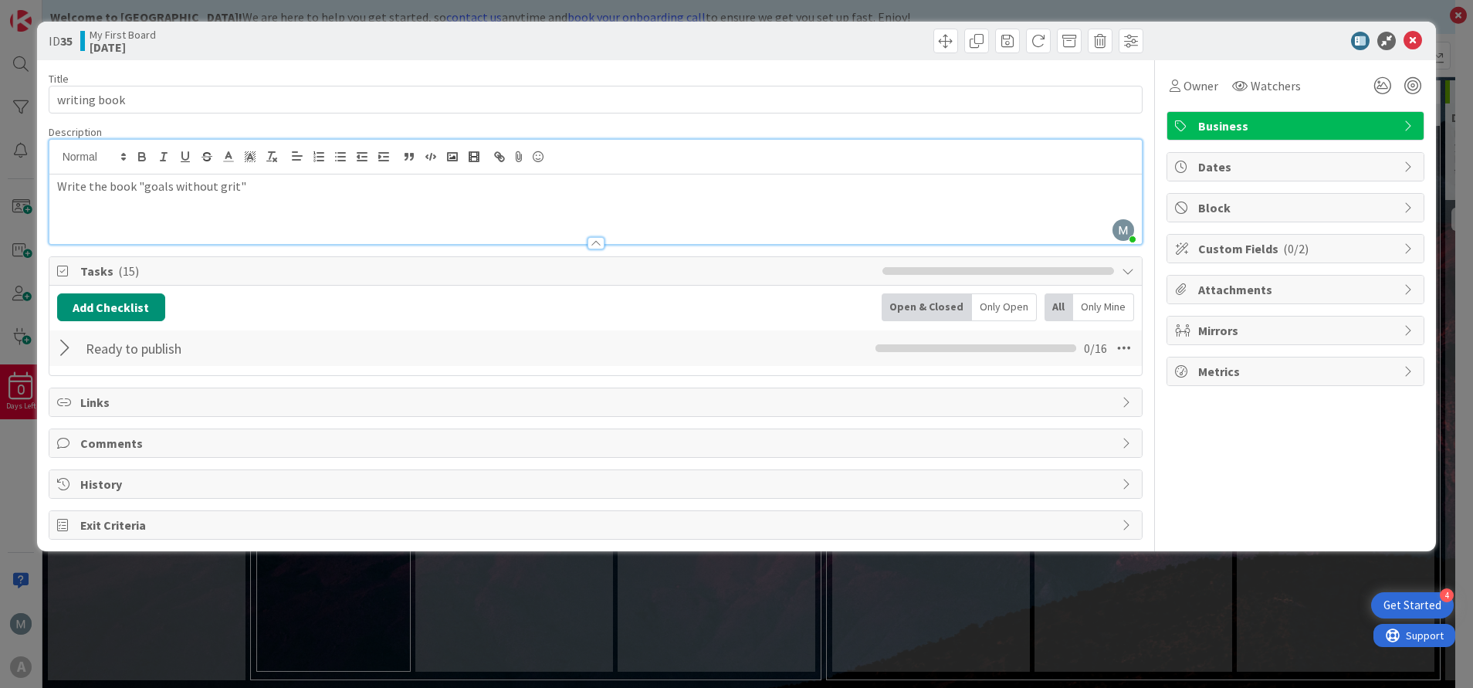
click at [1131, 524] on icon at bounding box center [1127, 525] width 12 height 12
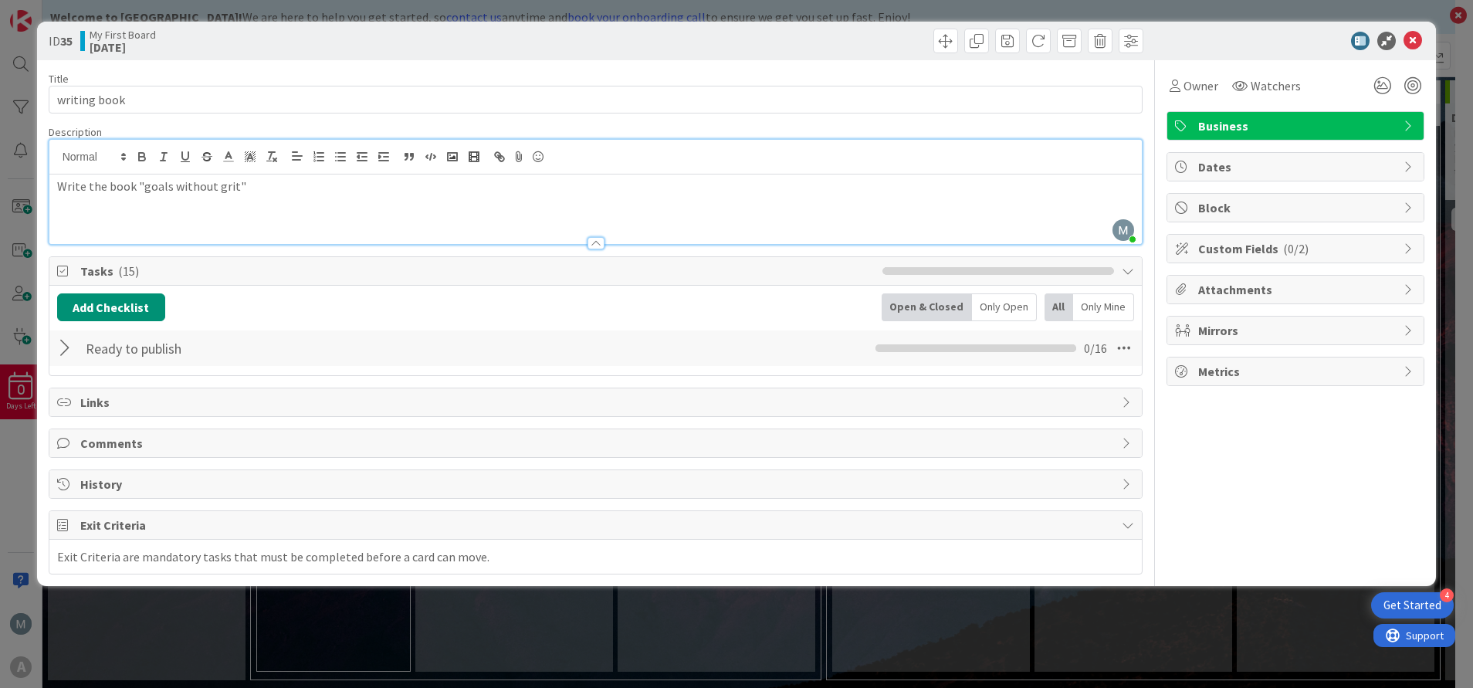
click at [93, 555] on div "Exit Criteria are mandatory tasks that must be completed before a card can move." at bounding box center [273, 556] width 432 height 19
click at [64, 526] on icon at bounding box center [64, 525] width 15 height 12
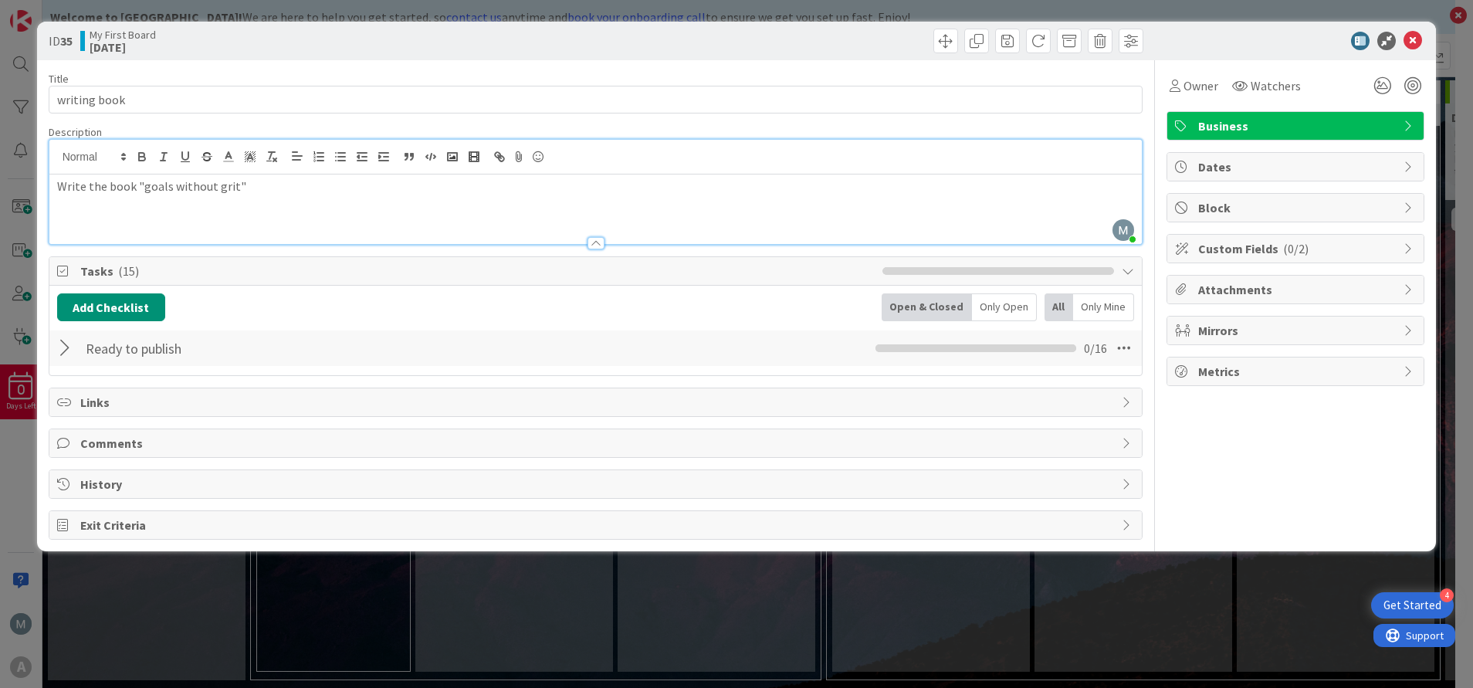
click at [64, 526] on icon at bounding box center [64, 525] width 15 height 12
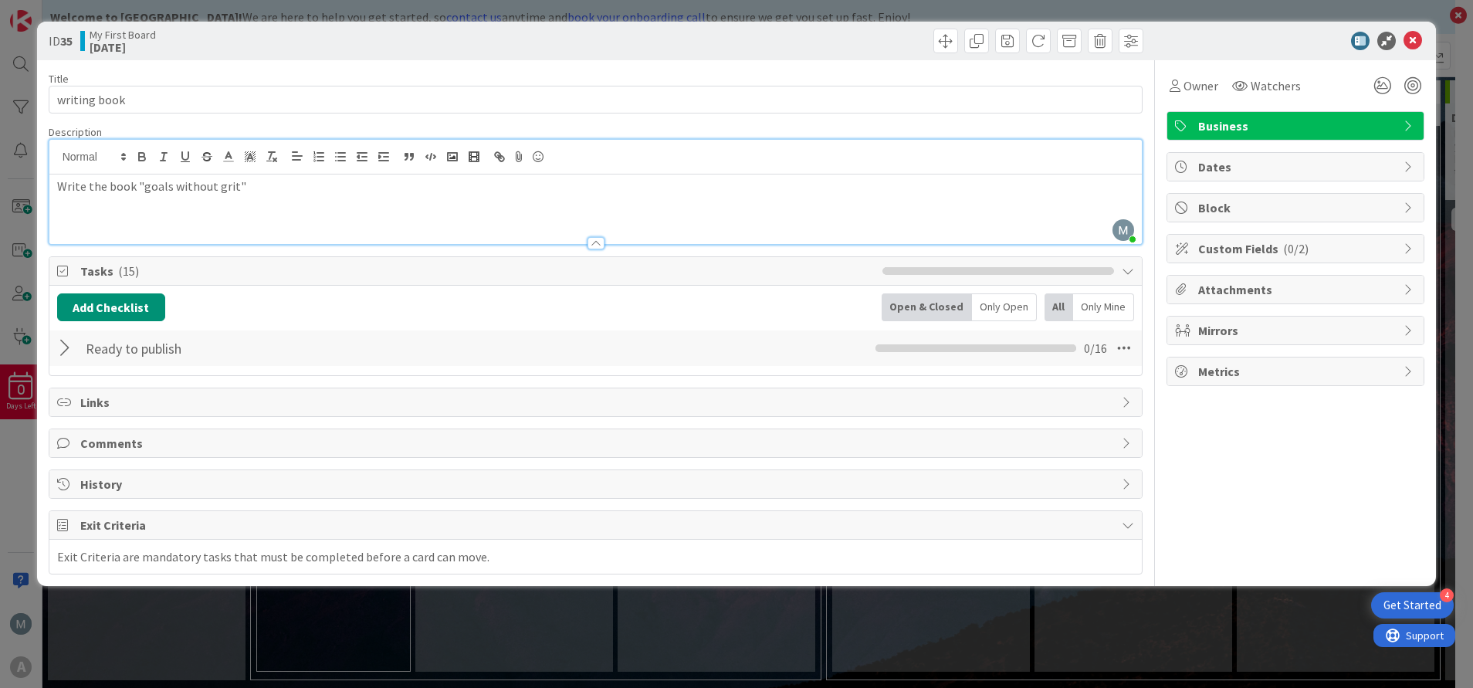
click at [66, 349] on div at bounding box center [67, 348] width 20 height 28
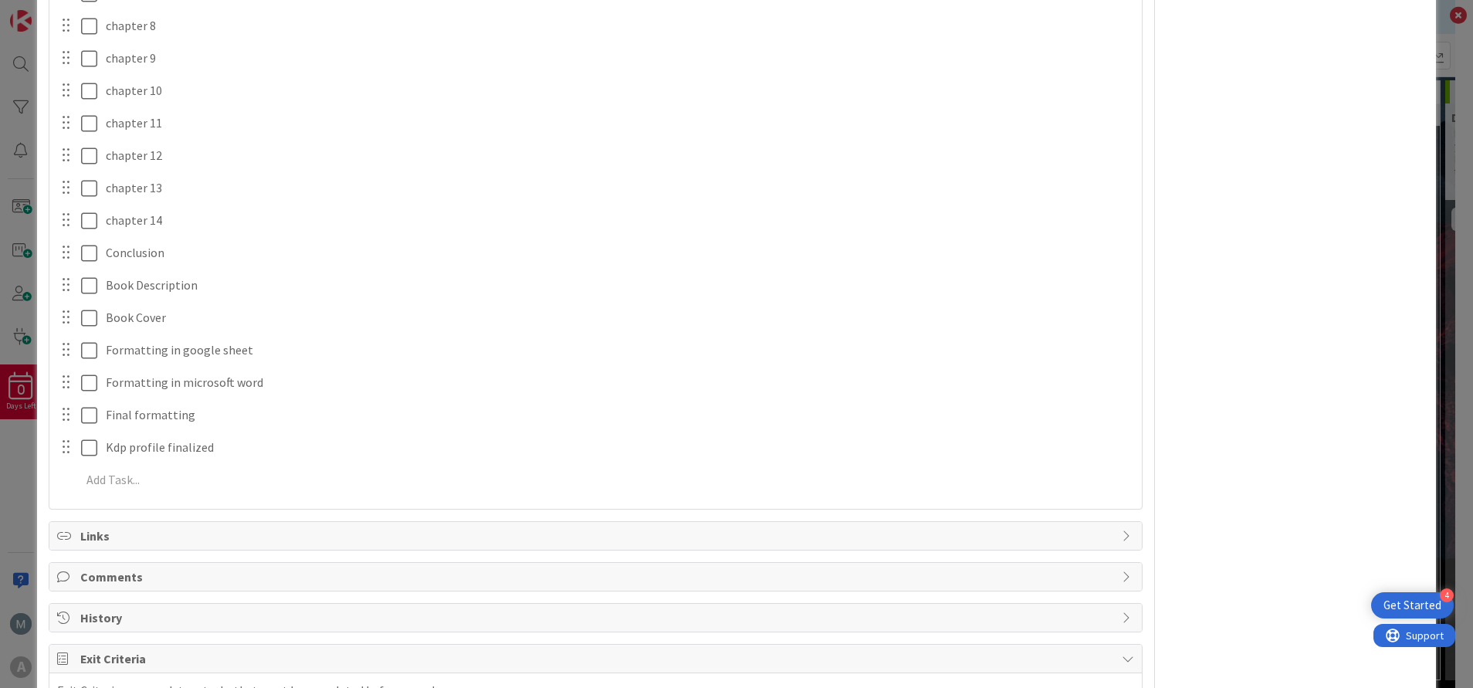
scroll to position [463, 0]
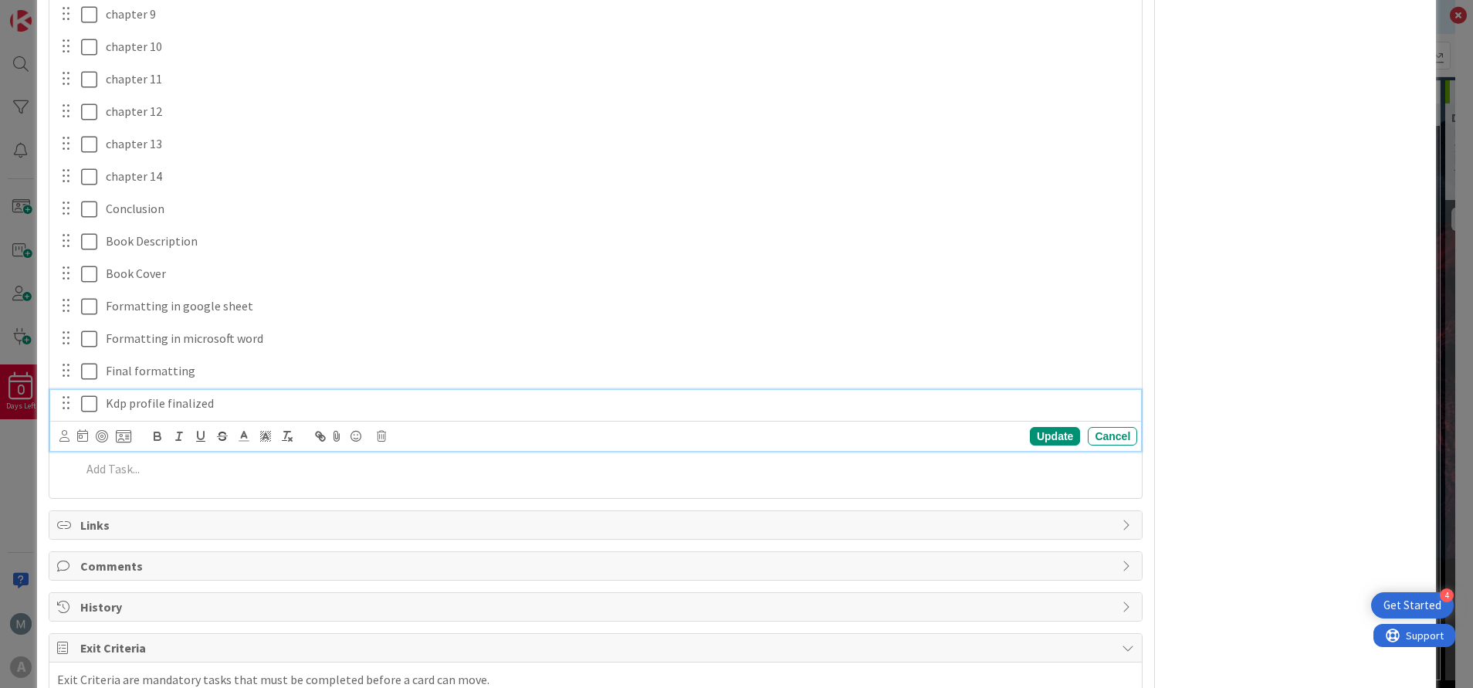
click at [196, 403] on p "Kdp profile finalized" at bounding box center [618, 403] width 1025 height 18
click at [254, 395] on p "Kdp profile finalized" at bounding box center [618, 403] width 1025 height 18
click at [102, 434] on div at bounding box center [102, 436] width 12 height 12
click at [83, 438] on icon at bounding box center [82, 435] width 11 height 12
click at [288, 486] on icon "Move forward to switch to the next month." at bounding box center [290, 481] width 15 height 15
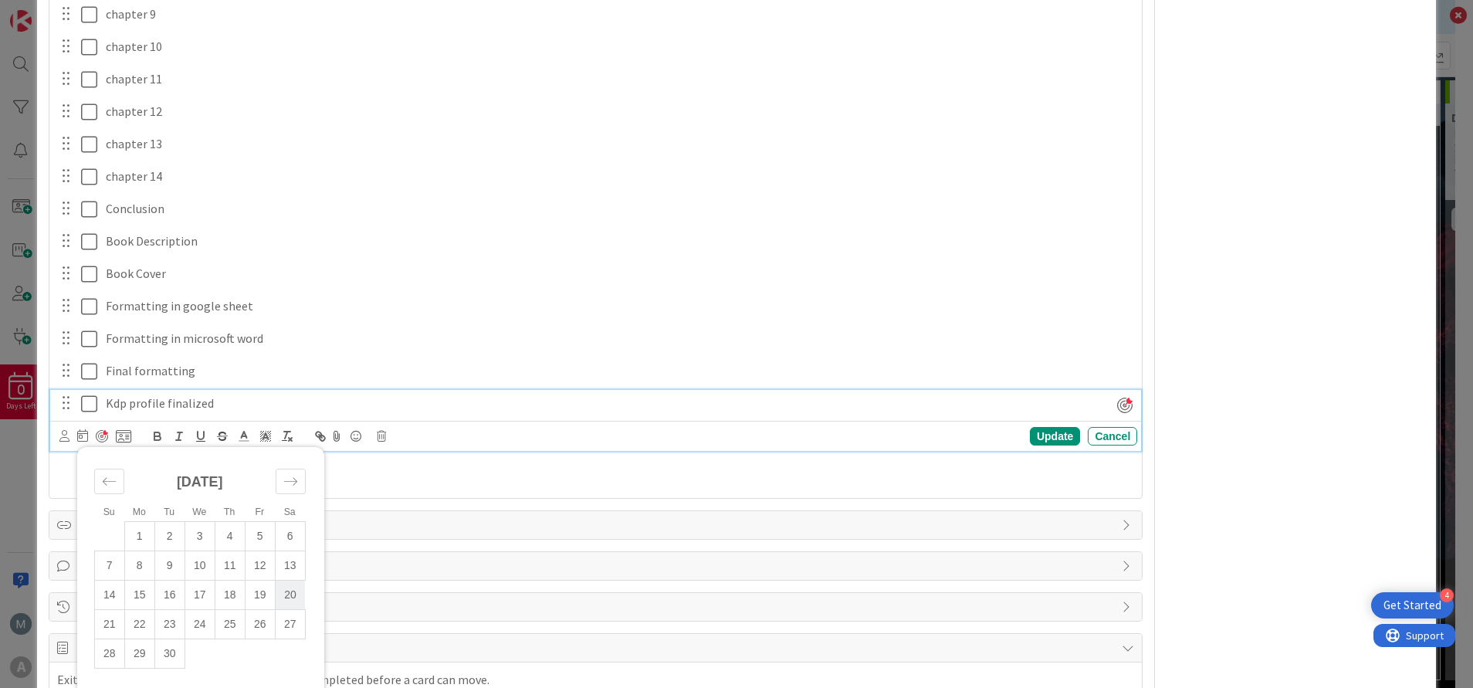
click at [281, 591] on td "20" at bounding box center [290, 594] width 30 height 29
type input "[DATE]"
click at [1037, 436] on div "Update" at bounding box center [1055, 436] width 50 height 19
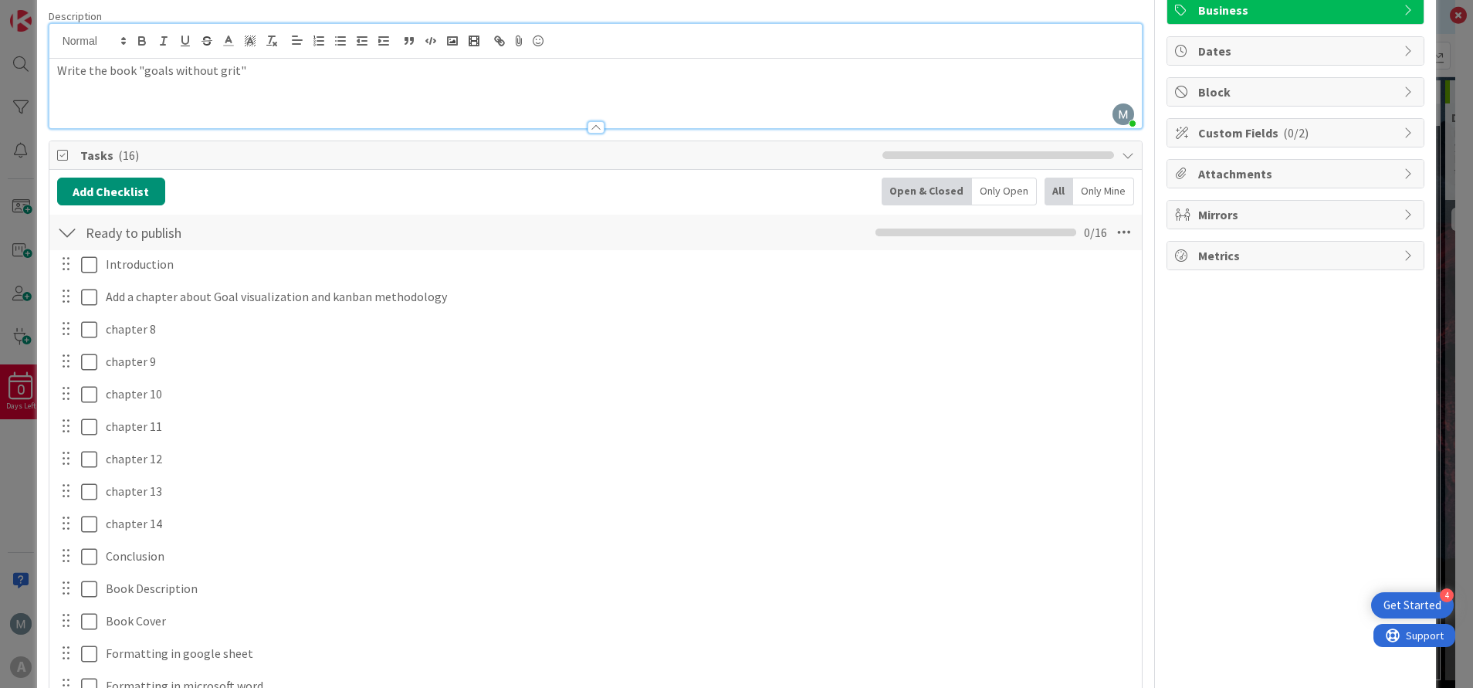
scroll to position [0, 0]
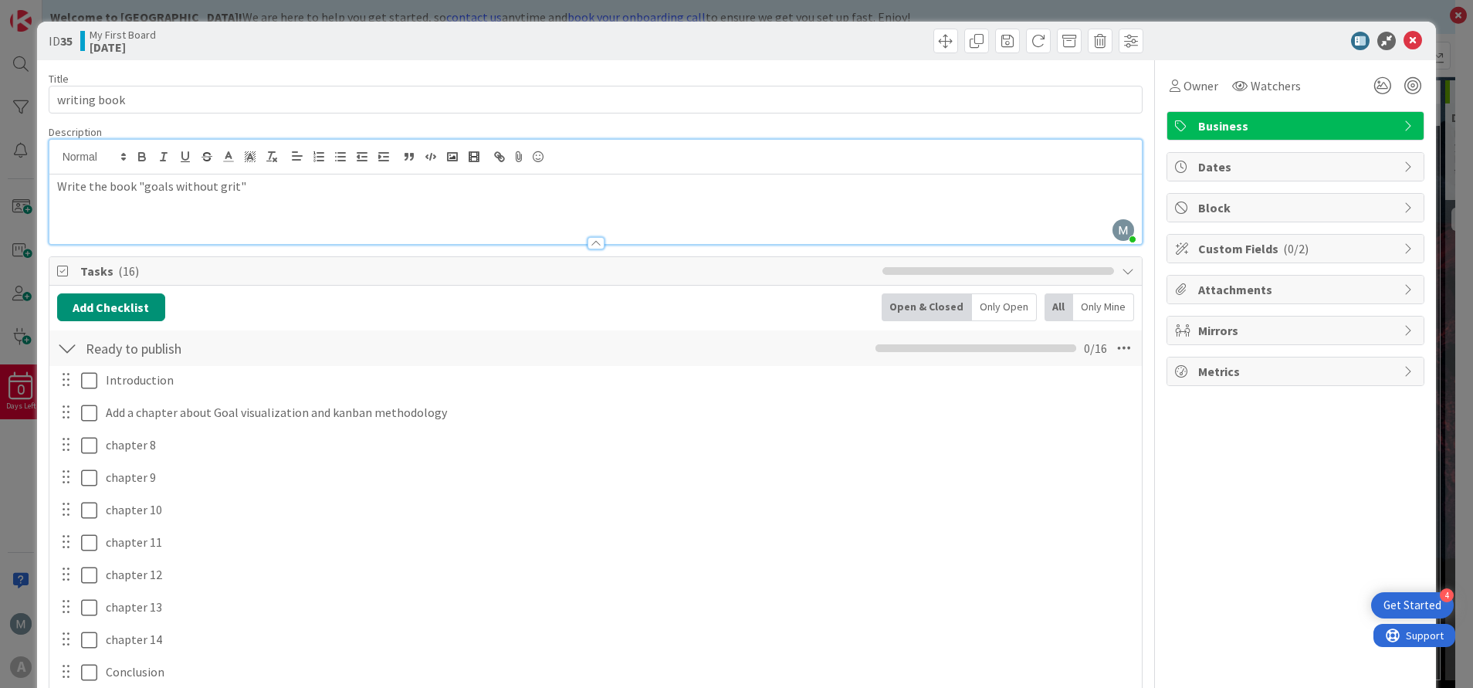
click at [1403, 288] on icon at bounding box center [1409, 289] width 12 height 12
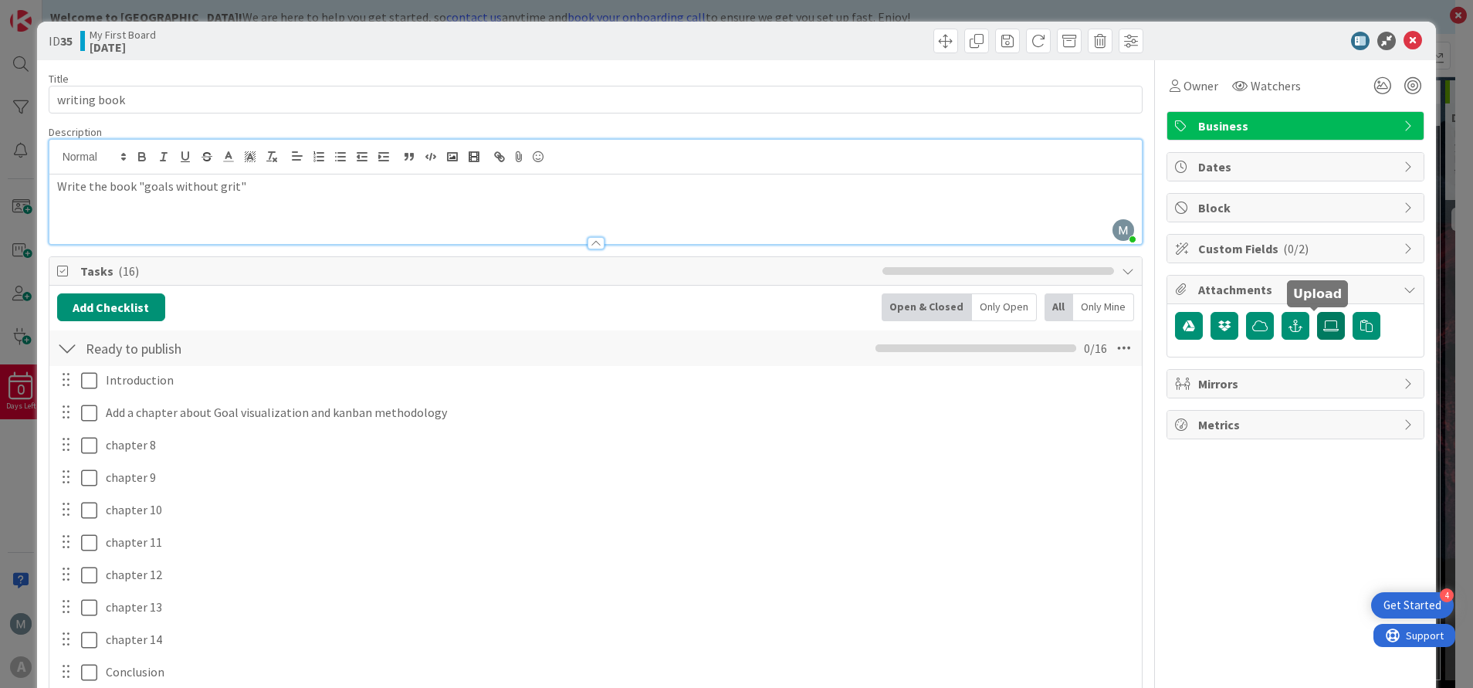
click at [1323, 326] on icon at bounding box center [1330, 326] width 15 height 12
click at [1317, 312] on input "file" at bounding box center [1317, 312] width 0 height 0
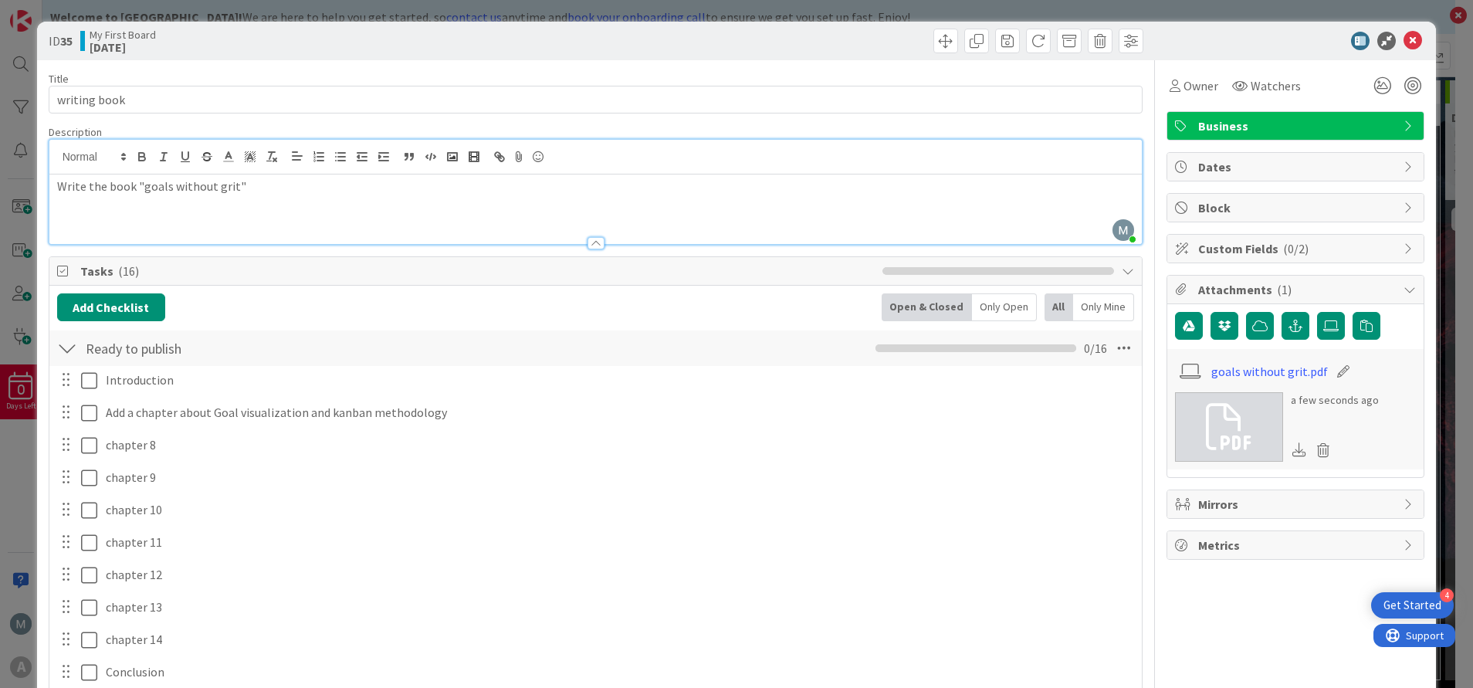
click at [1403, 164] on icon at bounding box center [1409, 167] width 12 height 12
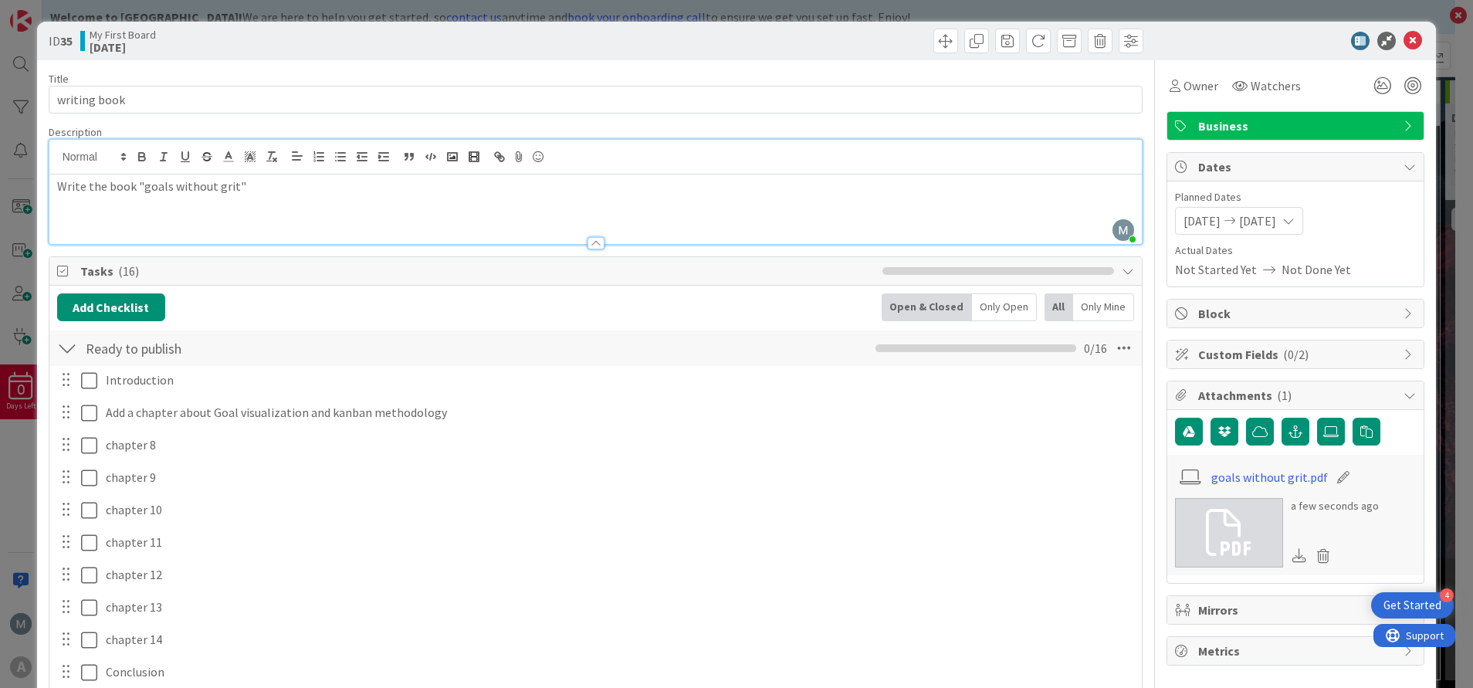
click at [1403, 164] on icon at bounding box center [1409, 167] width 12 height 12
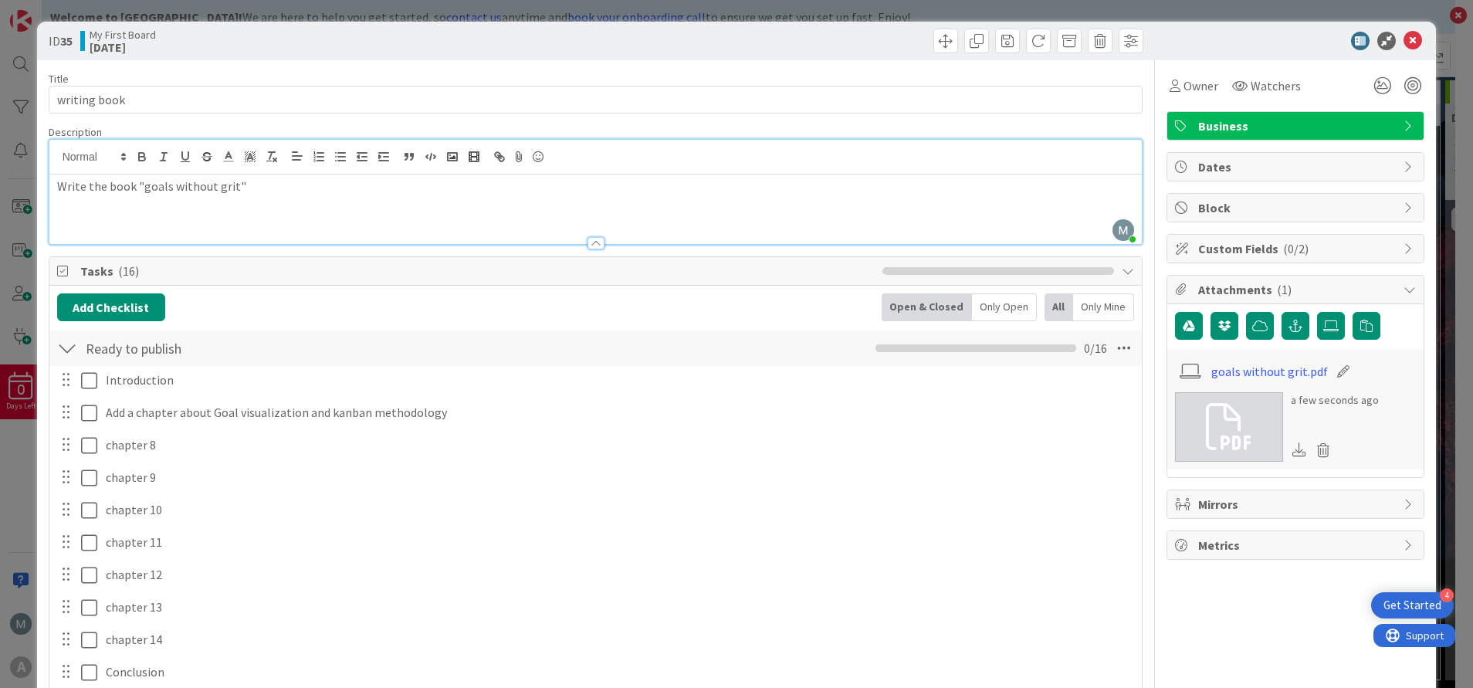
click at [1403, 245] on icon at bounding box center [1409, 248] width 12 height 12
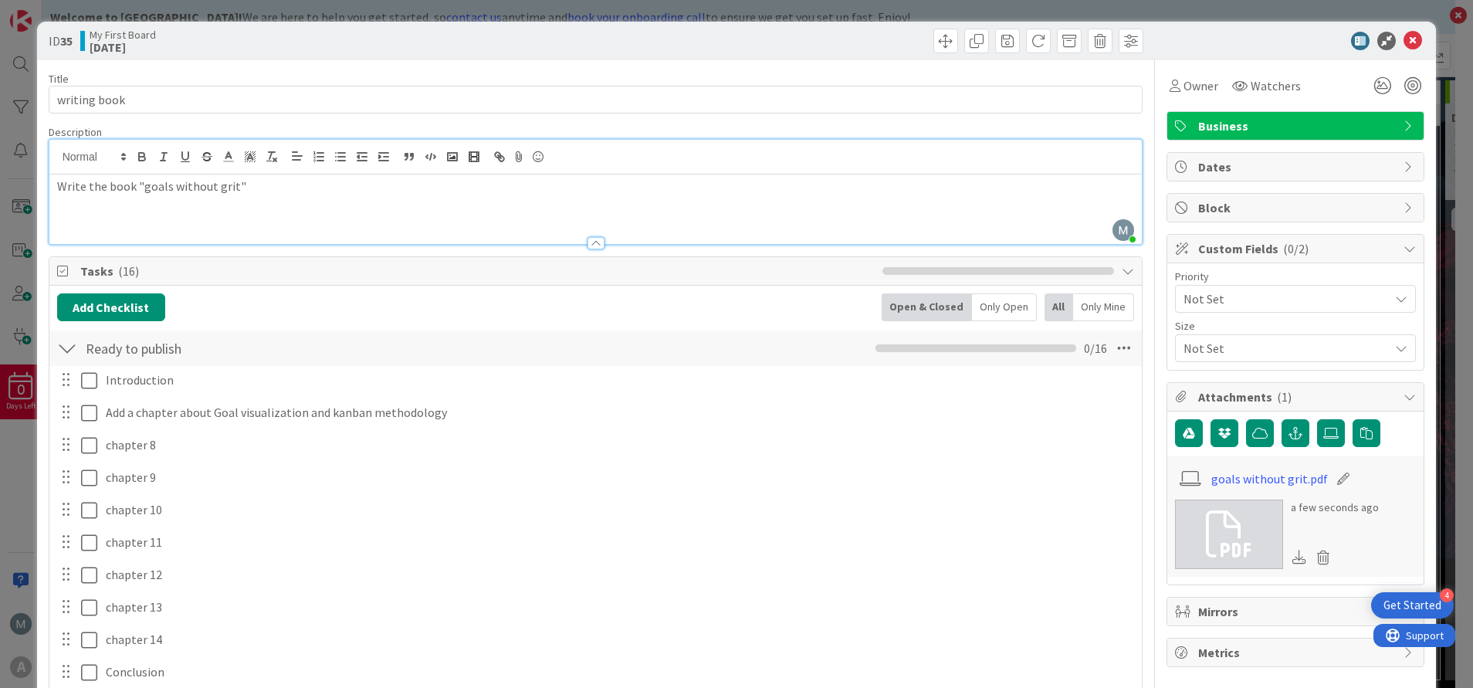
click at [1395, 304] on icon at bounding box center [1401, 299] width 12 height 12
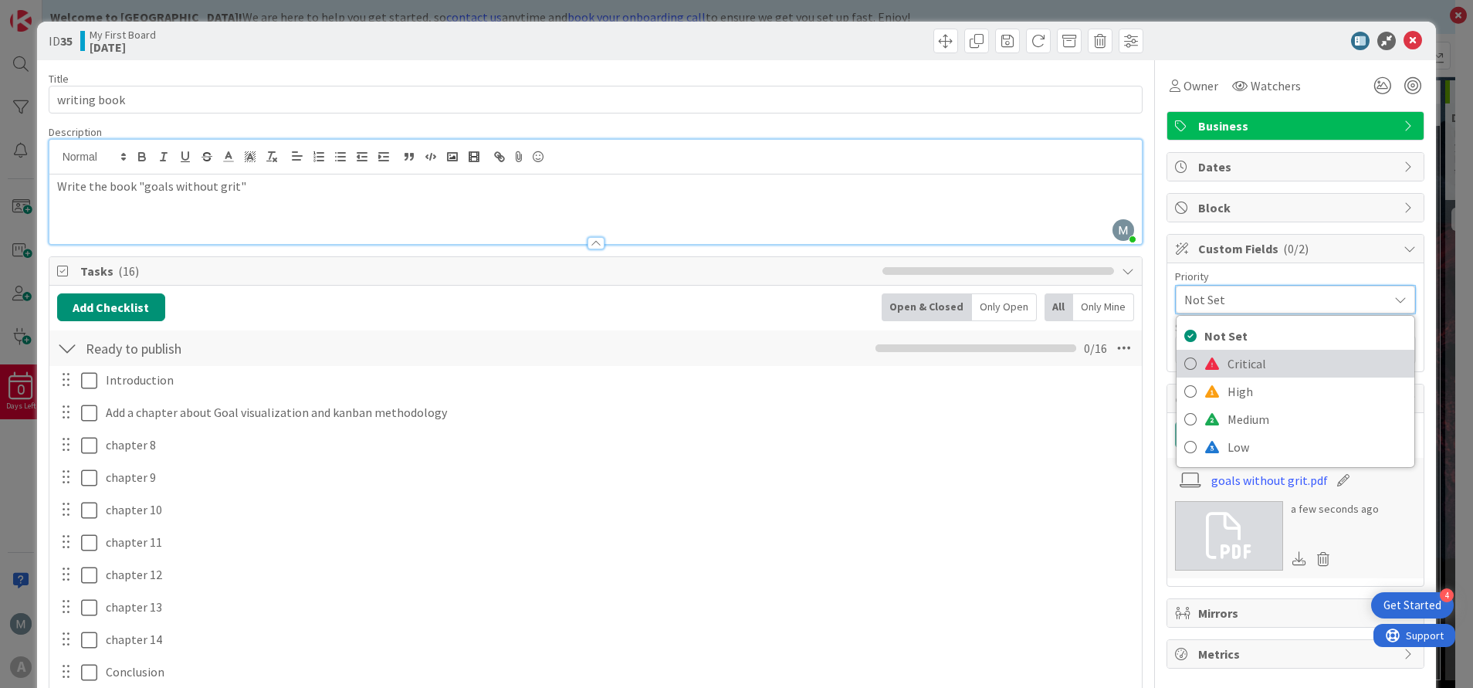
click at [1307, 364] on span "Critical" at bounding box center [1316, 363] width 179 height 23
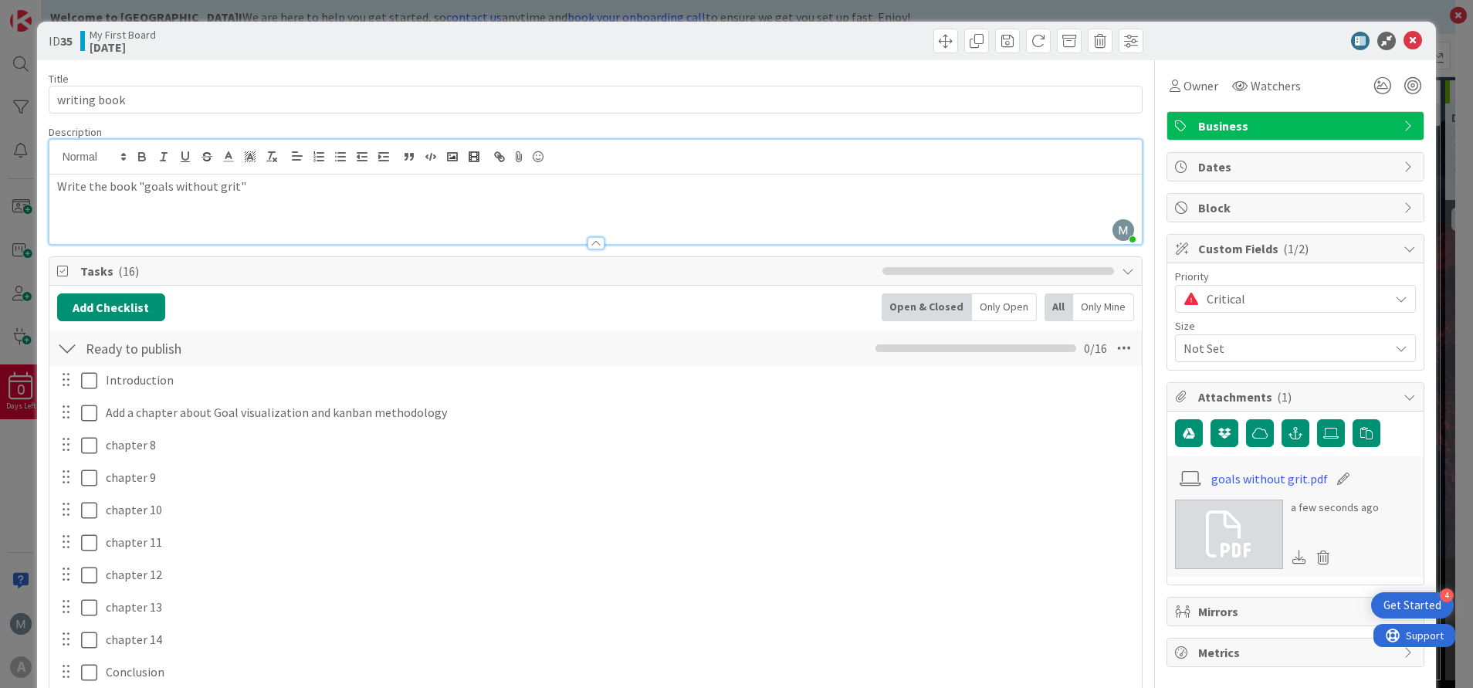
click at [1339, 349] on span "Not Set" at bounding box center [1282, 348] width 198 height 22
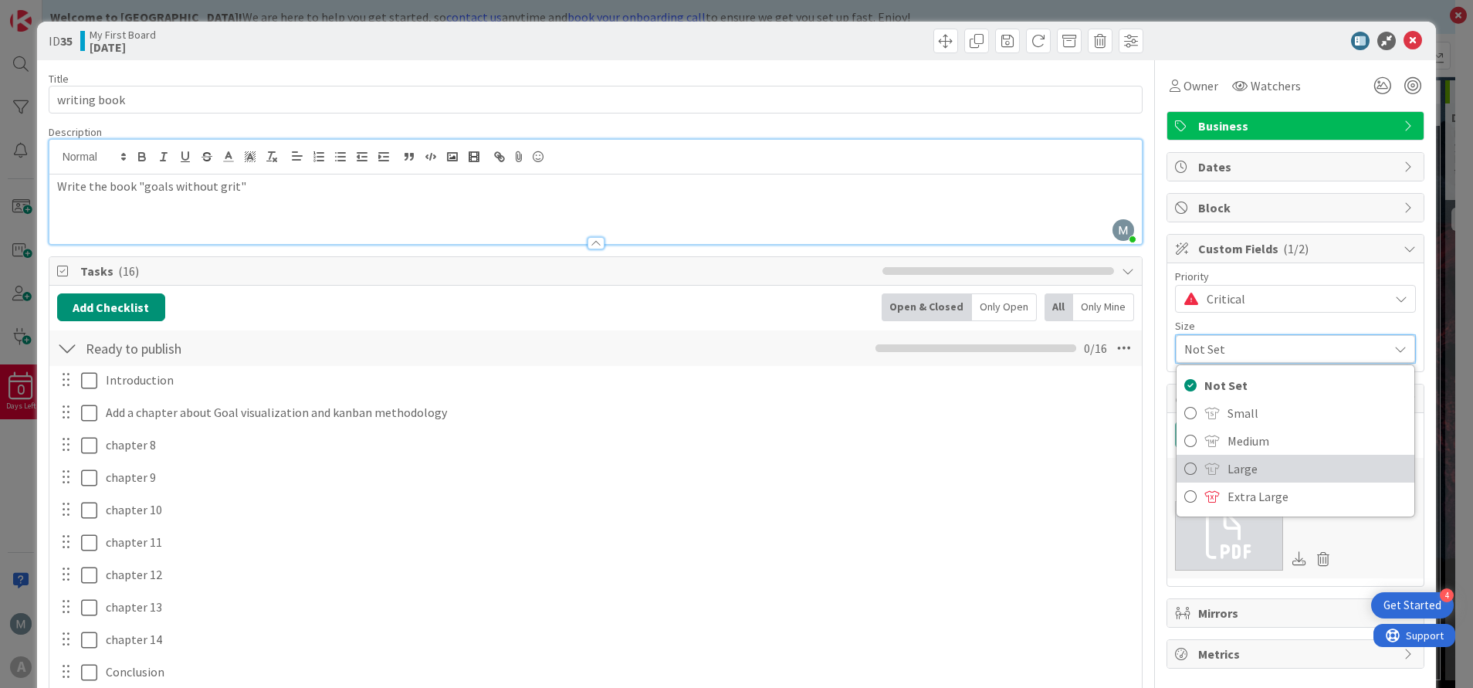
click at [1266, 461] on span "Large" at bounding box center [1316, 468] width 179 height 23
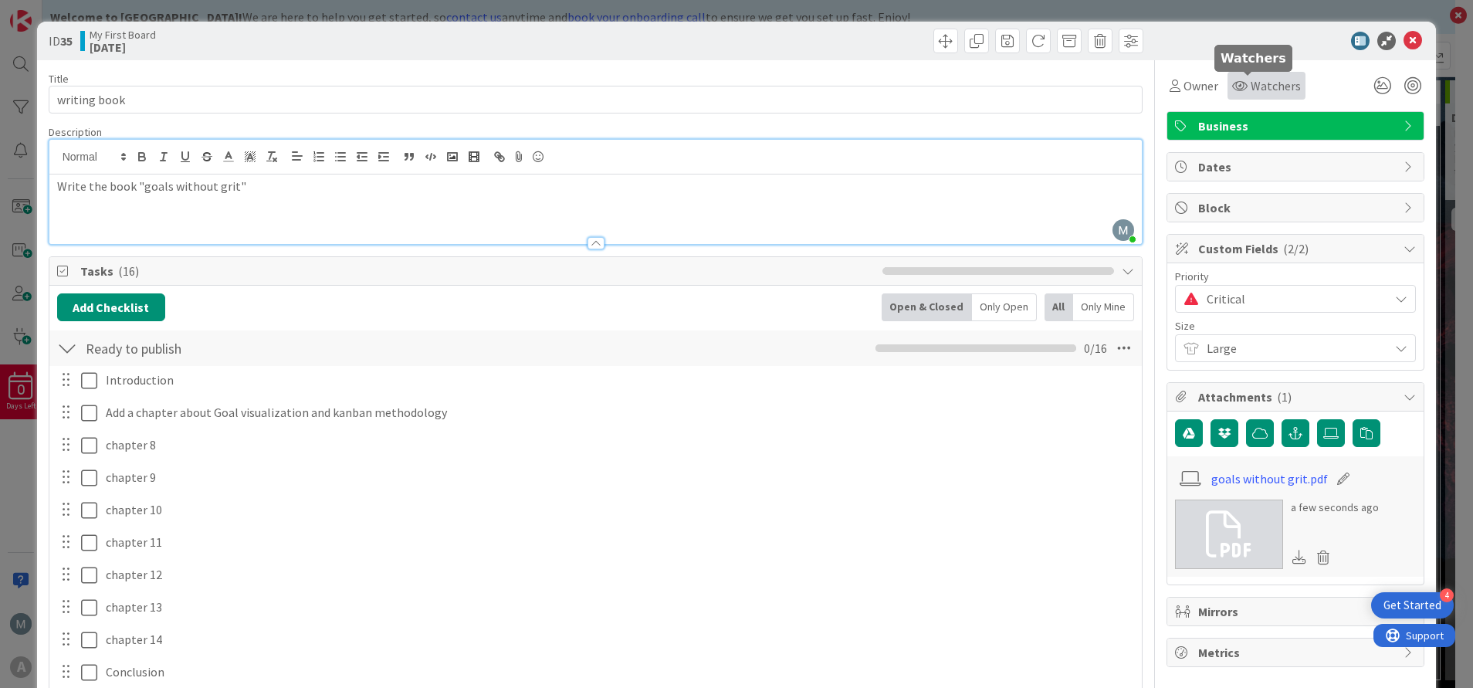
click at [1260, 86] on span "Watchers" at bounding box center [1275, 85] width 50 height 19
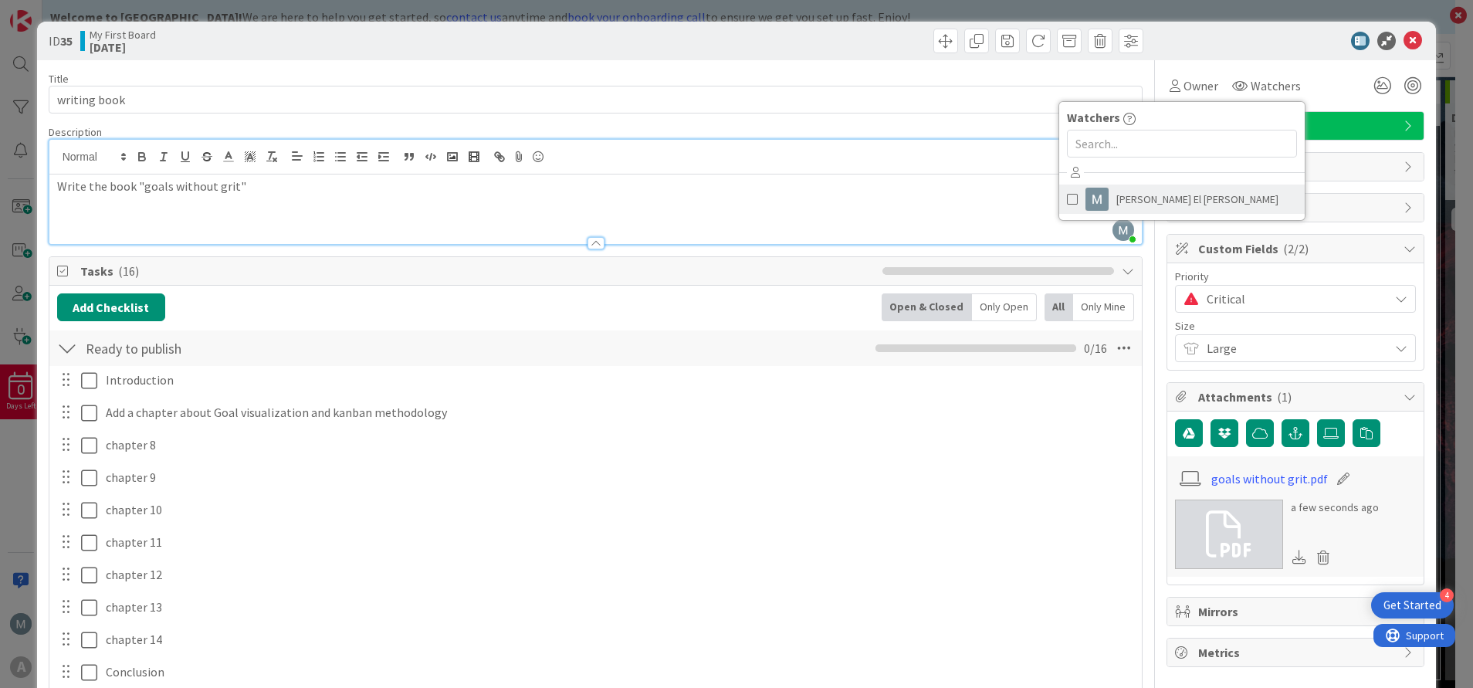
click at [1067, 200] on span at bounding box center [1072, 199] width 11 height 23
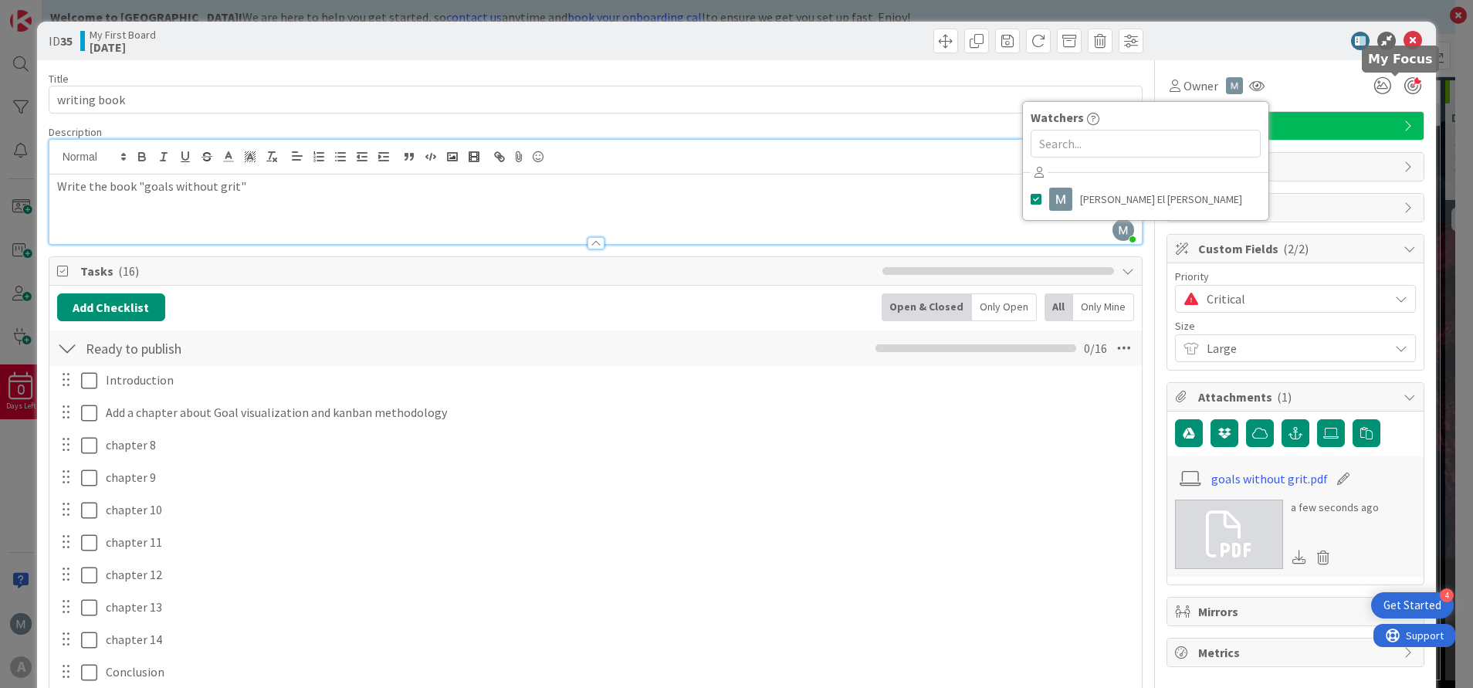
click at [1404, 90] on div at bounding box center [1412, 85] width 17 height 17
click at [1294, 98] on div "Owner Watchers [PERSON_NAME] El [PERSON_NAME]" at bounding box center [1295, 86] width 258 height 28
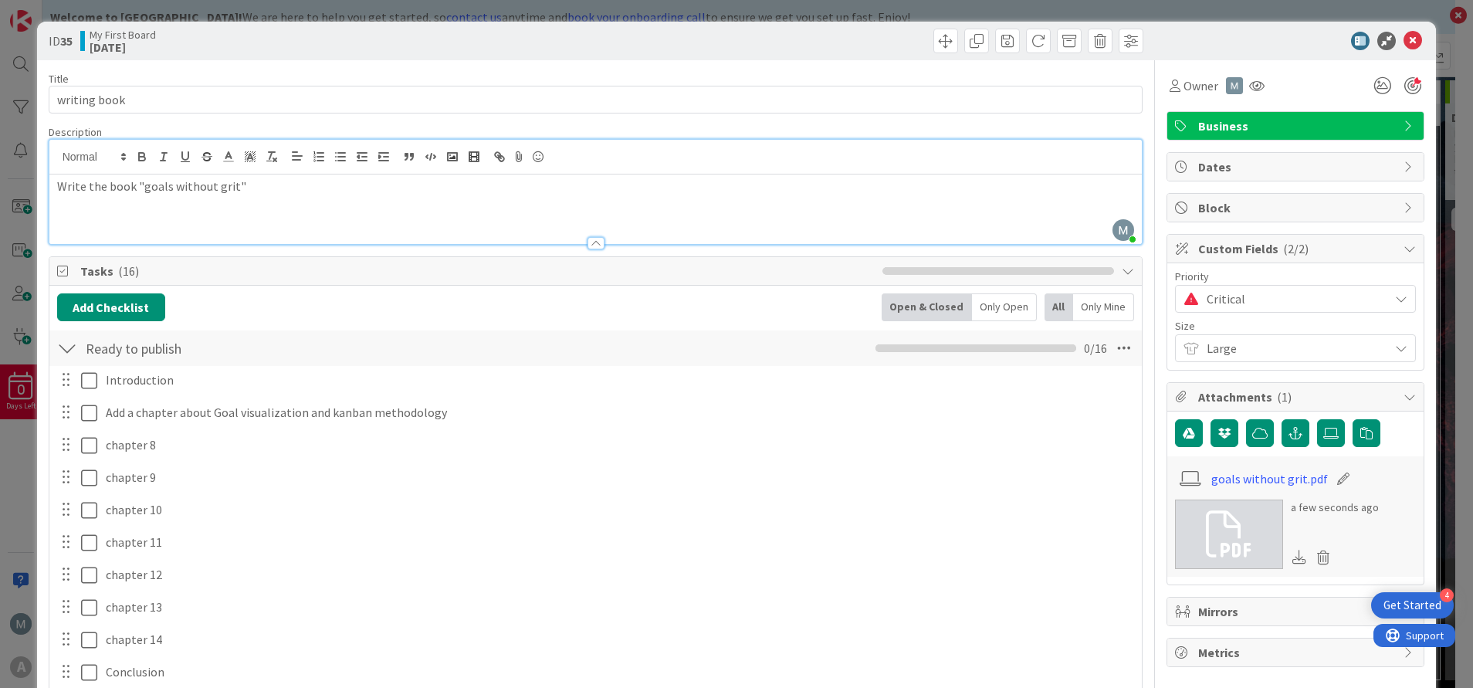
click at [1403, 120] on icon at bounding box center [1409, 126] width 12 height 12
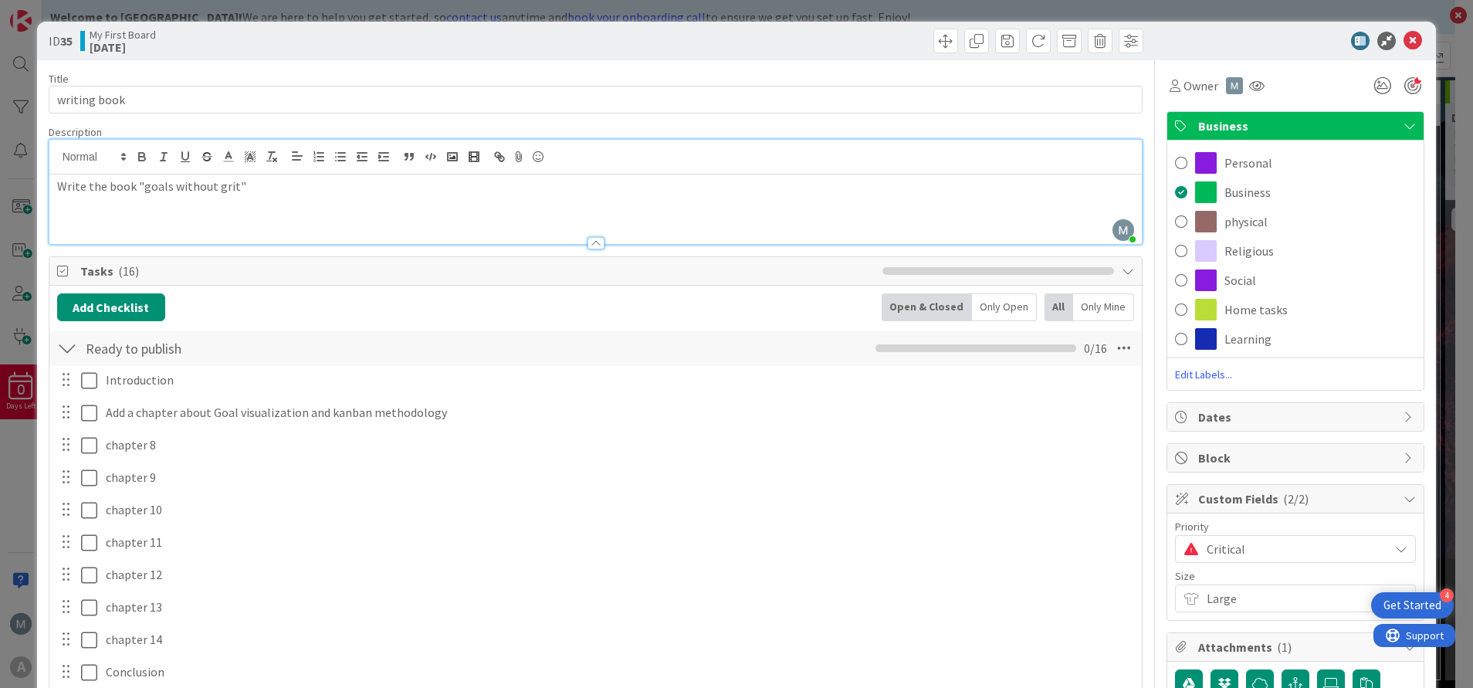
click at [1403, 123] on icon at bounding box center [1409, 126] width 12 height 12
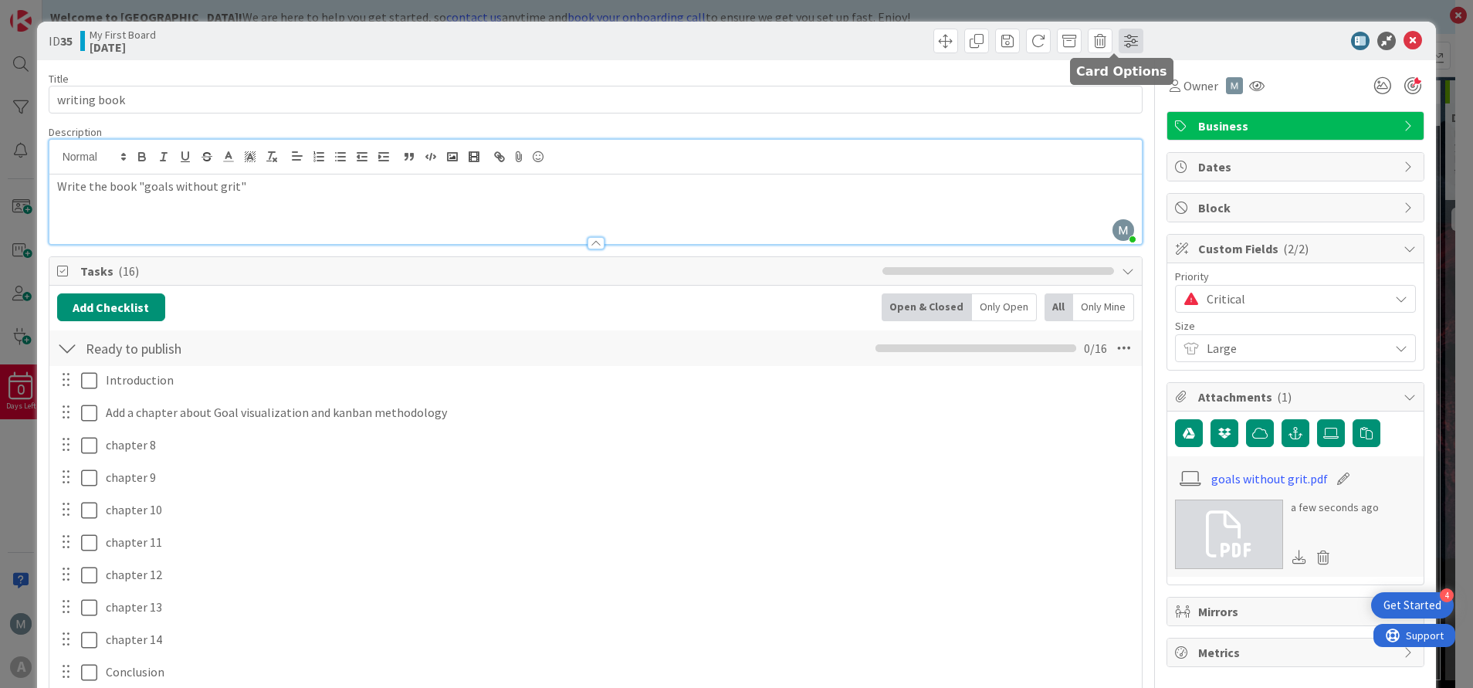
click at [1118, 44] on span at bounding box center [1130, 41] width 25 height 25
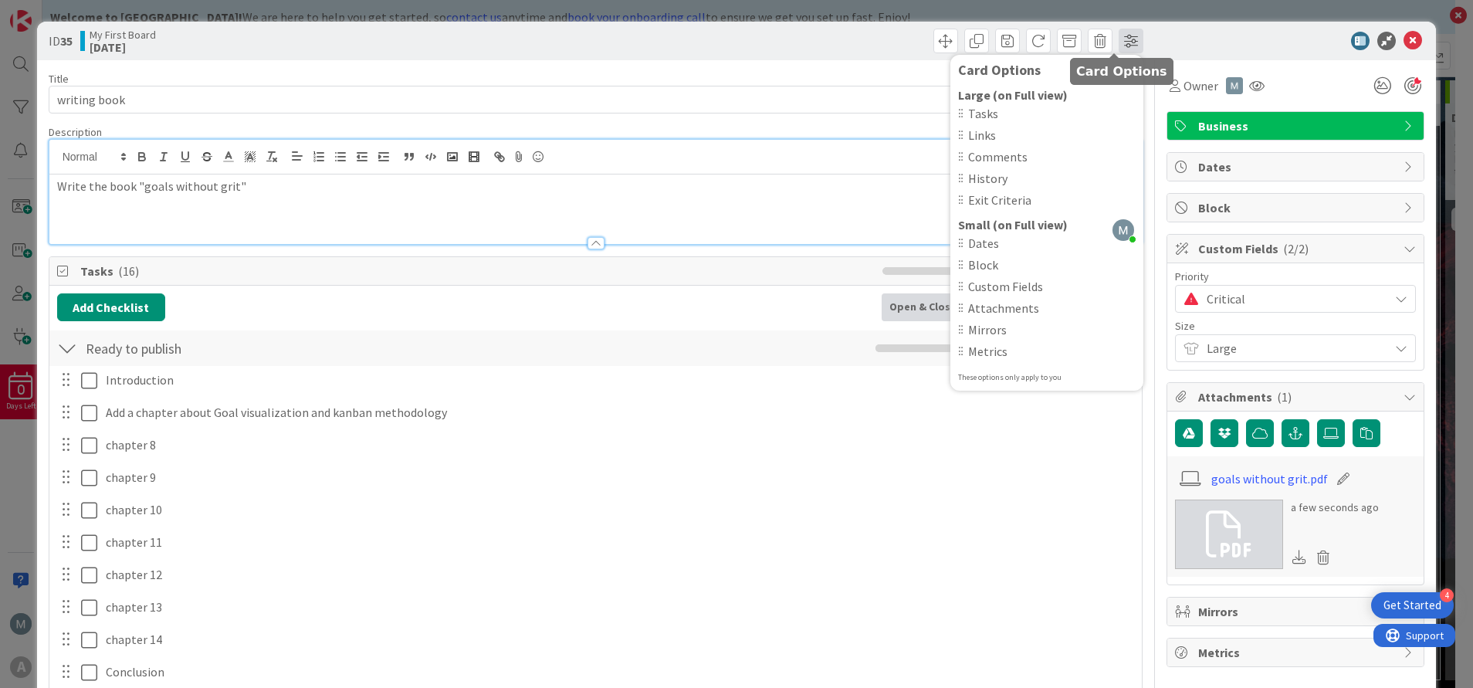
click at [1118, 44] on span at bounding box center [1130, 41] width 25 height 25
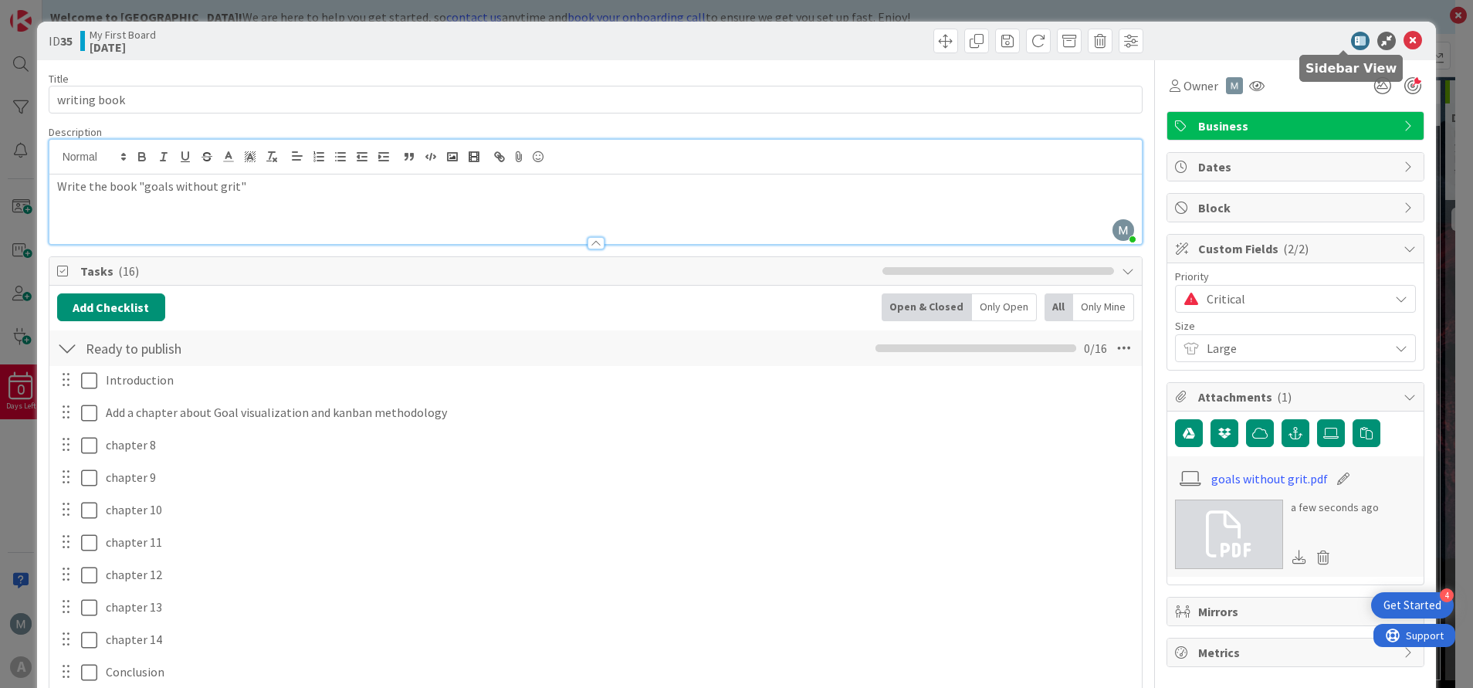
click at [1351, 41] on icon at bounding box center [1360, 41] width 19 height 19
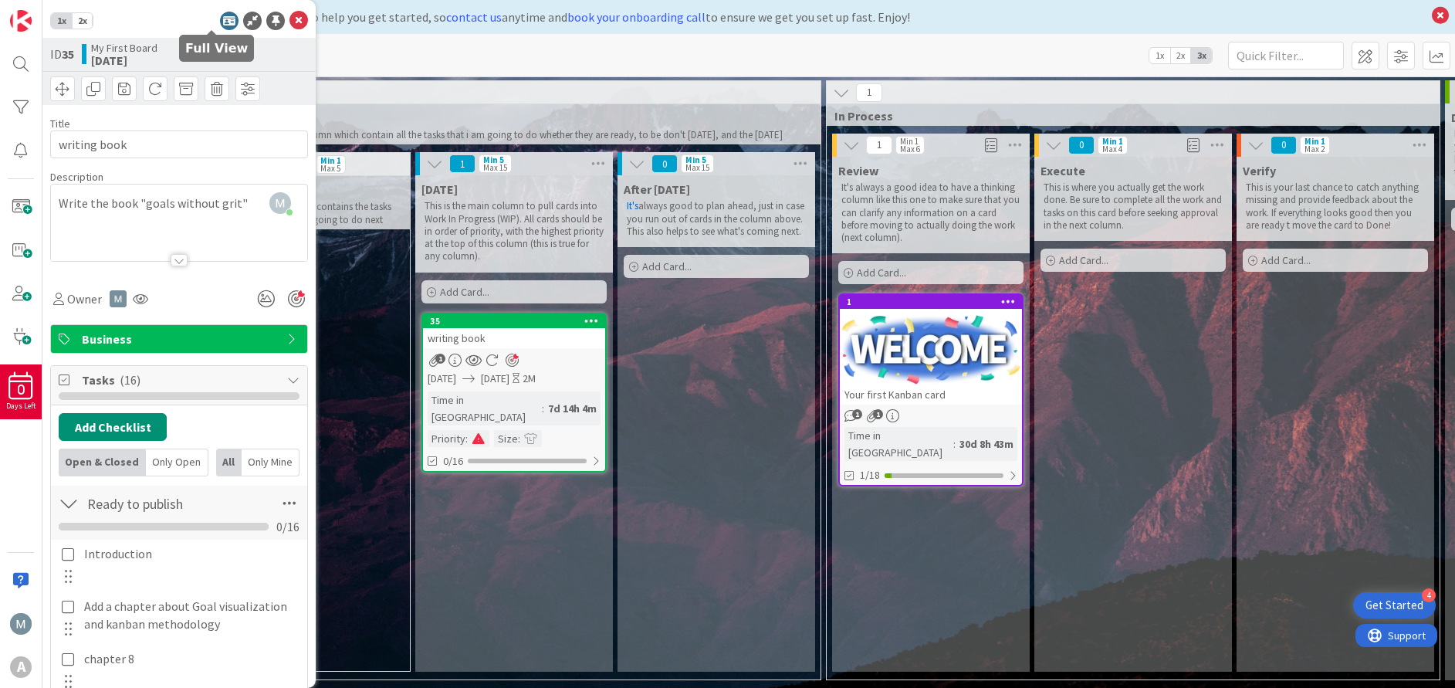
click at [220, 18] on icon at bounding box center [229, 21] width 19 height 19
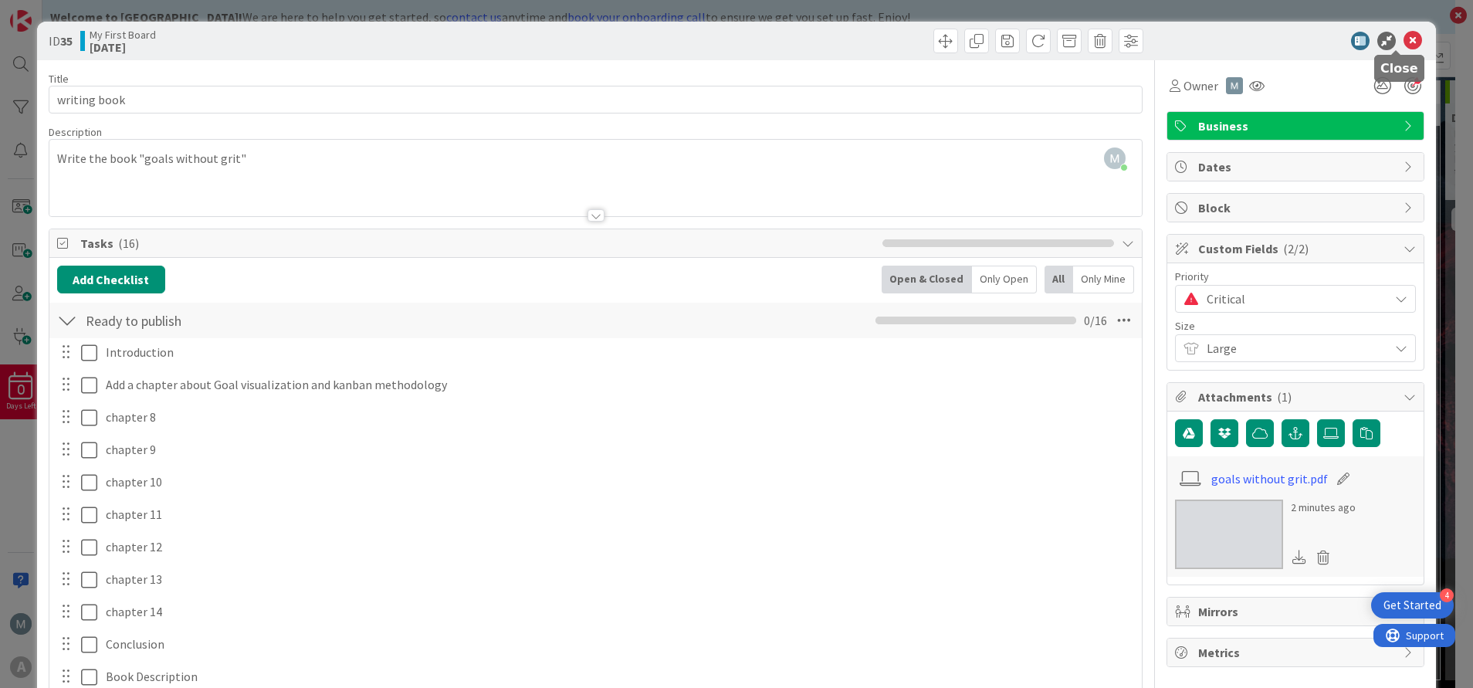
click at [1403, 42] on icon at bounding box center [1412, 41] width 19 height 19
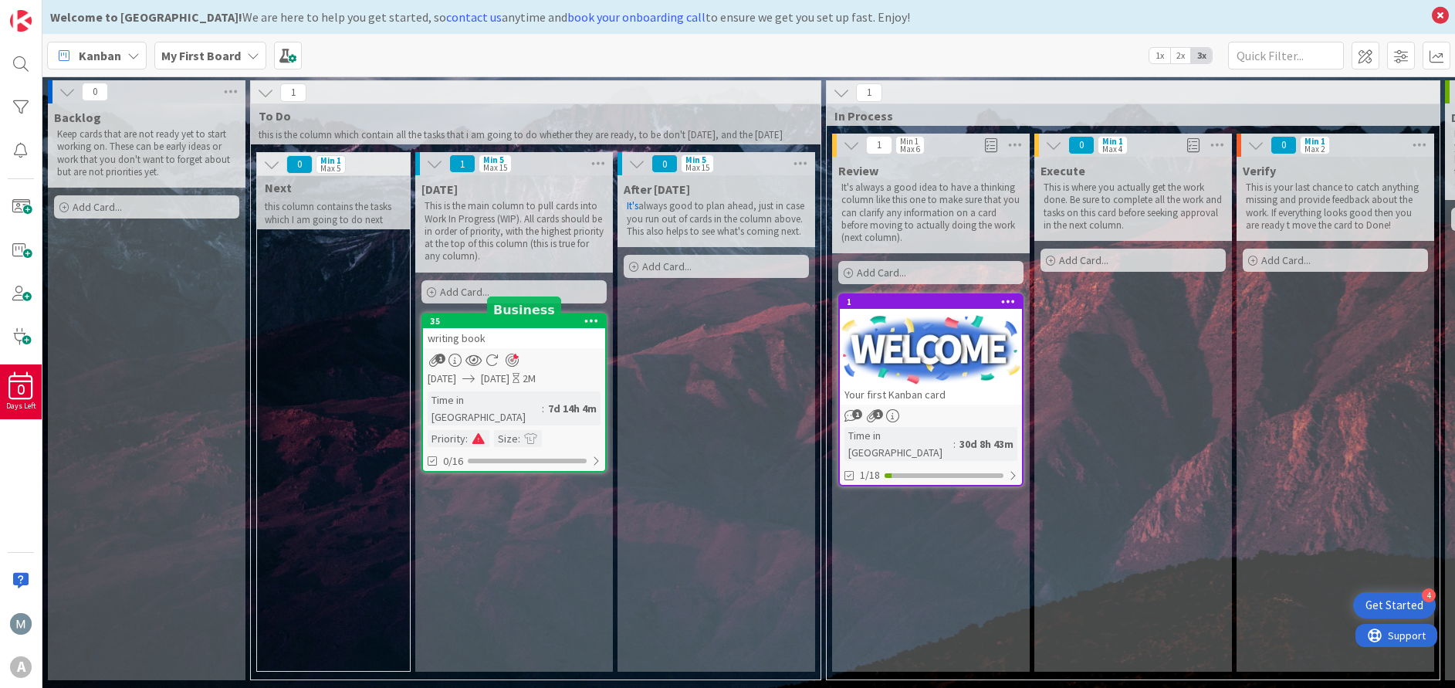
click at [556, 326] on div "35" at bounding box center [517, 321] width 175 height 11
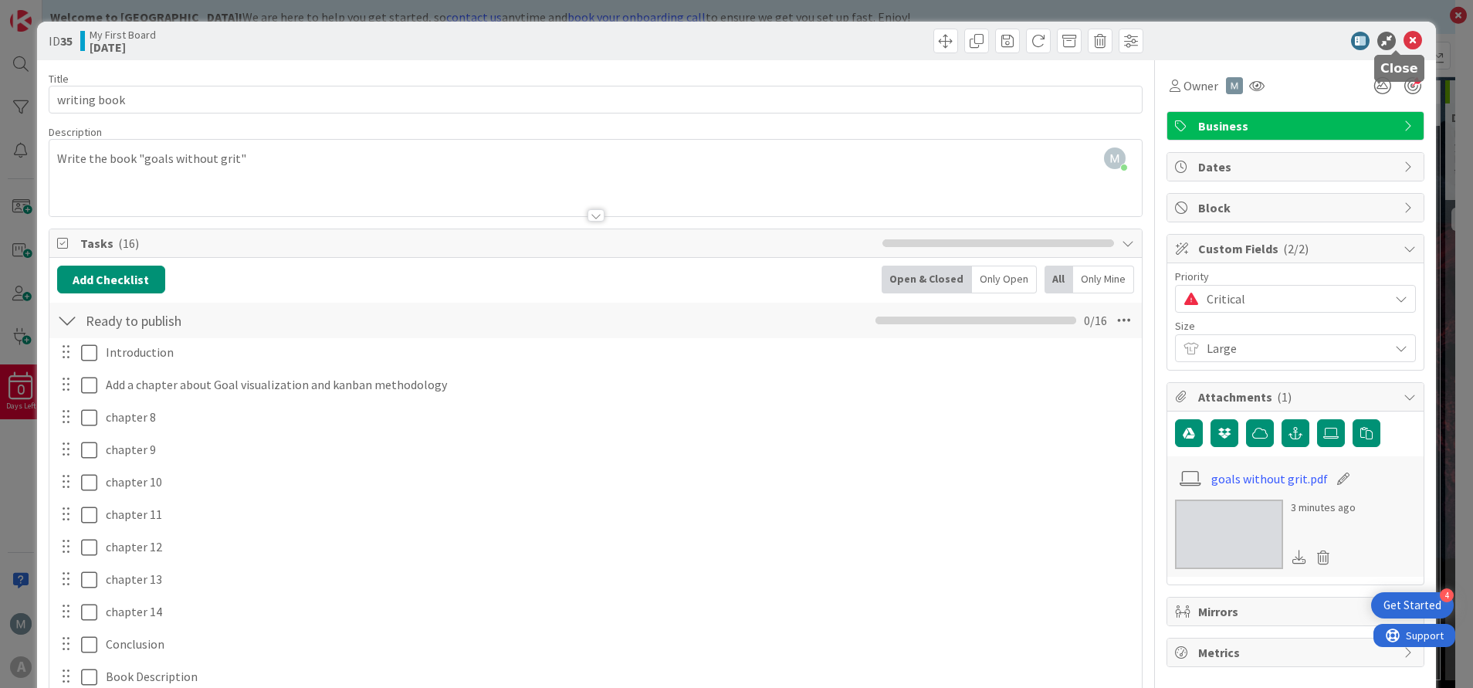
click at [1403, 42] on icon at bounding box center [1412, 41] width 19 height 19
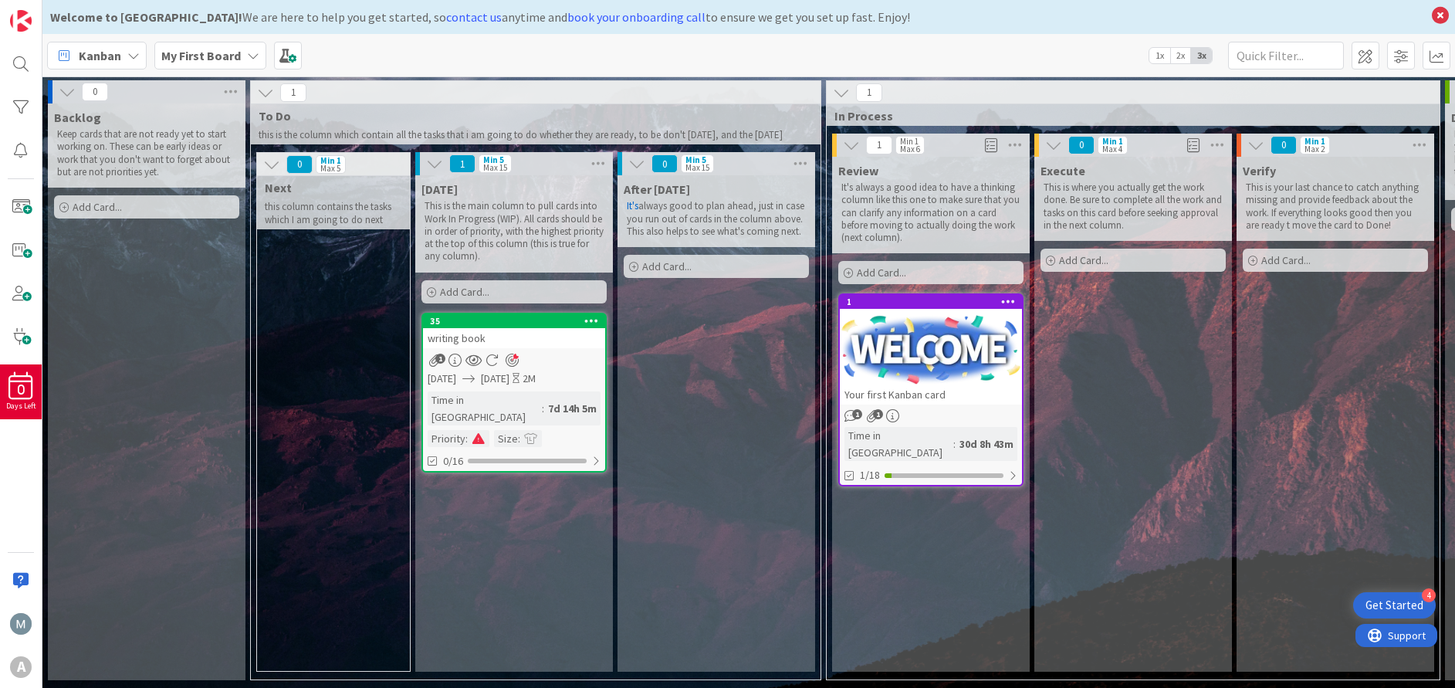
click at [249, 59] on icon at bounding box center [253, 55] width 12 height 12
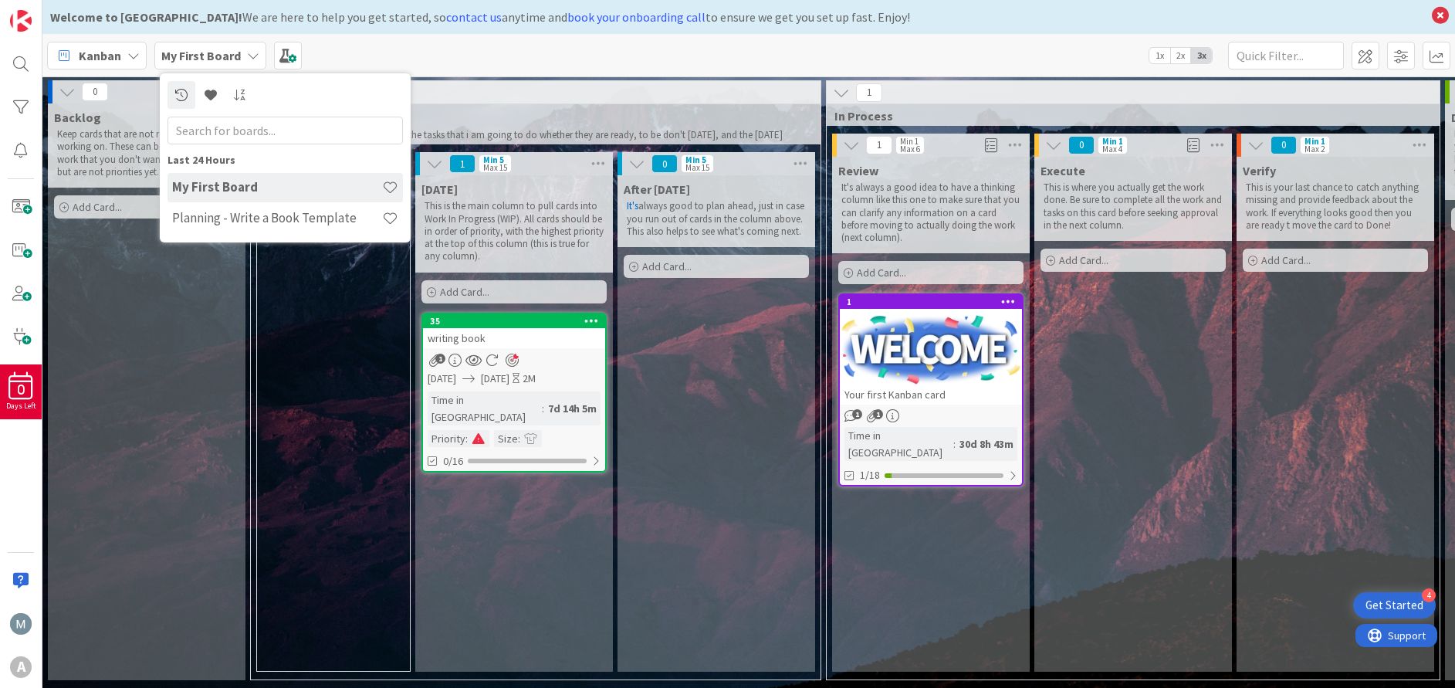
click at [221, 186] on h4 "My First Board" at bounding box center [277, 186] width 210 height 15
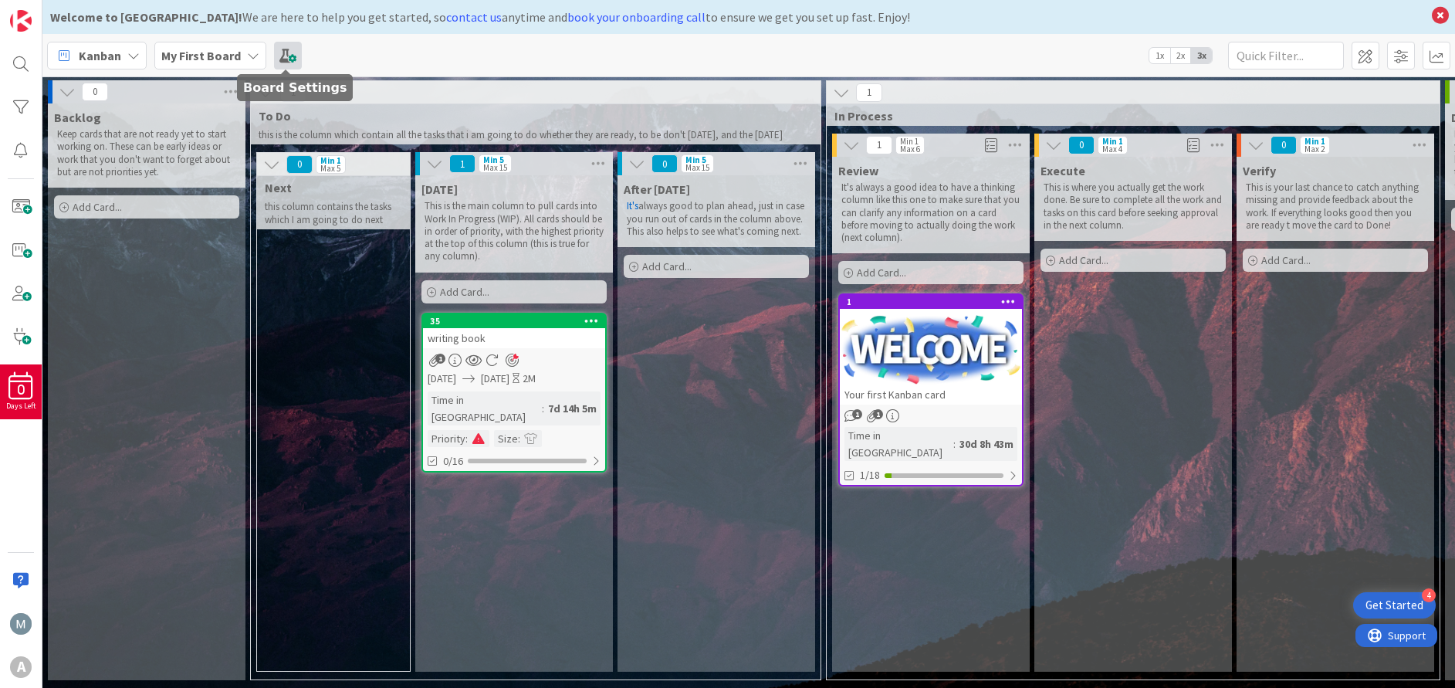
click at [279, 54] on span at bounding box center [288, 56] width 28 height 28
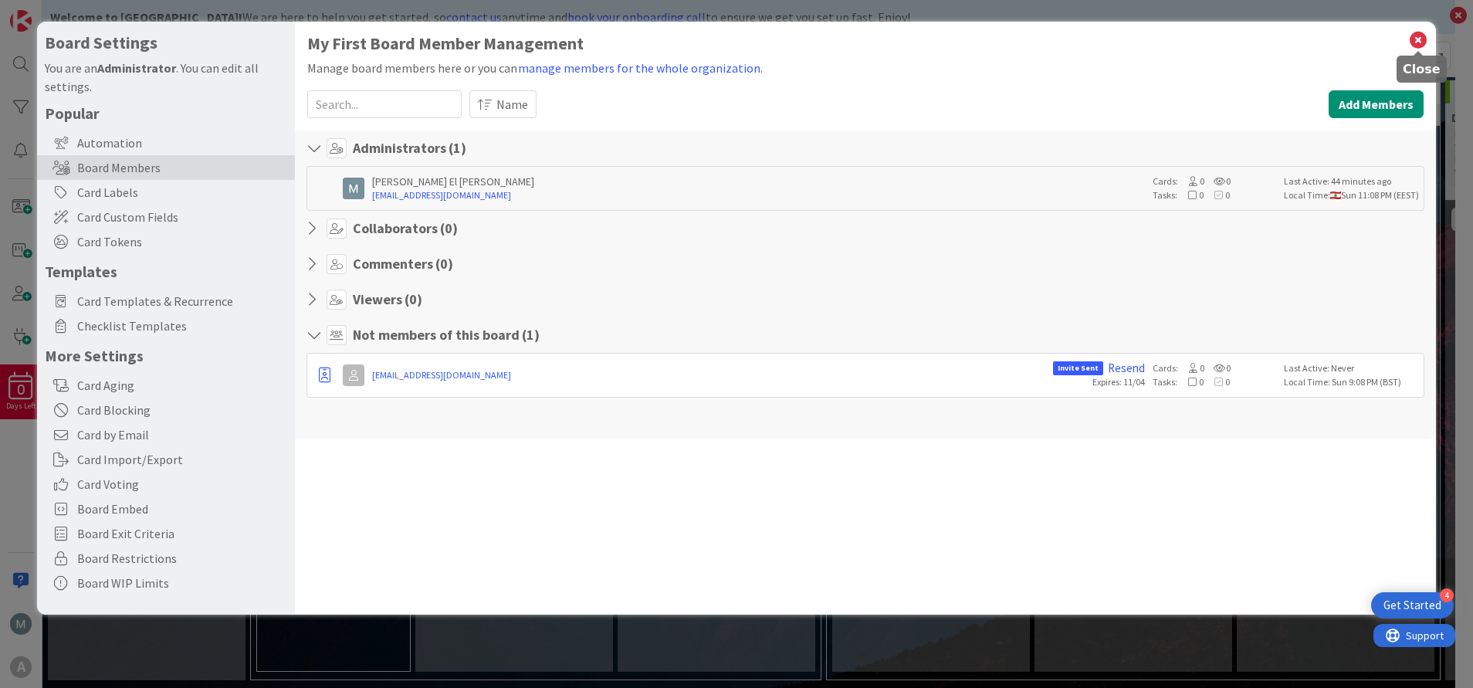
click at [1422, 42] on icon at bounding box center [1418, 40] width 20 height 22
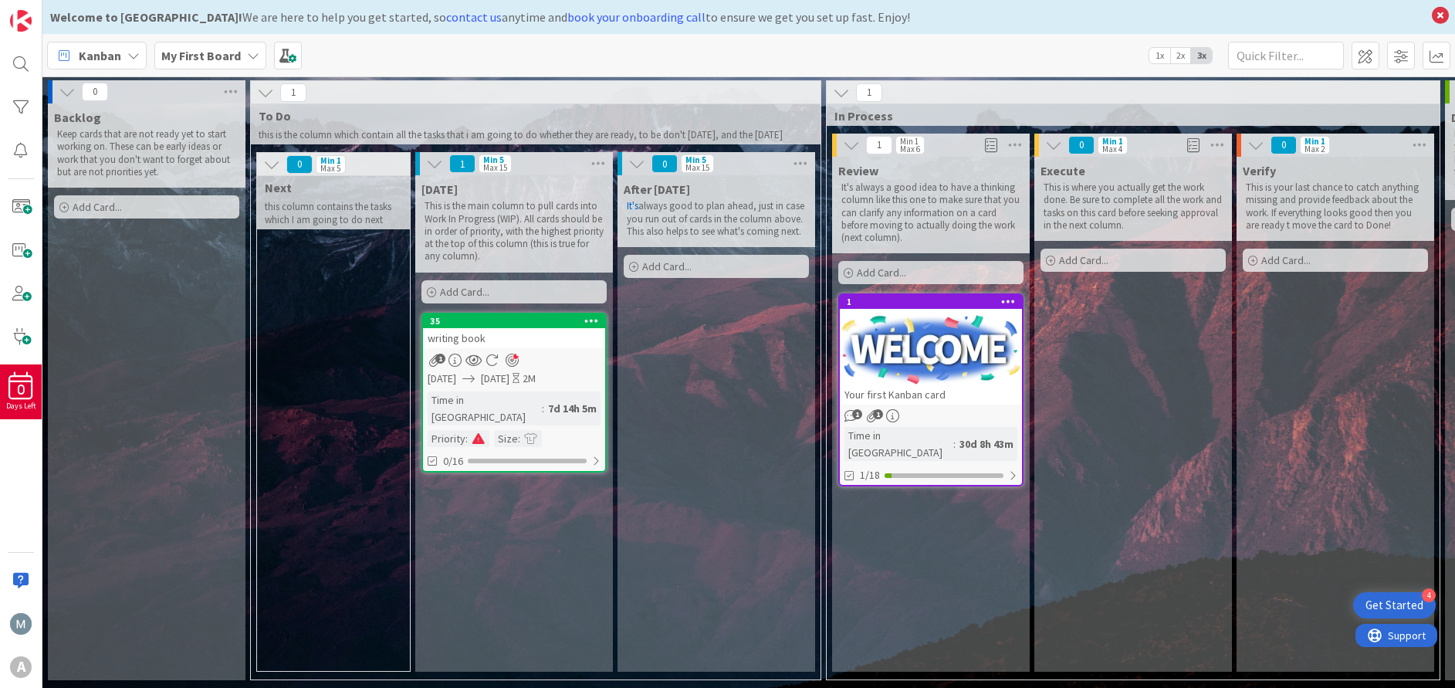
click at [131, 59] on icon at bounding box center [133, 55] width 12 height 12
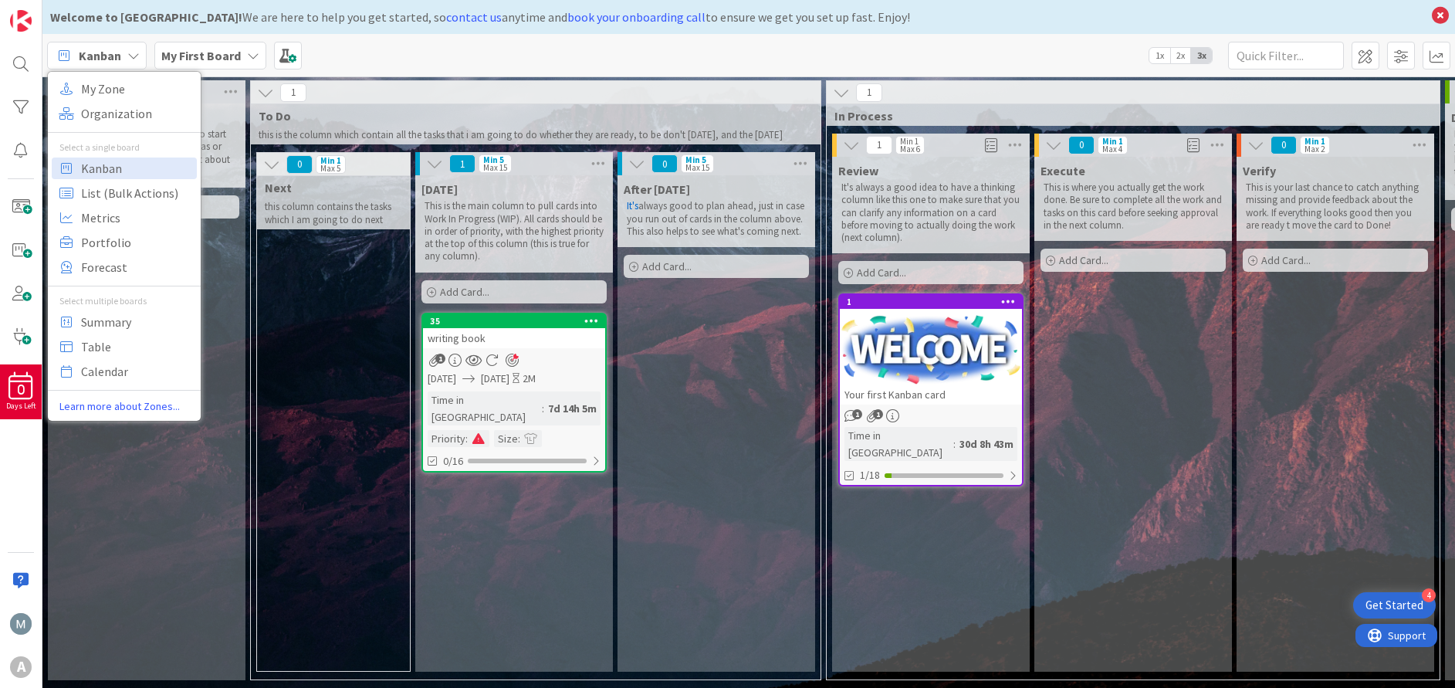
click at [131, 59] on icon at bounding box center [133, 55] width 12 height 12
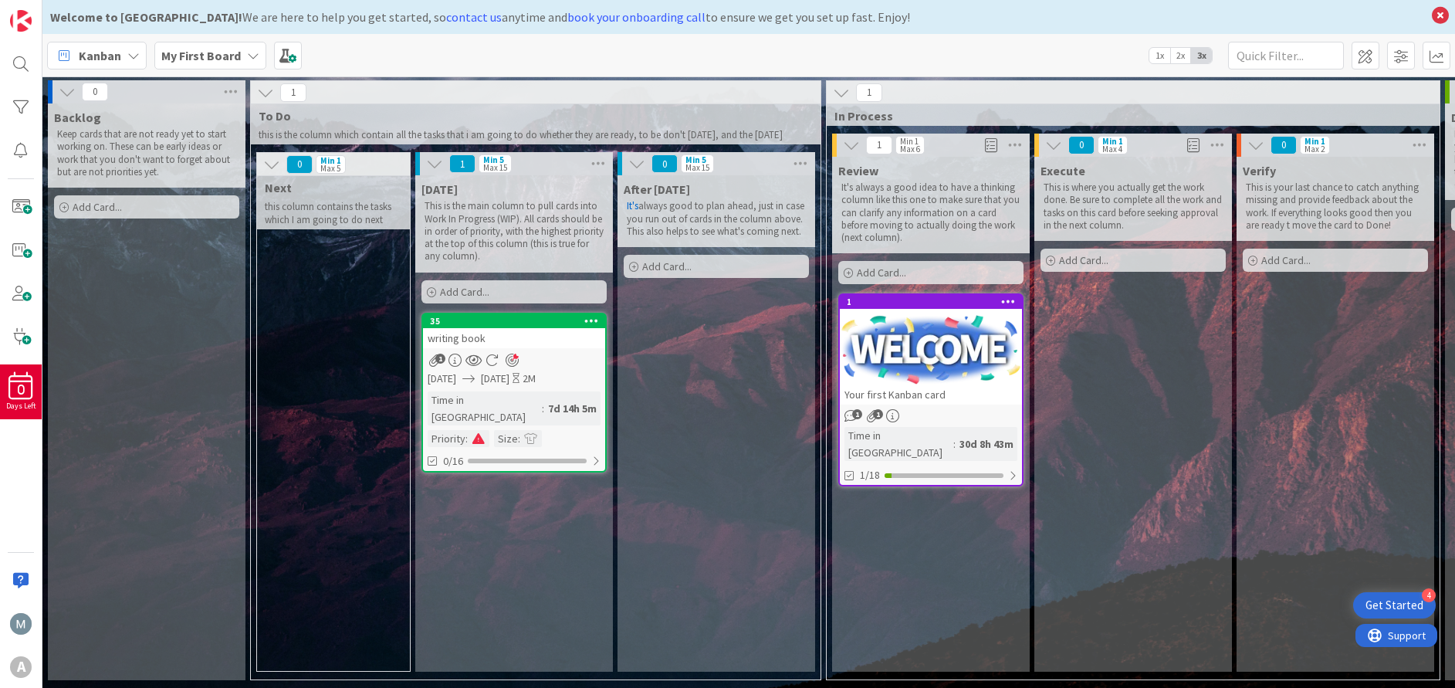
click at [206, 52] on b "My First Board" at bounding box center [200, 55] width 79 height 15
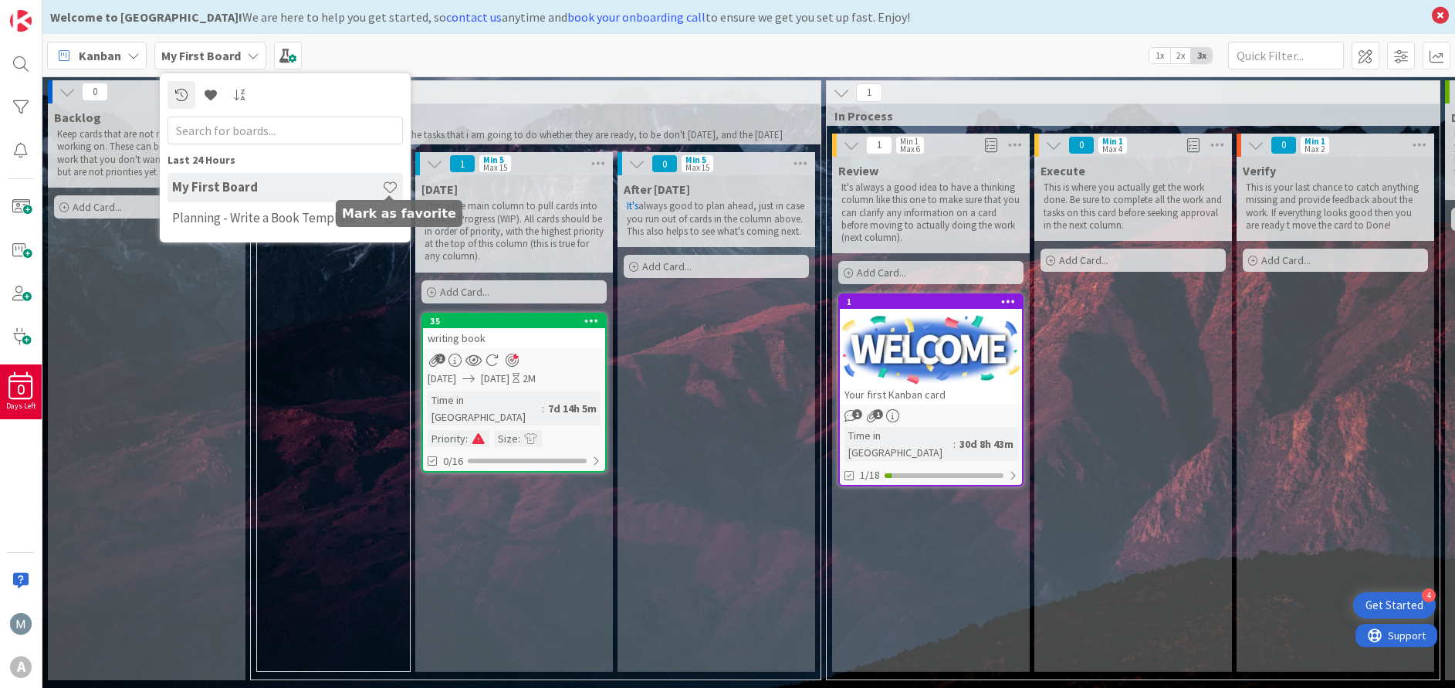
click at [395, 189] on span at bounding box center [390, 187] width 16 height 16
click at [239, 187] on h4 "My First Board" at bounding box center [277, 186] width 210 height 15
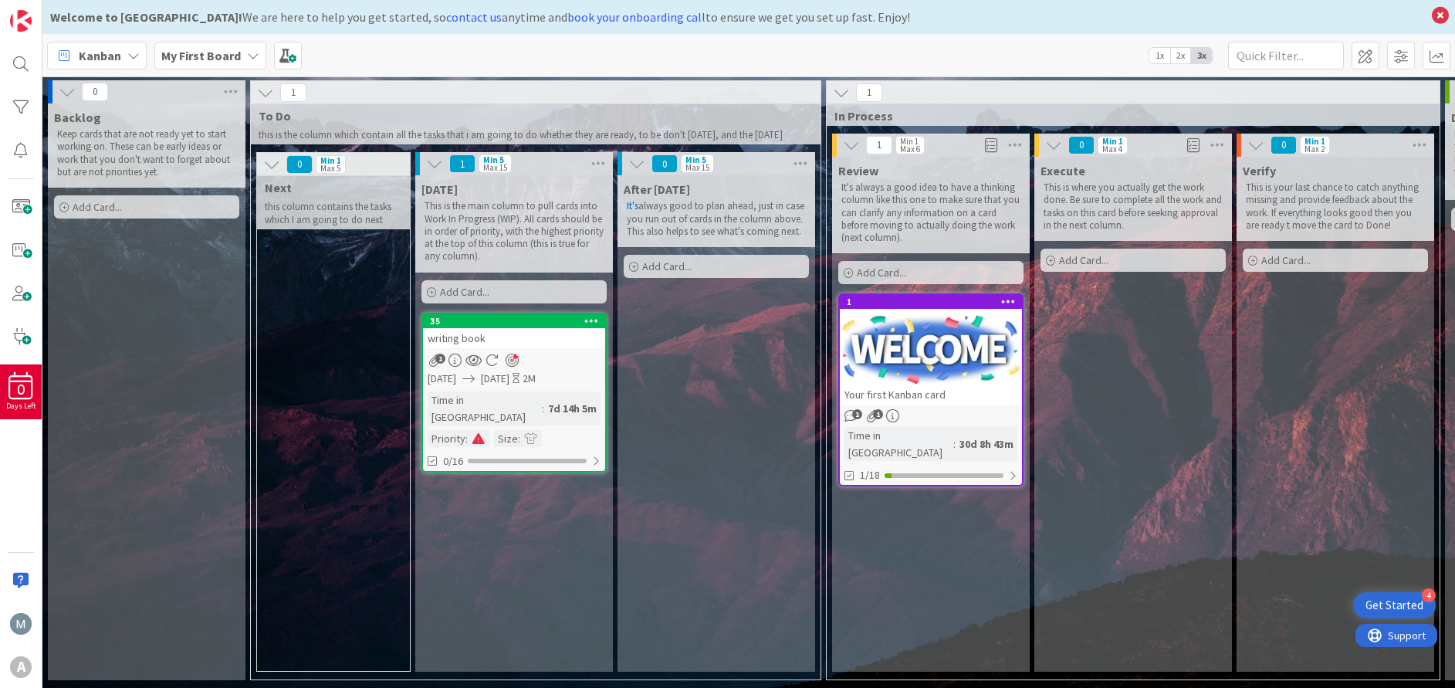
click at [247, 55] on icon at bounding box center [253, 55] width 12 height 12
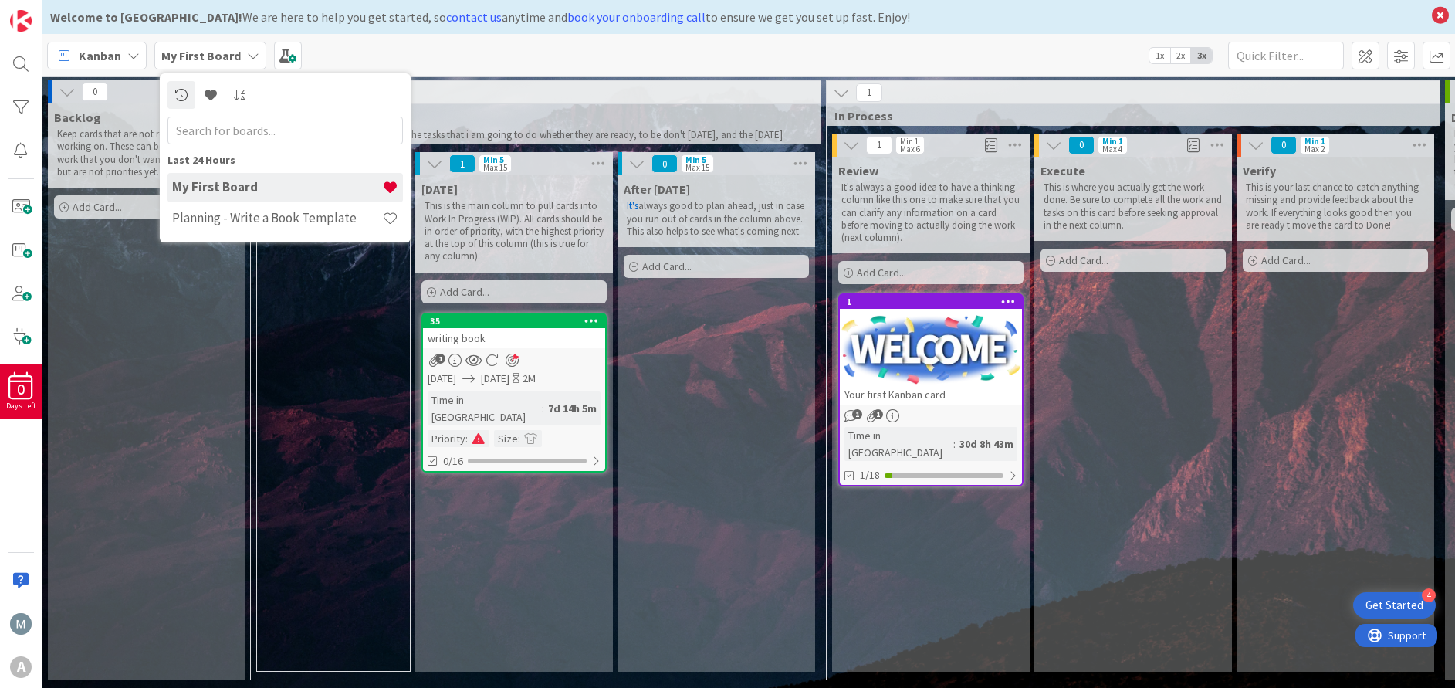
click at [247, 53] on icon at bounding box center [253, 55] width 12 height 12
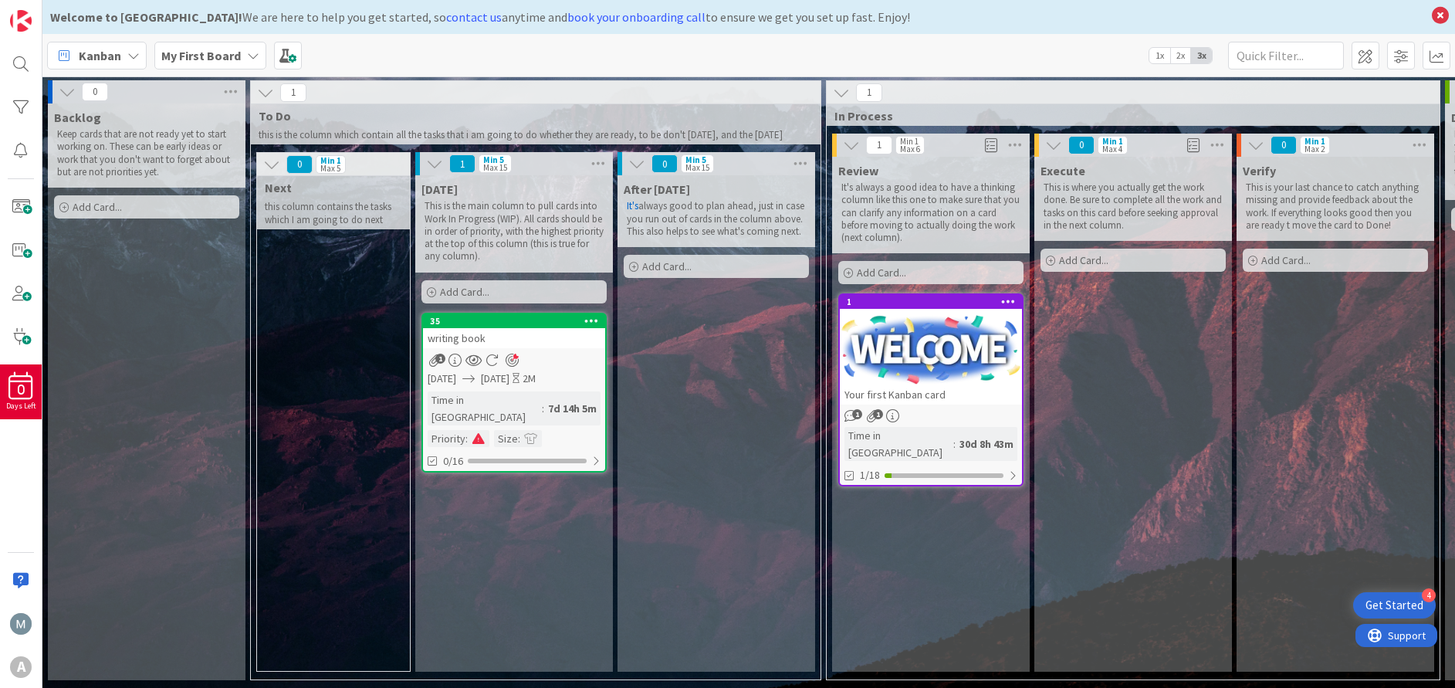
click at [131, 52] on icon at bounding box center [133, 55] width 12 height 12
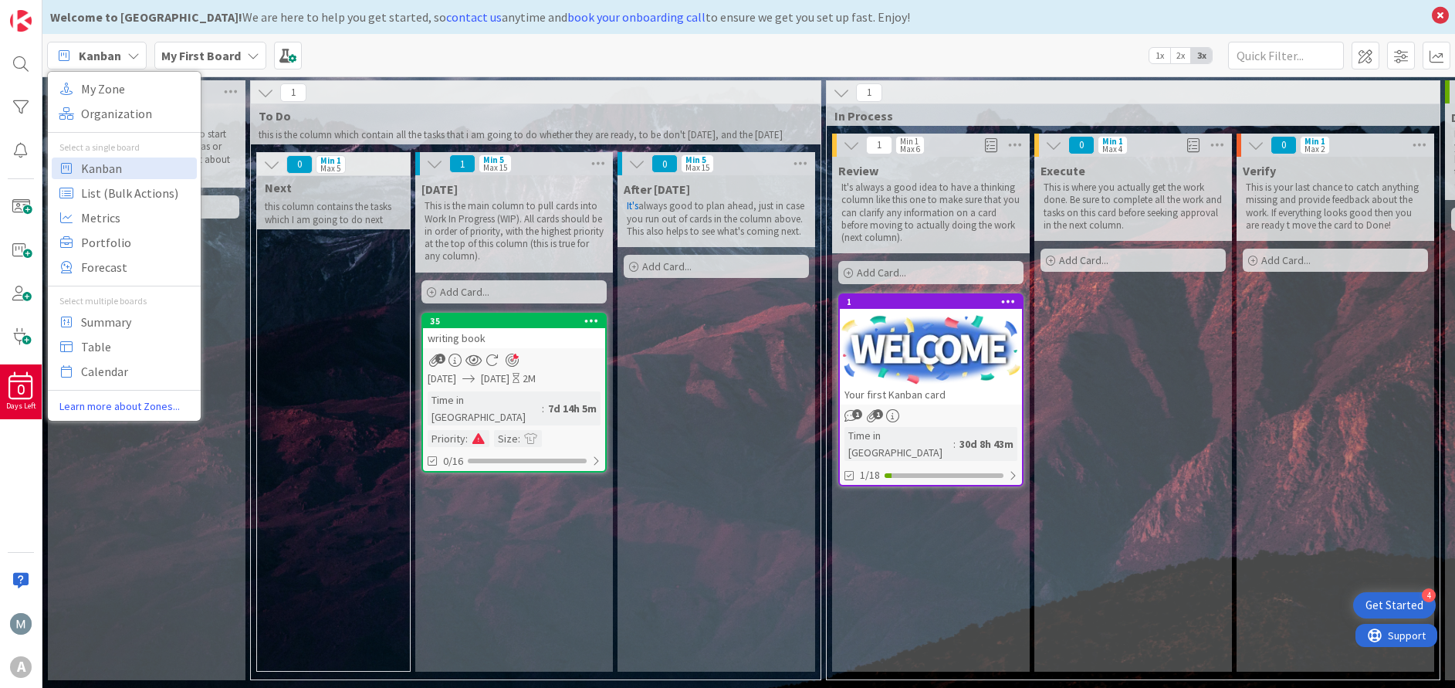
click at [131, 52] on icon at bounding box center [133, 55] width 12 height 12
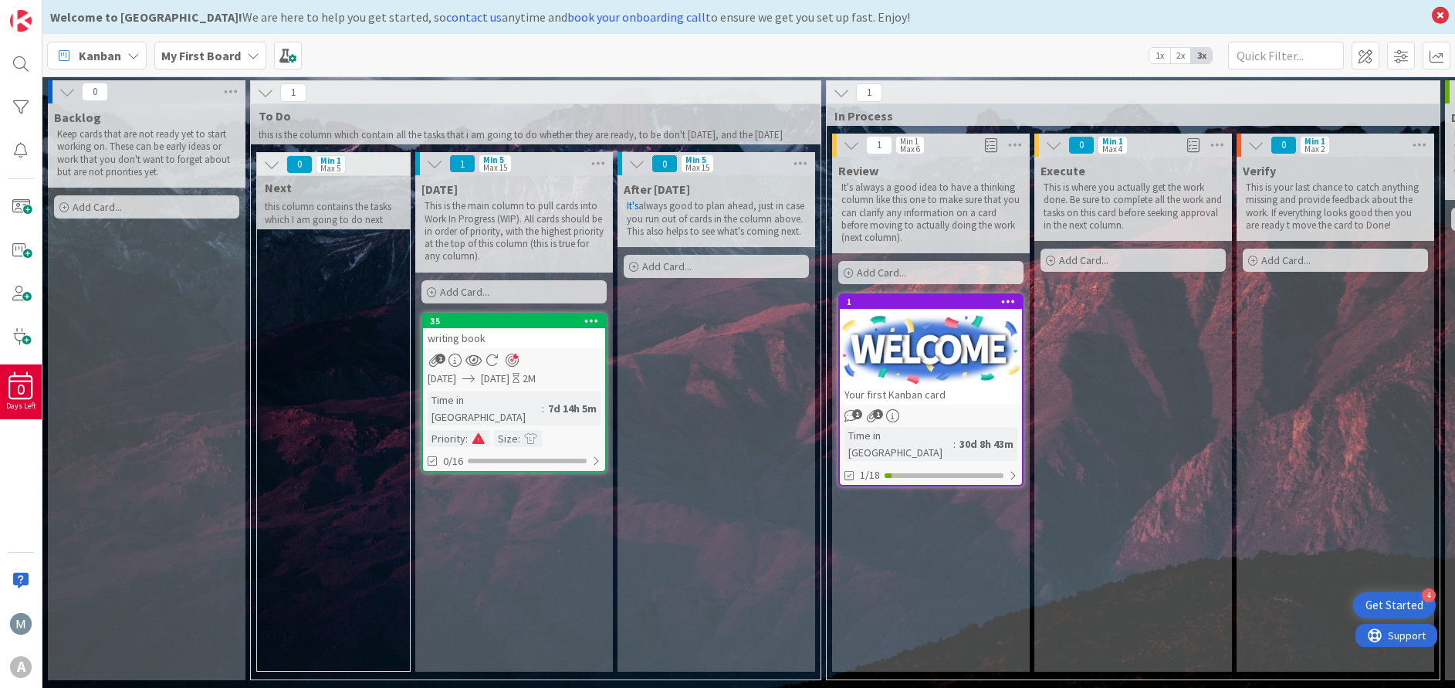
click at [590, 326] on icon at bounding box center [591, 320] width 15 height 11
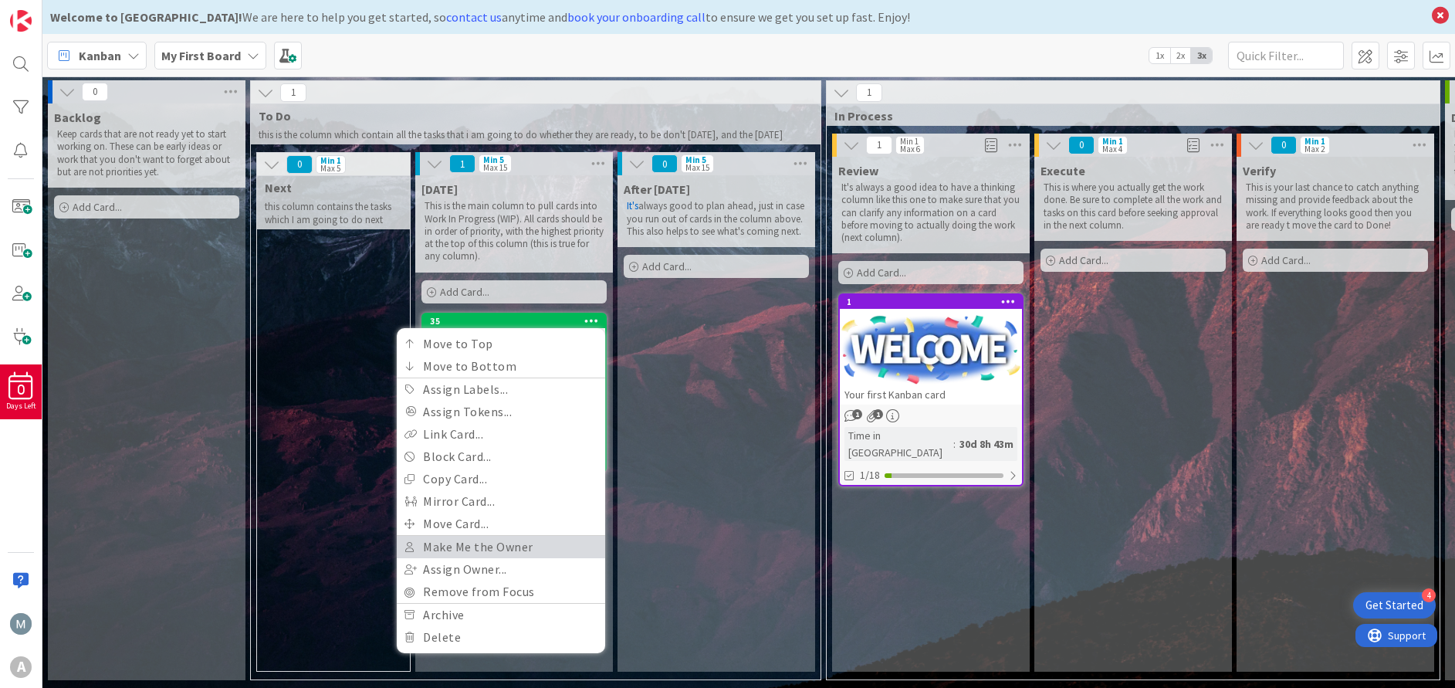
click at [529, 558] on link "Make Me the Owner" at bounding box center [501, 547] width 208 height 22
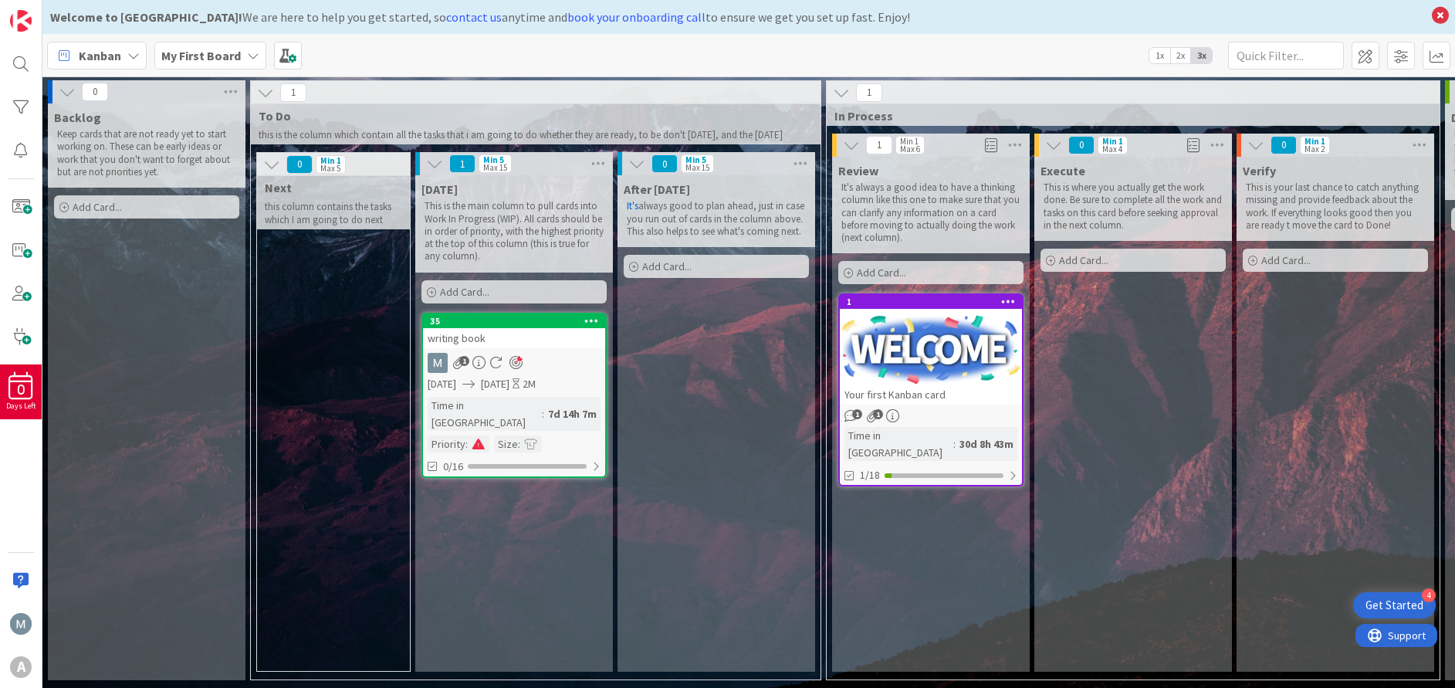
click at [544, 414] on div "7d 14h 7m" at bounding box center [572, 413] width 56 height 17
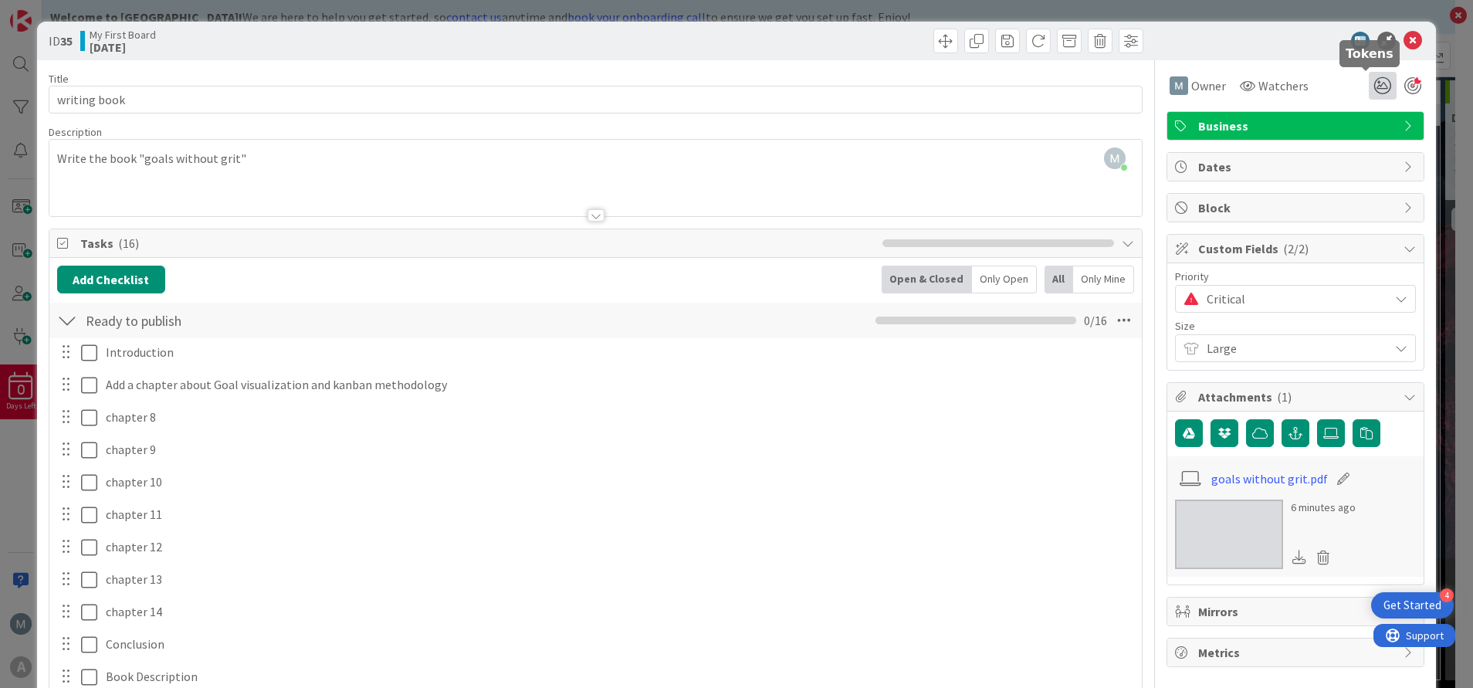
click at [1368, 84] on icon at bounding box center [1382, 86] width 28 height 28
click at [1403, 38] on icon at bounding box center [1412, 41] width 19 height 19
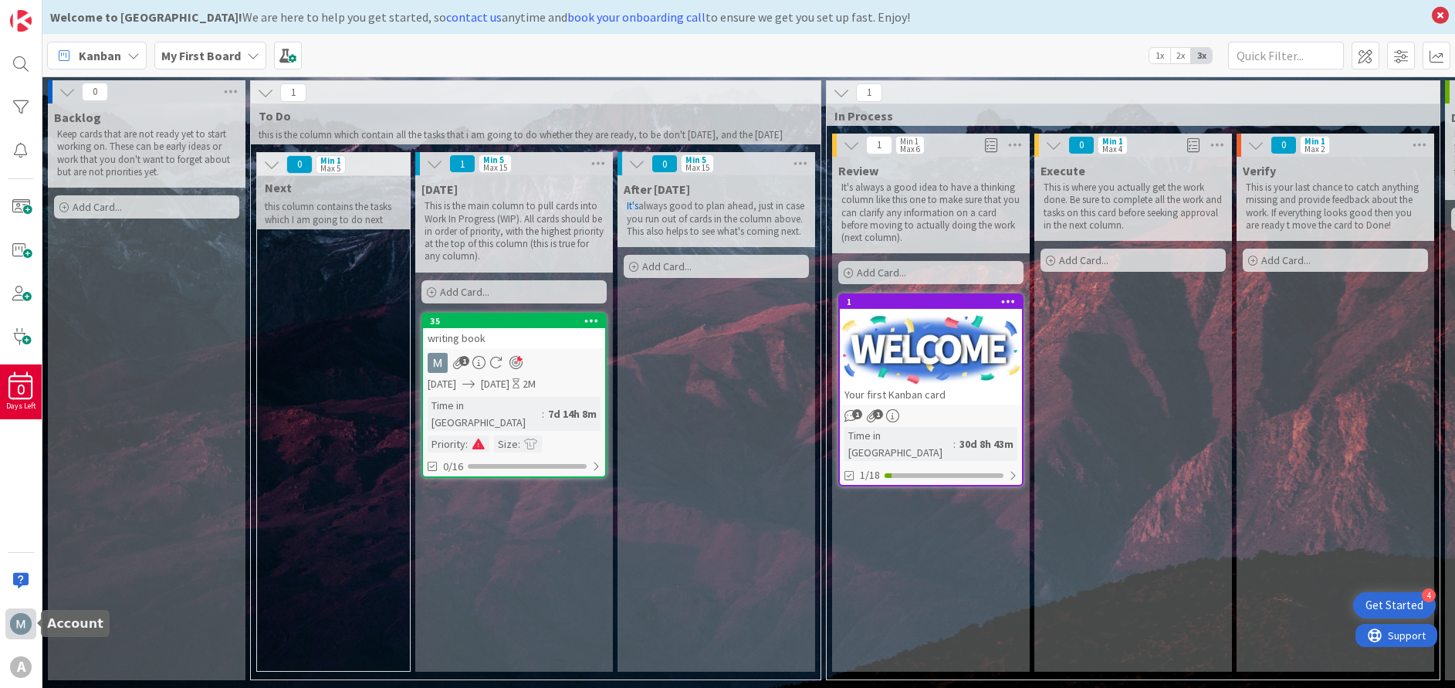
click at [13, 624] on img at bounding box center [21, 624] width 22 height 22
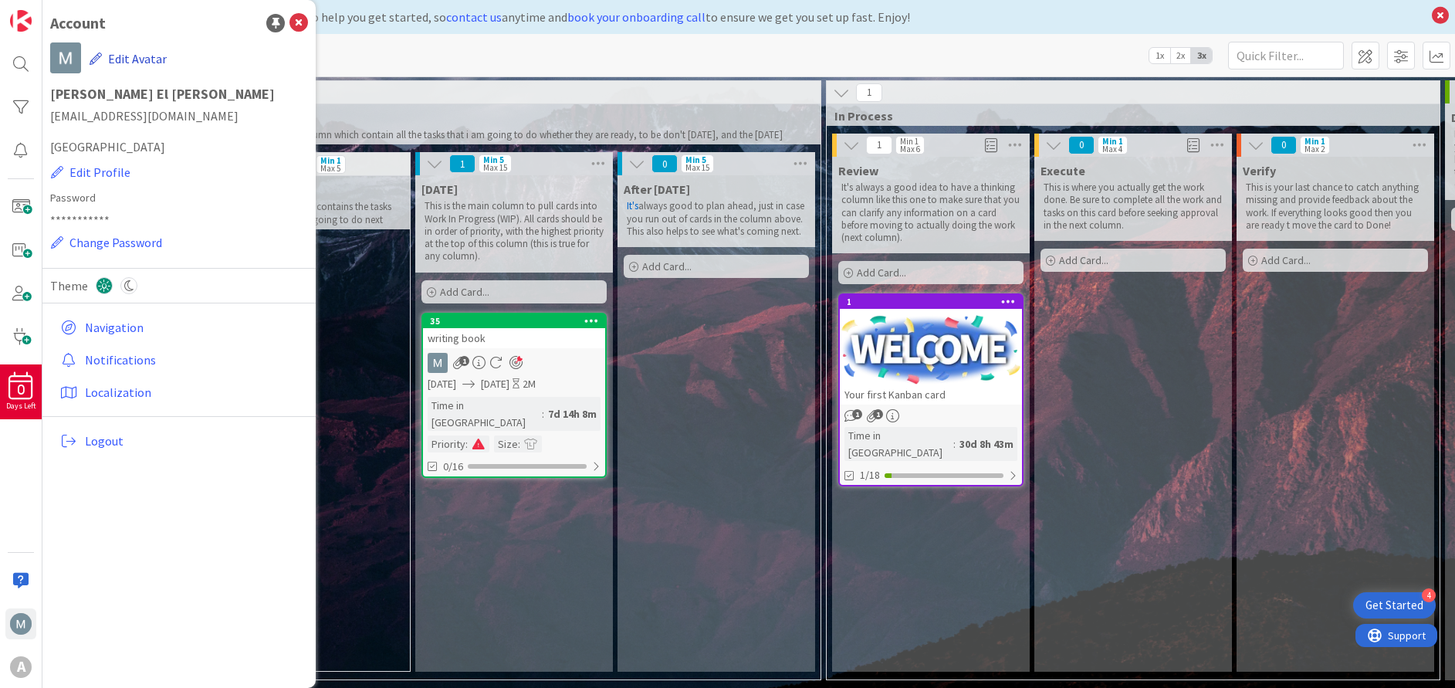
click at [134, 61] on button "Edit Avatar" at bounding box center [128, 58] width 79 height 32
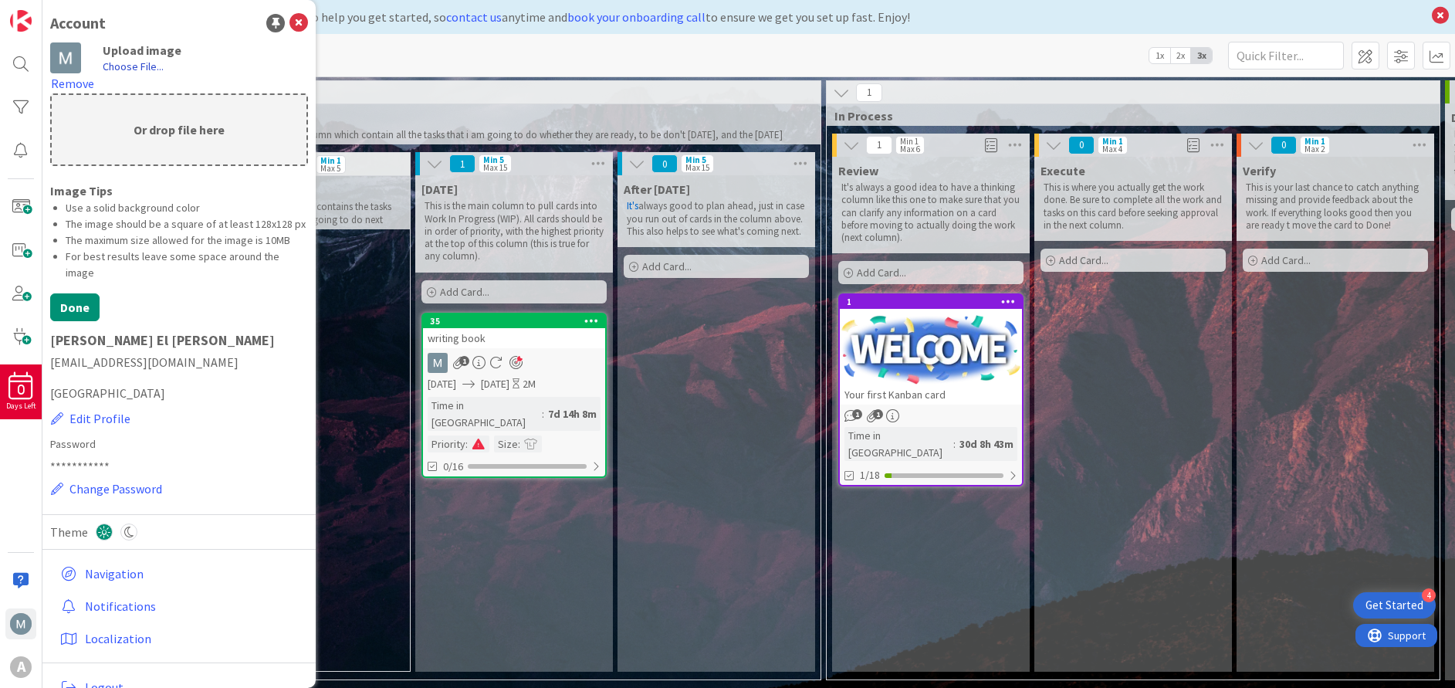
click at [148, 64] on label "Choose File..." at bounding box center [133, 66] width 61 height 15
click at [42, 0] on input "Choose File..." at bounding box center [42, 0] width 0 height 0
click at [85, 321] on button "Done" at bounding box center [74, 307] width 49 height 28
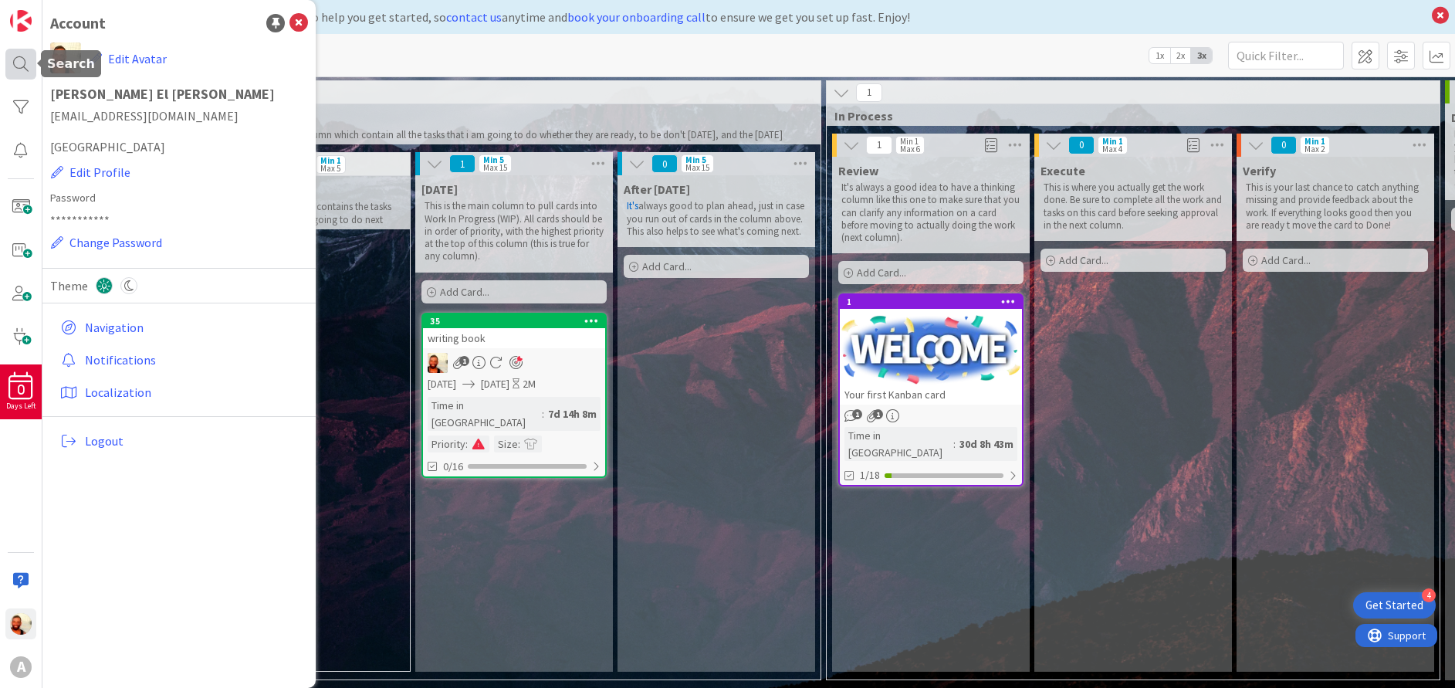
click at [17, 62] on div at bounding box center [20, 64] width 31 height 31
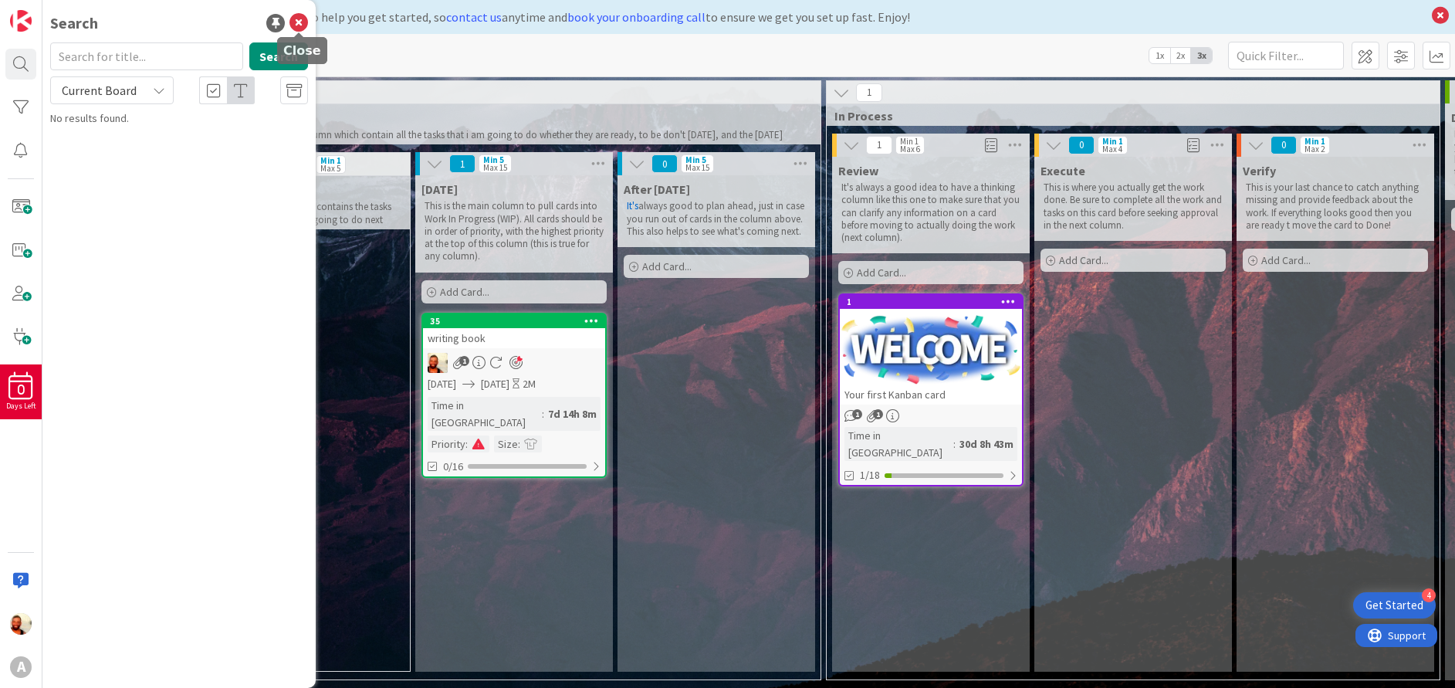
click at [304, 26] on icon at bounding box center [298, 23] width 19 height 19
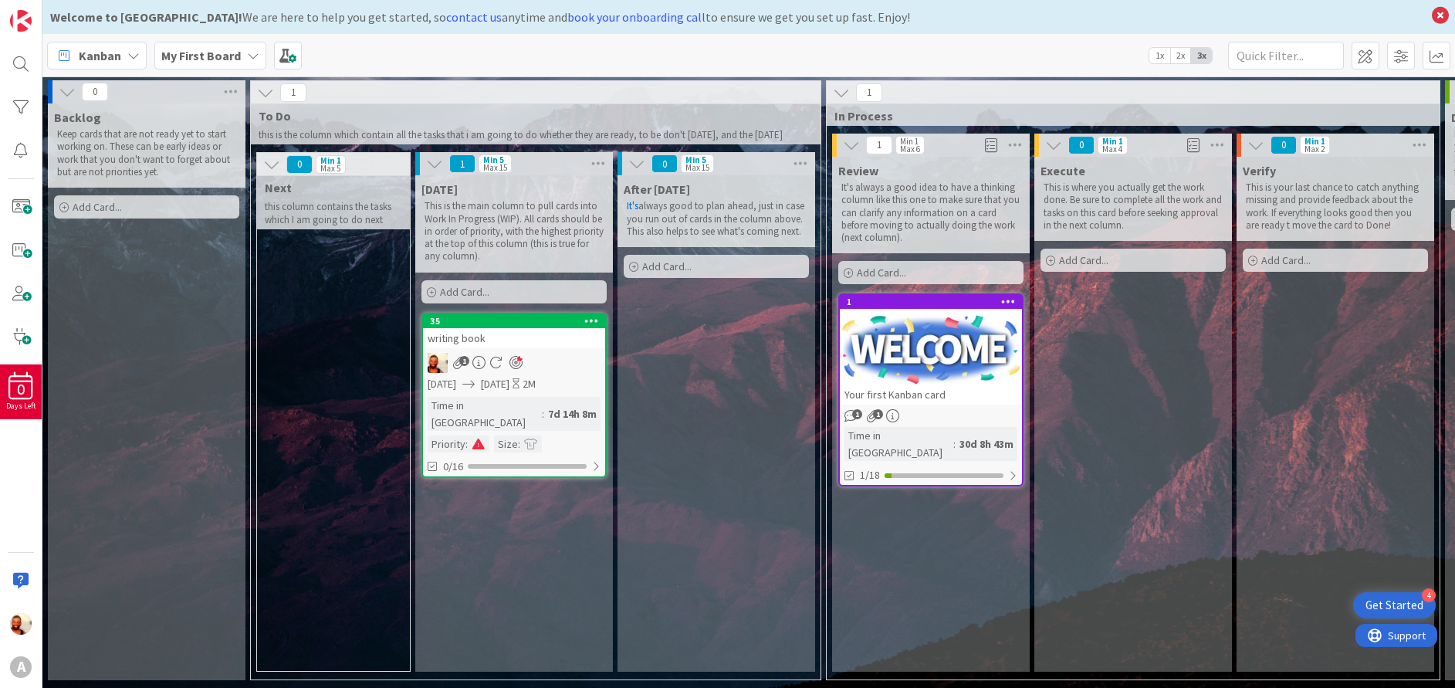
click at [1185, 58] on span "2x" at bounding box center [1180, 55] width 21 height 15
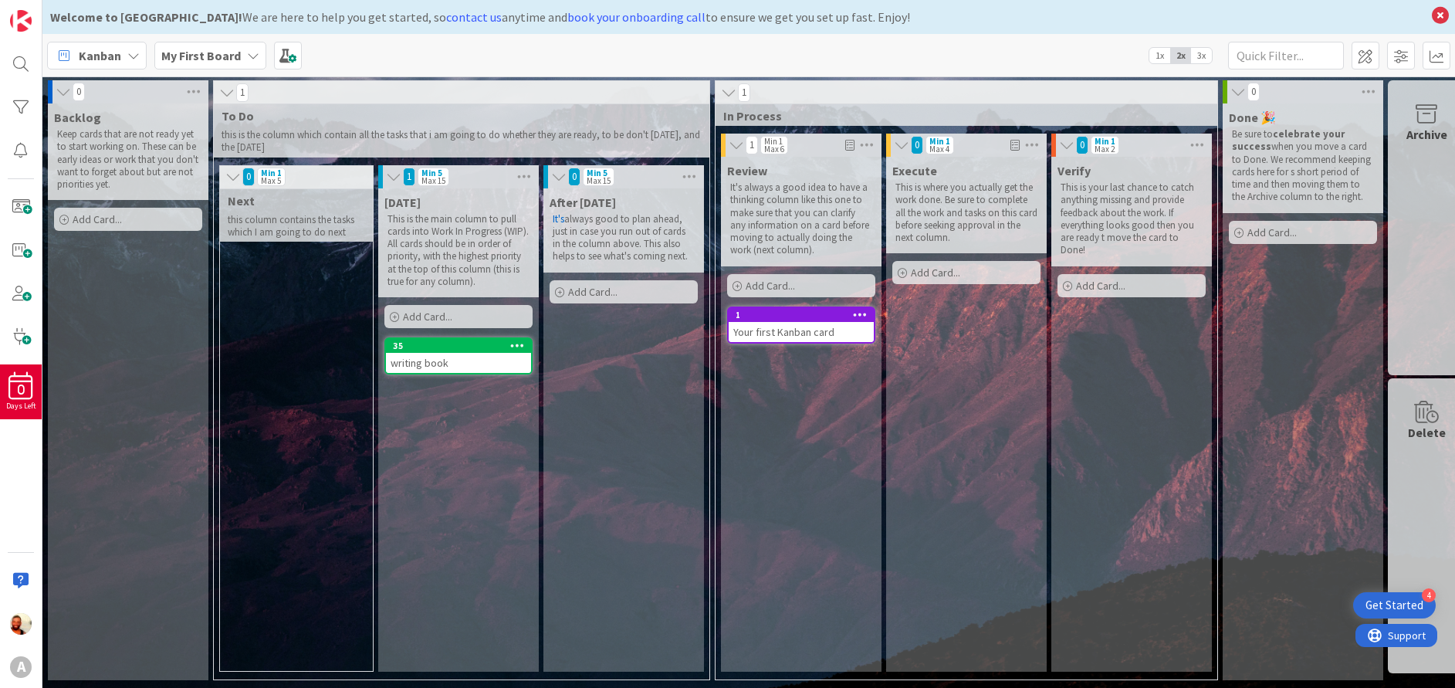
click at [1200, 52] on span "3x" at bounding box center [1201, 55] width 21 height 15
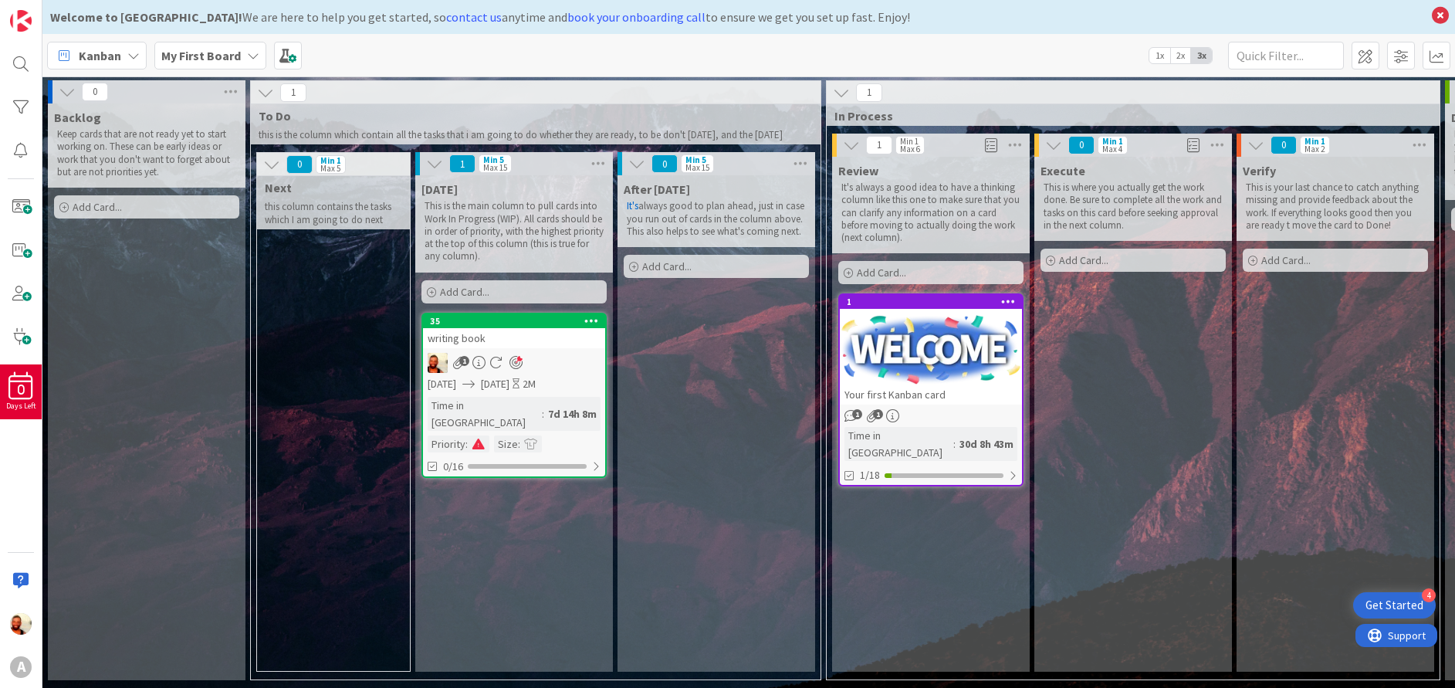
click at [1182, 57] on span "2x" at bounding box center [1180, 55] width 21 height 15
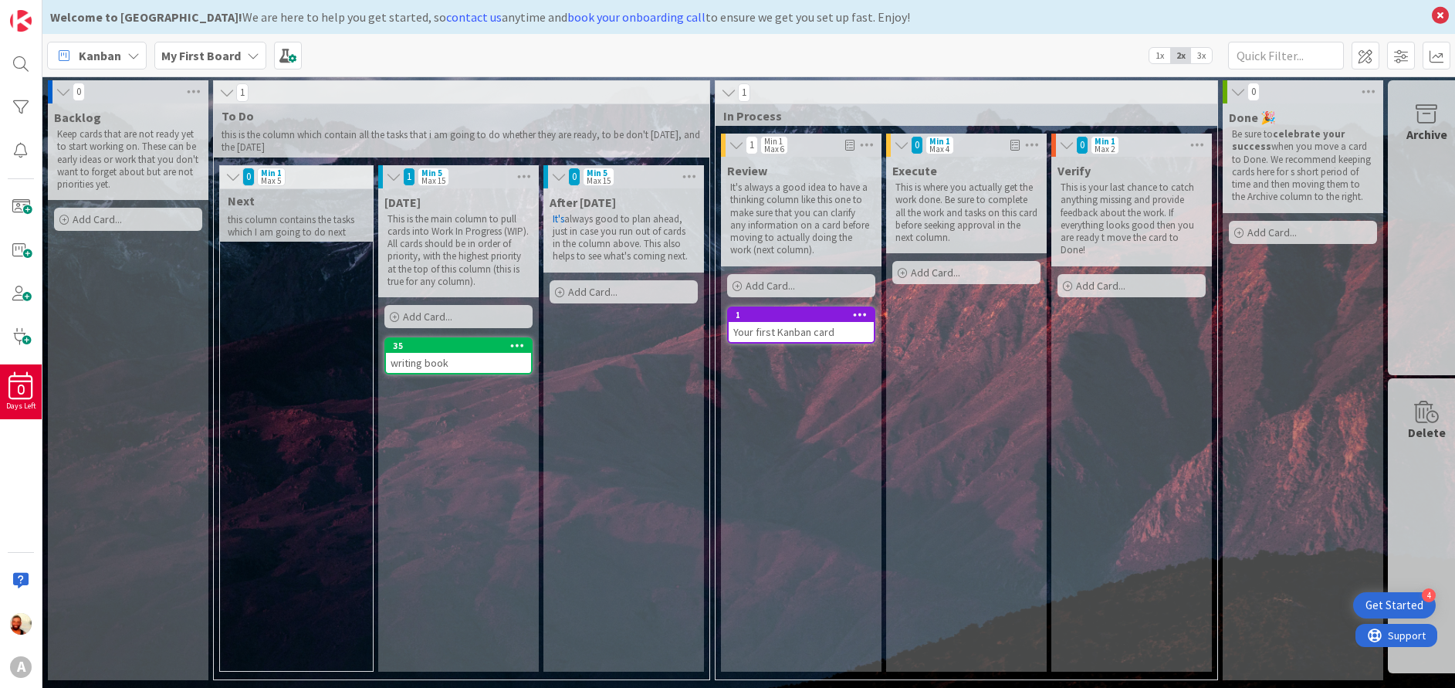
click at [1165, 61] on span "1x" at bounding box center [1159, 55] width 21 height 15
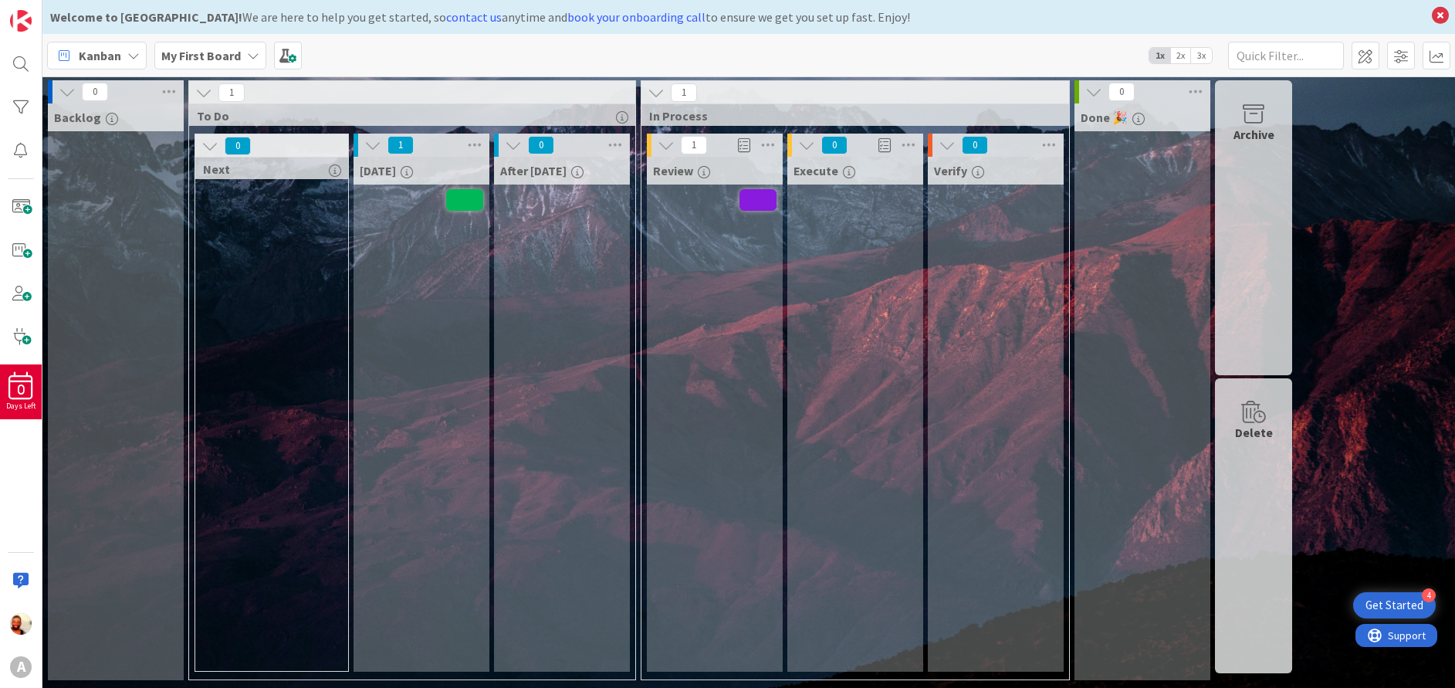
click at [1182, 55] on span "2x" at bounding box center [1180, 55] width 21 height 15
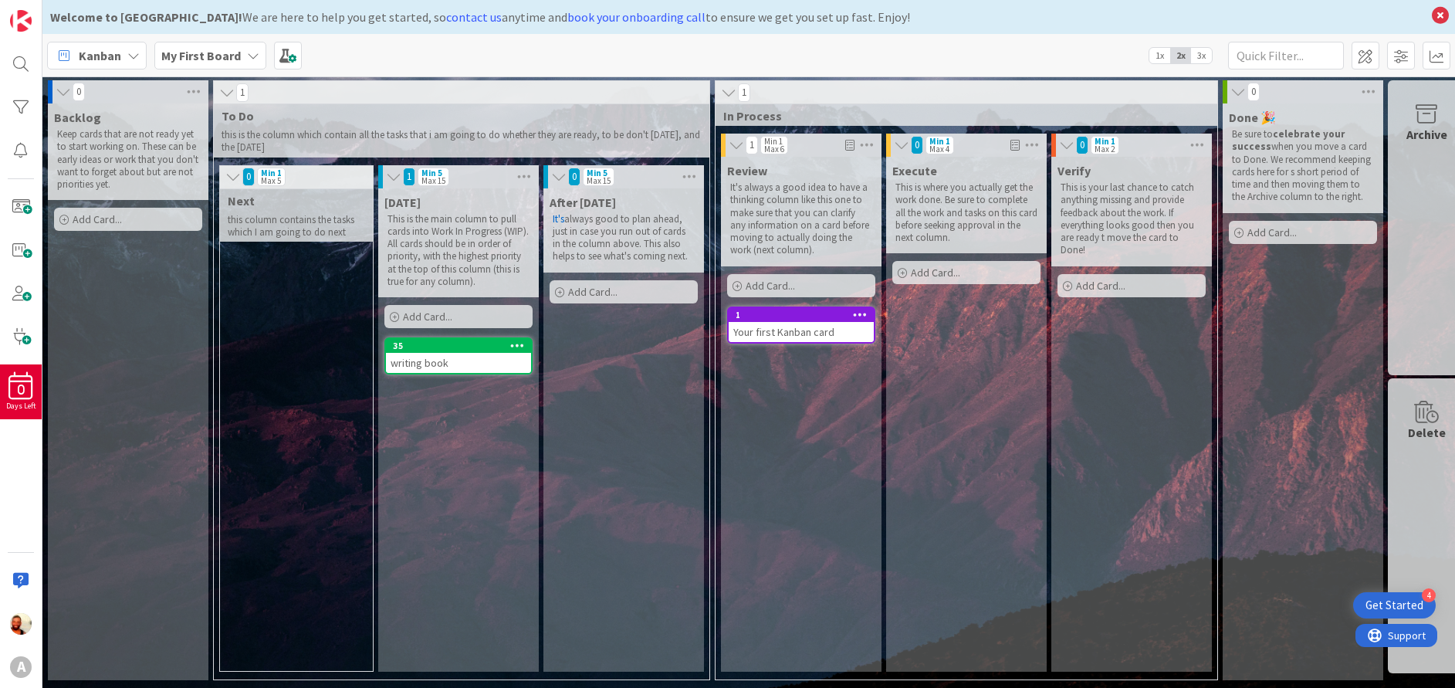
click at [1198, 59] on span "3x" at bounding box center [1201, 55] width 21 height 15
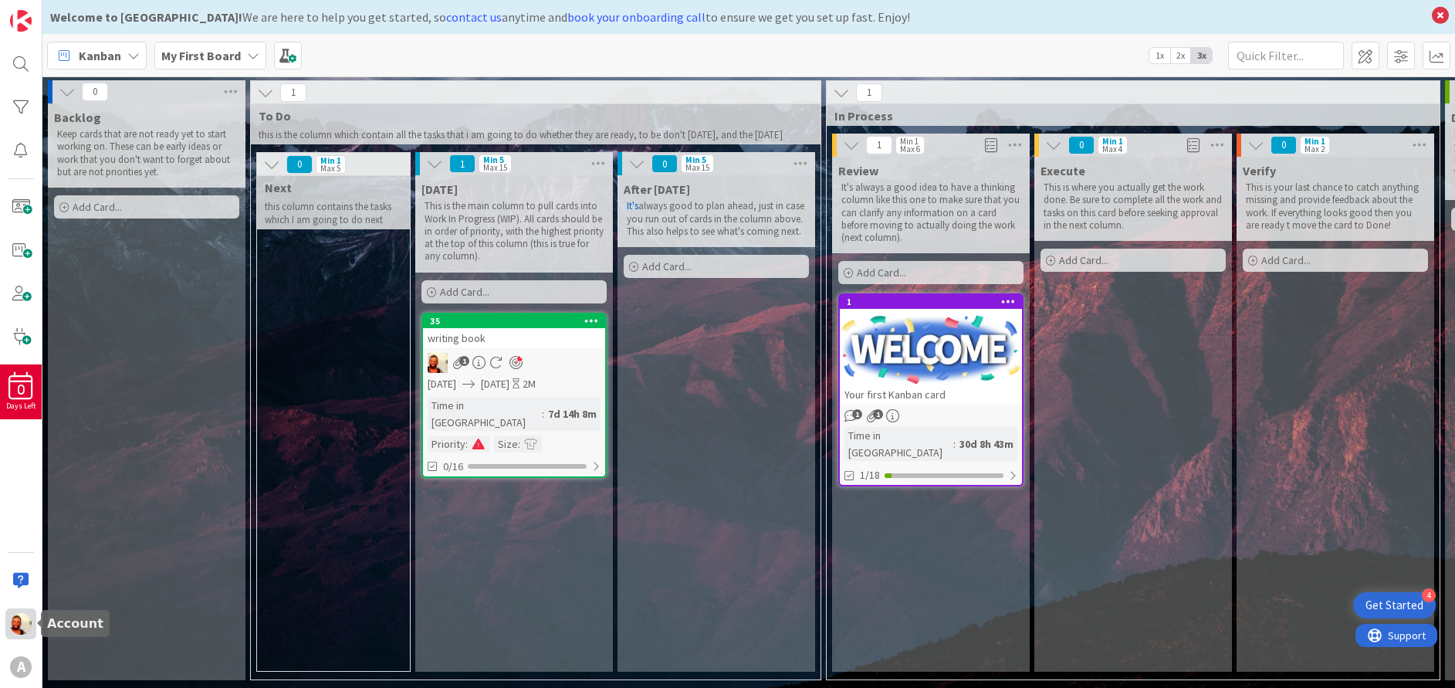
click at [26, 625] on img at bounding box center [21, 624] width 22 height 22
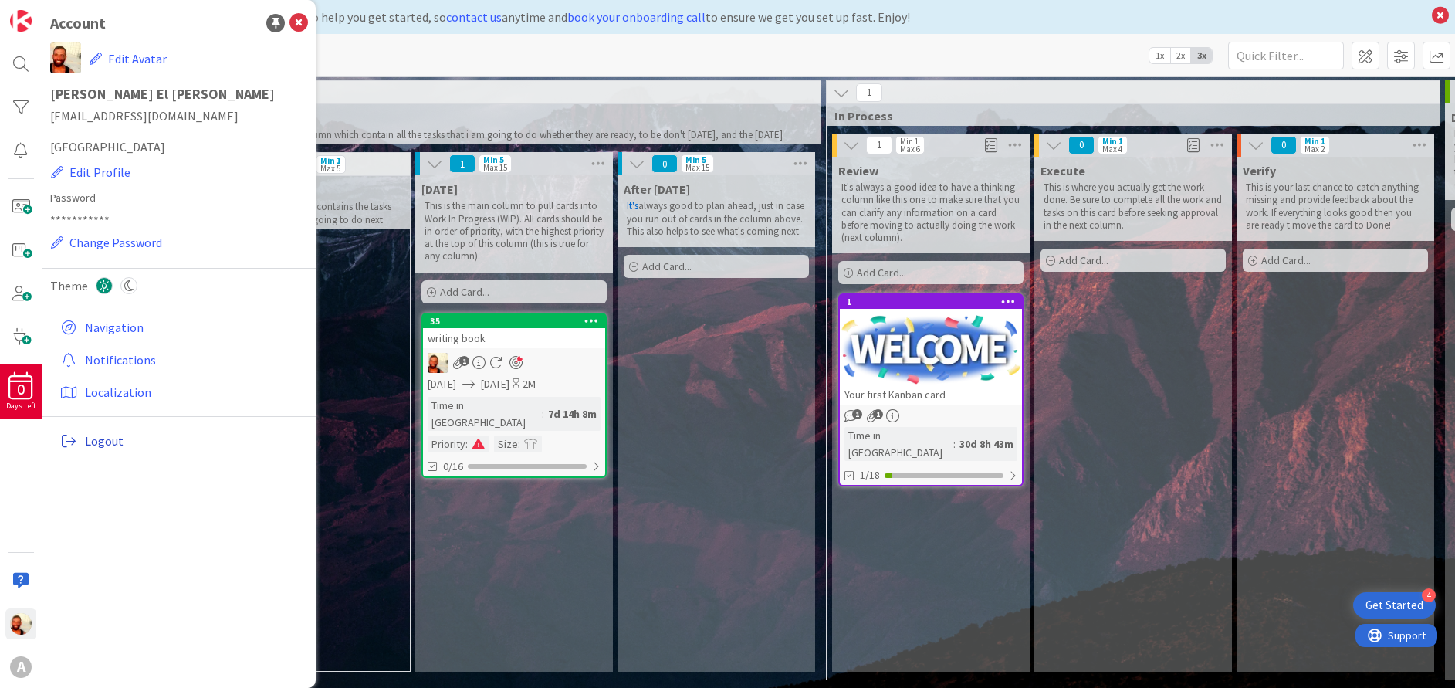
click at [102, 438] on span "Logout" at bounding box center [193, 440] width 217 height 19
